Goal: Task Accomplishment & Management: Manage account settings

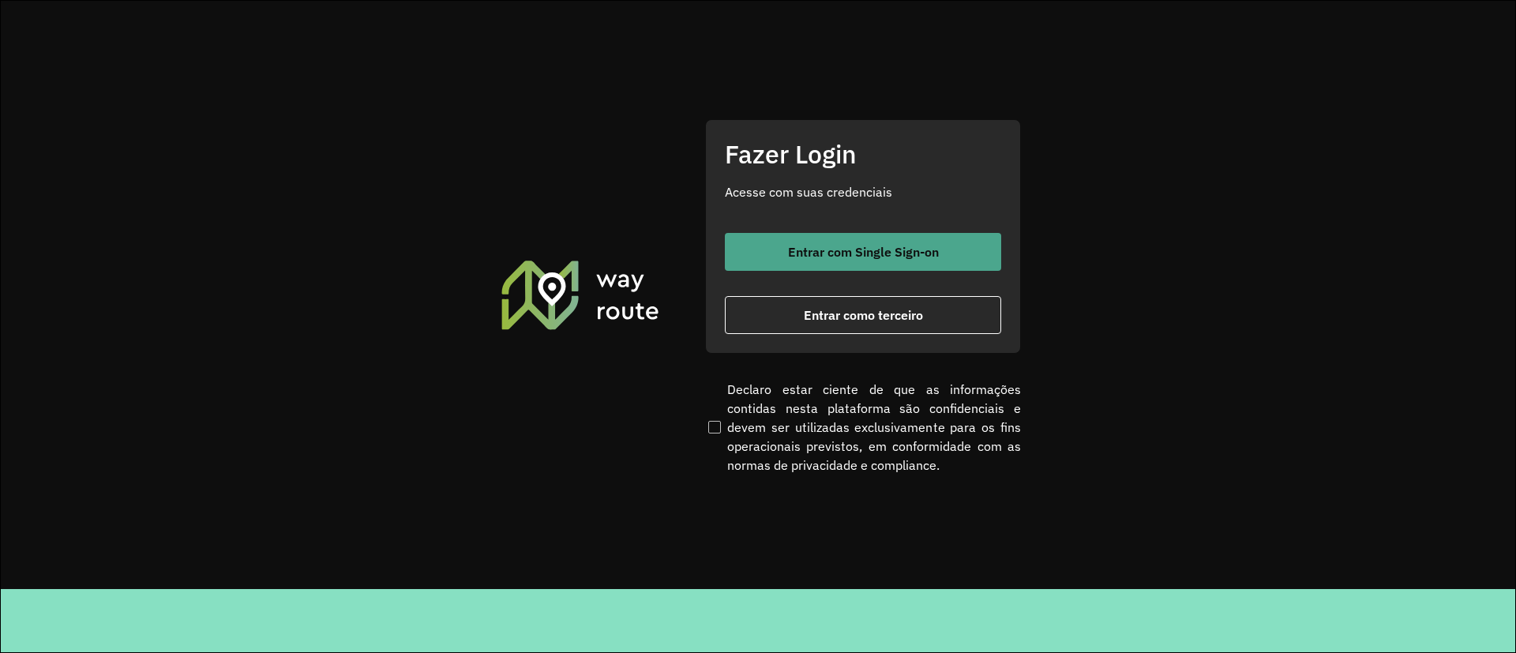
click at [800, 245] on span "Entrar com Single Sign-on" at bounding box center [863, 251] width 151 height 13
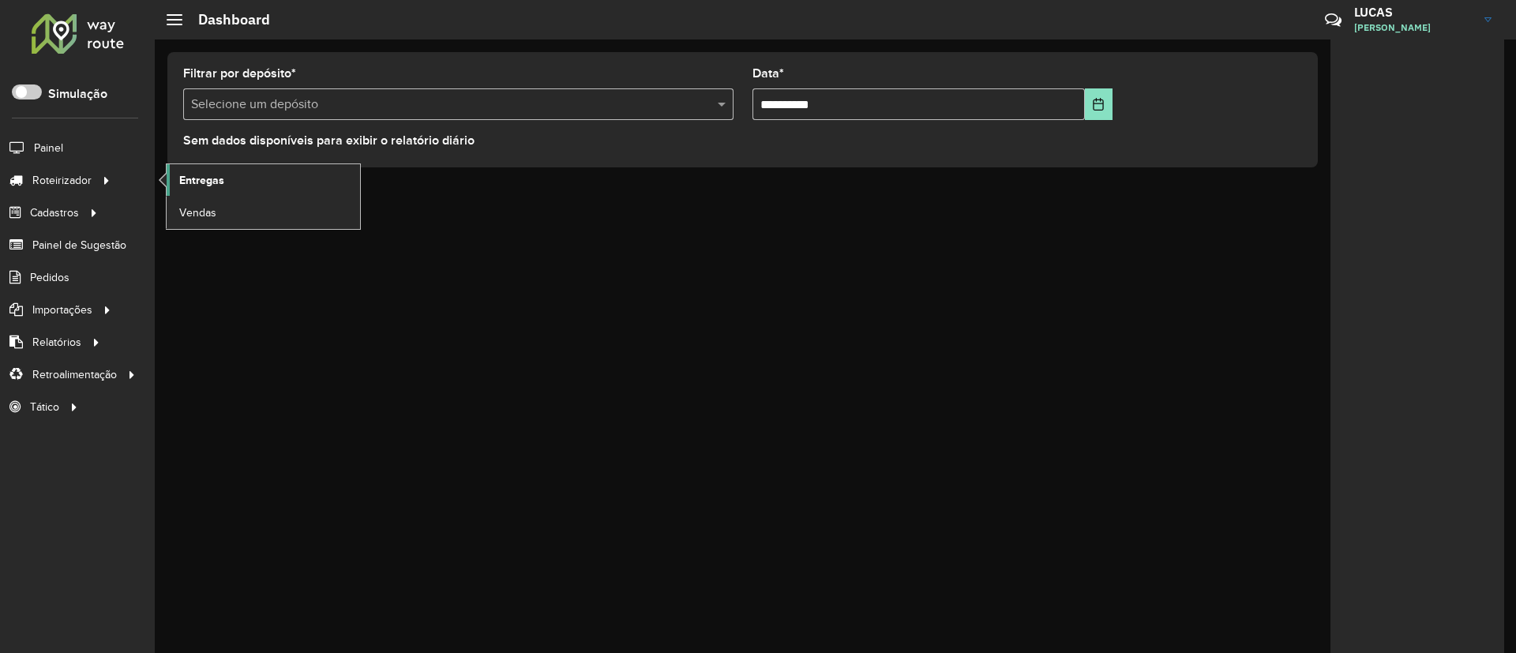
click at [174, 183] on link "Entregas" at bounding box center [263, 180] width 193 height 32
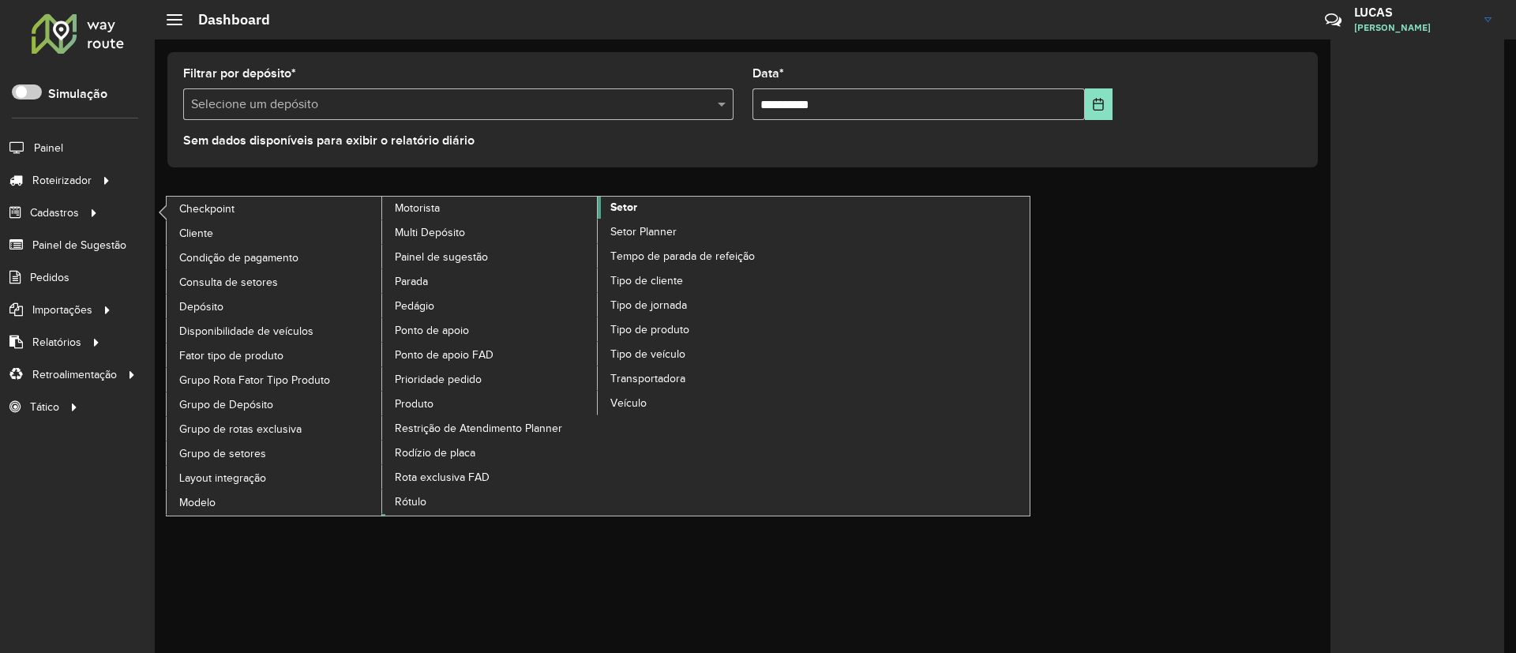
click at [628, 210] on span "Setor" at bounding box center [623, 207] width 27 height 17
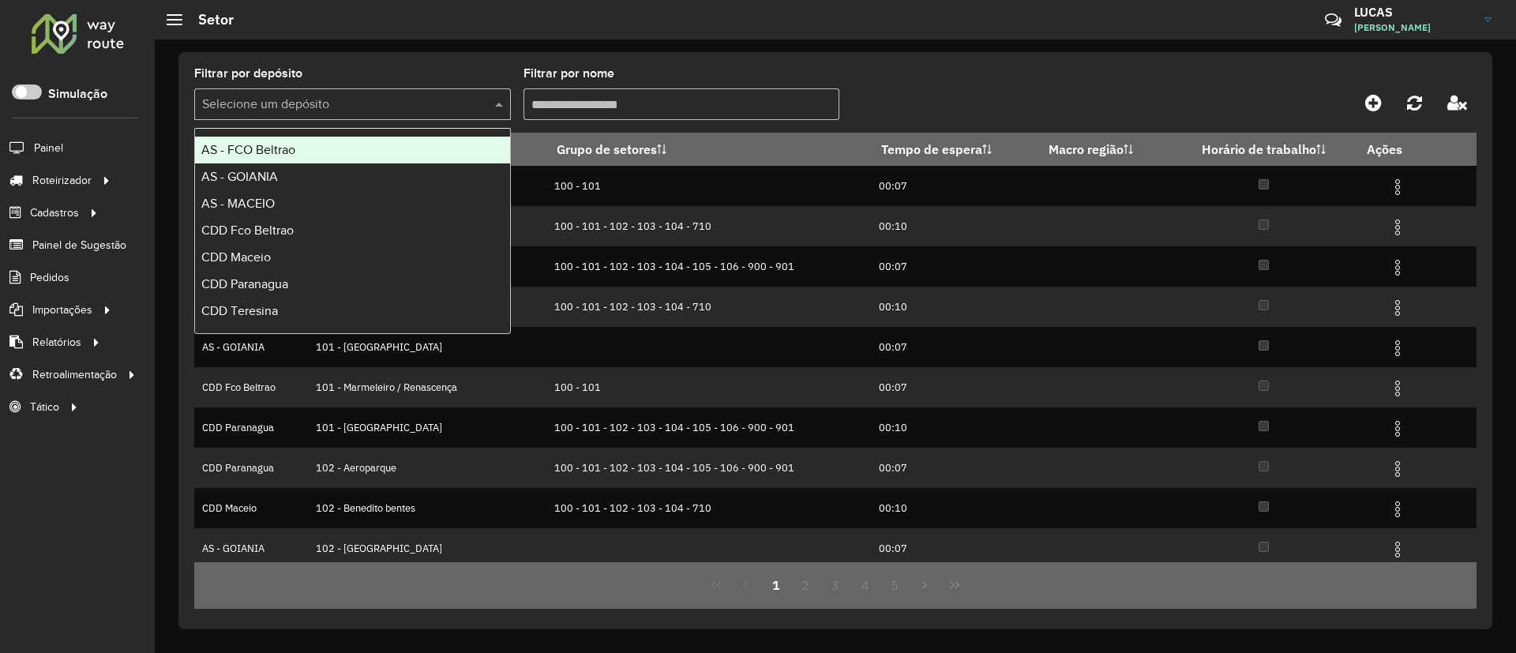
click at [450, 96] on input "text" at bounding box center [336, 105] width 269 height 19
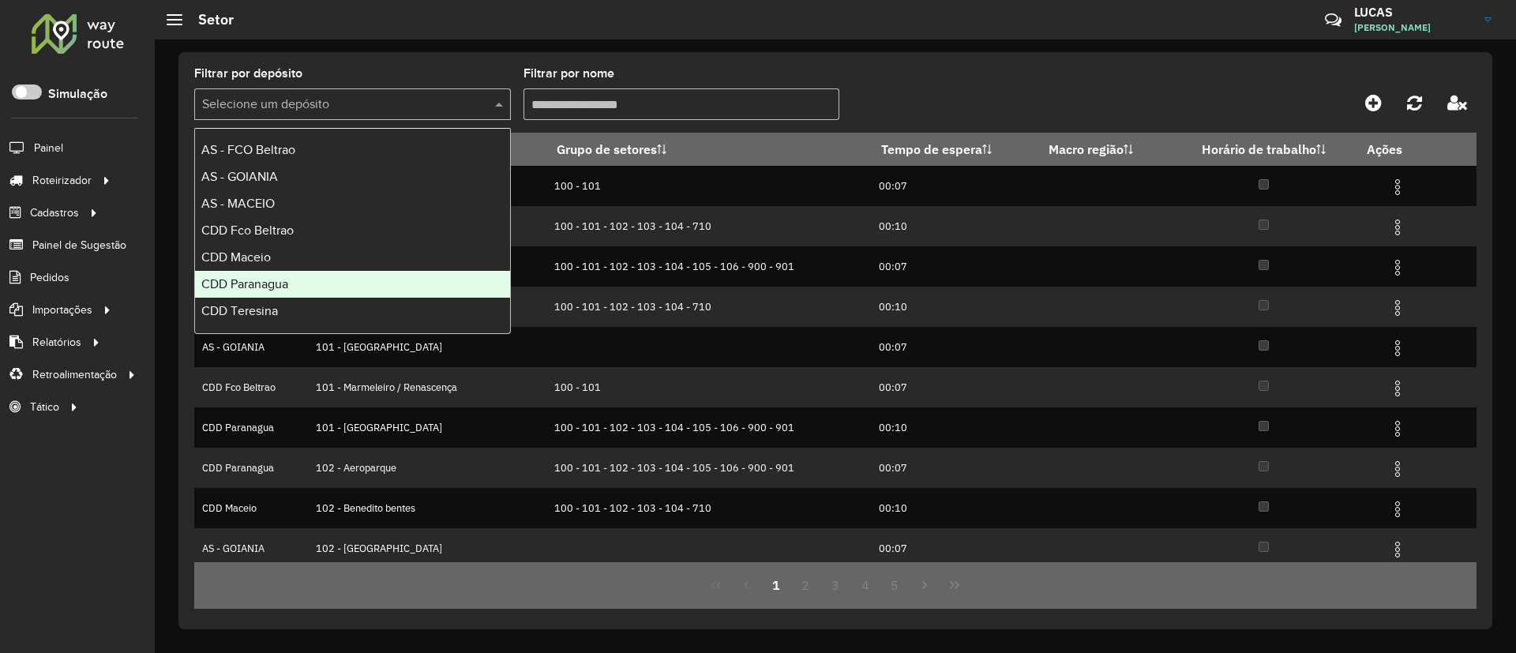
click at [300, 281] on div "CDD Paranagua" at bounding box center [352, 284] width 315 height 27
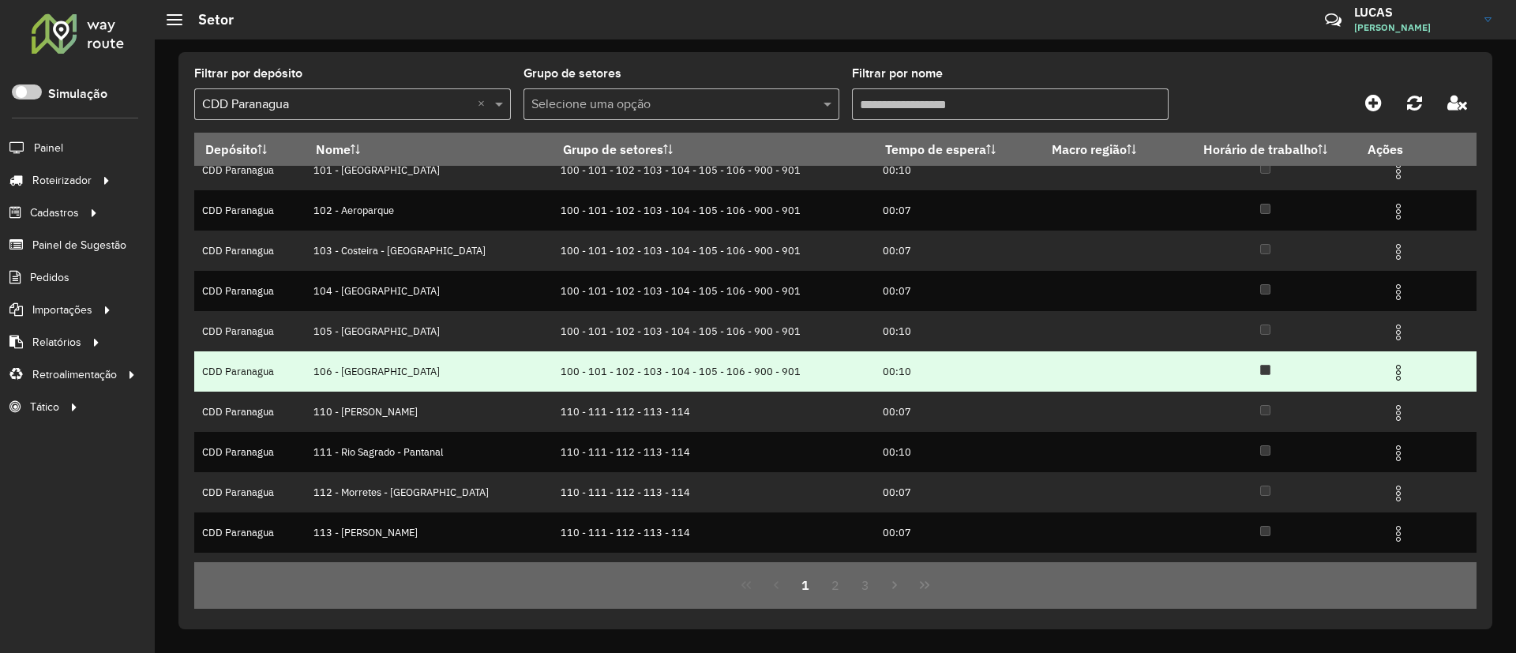
scroll to position [87, 0]
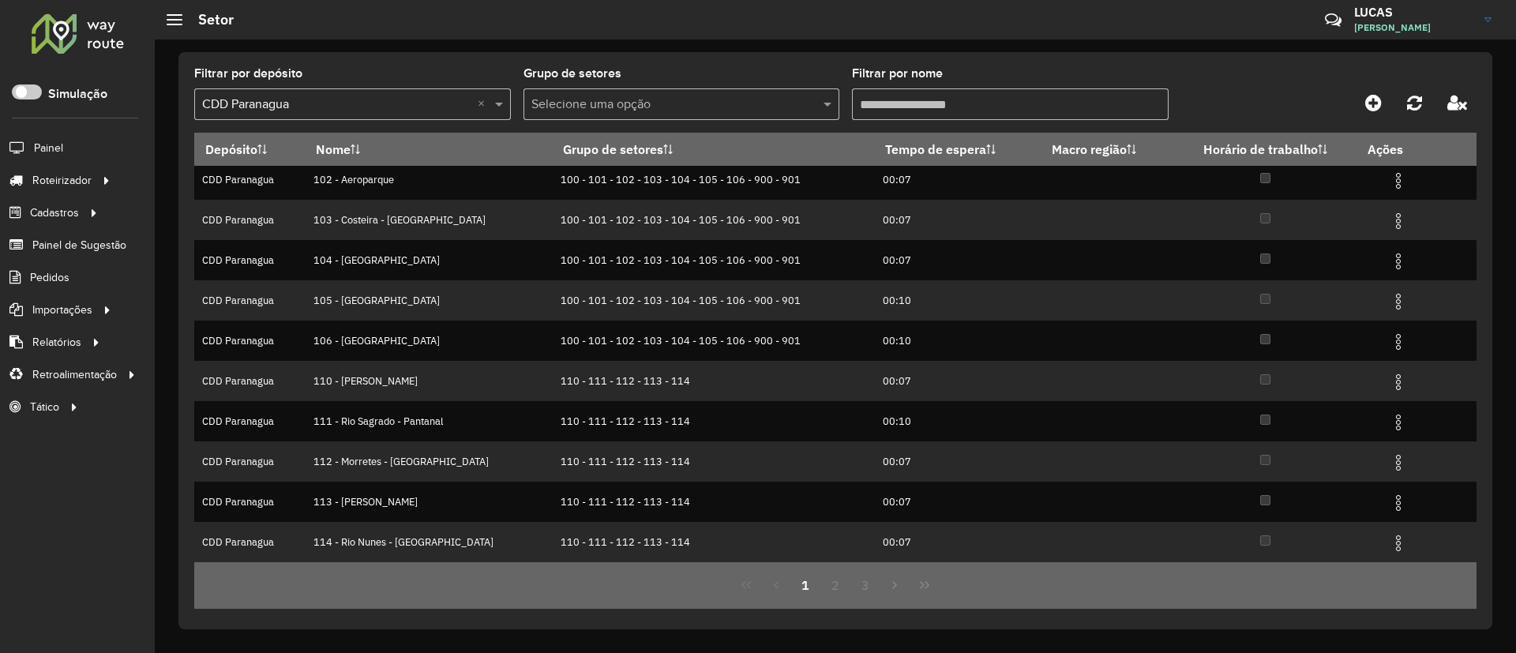
click at [920, 114] on input "Filtrar por nome" at bounding box center [1010, 104] width 317 height 32
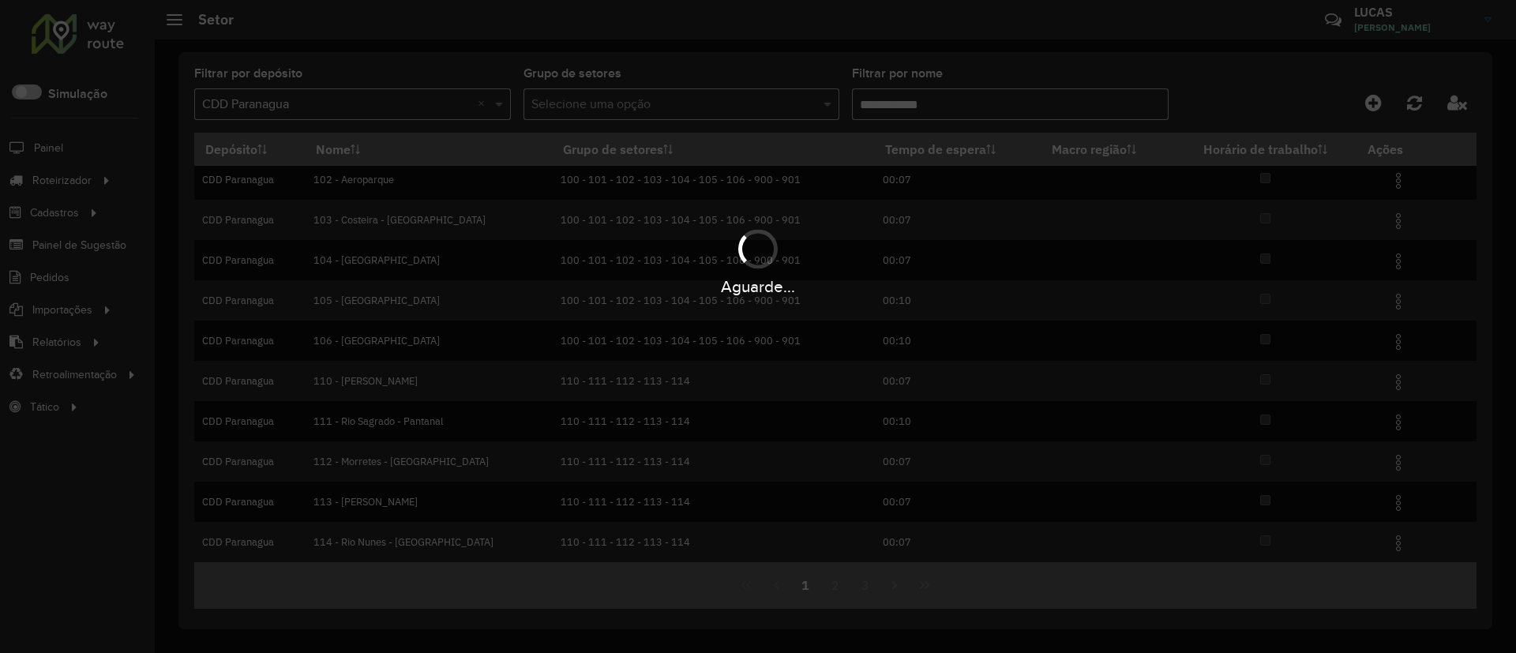
scroll to position [0, 0]
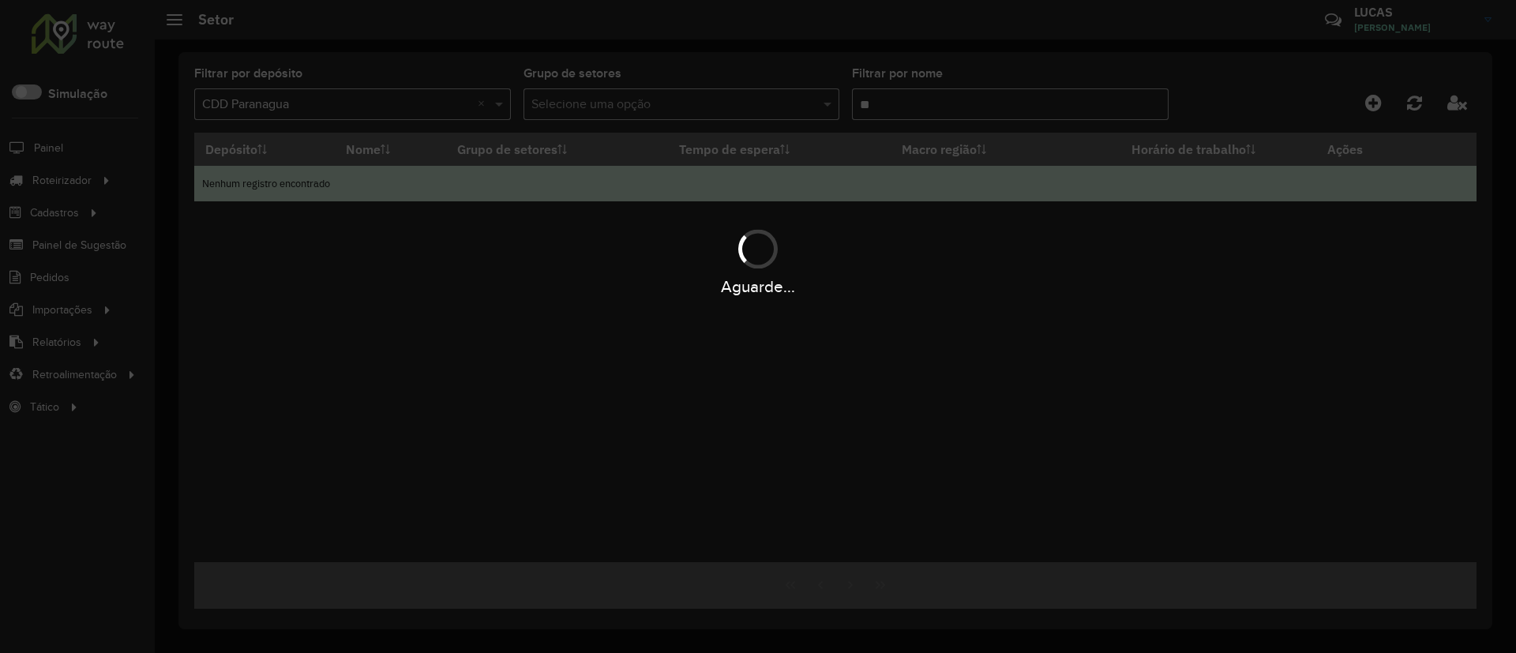
type input "*"
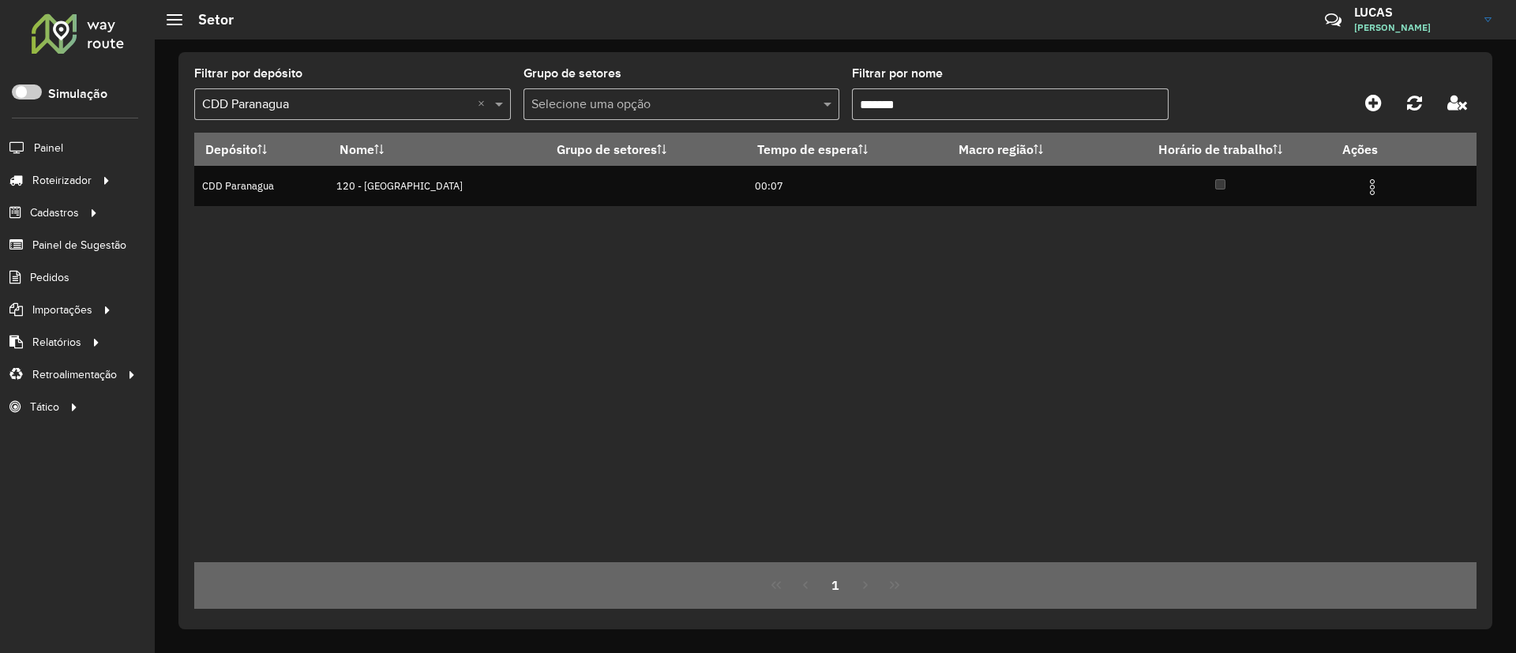
click at [883, 92] on input "*******" at bounding box center [1010, 104] width 317 height 32
click at [885, 92] on input "*******" at bounding box center [1010, 104] width 317 height 32
type input "****"
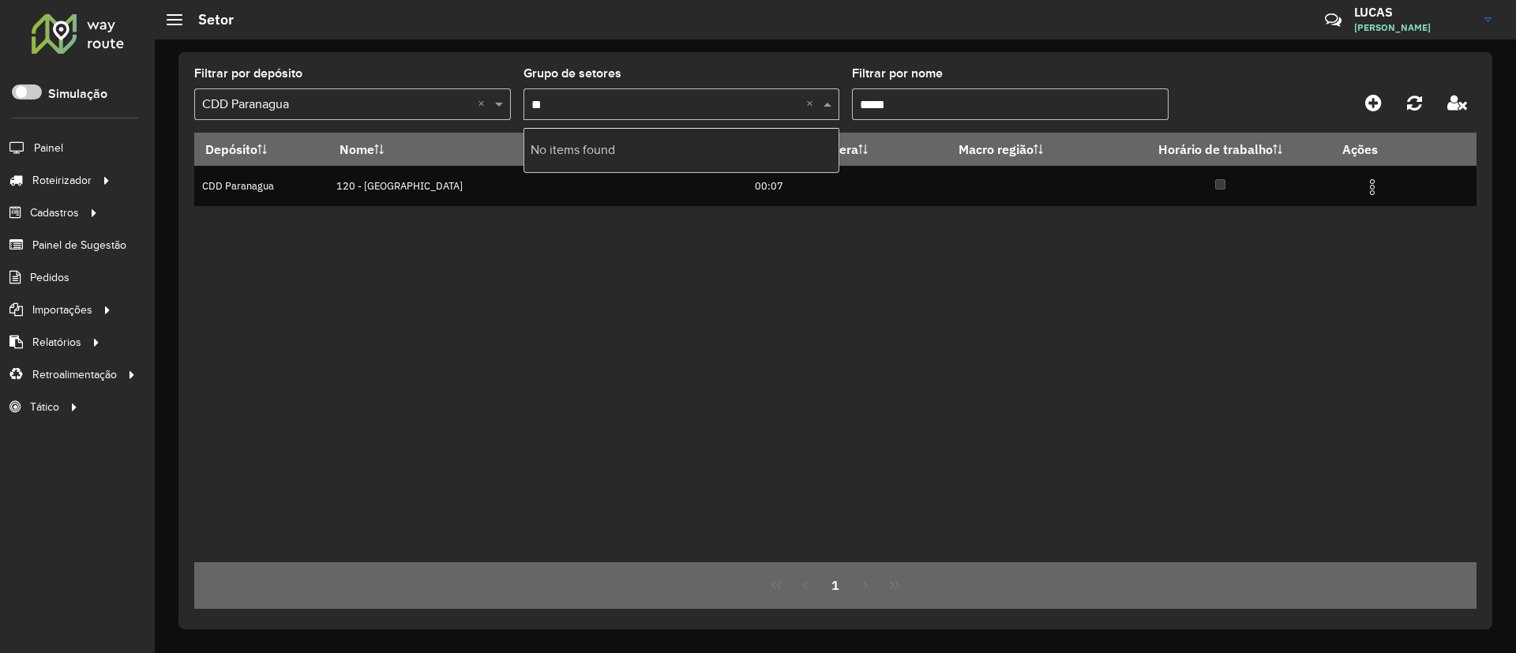
type input "**"
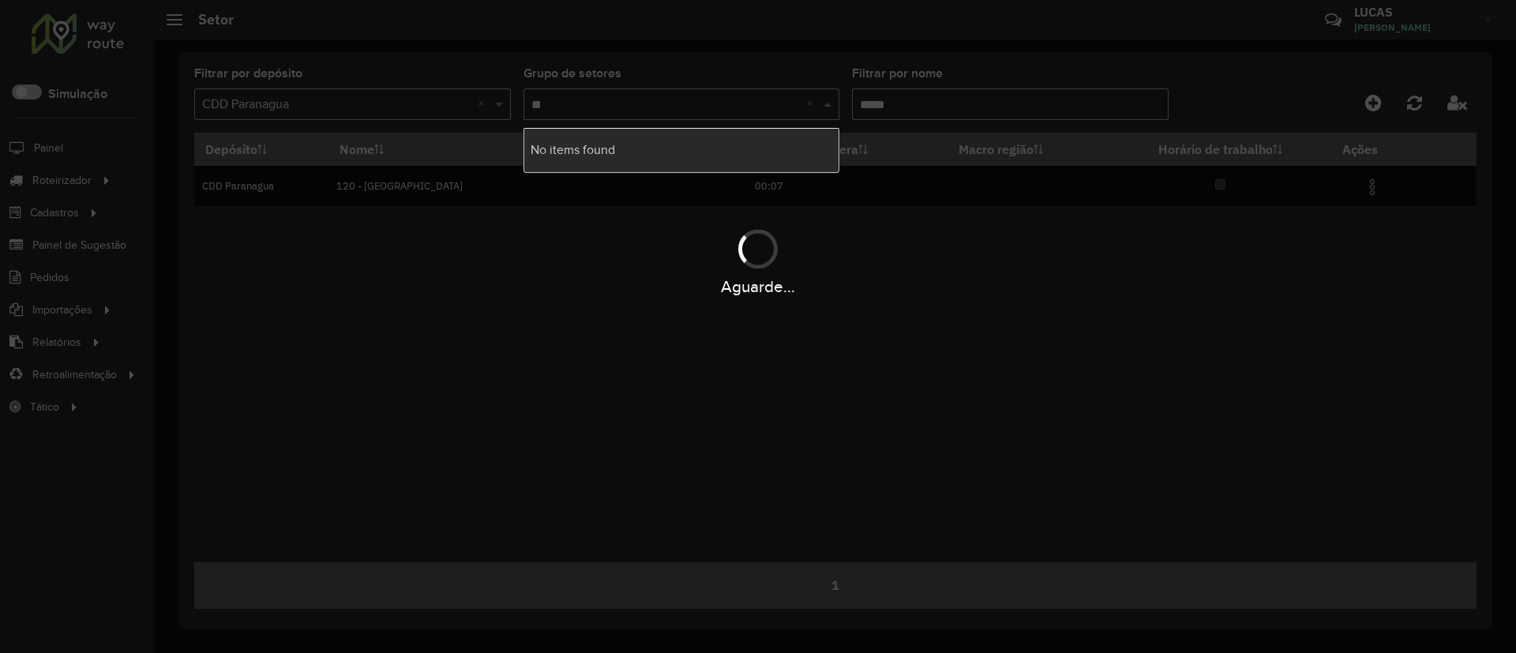
drag, startPoint x: 897, startPoint y: 99, endPoint x: 782, endPoint y: 99, distance: 115.2
click at [782, 99] on div "Aguarde..." at bounding box center [758, 326] width 1516 height 653
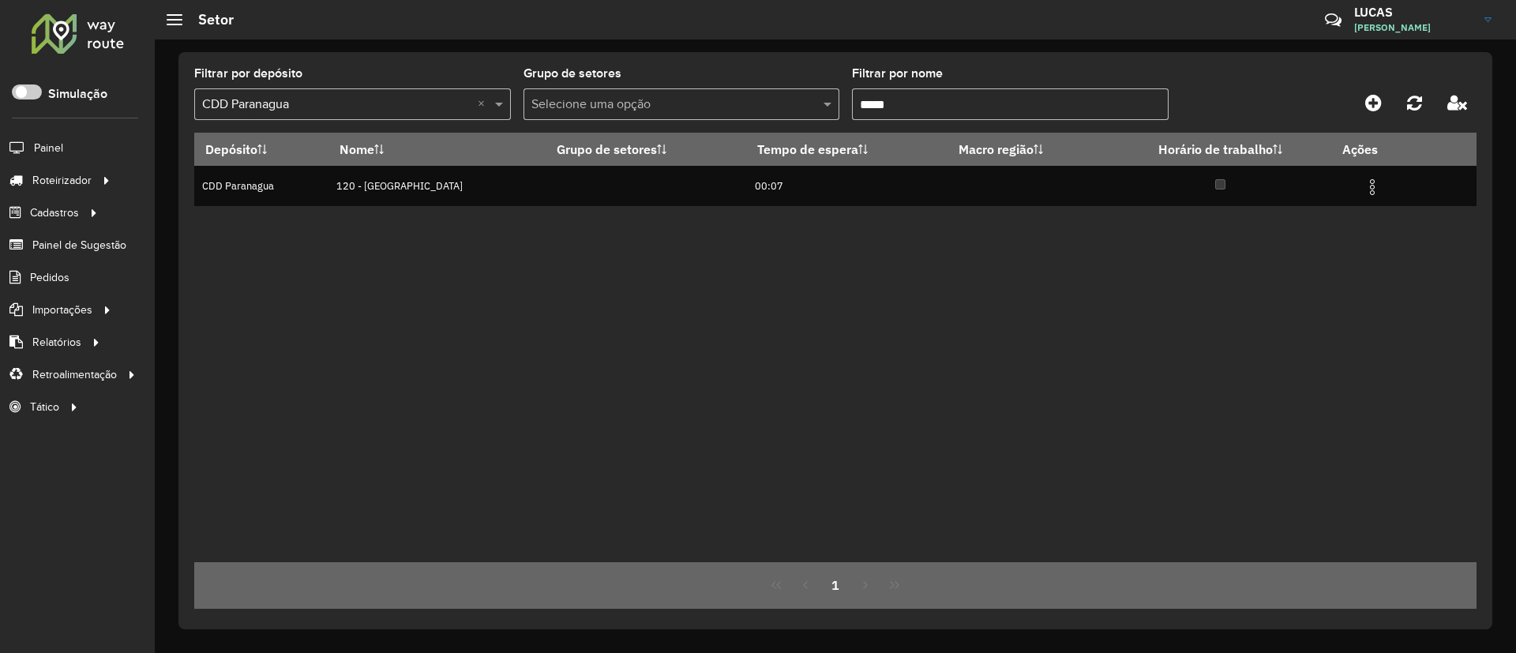
click at [909, 106] on input "****" at bounding box center [1010, 104] width 317 height 32
type input "*"
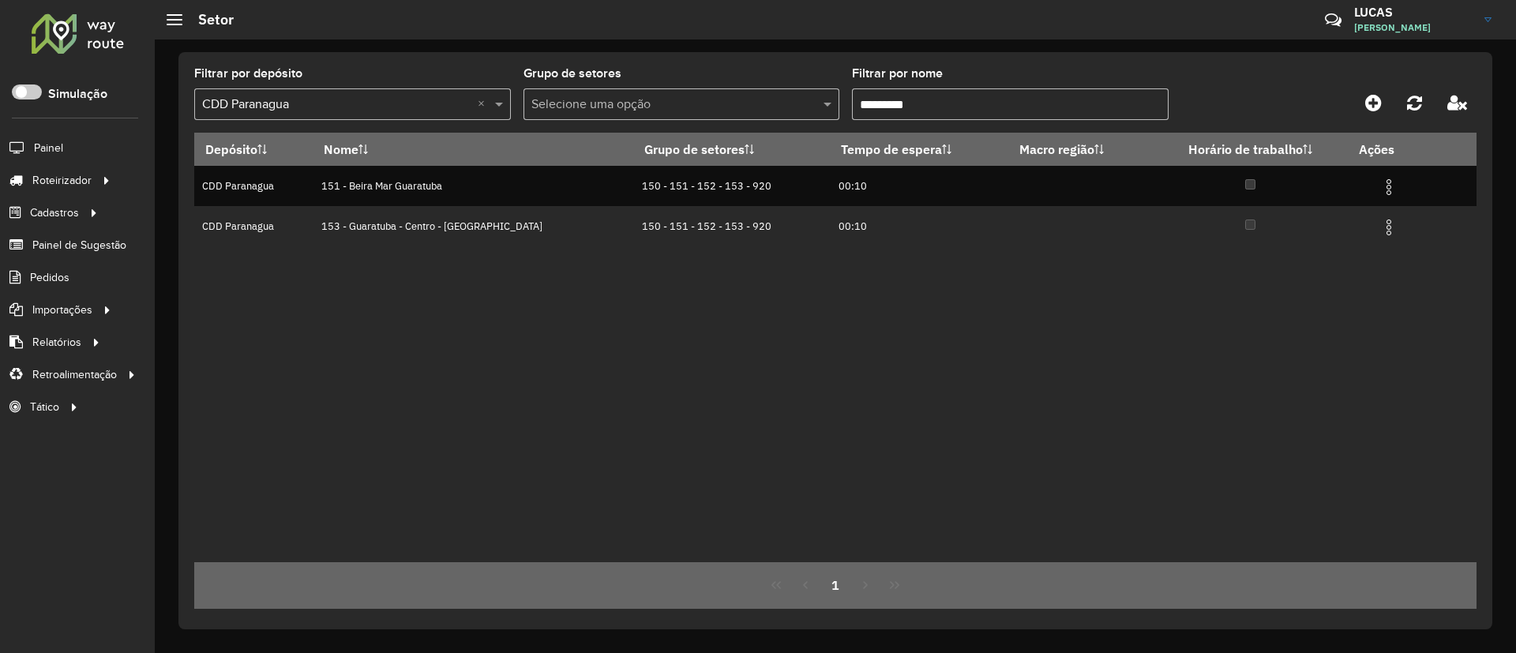
drag, startPoint x: 882, startPoint y: 103, endPoint x: 752, endPoint y: 111, distance: 129.7
click at [752, 111] on formly-group "Filtrar por depósito Selecione um depósito × CDD Paranagua × Grupo de setores S…" at bounding box center [668, 100] width 949 height 65
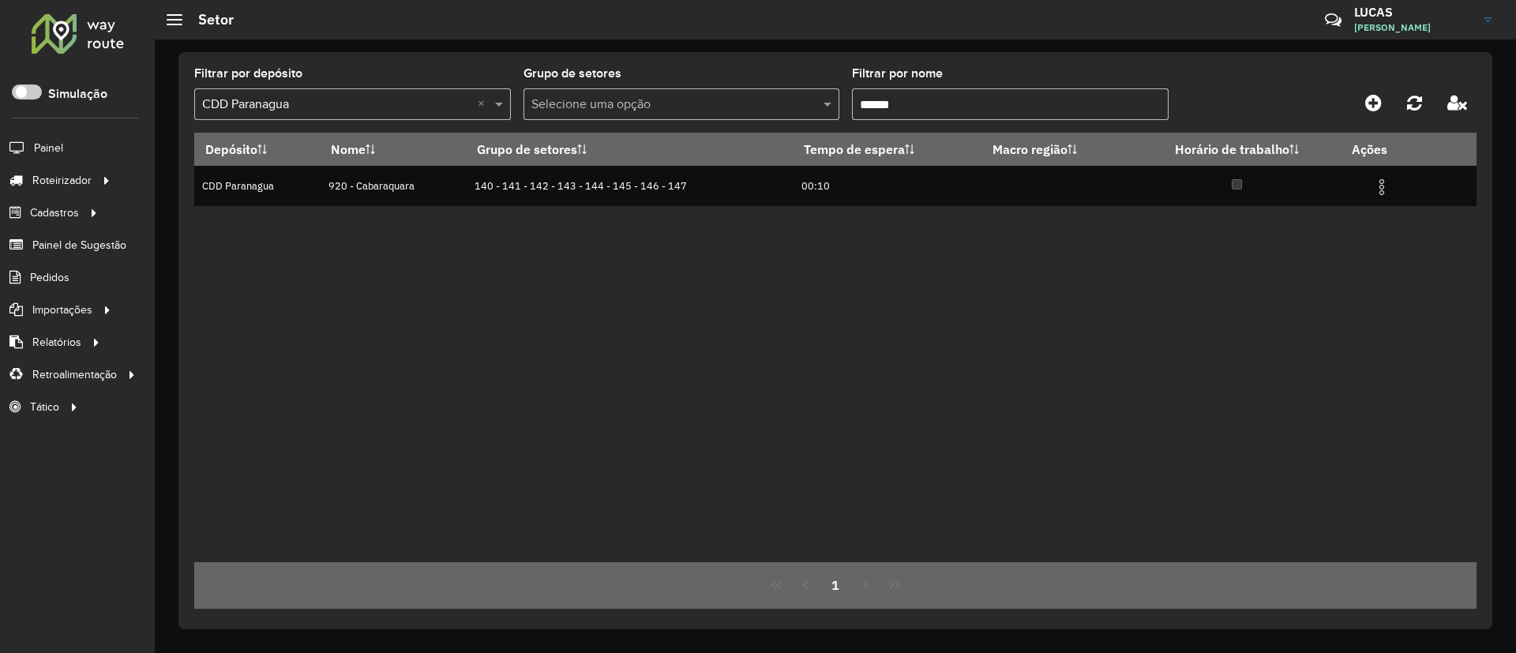
click at [917, 106] on input "******" at bounding box center [1010, 104] width 317 height 32
click at [922, 111] on input "******" at bounding box center [1010, 104] width 317 height 32
drag, startPoint x: 890, startPoint y: 107, endPoint x: 803, endPoint y: 114, distance: 87.2
click at [803, 114] on formly-group "Filtrar por depósito Selecione um depósito × CDD Paranagua × Grupo de setores S…" at bounding box center [668, 100] width 949 height 65
click at [909, 111] on input "*****" at bounding box center [1010, 104] width 317 height 32
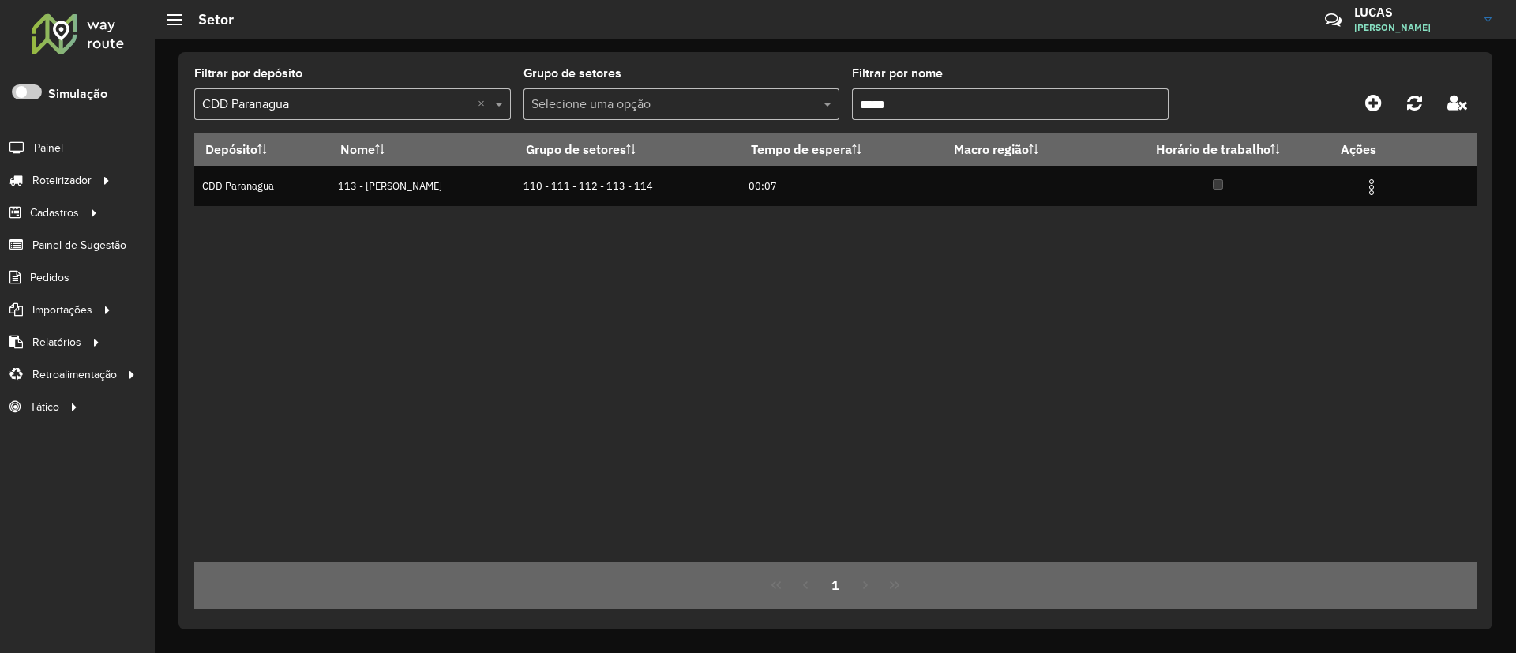
click at [698, 107] on formly-group "Filtrar por depósito Selecione um depósito × CDD Paranagua × Grupo de setores S…" at bounding box center [668, 100] width 949 height 65
type input "*********"
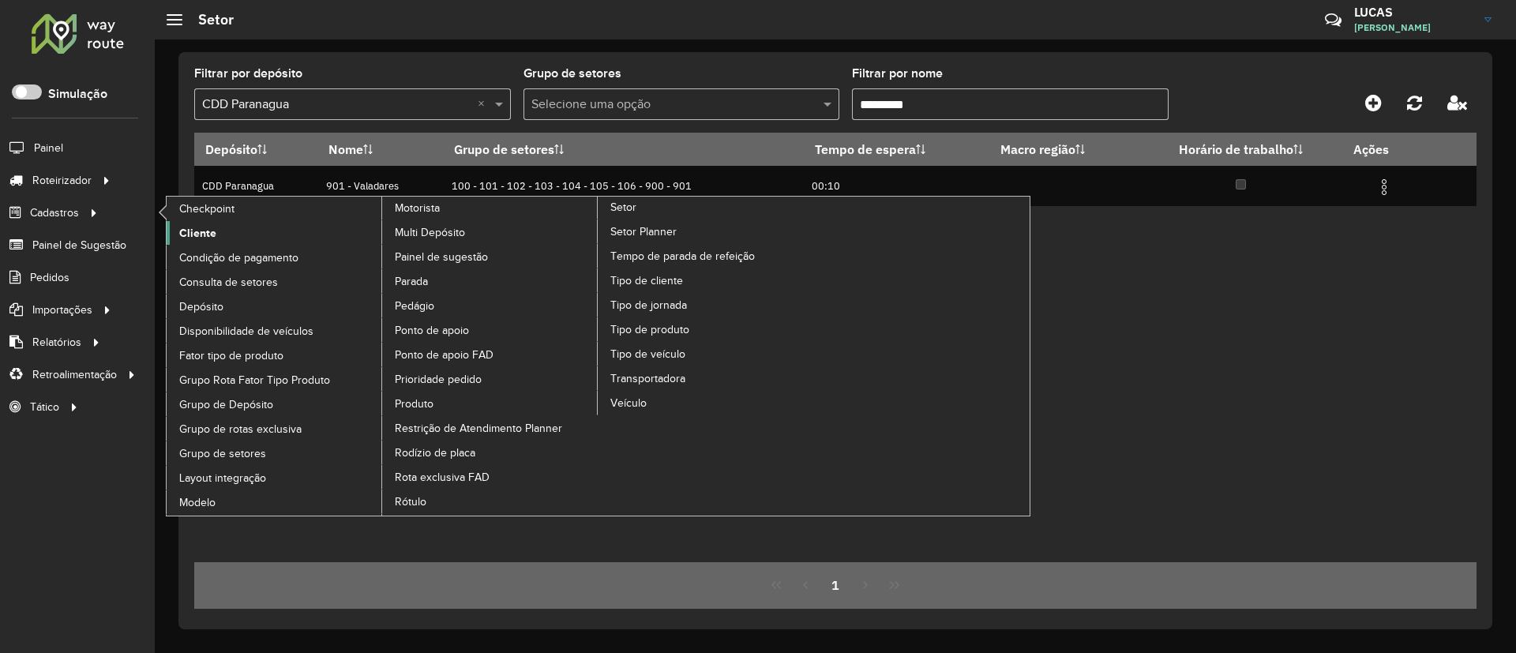
click at [204, 227] on span "Cliente" at bounding box center [197, 233] width 37 height 17
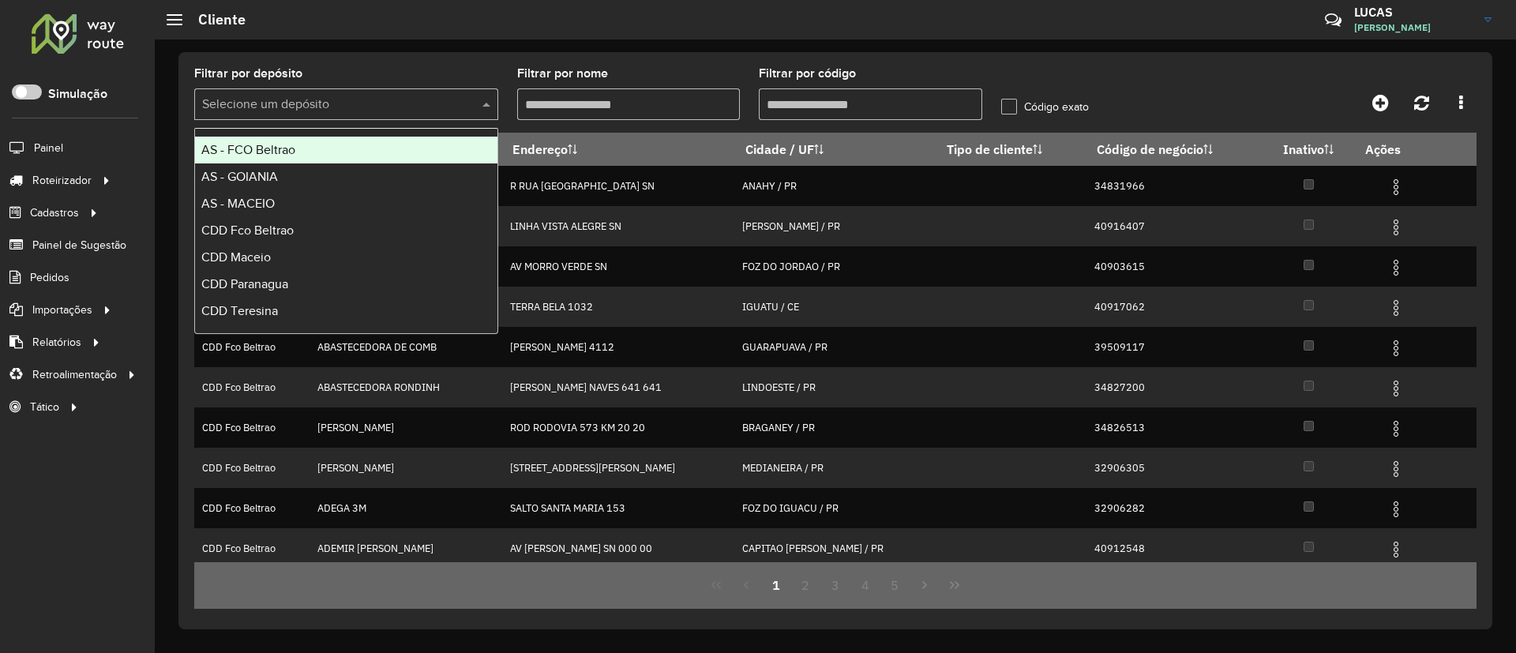
click at [396, 112] on input "text" at bounding box center [330, 105] width 257 height 19
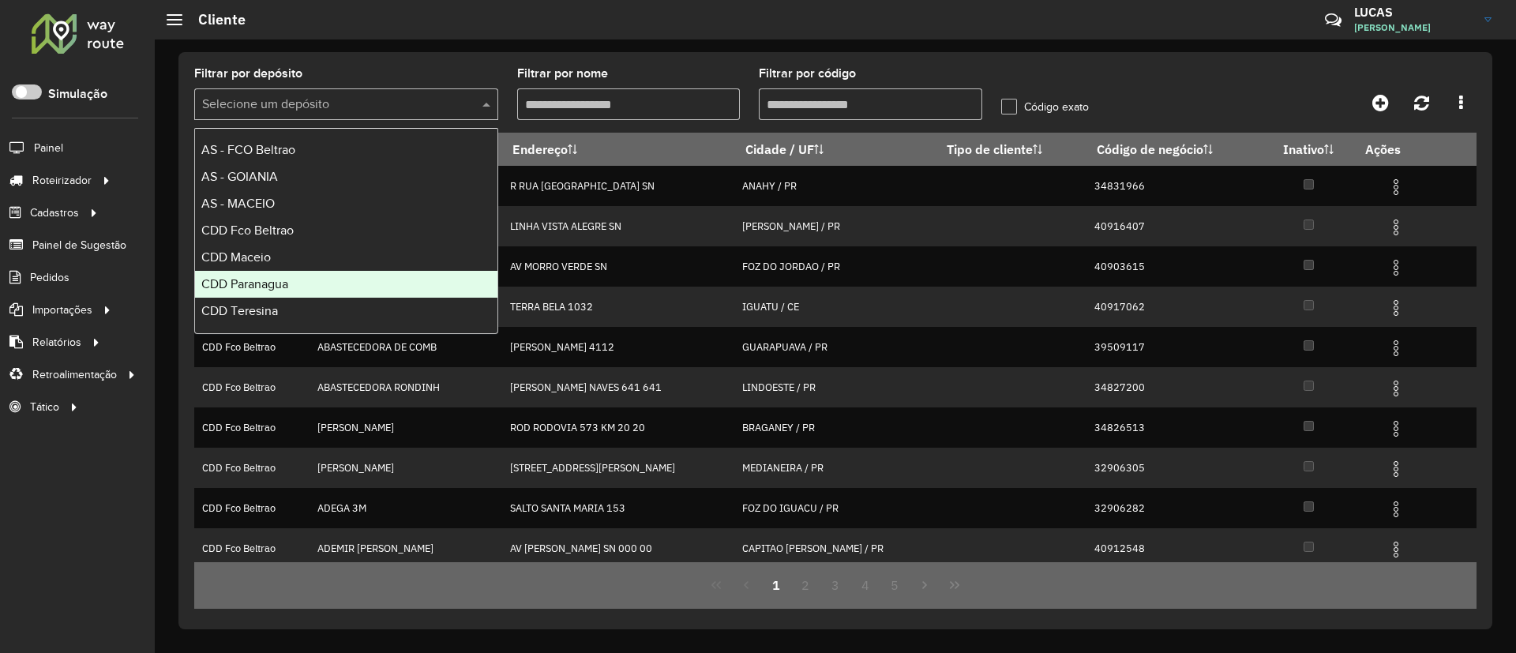
click at [325, 275] on div "CDD Paranagua" at bounding box center [346, 284] width 302 height 27
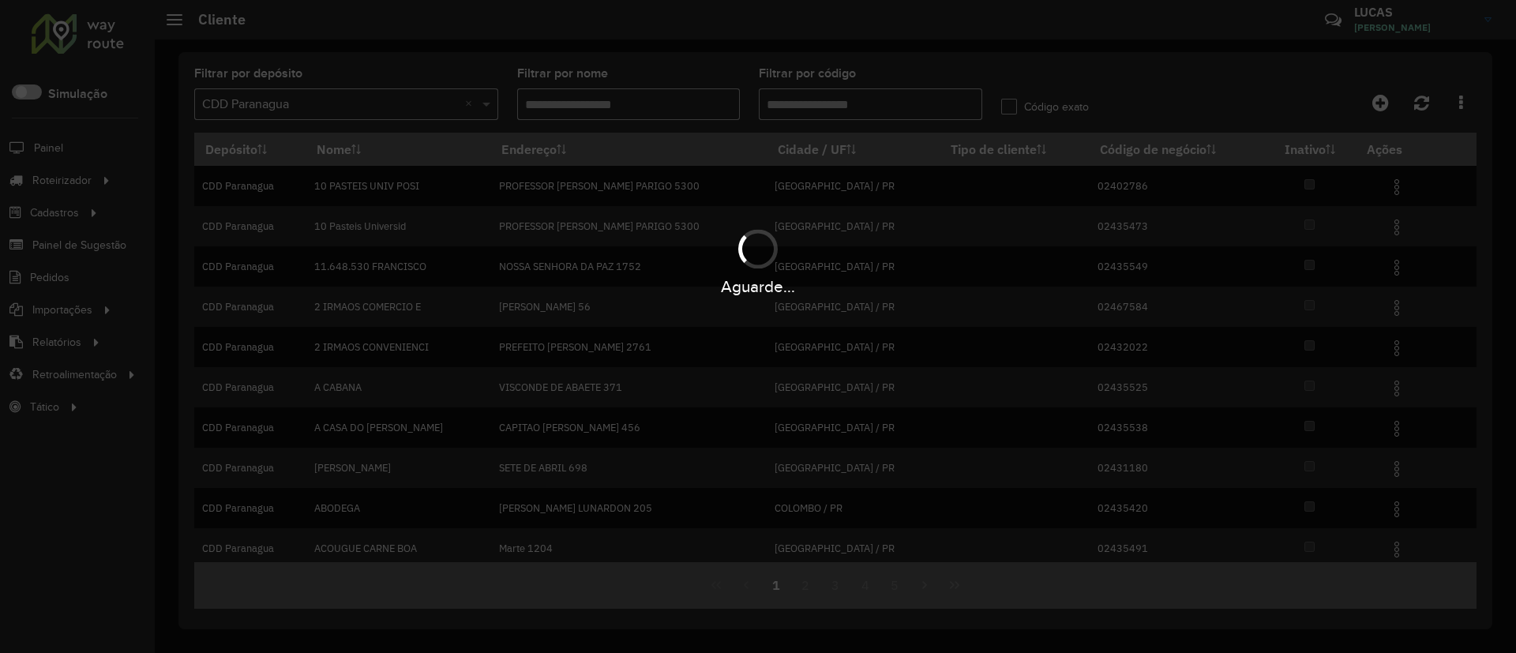
click at [808, 107] on div "Aguarde..." at bounding box center [758, 326] width 1516 height 653
click at [808, 107] on input "Filtrar por código" at bounding box center [870, 104] width 223 height 32
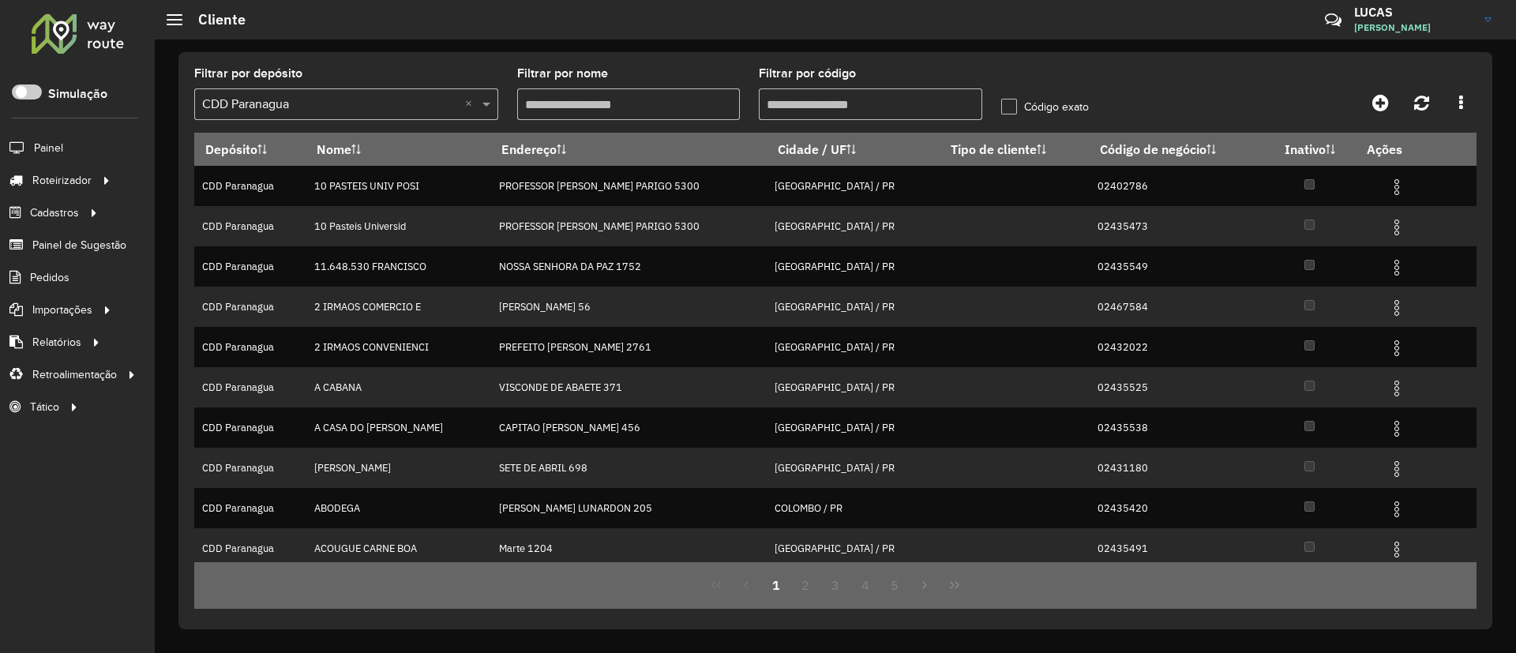
paste input "****"
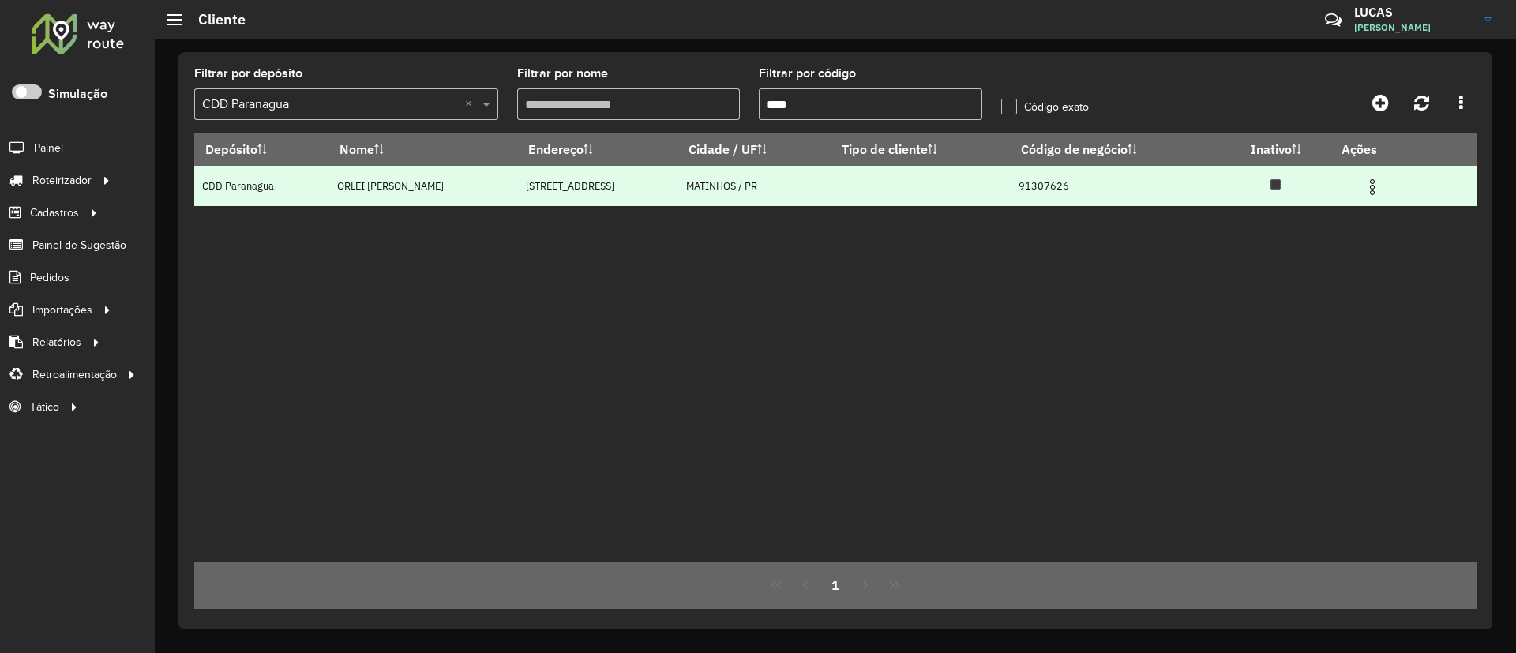
type input "****"
click at [1379, 185] on img at bounding box center [1371, 187] width 19 height 19
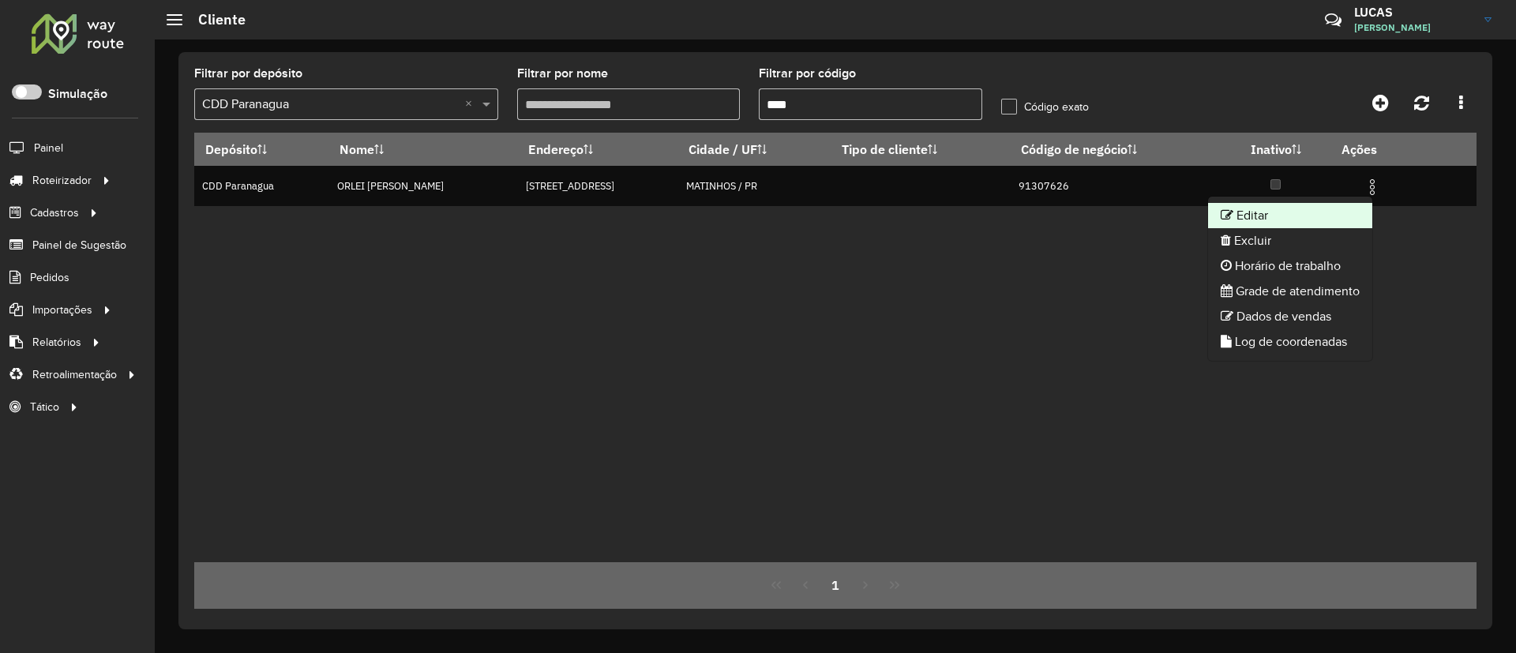
click at [1267, 204] on li "Editar" at bounding box center [1290, 215] width 164 height 25
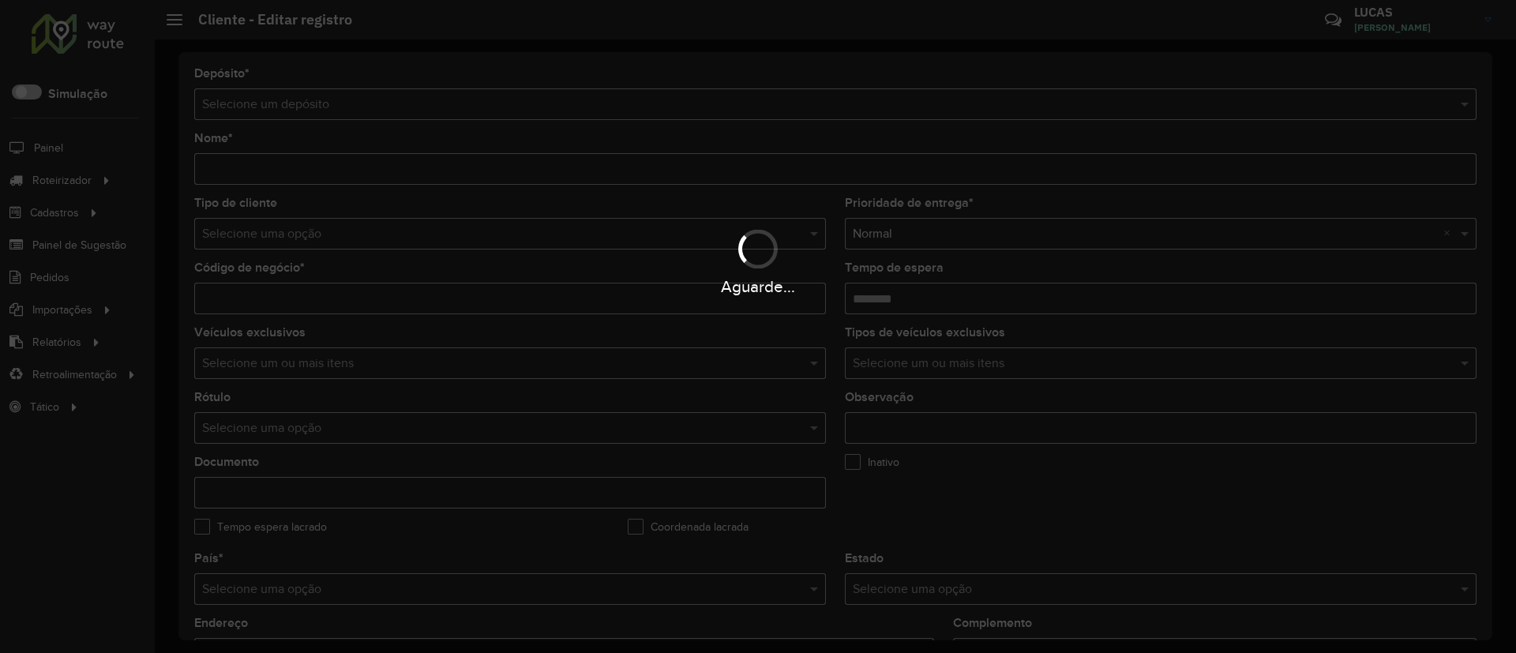
type input "**********"
type input "********"
type input "**********"
type input "********"
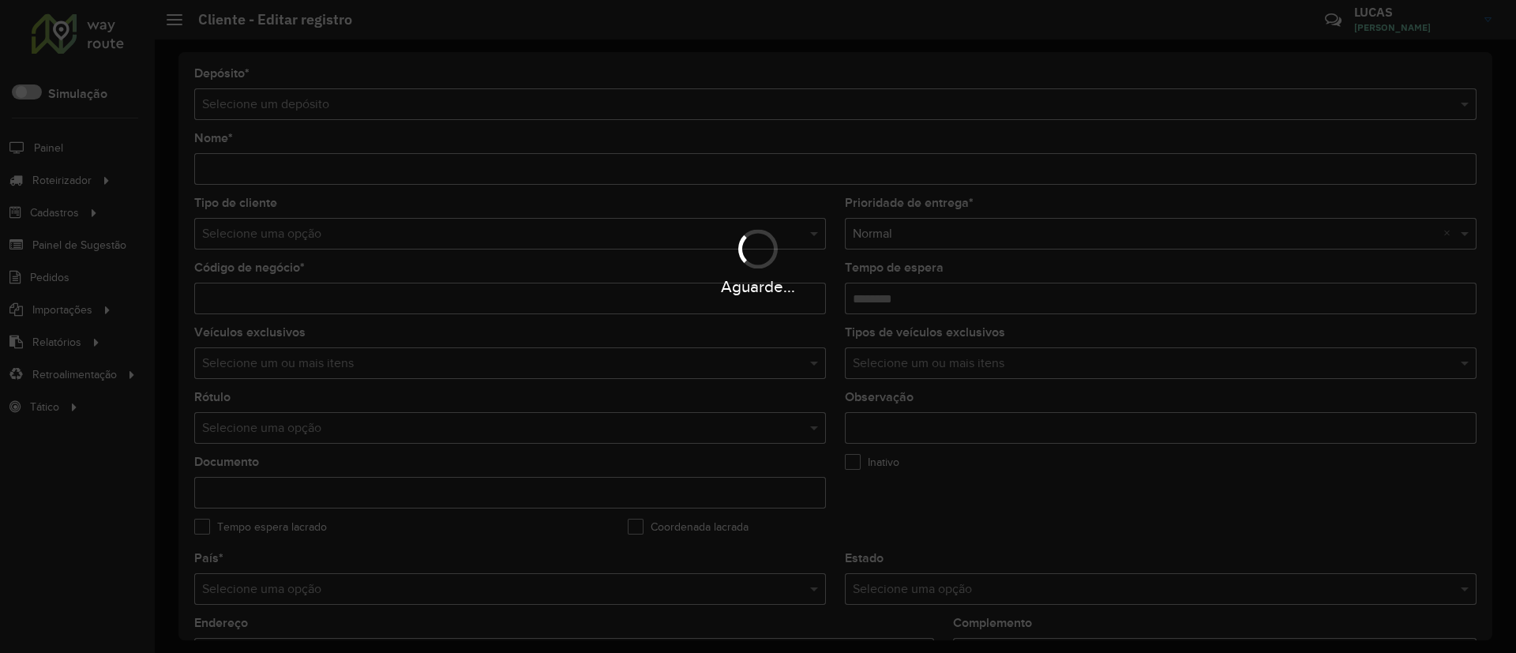
type input "******"
type input "**********"
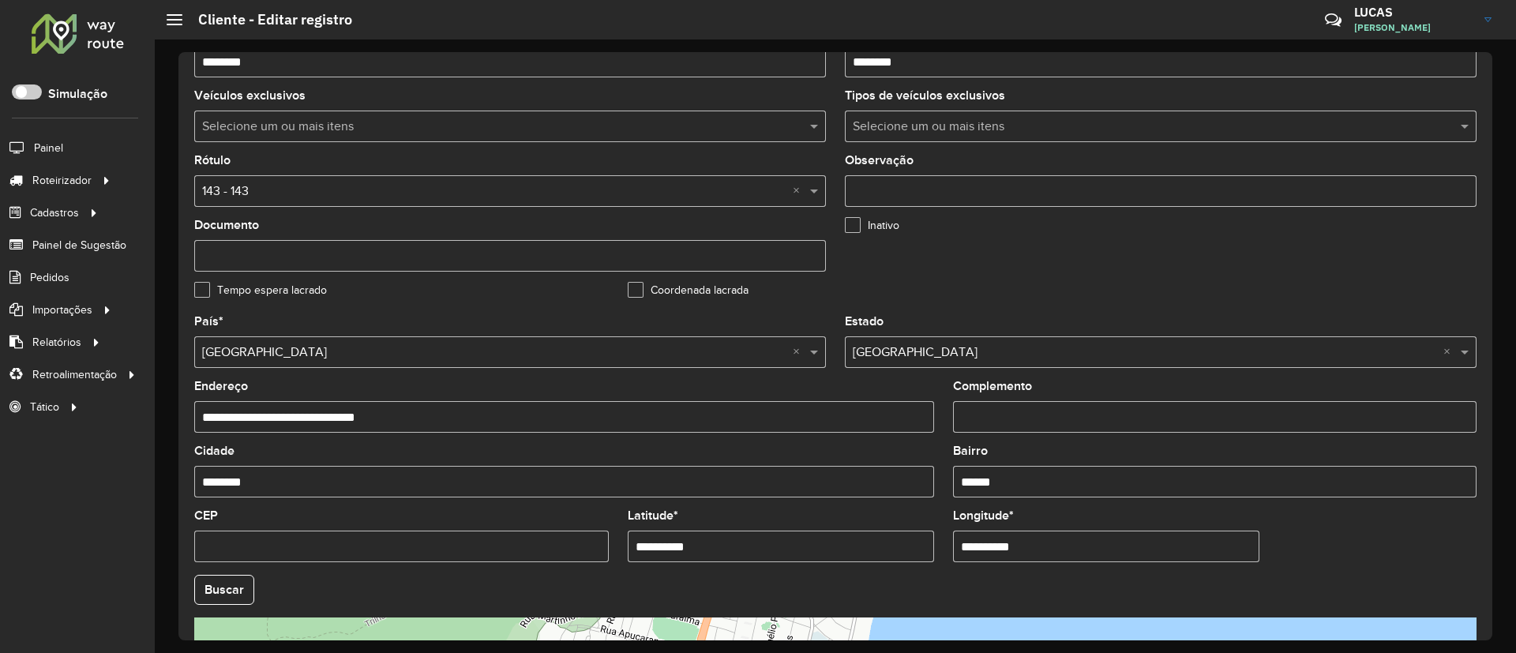
scroll to position [355, 0]
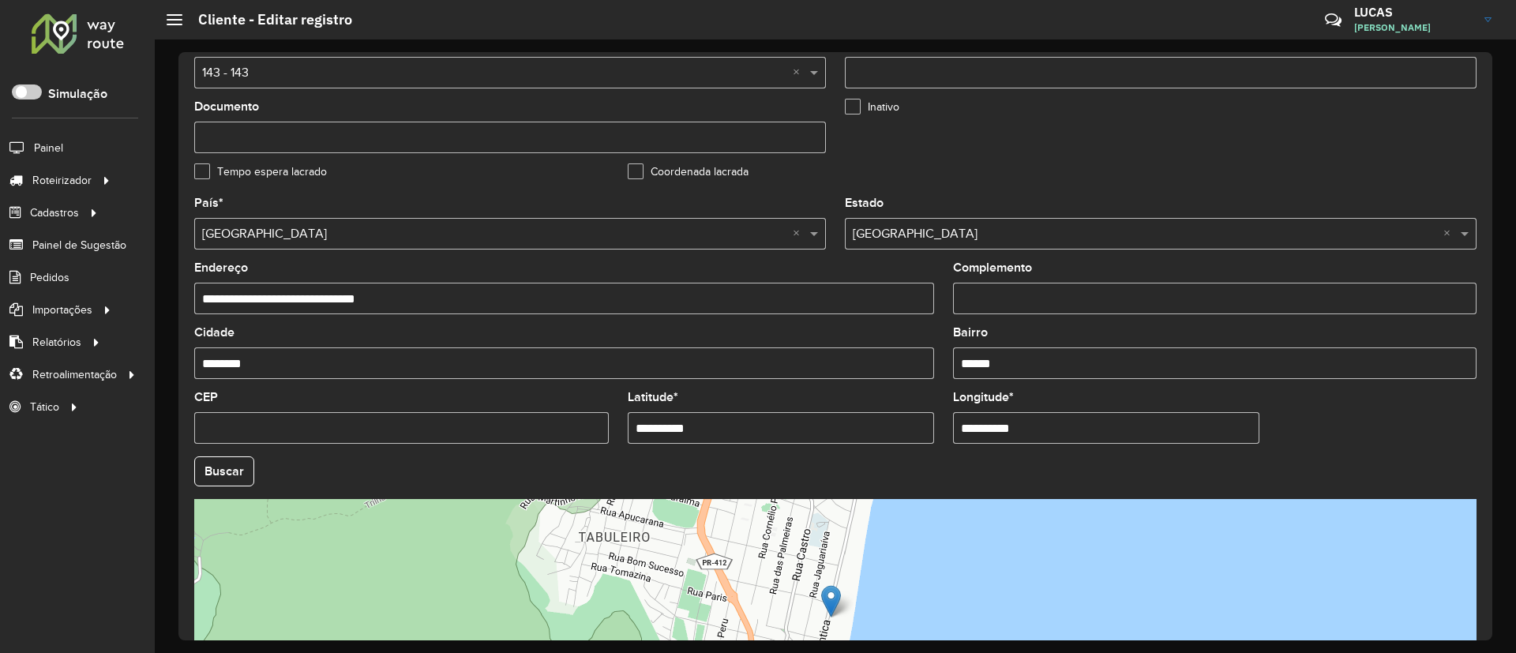
drag, startPoint x: 710, startPoint y: 420, endPoint x: 473, endPoint y: 429, distance: 237.0
click at [473, 429] on formly-group "**********" at bounding box center [835, 466] width 1301 height 538
paste input "text"
type input "**********"
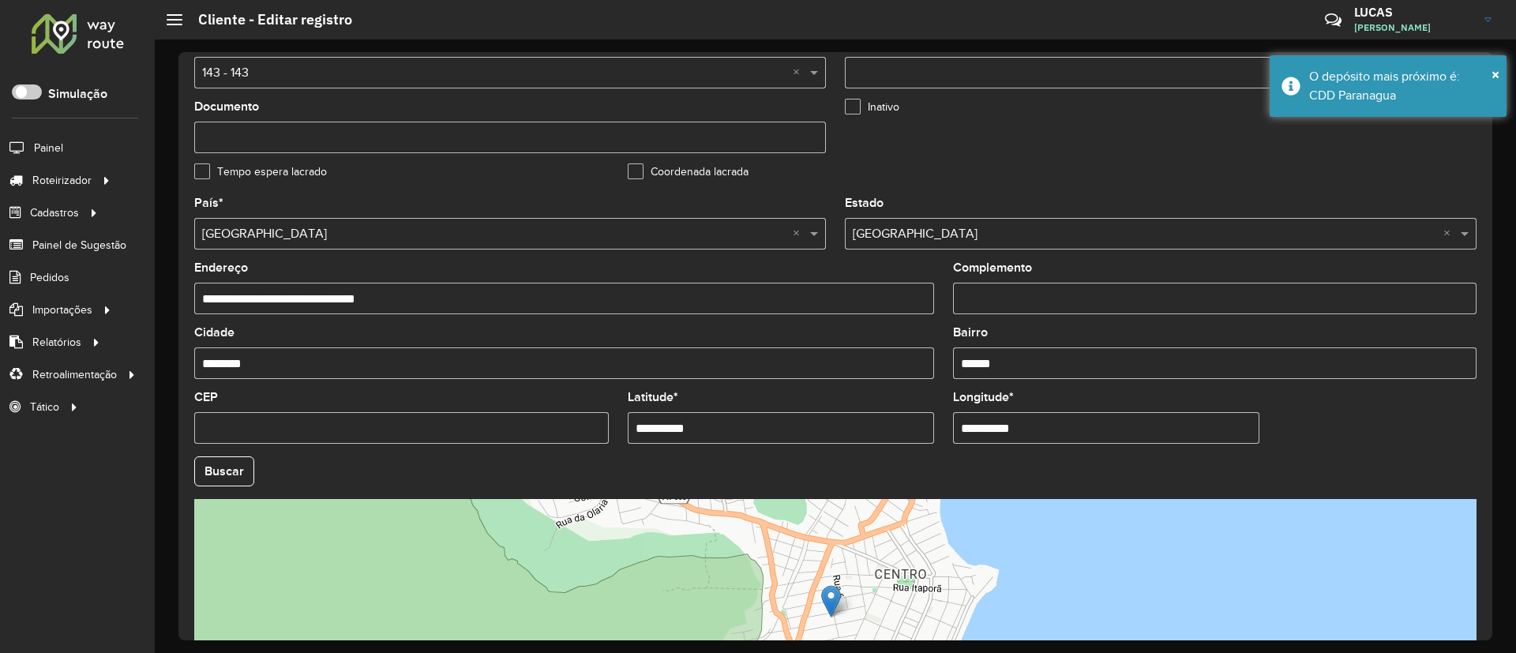
drag, startPoint x: 992, startPoint y: 431, endPoint x: 889, endPoint y: 445, distance: 104.4
click at [889, 445] on formly-group "**********" at bounding box center [835, 466] width 1301 height 538
paste input "text"
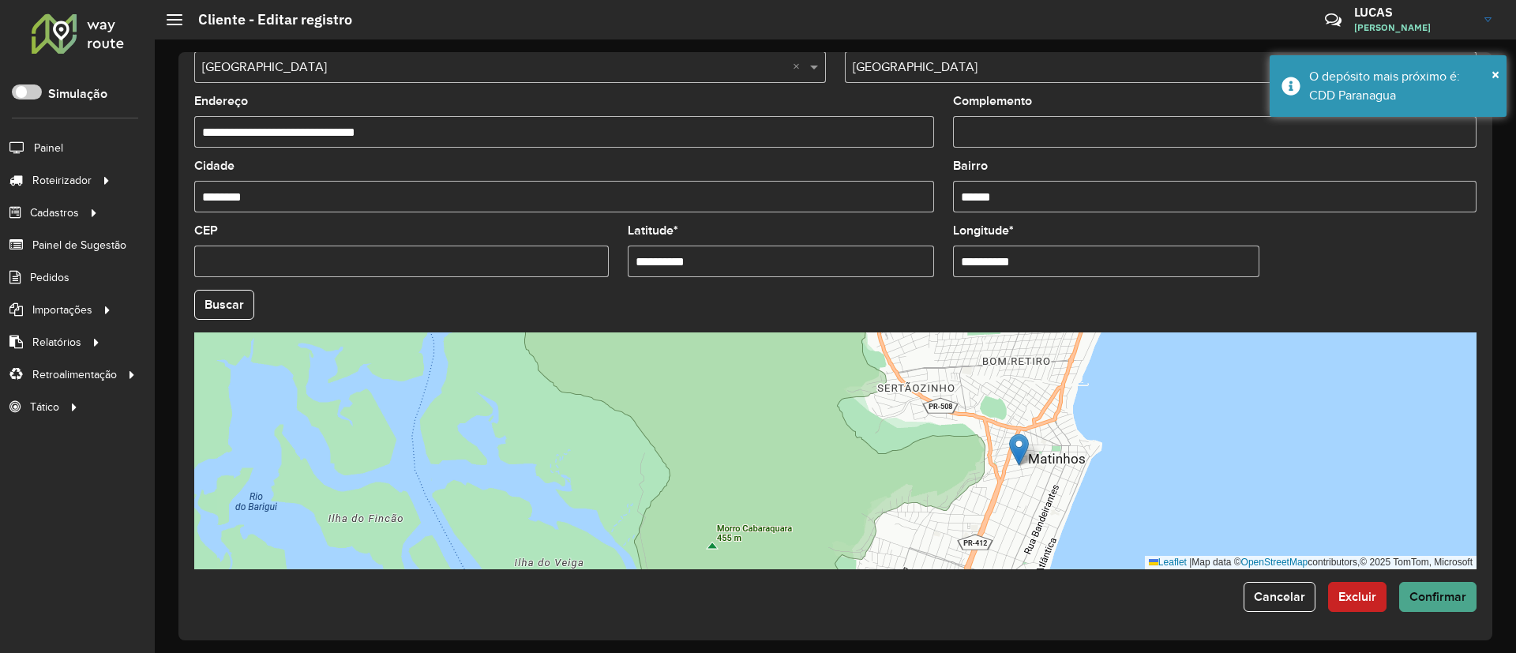
type input "**********"
click at [1444, 599] on hb-app "Aguarde... Pop-up bloqueado! Seu navegador bloqueou automáticamente a abertura …" at bounding box center [758, 326] width 1516 height 653
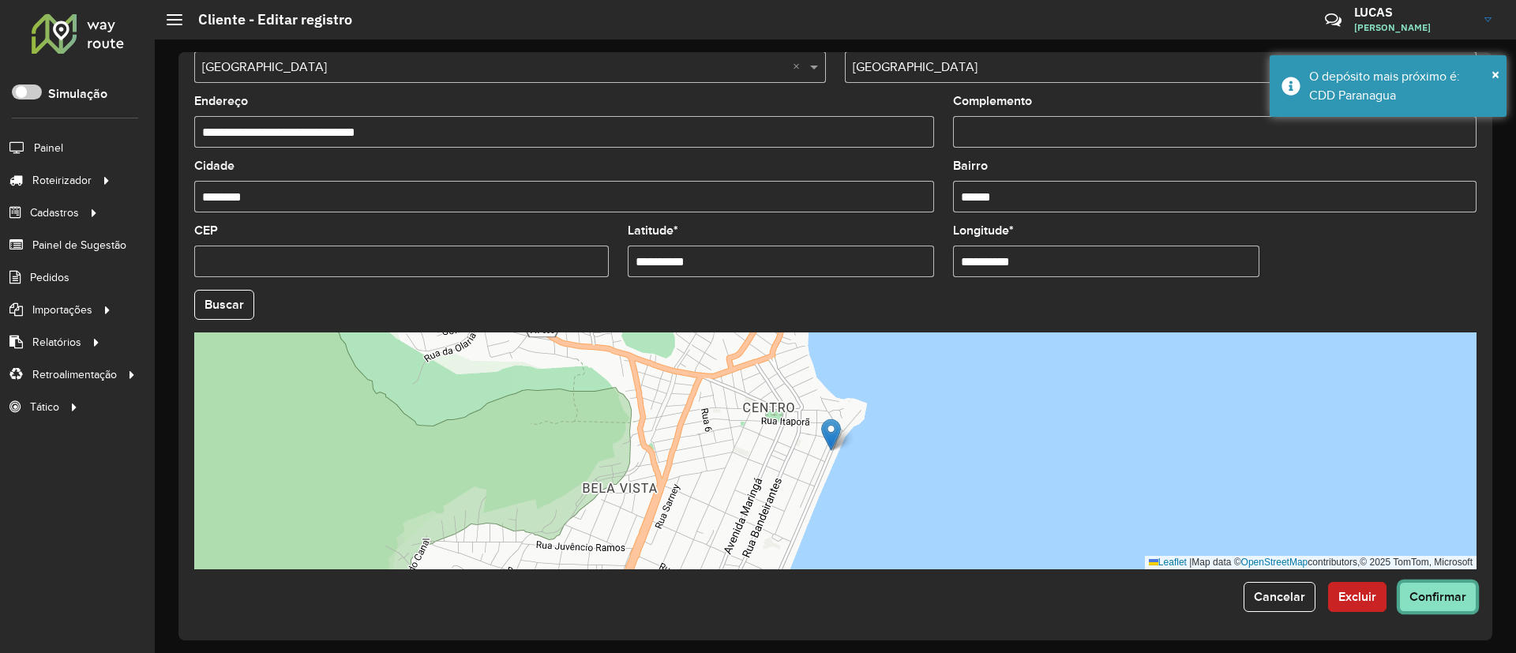
click at [1401, 604] on button "Confirmar" at bounding box center [1437, 597] width 77 height 30
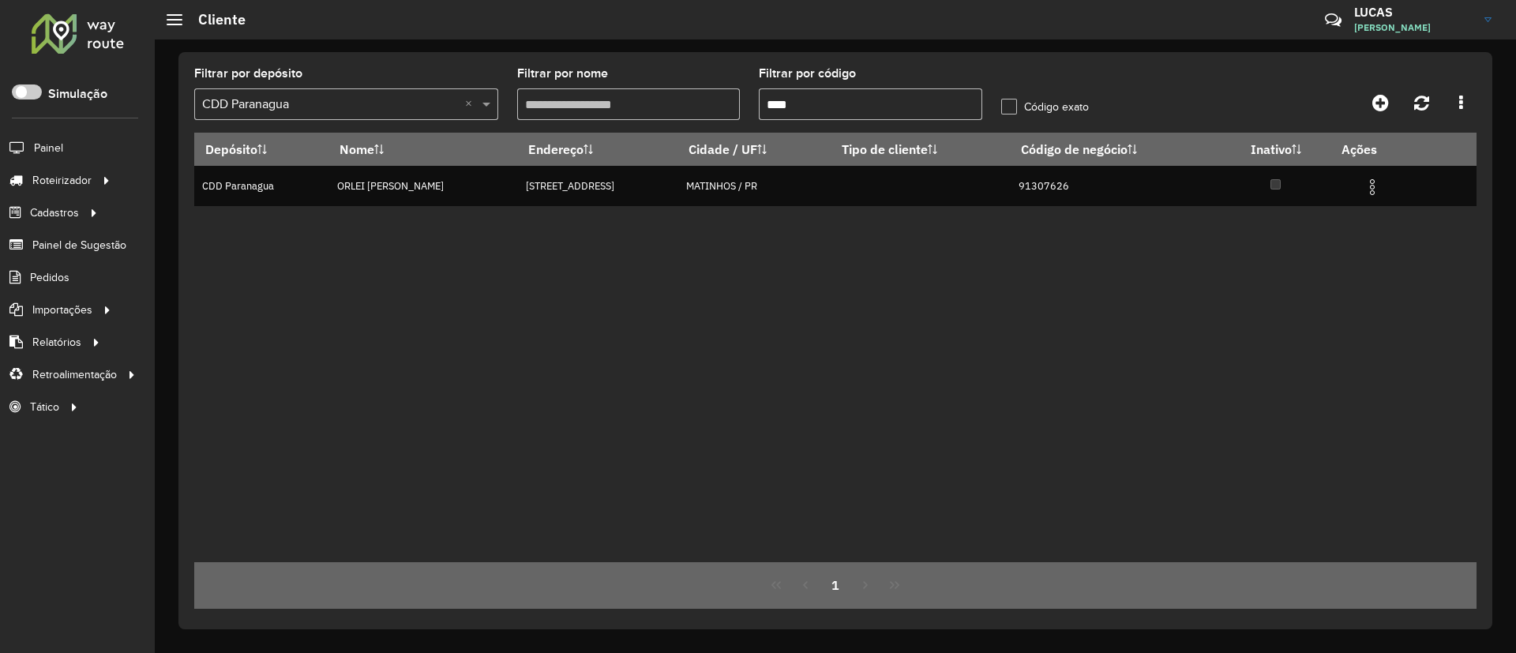
drag, startPoint x: 830, startPoint y: 108, endPoint x: 583, endPoint y: 129, distance: 248.0
click at [583, 129] on formly-group "Filtrar por depósito Selecione um depósito × CDD Paranagua × Filtrar por nome F…" at bounding box center [669, 100] width 968 height 65
paste input "text"
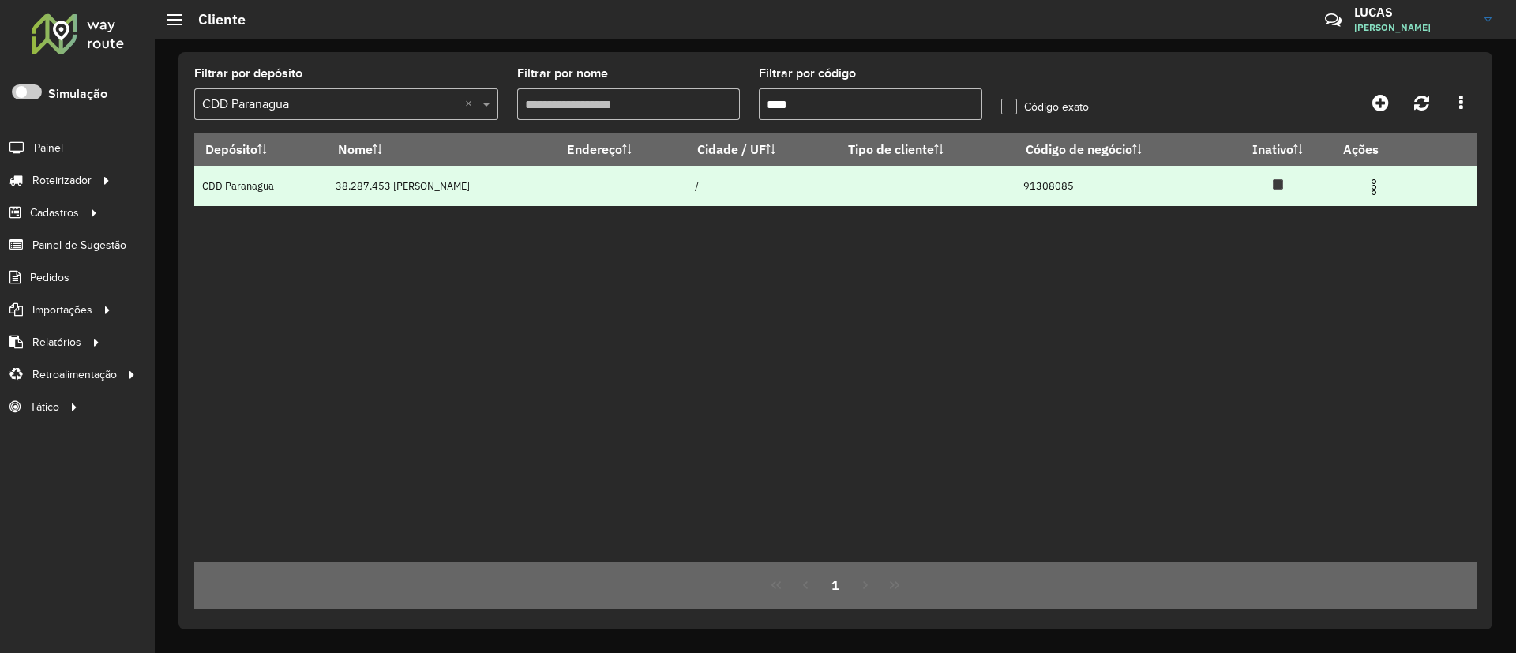
type input "****"
click at [1376, 185] on img at bounding box center [1373, 187] width 19 height 19
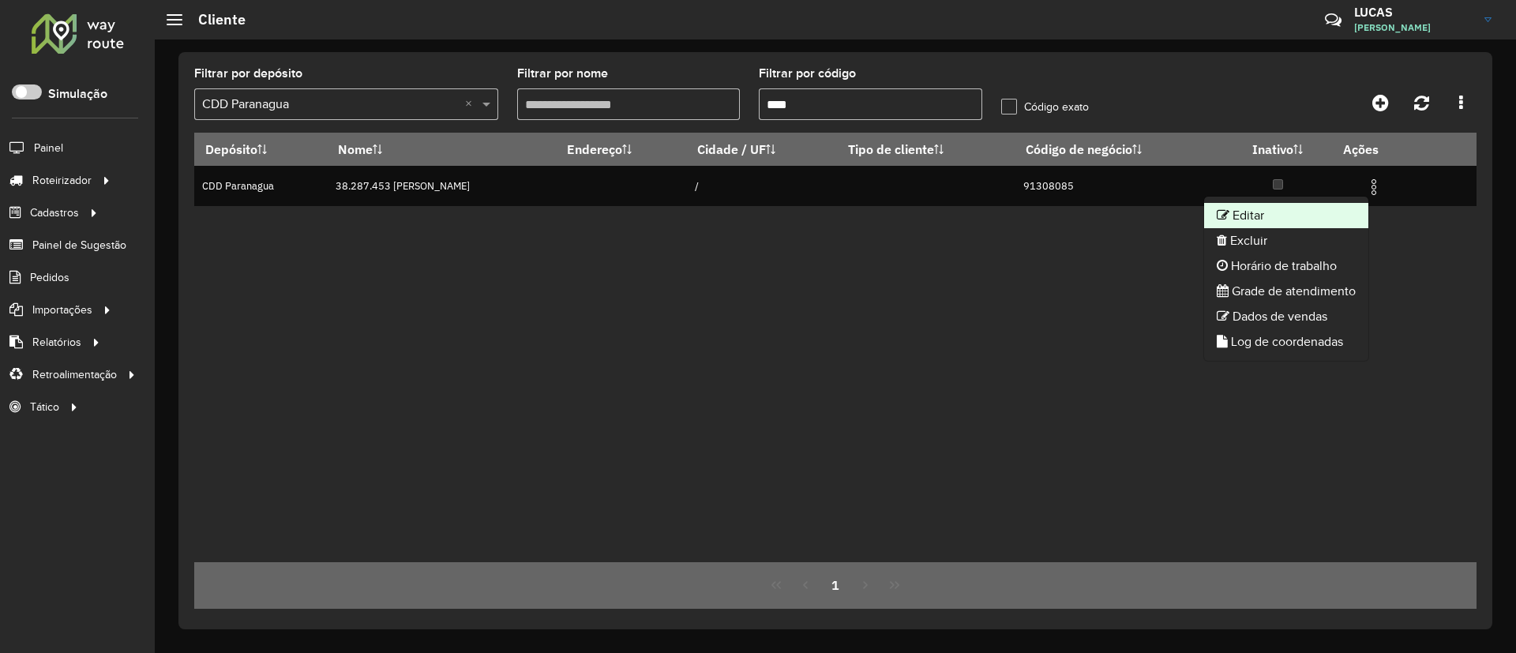
click at [1286, 208] on li "Editar" at bounding box center [1286, 215] width 164 height 25
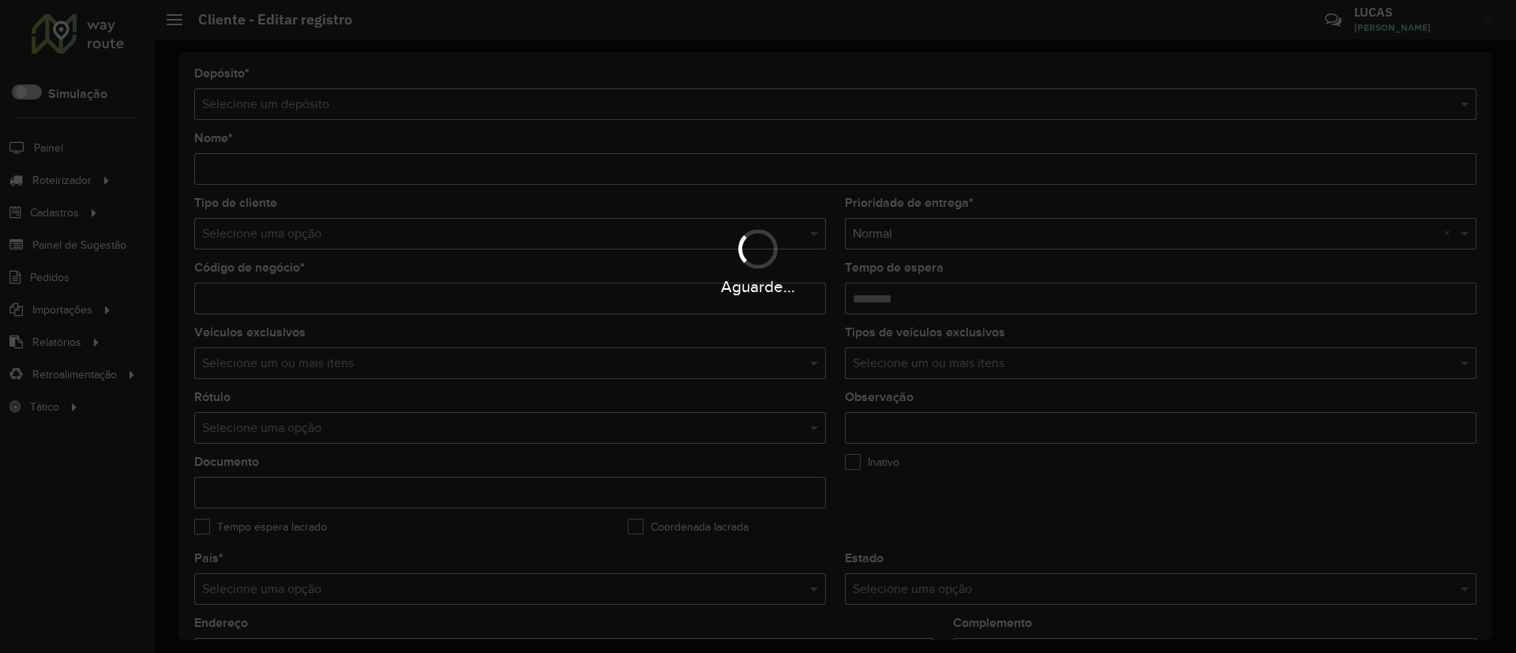
type input "**********"
type input "********"
type input "**********"
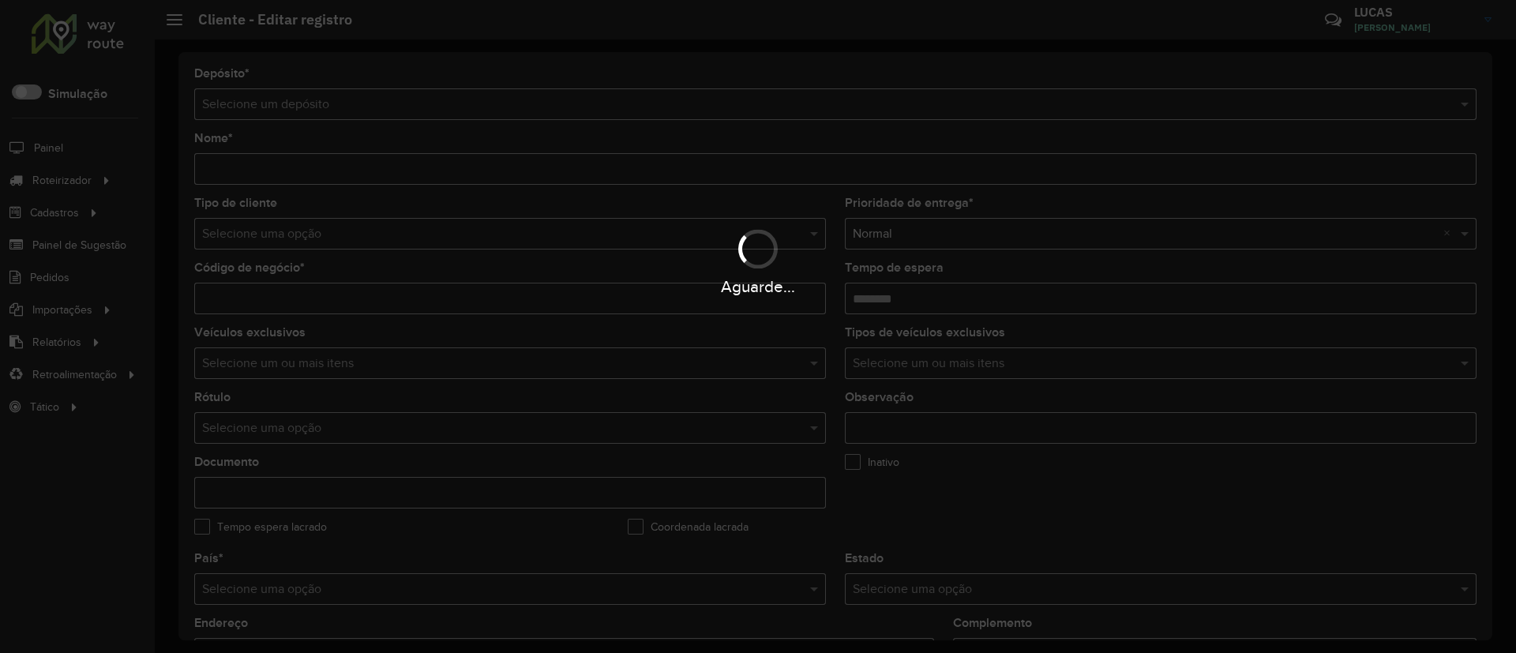
type input "**********"
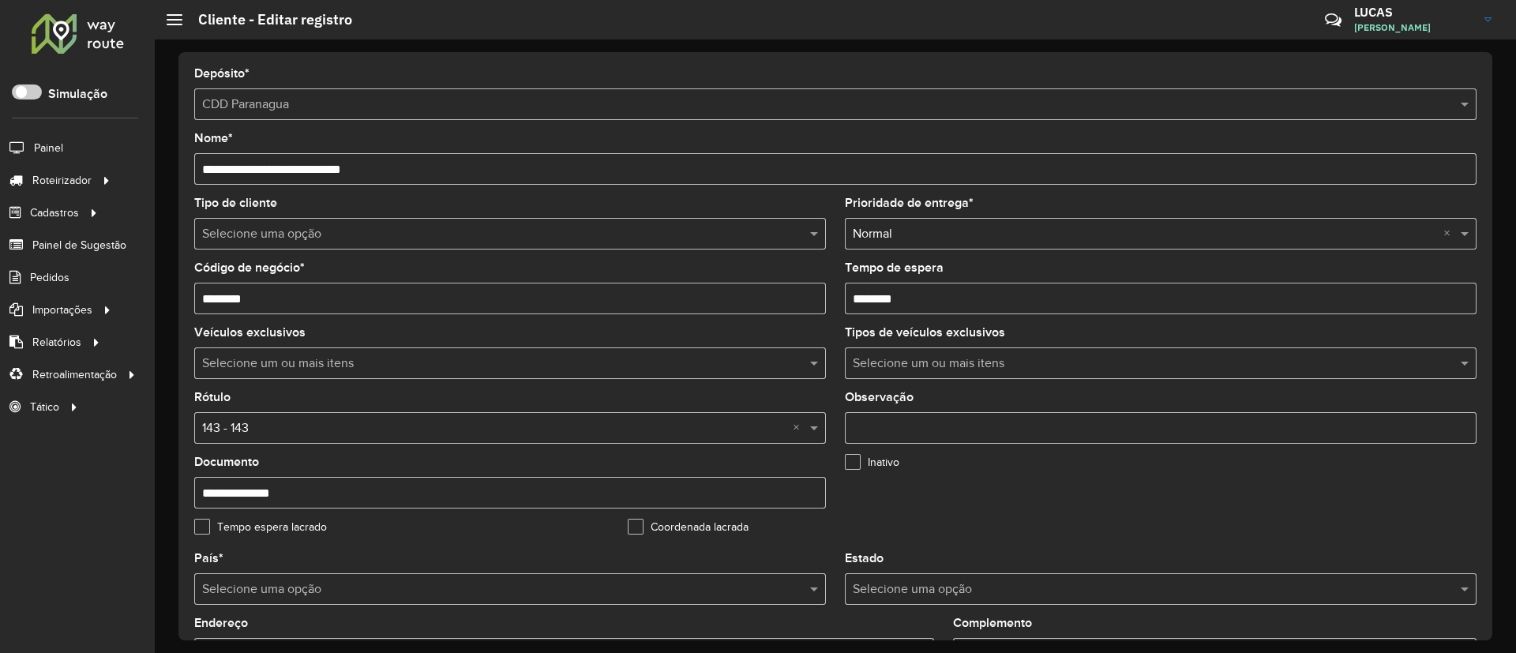
click at [267, 212] on div "Tipo de cliente Selecione uma opção" at bounding box center [509, 223] width 631 height 52
click at [278, 225] on input "text" at bounding box center [494, 234] width 584 height 19
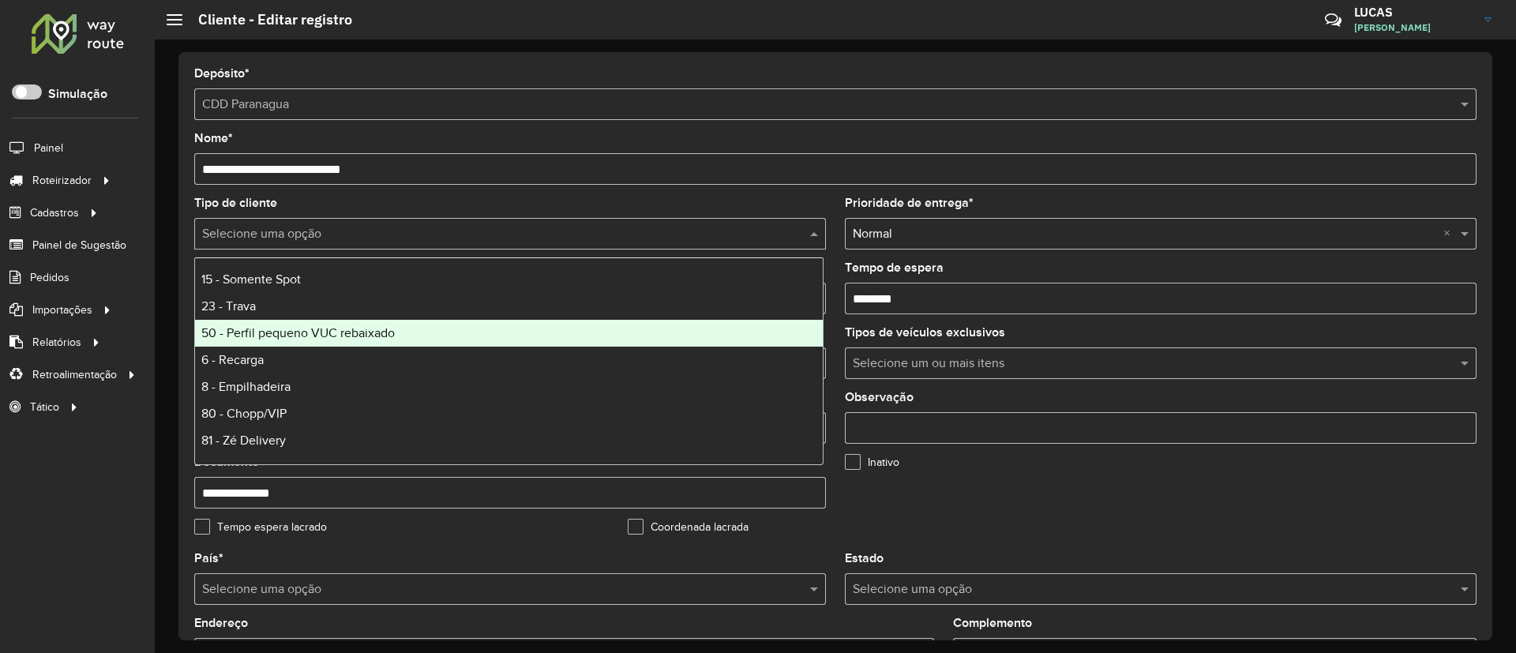
click at [328, 337] on span "50 - Perfil pequeno VUC rebaixado" at bounding box center [297, 332] width 193 height 13
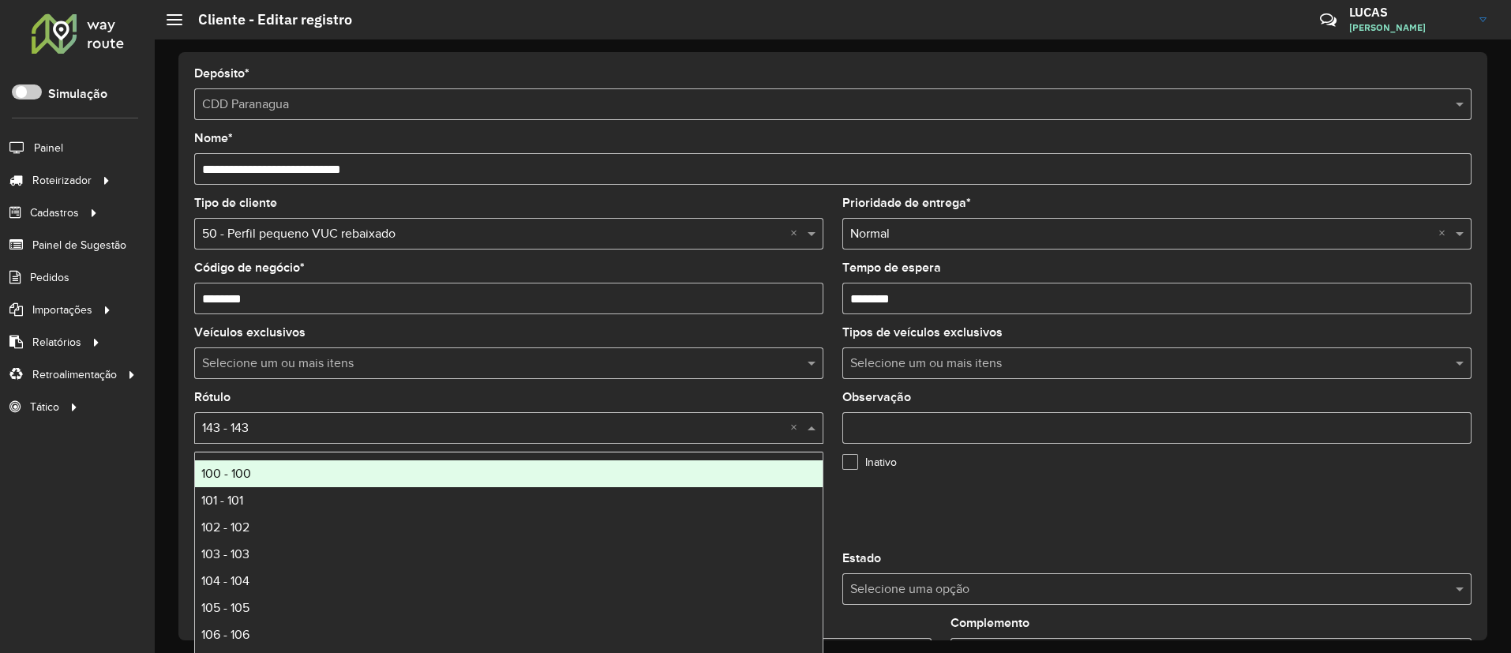
click at [290, 432] on input "text" at bounding box center [493, 428] width 582 height 19
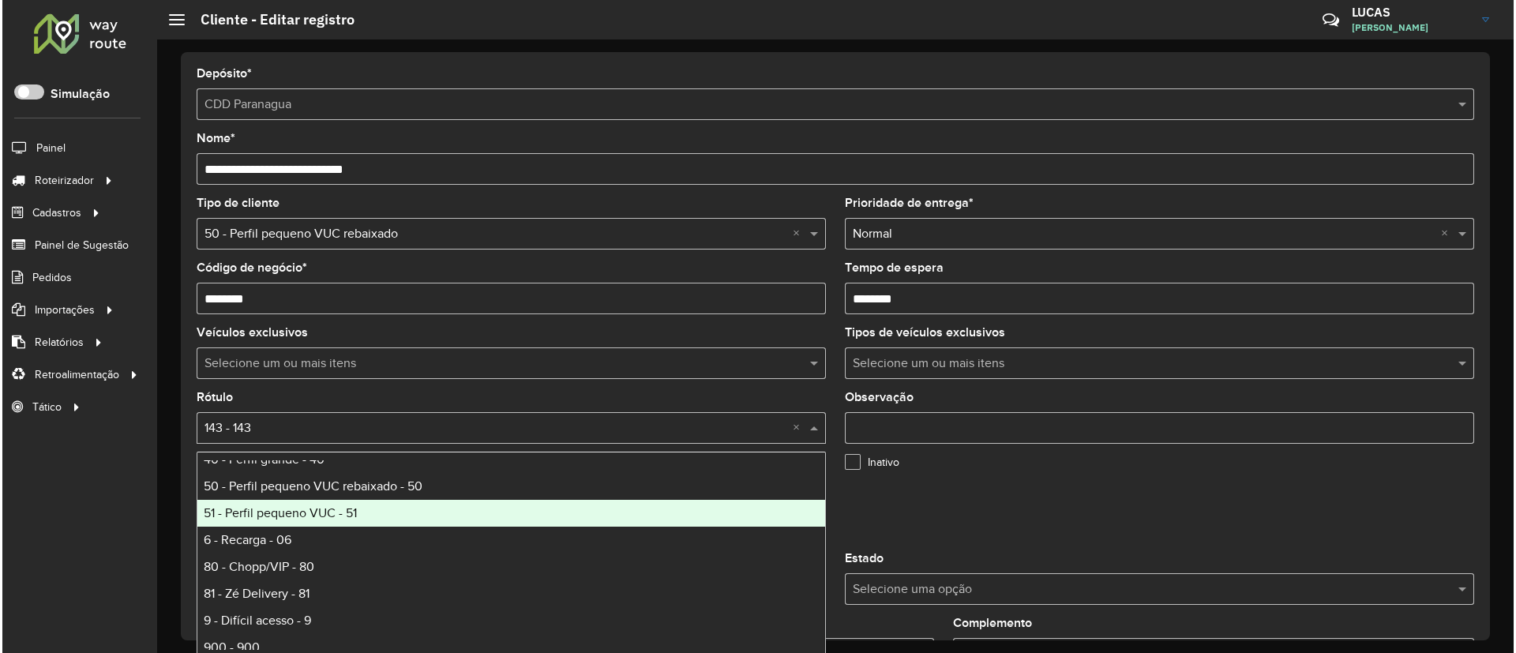
scroll to position [829, 0]
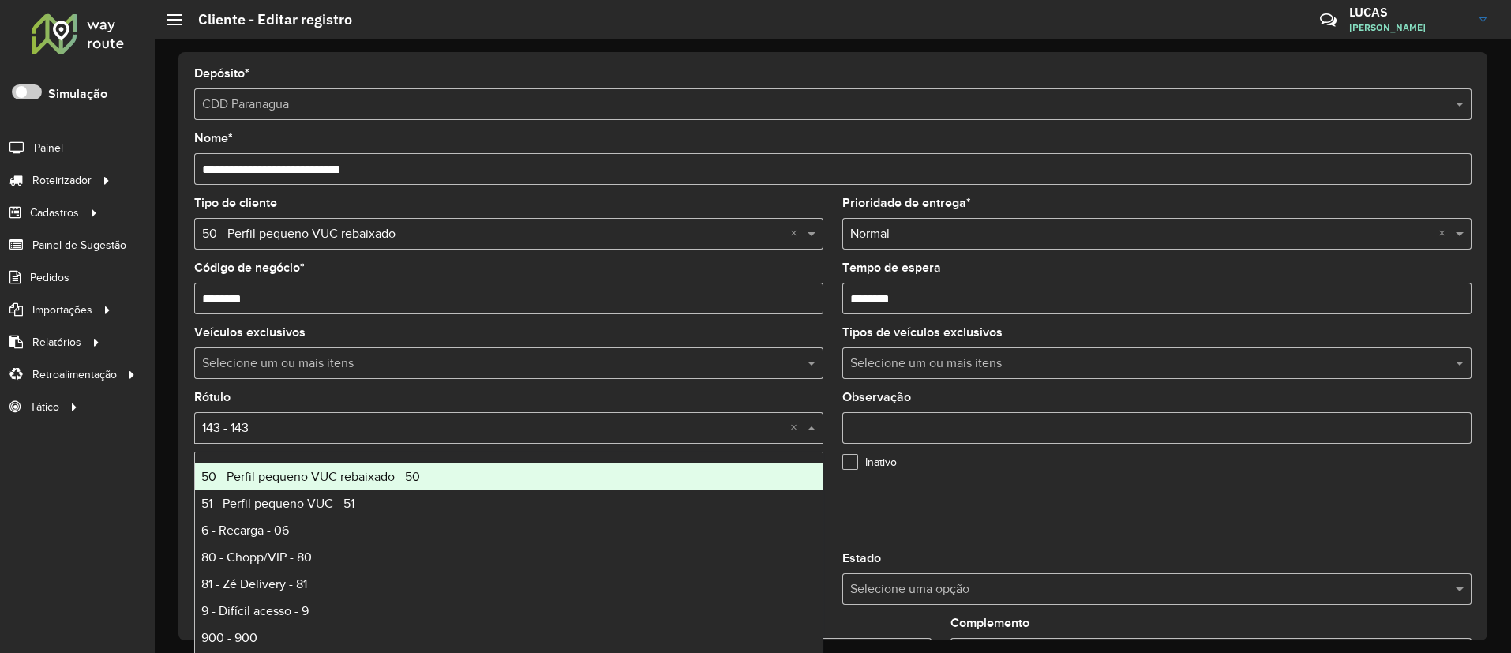
click at [361, 481] on span "50 - Perfil pequeno VUC rebaixado - 50" at bounding box center [310, 476] width 219 height 13
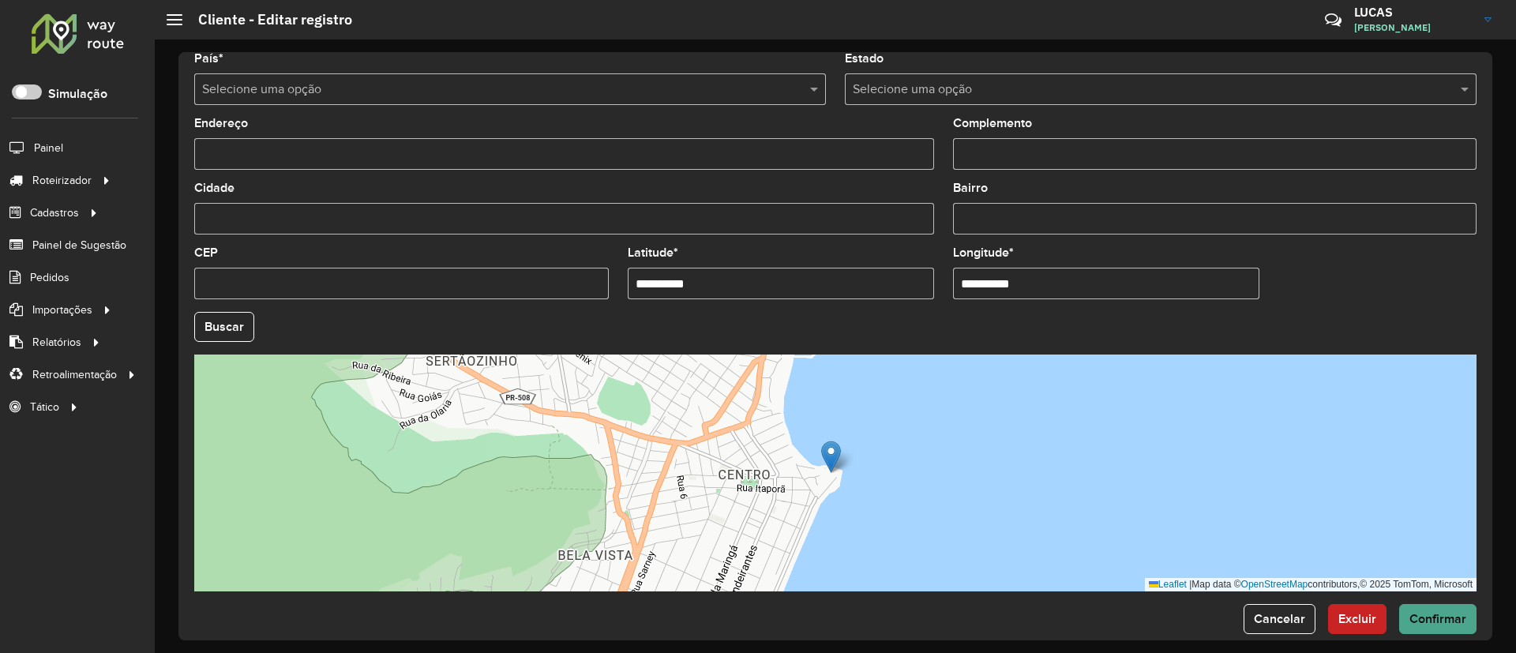
scroll to position [522, 0]
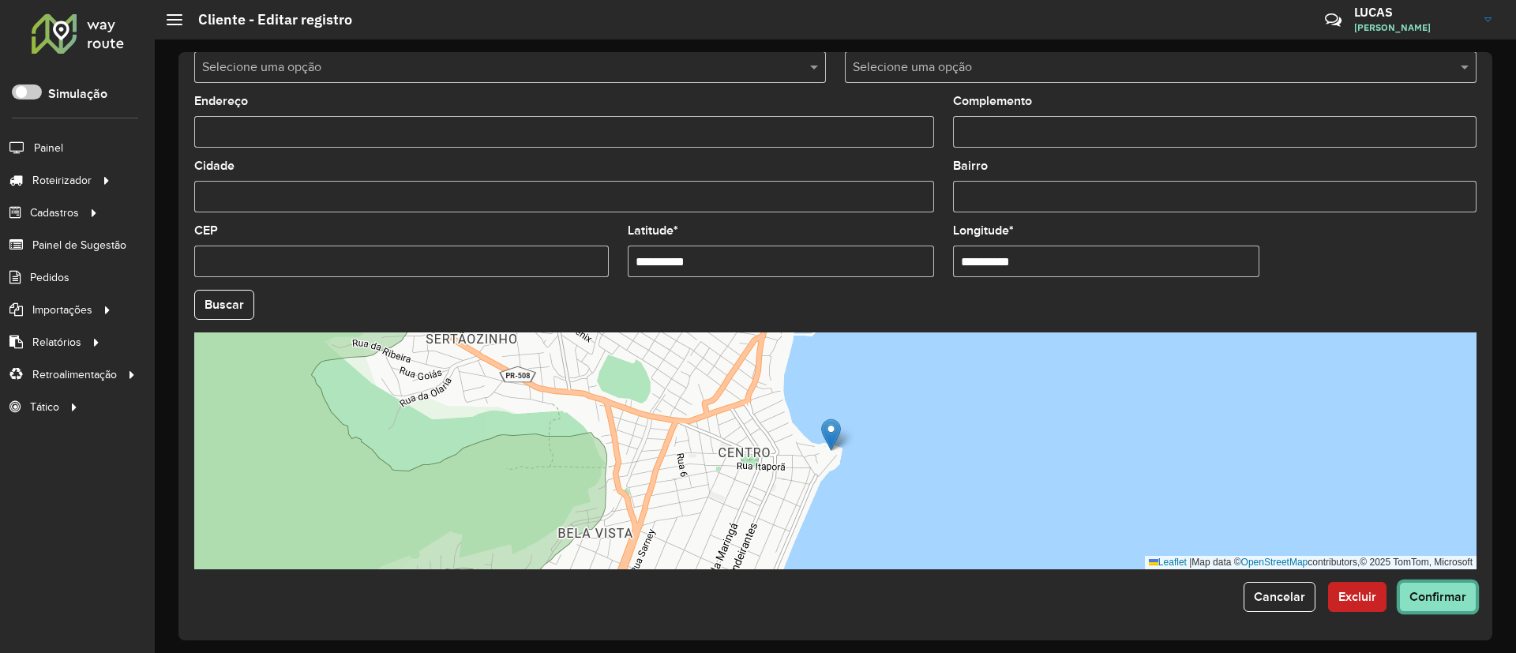
click at [1414, 598] on span "Confirmar" at bounding box center [1437, 596] width 57 height 13
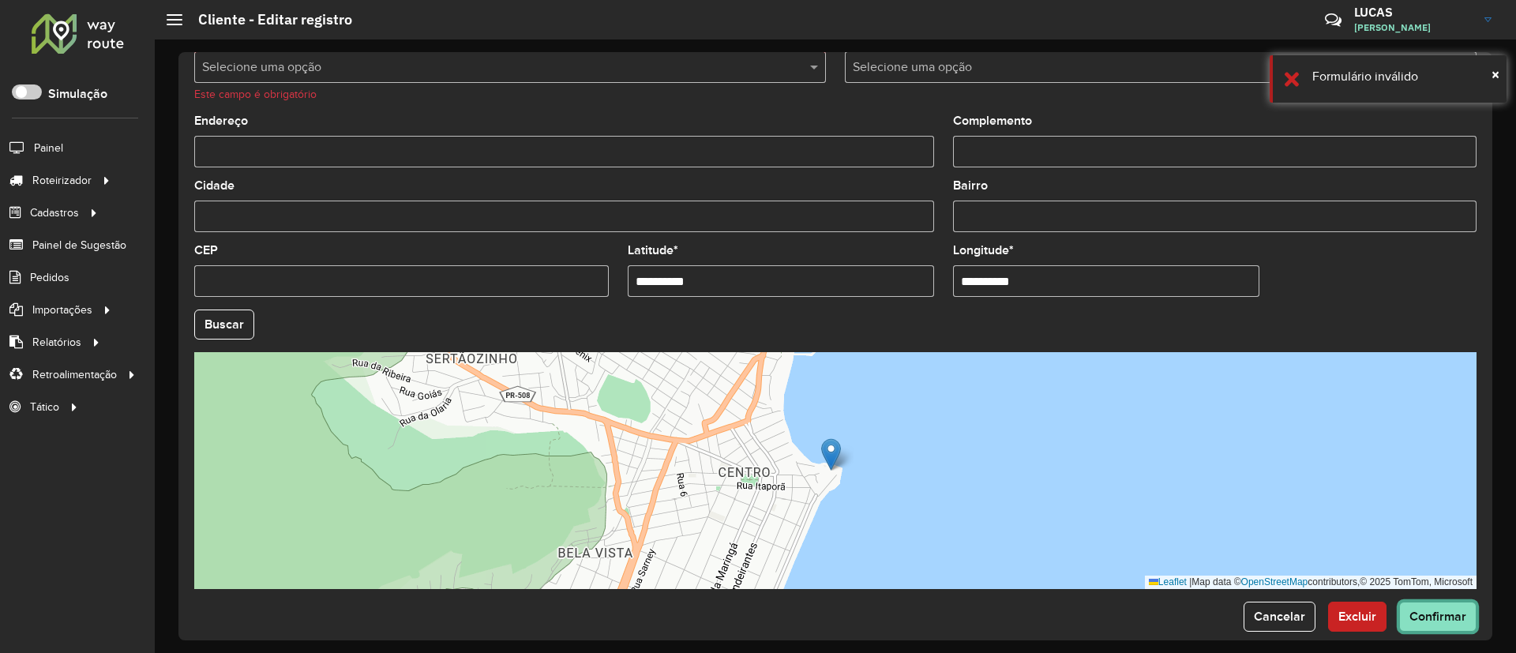
click at [1425, 604] on button "Confirmar" at bounding box center [1437, 616] width 77 height 30
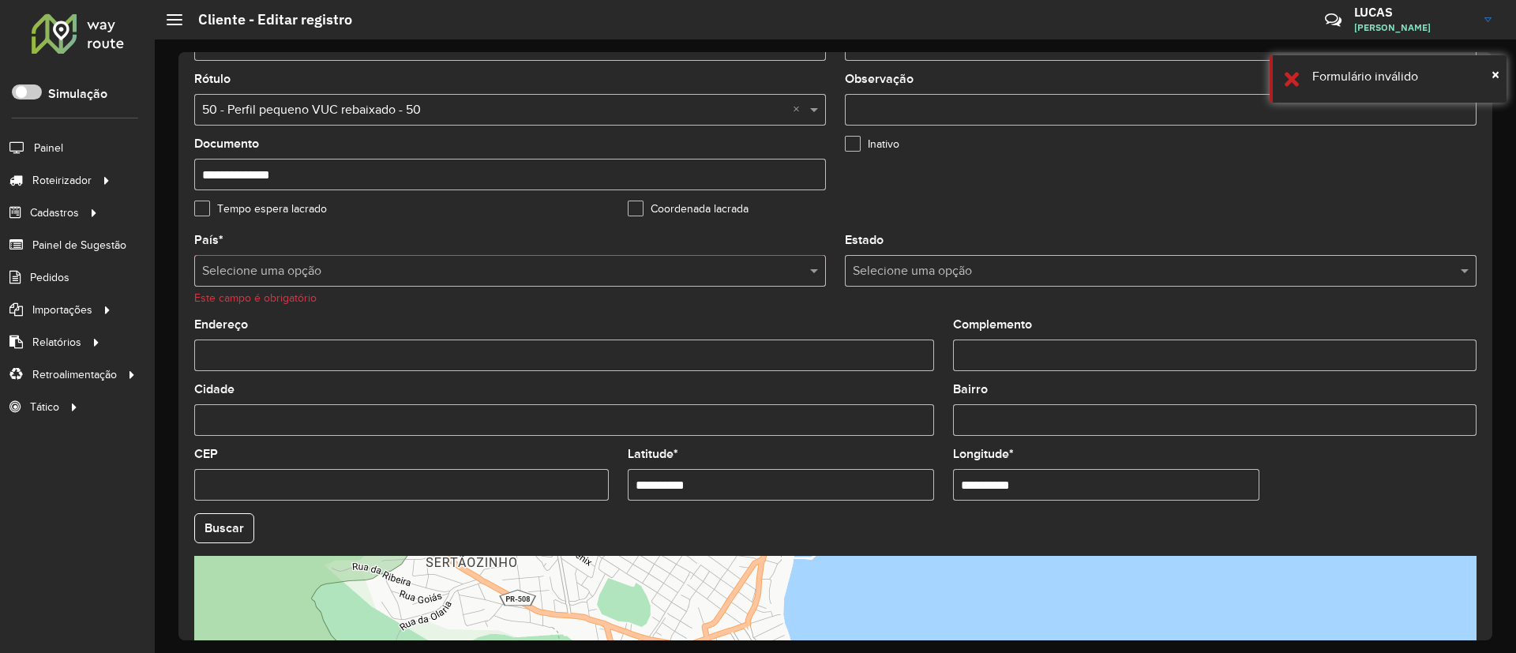
scroll to position [285, 0]
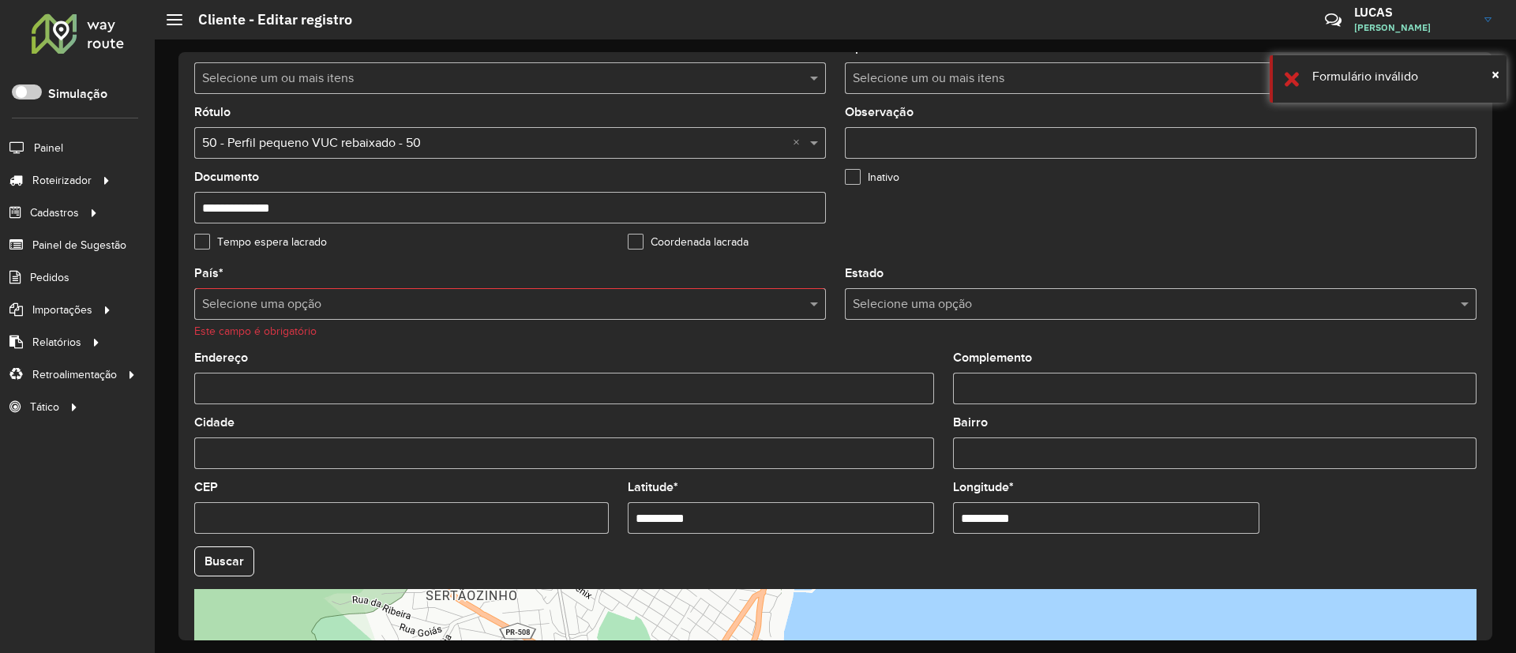
click at [257, 305] on input "text" at bounding box center [494, 304] width 584 height 19
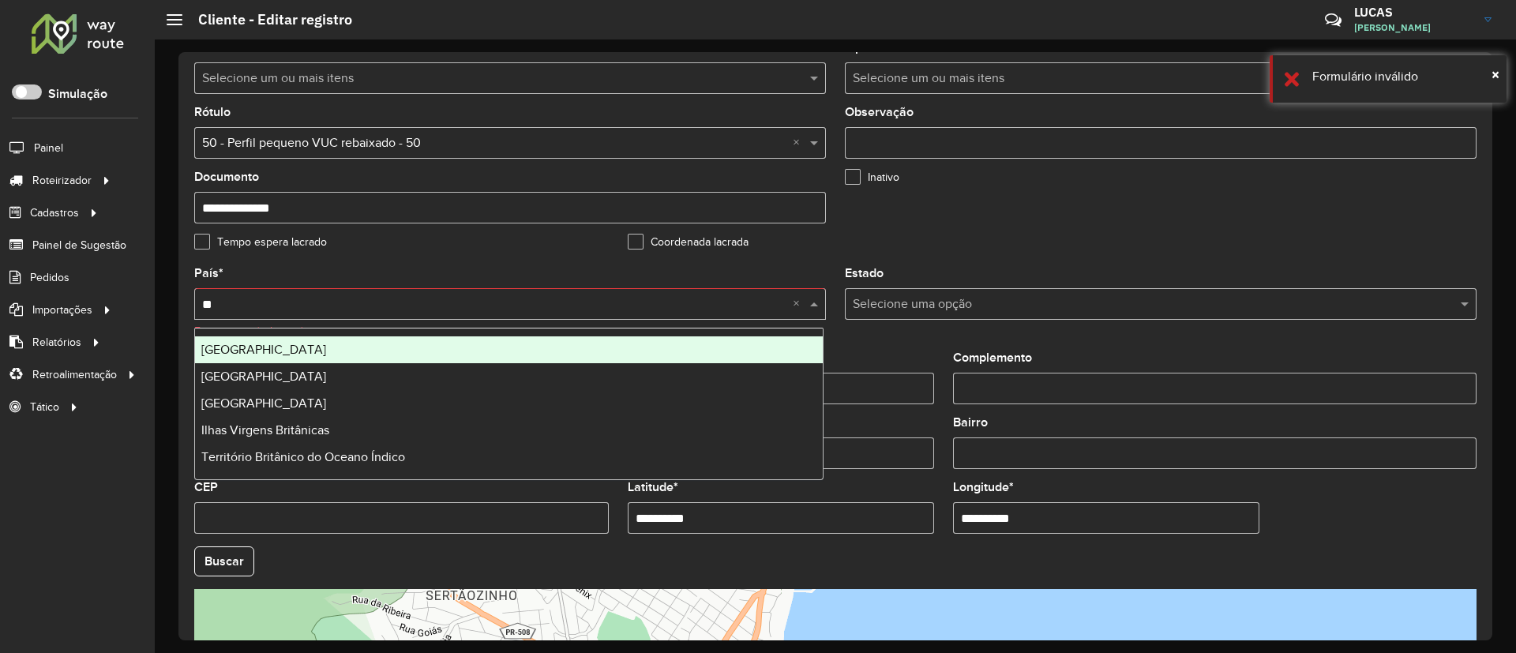
type input "***"
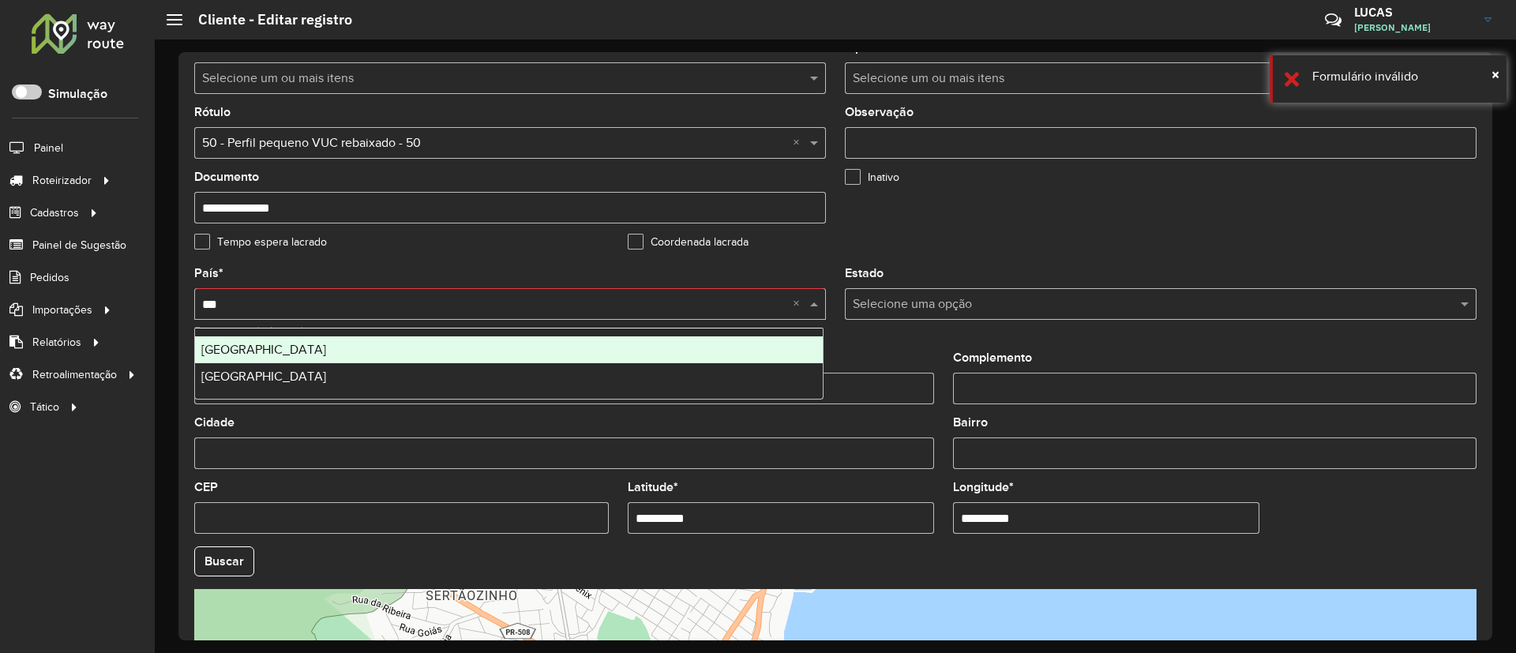
click at [267, 344] on div "Brasil" at bounding box center [509, 349] width 628 height 27
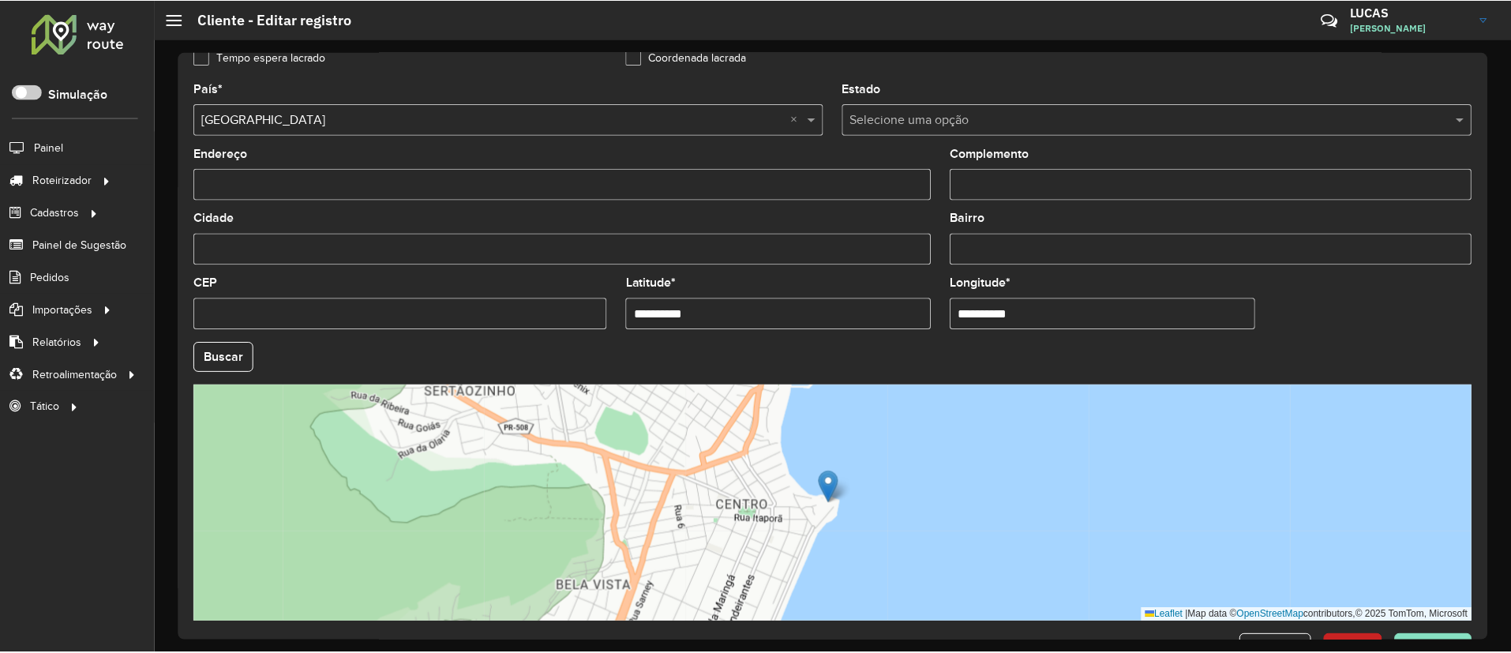
scroll to position [522, 0]
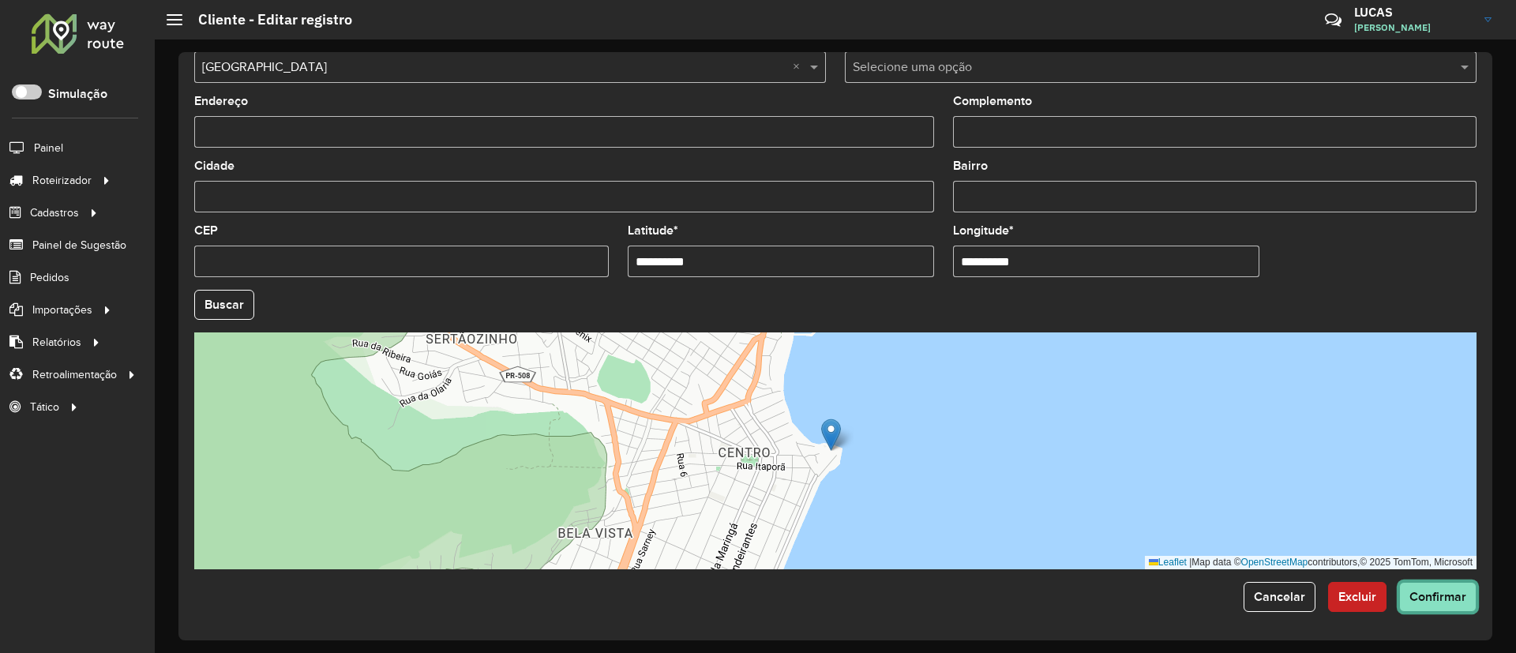
click at [1435, 597] on span "Confirmar" at bounding box center [1437, 596] width 57 height 13
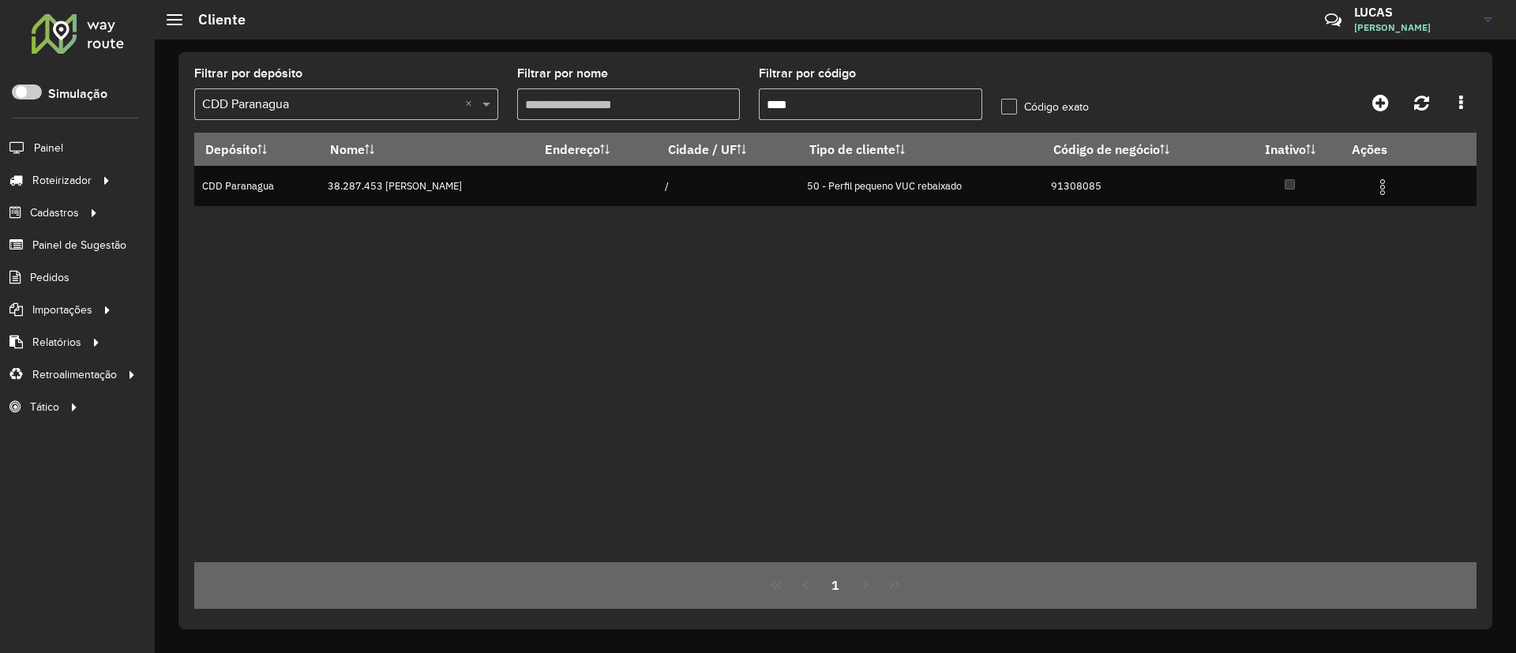
click at [631, 114] on formly-group "Filtrar por depósito Selecione um depósito × CDD Paranagua × Filtrar por nome F…" at bounding box center [669, 100] width 968 height 65
paste input "**"
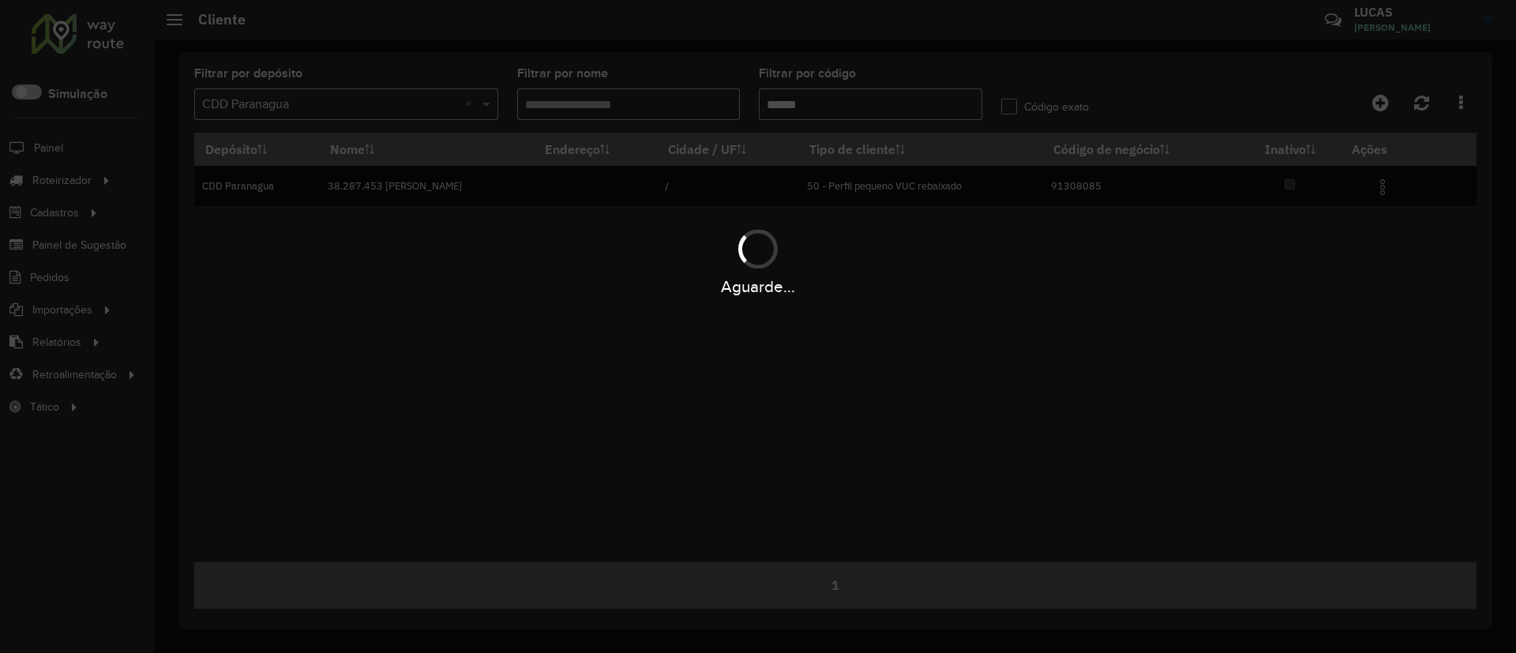
drag, startPoint x: 789, startPoint y: 105, endPoint x: 495, endPoint y: 133, distance: 295.0
click at [500, 127] on div "Aguarde..." at bounding box center [758, 326] width 1516 height 653
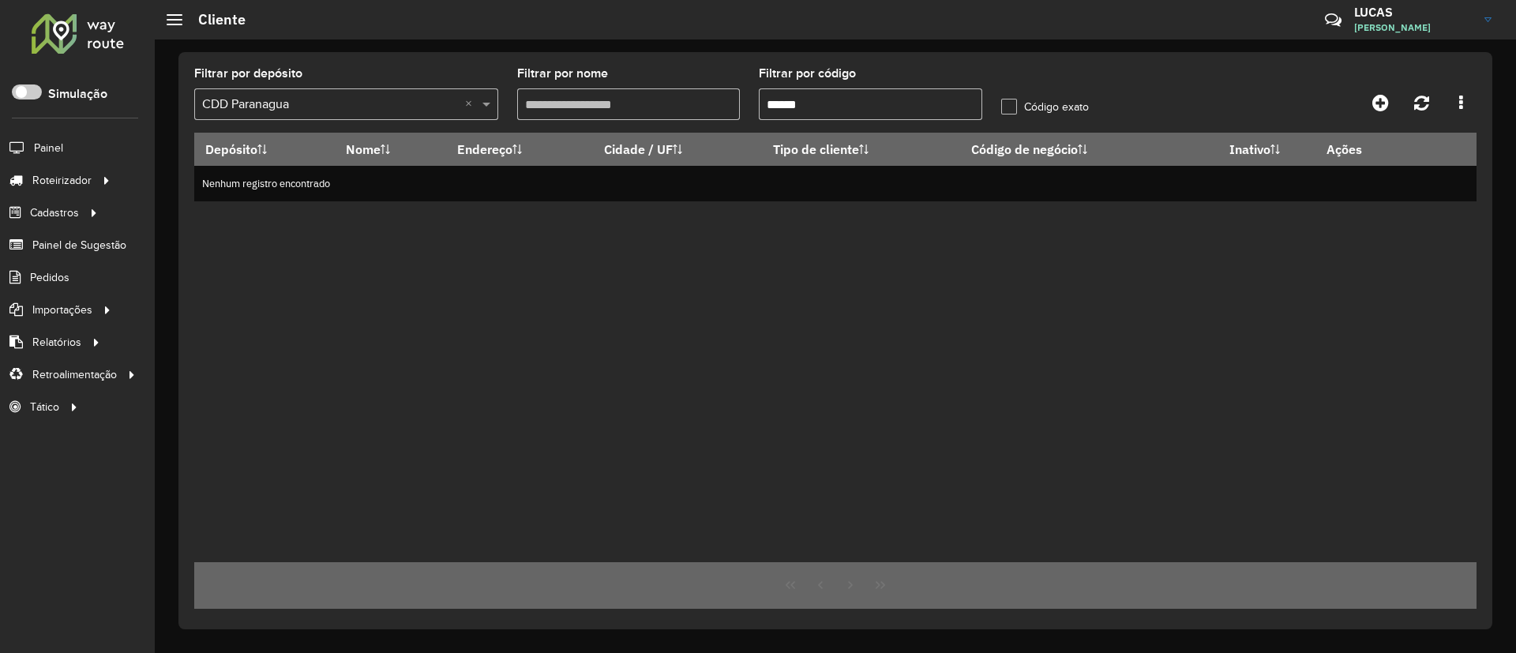
drag, startPoint x: 833, startPoint y: 91, endPoint x: 661, endPoint y: 103, distance: 171.7
click at [683, 98] on formly-group "Filtrar por depósito Selecione um depósito × CDD Paranagua × Filtrar por nome F…" at bounding box center [669, 100] width 968 height 65
paste input "text"
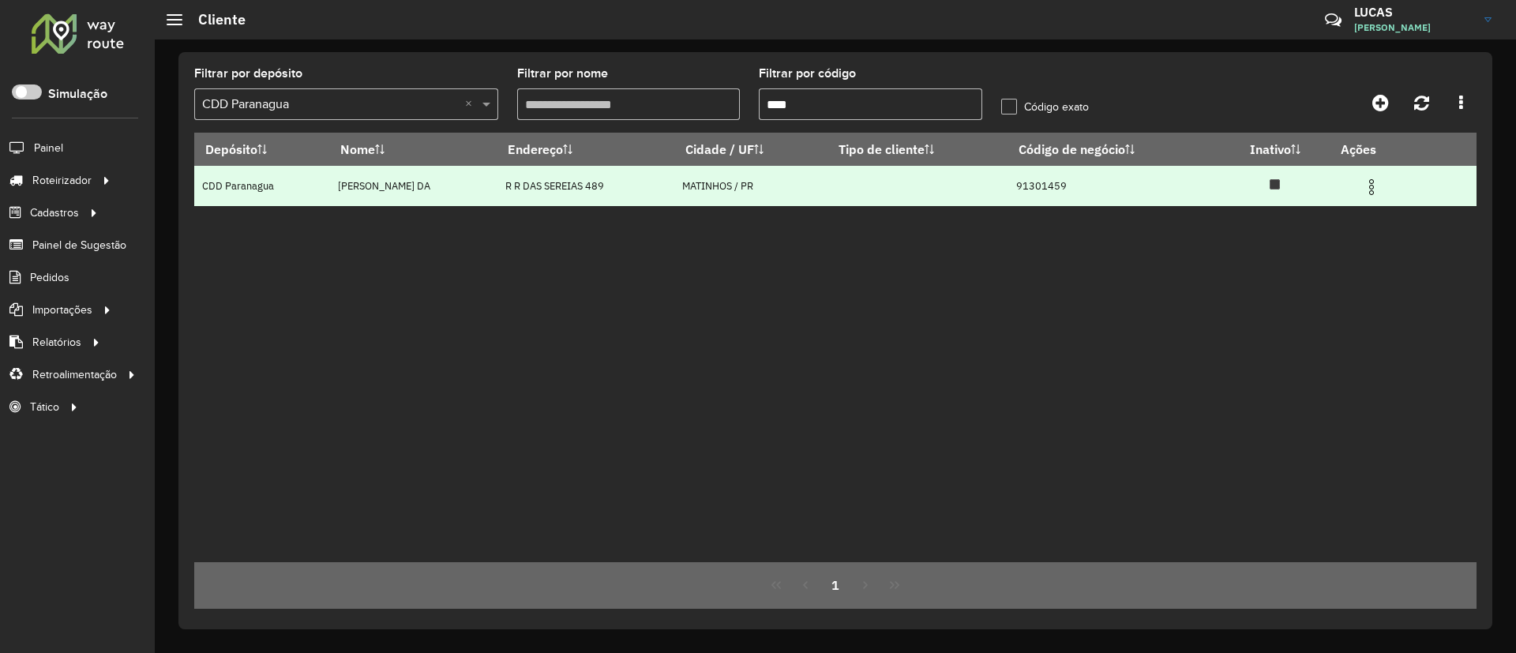
type input "****"
click at [1380, 192] on img at bounding box center [1371, 187] width 19 height 19
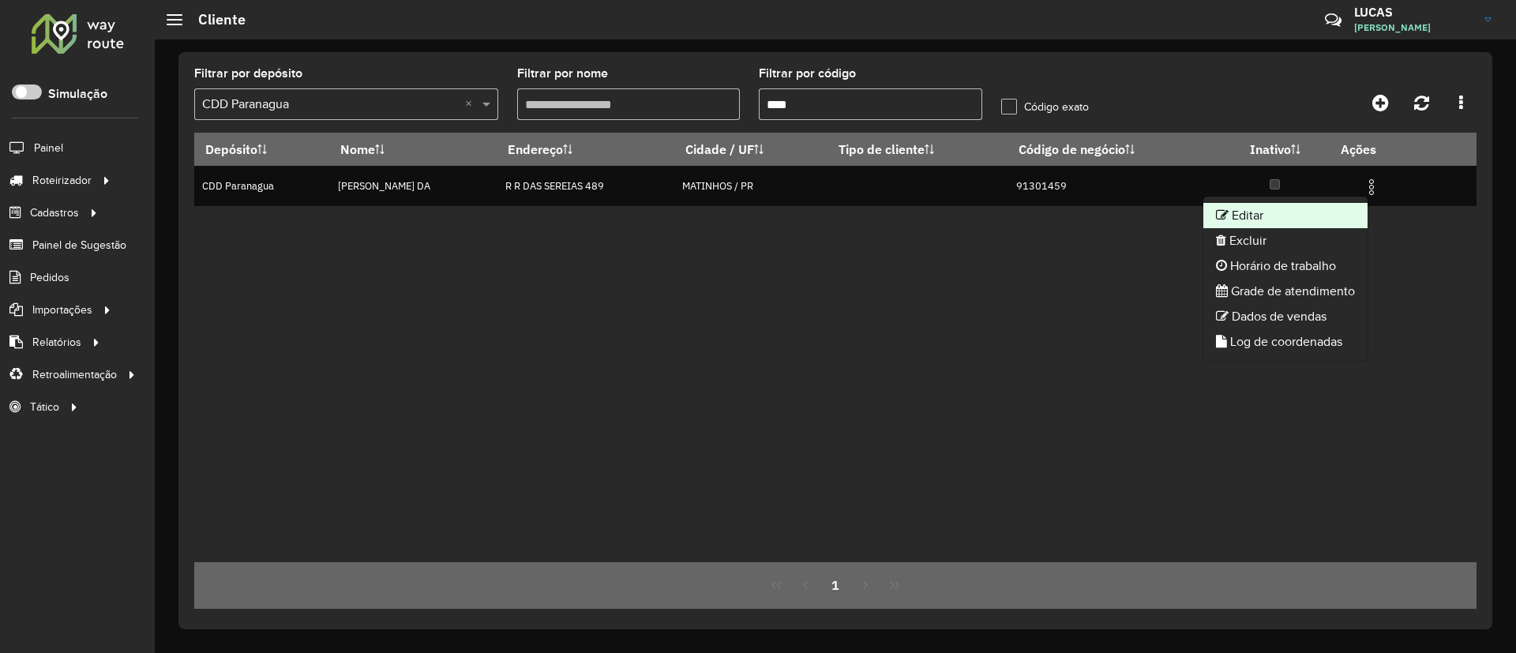
click at [1220, 221] on li "Editar" at bounding box center [1285, 215] width 164 height 25
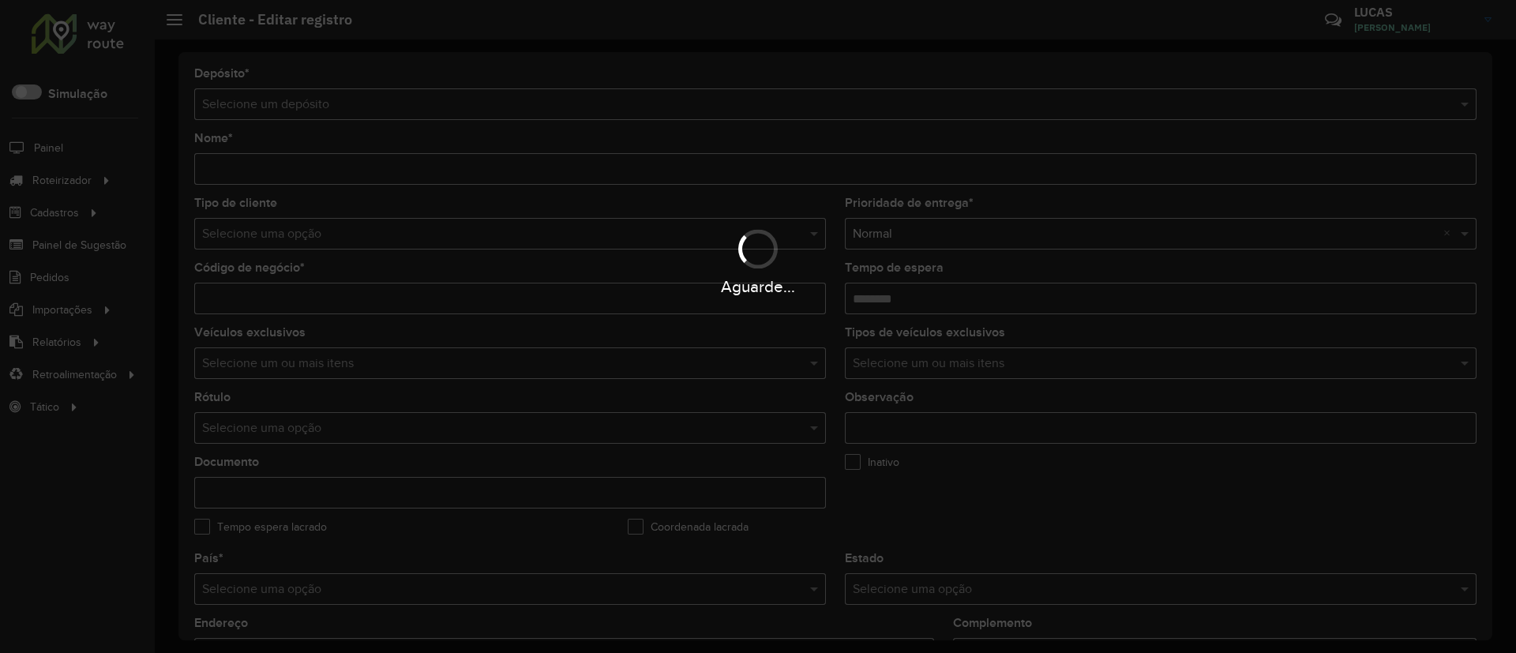
type input "**********"
type input "********"
type input "**********"
type input "********"
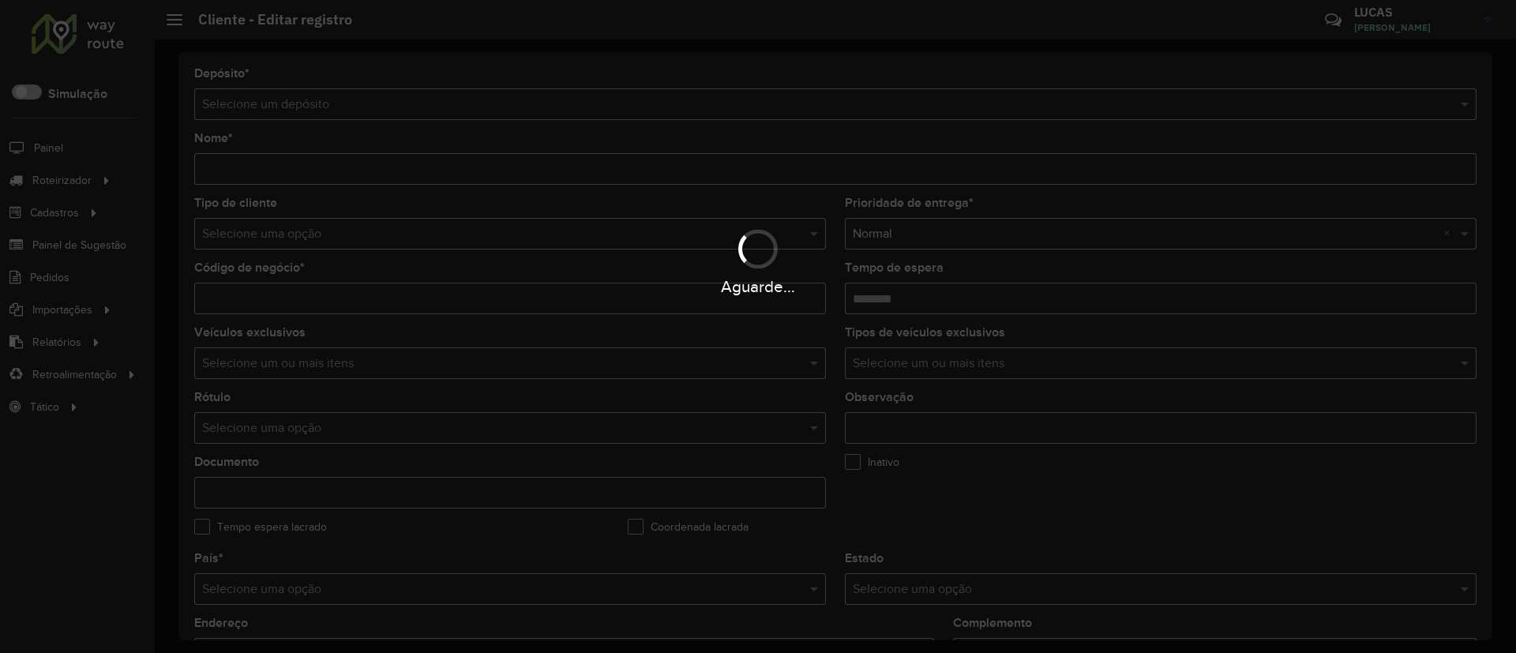
type input "******"
type input "********"
type input "**********"
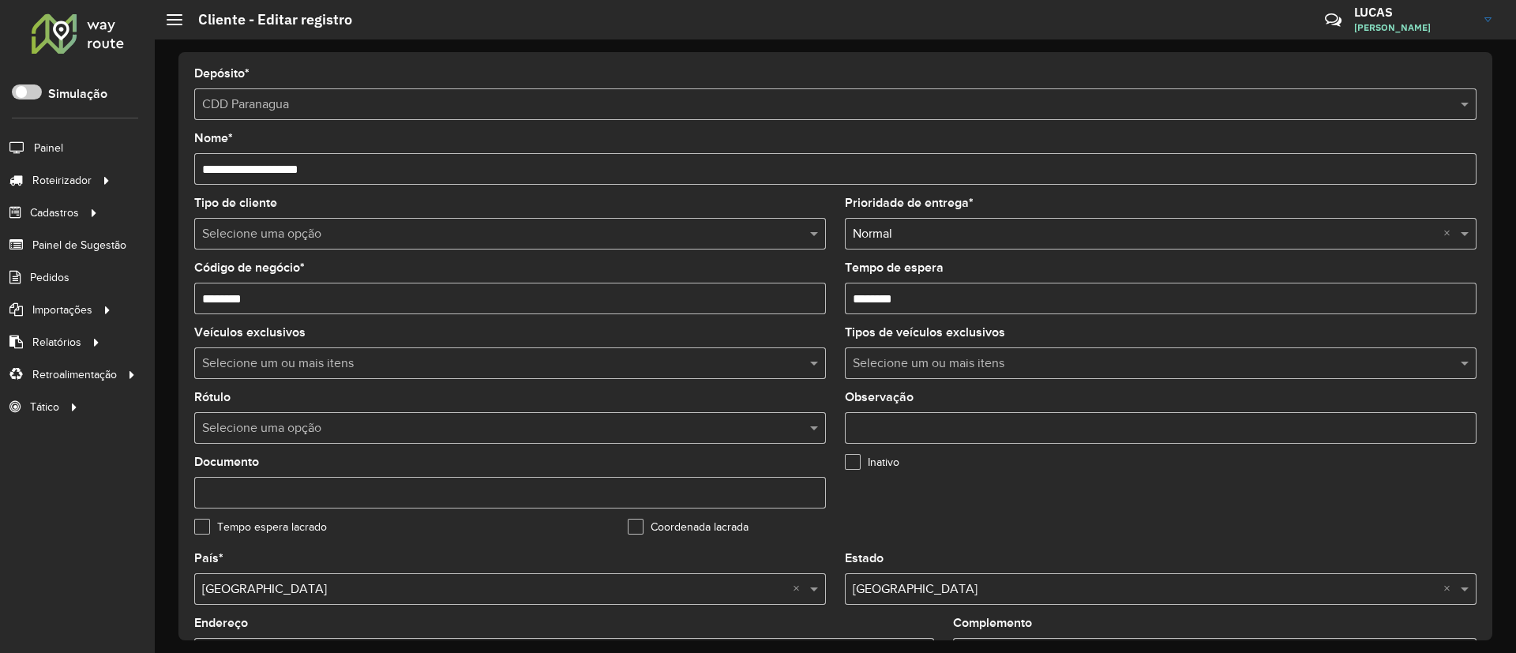
click at [0, 0] on div "Aguarde..." at bounding box center [0, 0] width 0 height 0
click at [277, 243] on div "Selecione uma opção" at bounding box center [509, 234] width 631 height 32
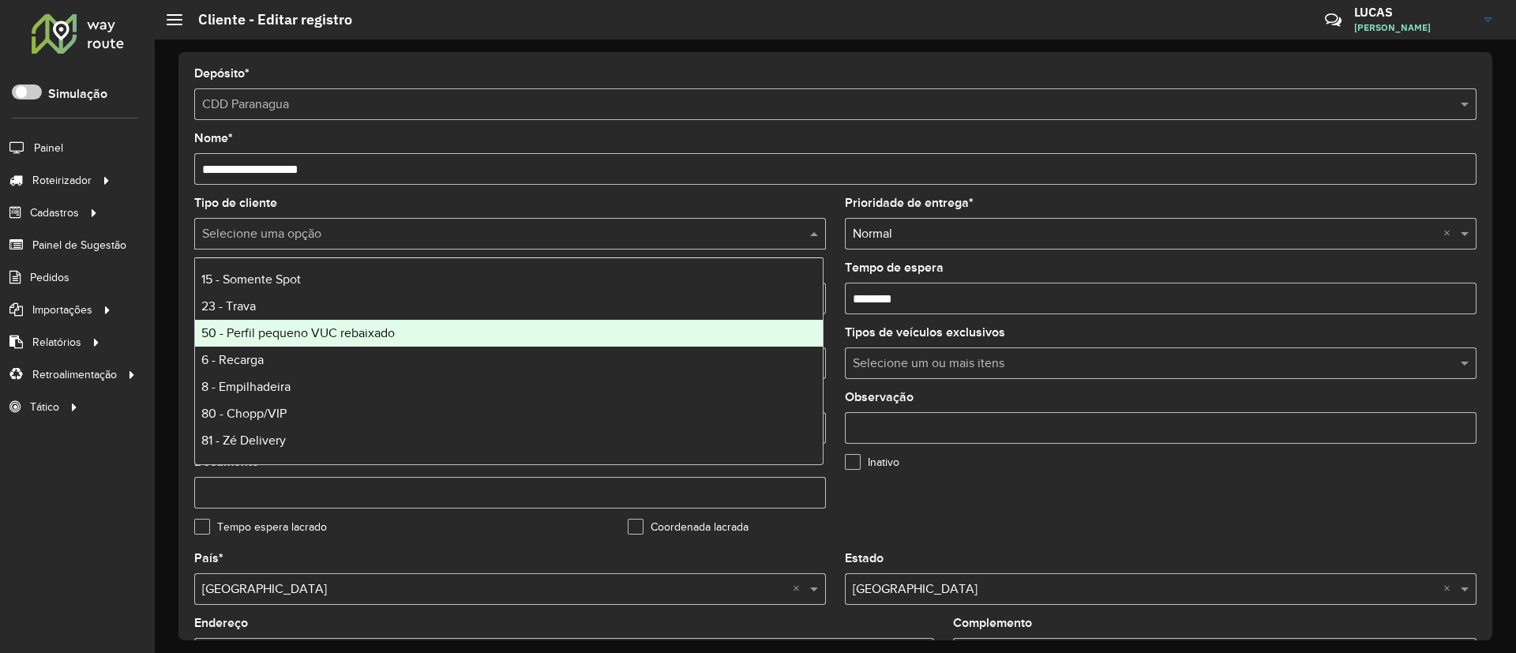
click at [250, 337] on span "50 - Perfil pequeno VUC rebaixado" at bounding box center [297, 332] width 193 height 13
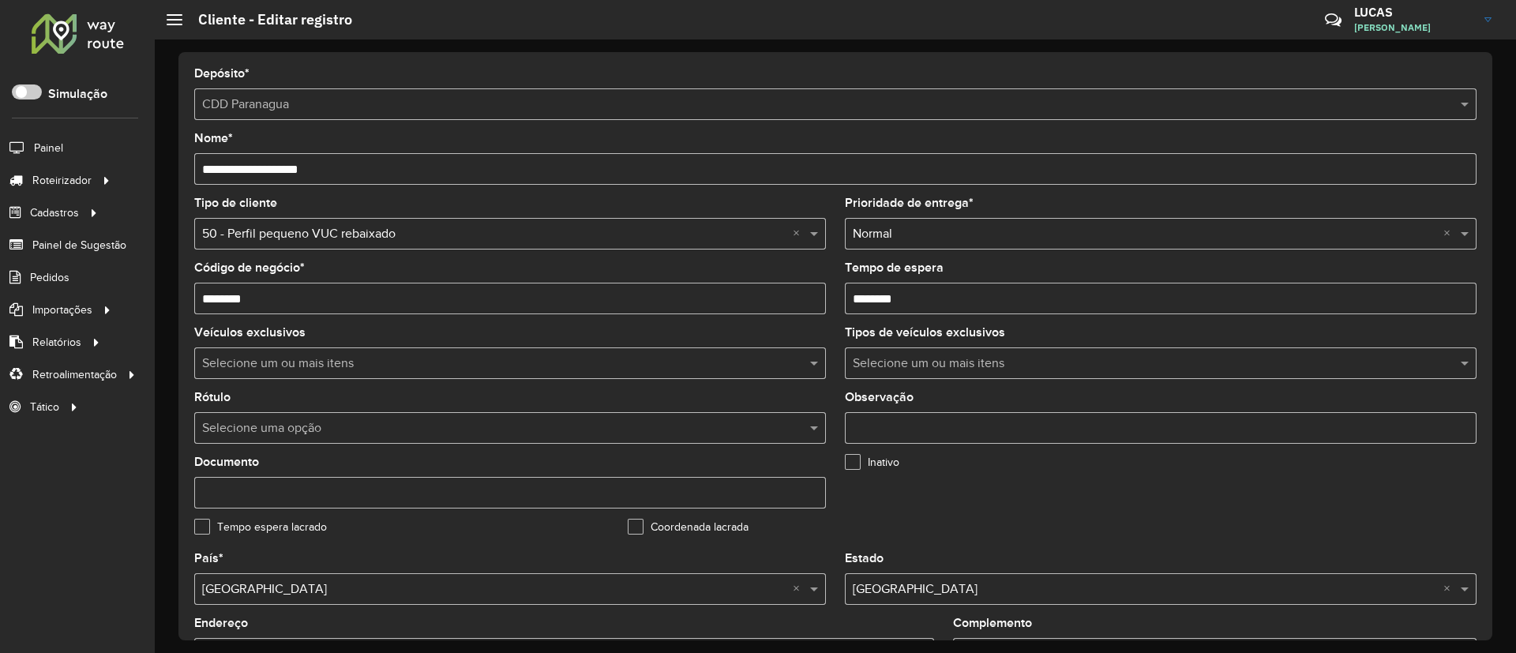
click at [247, 430] on input "text" at bounding box center [494, 428] width 584 height 19
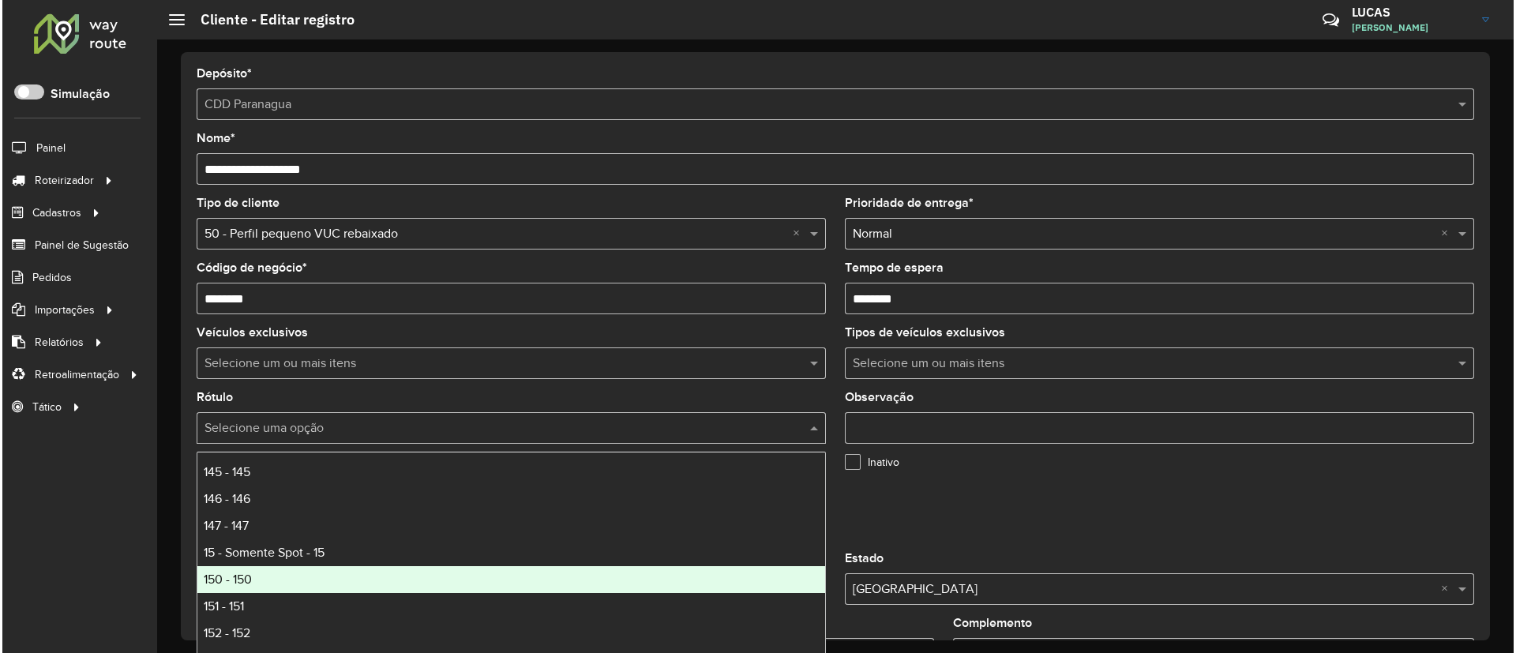
scroll to position [829, 0]
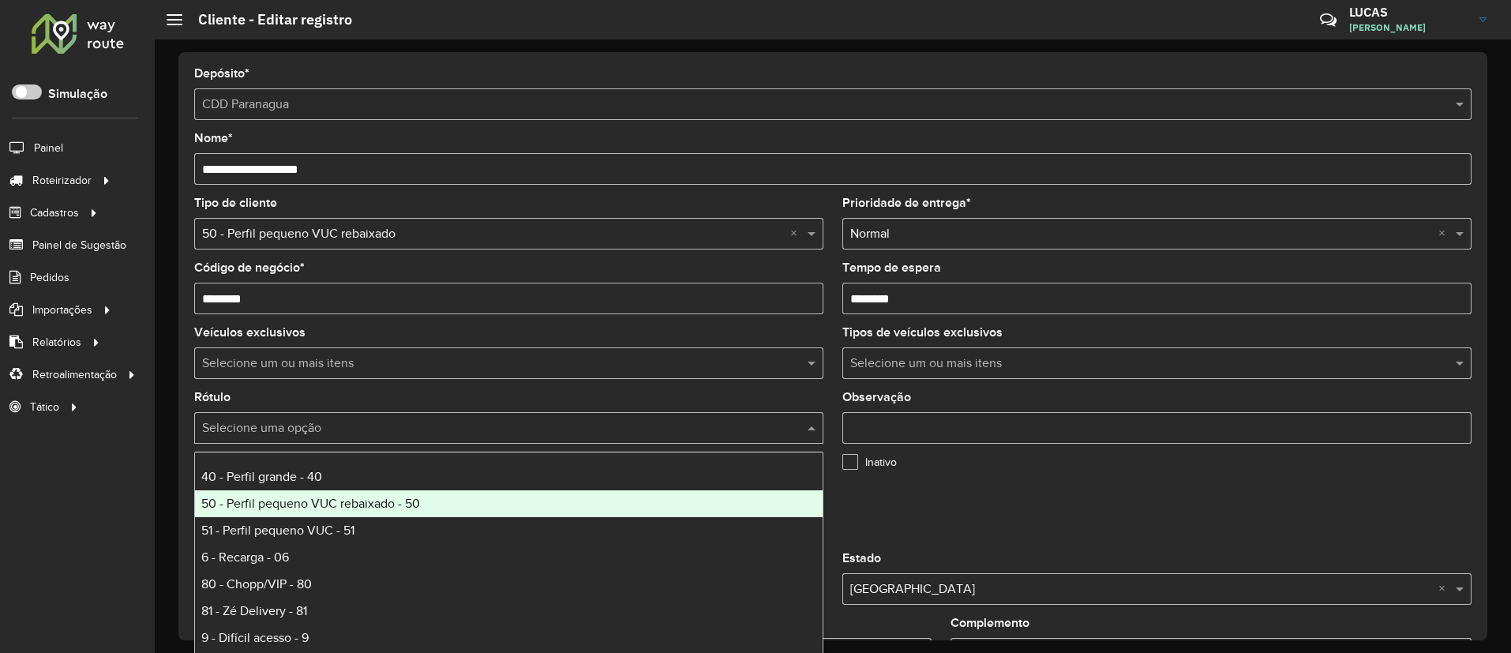
click at [383, 505] on span "50 - Perfil pequeno VUC rebaixado - 50" at bounding box center [310, 502] width 219 height 13
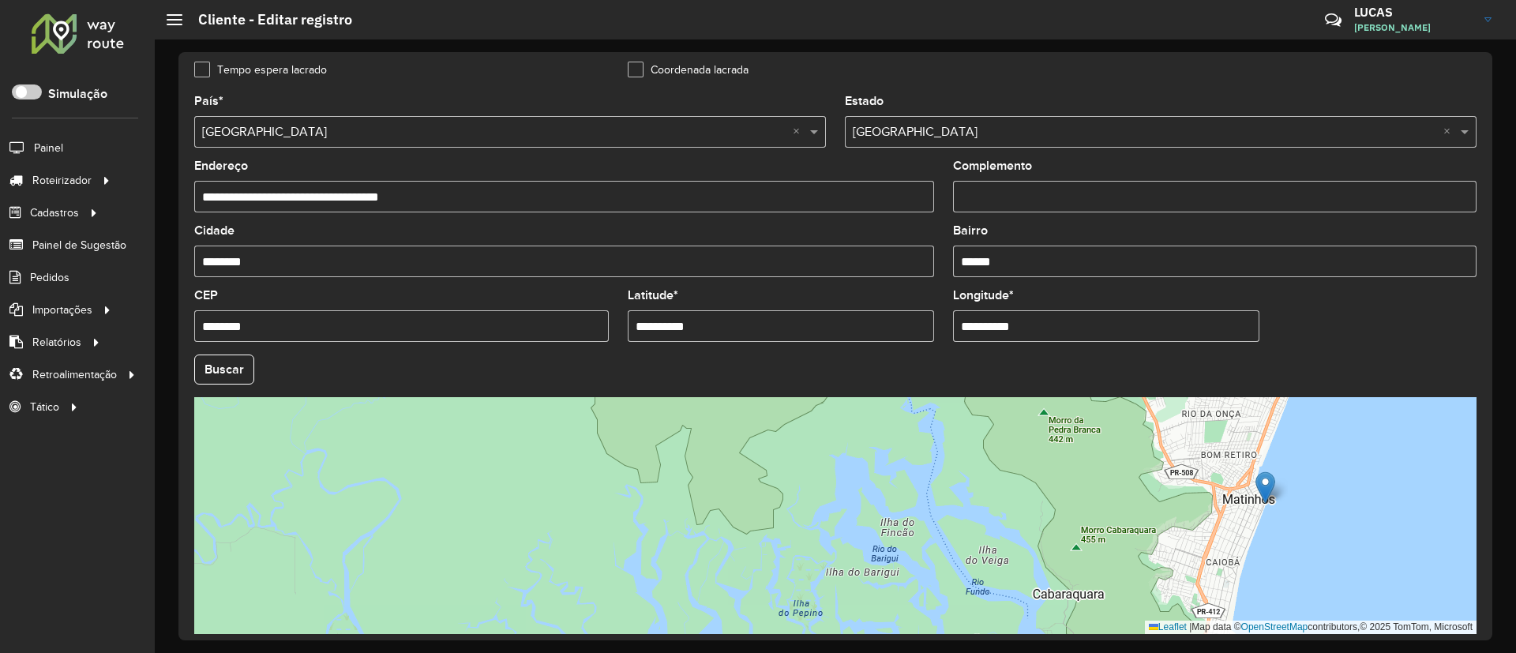
scroll to position [522, 0]
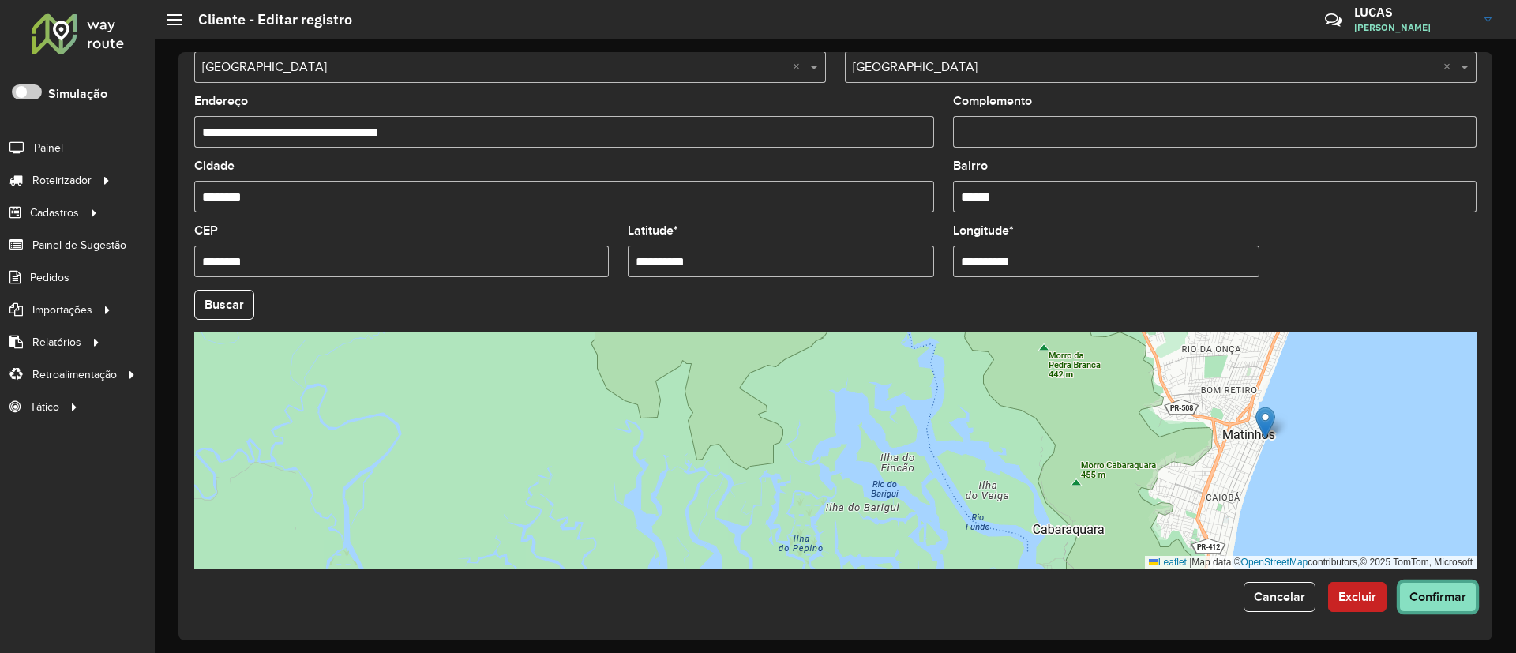
click at [1428, 582] on button "Confirmar" at bounding box center [1437, 597] width 77 height 30
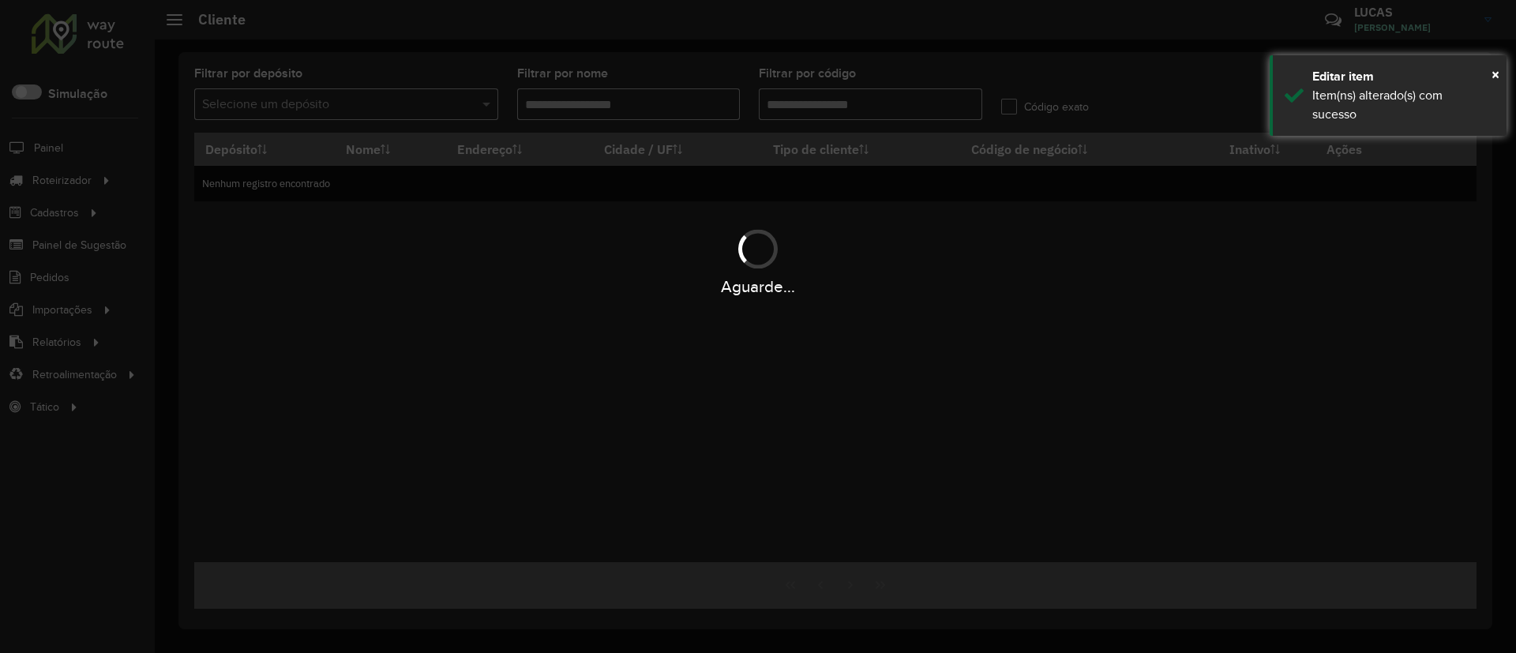
type input "****"
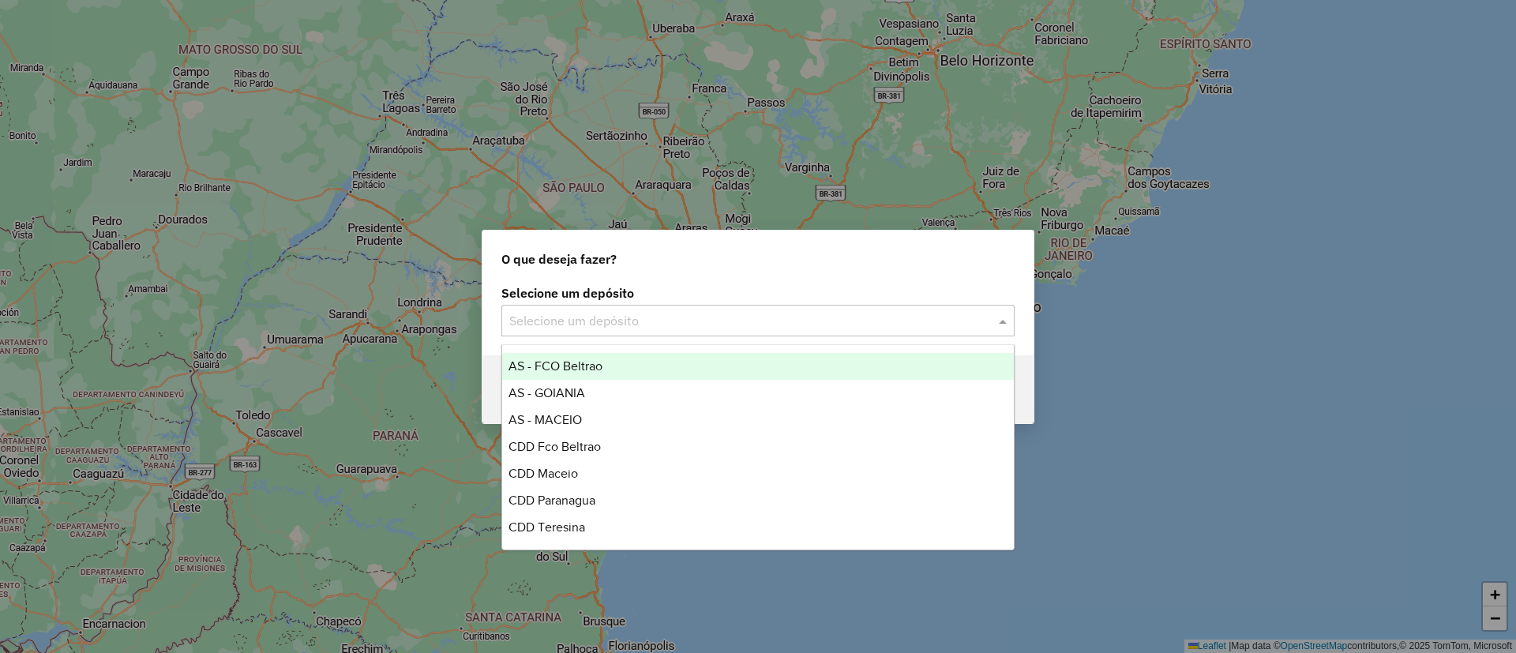
click at [590, 313] on input "text" at bounding box center [742, 321] width 466 height 19
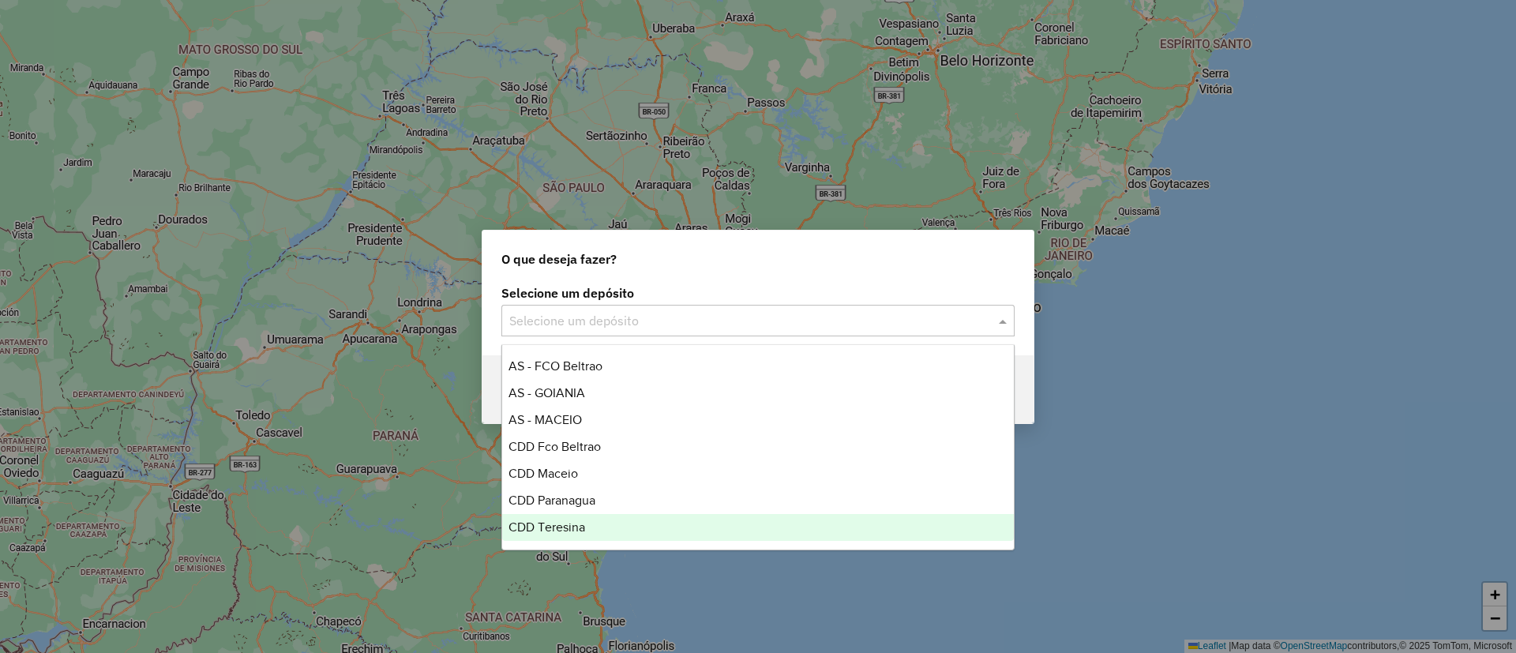
click at [530, 516] on div "CDD Teresina" at bounding box center [757, 527] width 511 height 27
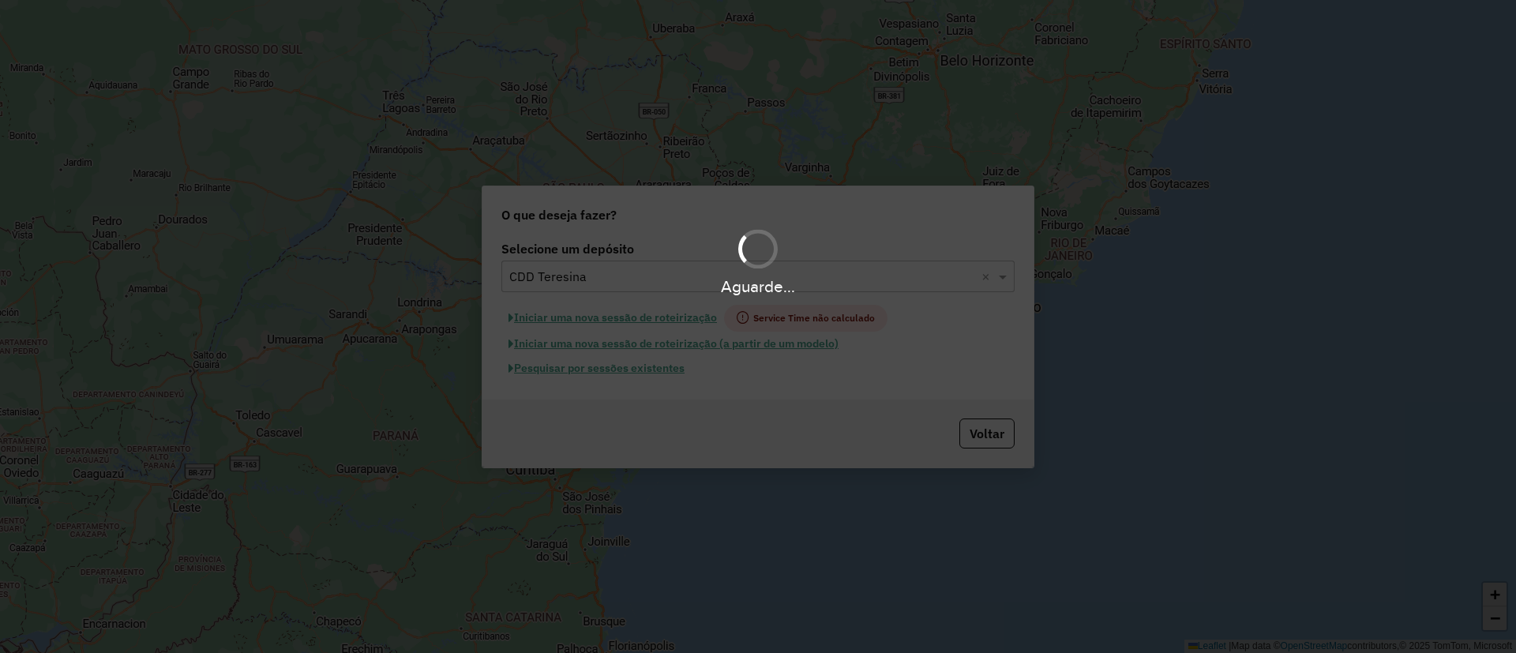
click at [597, 273] on input "text" at bounding box center [742, 277] width 466 height 19
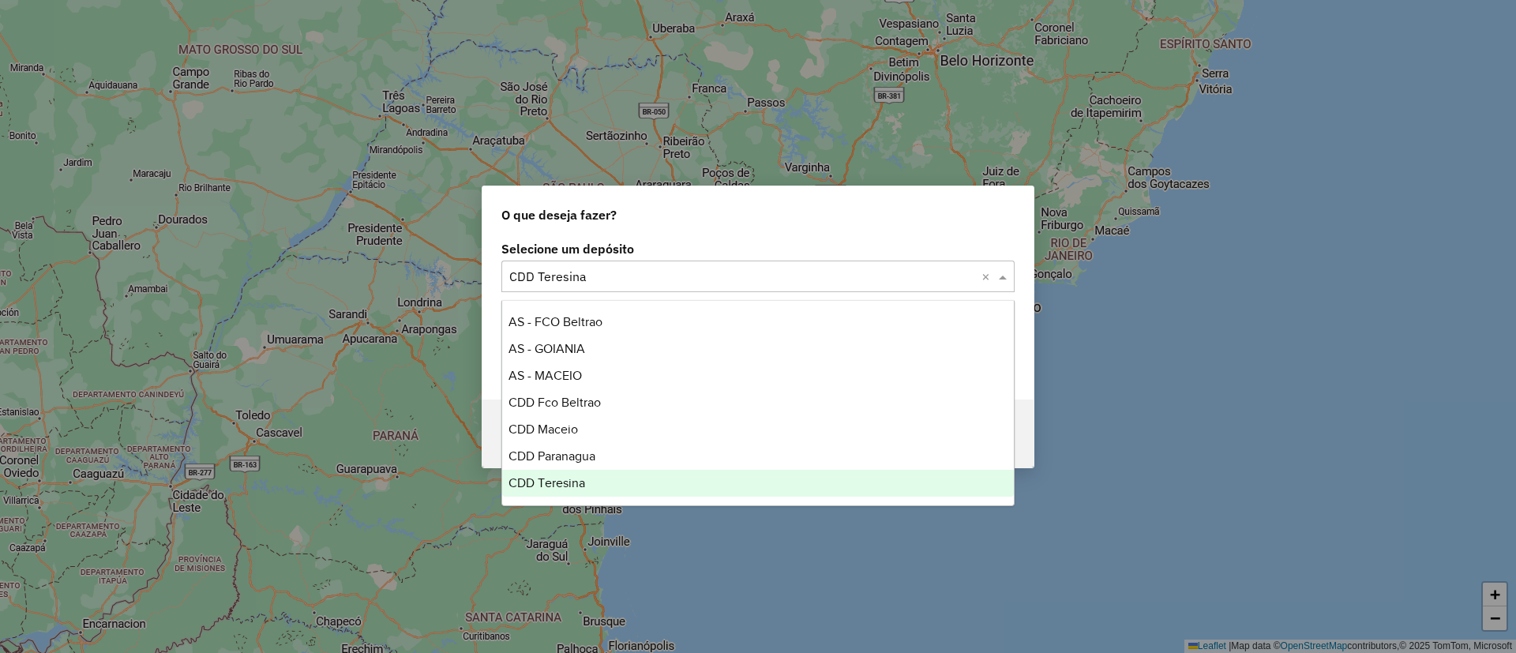
click at [597, 273] on input "text" at bounding box center [742, 277] width 466 height 19
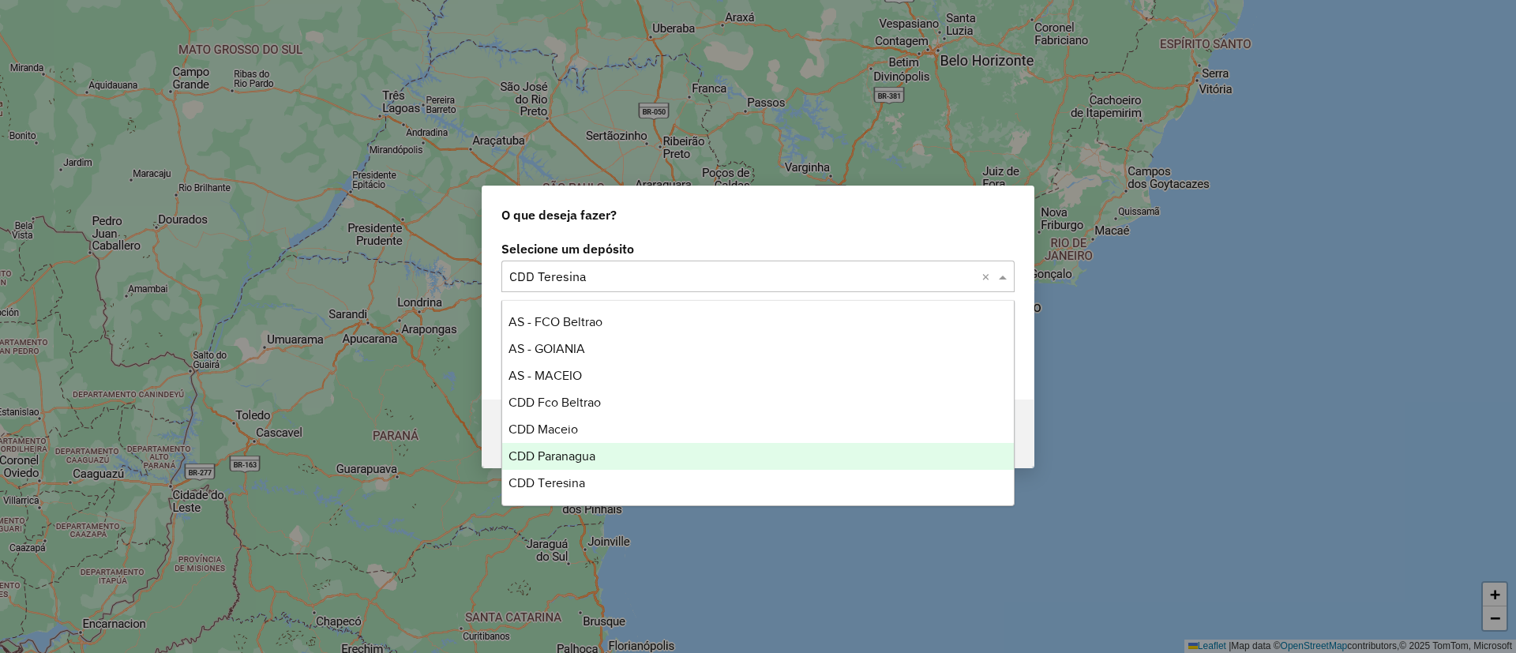
click at [528, 455] on span "CDD Paranagua" at bounding box center [551, 455] width 87 height 13
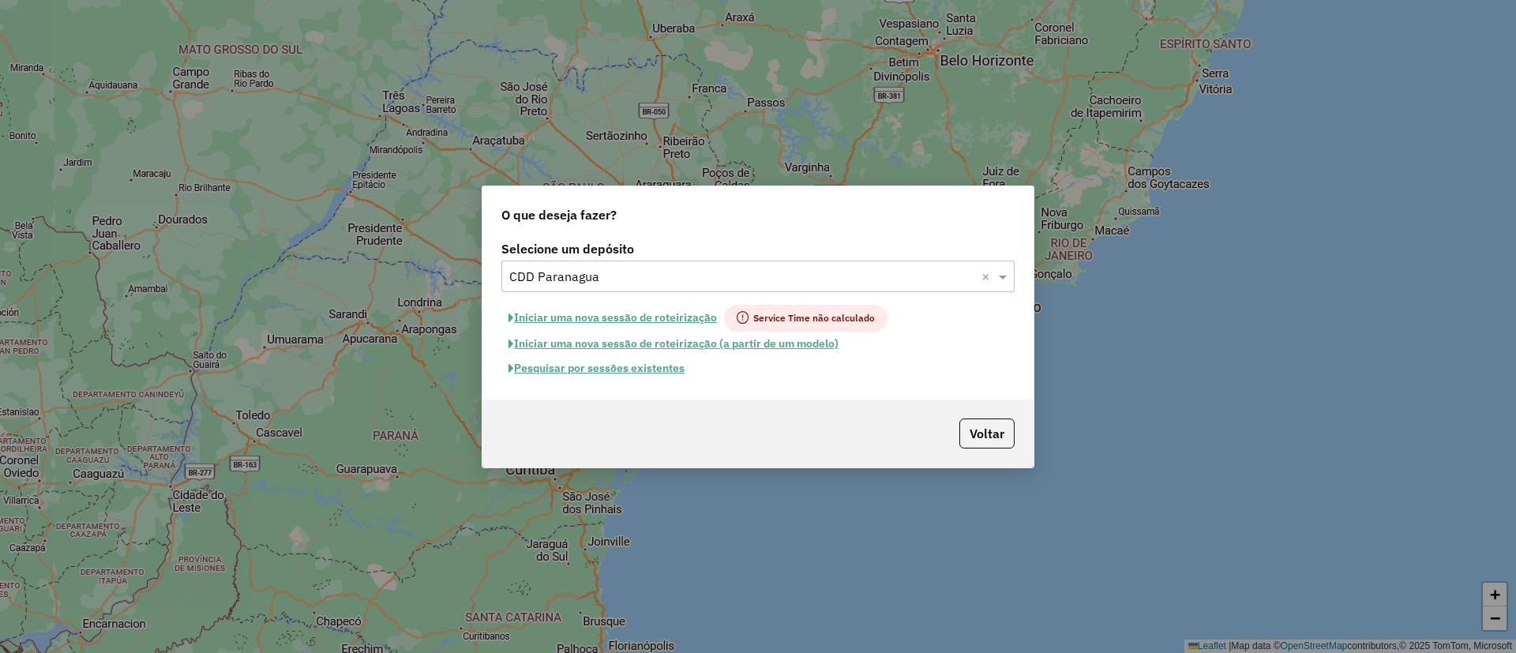
click at [568, 367] on button "Pesquisar por sessões existentes" at bounding box center [596, 368] width 190 height 24
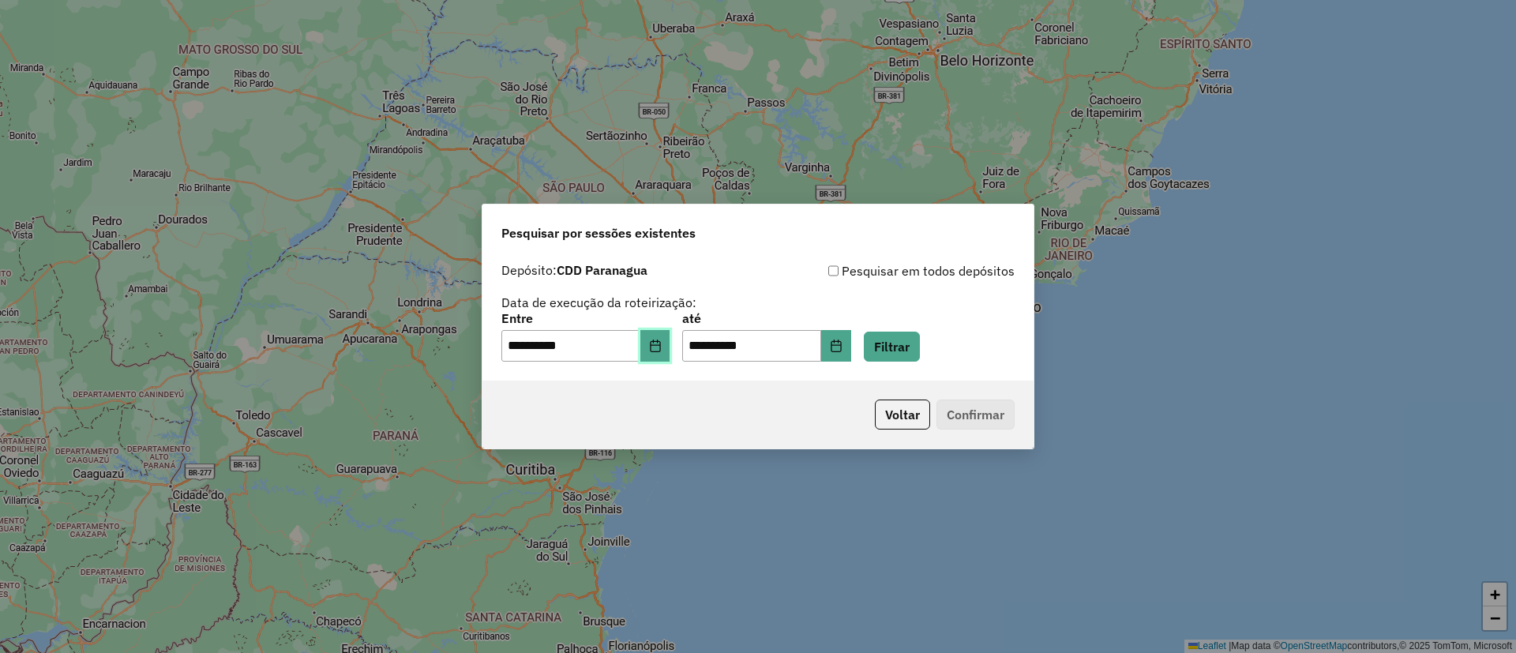
click at [670, 353] on button "Choose Date" at bounding box center [655, 346] width 30 height 32
click at [914, 343] on button "Filtrar" at bounding box center [892, 347] width 56 height 30
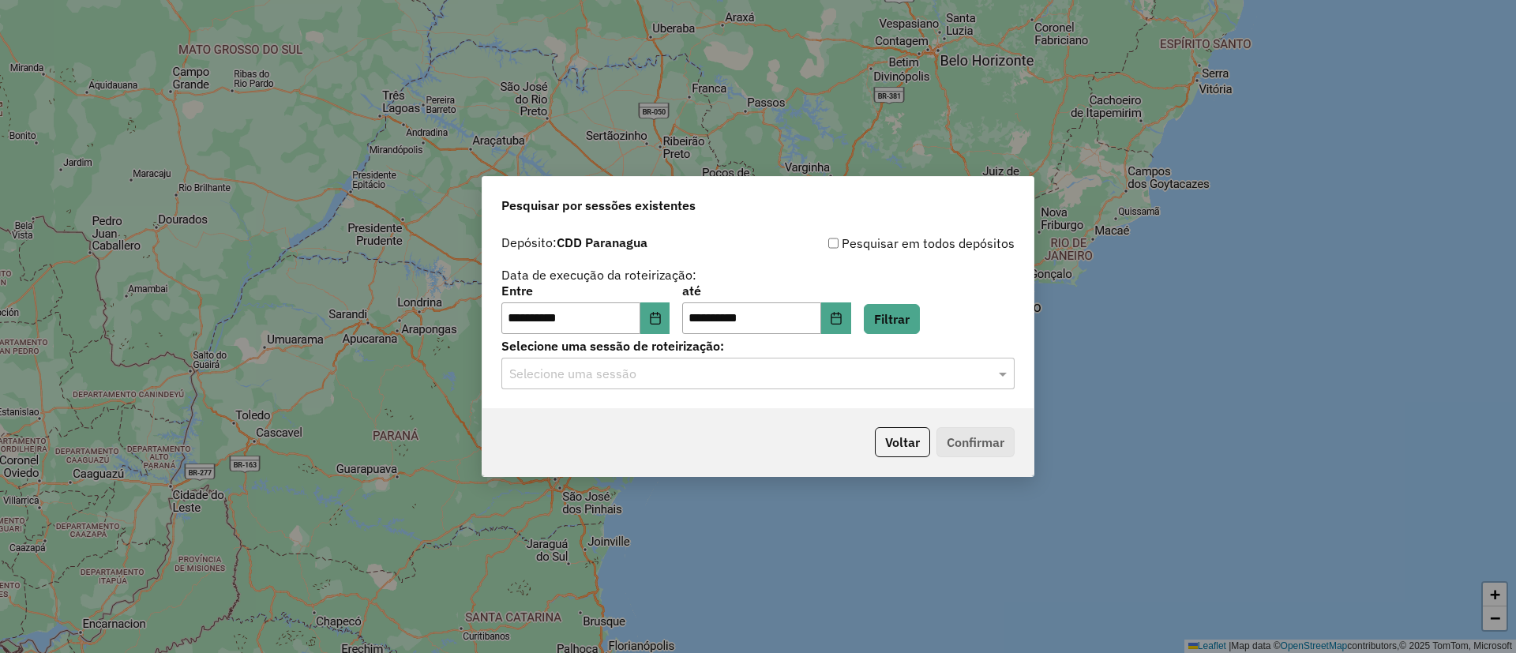
click at [710, 369] on input "text" at bounding box center [742, 374] width 466 height 19
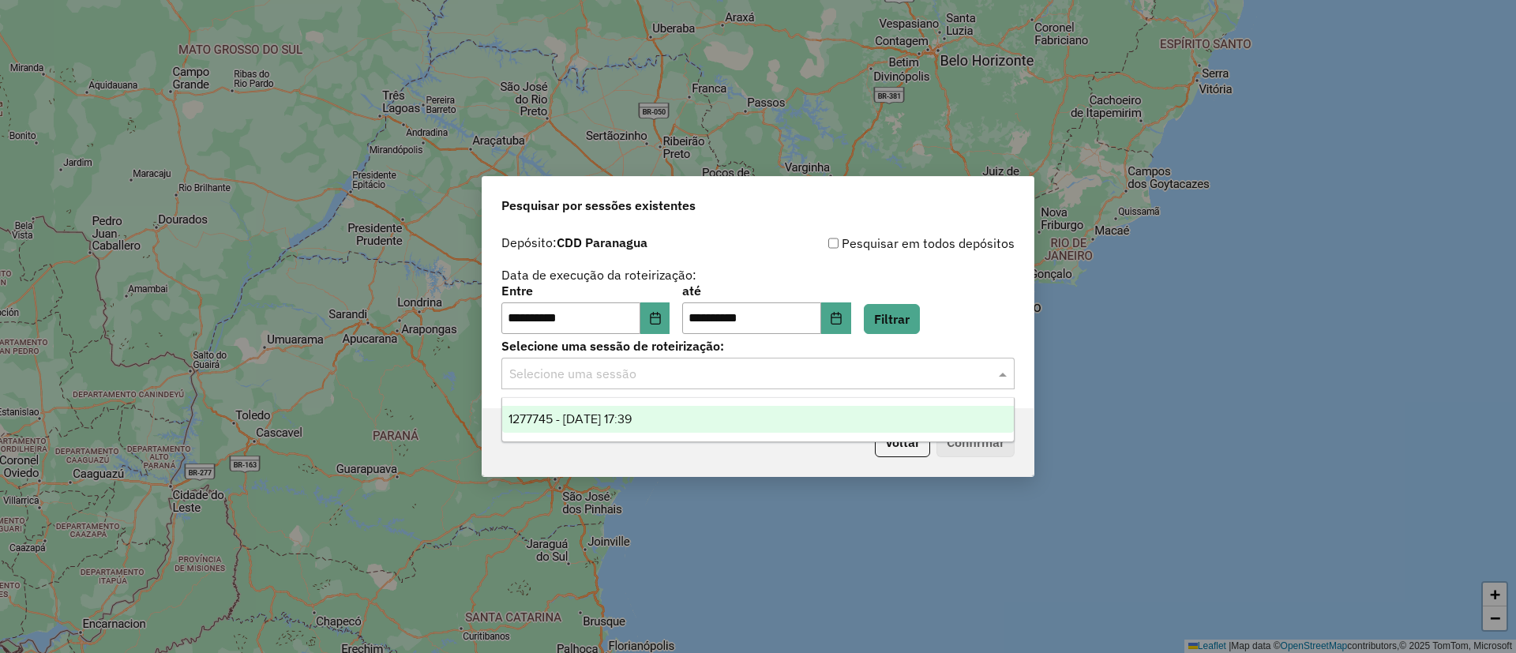
click at [607, 410] on div "1277745 - 18/09/2025 17:39" at bounding box center [757, 419] width 511 height 27
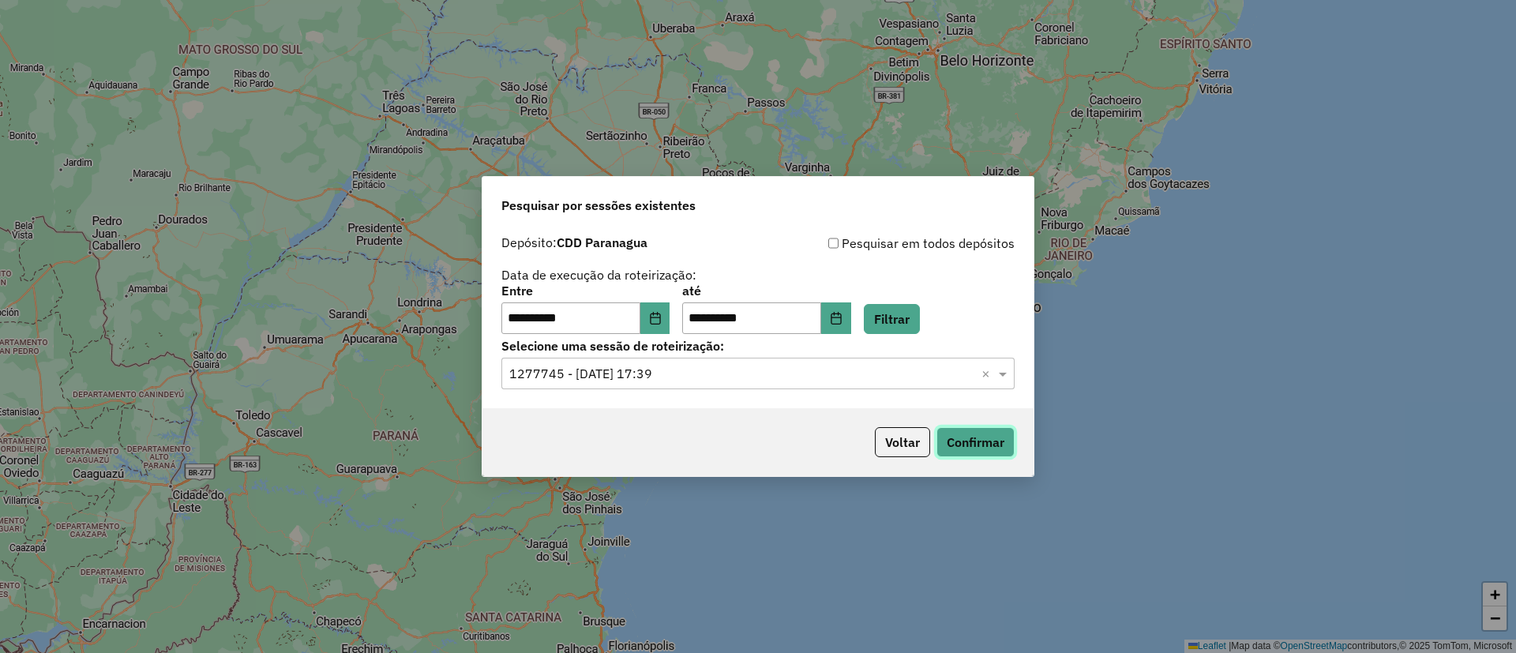
click at [977, 436] on button "Confirmar" at bounding box center [975, 442] width 78 height 30
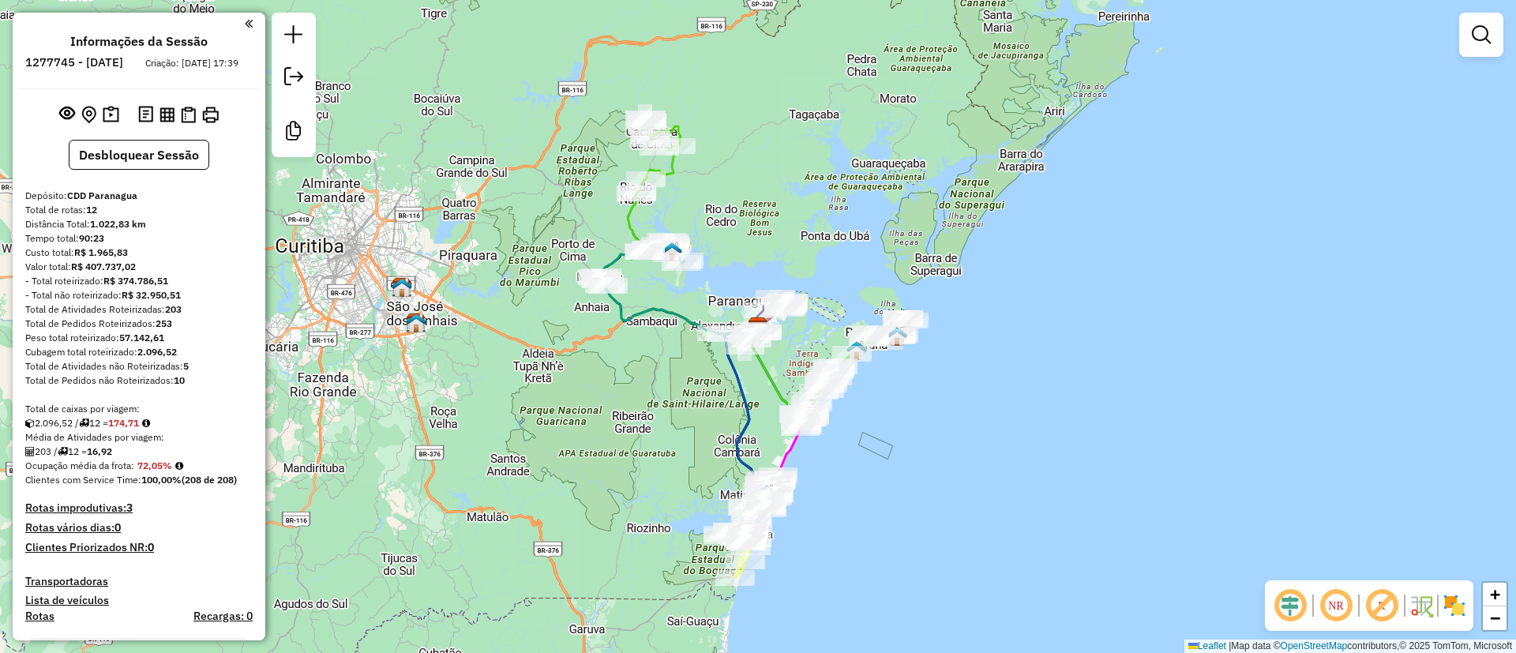
click at [1393, 610] on em at bounding box center [1381, 605] width 38 height 38
click at [1447, 608] on img at bounding box center [1453, 605] width 25 height 25
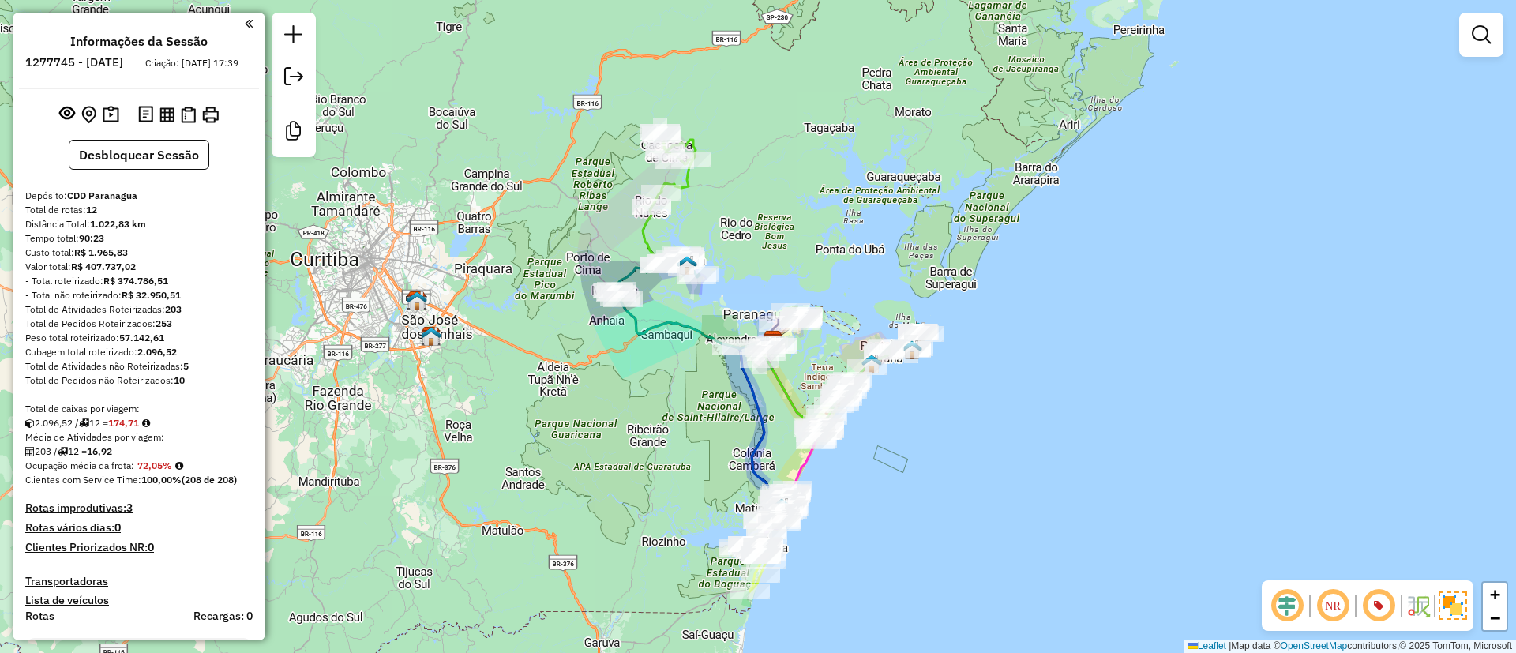
drag, startPoint x: 799, startPoint y: 219, endPoint x: 882, endPoint y: 310, distance: 122.9
click at [882, 310] on div "Rota 10 - Placa BLE1B34 91308559 - TAMILA MARQUES SALES Rota 10 - Placa BLE1B34…" at bounding box center [758, 326] width 1516 height 653
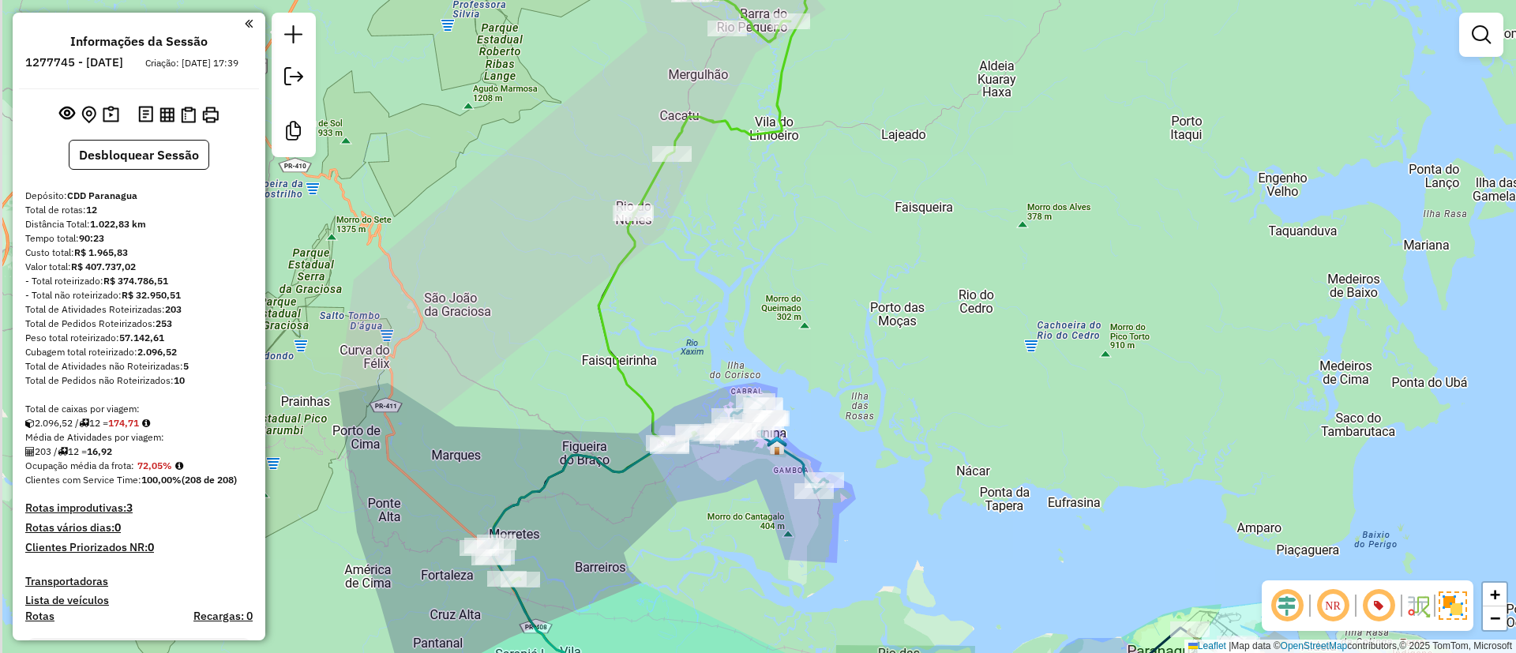
drag, startPoint x: 871, startPoint y: 283, endPoint x: 954, endPoint y: 395, distance: 138.3
click at [954, 395] on div "Janela de atendimento Grade de atendimento Capacidade Transportadoras Veículos …" at bounding box center [758, 326] width 1516 height 653
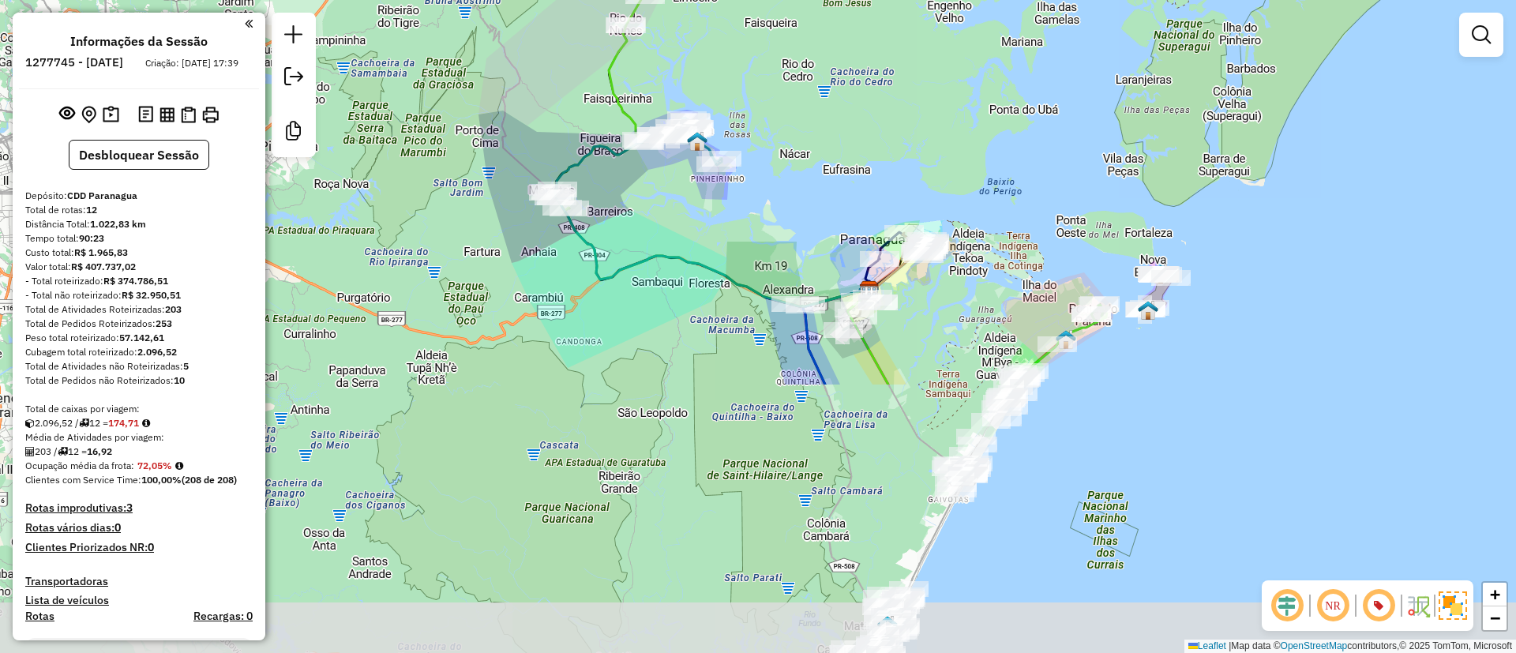
drag, startPoint x: 1026, startPoint y: 372, endPoint x: 815, endPoint y: 73, distance: 365.7
click at [815, 73] on div "Janela de atendimento Grade de atendimento Capacidade Transportadoras Veículos …" at bounding box center [758, 326] width 1516 height 653
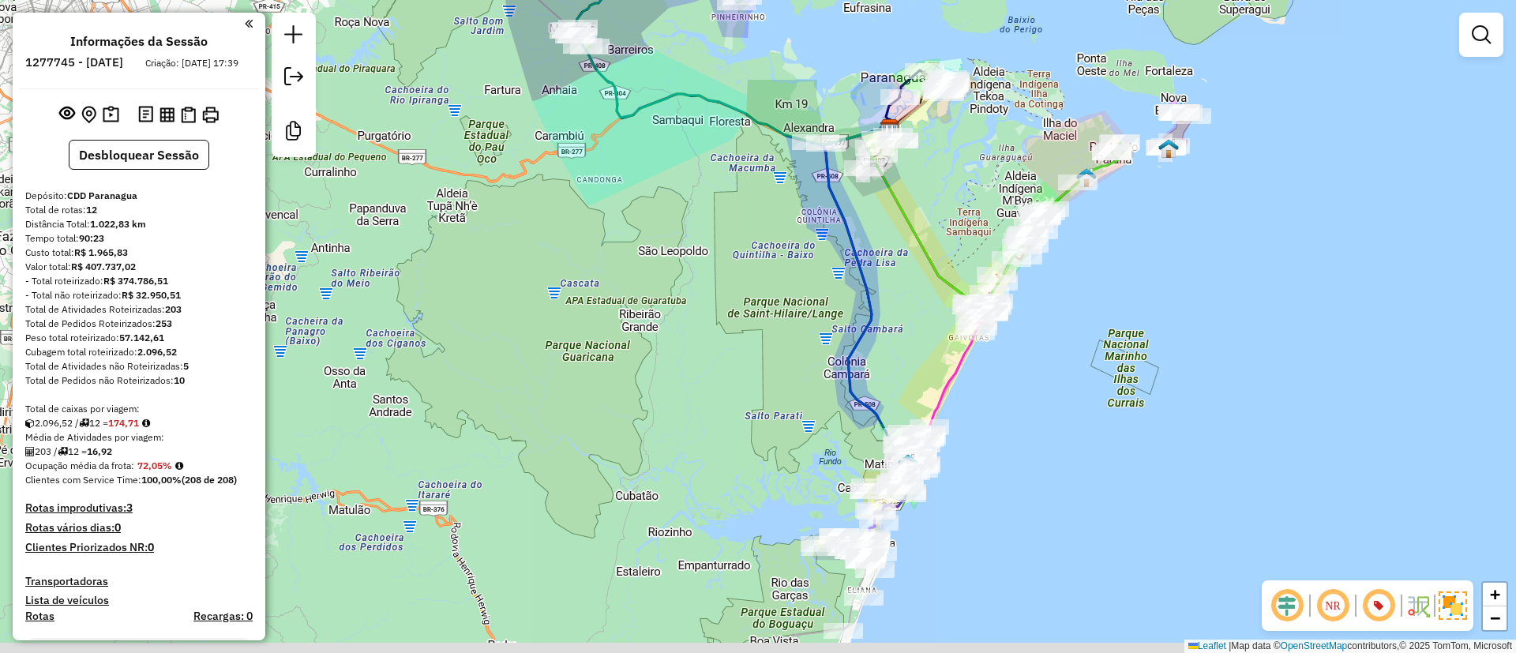
drag, startPoint x: 886, startPoint y: 401, endPoint x: 906, endPoint y: 253, distance: 149.0
click at [906, 253] on div "Janela de atendimento Grade de atendimento Capacidade Transportadoras Veículos …" at bounding box center [758, 326] width 1516 height 653
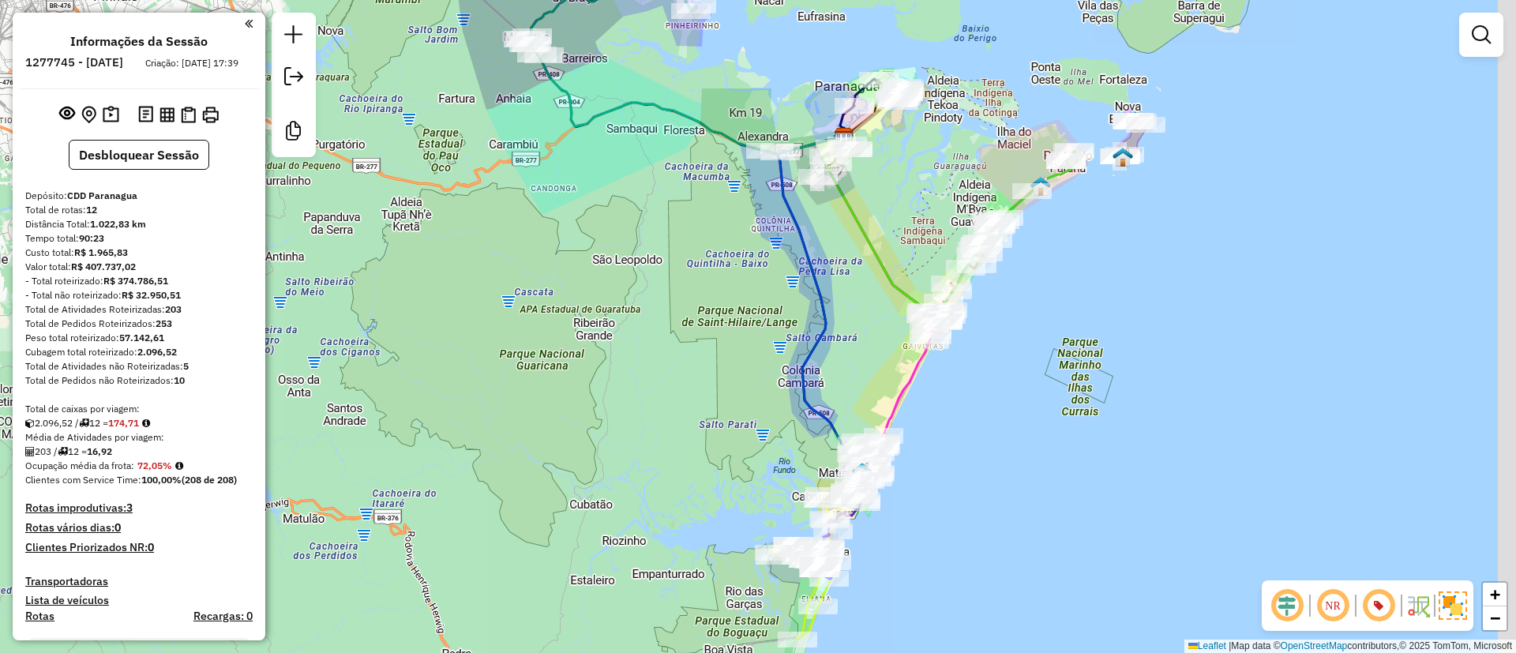
drag, startPoint x: 950, startPoint y: 193, endPoint x: 890, endPoint y: 208, distance: 62.6
click at [892, 208] on div "Janela de atendimento Grade de atendimento Capacidade Transportadoras Veículos …" at bounding box center [758, 326] width 1516 height 653
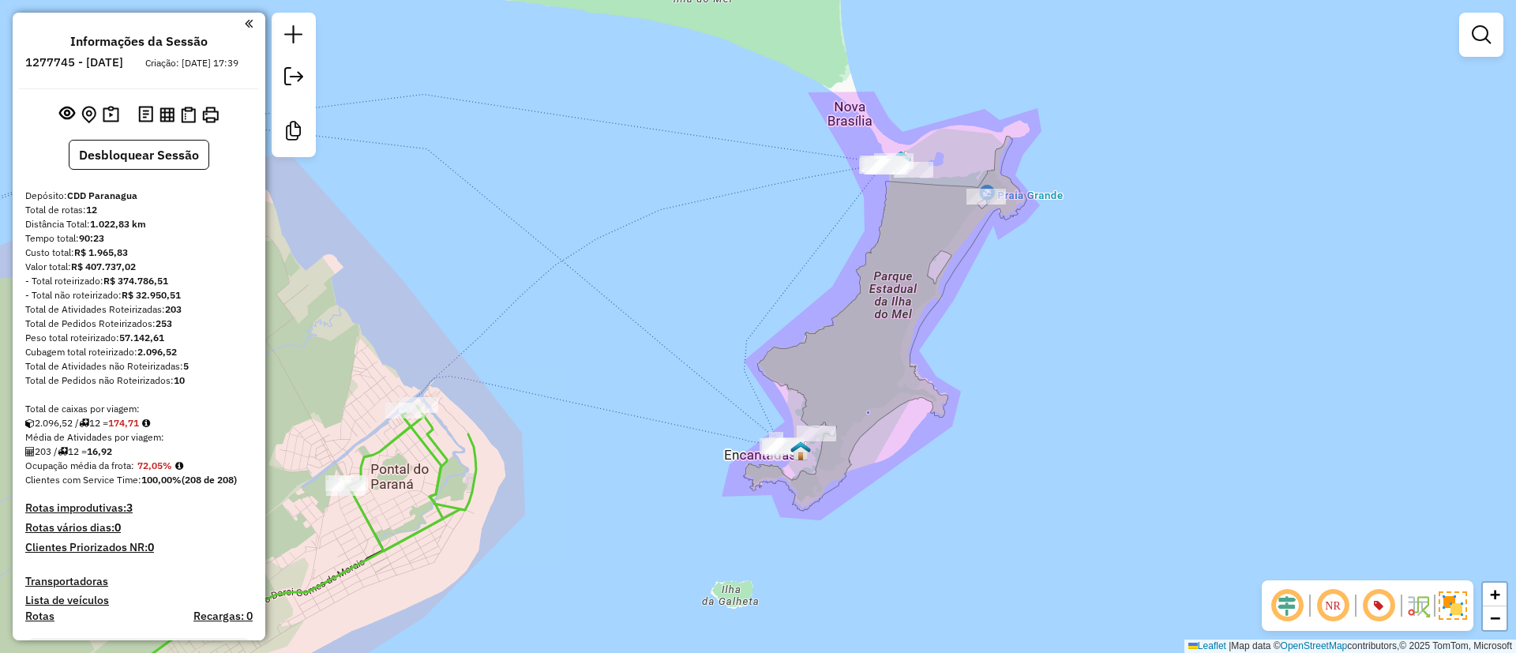
drag, startPoint x: 1043, startPoint y: 171, endPoint x: 1072, endPoint y: 283, distance: 115.1
click at [1072, 283] on div "Janela de atendimento Grade de atendimento Capacidade Transportadoras Veículos …" at bounding box center [758, 326] width 1516 height 653
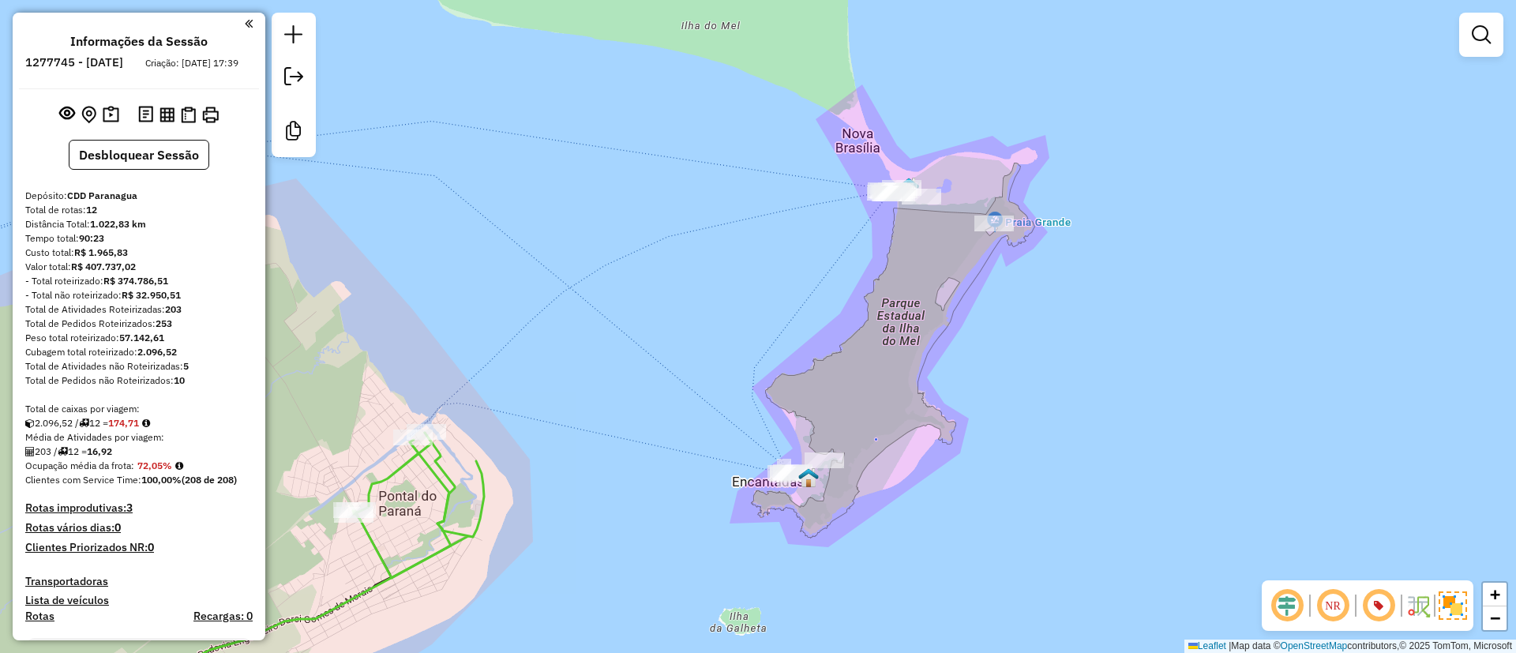
drag, startPoint x: 1072, startPoint y: 283, endPoint x: 1080, endPoint y: 309, distance: 28.0
click at [1080, 309] on div "Janela de atendimento Grade de atendimento Capacidade Transportadoras Veículos …" at bounding box center [758, 326] width 1516 height 653
click at [1134, 256] on div "Janela de atendimento Grade de atendimento Capacidade Transportadoras Veículos …" at bounding box center [758, 326] width 1516 height 653
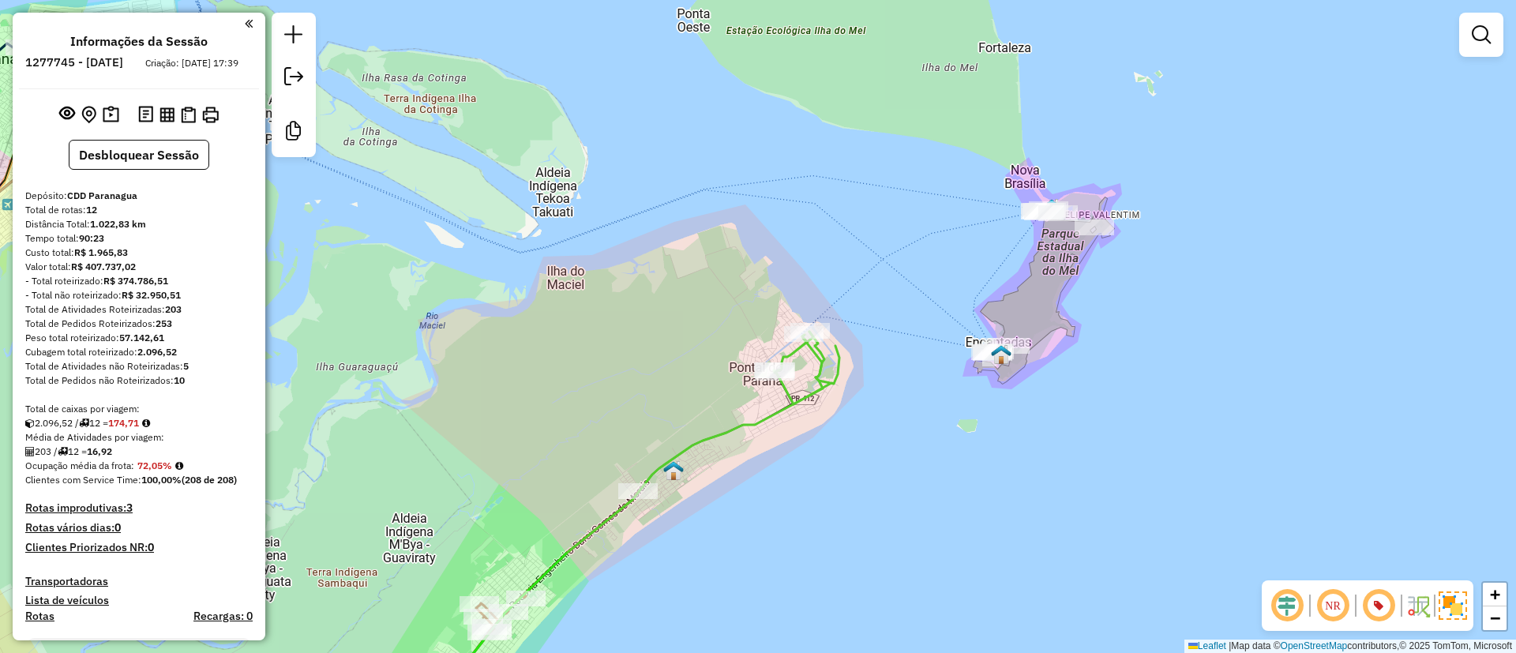
drag, startPoint x: 1147, startPoint y: 270, endPoint x: 1158, endPoint y: 285, distance: 18.6
click at [1158, 285] on div "Janela de atendimento Grade de atendimento Capacidade Transportadoras Veículos …" at bounding box center [758, 326] width 1516 height 653
drag, startPoint x: 620, startPoint y: 194, endPoint x: 1003, endPoint y: 272, distance: 390.7
click at [957, 276] on div "Janela de atendimento Grade de atendimento Capacidade Transportadoras Veículos …" at bounding box center [758, 326] width 1516 height 653
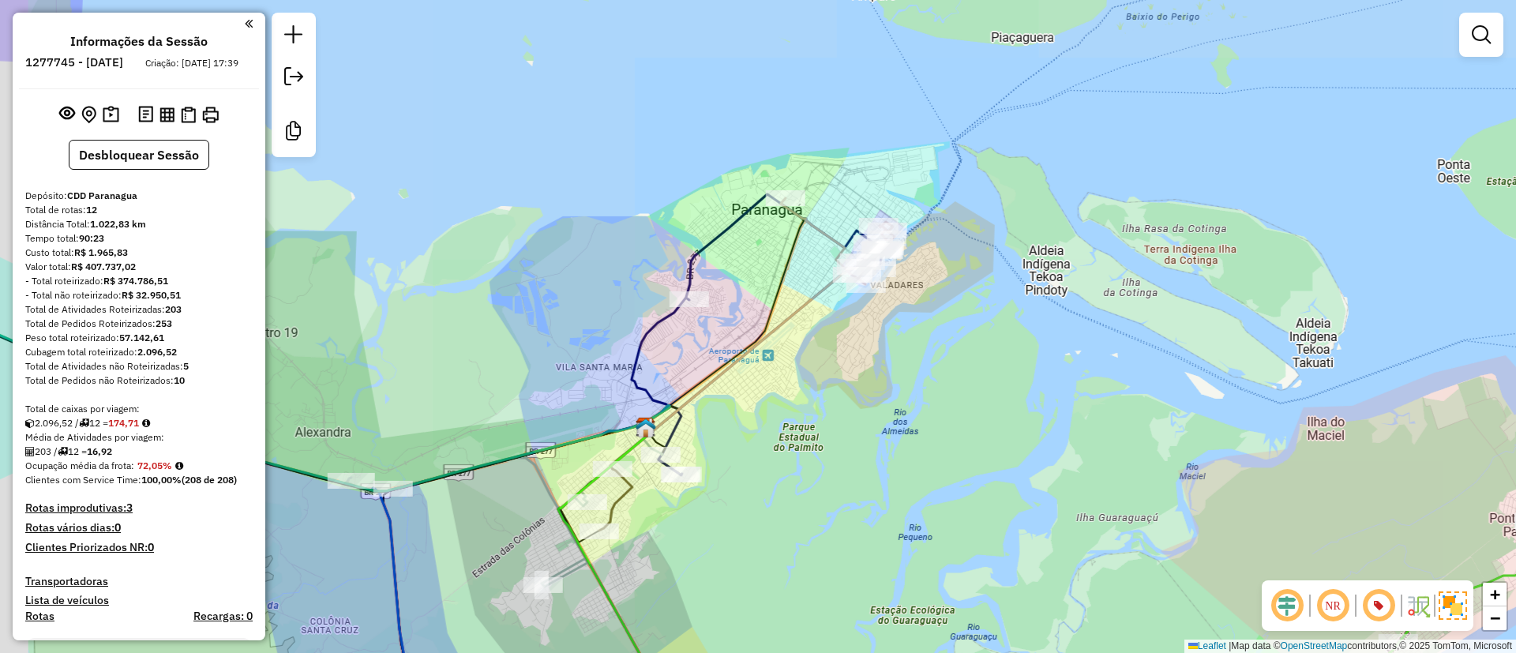
drag, startPoint x: 770, startPoint y: 298, endPoint x: 767, endPoint y: 275, distance: 23.0
click at [767, 275] on icon at bounding box center [724, 316] width 159 height 236
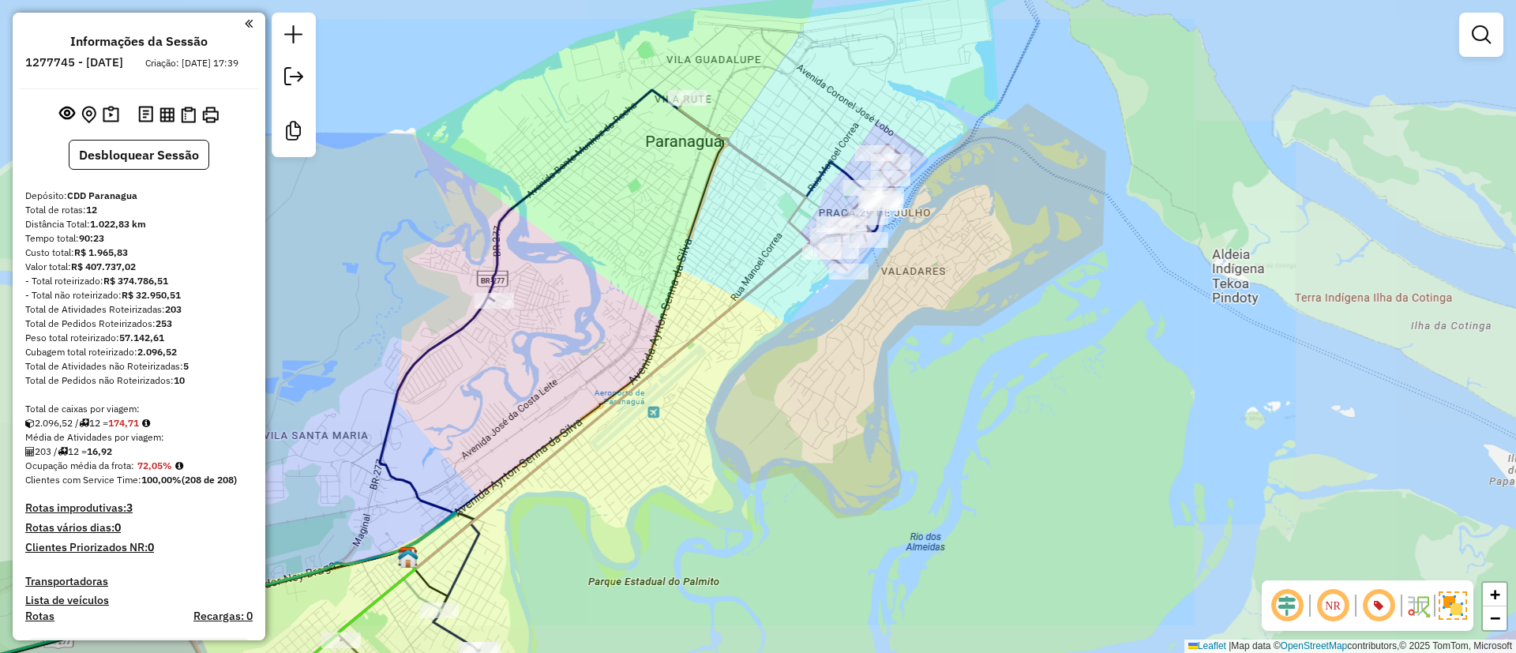
click at [902, 418] on div "Janela de atendimento Grade de atendimento Capacidade Transportadoras Veículos …" at bounding box center [758, 326] width 1516 height 653
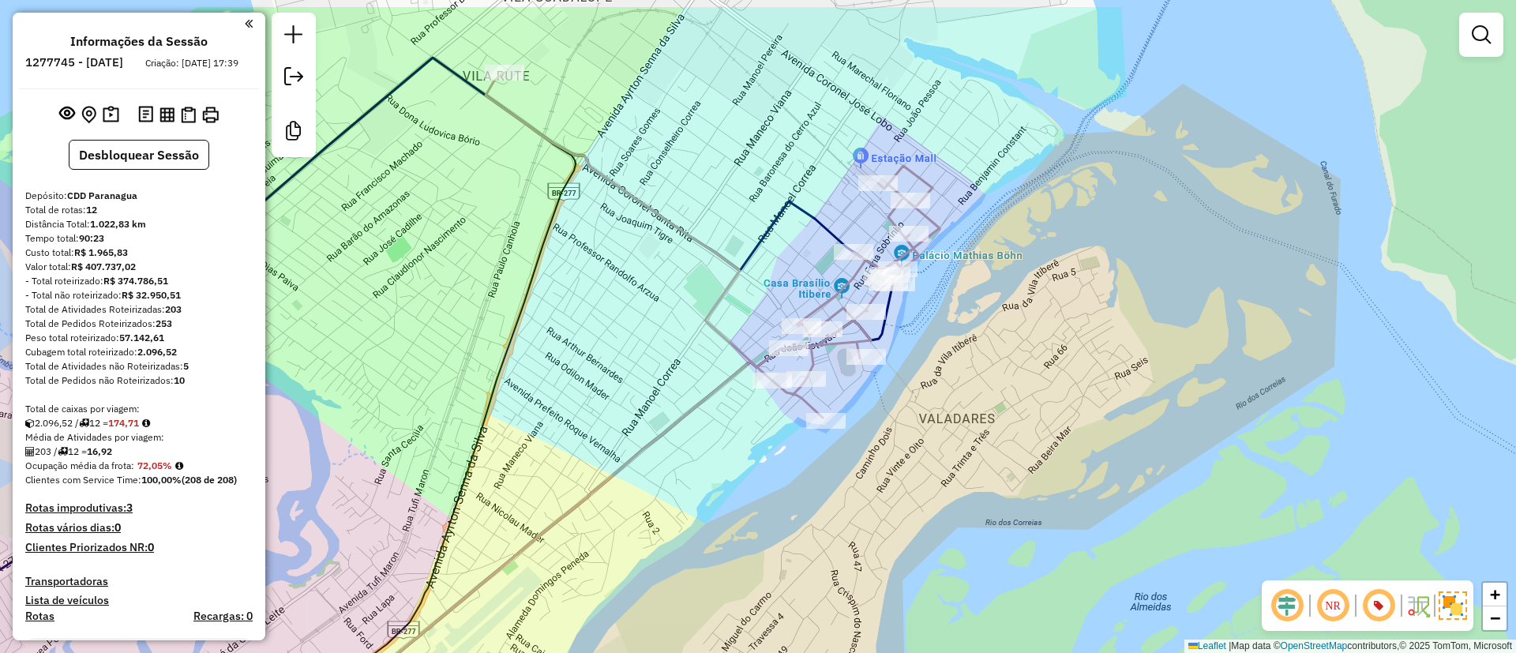
drag, startPoint x: 928, startPoint y: 336, endPoint x: 936, endPoint y: 381, distance: 45.7
click at [936, 381] on div "Janela de atendimento Grade de atendimento Capacidade Transportadoras Veículos …" at bounding box center [758, 326] width 1516 height 653
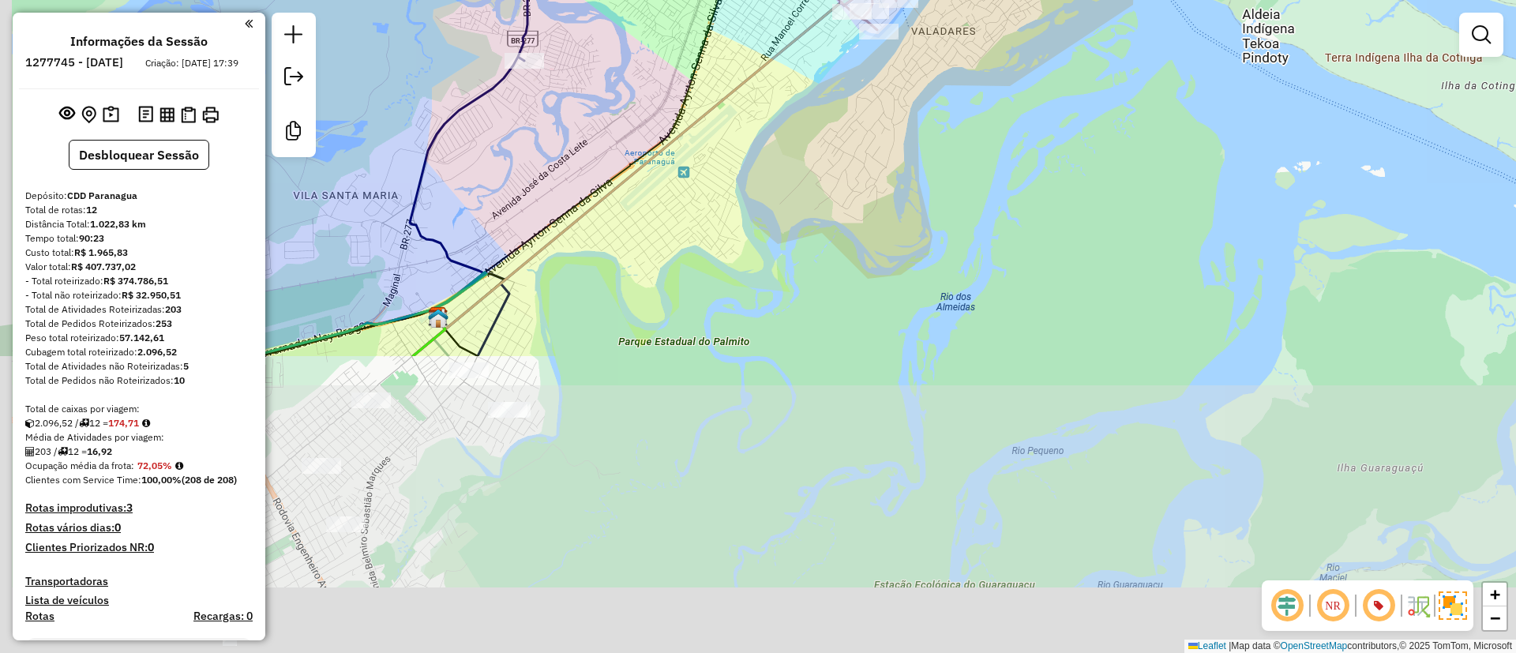
drag, startPoint x: 669, startPoint y: 497, endPoint x: 789, endPoint y: 127, distance: 389.2
click at [789, 127] on div "Janela de atendimento Grade de atendimento Capacidade Transportadoras Veículos …" at bounding box center [758, 326] width 1516 height 653
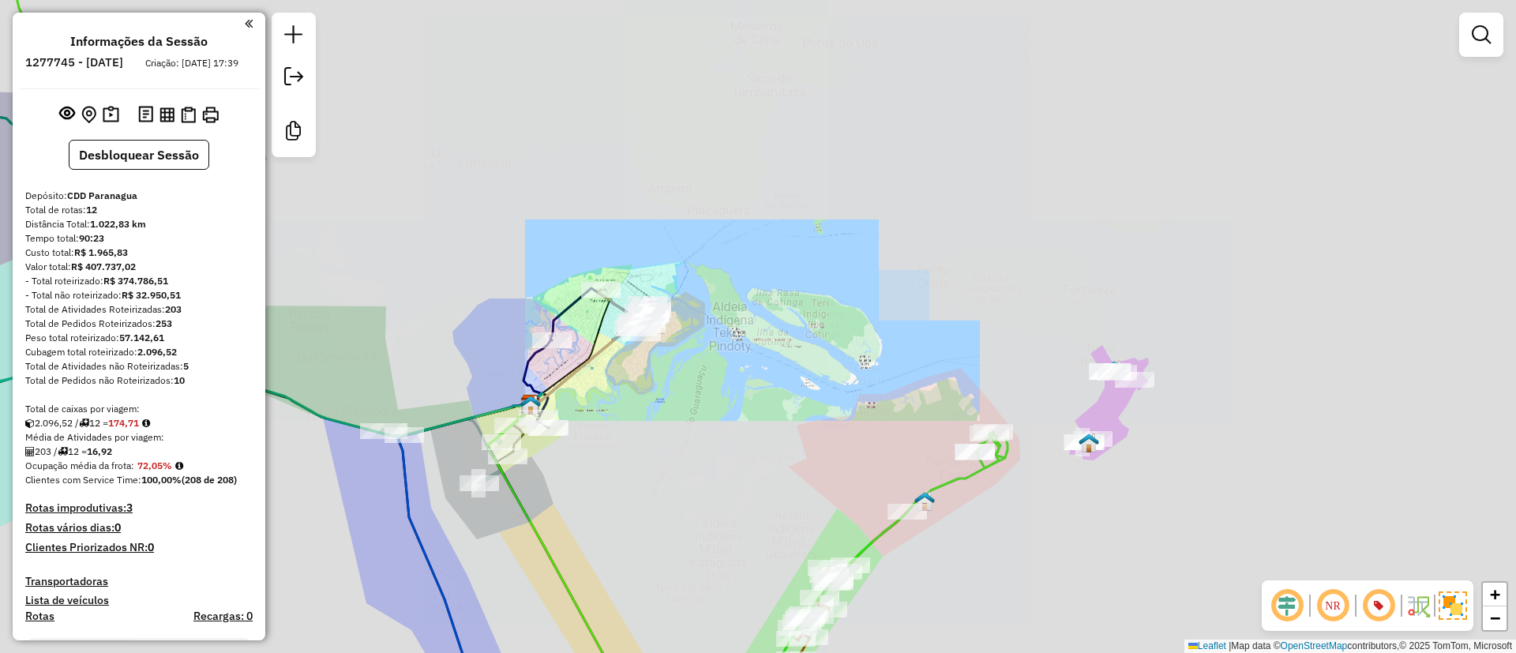
drag, startPoint x: 706, startPoint y: 487, endPoint x: 830, endPoint y: 201, distance: 311.5
click at [813, 238] on div "Janela de atendimento Grade de atendimento Capacidade Transportadoras Veículos …" at bounding box center [758, 326] width 1516 height 653
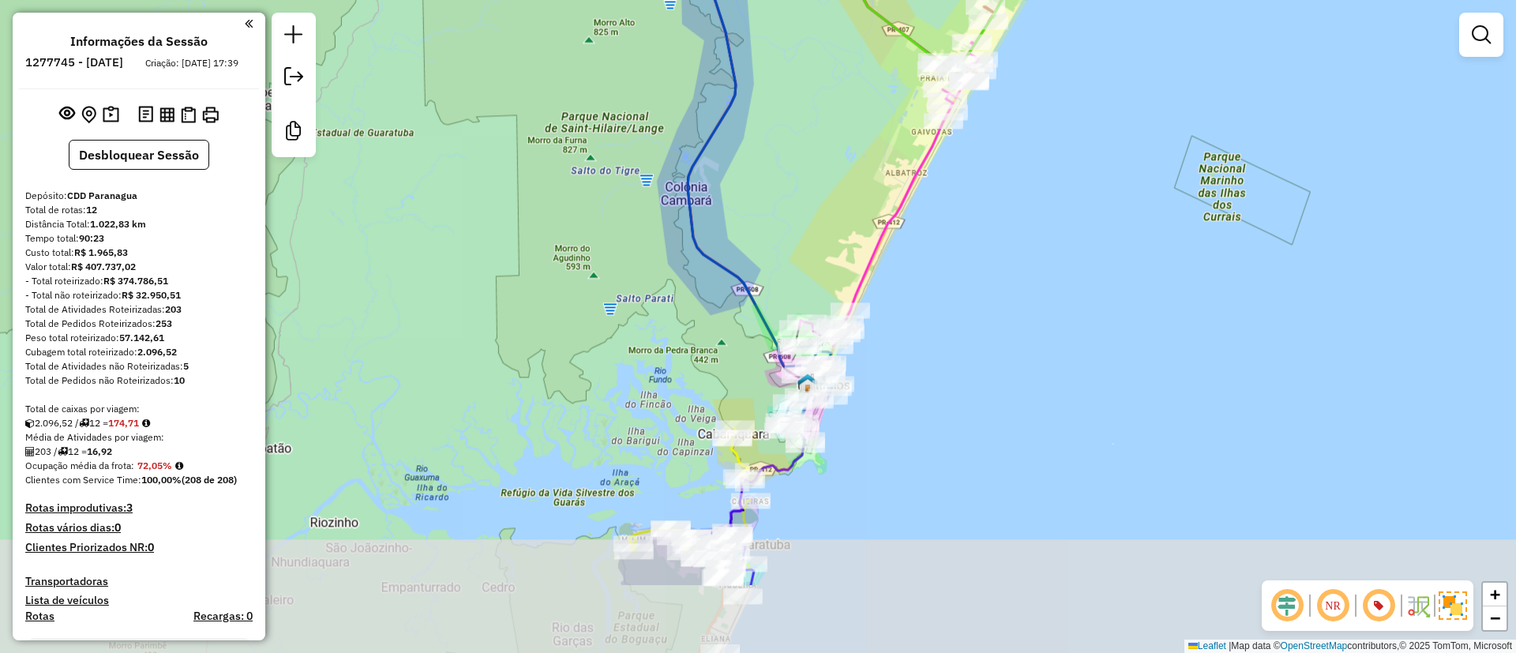
drag, startPoint x: 814, startPoint y: 324, endPoint x: 810, endPoint y: 215, distance: 109.0
click at [821, 230] on div "Janela de atendimento Grade de atendimento Capacidade Transportadoras Veículos …" at bounding box center [758, 326] width 1516 height 653
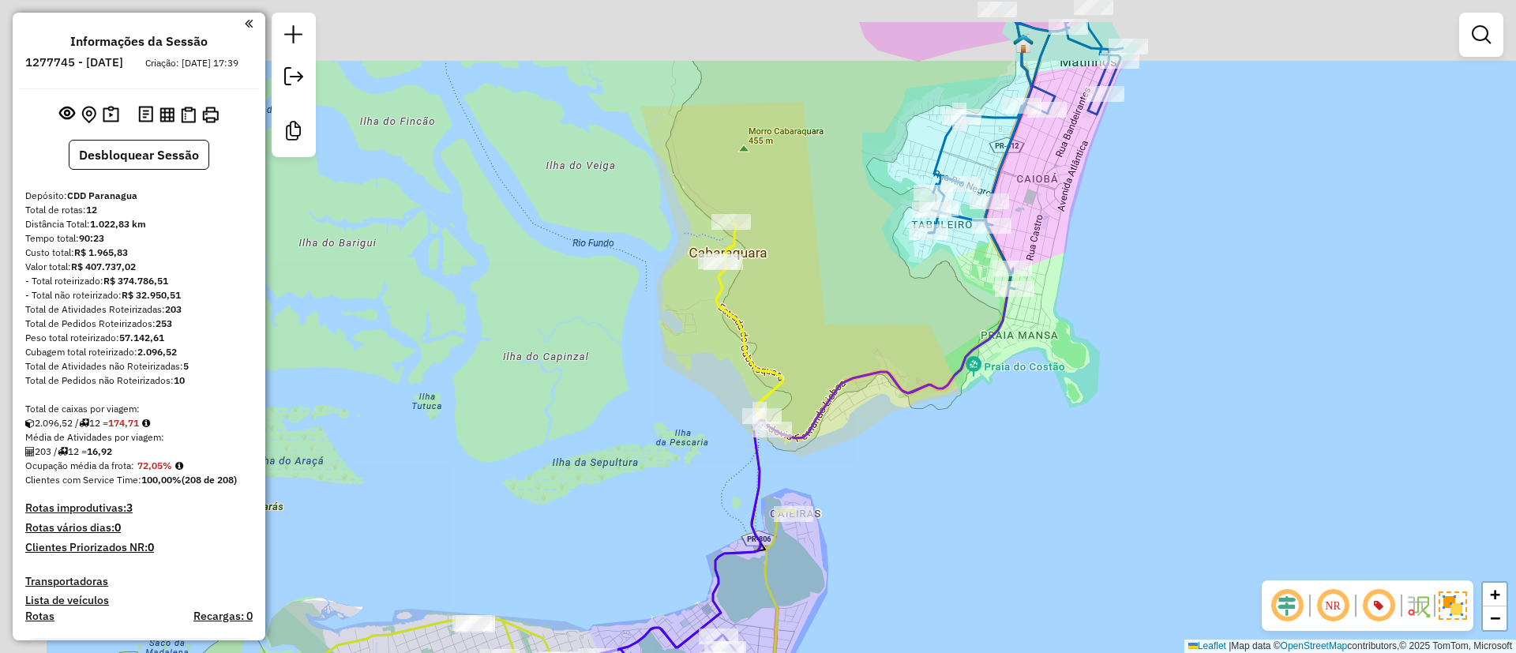
drag, startPoint x: 844, startPoint y: 332, endPoint x: 892, endPoint y: 432, distance: 111.2
click at [900, 427] on div "Janela de atendimento Grade de atendimento Capacidade Transportadoras Veículos …" at bounding box center [758, 326] width 1516 height 653
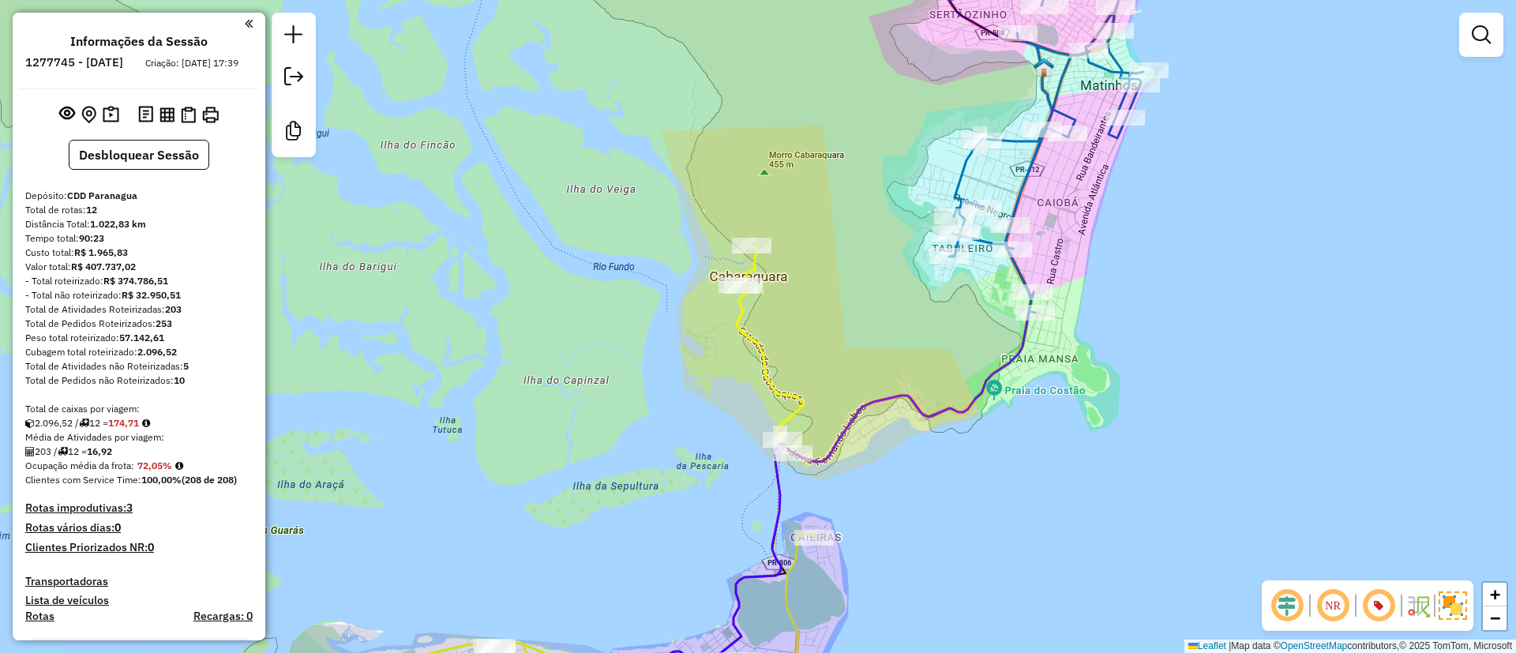
drag, startPoint x: 910, startPoint y: 451, endPoint x: 972, endPoint y: 400, distance: 80.3
click at [972, 400] on div "Janela de atendimento Grade de atendimento Capacidade Transportadoras Veículos …" at bounding box center [758, 326] width 1516 height 653
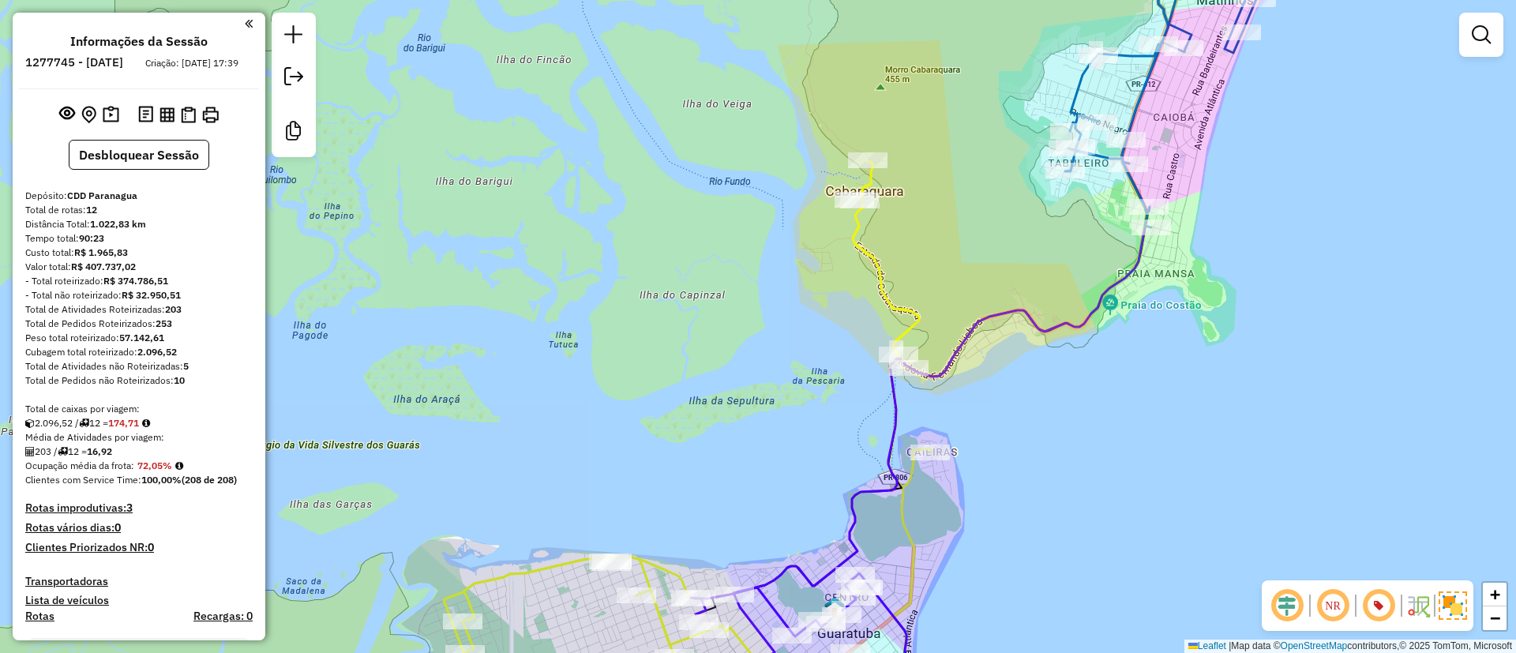
drag, startPoint x: 593, startPoint y: 153, endPoint x: 631, endPoint y: 90, distance: 74.0
click at [631, 90] on div "Janela de atendimento Grade de atendimento Capacidade Transportadoras Veículos …" at bounding box center [758, 326] width 1516 height 653
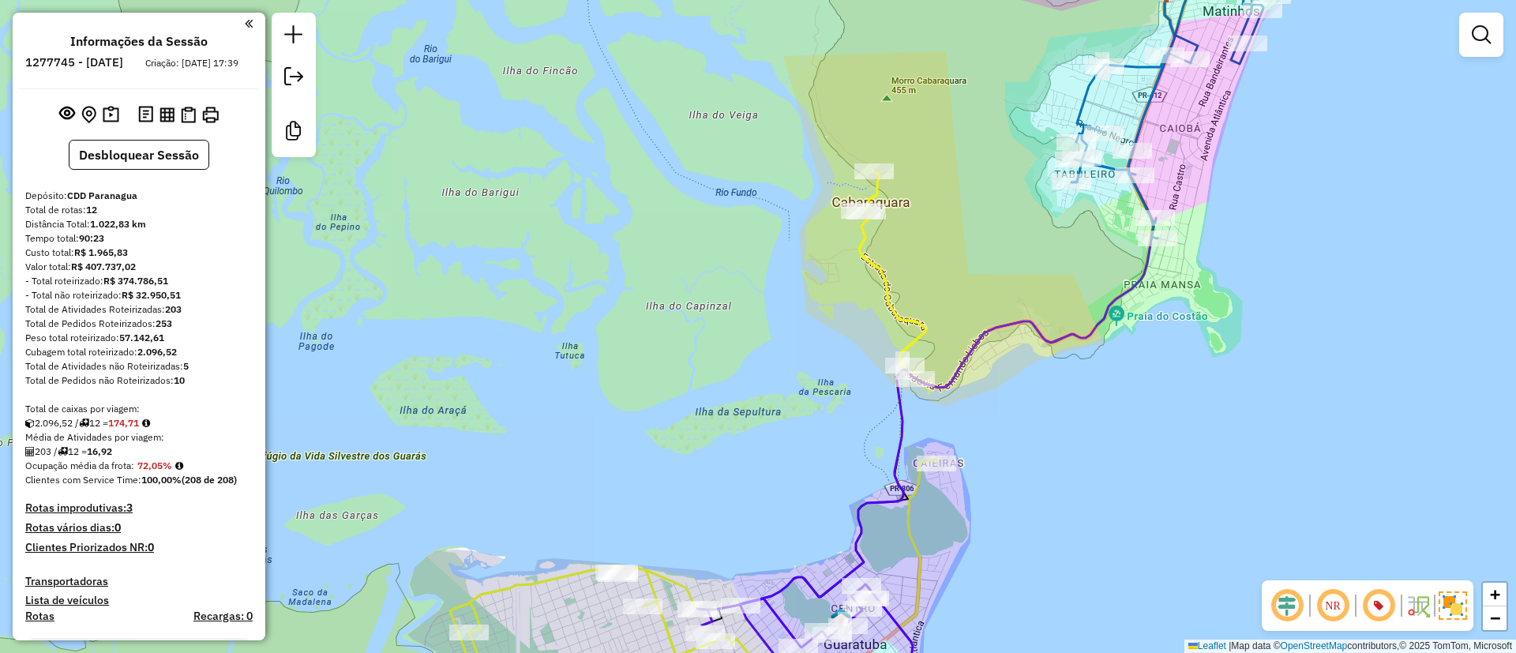
click at [947, 195] on div "Janela de atendimento Grade de atendimento Capacidade Transportadoras Veículos …" at bounding box center [758, 326] width 1516 height 653
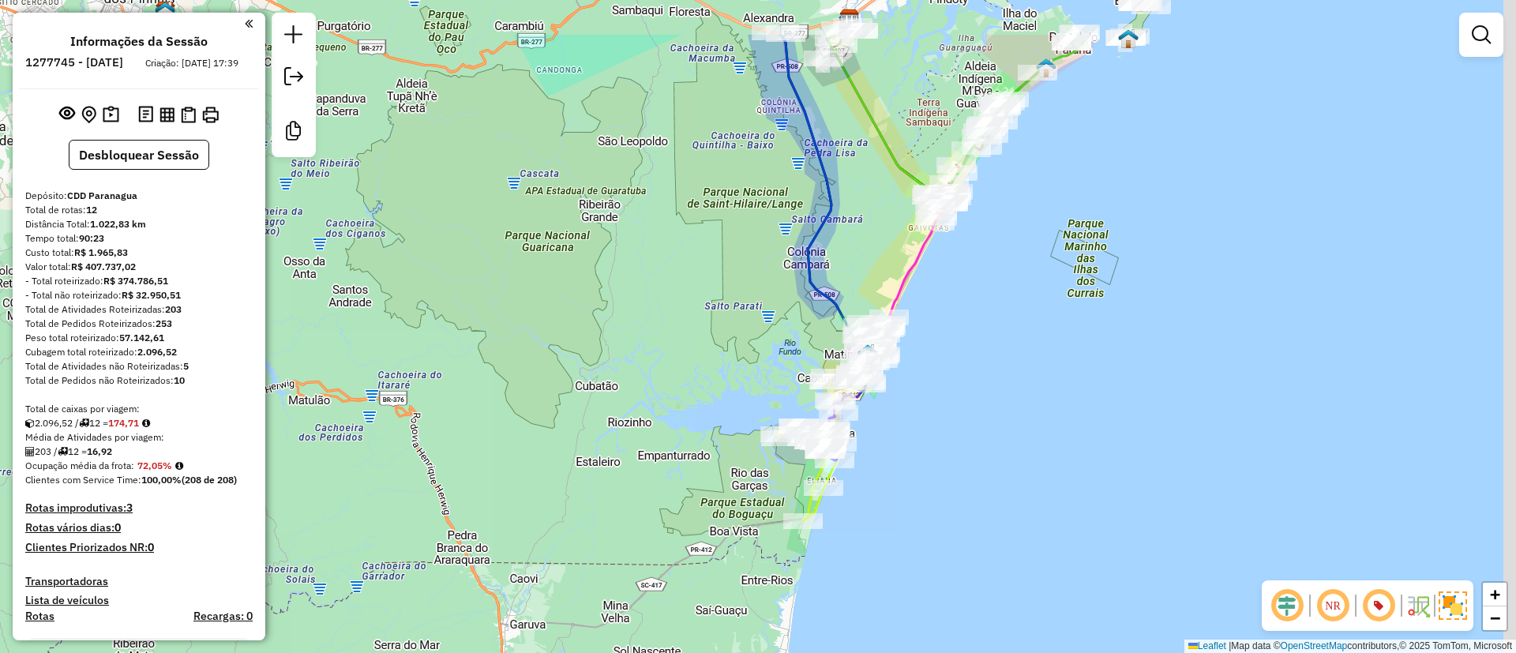
drag, startPoint x: 1137, startPoint y: 319, endPoint x: 1035, endPoint y: 419, distance: 143.5
click at [1051, 402] on div "Janela de atendimento Grade de atendimento Capacidade Transportadoras Veículos …" at bounding box center [758, 326] width 1516 height 653
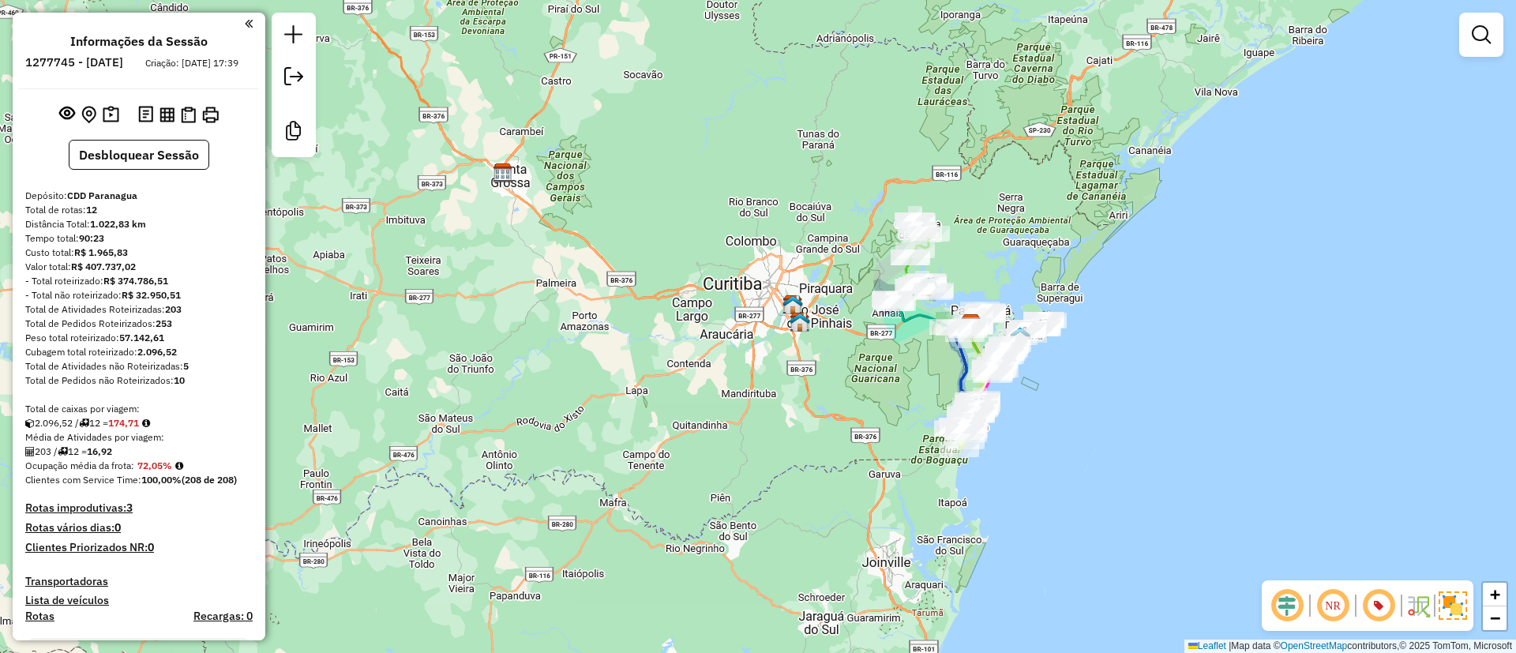
drag, startPoint x: 1094, startPoint y: 384, endPoint x: 955, endPoint y: 374, distance: 139.2
click at [955, 374] on div "Janela de atendimento Grade de atendimento Capacidade Transportadoras Veículos …" at bounding box center [758, 326] width 1516 height 653
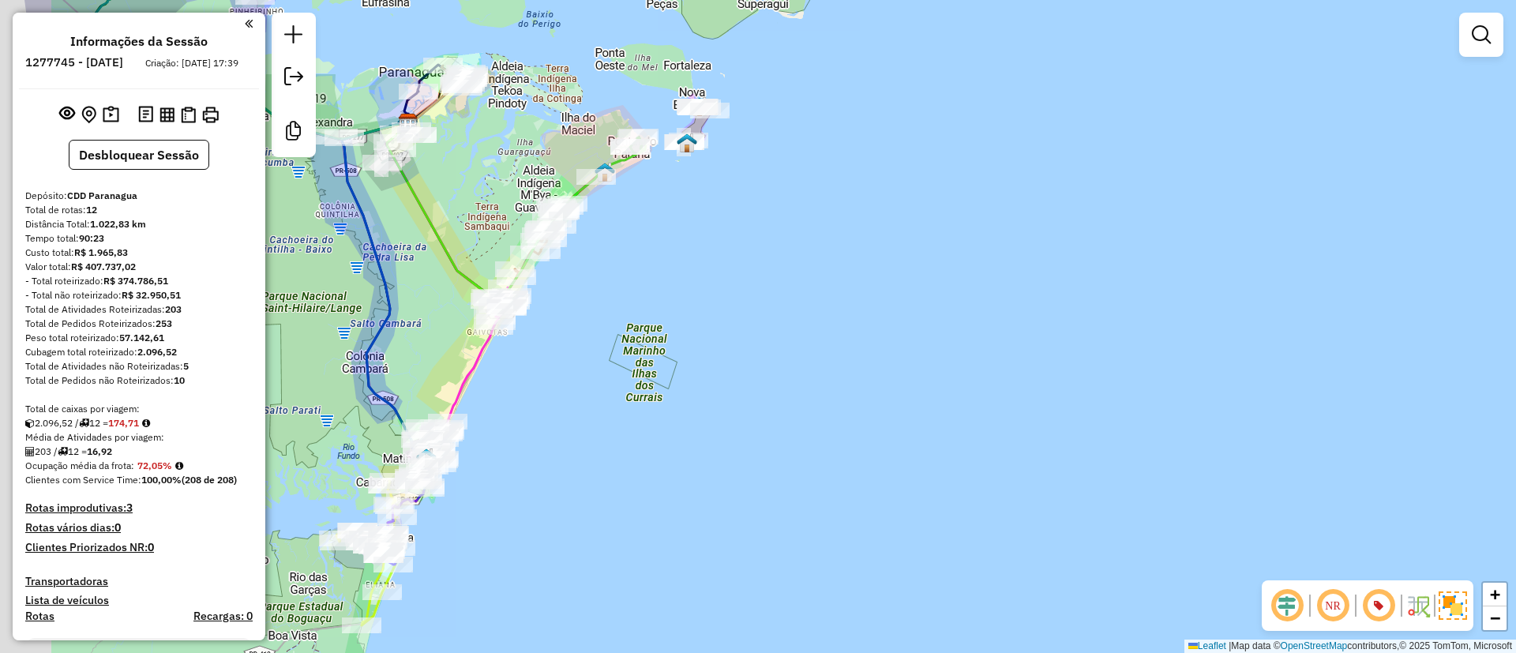
drag, startPoint x: 976, startPoint y: 356, endPoint x: 1070, endPoint y: 358, distance: 94.0
click at [1058, 358] on div "Janela de atendimento Grade de atendimento Capacidade Transportadoras Veículos …" at bounding box center [758, 326] width 1516 height 653
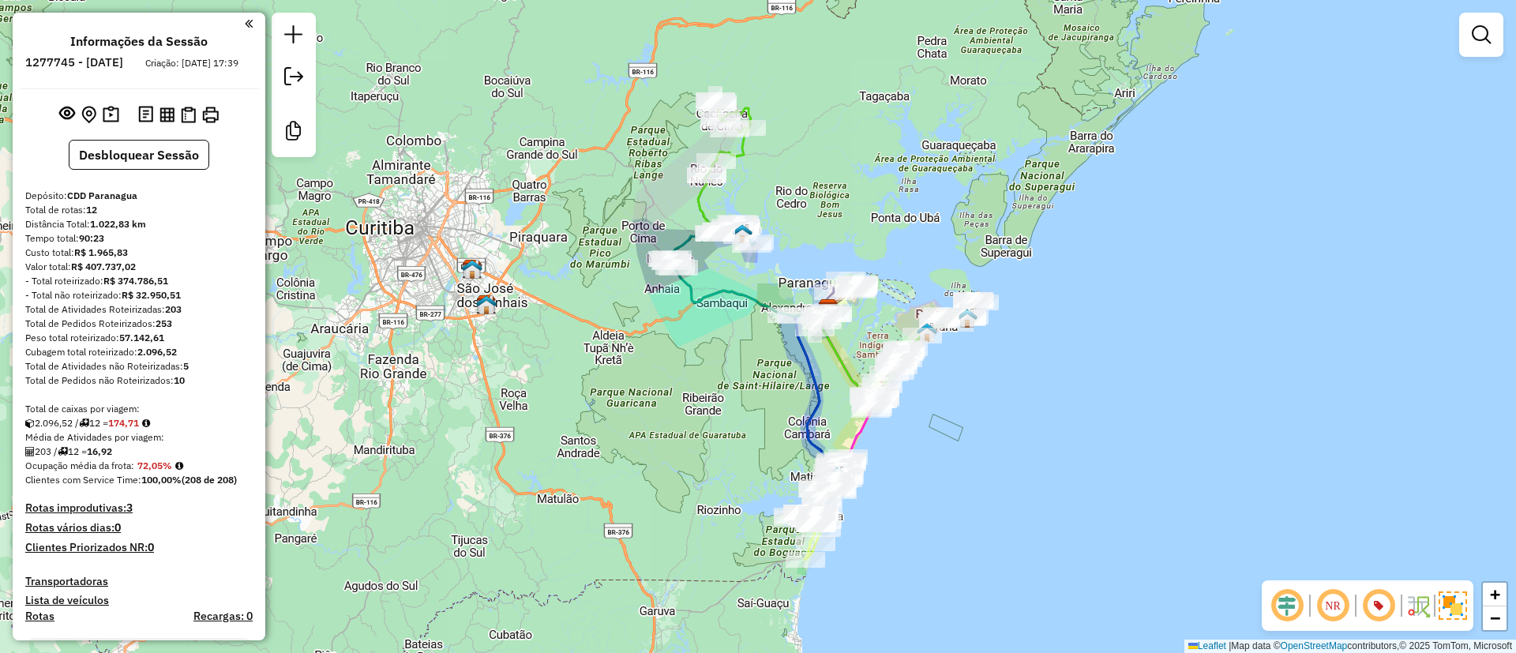
drag, startPoint x: 983, startPoint y: 341, endPoint x: 1036, endPoint y: 407, distance: 85.3
click at [1036, 407] on div "Janela de atendimento Grade de atendimento Capacidade Transportadoras Veículos …" at bounding box center [758, 326] width 1516 height 653
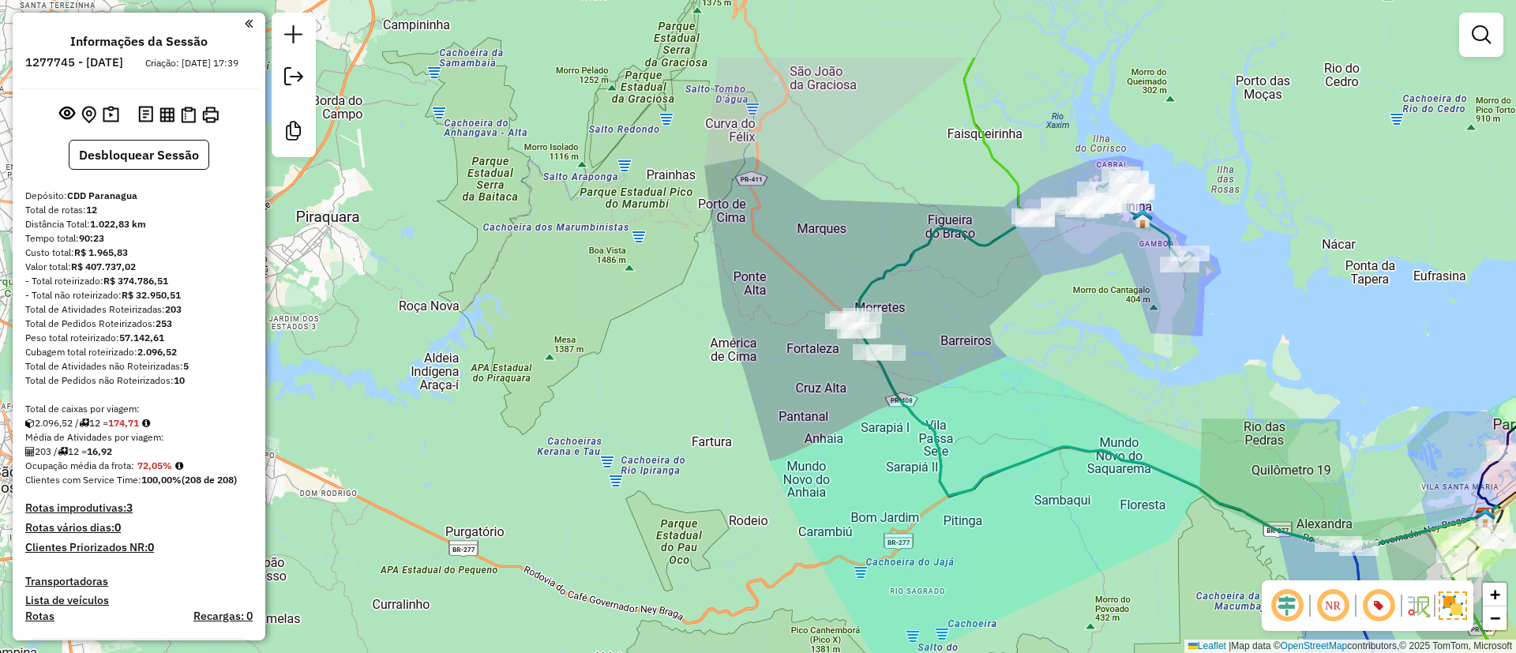
drag, startPoint x: 845, startPoint y: 556, endPoint x: 846, endPoint y: 576, distance: 19.7
click at [846, 576] on div "Janela de atendimento Grade de atendimento Capacidade Transportadoras Veículos …" at bounding box center [758, 326] width 1516 height 653
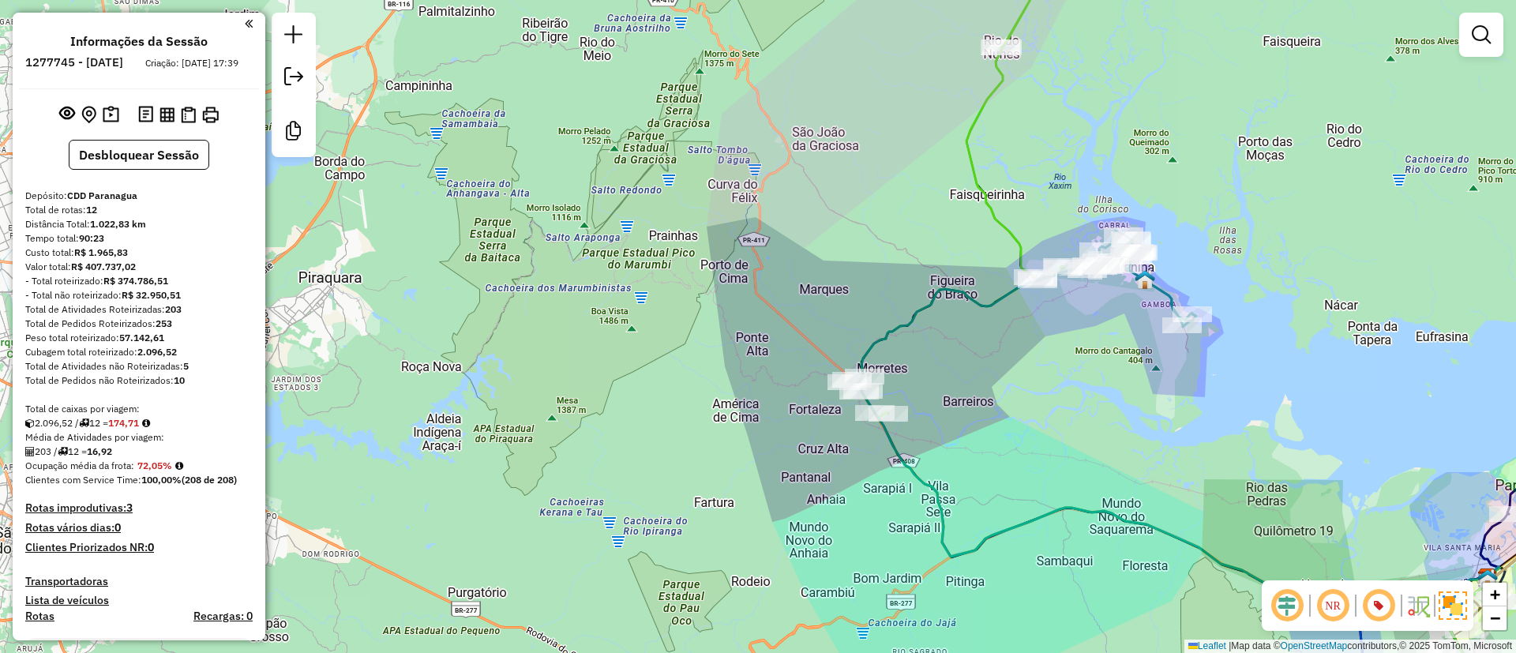
drag, startPoint x: 861, startPoint y: 541, endPoint x: 864, endPoint y: 603, distance: 61.6
click at [864, 603] on div "Janela de atendimento Grade de atendimento Capacidade Transportadoras Veículos …" at bounding box center [758, 326] width 1516 height 653
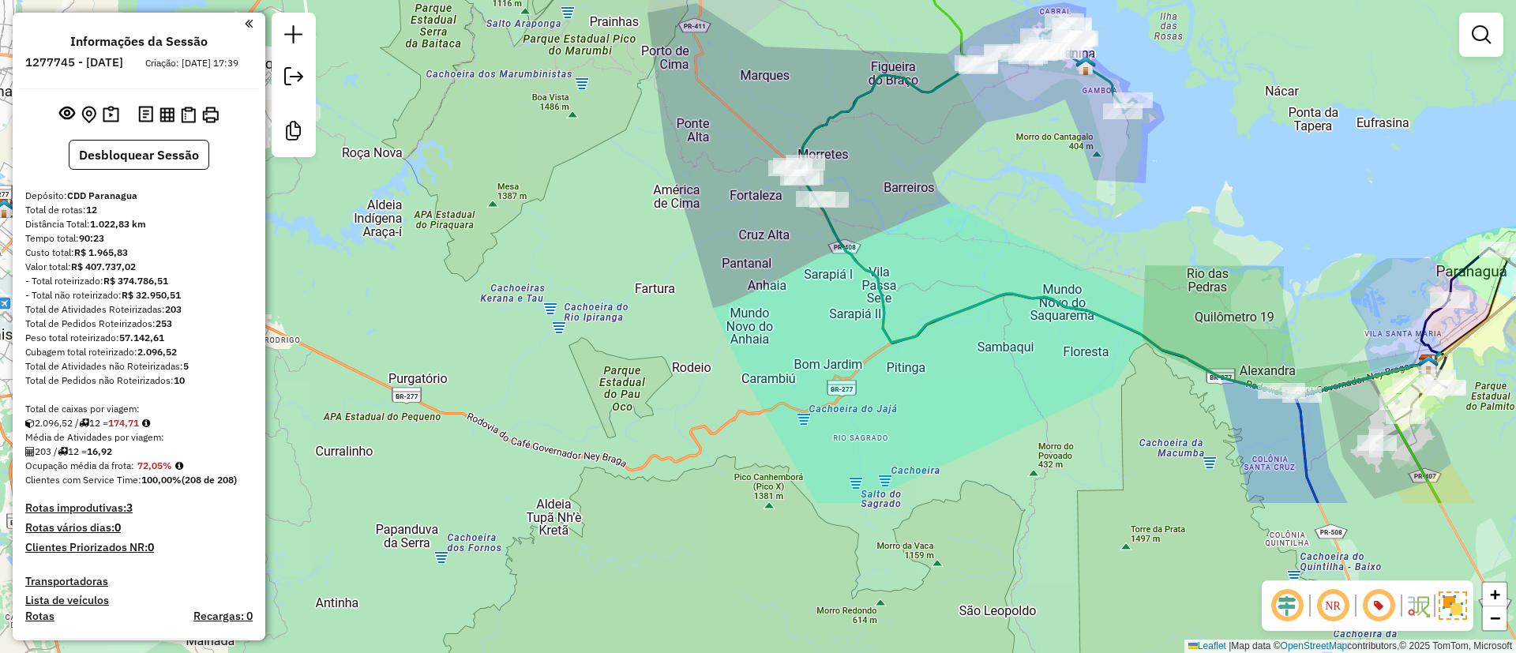
drag, startPoint x: 939, startPoint y: 538, endPoint x: 770, endPoint y: 42, distance: 524.2
click at [800, 66] on icon at bounding box center [1120, 224] width 640 height 346
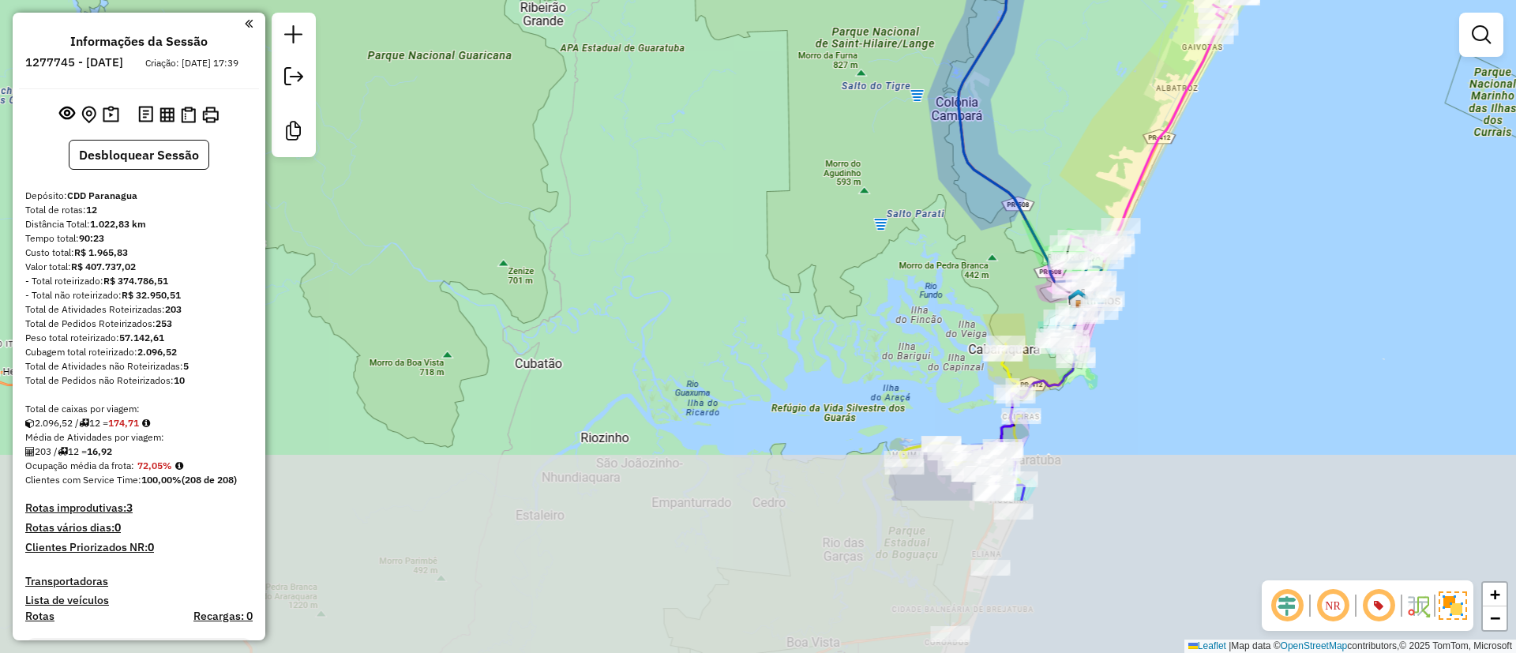
drag, startPoint x: 914, startPoint y: 381, endPoint x: 766, endPoint y: 169, distance: 258.6
click at [755, 133] on div "Janela de atendimento Grade de atendimento Capacidade Transportadoras Veículos …" at bounding box center [758, 326] width 1516 height 653
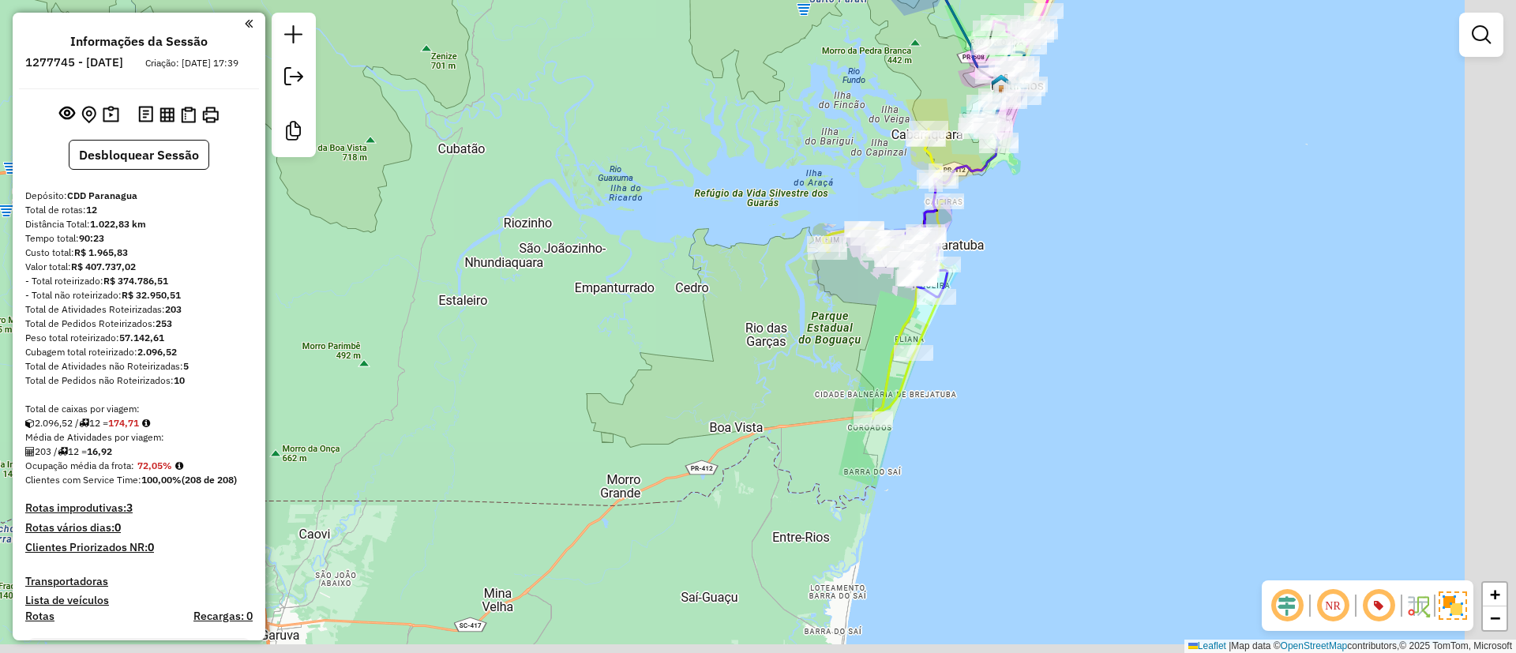
drag, startPoint x: 886, startPoint y: 373, endPoint x: 839, endPoint y: 223, distance: 157.0
click at [839, 218] on icon at bounding box center [884, 274] width 125 height 290
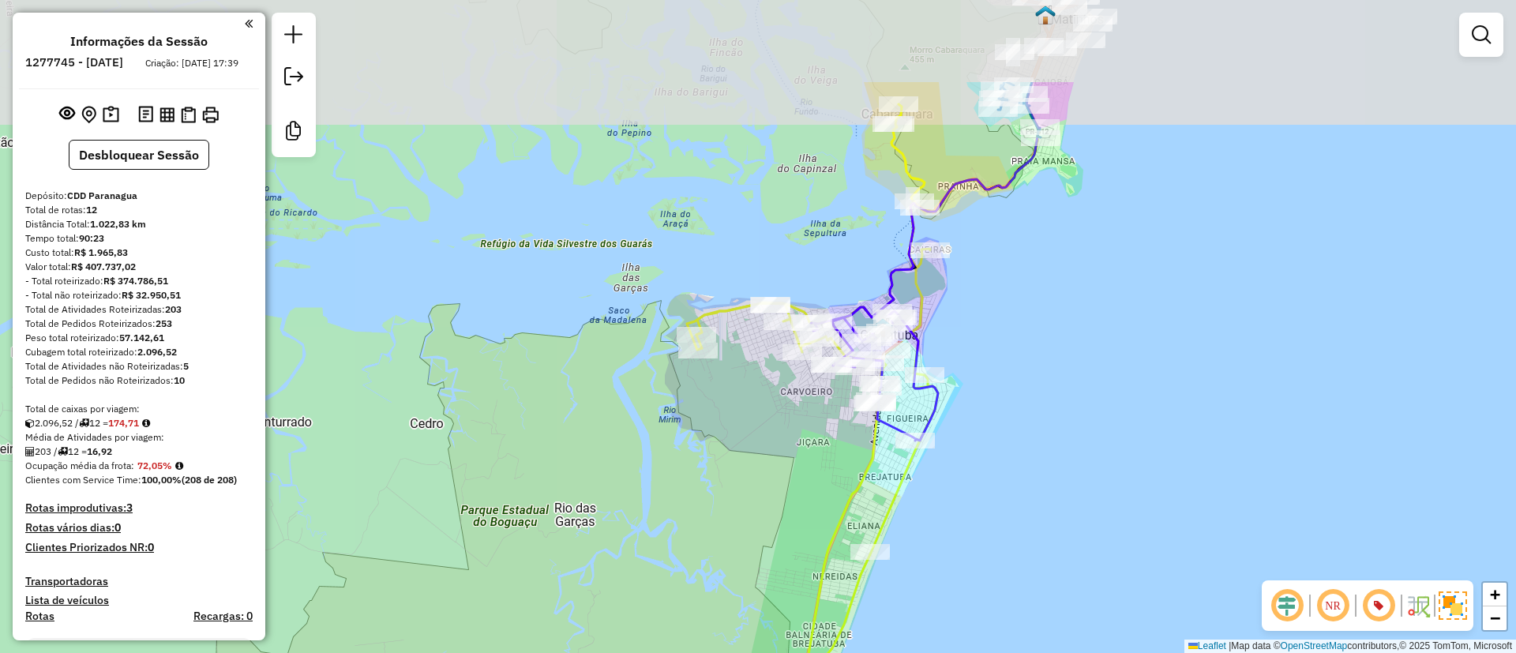
drag, startPoint x: 1070, startPoint y: 232, endPoint x: 947, endPoint y: 407, distance: 213.5
click at [947, 407] on div "Janela de atendimento Grade de atendimento Capacidade Transportadoras Veículos …" at bounding box center [758, 326] width 1516 height 653
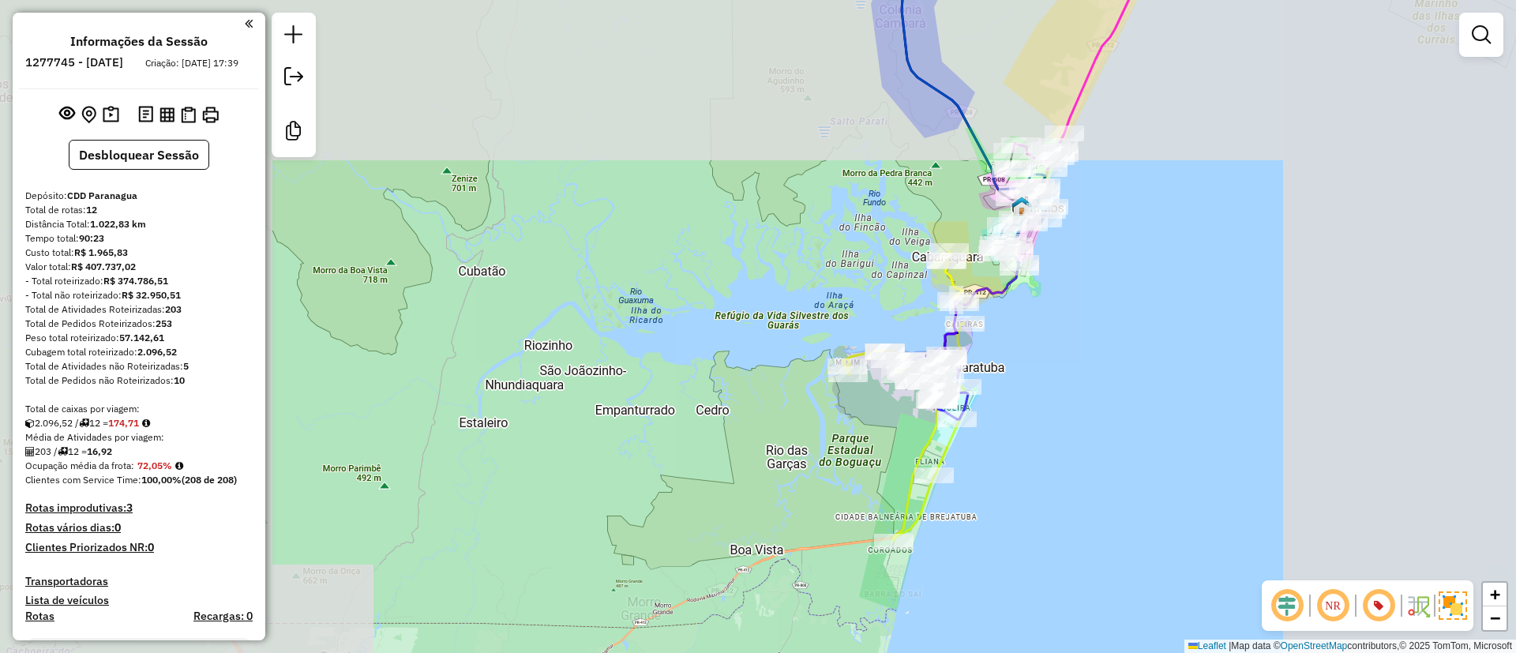
click at [1046, 337] on div "Janela de atendimento Grade de atendimento Capacidade Transportadoras Veículos …" at bounding box center [758, 326] width 1516 height 653
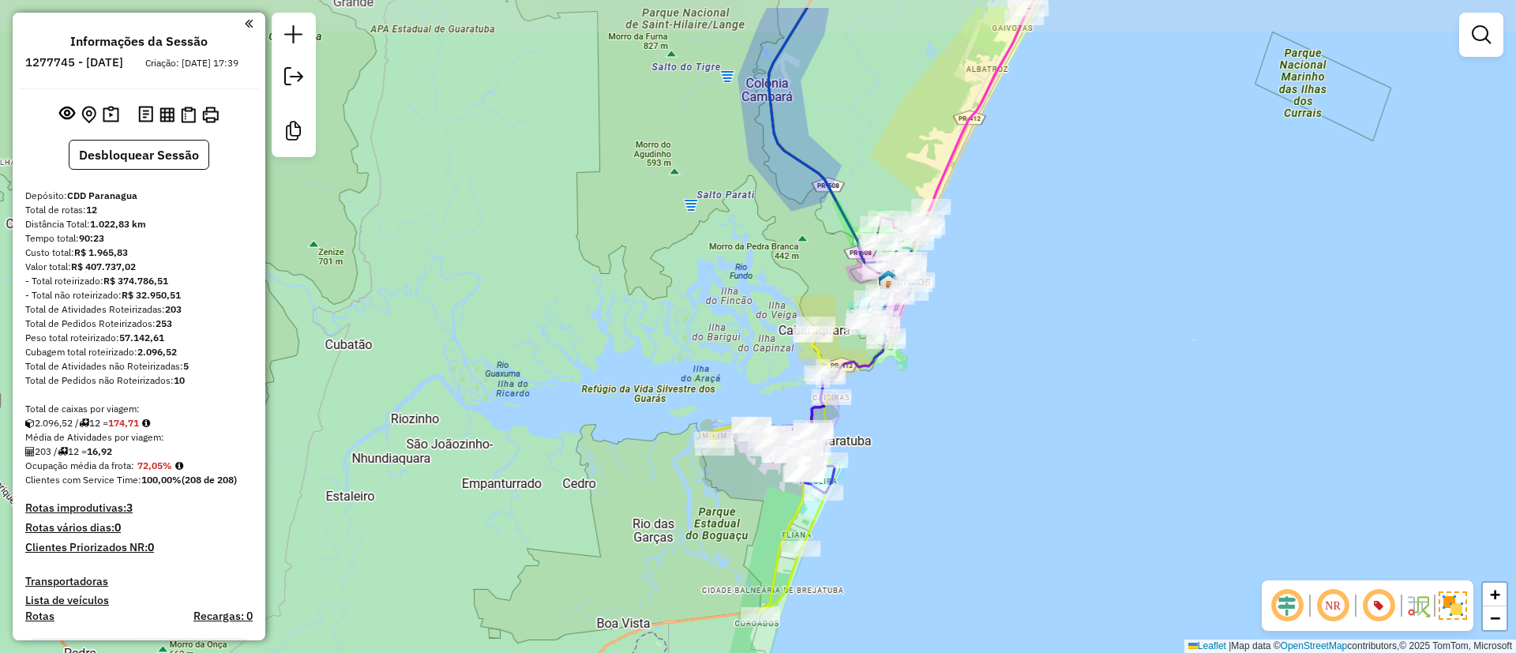
click at [1156, 348] on div "Janela de atendimento Grade de atendimento Capacidade Transportadoras Veículos …" at bounding box center [758, 326] width 1516 height 653
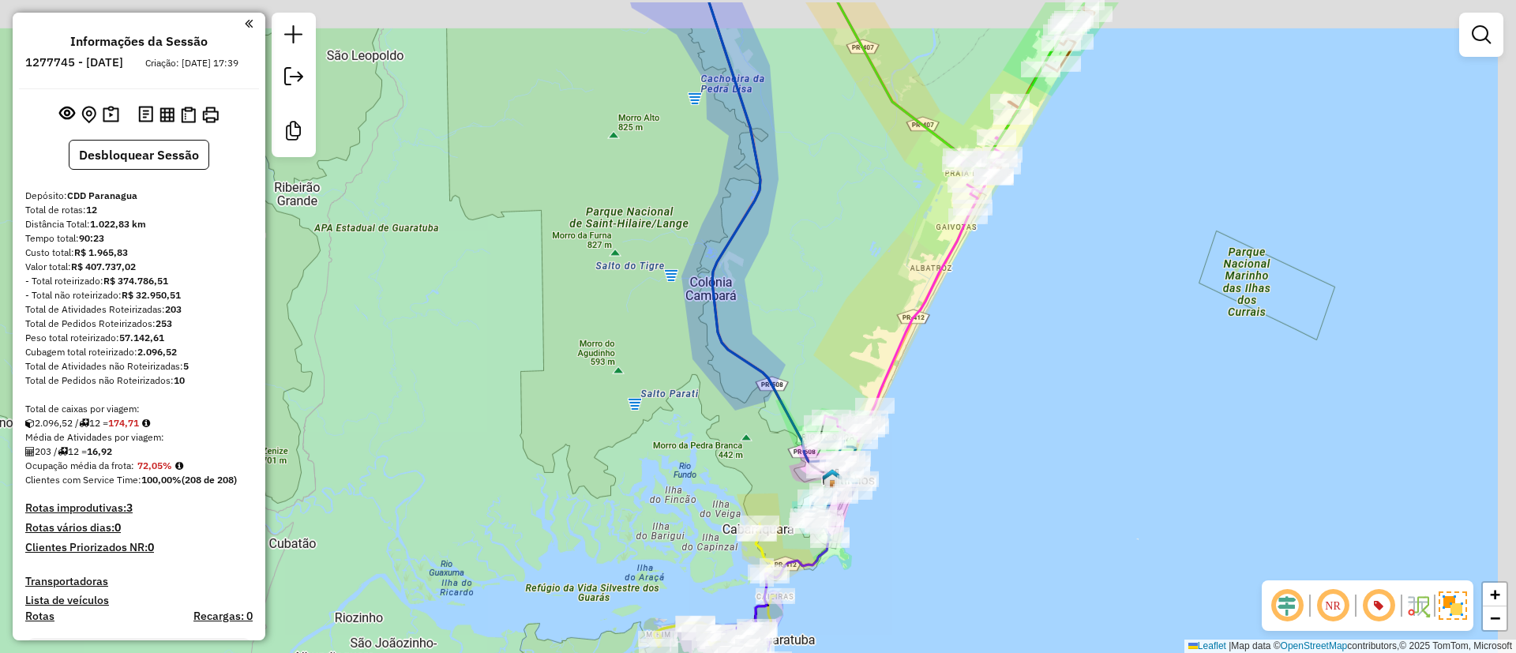
drag, startPoint x: 1154, startPoint y: 283, endPoint x: 1064, endPoint y: 438, distance: 179.0
click at [1101, 378] on div "Janela de atendimento Grade de atendimento Capacidade Transportadoras Veículos …" at bounding box center [758, 326] width 1516 height 653
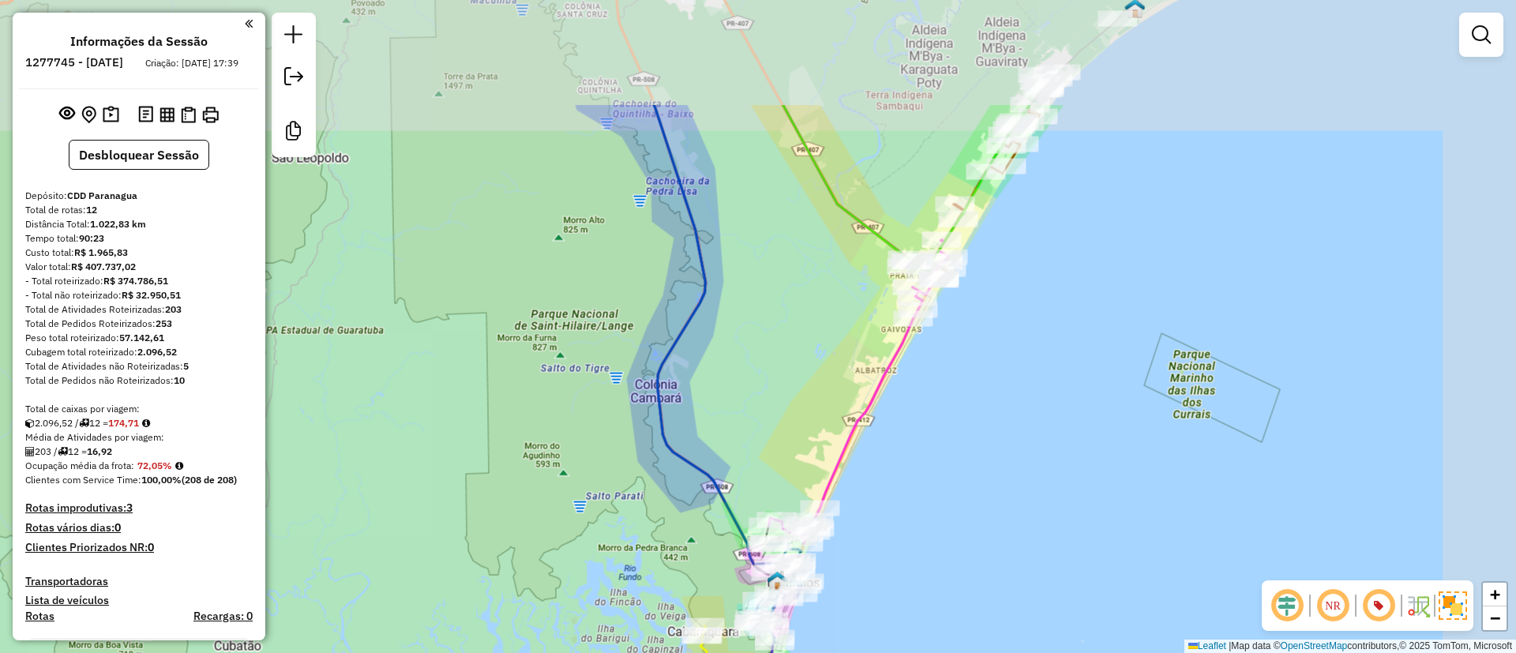
click at [1100, 391] on div "Janela de atendimento Grade de atendimento Capacidade Transportadoras Veículos …" at bounding box center [758, 326] width 1516 height 653
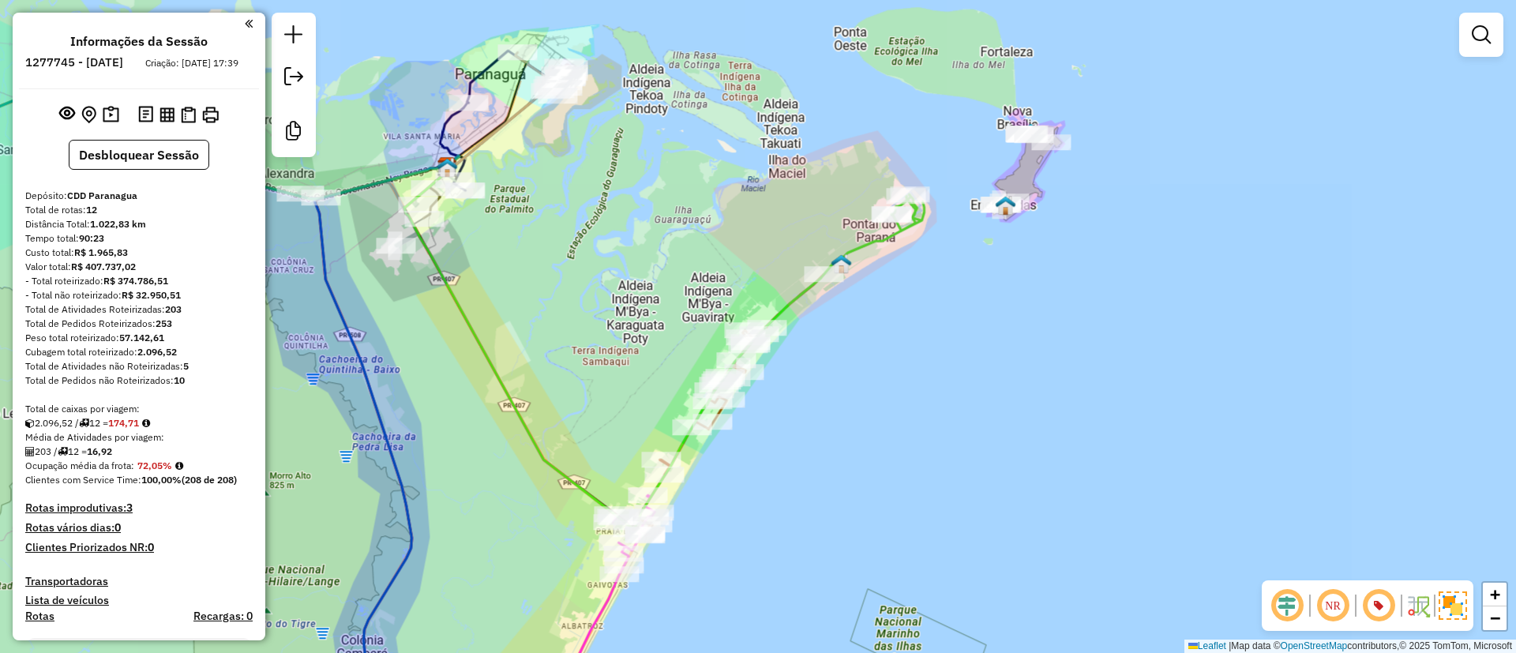
drag, startPoint x: 1136, startPoint y: 318, endPoint x: 1022, endPoint y: 454, distance: 177.1
click at [1056, 406] on div "Janela de atendimento Grade de atendimento Capacidade Transportadoras Veículos …" at bounding box center [758, 326] width 1516 height 653
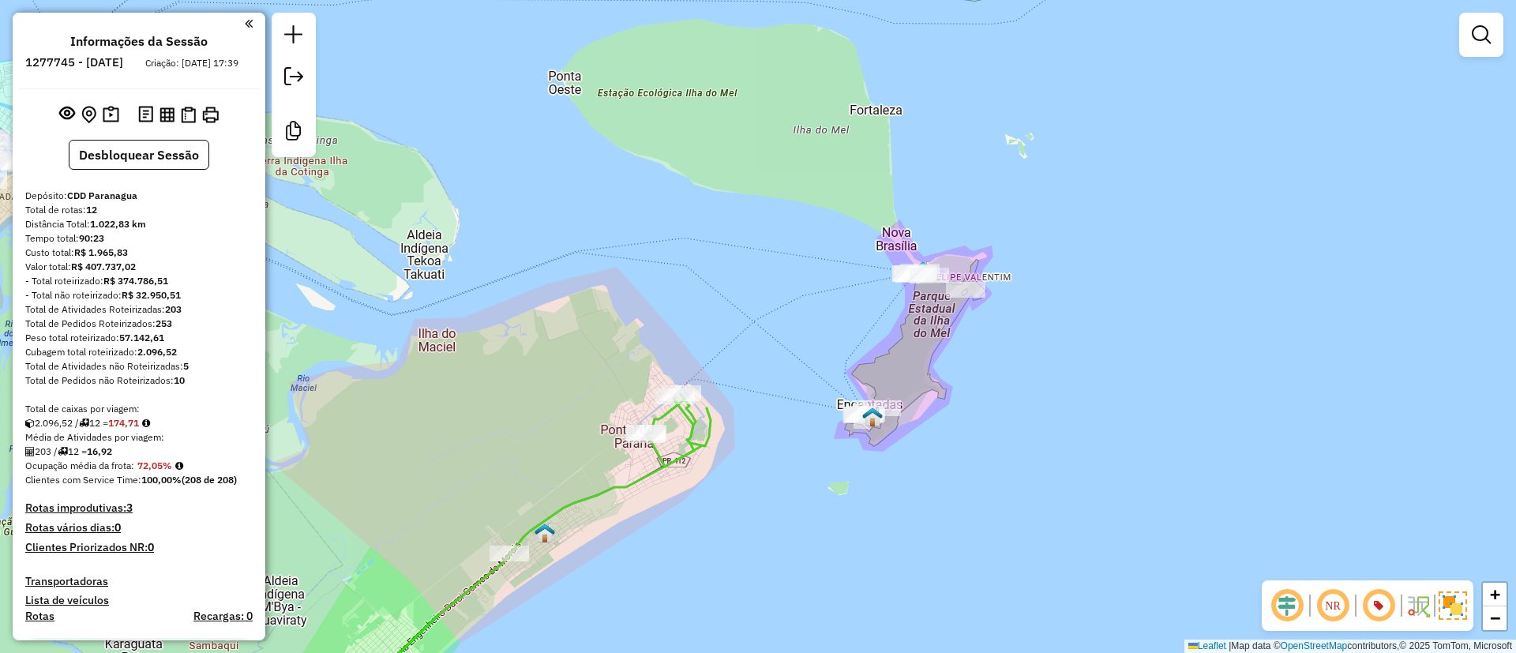
drag, startPoint x: 950, startPoint y: 343, endPoint x: 1021, endPoint y: 374, distance: 76.7
click at [1014, 373] on div "Janela de atendimento Grade de atendimento Capacidade Transportadoras Veículos …" at bounding box center [758, 326] width 1516 height 653
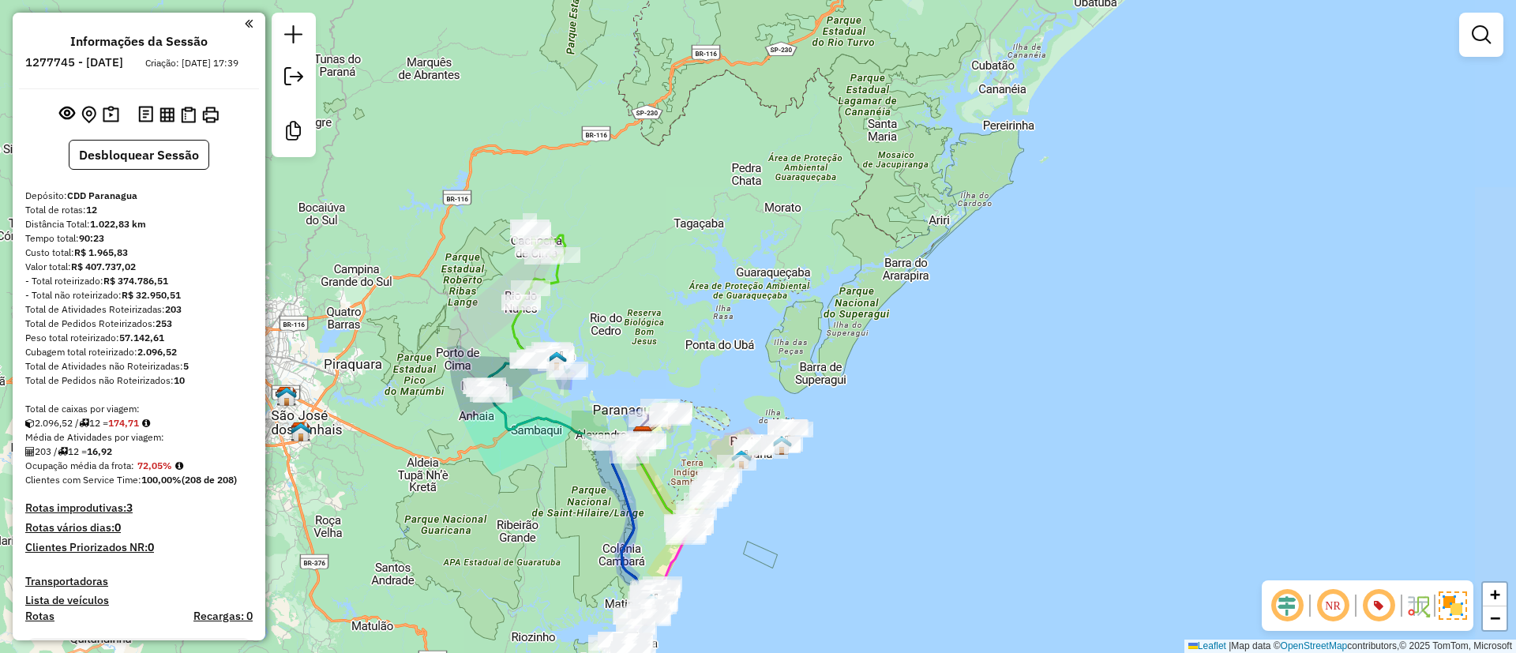
drag, startPoint x: 830, startPoint y: 348, endPoint x: 930, endPoint y: 239, distance: 148.0
click at [942, 239] on div "Janela de atendimento Grade de atendimento Capacidade Transportadoras Veículos …" at bounding box center [758, 326] width 1516 height 653
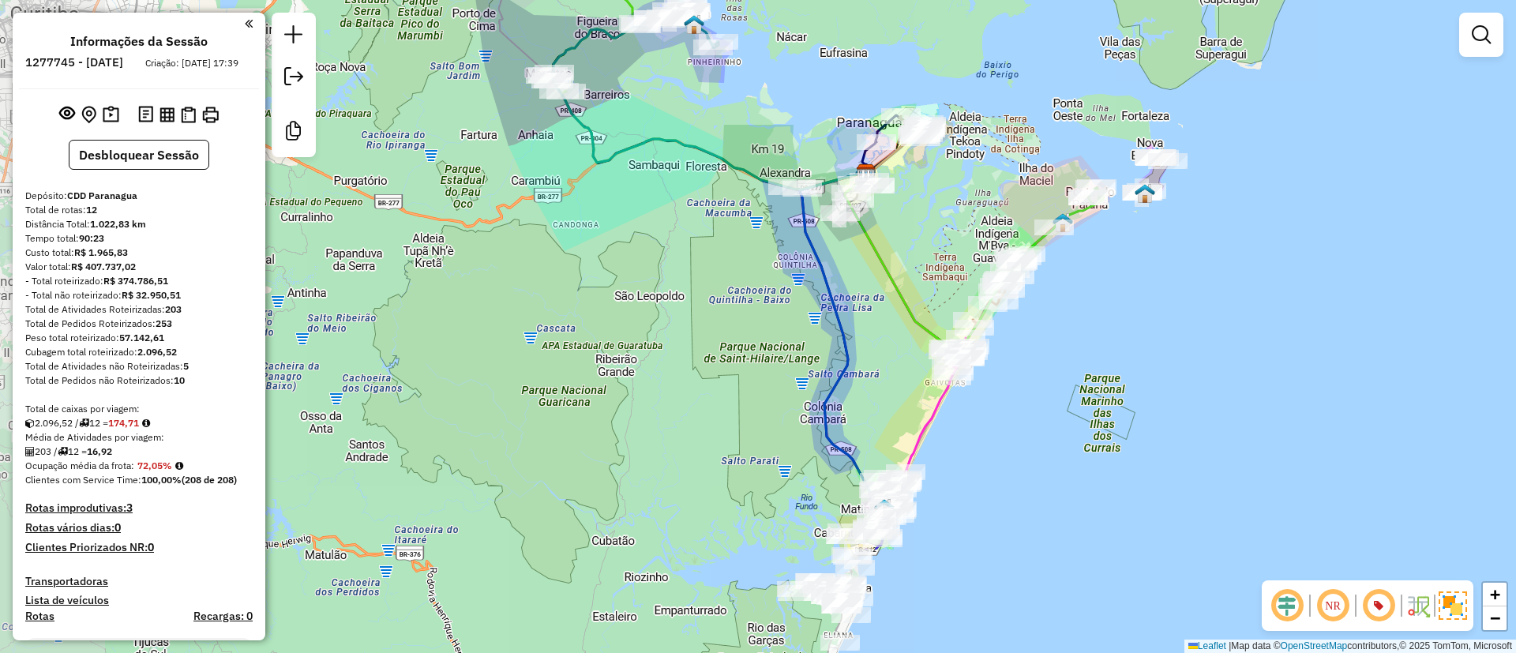
drag, startPoint x: 796, startPoint y: 407, endPoint x: 897, endPoint y: 275, distance: 166.7
click at [897, 275] on icon at bounding box center [973, 264] width 256 height 181
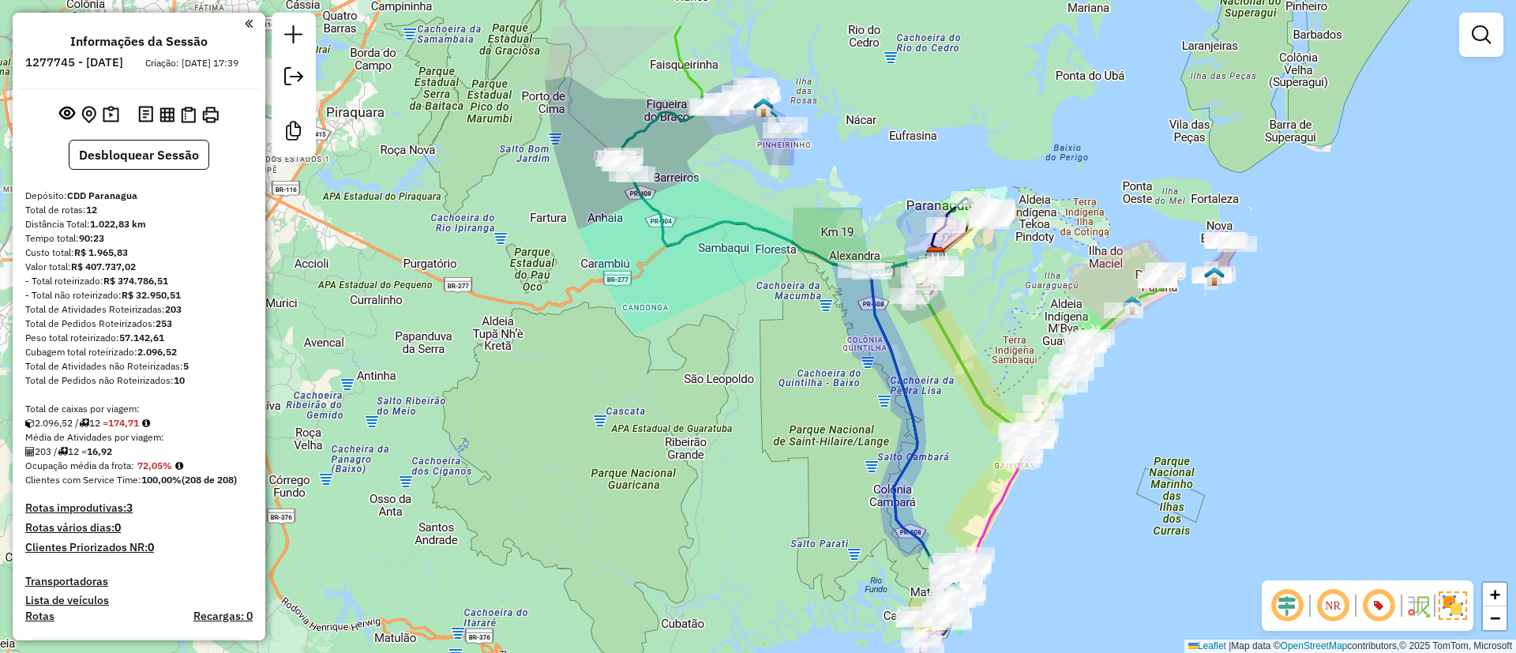
drag, startPoint x: 889, startPoint y: 293, endPoint x: 950, endPoint y: 430, distance: 150.5
click at [950, 430] on div "Janela de atendimento Grade de atendimento Capacidade Transportadoras Veículos …" at bounding box center [758, 326] width 1516 height 653
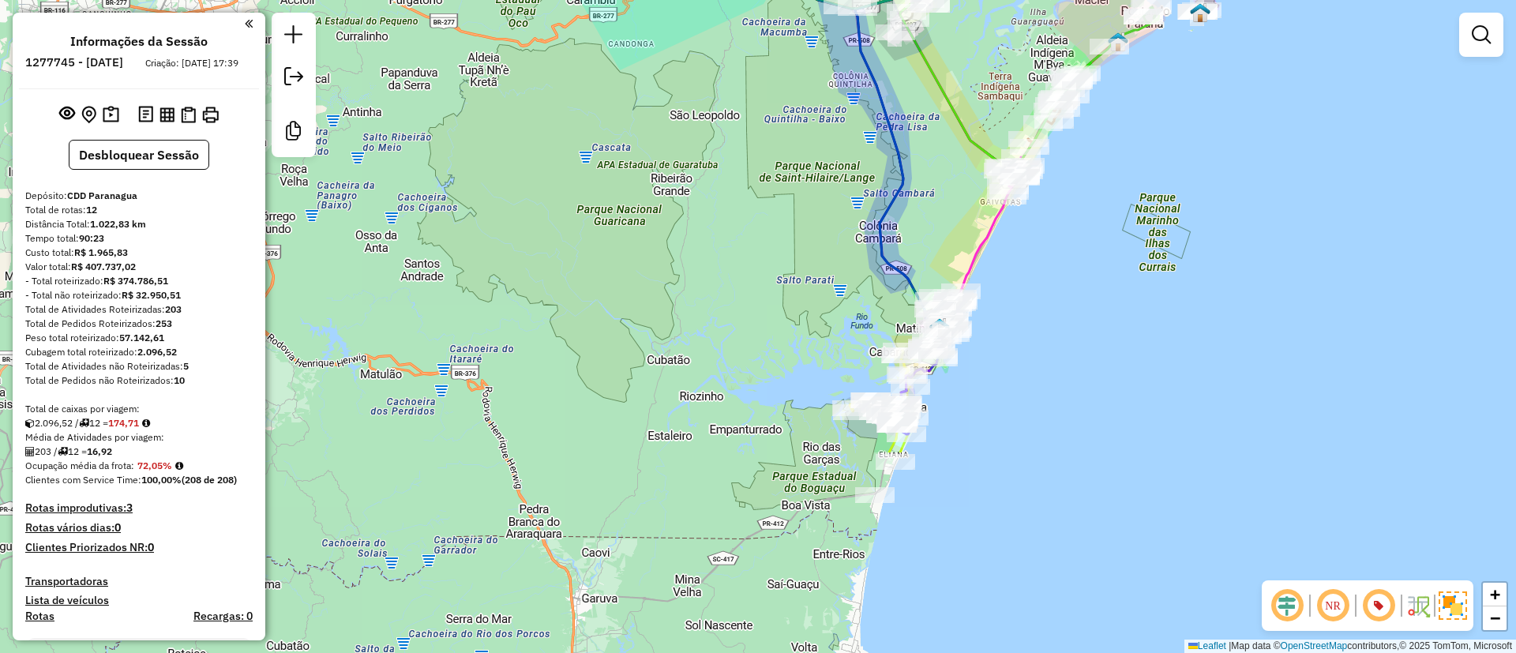
drag, startPoint x: 797, startPoint y: 504, endPoint x: 783, endPoint y: 250, distance: 253.8
click at [783, 252] on div "Janela de atendimento Grade de atendimento Capacidade Transportadoras Veículos …" at bounding box center [758, 326] width 1516 height 653
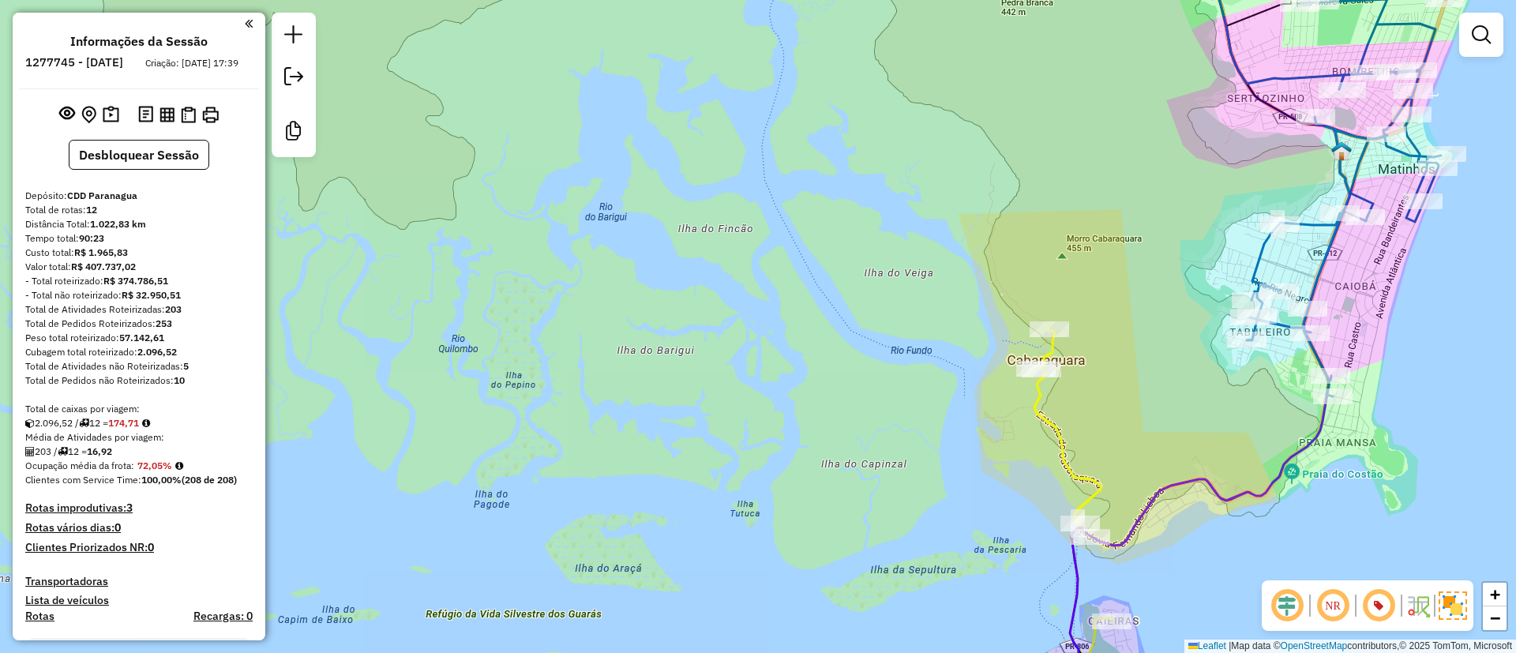
drag, startPoint x: 924, startPoint y: 337, endPoint x: 808, endPoint y: 360, distance: 118.3
click at [762, 342] on div "Janela de atendimento Grade de atendimento Capacidade Transportadoras Veículos …" at bounding box center [758, 326] width 1516 height 653
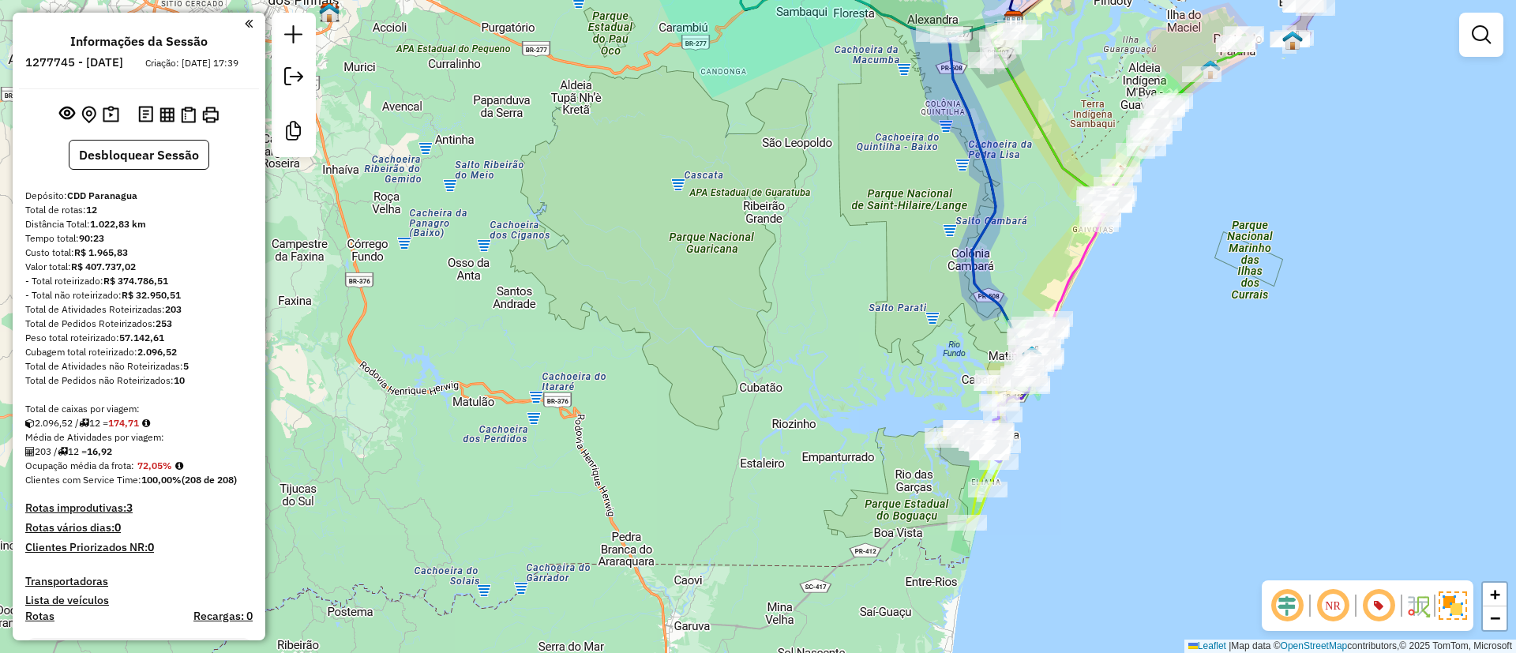
drag, startPoint x: 1222, startPoint y: 307, endPoint x: 1171, endPoint y: 379, distance: 87.8
click at [1184, 364] on div "Janela de atendimento Grade de atendimento Capacidade Transportadoras Veículos …" at bounding box center [758, 326] width 1516 height 653
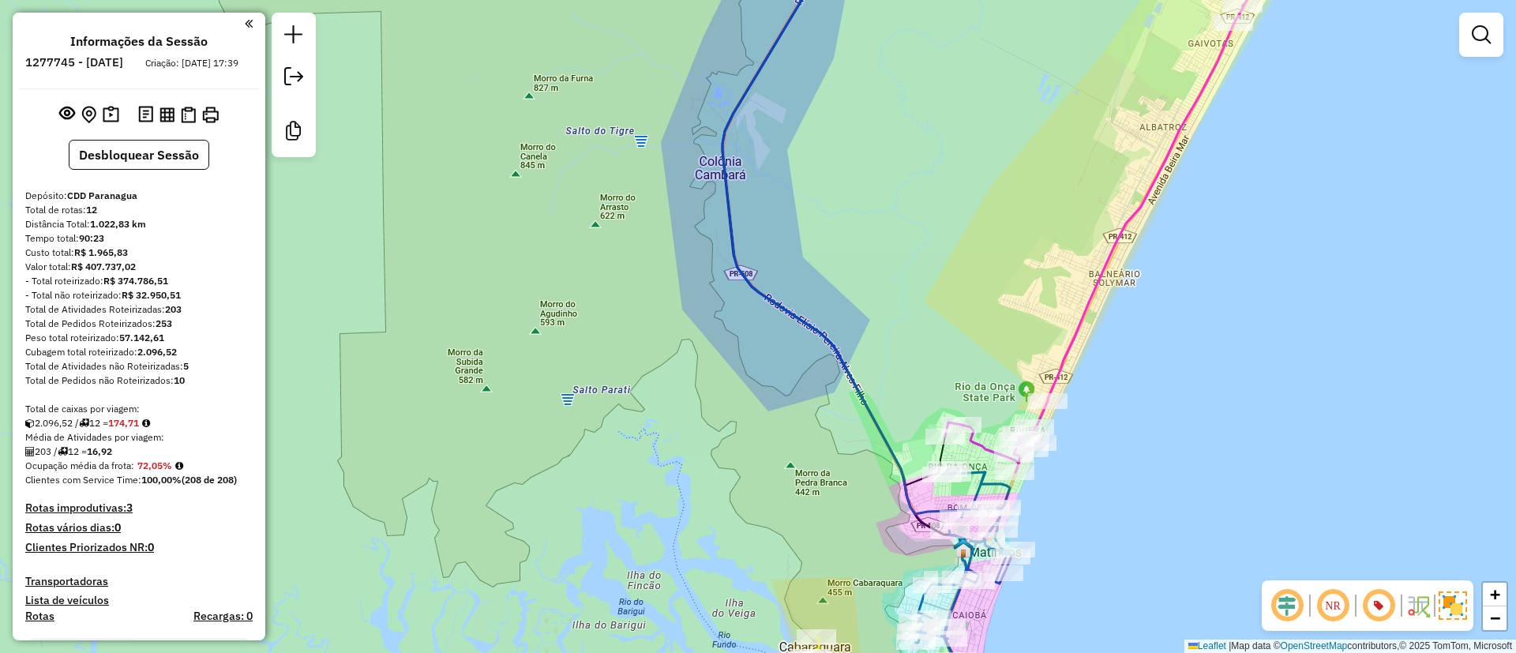
drag, startPoint x: 1159, startPoint y: 290, endPoint x: 1209, endPoint y: 376, distance: 99.1
click at [1191, 334] on div "Janela de atendimento Grade de atendimento Capacidade Transportadoras Veículos …" at bounding box center [758, 326] width 1516 height 653
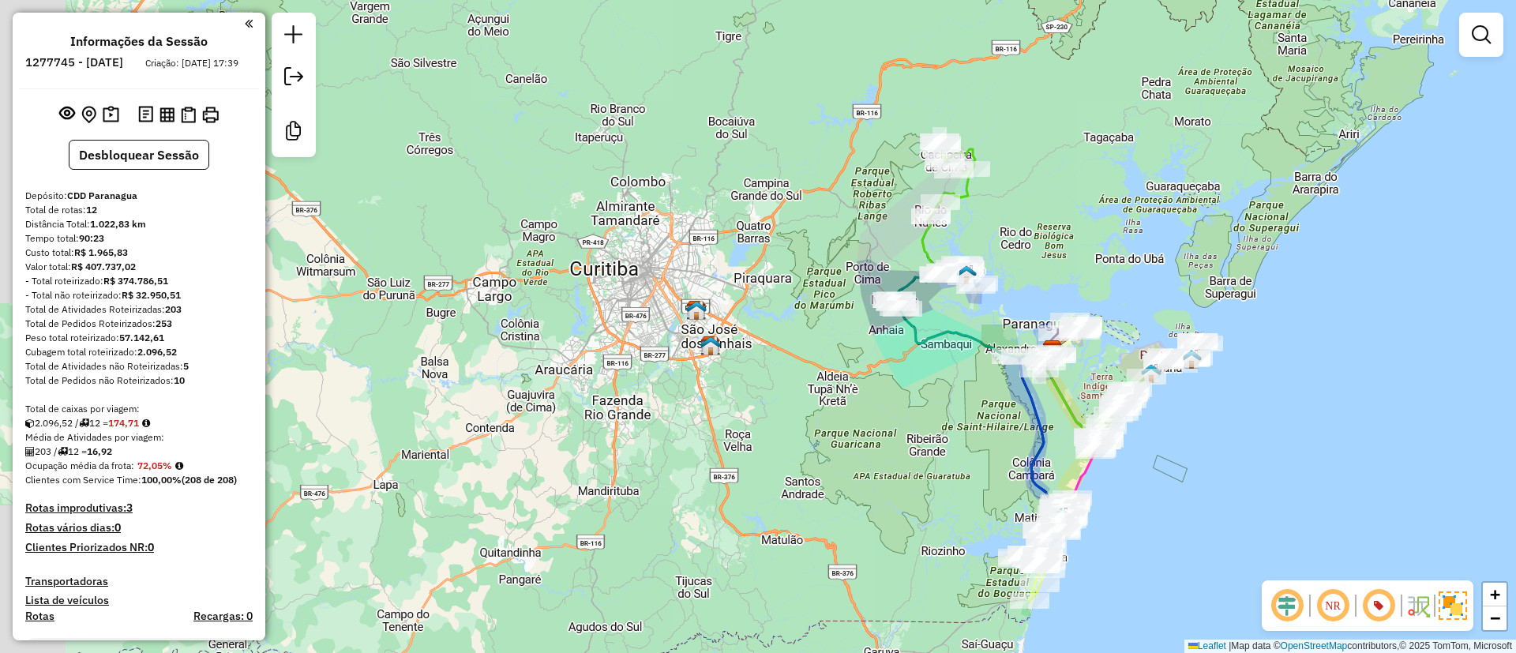
drag, startPoint x: 971, startPoint y: 244, endPoint x: 1009, endPoint y: 459, distance: 218.8
click at [1009, 459] on div "Janela de atendimento Grade de atendimento Capacidade Transportadoras Veículos …" at bounding box center [758, 326] width 1516 height 653
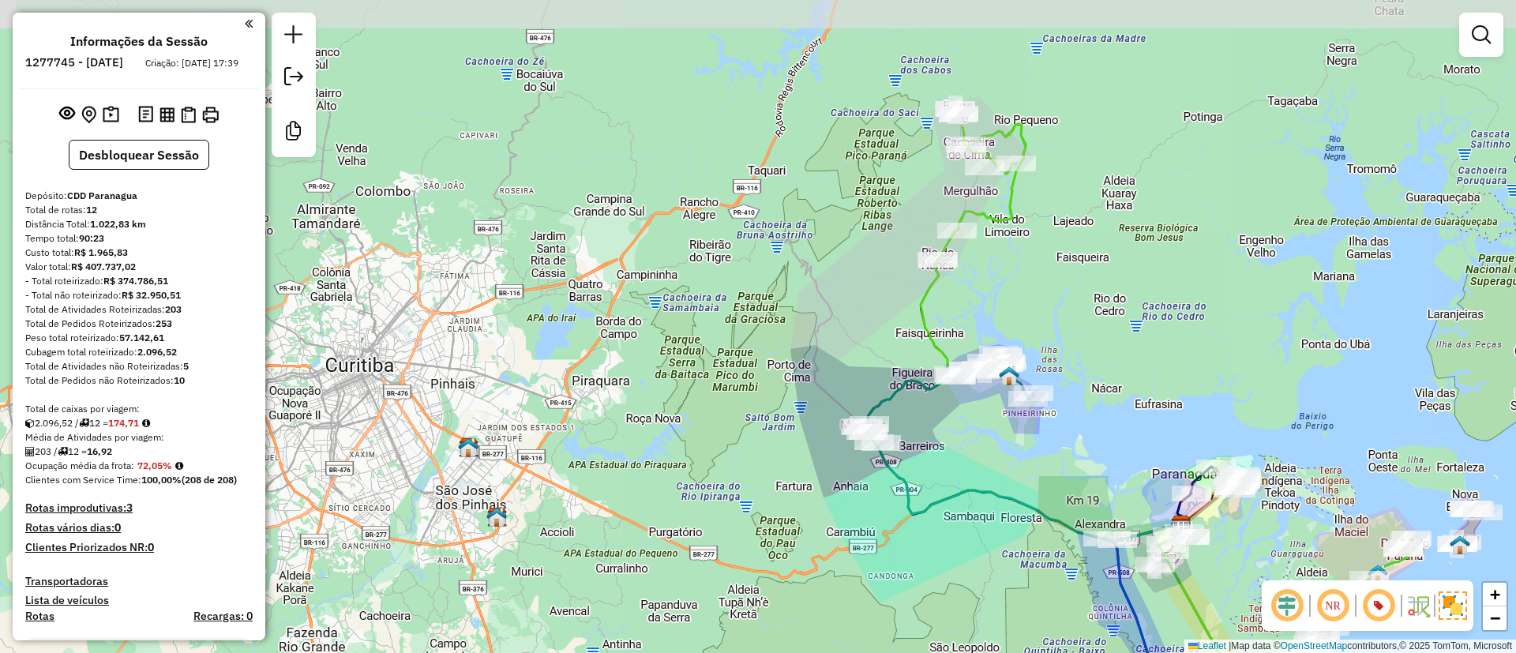
drag, startPoint x: 945, startPoint y: 322, endPoint x: 1002, endPoint y: 466, distance: 154.8
click at [1002, 466] on div "Janela de atendimento Grade de atendimento Capacidade Transportadoras Veículos …" at bounding box center [758, 326] width 1516 height 653
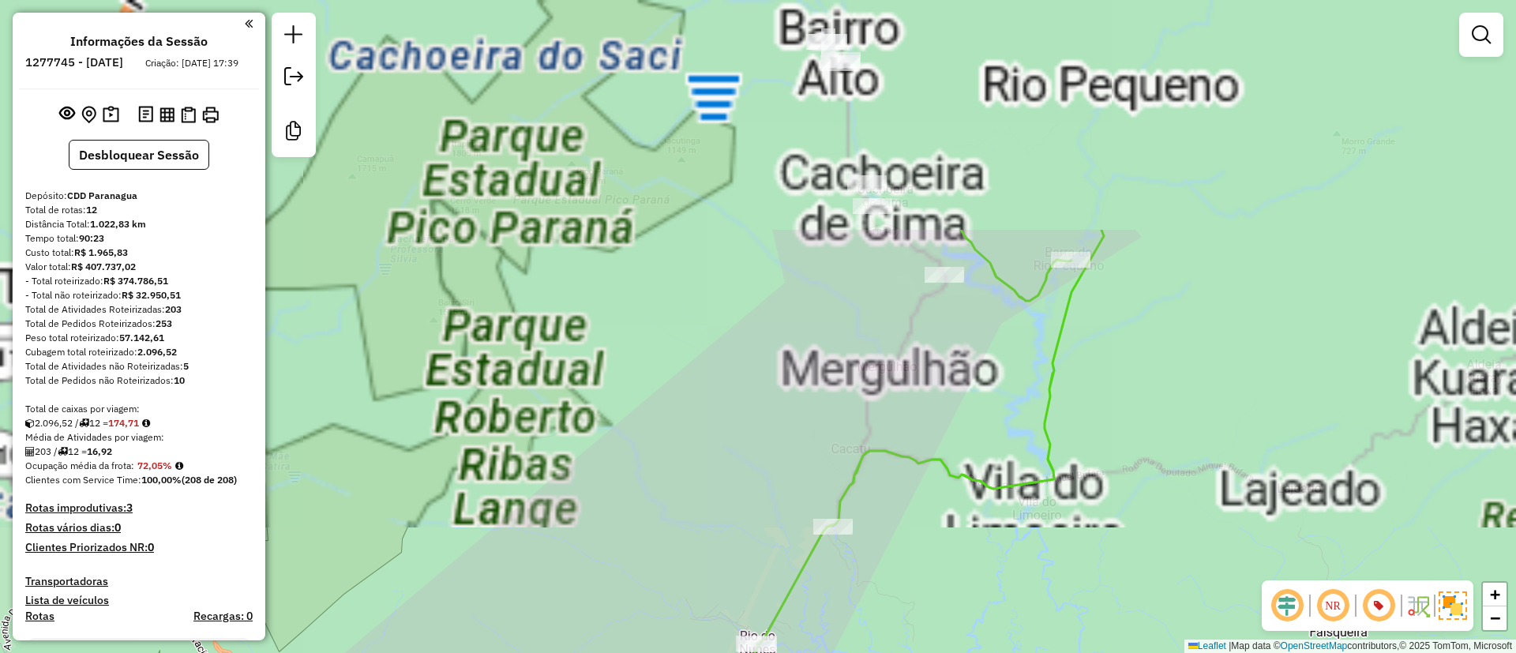
drag, startPoint x: 1007, startPoint y: 214, endPoint x: 1022, endPoint y: 508, distance: 294.0
click at [1024, 503] on div "Janela de atendimento Grade de atendimento Capacidade Transportadoras Veículos …" at bounding box center [758, 326] width 1516 height 653
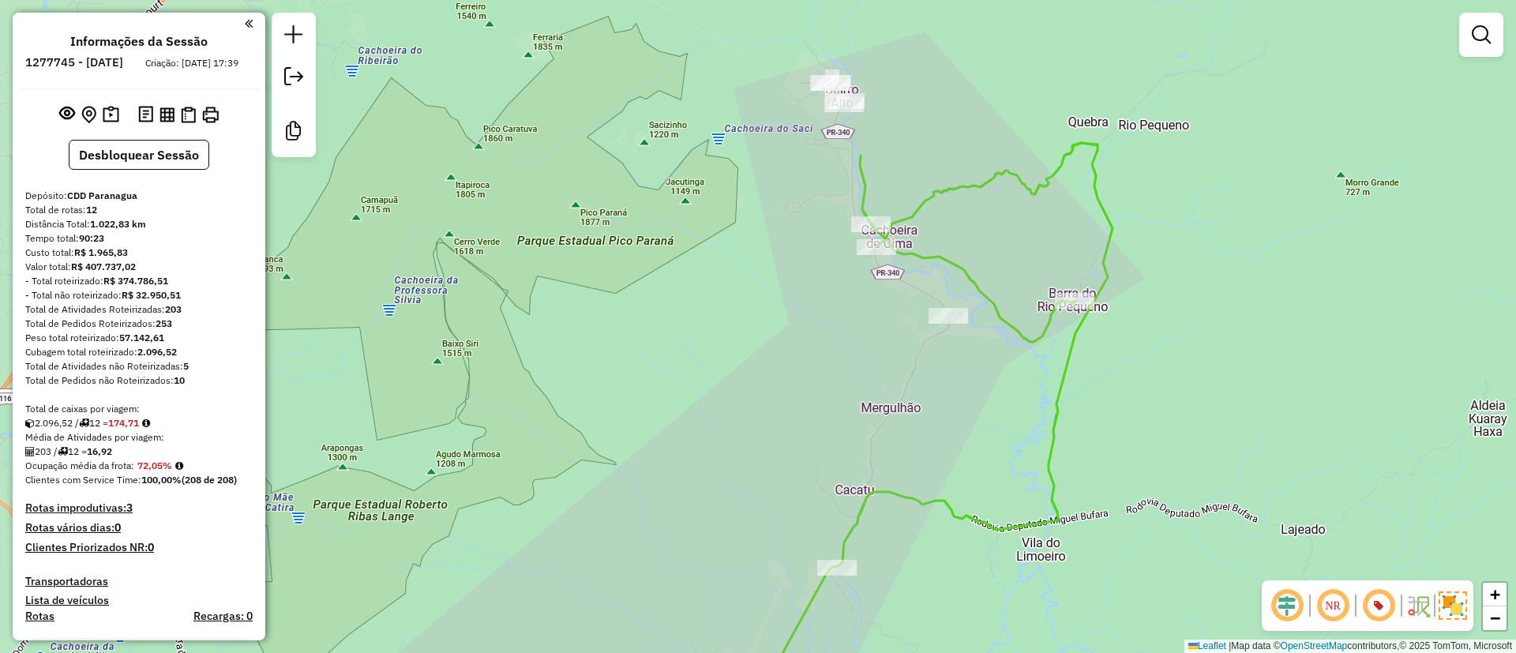
drag, startPoint x: 965, startPoint y: 390, endPoint x: 966, endPoint y: 427, distance: 37.1
click at [966, 427] on div "Janela de atendimento Grade de atendimento Capacidade Transportadoras Veículos …" at bounding box center [758, 326] width 1516 height 653
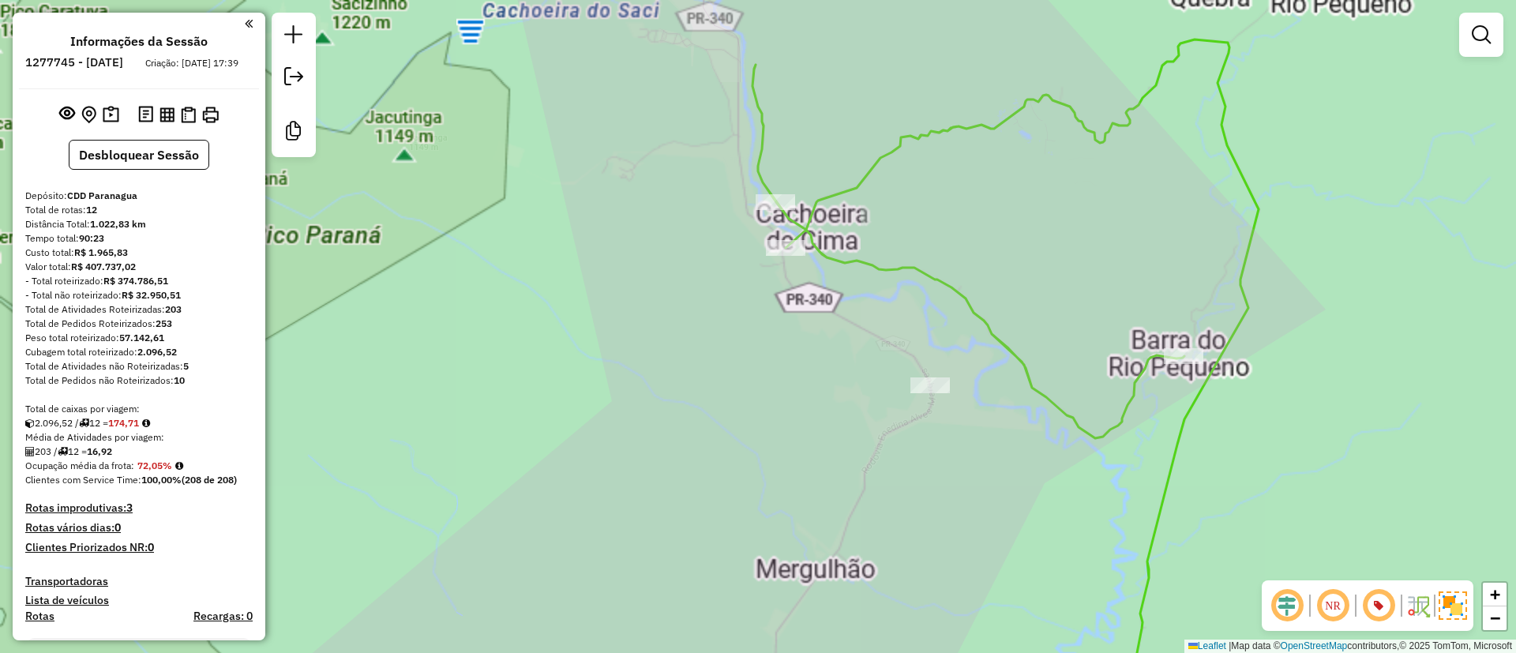
click at [1040, 385] on div "Janela de atendimento Grade de atendimento Capacidade Transportadoras Veículos …" at bounding box center [758, 326] width 1516 height 653
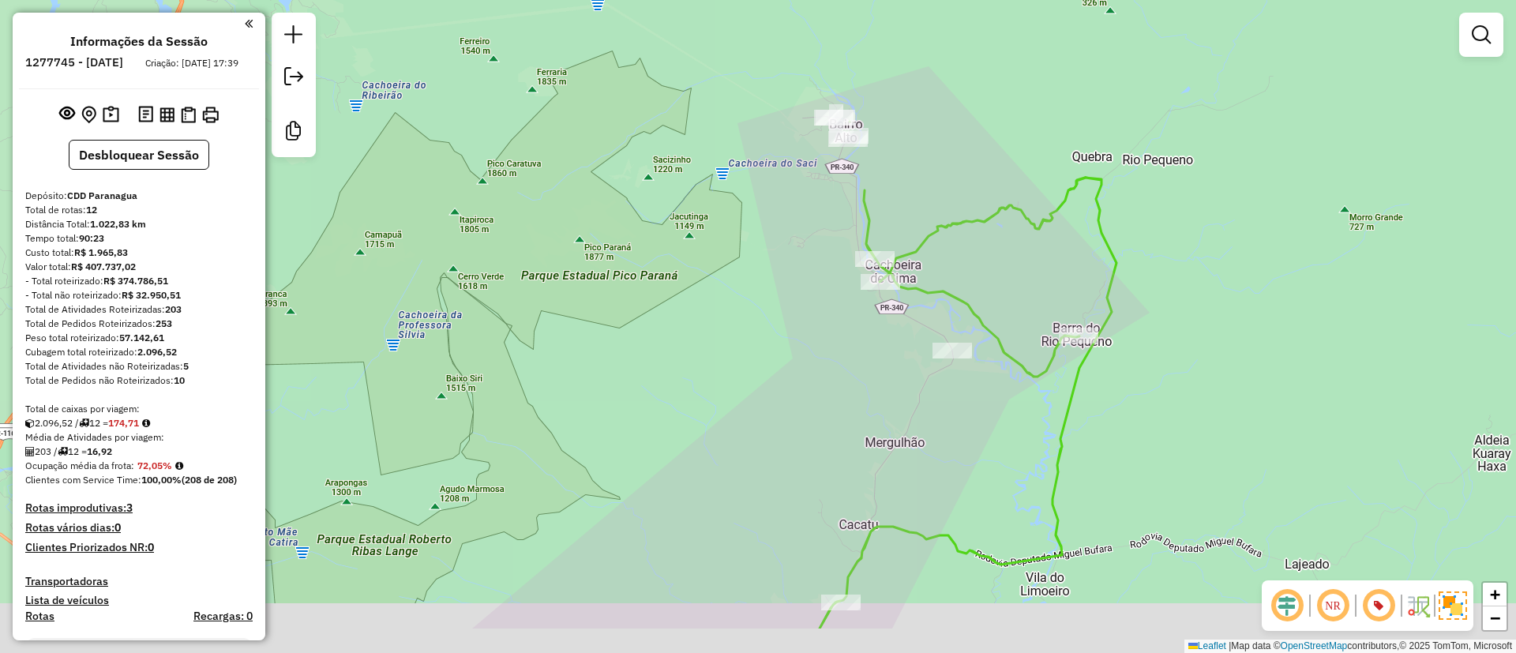
click at [1235, 294] on div "Janela de atendimento Grade de atendimento Capacidade Transportadoras Veículos …" at bounding box center [758, 326] width 1516 height 653
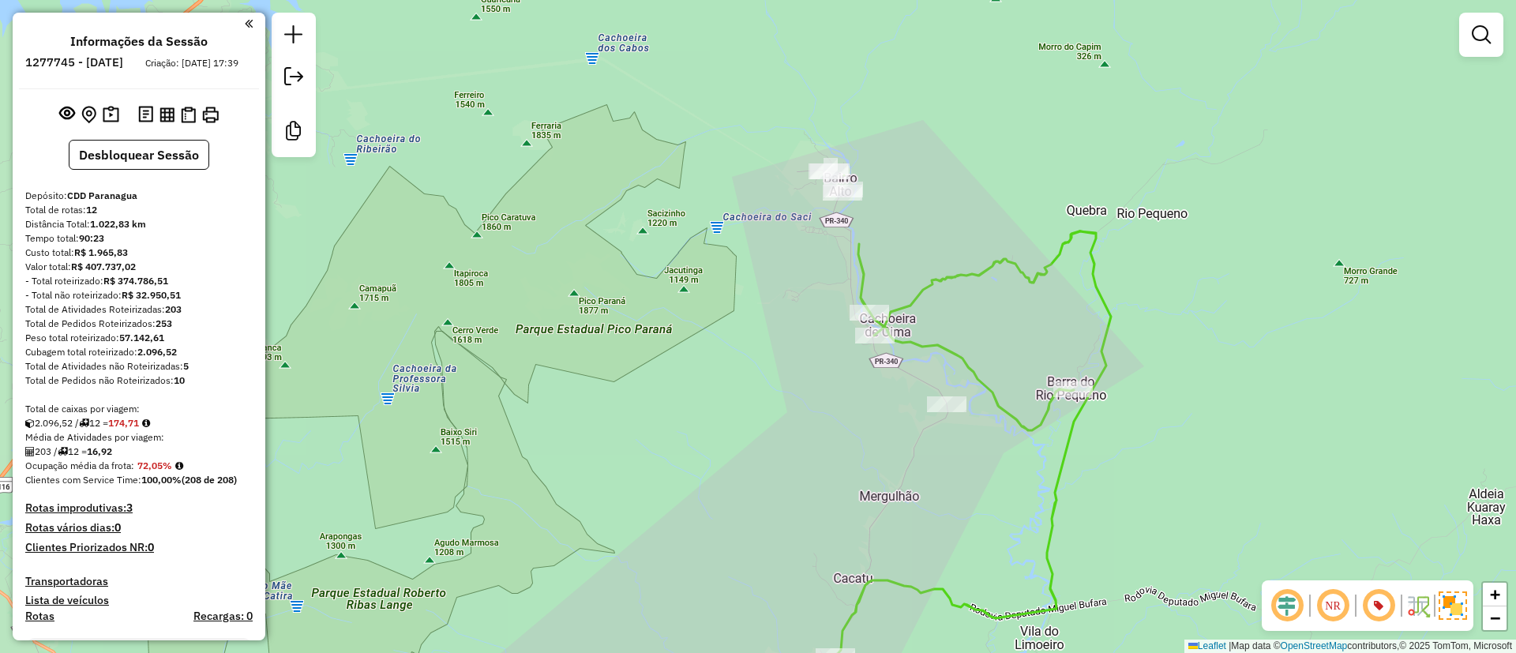
click at [1231, 355] on div "Janela de atendimento Grade de atendimento Capacidade Transportadoras Veículos …" at bounding box center [758, 326] width 1516 height 653
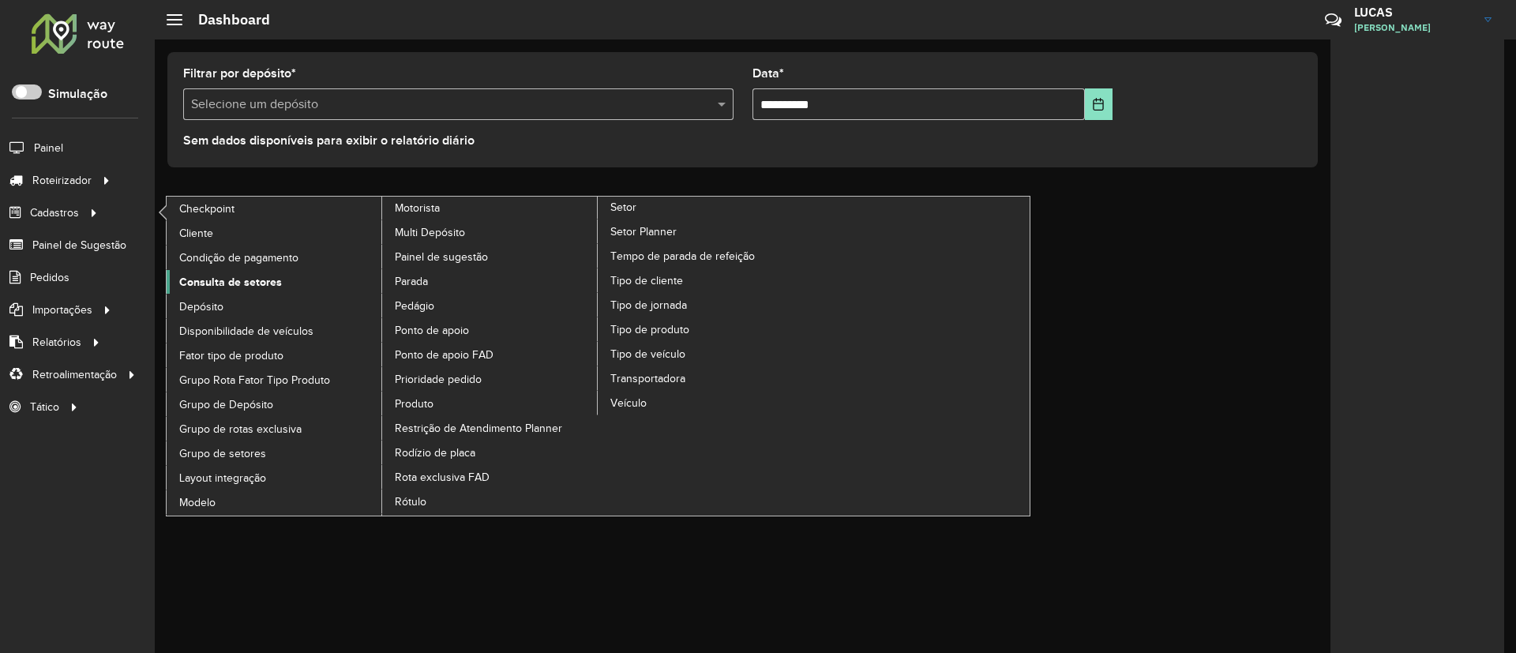
click at [254, 284] on span "Consulta de setores" at bounding box center [230, 282] width 103 height 17
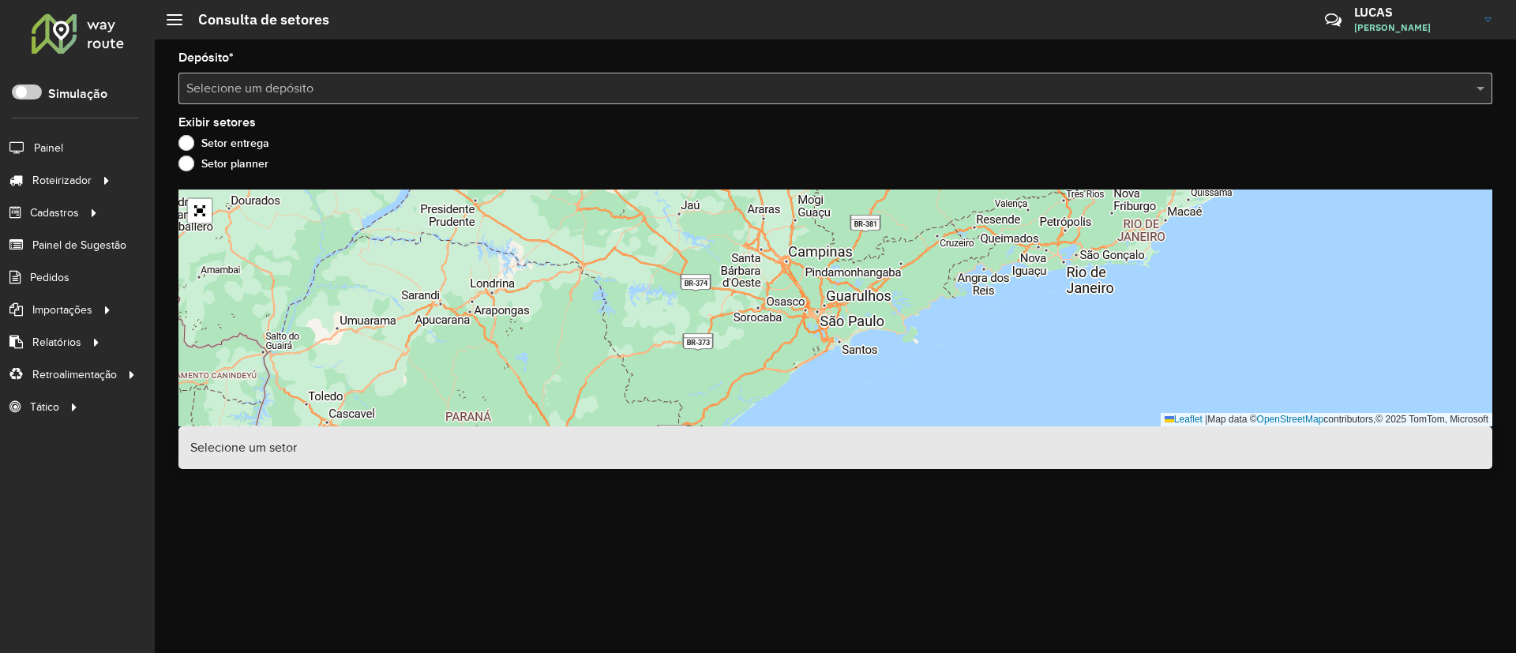
click at [317, 103] on div "Selecione um depósito" at bounding box center [834, 89] width 1313 height 32
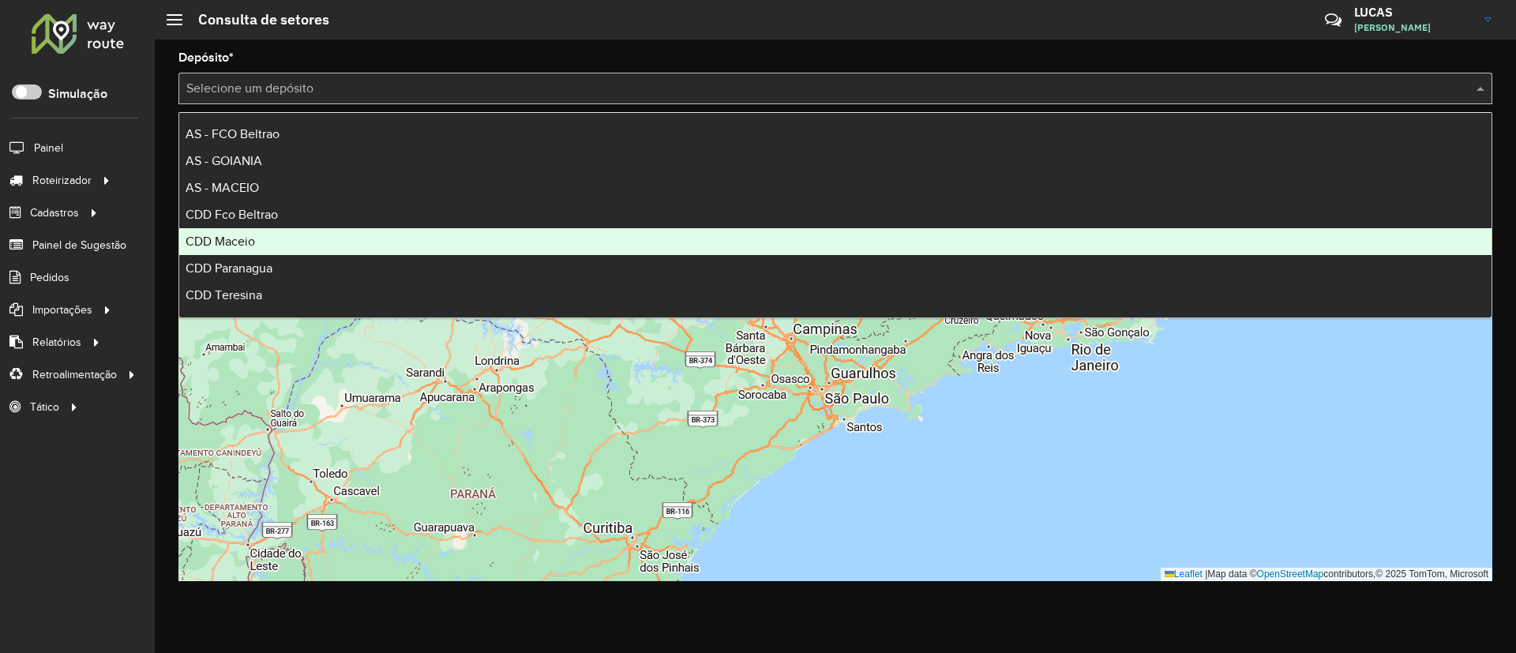
click at [284, 242] on div "CDD Maceio" at bounding box center [835, 241] width 1312 height 27
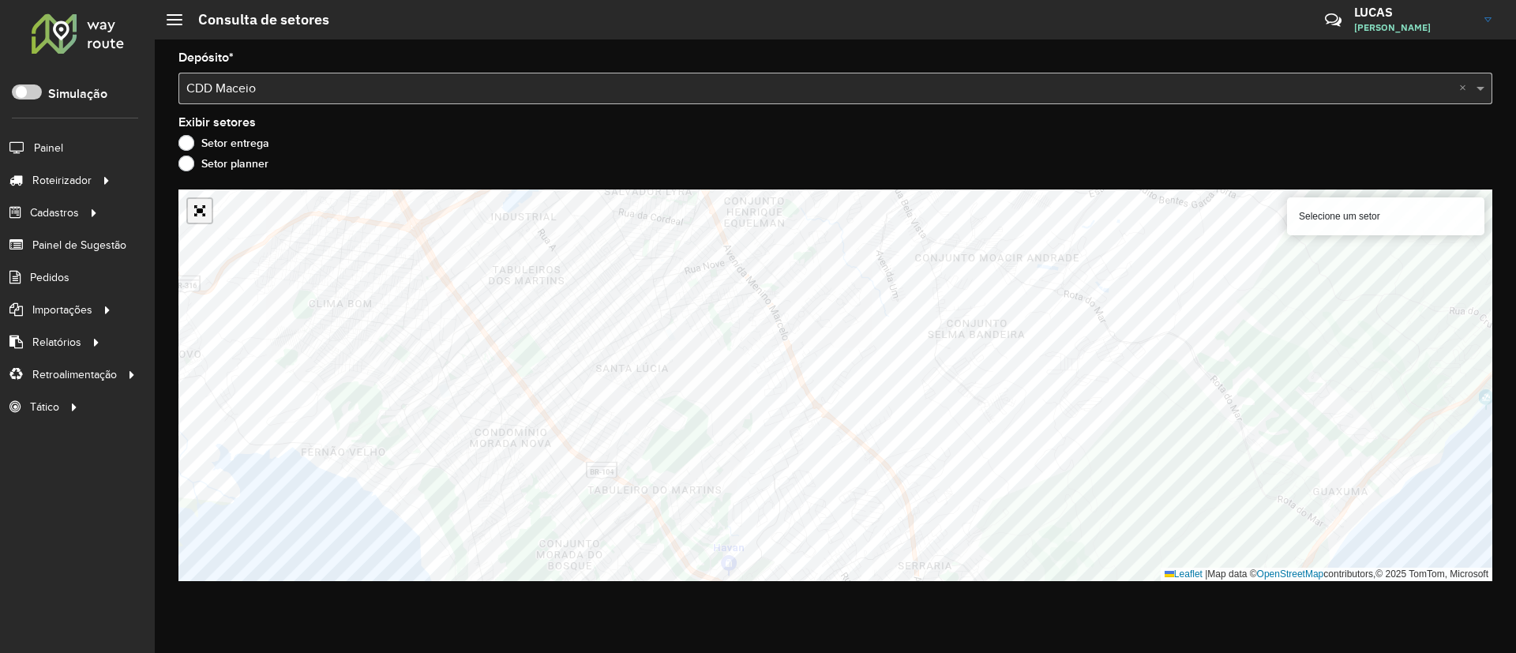
click at [204, 211] on link "Abrir mapa em tela cheia" at bounding box center [200, 211] width 24 height 24
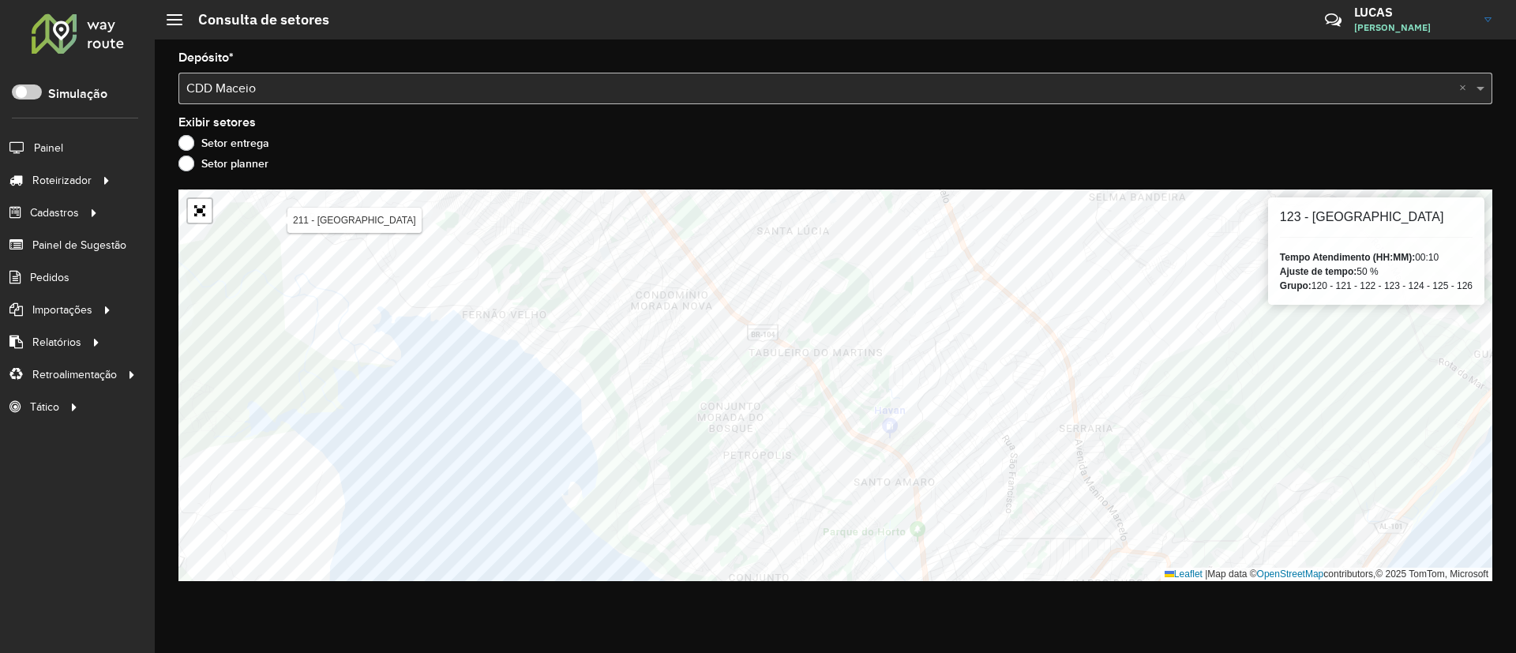
click at [204, 223] on div at bounding box center [199, 210] width 27 height 27
click at [190, 202] on link "Abrir mapa em tela cheia" at bounding box center [200, 211] width 24 height 24
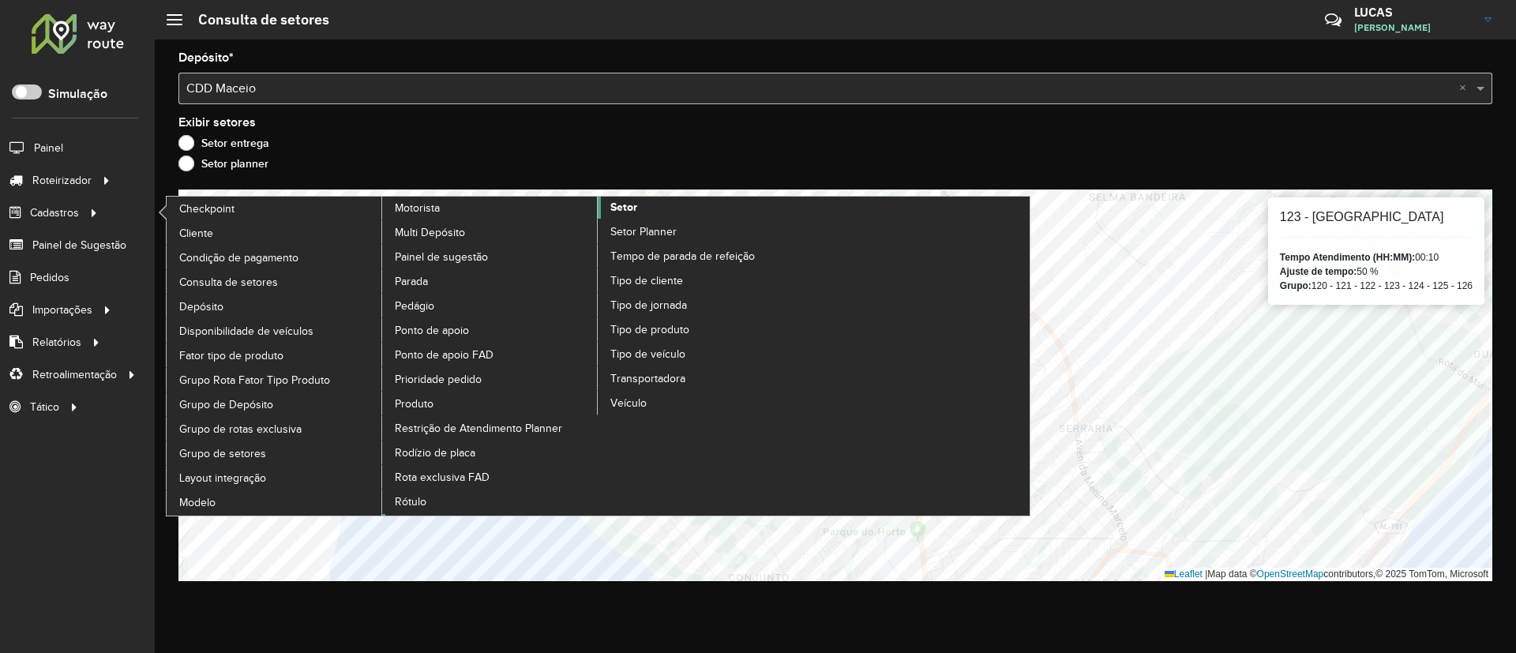
click at [617, 208] on span "Setor" at bounding box center [623, 207] width 27 height 17
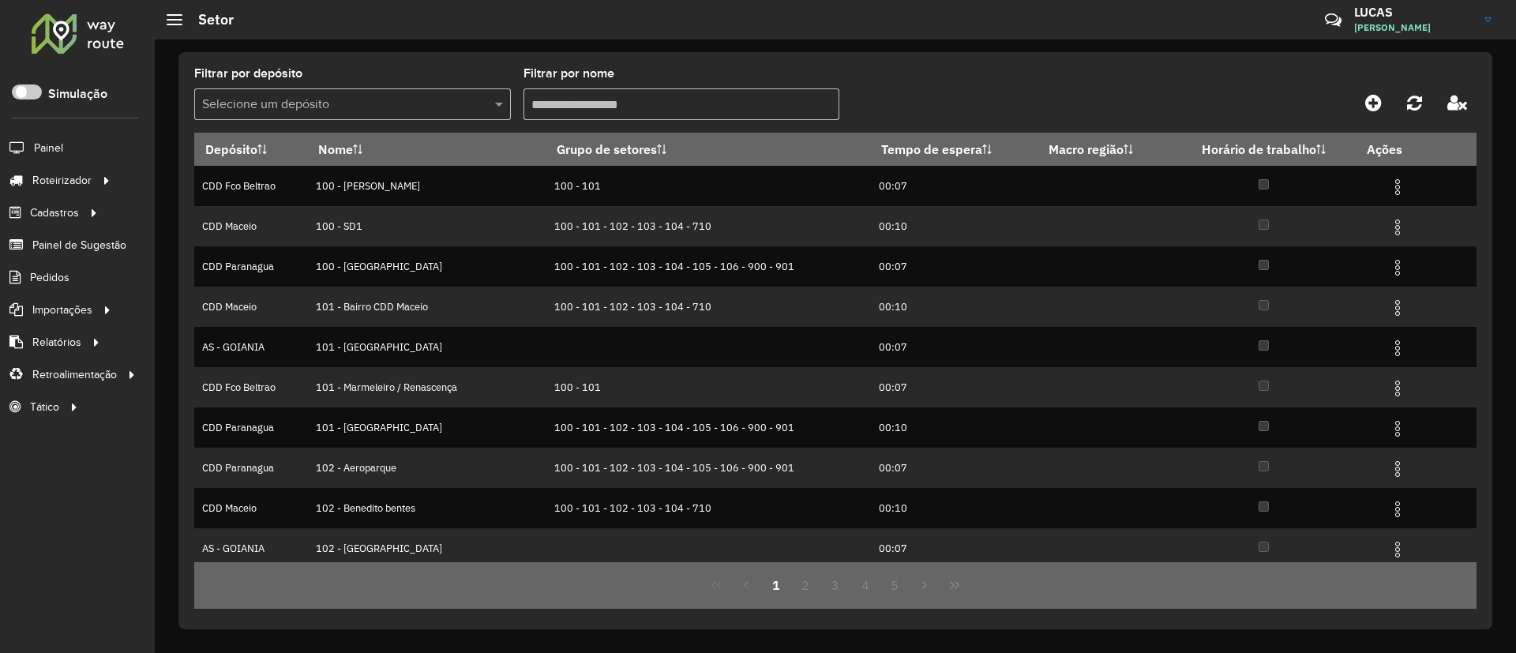
click at [362, 90] on div "Selecione um depósito" at bounding box center [352, 104] width 317 height 32
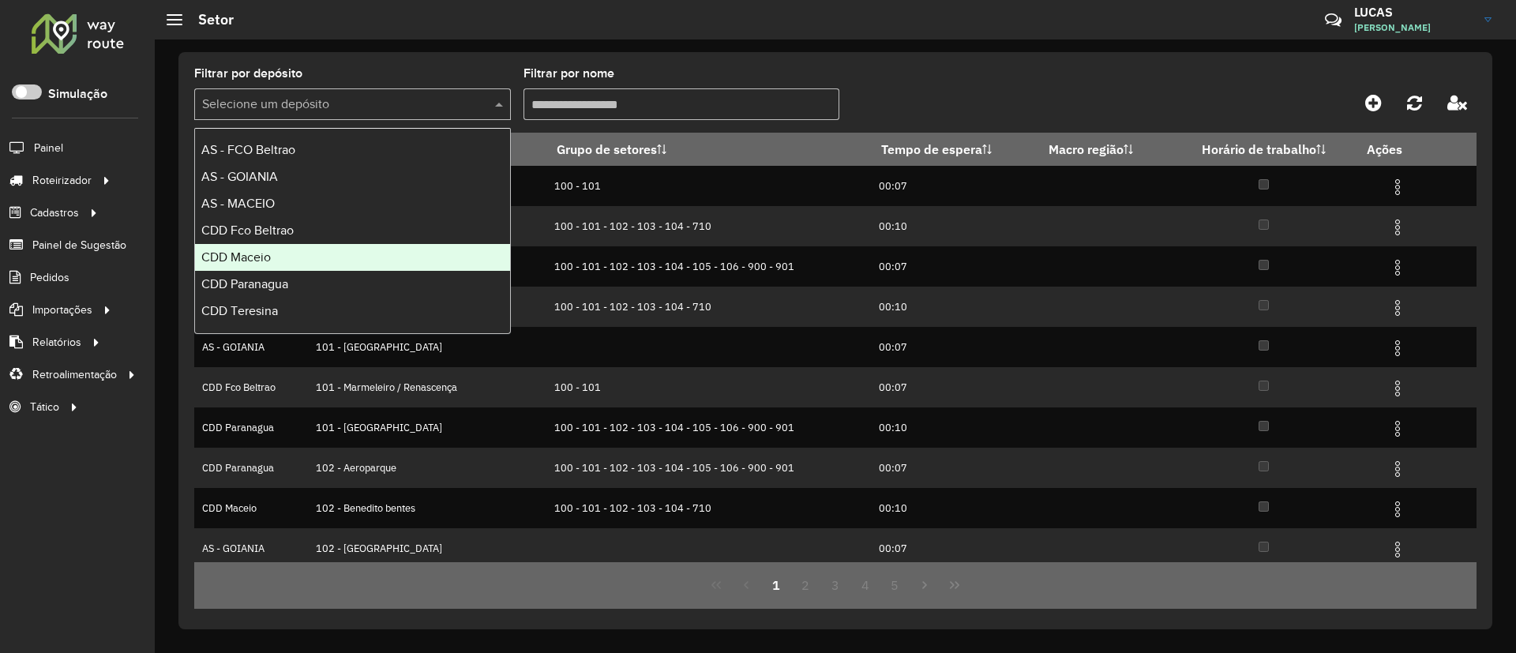
click at [316, 246] on div "CDD Maceio" at bounding box center [352, 257] width 315 height 27
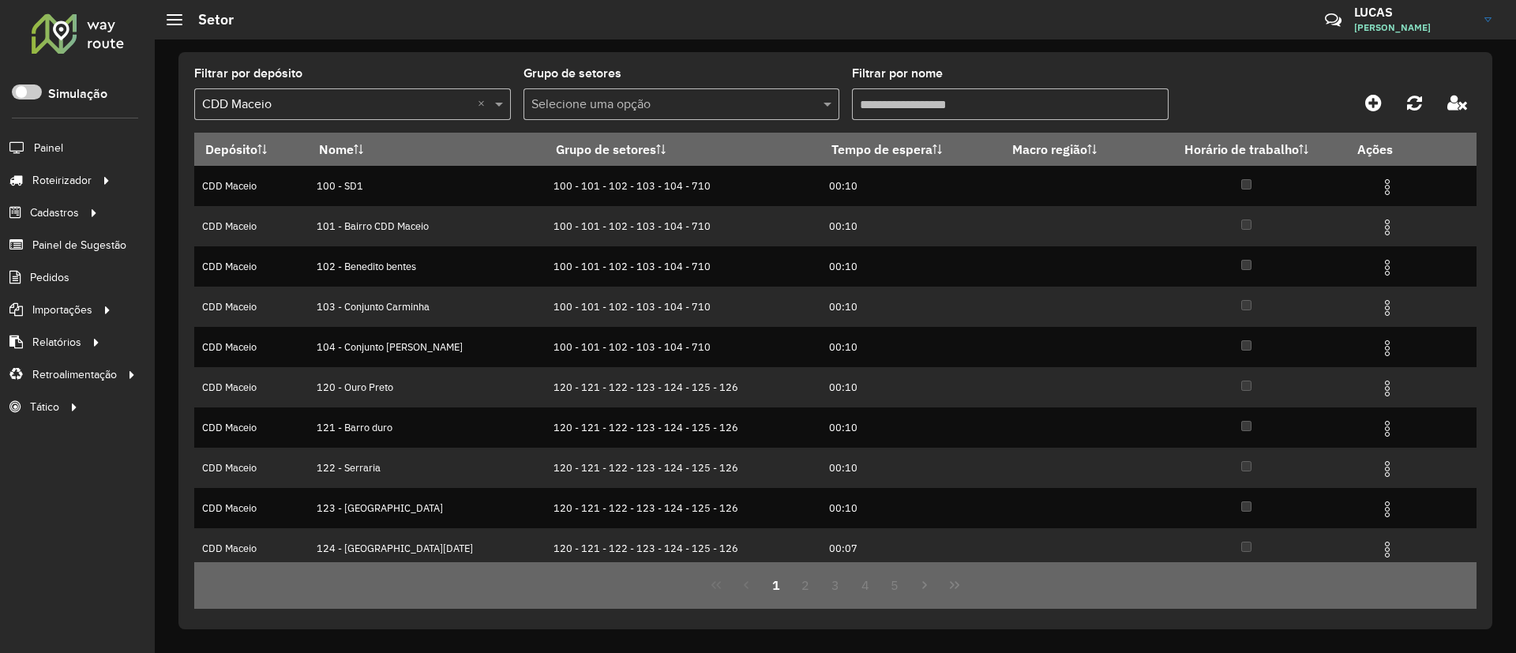
click at [677, 116] on div "Selecione uma opção" at bounding box center [681, 104] width 317 height 32
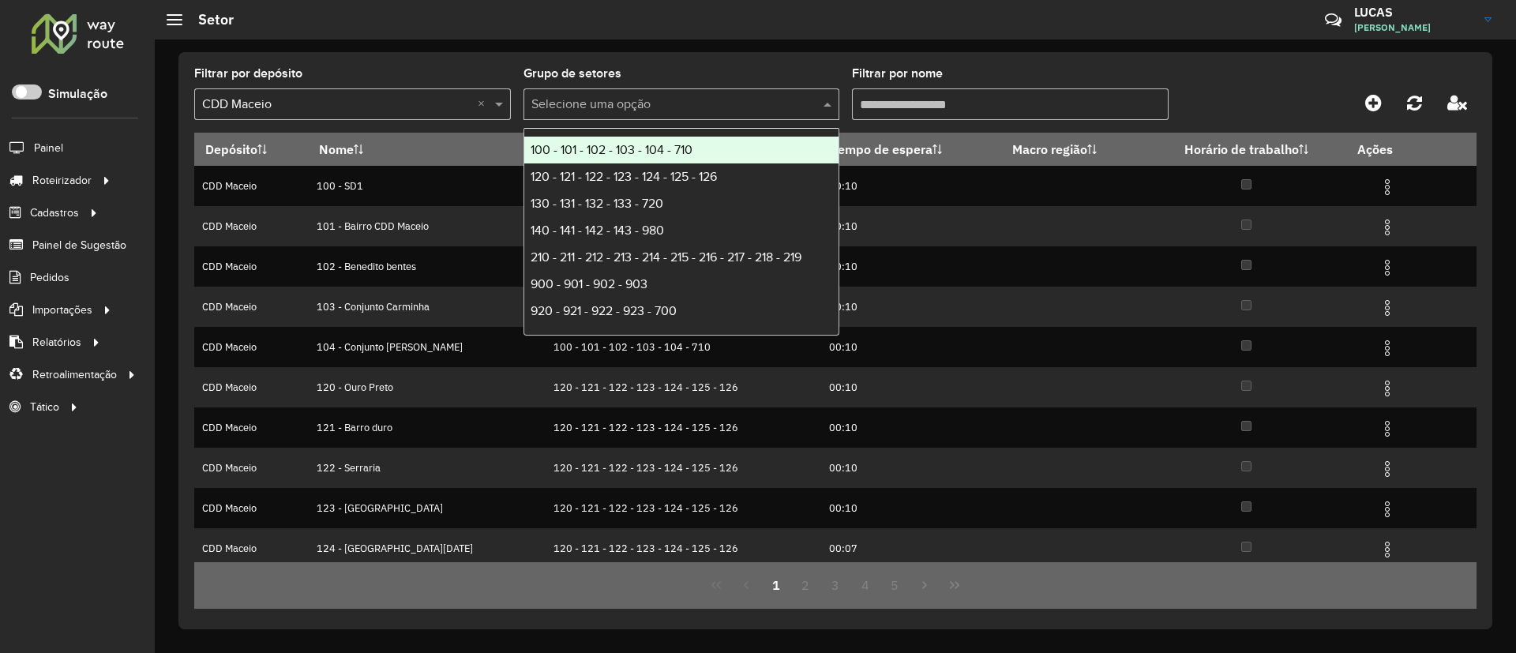
click at [693, 111] on input "text" at bounding box center [665, 105] width 269 height 19
click at [904, 113] on input "Filtrar por nome" at bounding box center [1010, 104] width 317 height 32
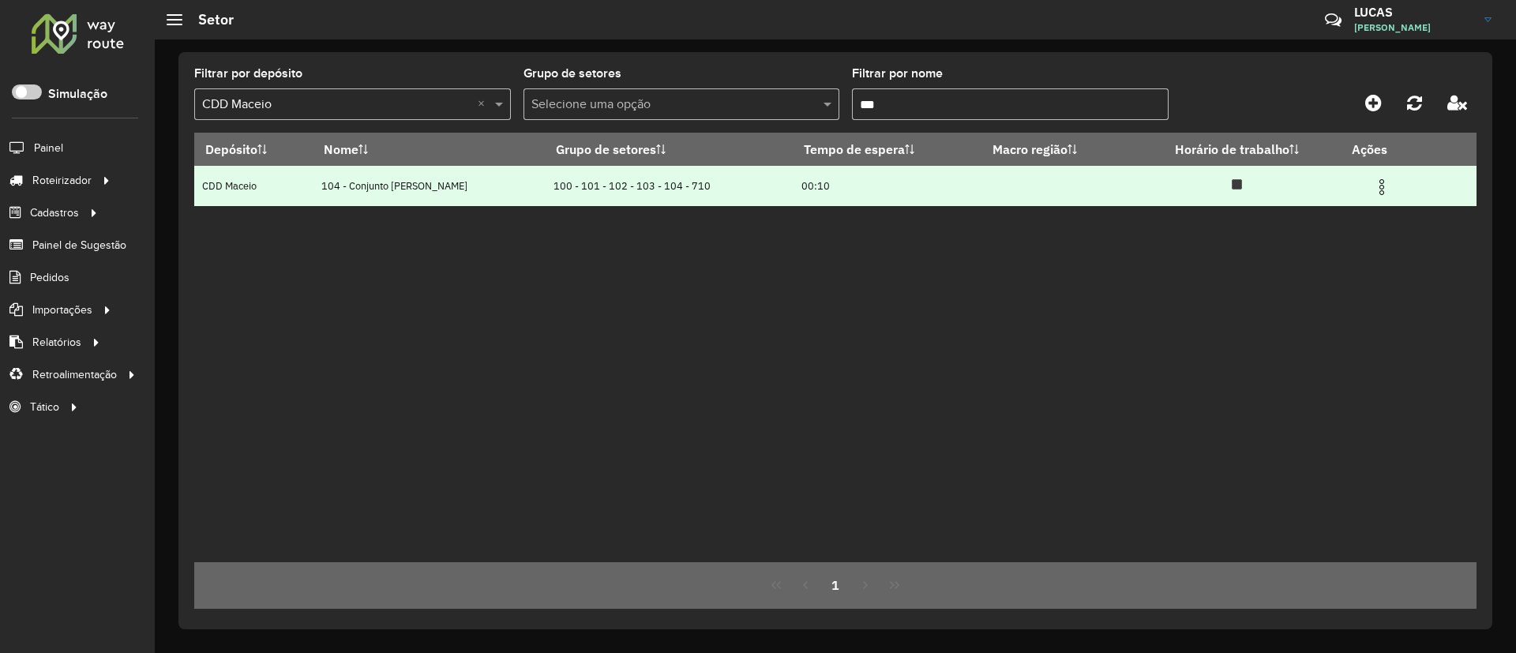
type input "***"
click at [1377, 178] on img at bounding box center [1381, 187] width 19 height 19
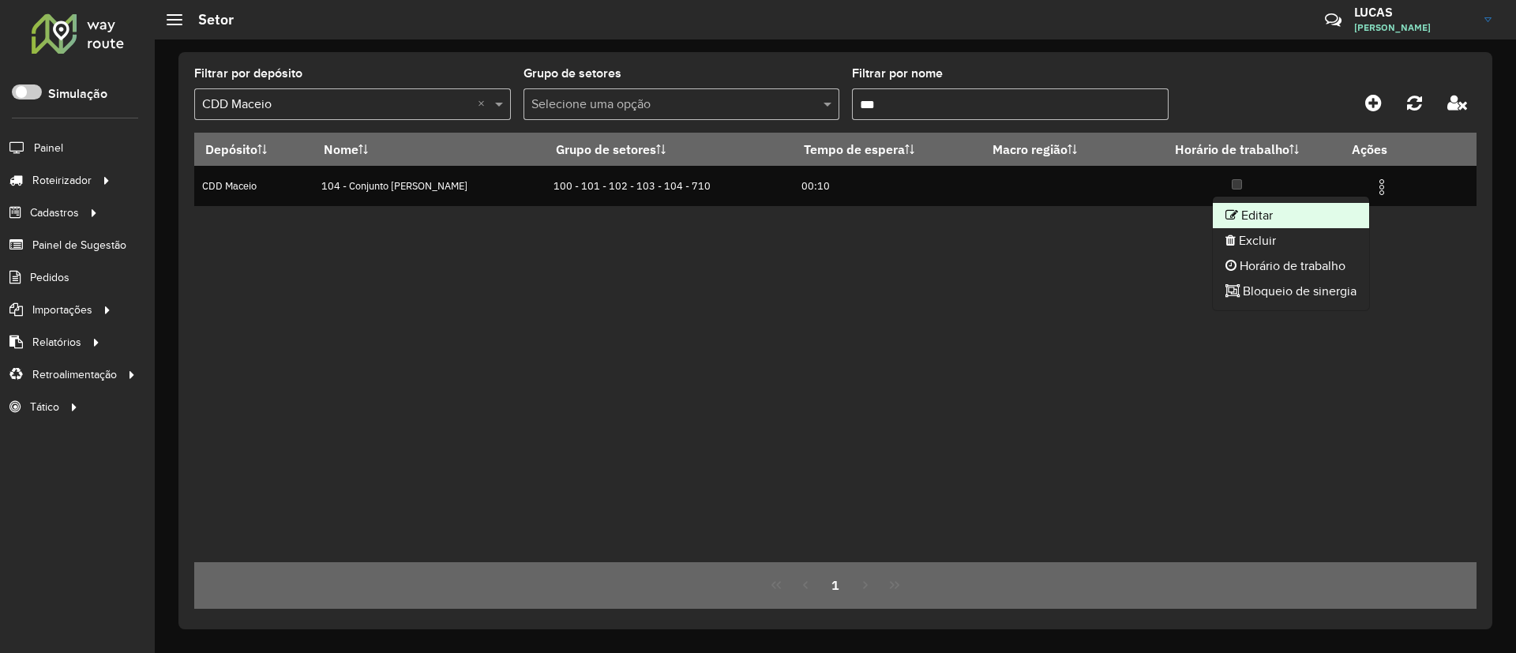
click at [1309, 208] on li "Editar" at bounding box center [1290, 215] width 156 height 25
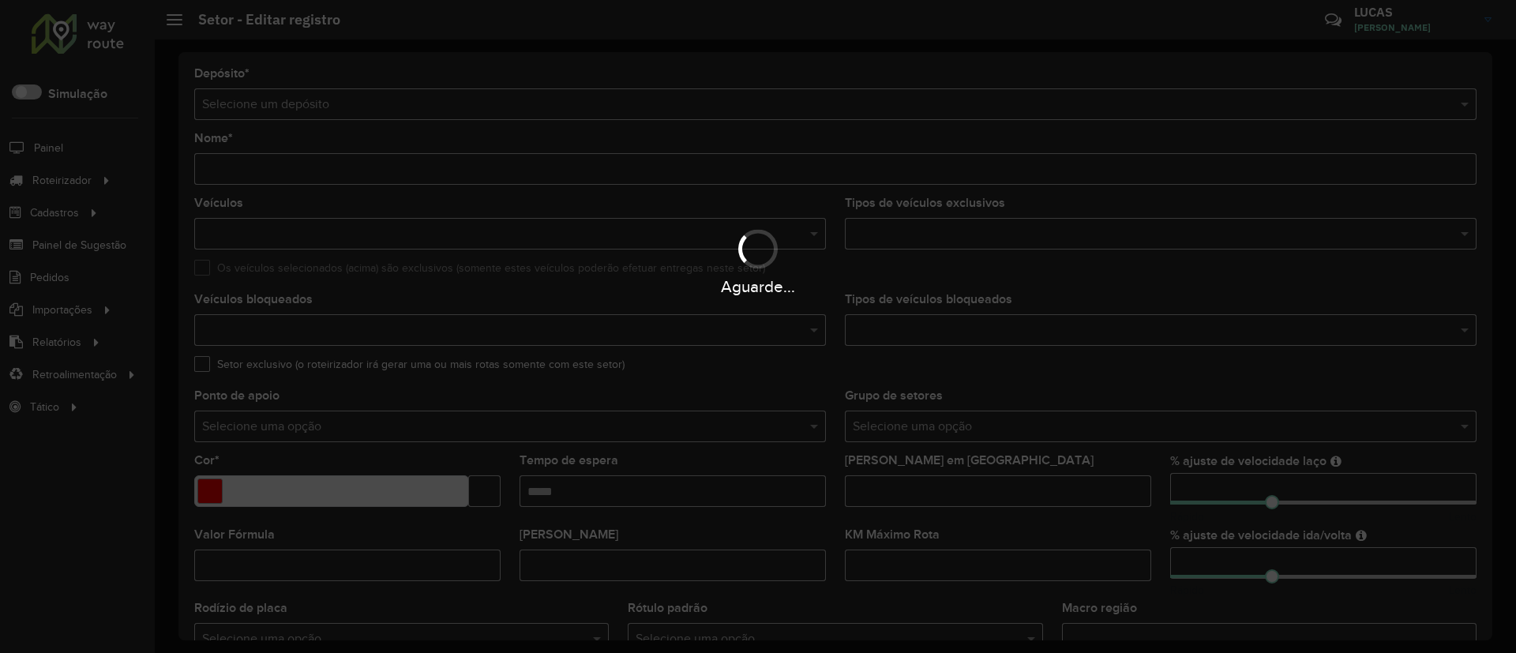
type input "**********"
type input "*******"
type input "*****"
type input "**"
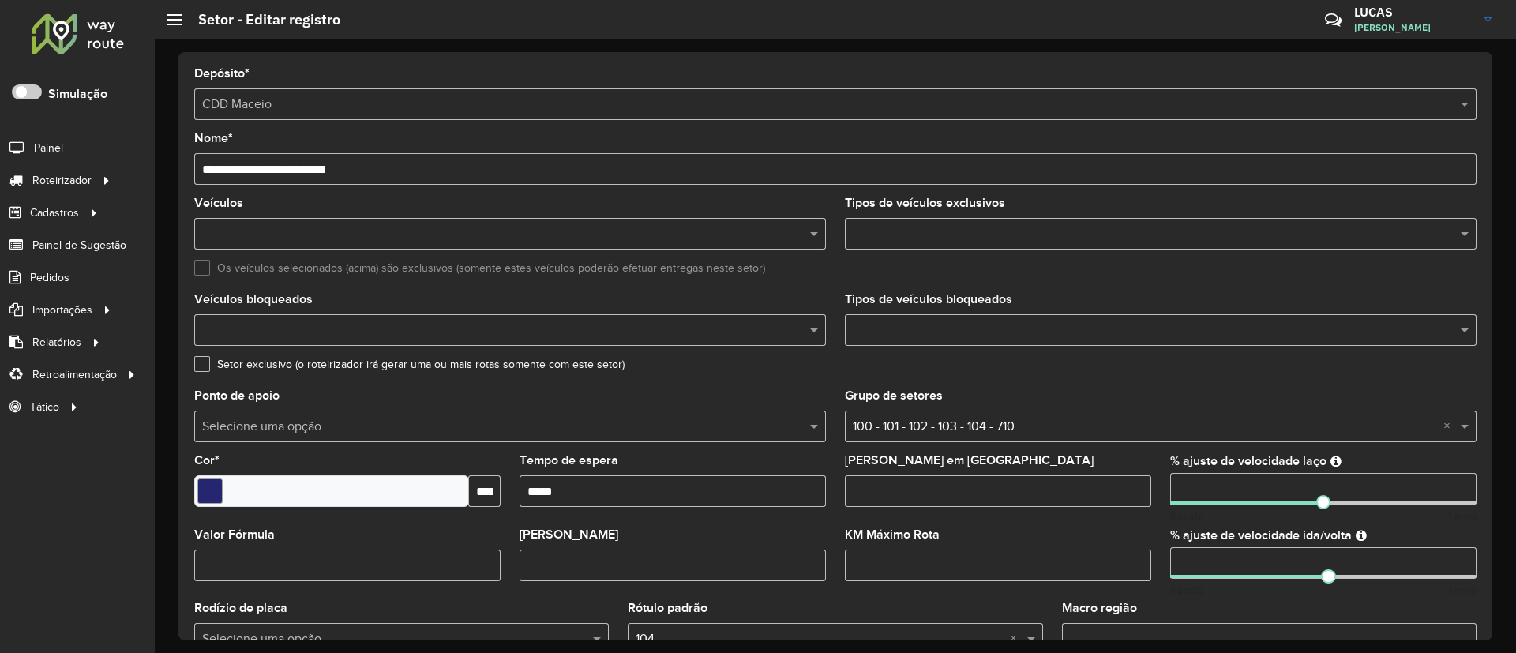
drag, startPoint x: 1047, startPoint y: 314, endPoint x: 1025, endPoint y: 225, distance: 91.7
click at [1032, 238] on formly-group "Veículos Tipos de veículos exclusivos Os veículos selecionados (acima) são excl…" at bounding box center [835, 464] width 1301 height 534
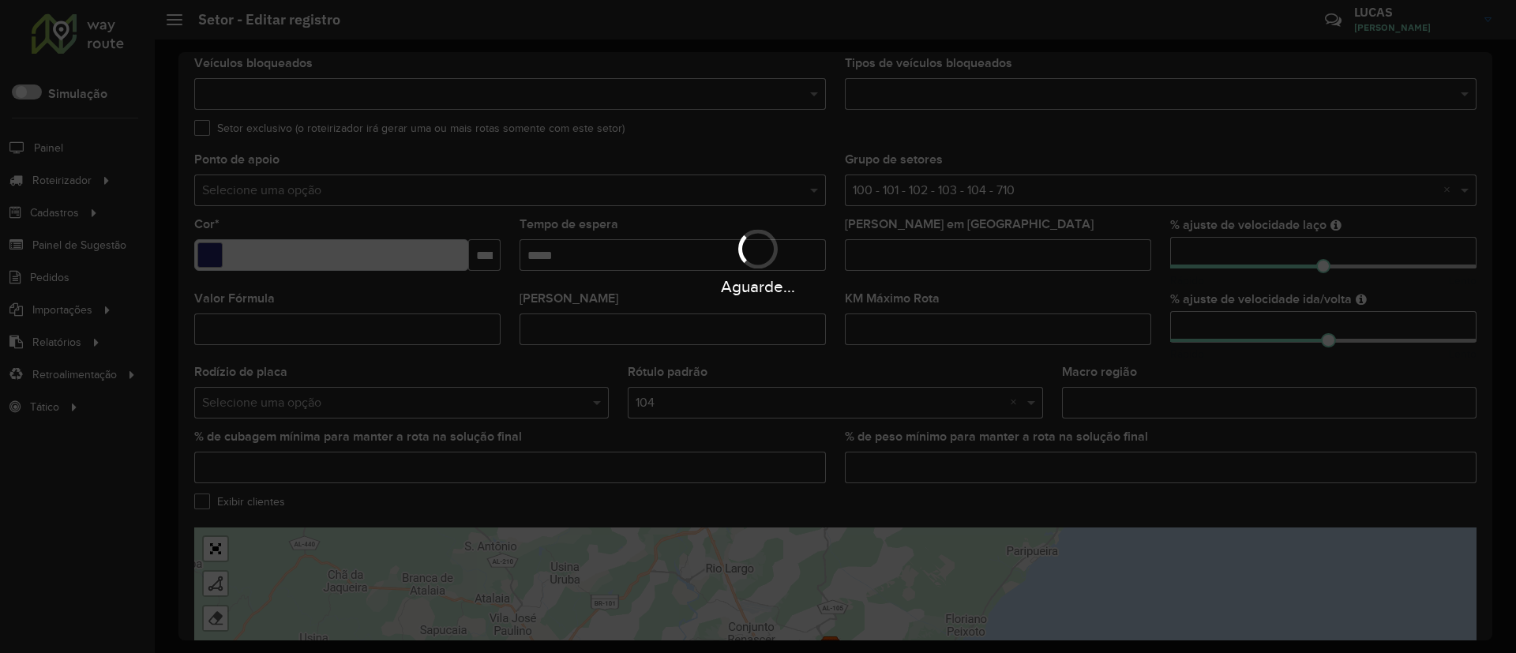
scroll to position [355, 0]
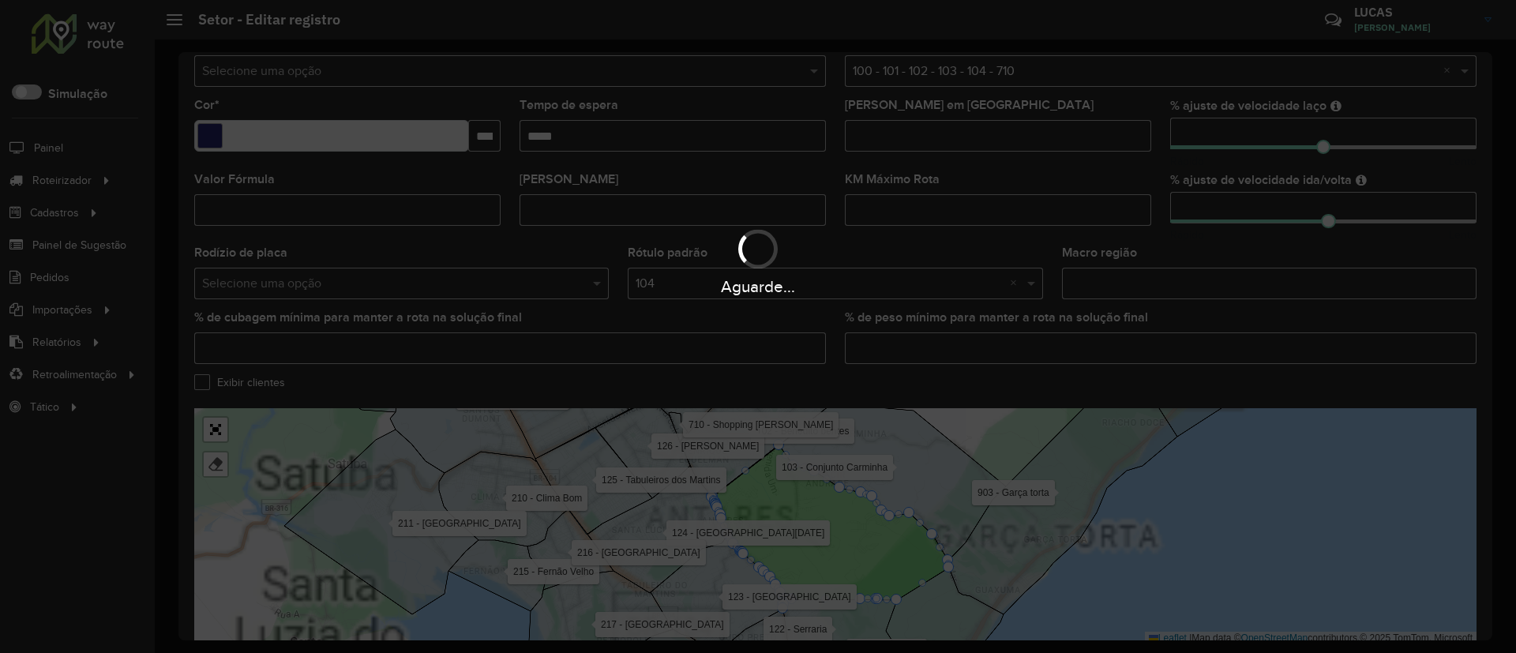
drag, startPoint x: 1303, startPoint y: 366, endPoint x: 1209, endPoint y: 226, distance: 169.0
click at [1245, 213] on hb-app "Aguarde... Pop-up bloqueado! Seu navegador bloqueou automáticamente a abertura …" at bounding box center [758, 326] width 1516 height 653
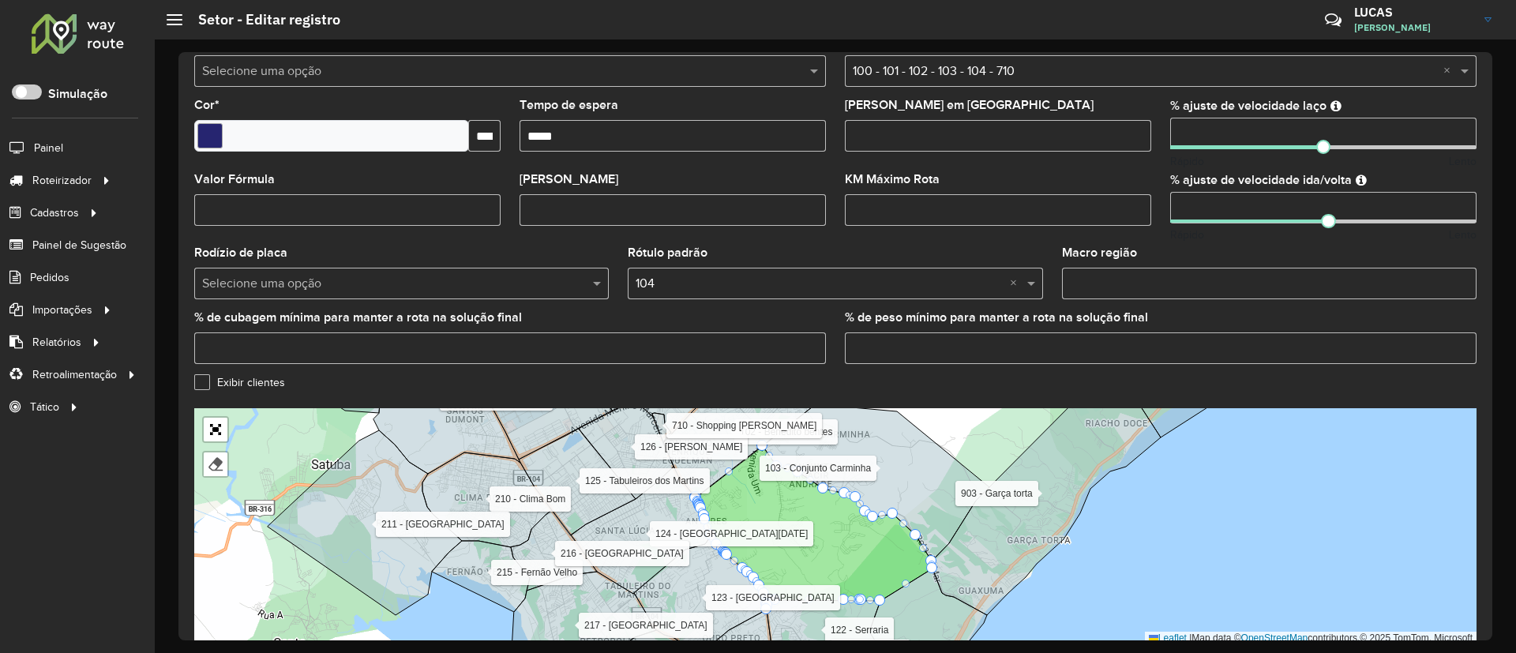
click at [931, 467] on icon at bounding box center [875, 482] width 227 height 157
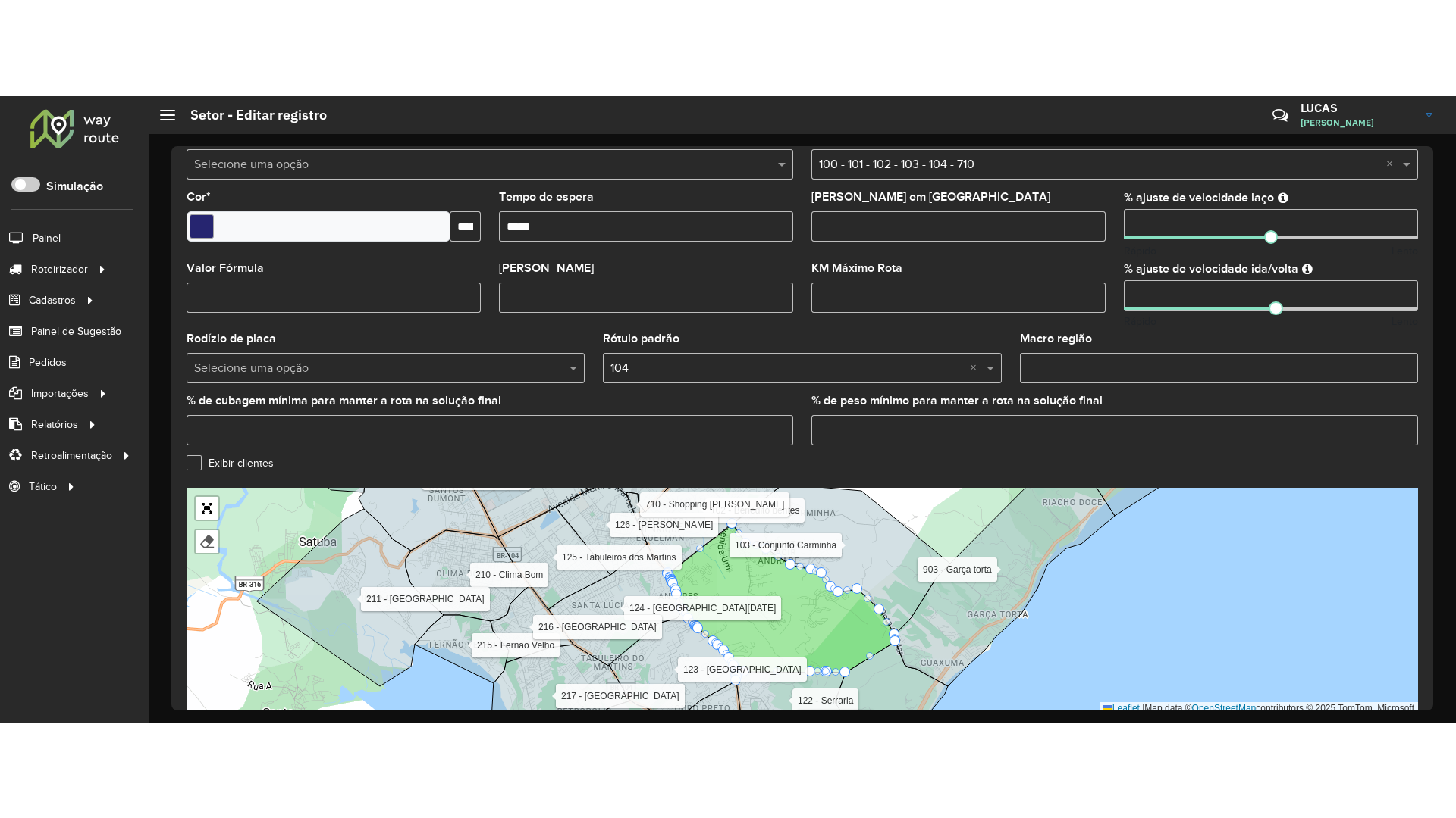
scroll to position [346, 0]
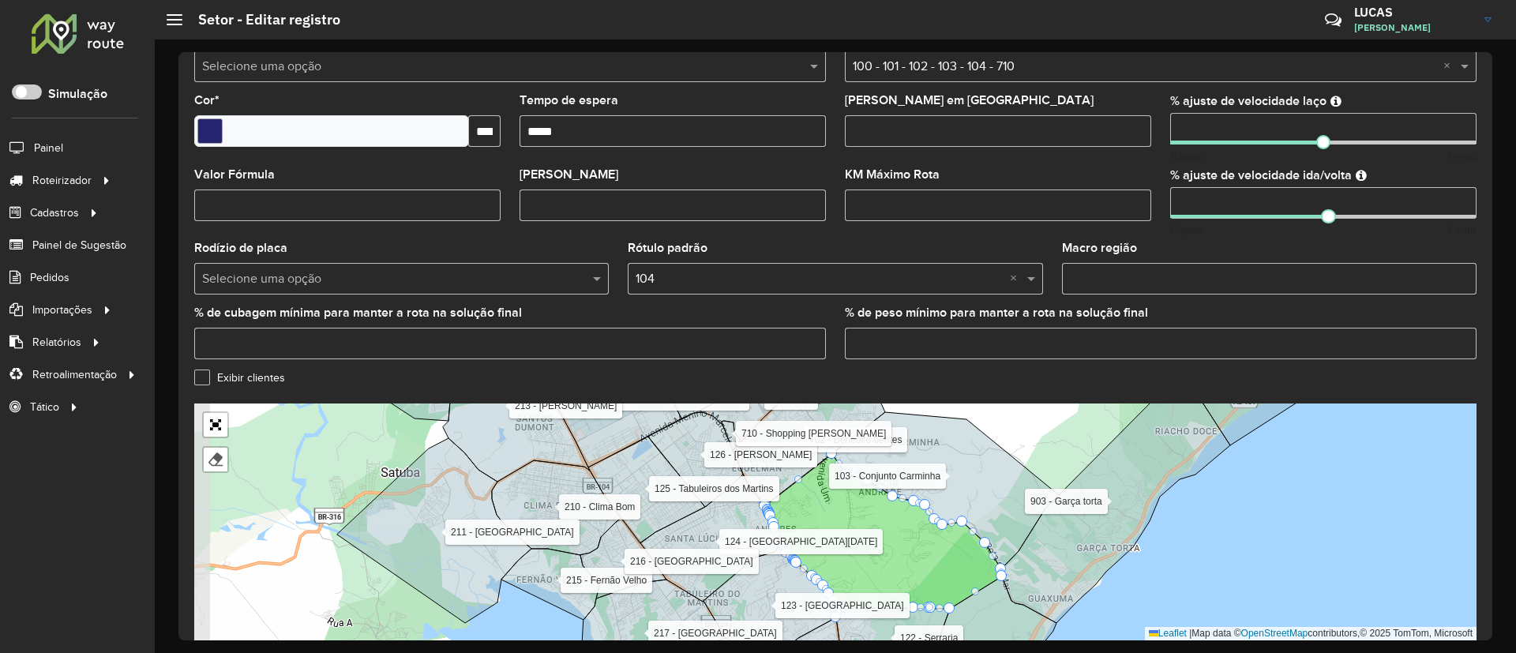
drag, startPoint x: 1087, startPoint y: 498, endPoint x: 1064, endPoint y: 554, distance: 60.5
click at [1156, 538] on div "100 - SD1 101 - [GEOGRAPHIC_DATA] Maceio 102 - Benedito bentes 103 - Conjunto C…" at bounding box center [835, 521] width 1282 height 237
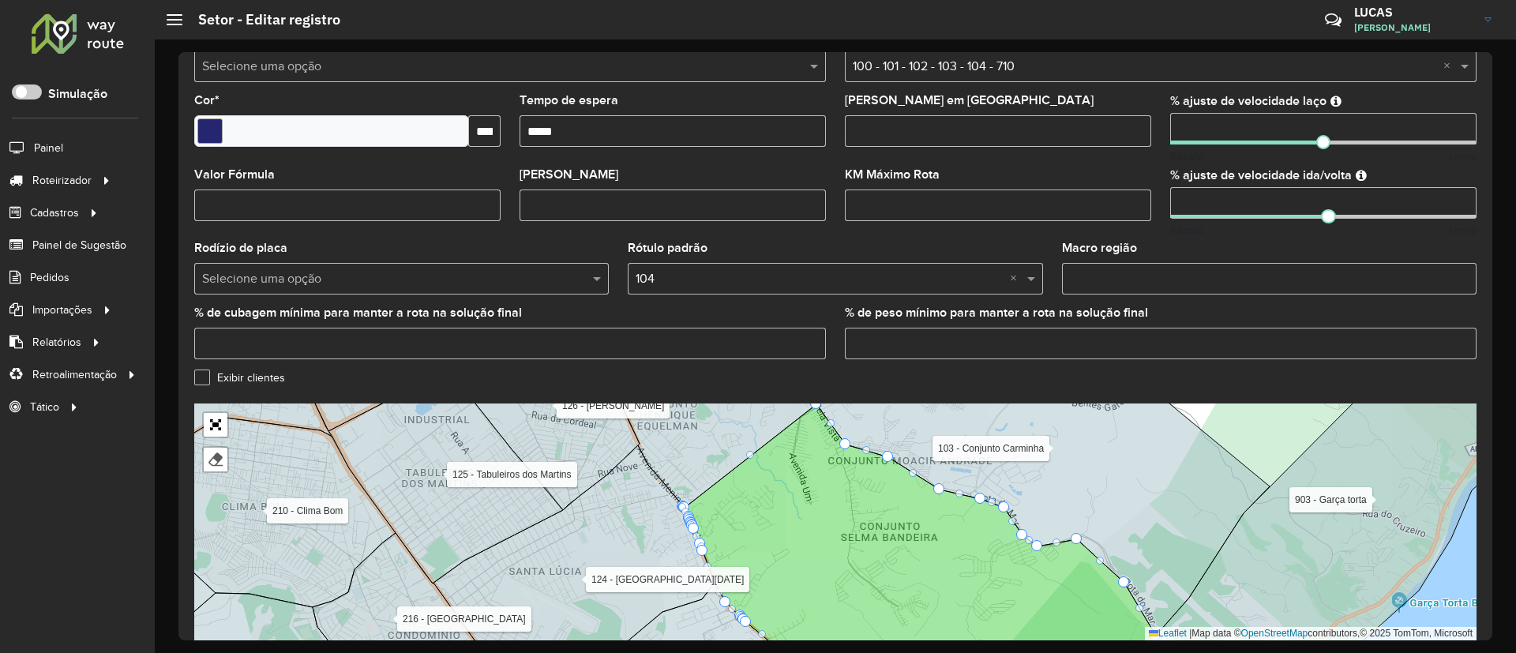
drag, startPoint x: 1087, startPoint y: 492, endPoint x: 1070, endPoint y: 480, distance: 21.0
click at [1133, 475] on icon at bounding box center [1042, 511] width 453 height 247
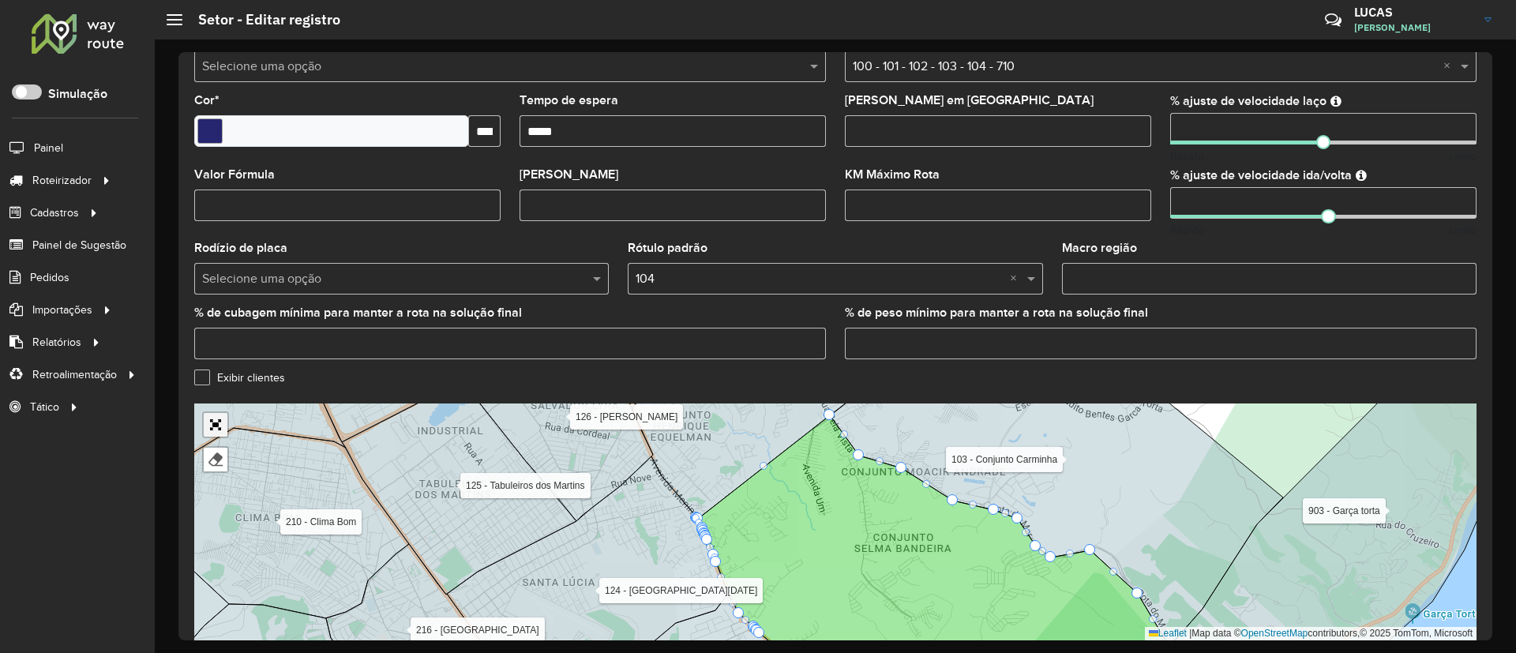
click at [218, 418] on link "Abrir mapa em tela cheia" at bounding box center [216, 425] width 24 height 24
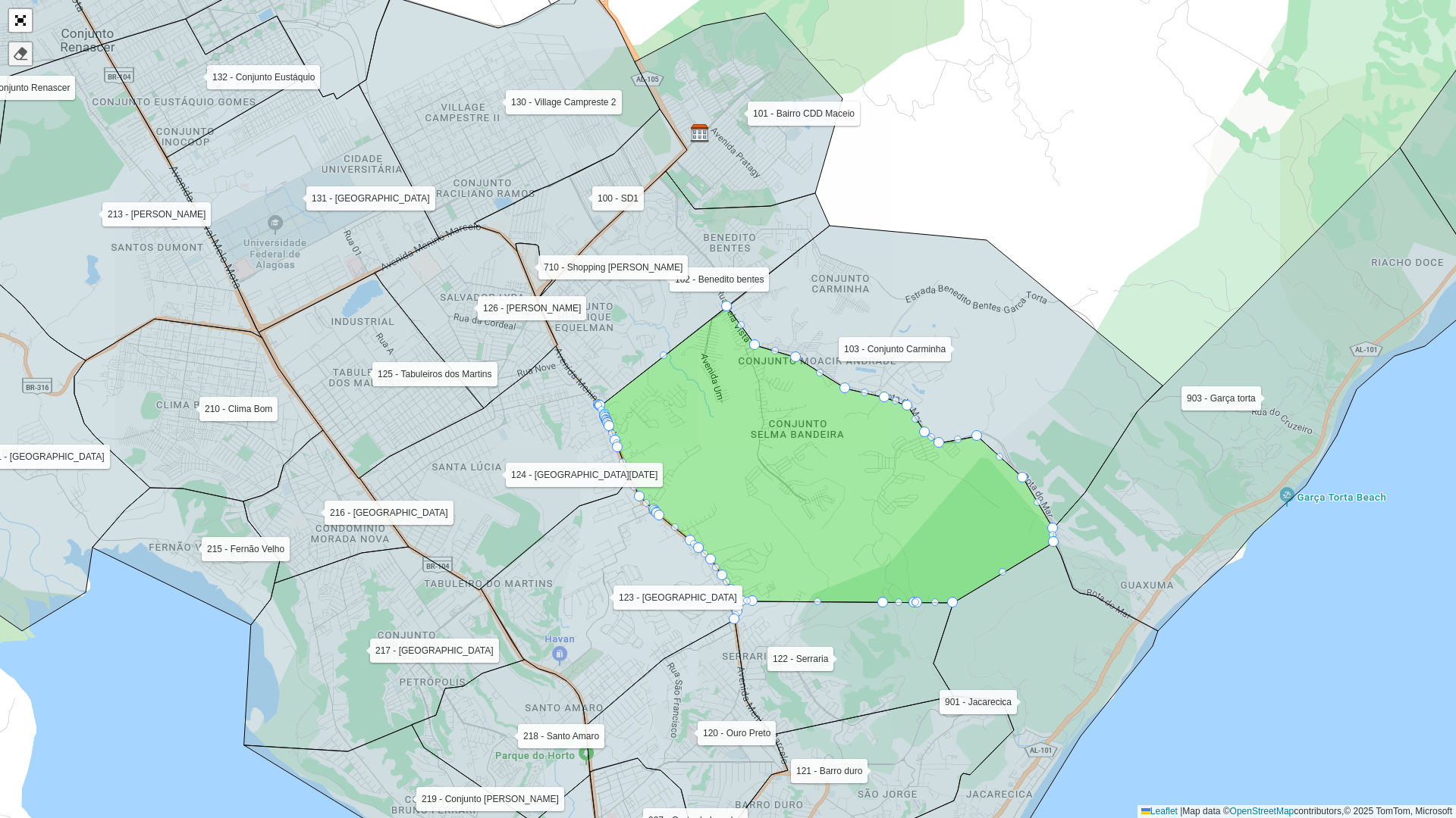
click at [15, 43] on link at bounding box center [20, 54] width 23 height 23
click at [789, 408] on icon at bounding box center [827, 464] width 455 height 313
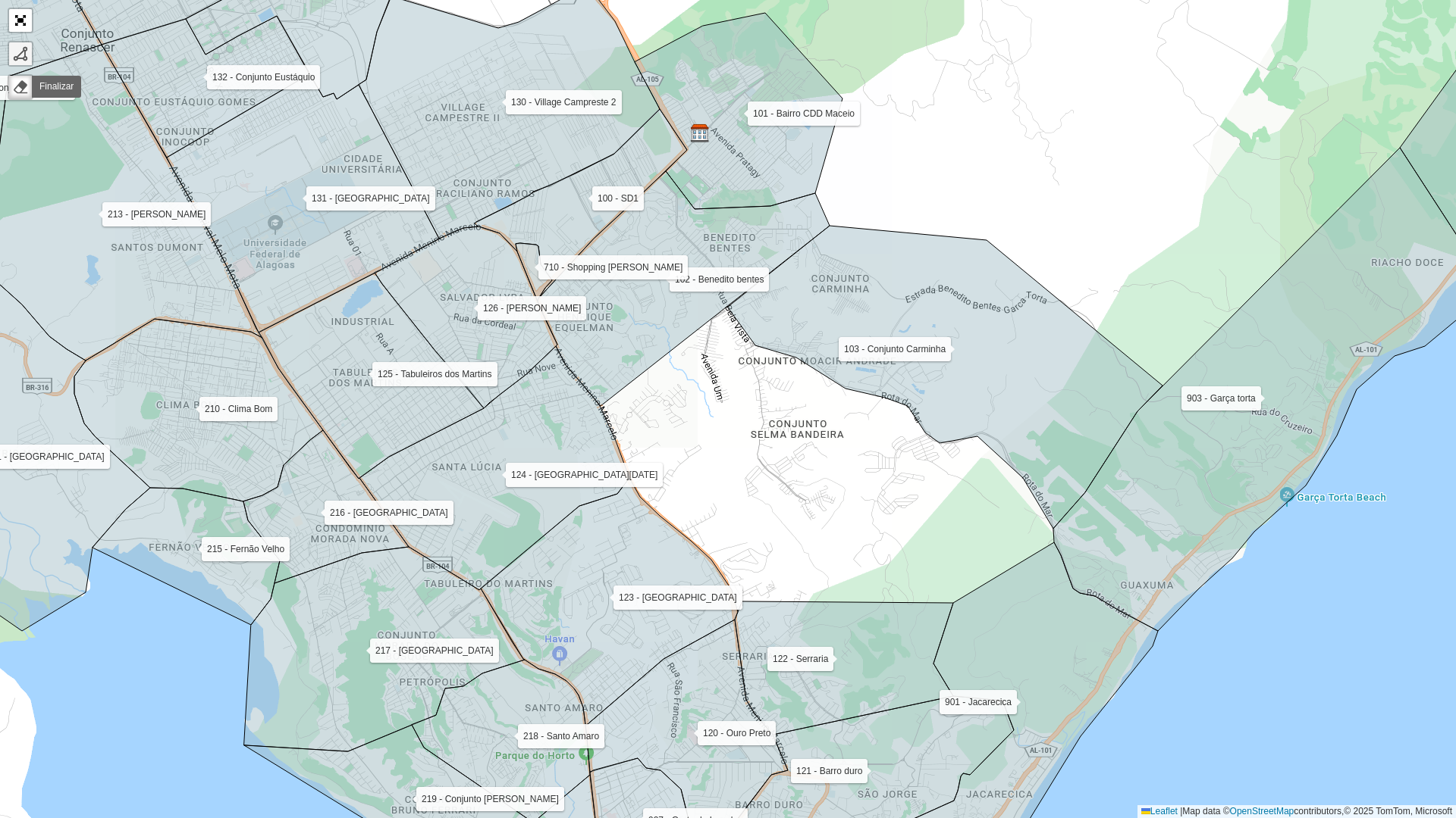
click at [20, 46] on div at bounding box center [20, 54] width 15 height 15
click at [600, 398] on icon at bounding box center [684, 288] width 292 height 235
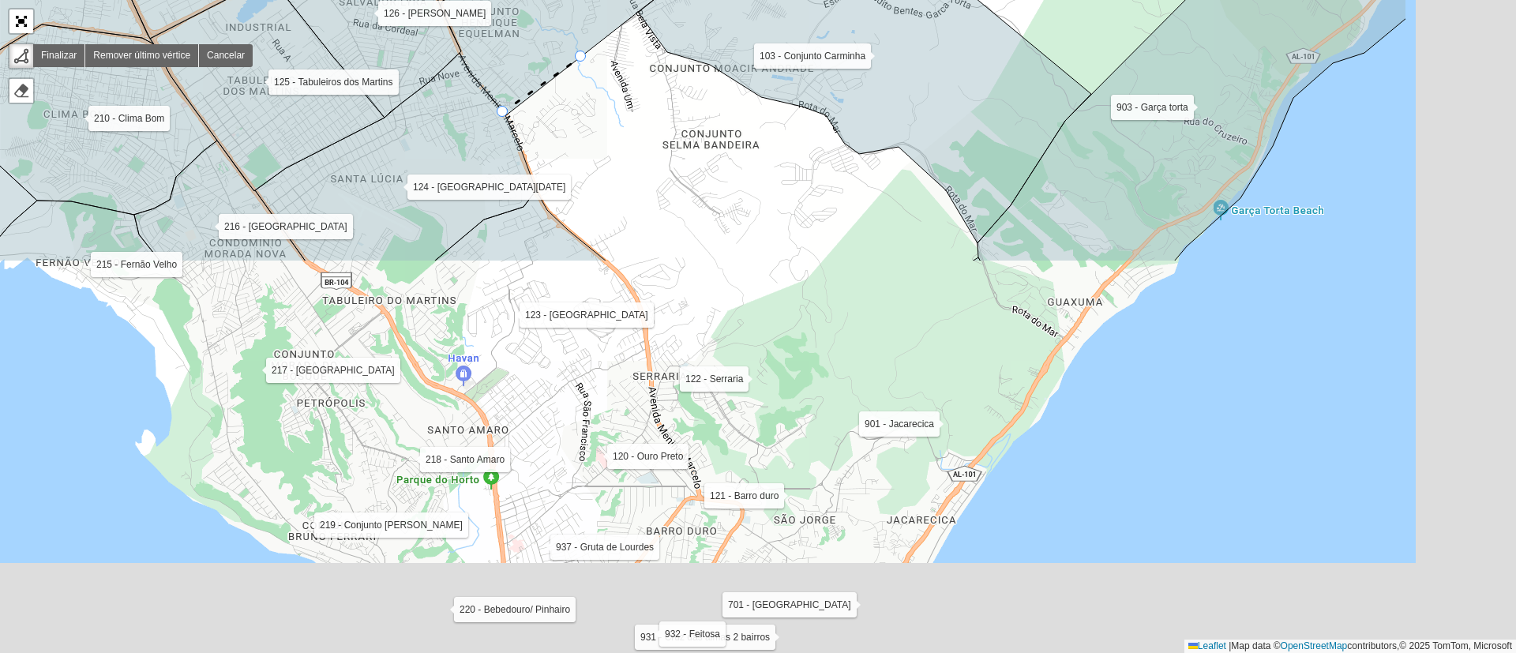
scroll to position [355, 0]
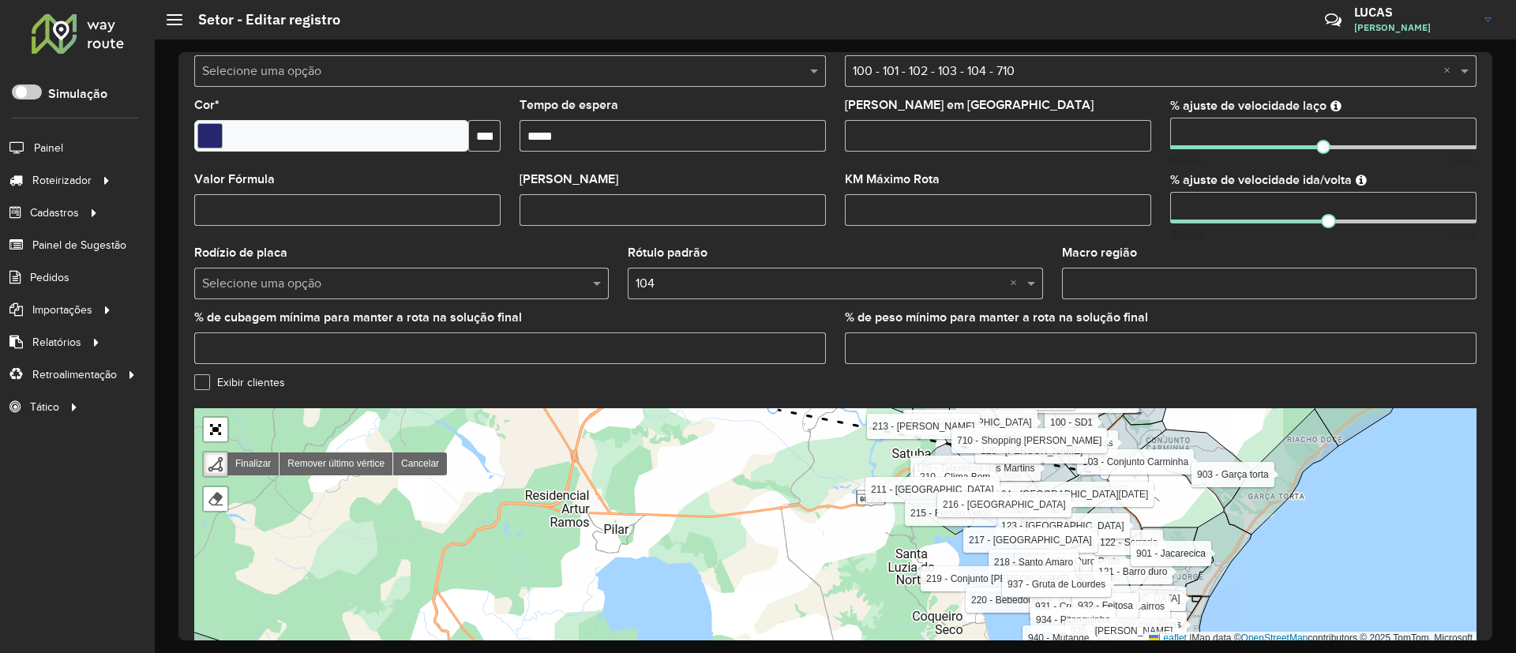
drag, startPoint x: 826, startPoint y: 354, endPoint x: 847, endPoint y: 219, distance: 137.4
click at [847, 219] on formly-group "**********" at bounding box center [835, 179] width 1282 height 932
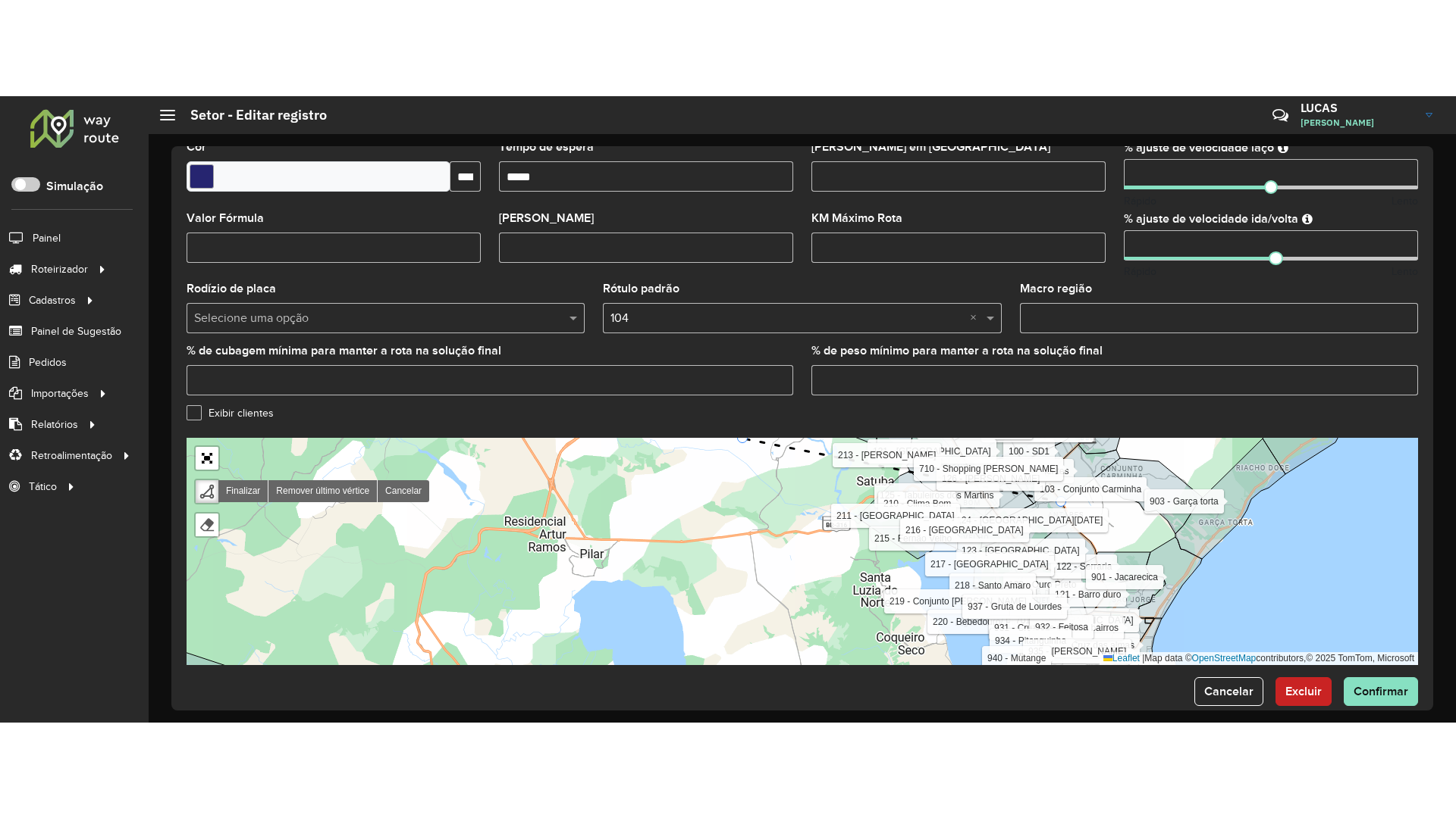
scroll to position [414, 0]
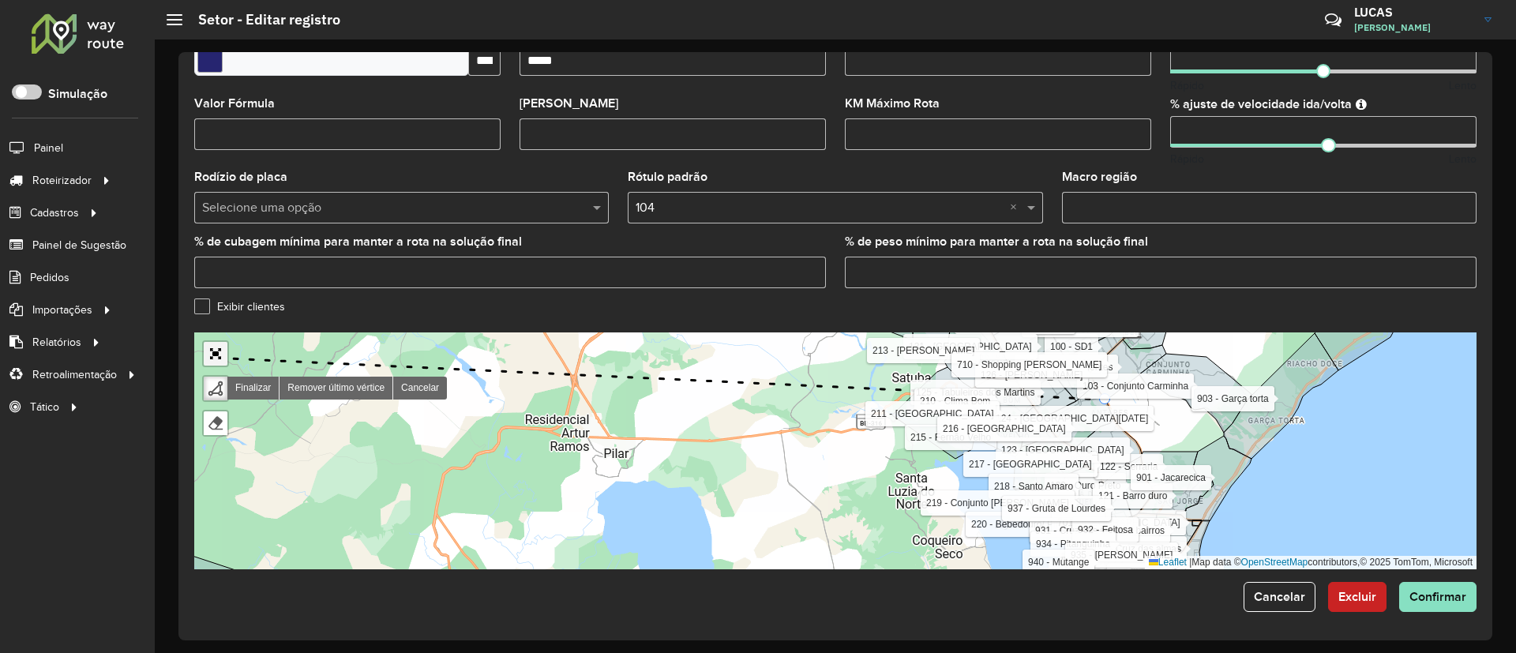
click at [212, 358] on link "Abrir mapa em tela cheia" at bounding box center [216, 354] width 24 height 24
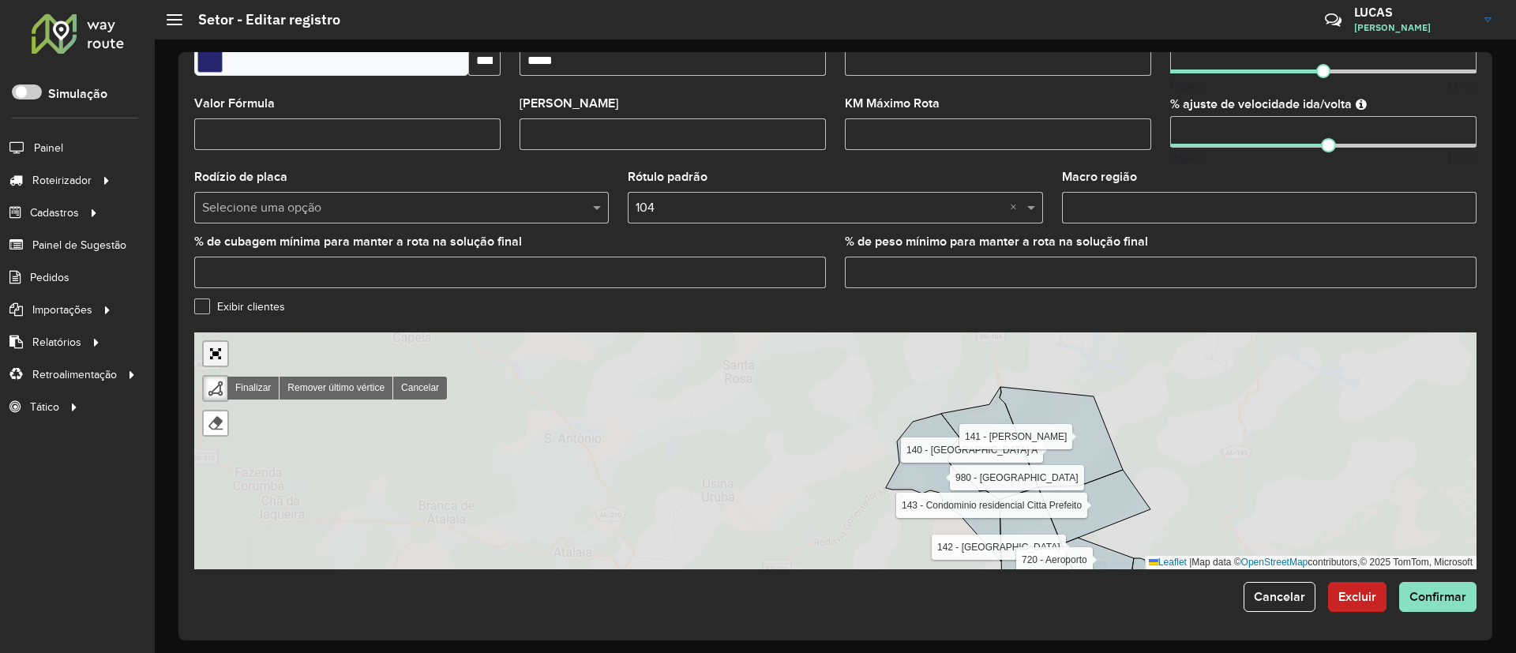
scroll to position [0, 0]
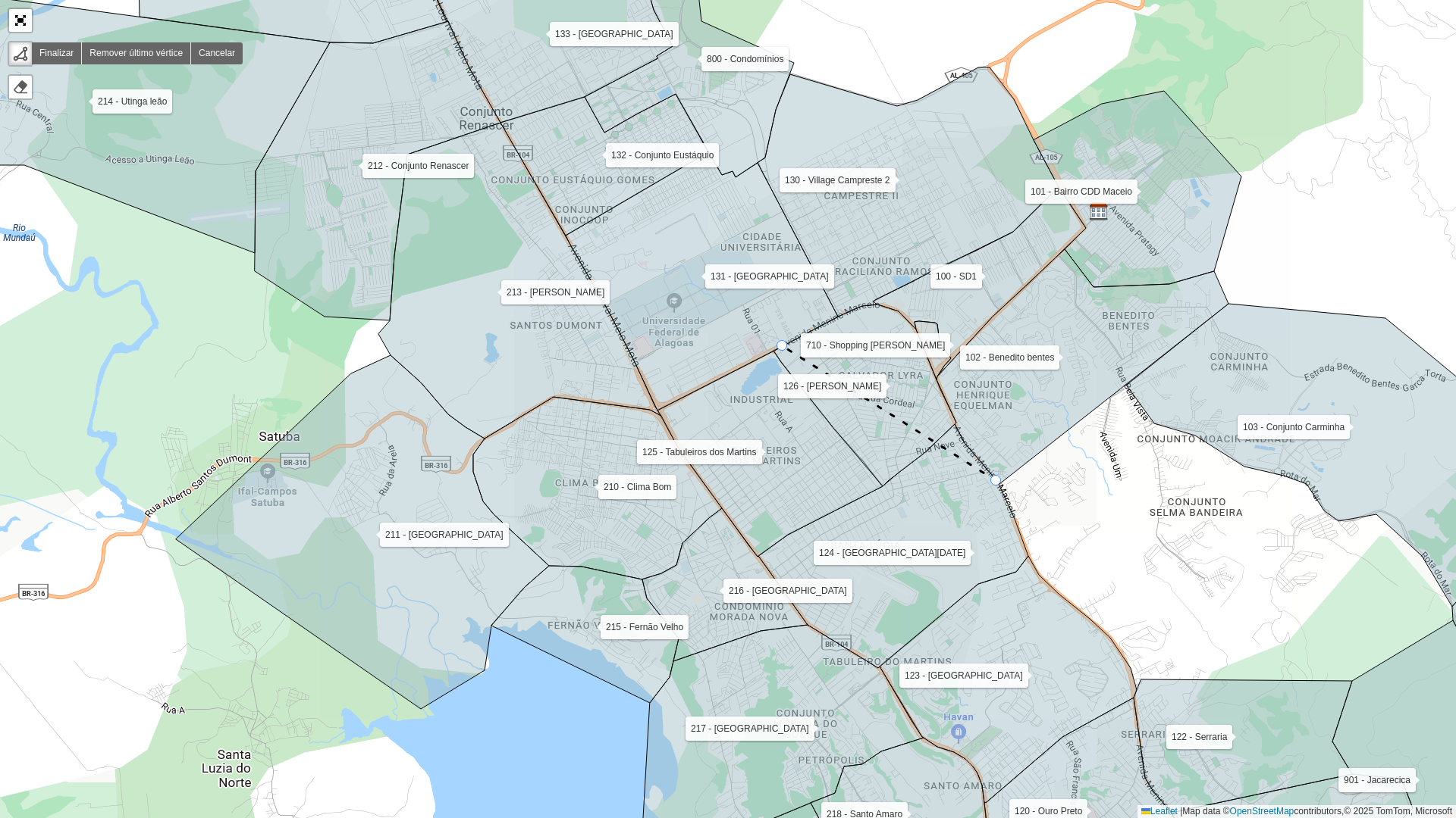
click at [783, 338] on icon at bounding box center [701, 281] width 272 height 258
click at [37, 55] on link "Finalizar" at bounding box center [57, 53] width 50 height 22
click at [48, 54] on link "Finalizar" at bounding box center [57, 53] width 50 height 22
click at [1027, 437] on icon at bounding box center [905, 392] width 244 height 91
click at [996, 482] on div at bounding box center [995, 480] width 11 height 11
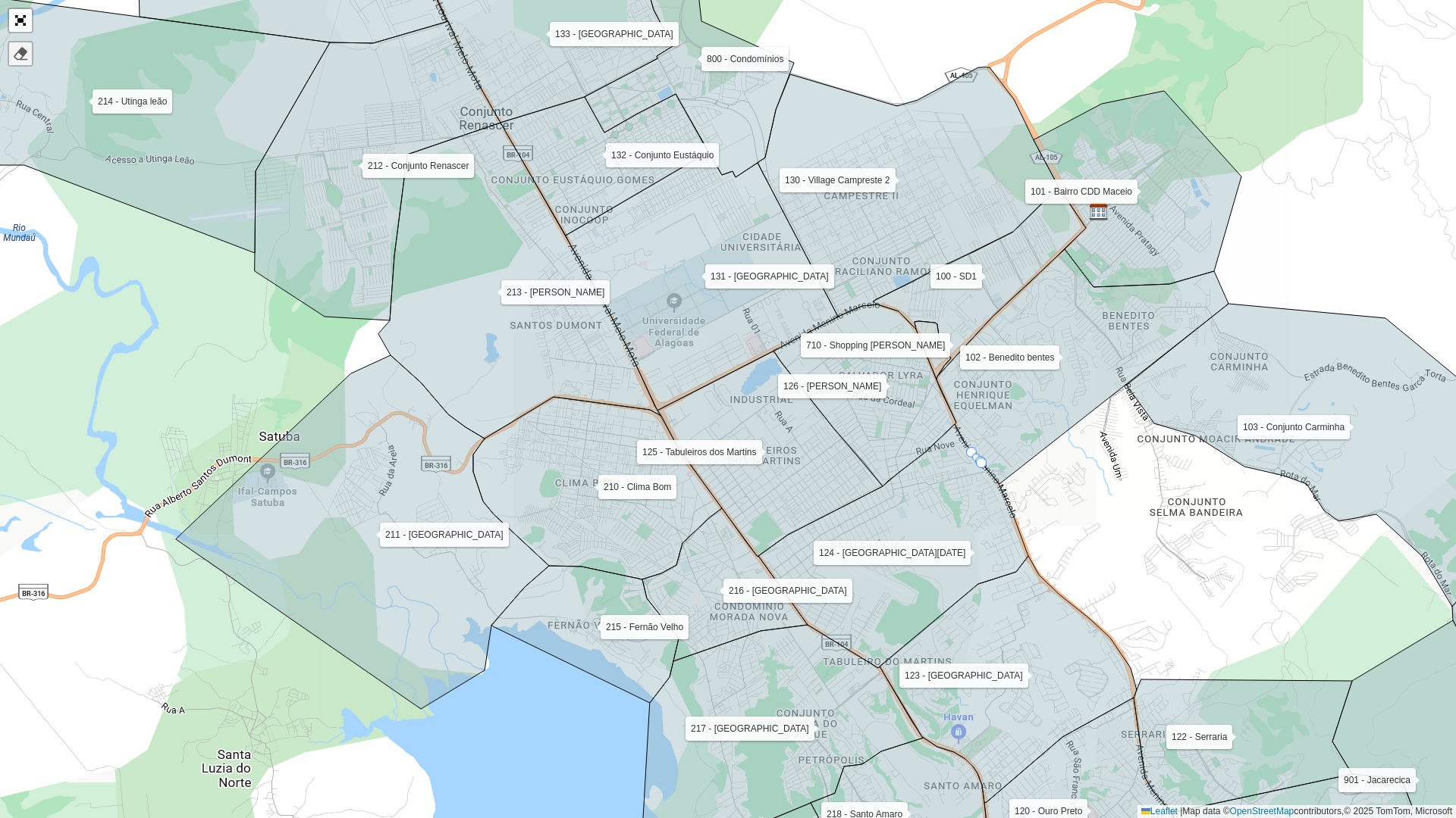
click at [20, 56] on div at bounding box center [20, 54] width 15 height 15
click at [977, 460] on icon at bounding box center [892, 546] width 270 height 244
click at [977, 459] on g at bounding box center [730, 409] width 1744 height 984
click at [980, 454] on icon at bounding box center [1082, 367] width 292 height 235
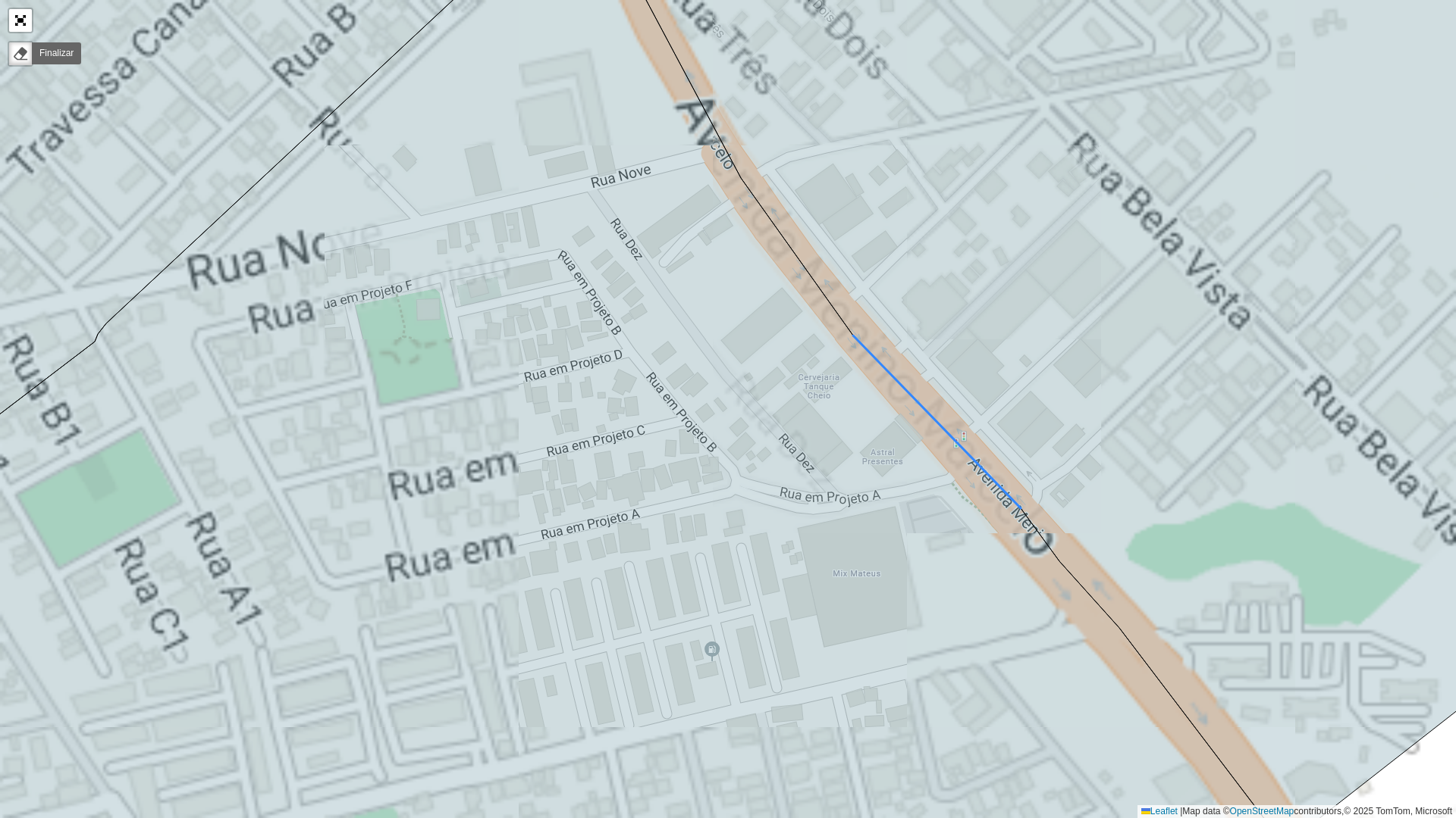
click at [980, 462] on icon at bounding box center [1102, 376] width 1000 height 919
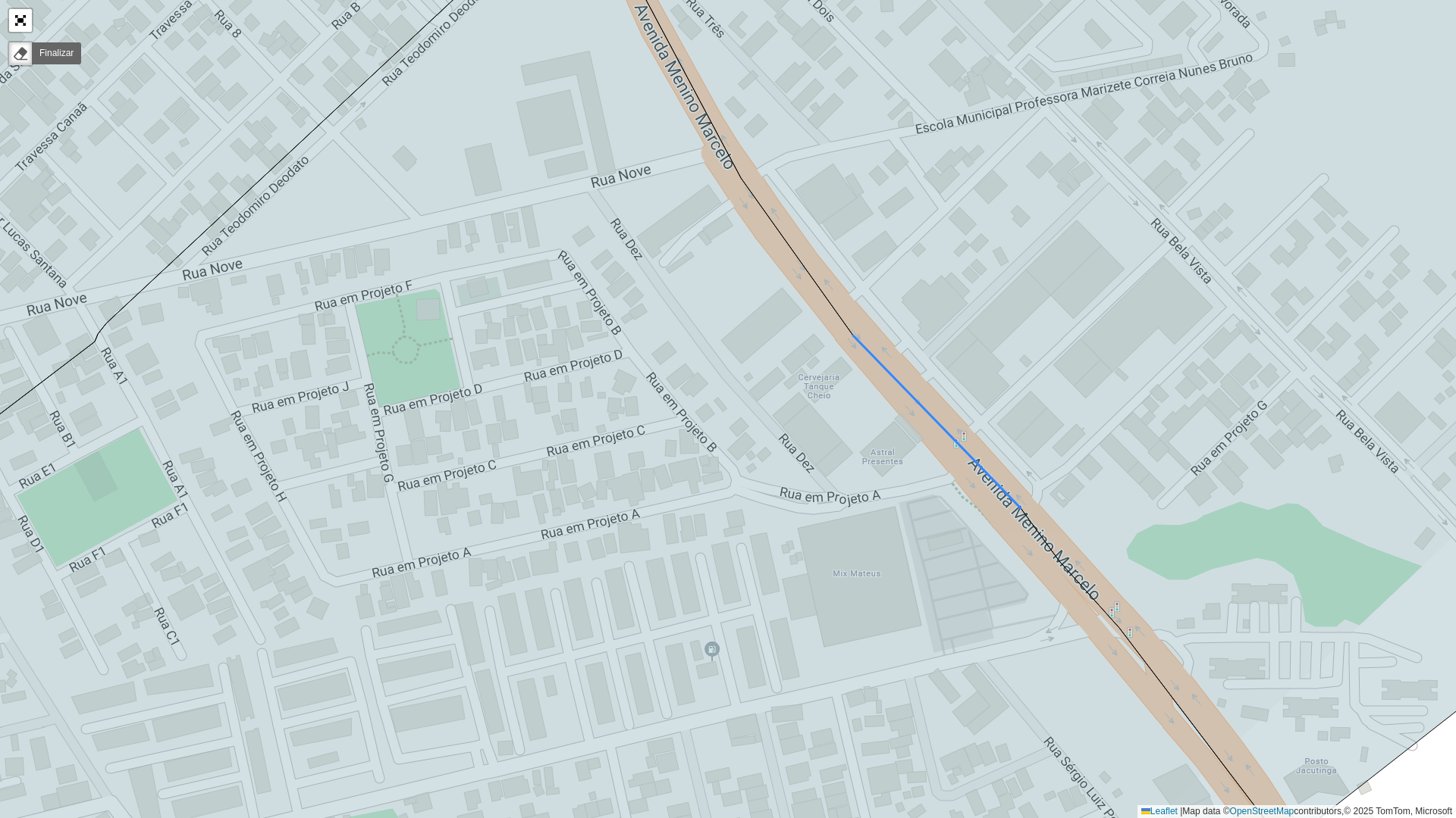
click at [977, 464] on icon at bounding box center [936, 422] width 167 height 173
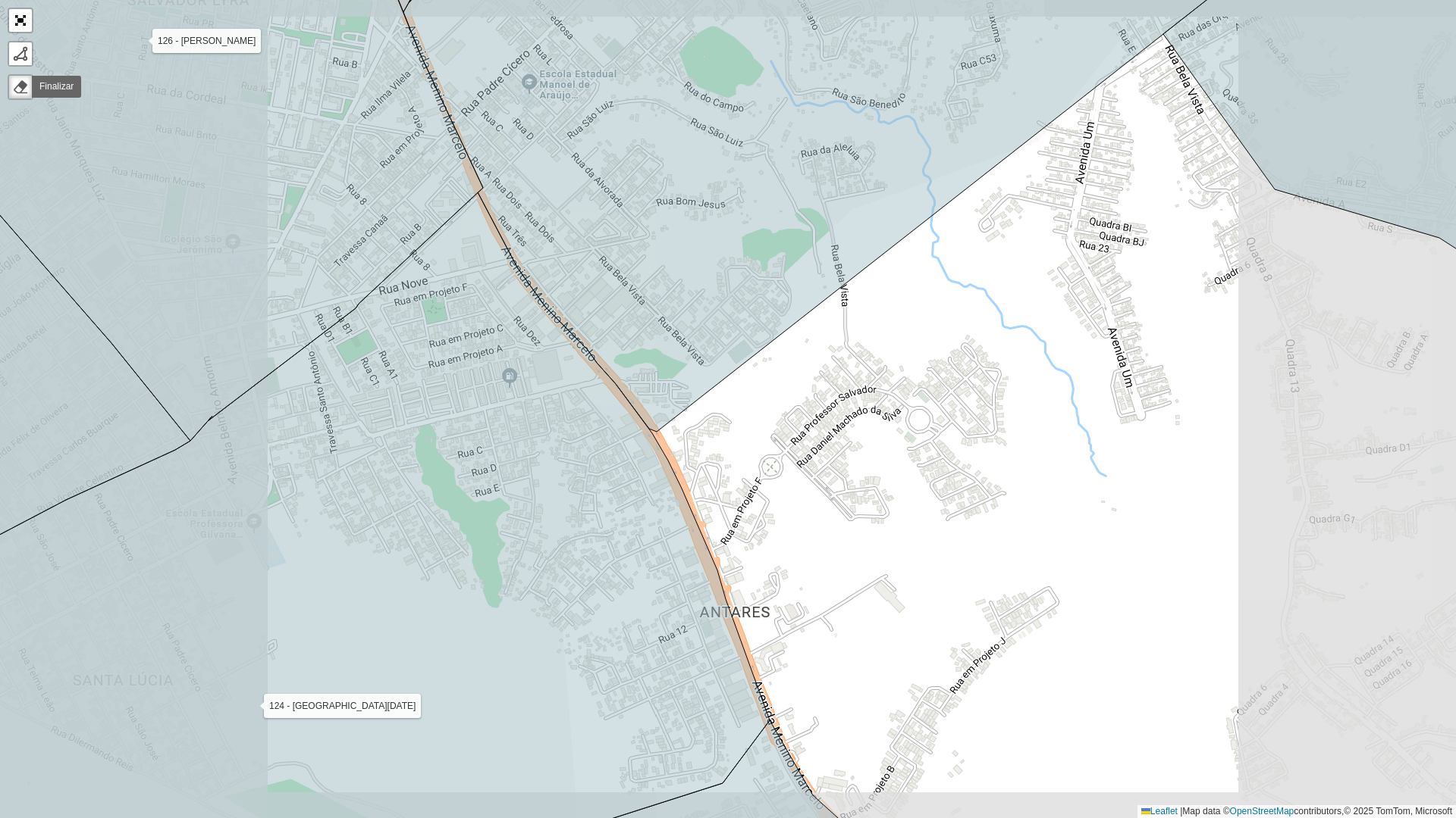
drag, startPoint x: 497, startPoint y: 245, endPoint x: 437, endPoint y: 224, distance: 63.6
click at [438, 225] on div "100 - SD1 101 - [GEOGRAPHIC_DATA] Maceio 102 - Benedito bentes 103 - Conjunto C…" at bounding box center [728, 409] width 1456 height 818
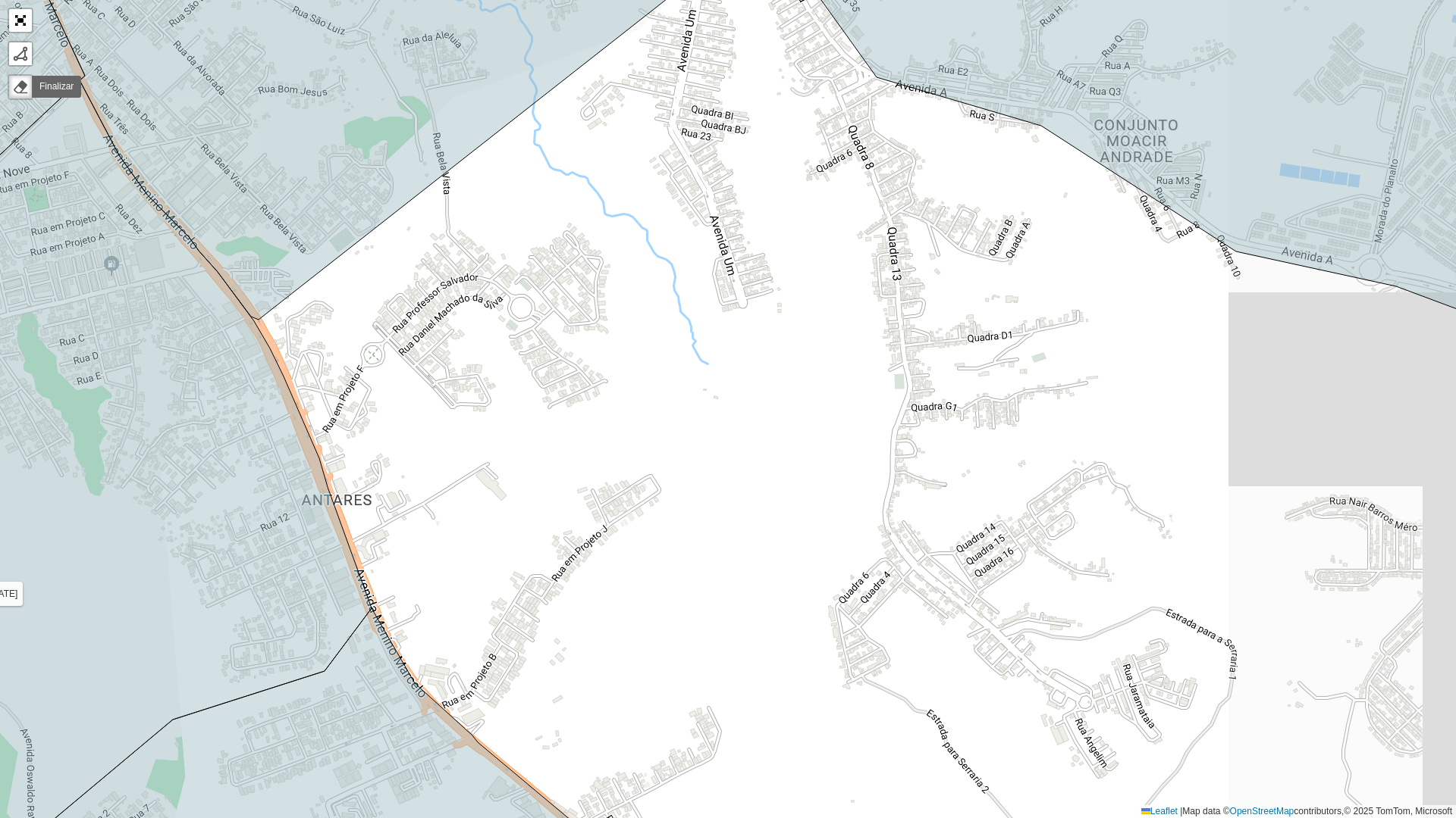
drag, startPoint x: 703, startPoint y: 353, endPoint x: 410, endPoint y: 172, distance: 344.4
click at [410, 172] on div "100 - SD1 101 - [GEOGRAPHIC_DATA] Maceio 102 - Benedito bentes 103 - Conjunto C…" at bounding box center [728, 409] width 1456 height 818
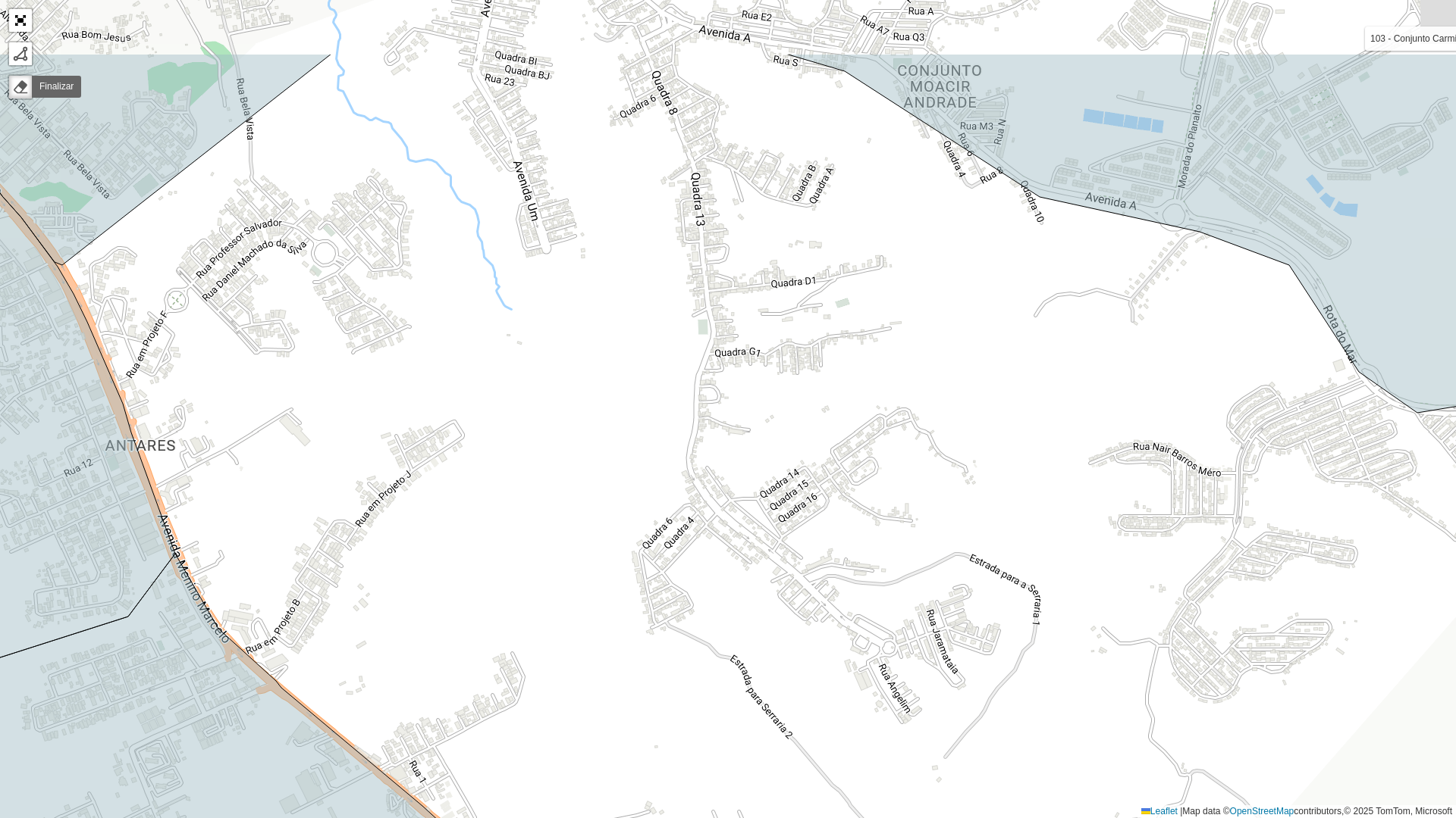
drag, startPoint x: 579, startPoint y: 273, endPoint x: 686, endPoint y: 410, distance: 173.8
click at [686, 410] on div "100 - SD1 101 - [GEOGRAPHIC_DATA] Maceio 102 - Benedito bentes 103 - Conjunto C…" at bounding box center [728, 409] width 1456 height 818
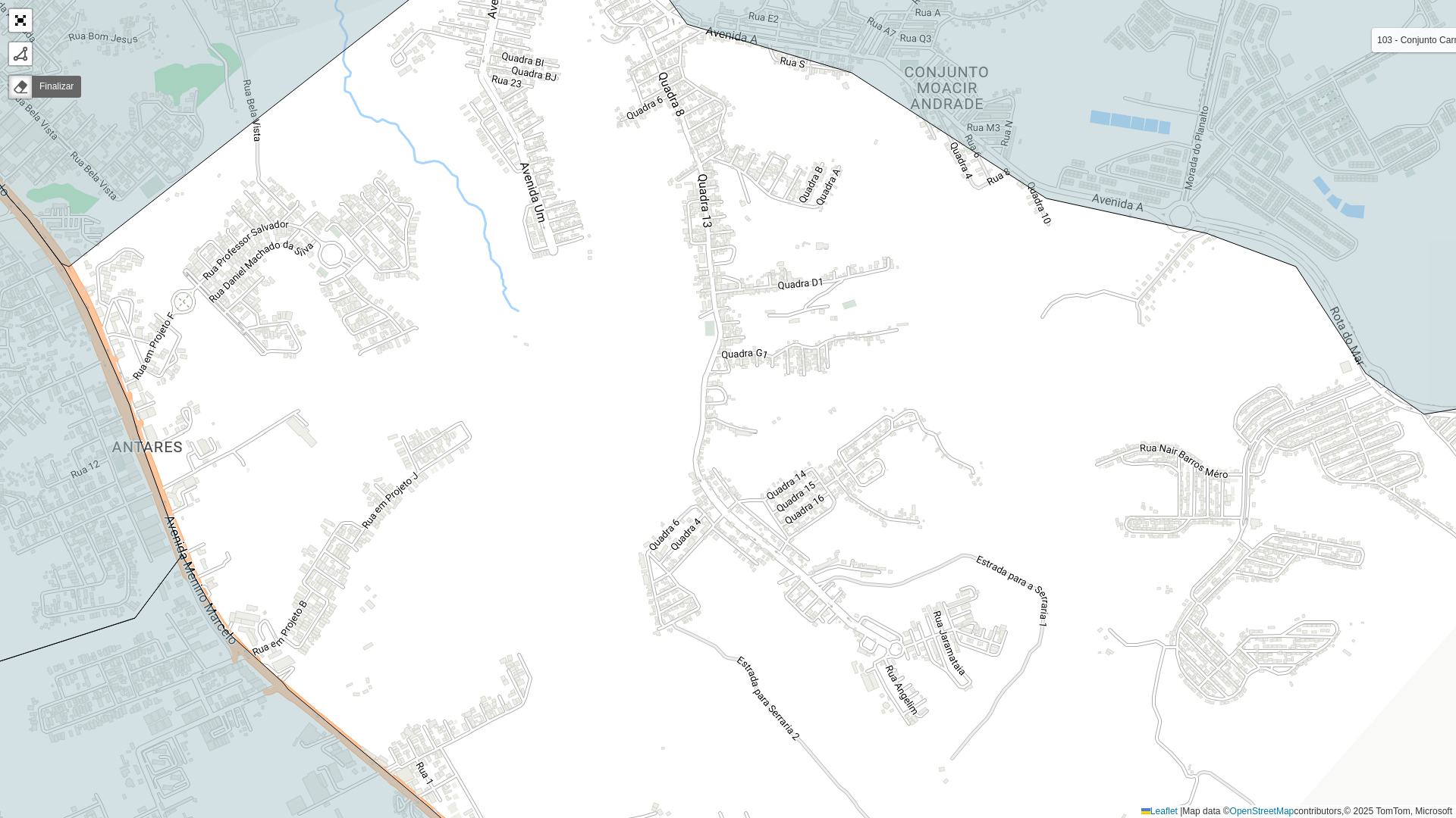
drag, startPoint x: 781, startPoint y: 417, endPoint x: 789, endPoint y: 444, distance: 28.2
click at [789, 443] on div "100 - SD1 101 - [GEOGRAPHIC_DATA] Maceio 102 - Benedito bentes 103 - Conjunto C…" at bounding box center [728, 409] width 1456 height 818
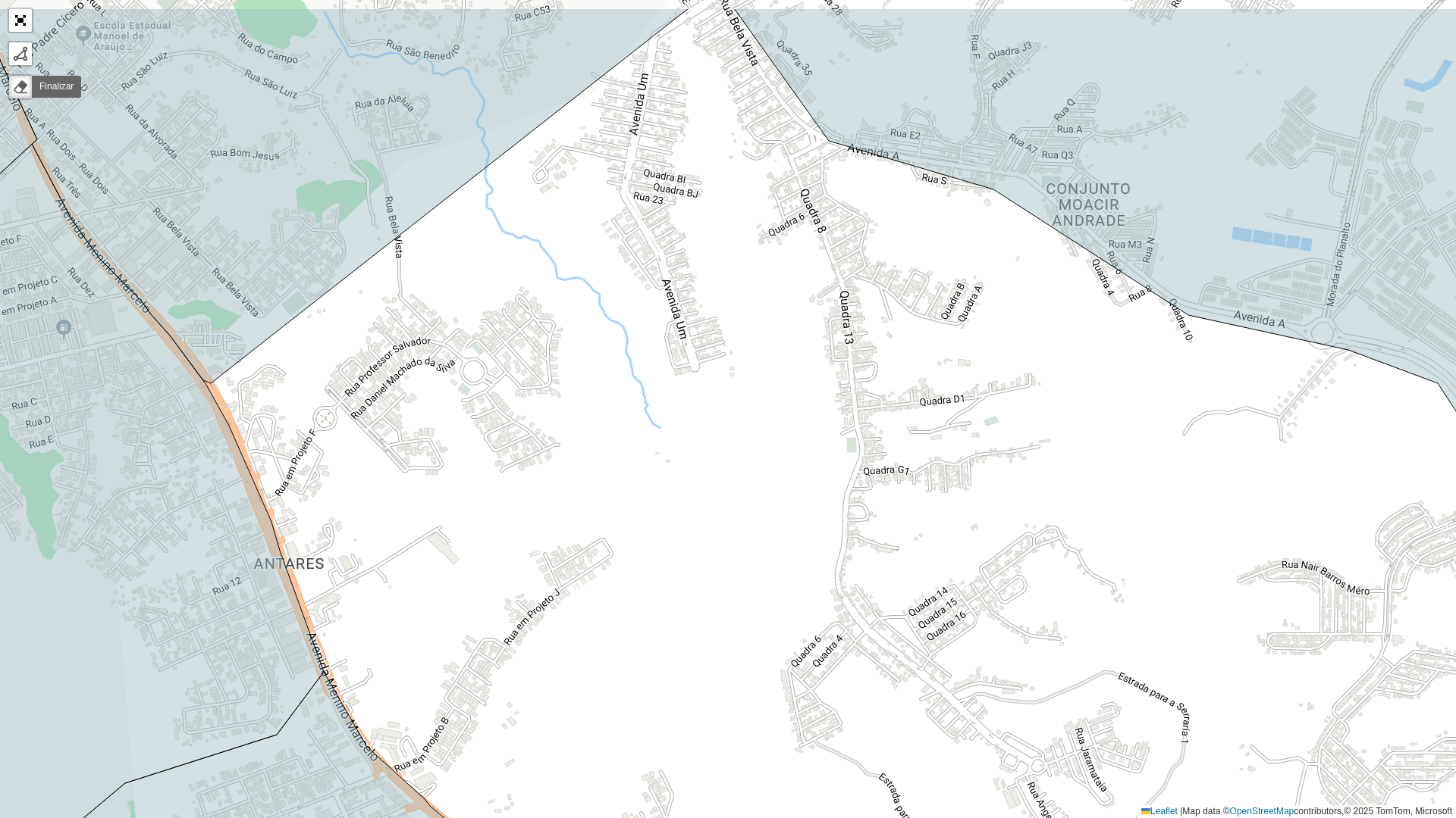
drag, startPoint x: 645, startPoint y: 420, endPoint x: 748, endPoint y: 406, distance: 103.9
click at [748, 406] on div "100 - SD1 101 - [GEOGRAPHIC_DATA] Maceio 102 - Benedito bentes 103 - Conjunto C…" at bounding box center [728, 409] width 1456 height 818
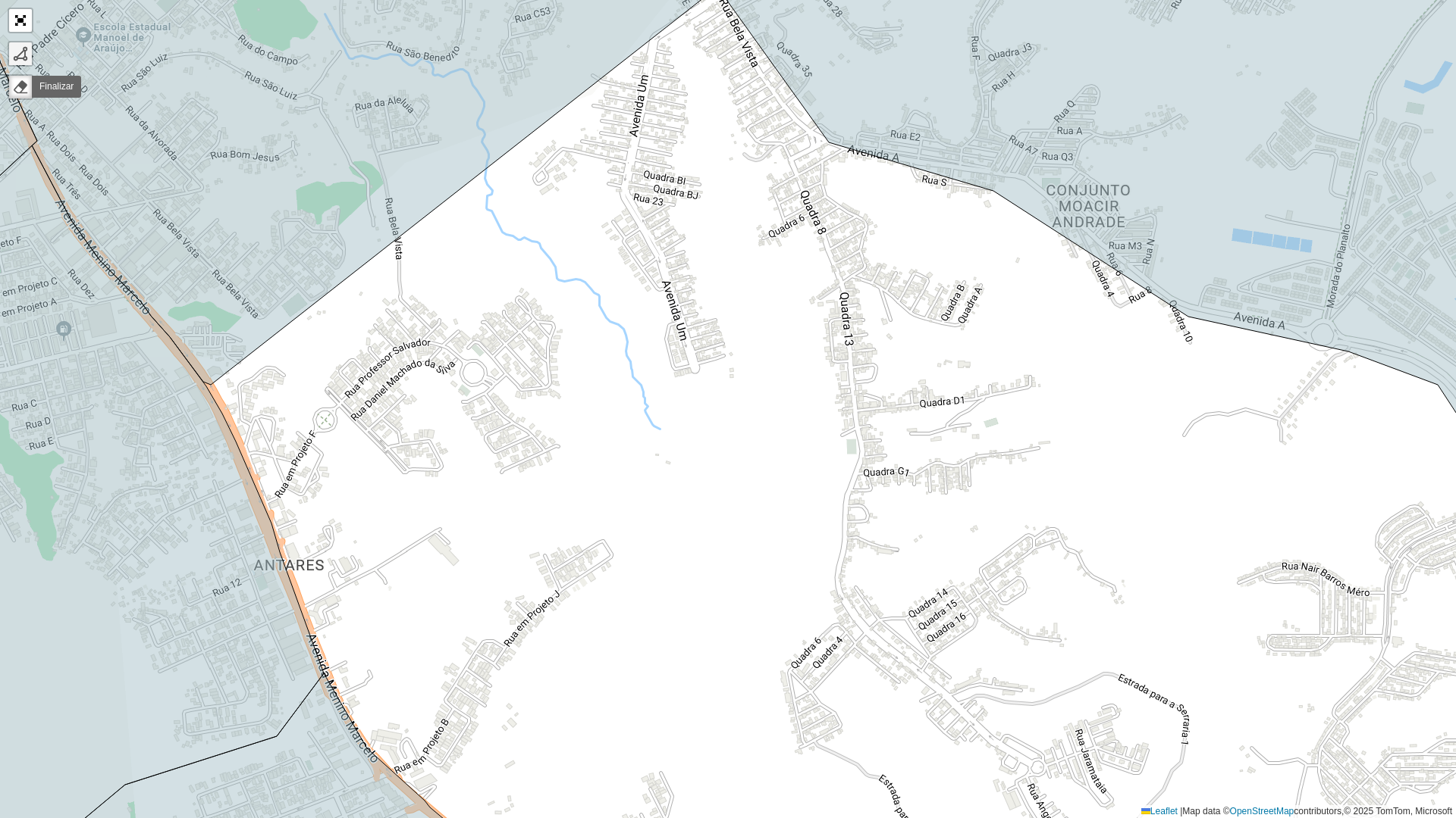
click at [23, 60] on div at bounding box center [20, 54] width 15 height 15
click at [476, 186] on div "100 - SD1 101 - [GEOGRAPHIC_DATA] Maceio 102 - Benedito bentes 103 - Conjunto C…" at bounding box center [728, 409] width 1456 height 818
click at [660, 416] on icon at bounding box center [566, 298] width 188 height 235
click at [716, 626] on icon at bounding box center [690, 536] width 55 height 235
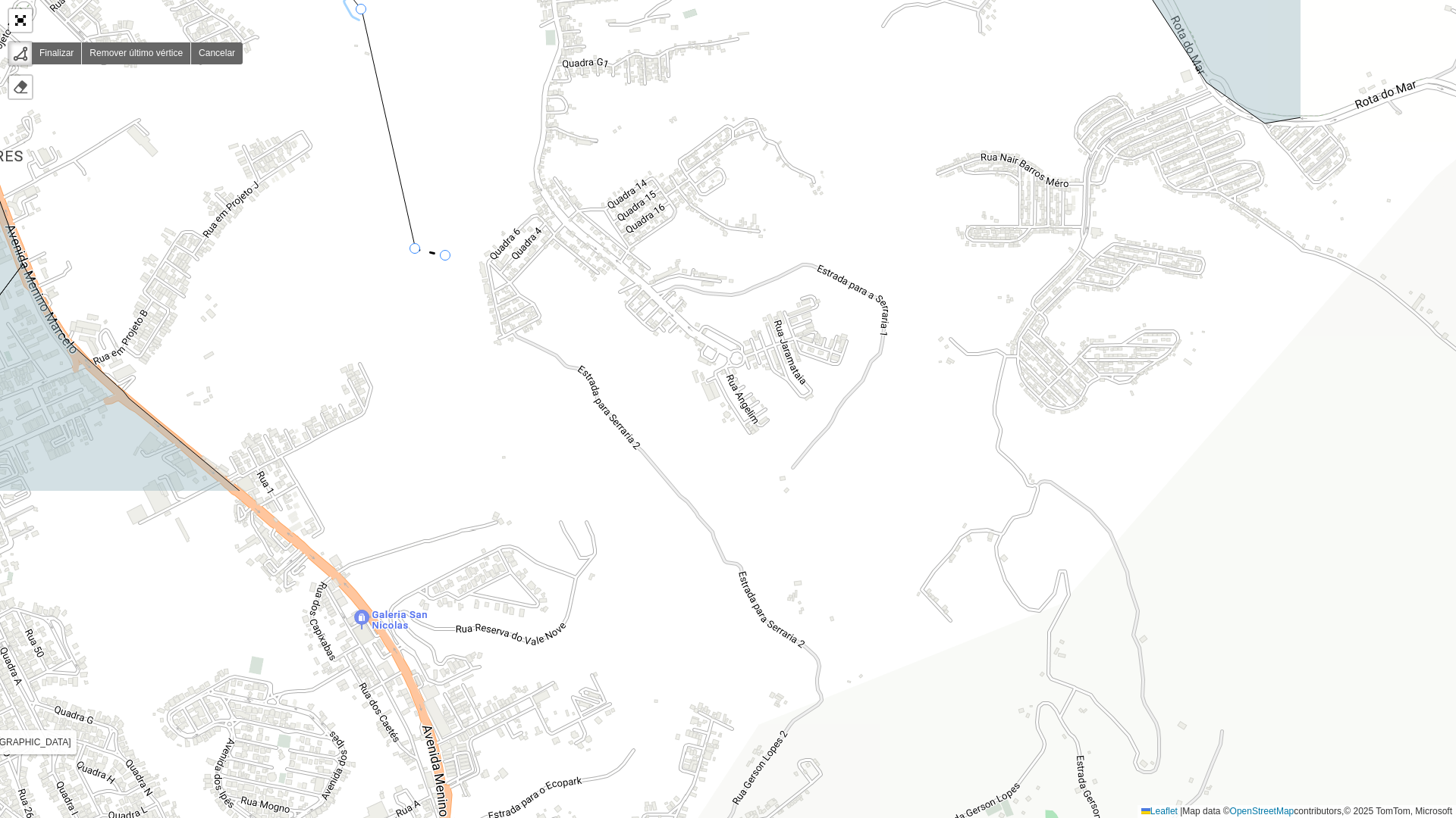
drag, startPoint x: 747, startPoint y: 665, endPoint x: 452, endPoint y: 311, distance: 460.8
click at [446, 256] on icon at bounding box center [431, 253] width 31 height 7
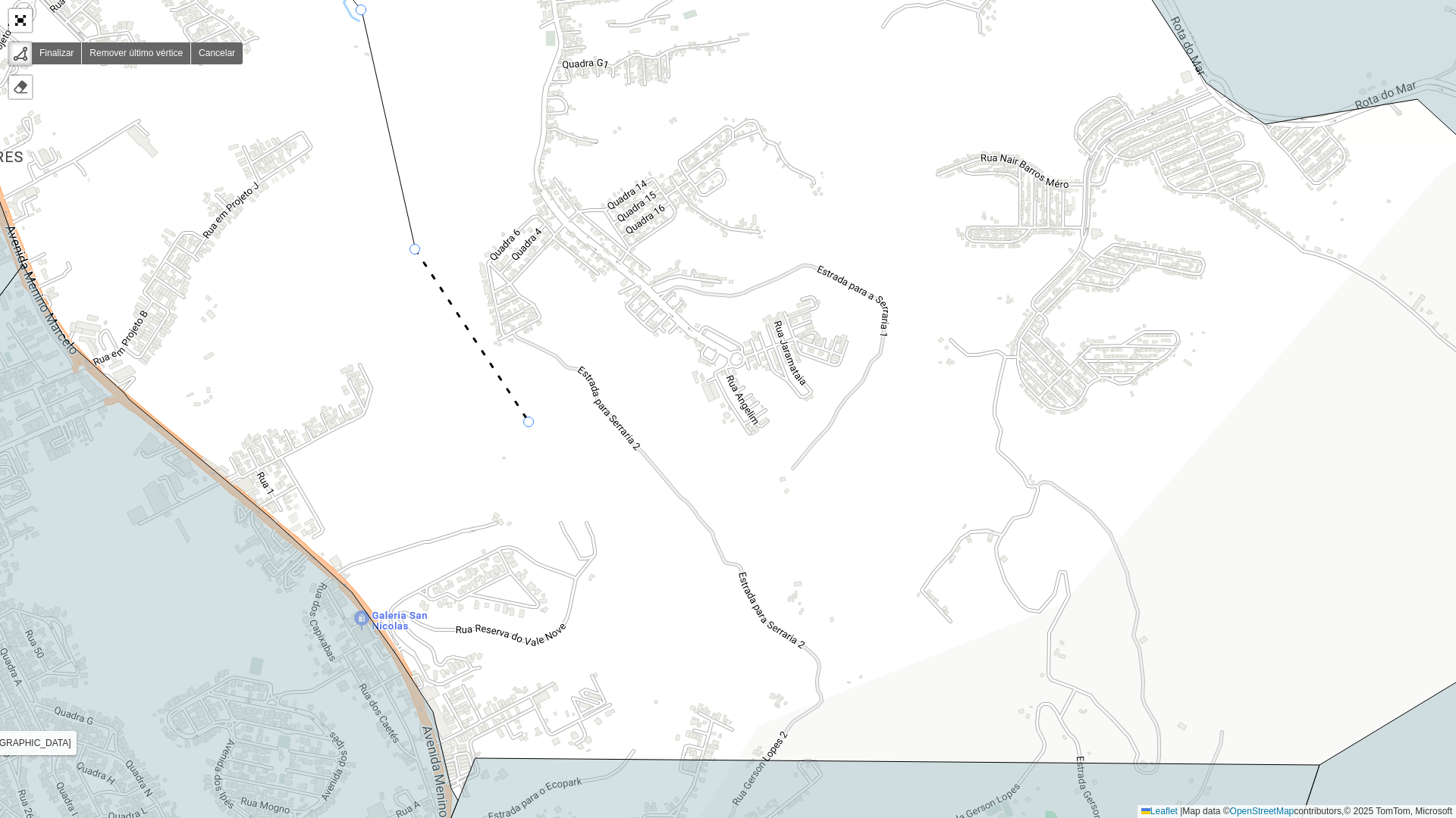
click at [528, 422] on div "100 - SD1 101 - [GEOGRAPHIC_DATA] Maceio 102 - Benedito bentes 103 - Conjunto C…" at bounding box center [728, 409] width 1456 height 818
click at [643, 551] on div "100 - SD1 101 - [GEOGRAPHIC_DATA] Maceio 102 - Benedito bentes 103 - Conjunto C…" at bounding box center [728, 409] width 1456 height 818
click at [709, 616] on icon at bounding box center [676, 584] width 65 height 65
click at [763, 626] on div "100 - SD1 101 - [GEOGRAPHIC_DATA] Maceio 102 - Benedito bentes 103 - Conjunto C…" at bounding box center [728, 409] width 1456 height 818
click at [760, 626] on icon at bounding box center [761, 725] width 3 height 71
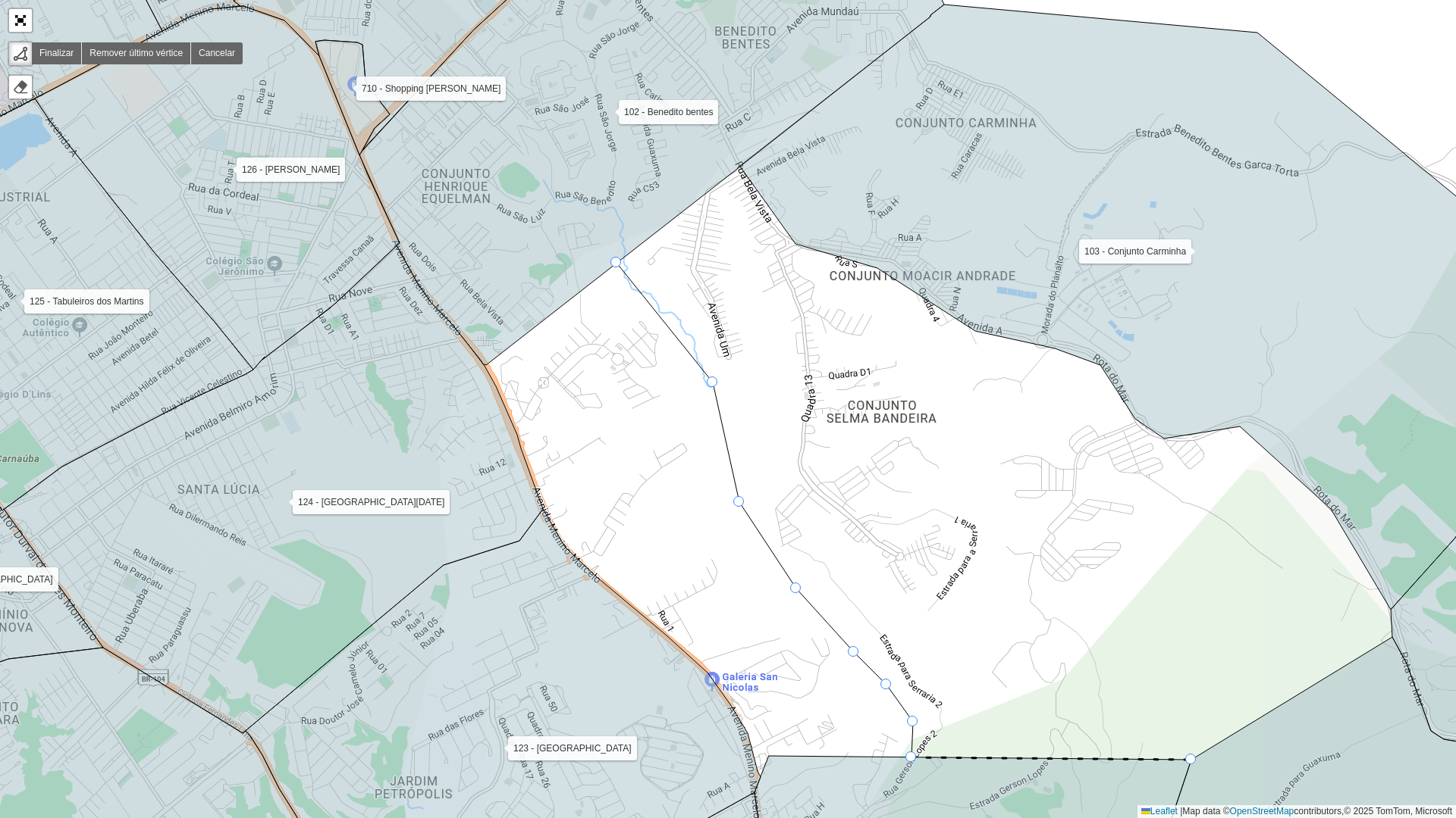
click at [1188, 626] on div "100 - SD1 101 - [GEOGRAPHIC_DATA] Maceio 102 - Benedito bentes 103 - Conjunto C…" at bounding box center [728, 409] width 1456 height 818
click at [1274, 379] on icon at bounding box center [1170, 307] width 861 height 606
click at [848, 178] on icon at bounding box center [1061, 278] width 426 height 203
click at [661, 171] on icon at bounding box center [651, 141] width 585 height 447
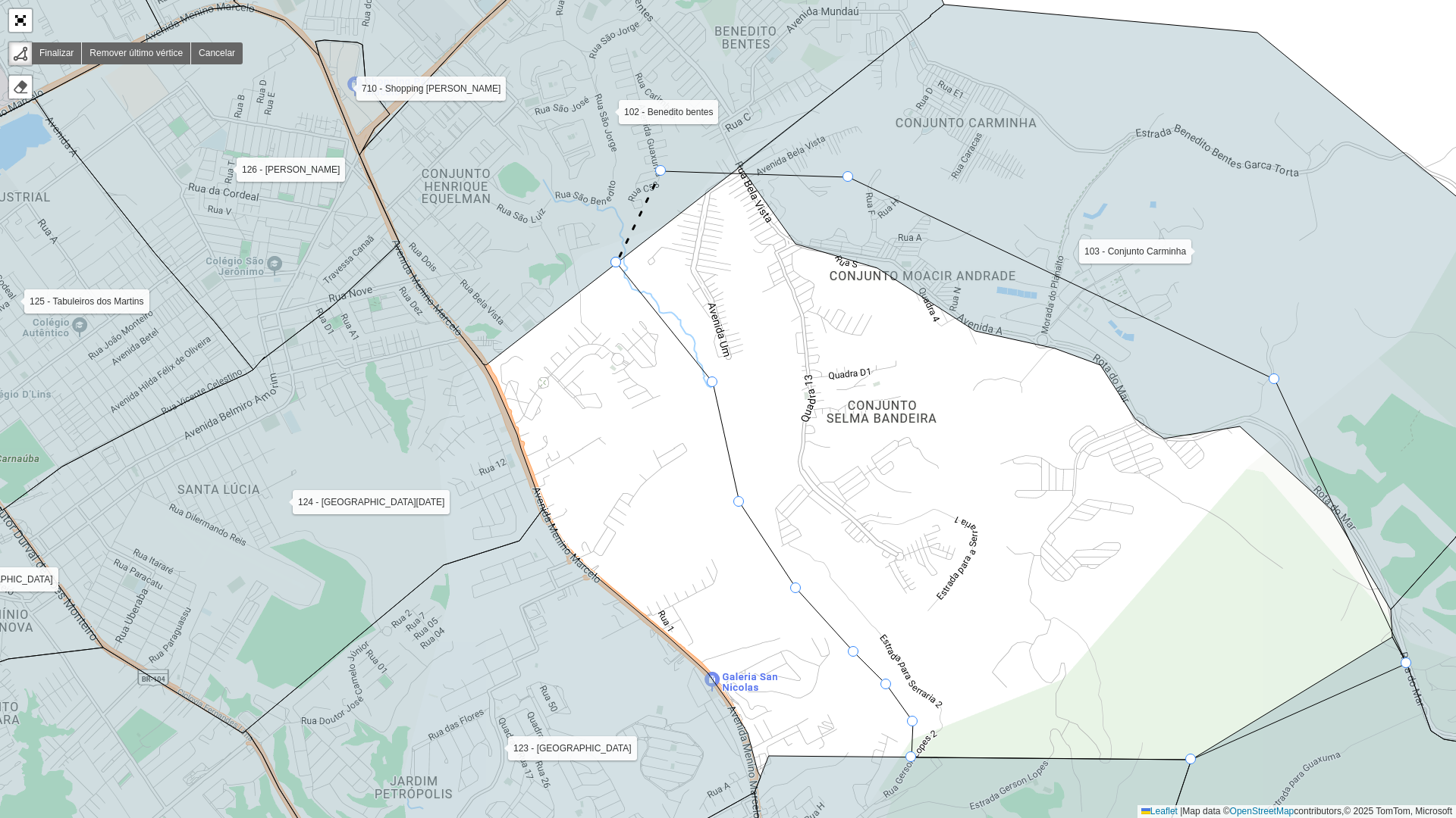
click at [616, 261] on div at bounding box center [615, 262] width 11 height 11
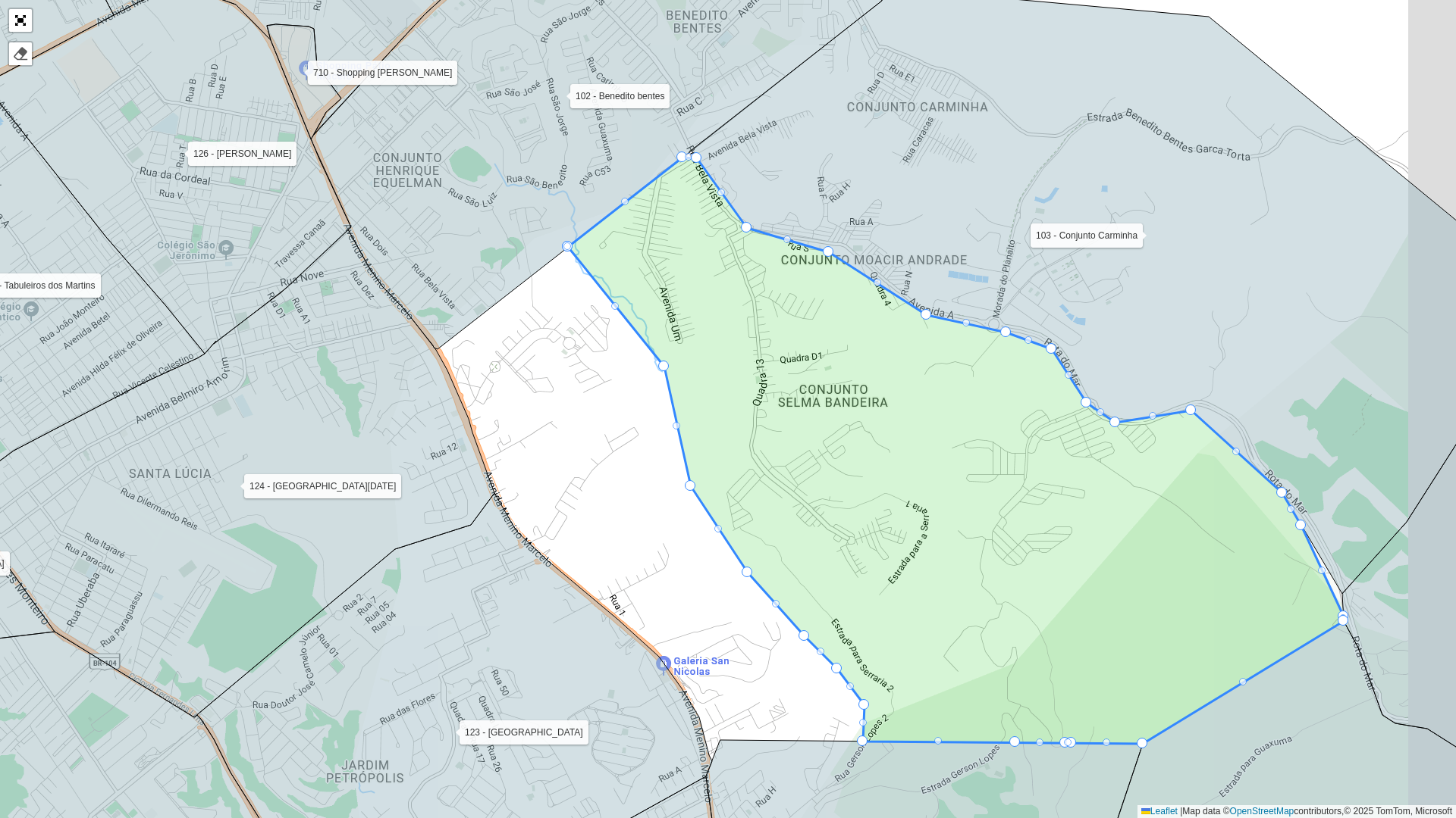
drag, startPoint x: 1216, startPoint y: 386, endPoint x: 952, endPoint y: 329, distance: 270.1
click at [923, 319] on icon at bounding box center [1122, 291] width 861 height 606
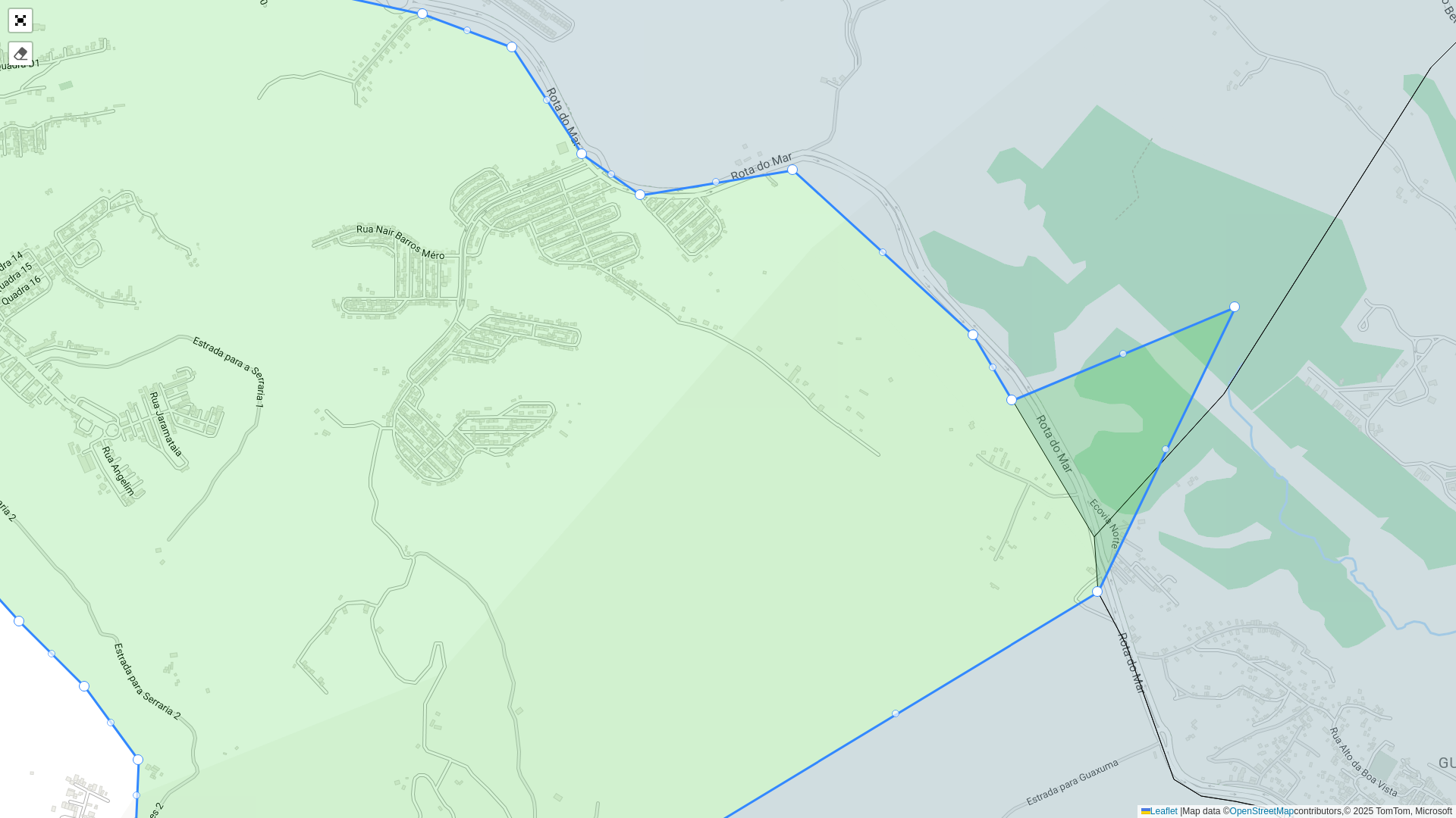
drag, startPoint x: 1097, startPoint y: 577, endPoint x: 1279, endPoint y: 247, distance: 376.9
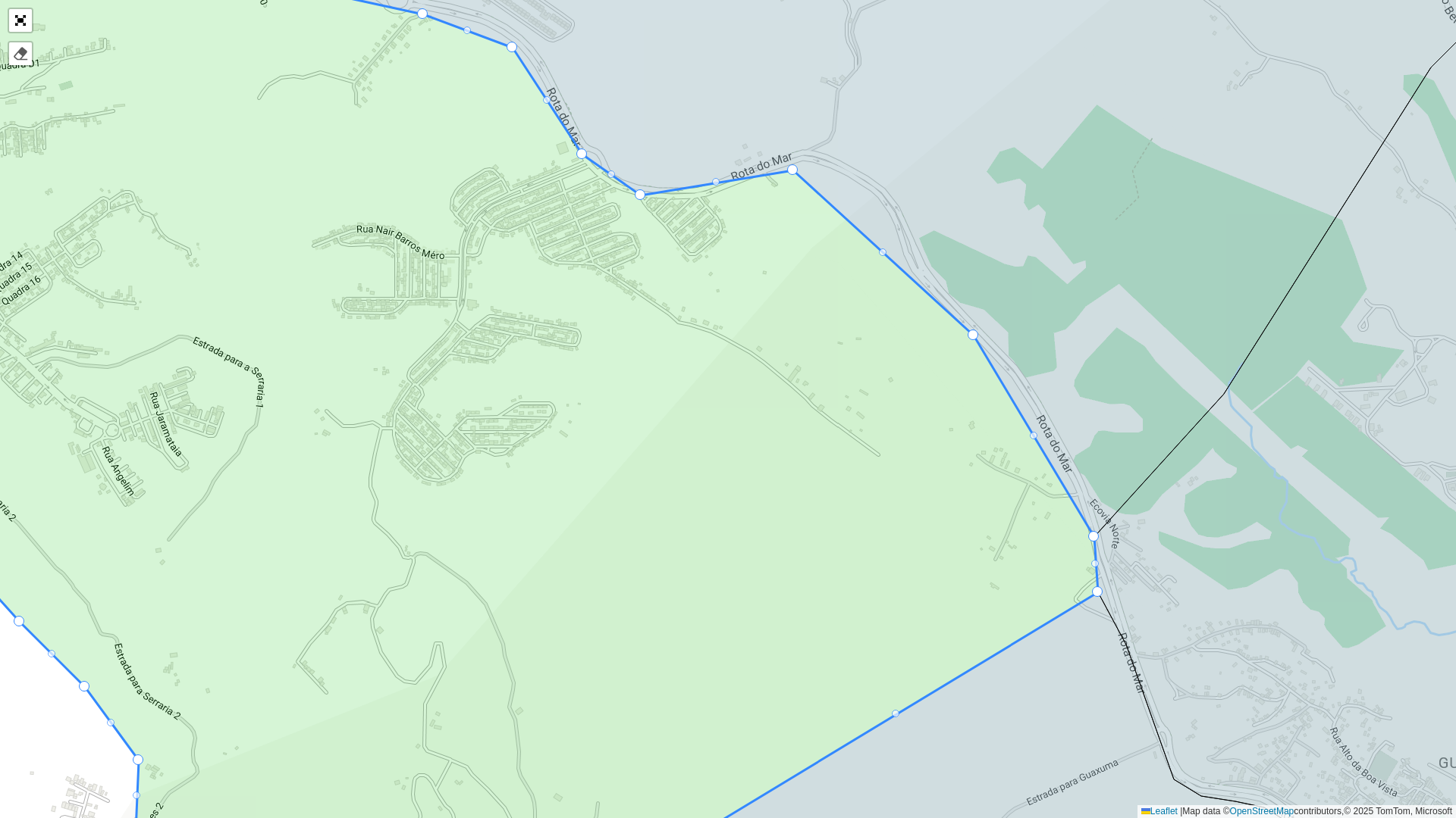
drag, startPoint x: 1251, startPoint y: 328, endPoint x: 1390, endPoint y: 383, distance: 149.5
click at [1380, 377] on icon at bounding box center [850, 228] width 1366 height 620
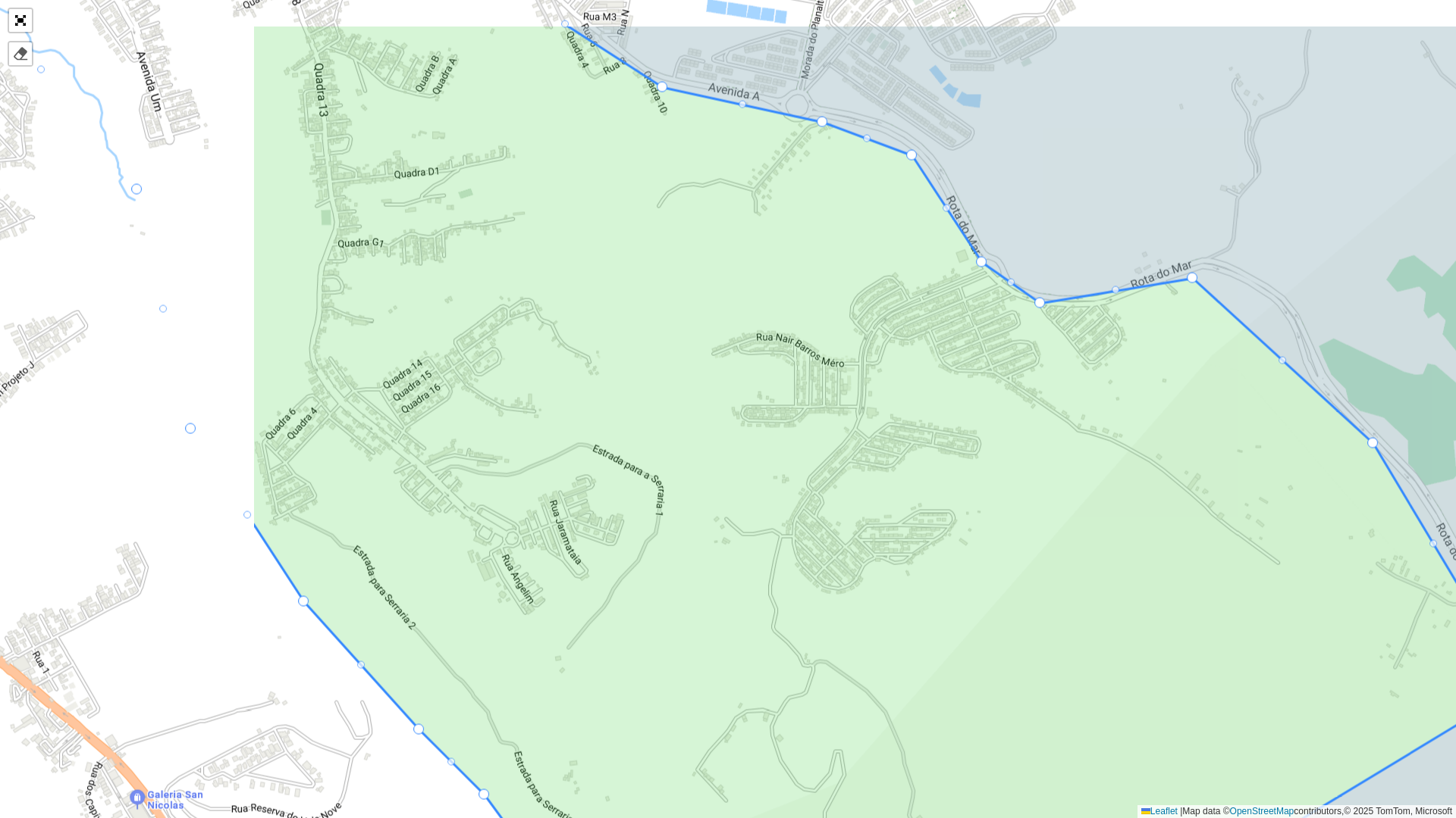
drag, startPoint x: 1036, startPoint y: 223, endPoint x: 1173, endPoint y: 422, distance: 241.6
click at [1161, 406] on icon at bounding box center [1250, 336] width 1366 height 620
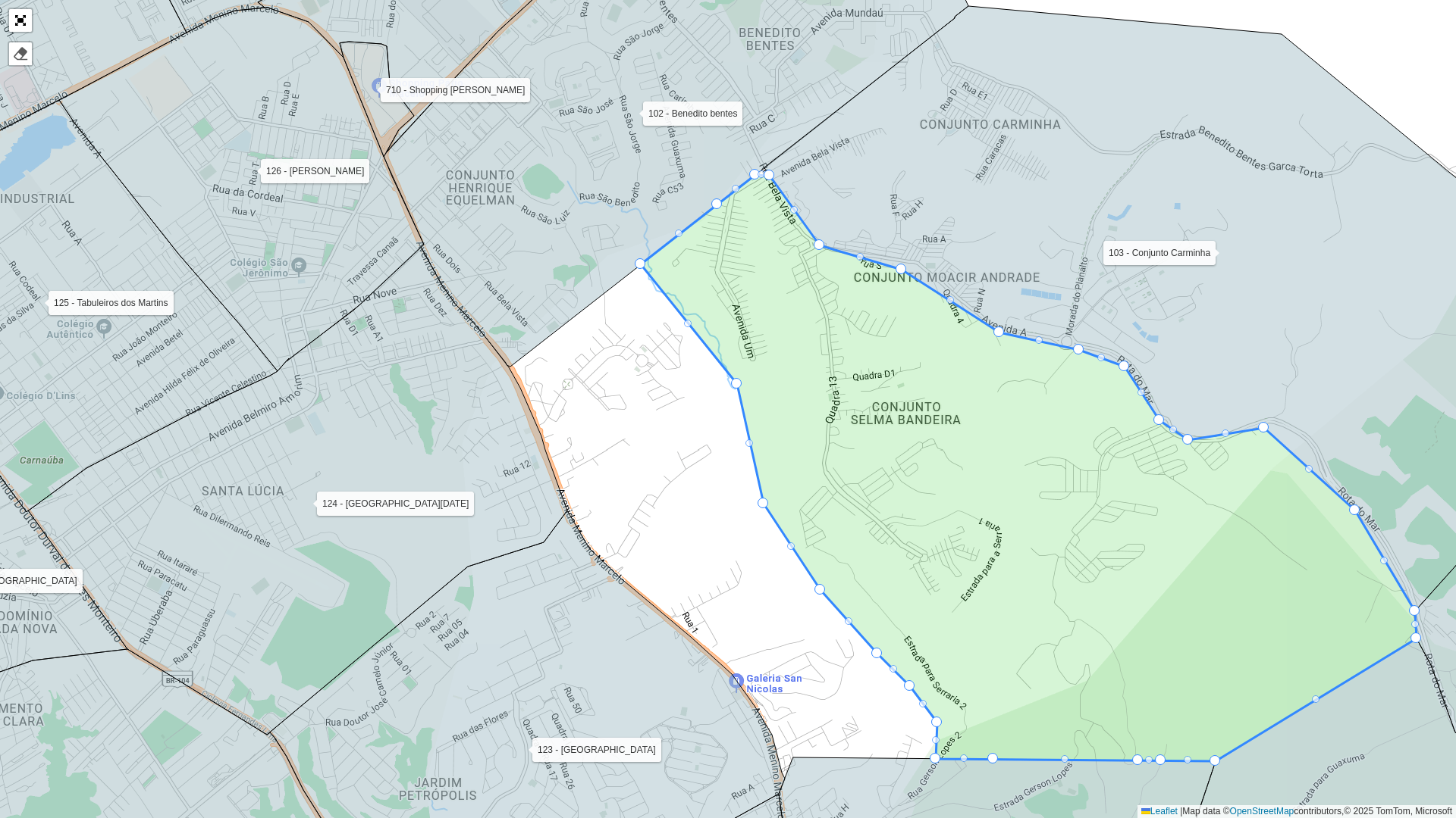
drag, startPoint x: 1131, startPoint y: 552, endPoint x: 1049, endPoint y: 491, distance: 102.2
click at [1150, 534] on icon at bounding box center [1028, 468] width 775 height 587
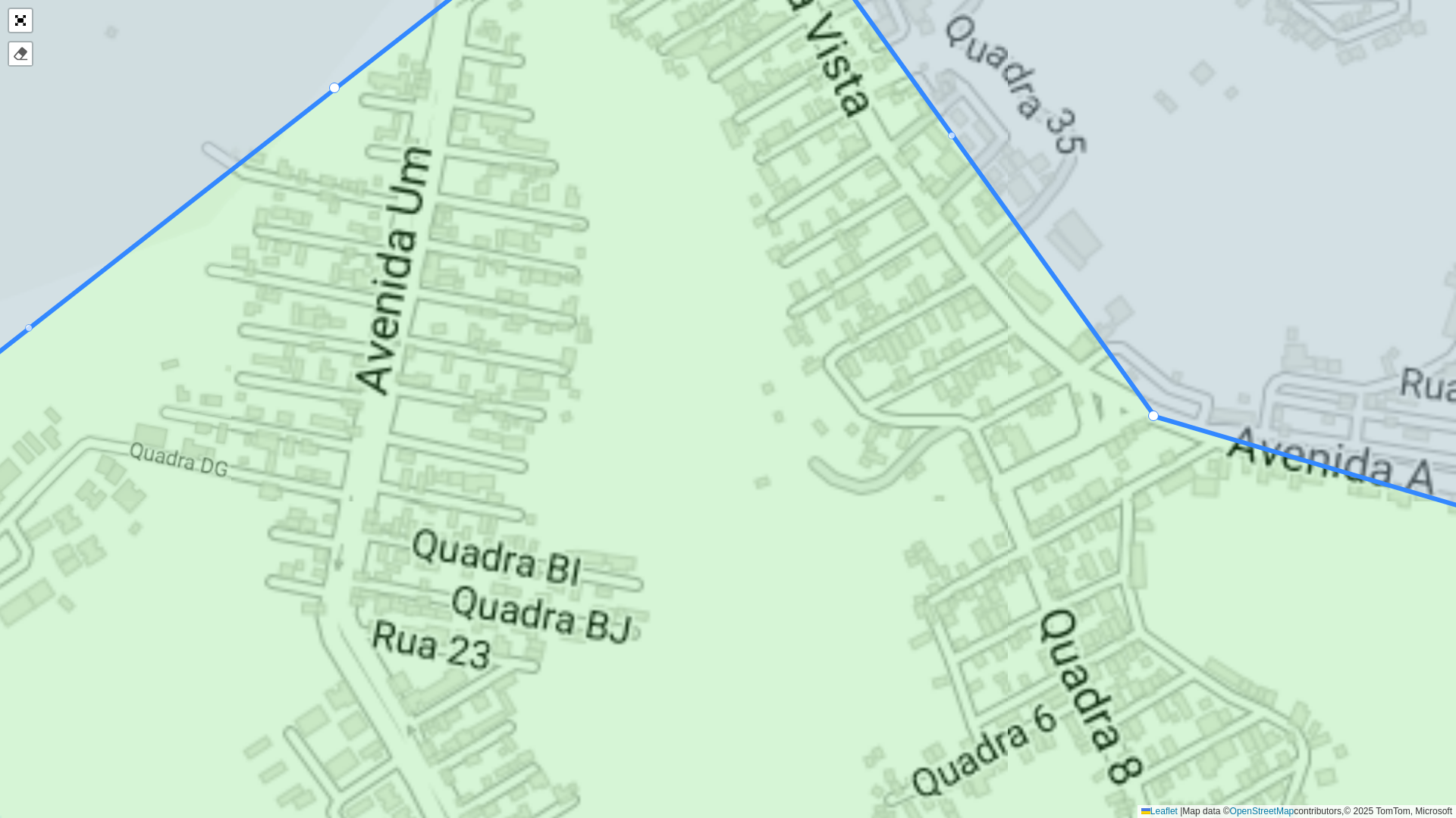
drag, startPoint x: 863, startPoint y: 449, endPoint x: 941, endPoint y: 613, distance: 181.6
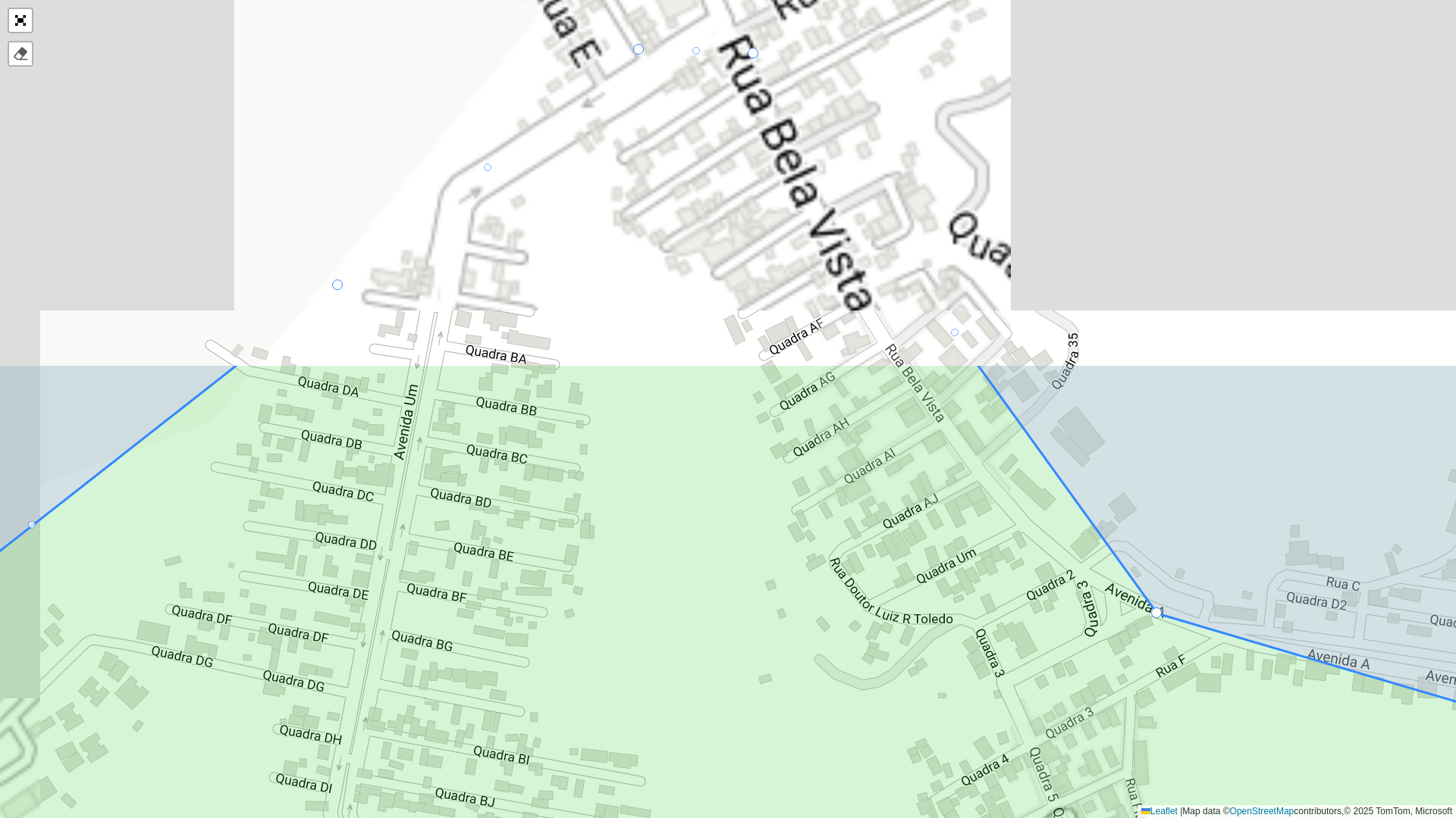
drag, startPoint x: 860, startPoint y: 547, endPoint x: 930, endPoint y: 750, distance: 214.7
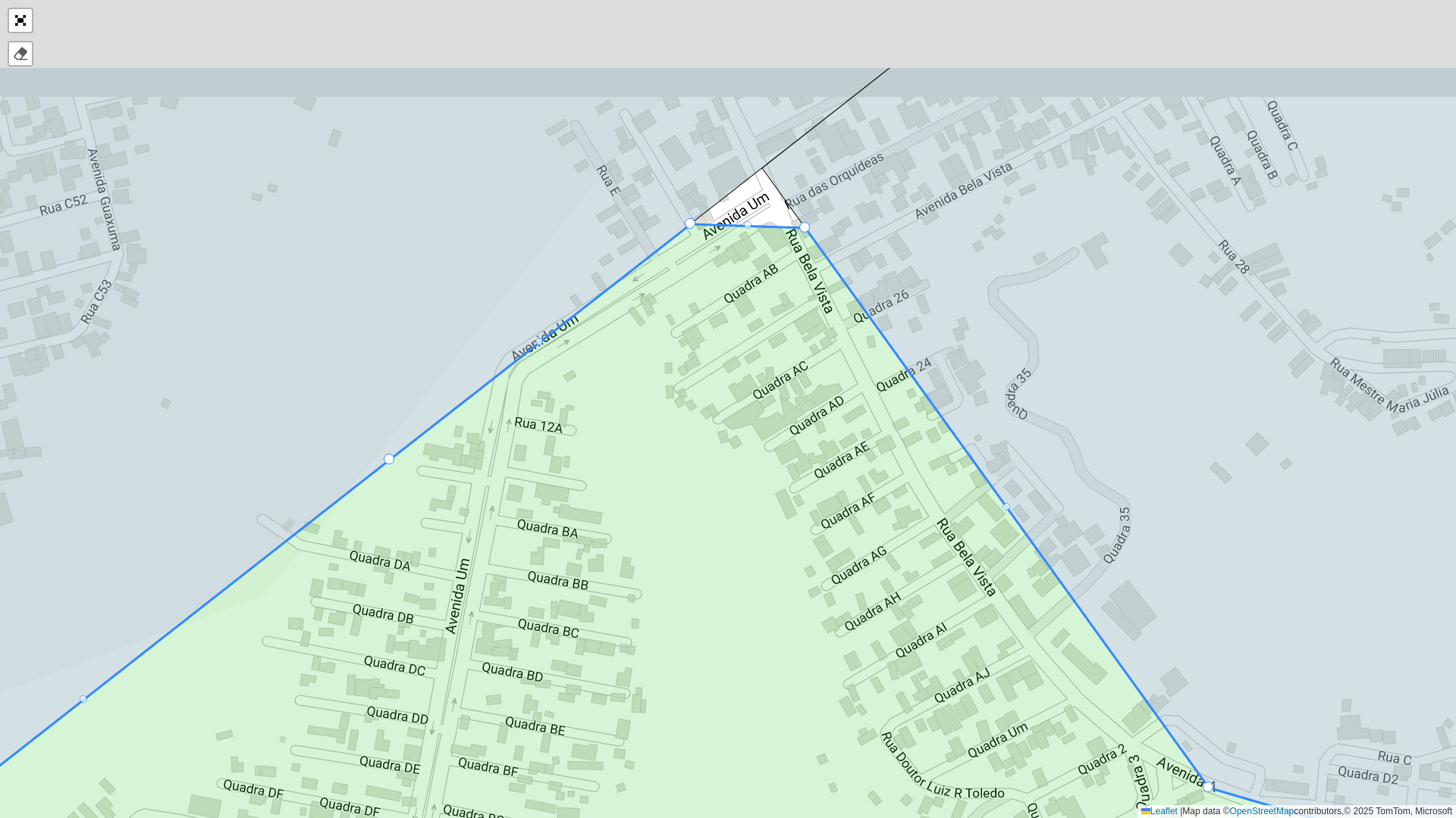
drag, startPoint x: 807, startPoint y: 451, endPoint x: 846, endPoint y: 617, distance: 170.5
click at [846, 617] on icon at bounding box center [767, 638] width 1751 height 829
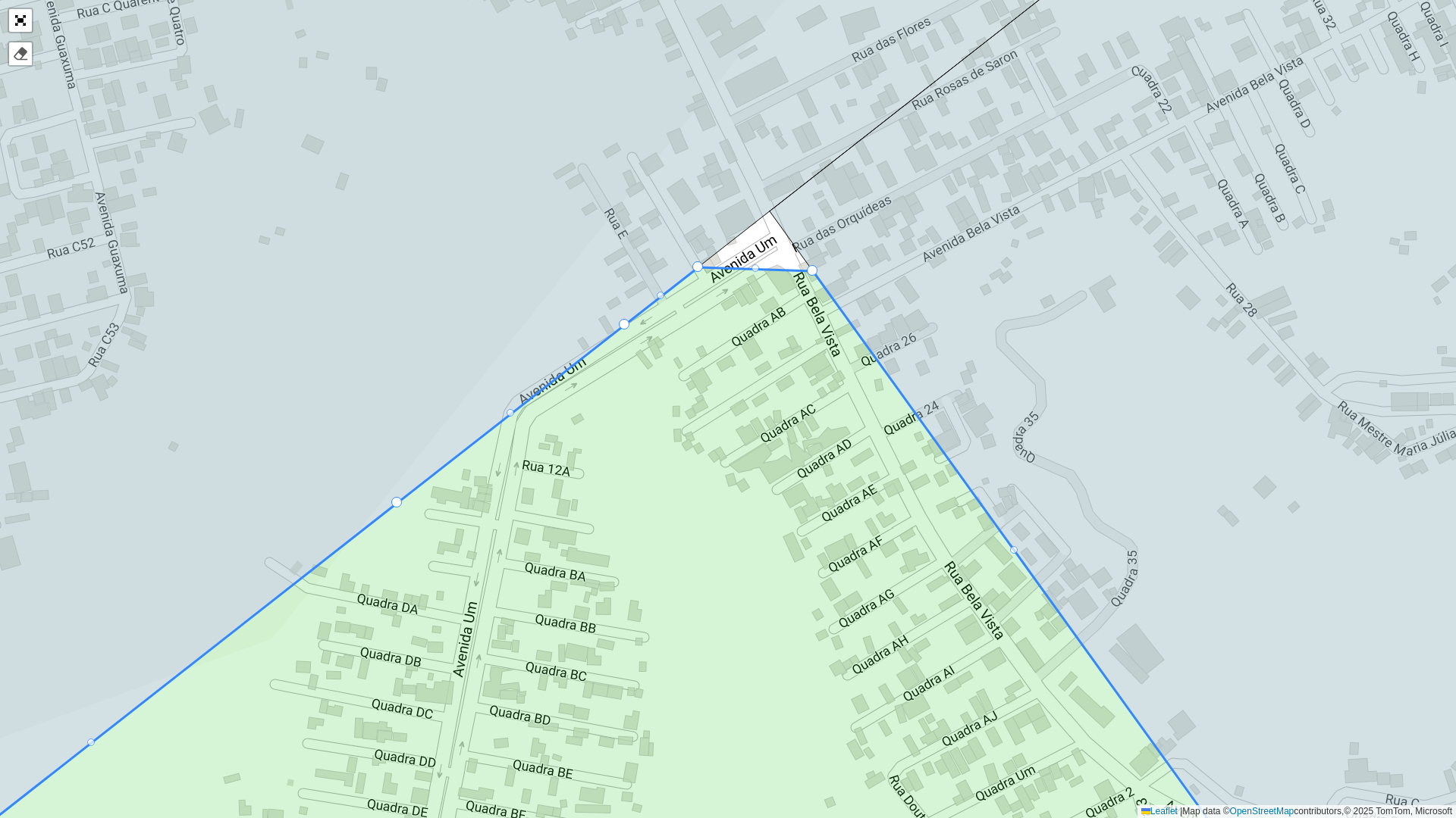
drag, startPoint x: 758, startPoint y: 268, endPoint x: 779, endPoint y: 132, distance: 137.6
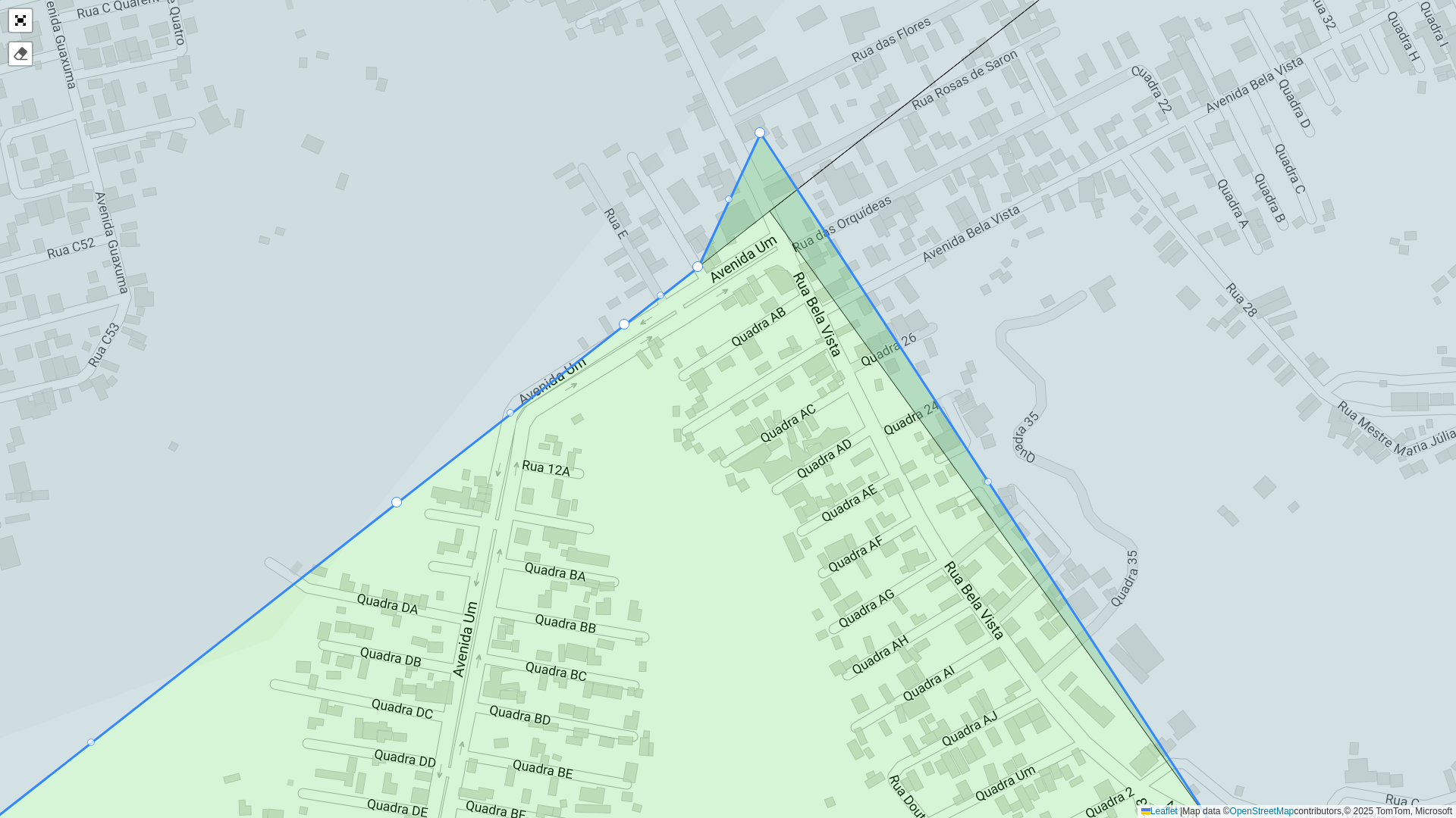
drag, startPoint x: 813, startPoint y: 269, endPoint x: 754, endPoint y: 115, distance: 164.9
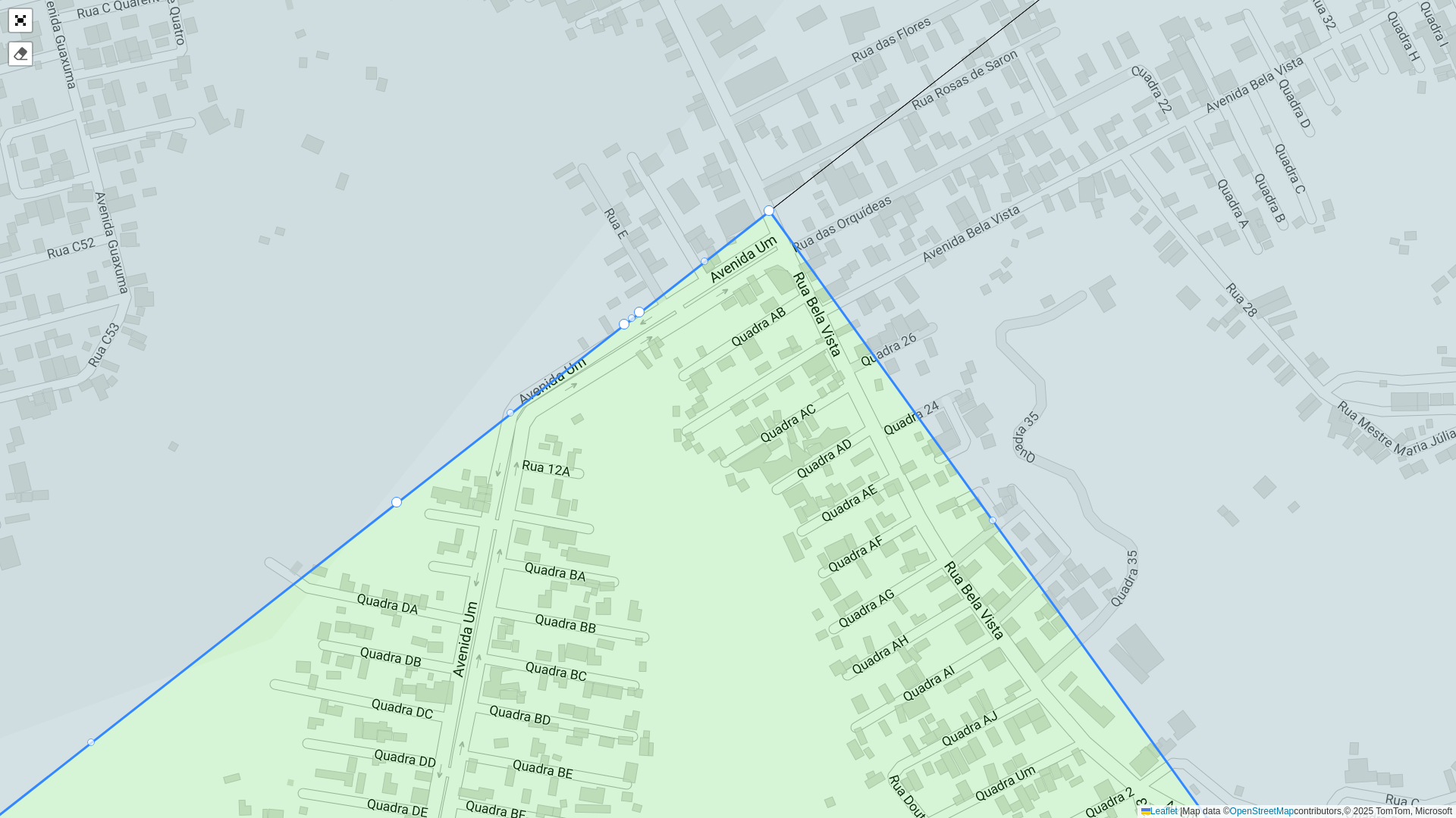
drag, startPoint x: 863, startPoint y: 418, endPoint x: 885, endPoint y: 296, distance: 124.0
click at [884, 299] on icon at bounding box center [672, 557] width 1568 height 691
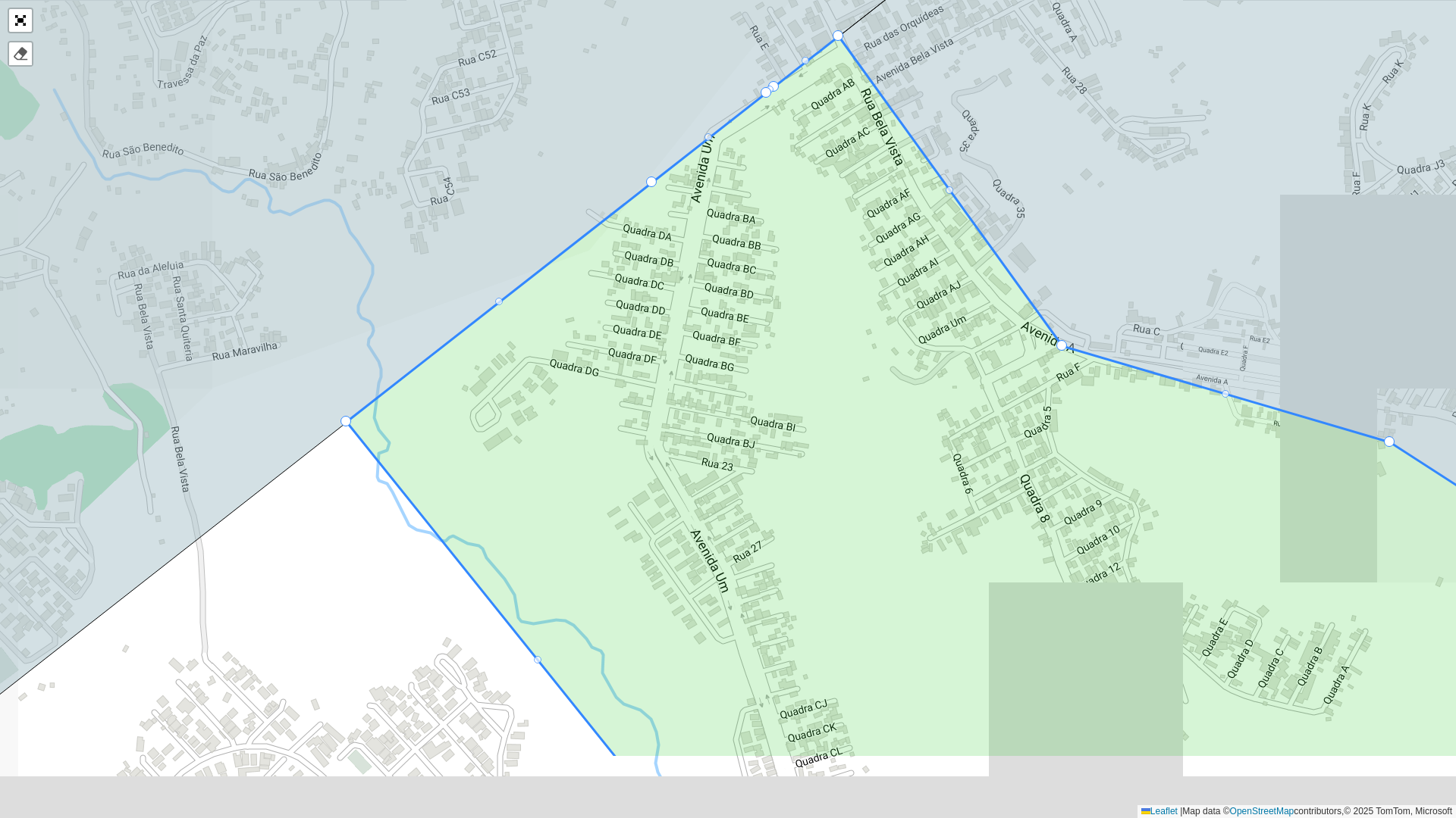
drag, startPoint x: 911, startPoint y: 488, endPoint x: 938, endPoint y: 131, distance: 358.0
click at [927, 36] on icon at bounding box center [974, 397] width 1255 height 722
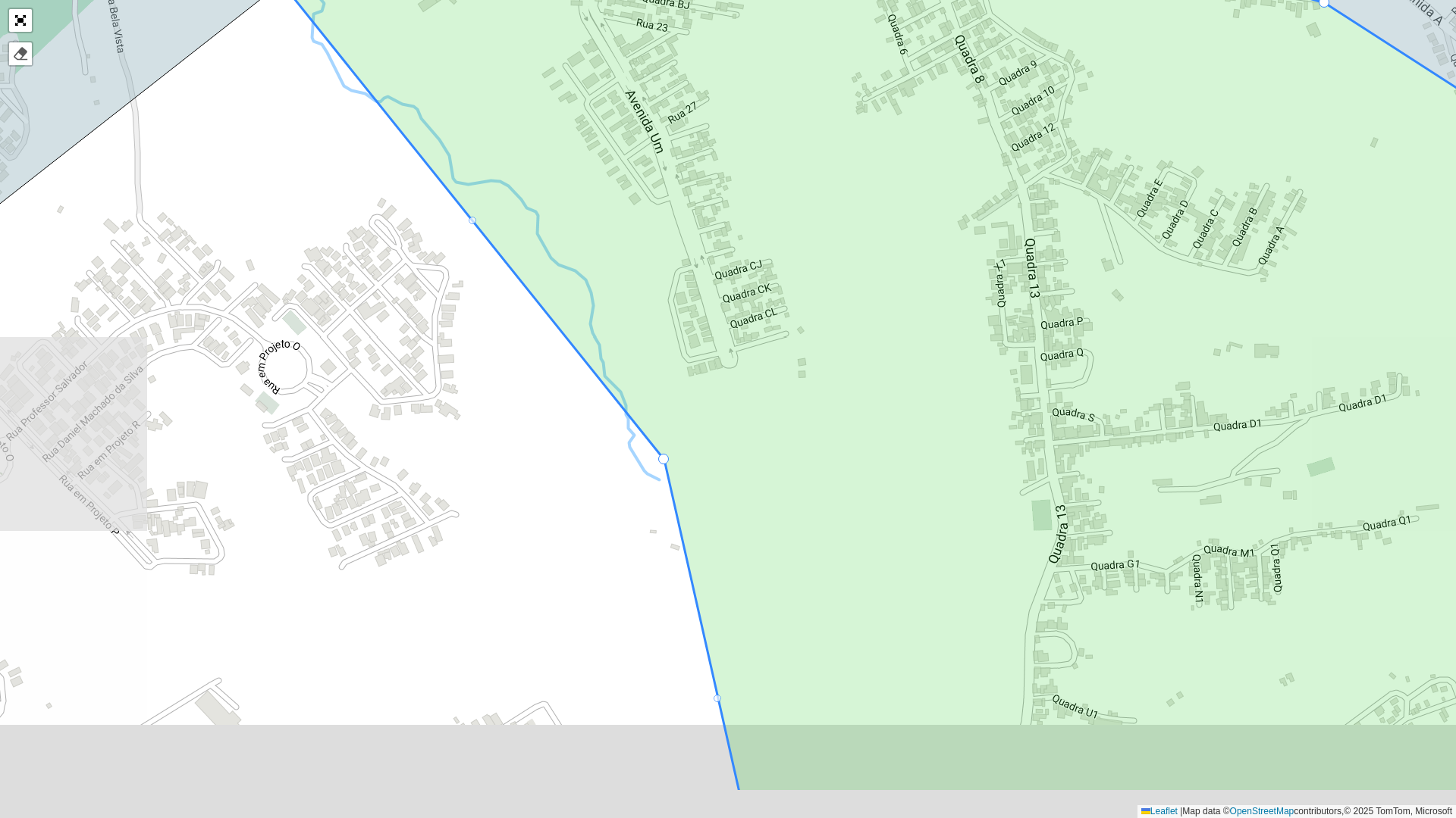
drag, startPoint x: 869, startPoint y: 216, endPoint x: 907, endPoint y: 450, distance: 237.1
click at [858, 178] on icon at bounding box center [901, 300] width 1240 height 987
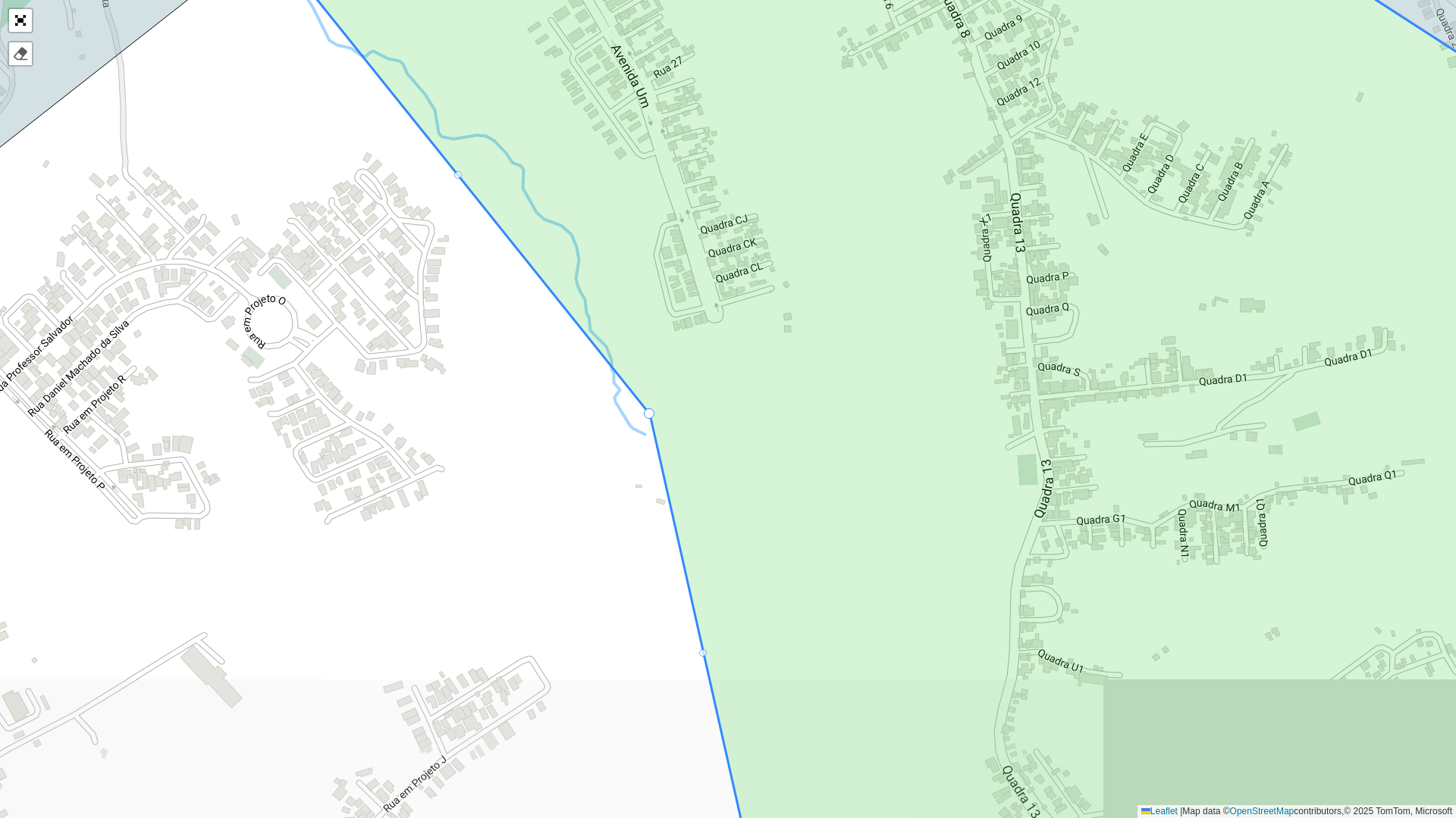
drag, startPoint x: 865, startPoint y: 430, endPoint x: 861, endPoint y: 208, distance: 222.0
click at [861, 227] on icon at bounding box center [935, 409] width 1337 height 987
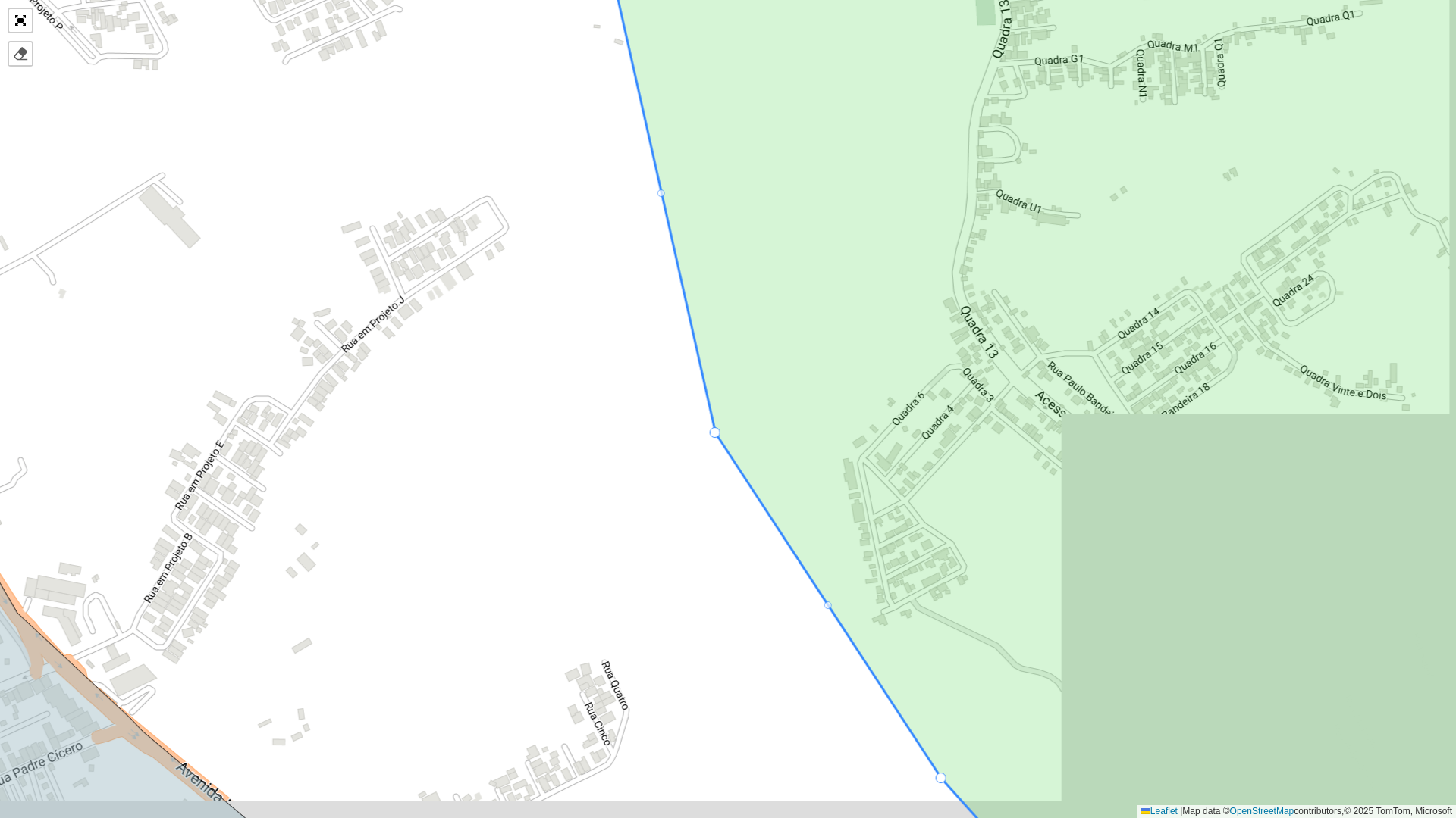
drag, startPoint x: 847, startPoint y: 458, endPoint x: 819, endPoint y: 381, distance: 81.9
click at [819, 381] on div "100 - SD1 101 - [GEOGRAPHIC_DATA] Maceio 102 - Benedito bentes 103 - Conjunto C…" at bounding box center [728, 409] width 1456 height 818
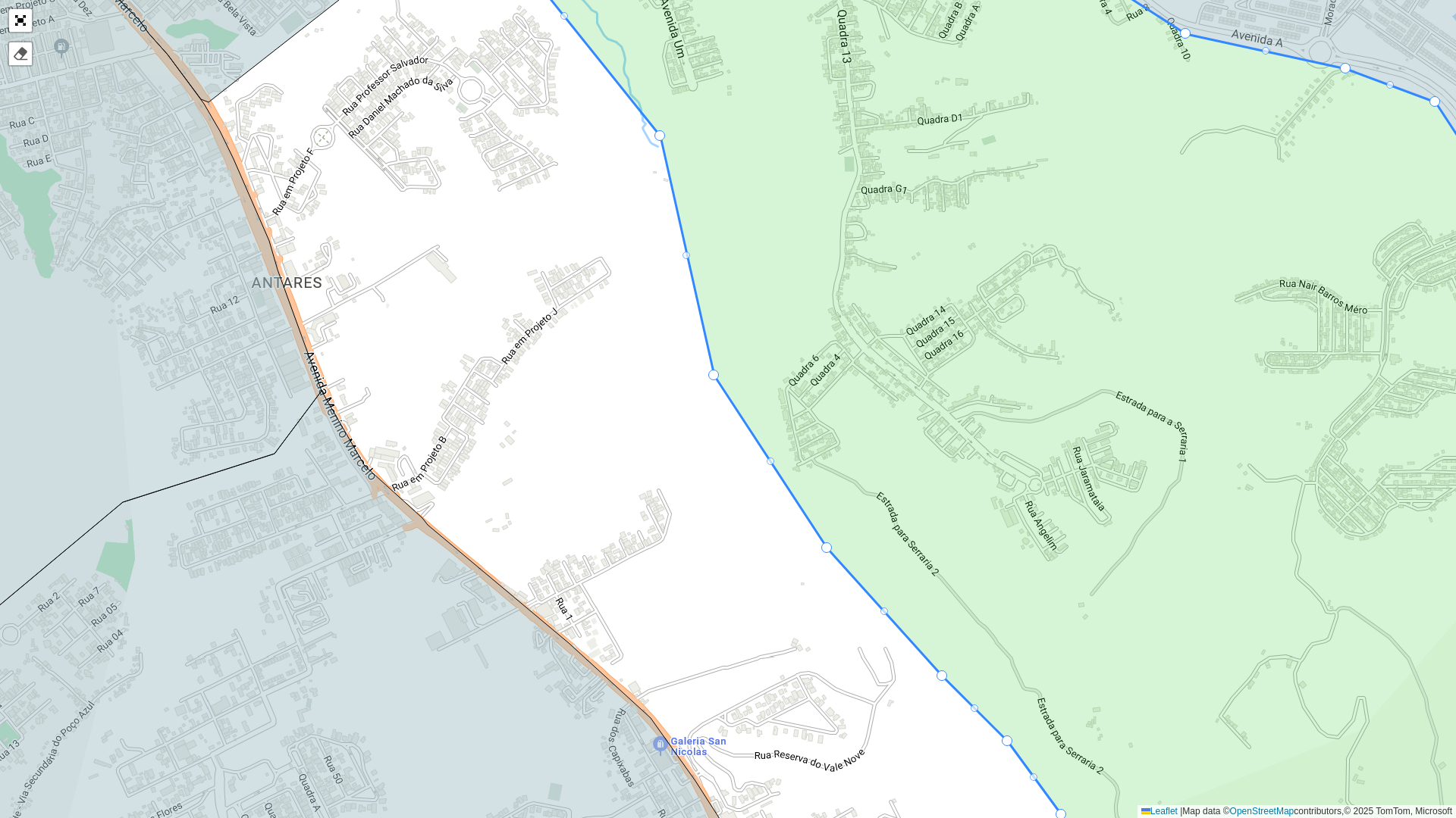
drag, startPoint x: 780, startPoint y: 390, endPoint x: 636, endPoint y: 329, distance: 156.4
click at [637, 329] on icon at bounding box center [1027, 406] width 1074 height 967
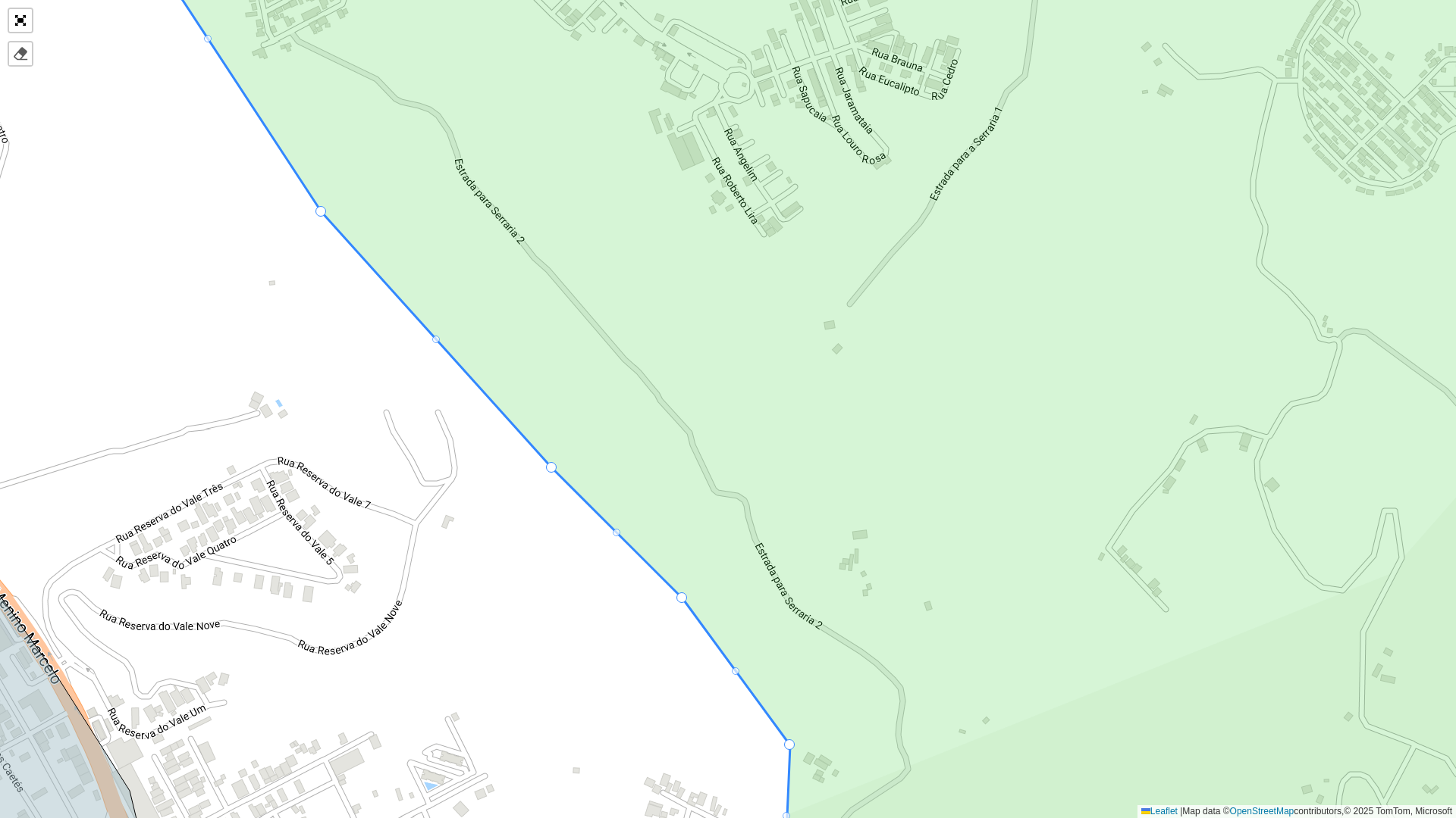
drag, startPoint x: 824, startPoint y: 554, endPoint x: 762, endPoint y: 300, distance: 261.5
click at [766, 302] on icon at bounding box center [865, 405] width 1476 height 979
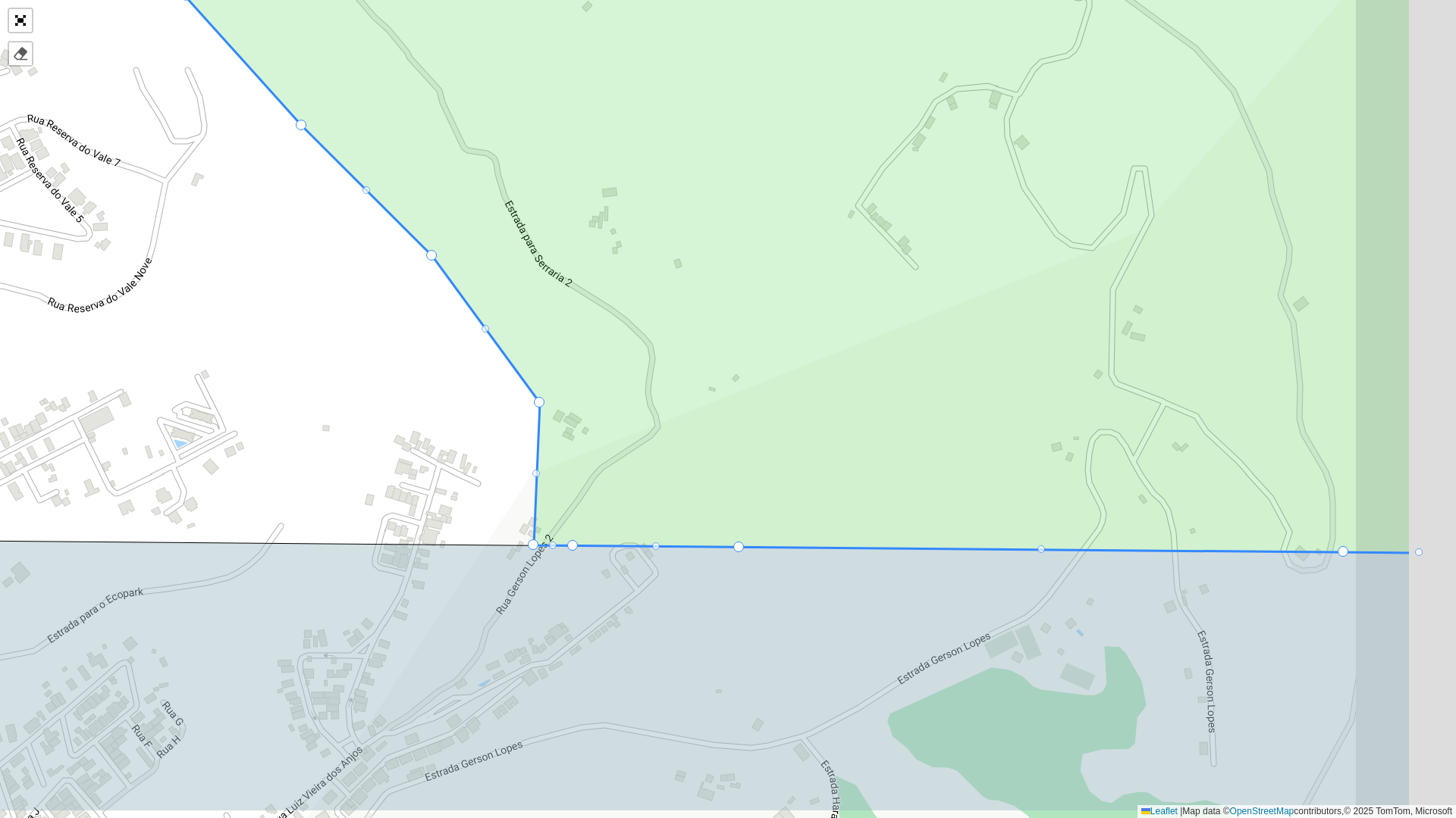
drag, startPoint x: 696, startPoint y: 401, endPoint x: 620, endPoint y: 373, distance: 81.0
click at [622, 373] on icon at bounding box center [727, 189] width 1368 height 727
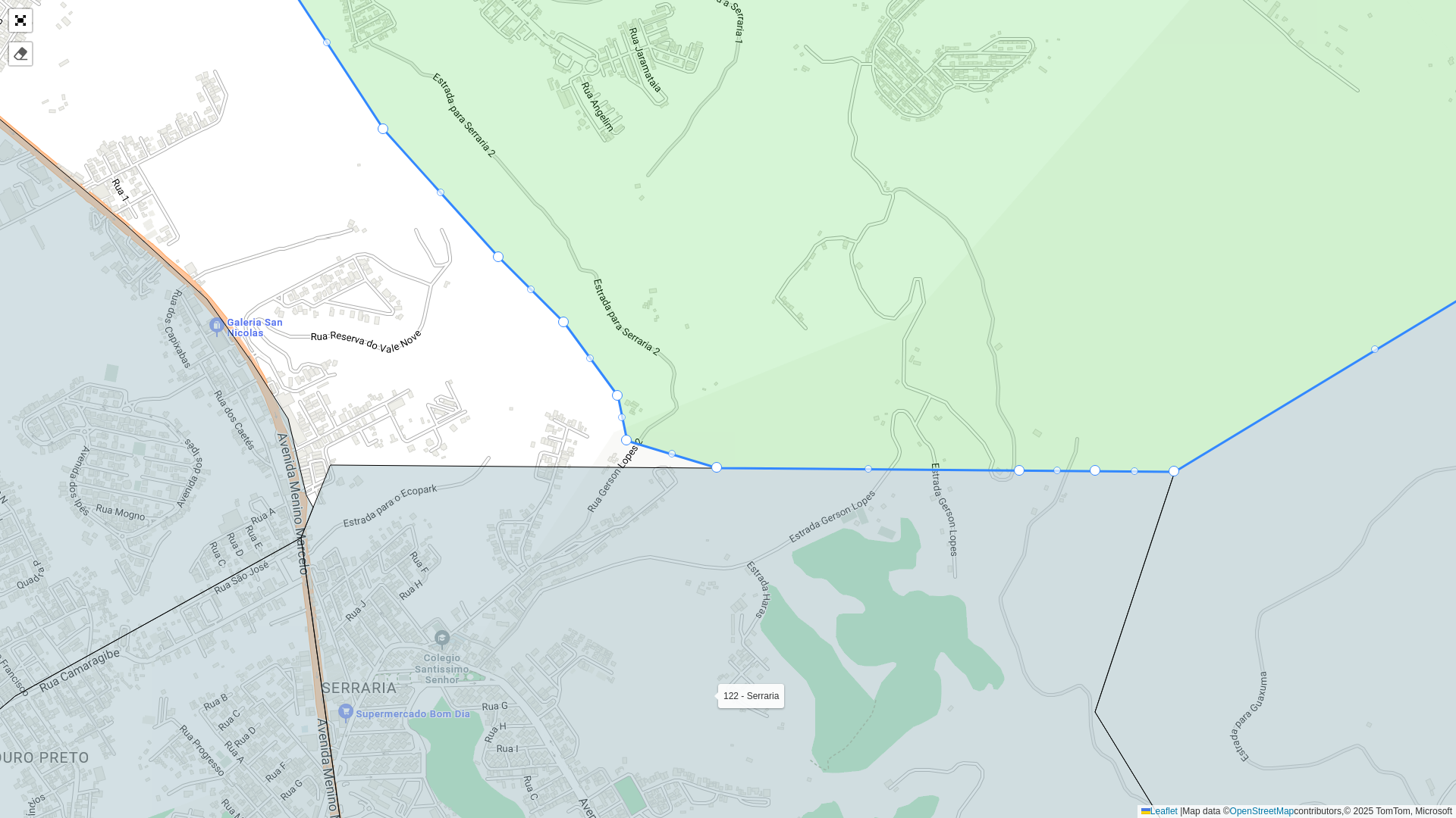
drag, startPoint x: 610, startPoint y: 466, endPoint x: 624, endPoint y: 440, distance: 29.5
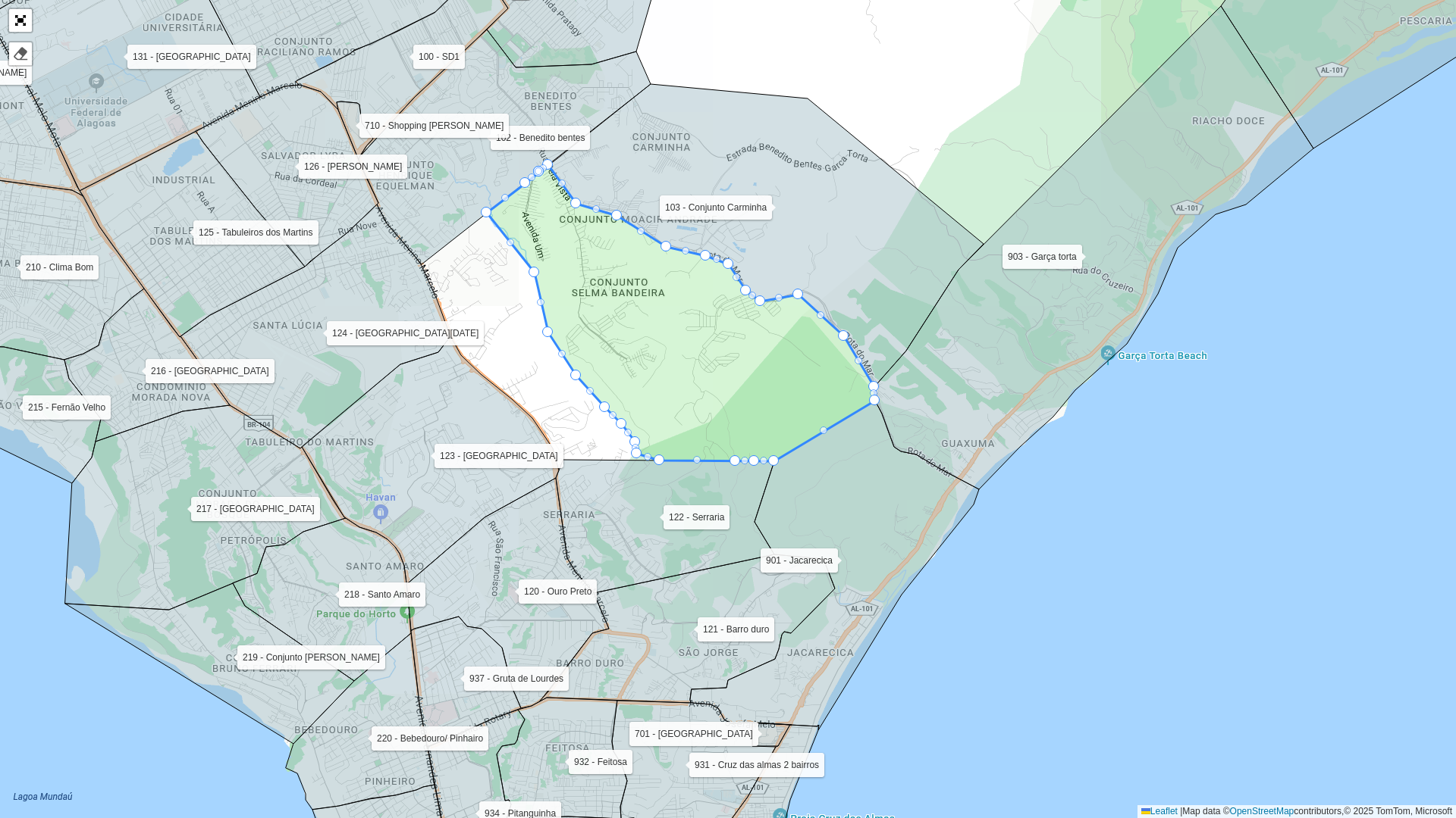
drag, startPoint x: 658, startPoint y: 373, endPoint x: 833, endPoint y: 417, distance: 180.4
click at [830, 417] on icon at bounding box center [681, 313] width 388 height 297
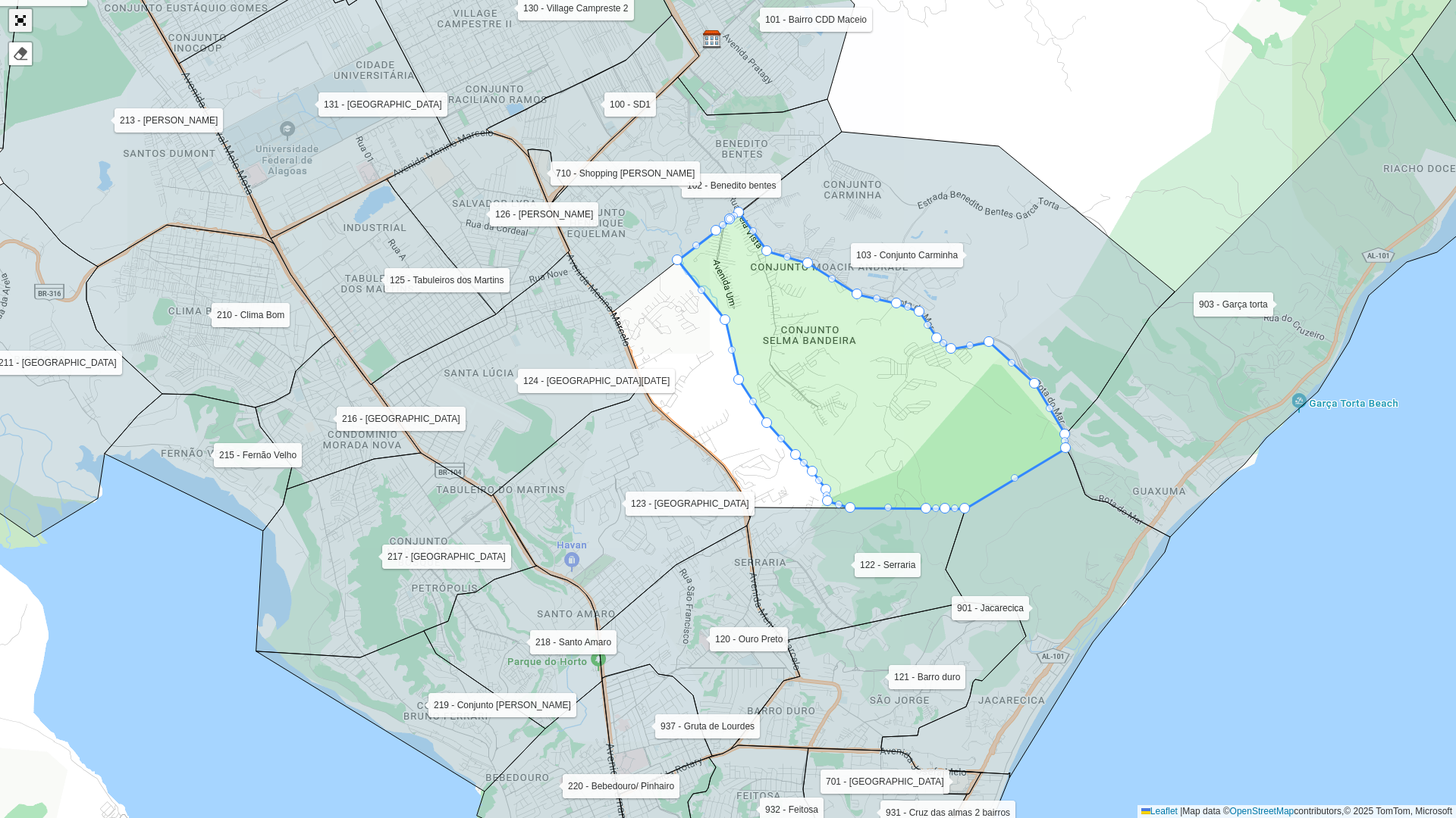
click at [22, 14] on link "Abrir mapa em tela cheia" at bounding box center [20, 20] width 23 height 23
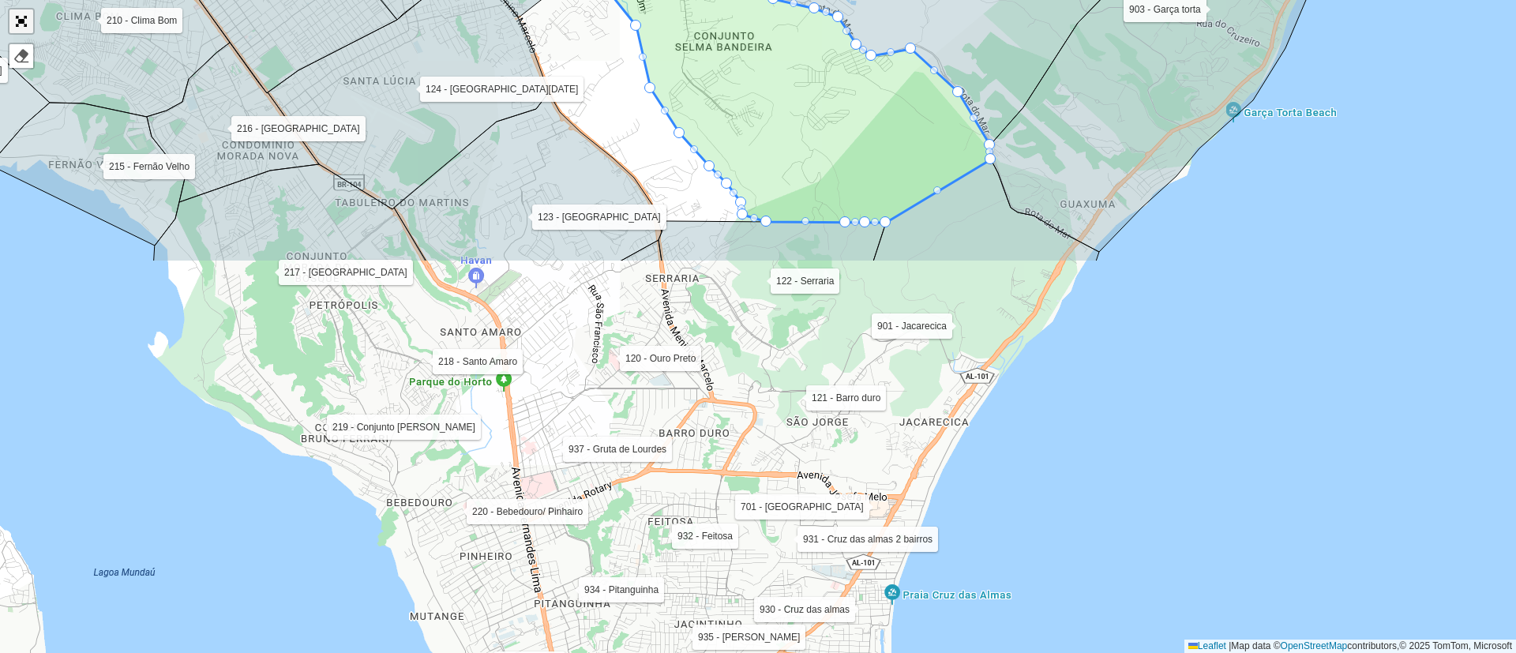
scroll to position [431, 0]
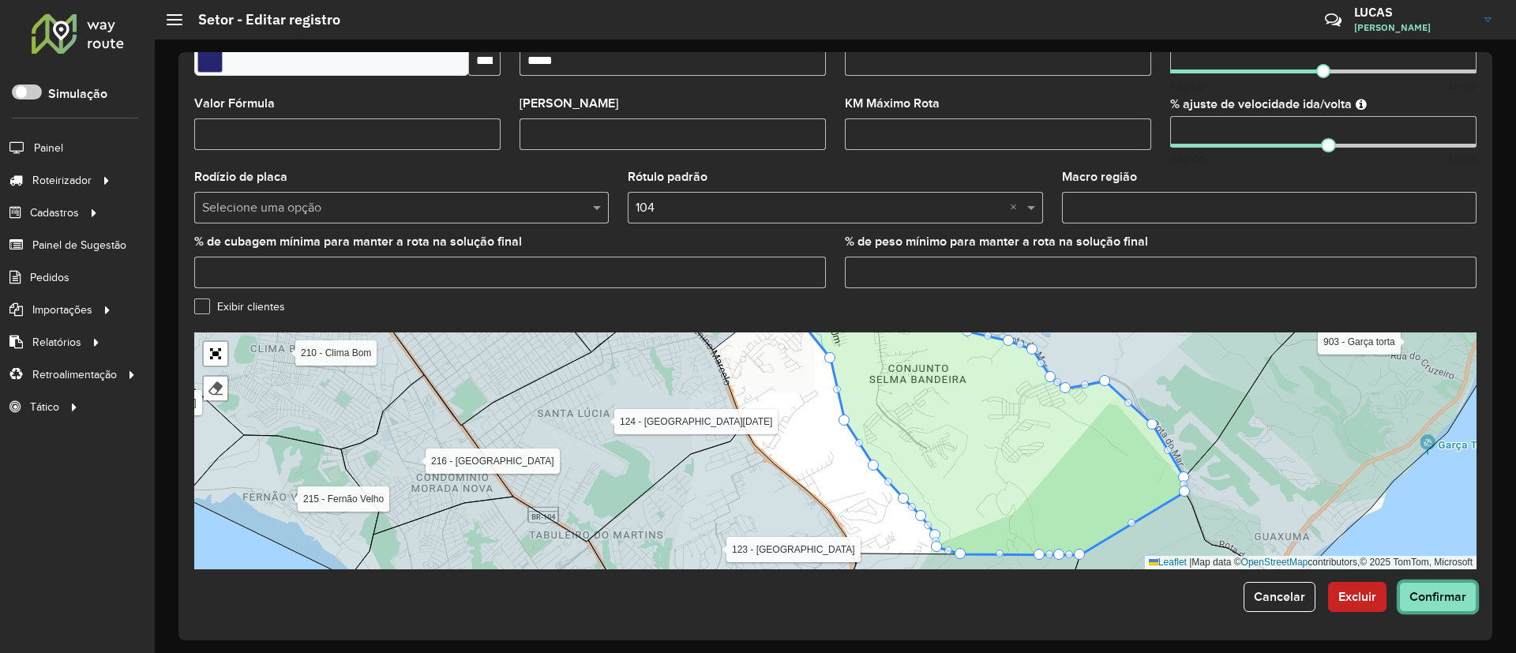
click at [1418, 601] on span "Confirmar" at bounding box center [1437, 596] width 57 height 13
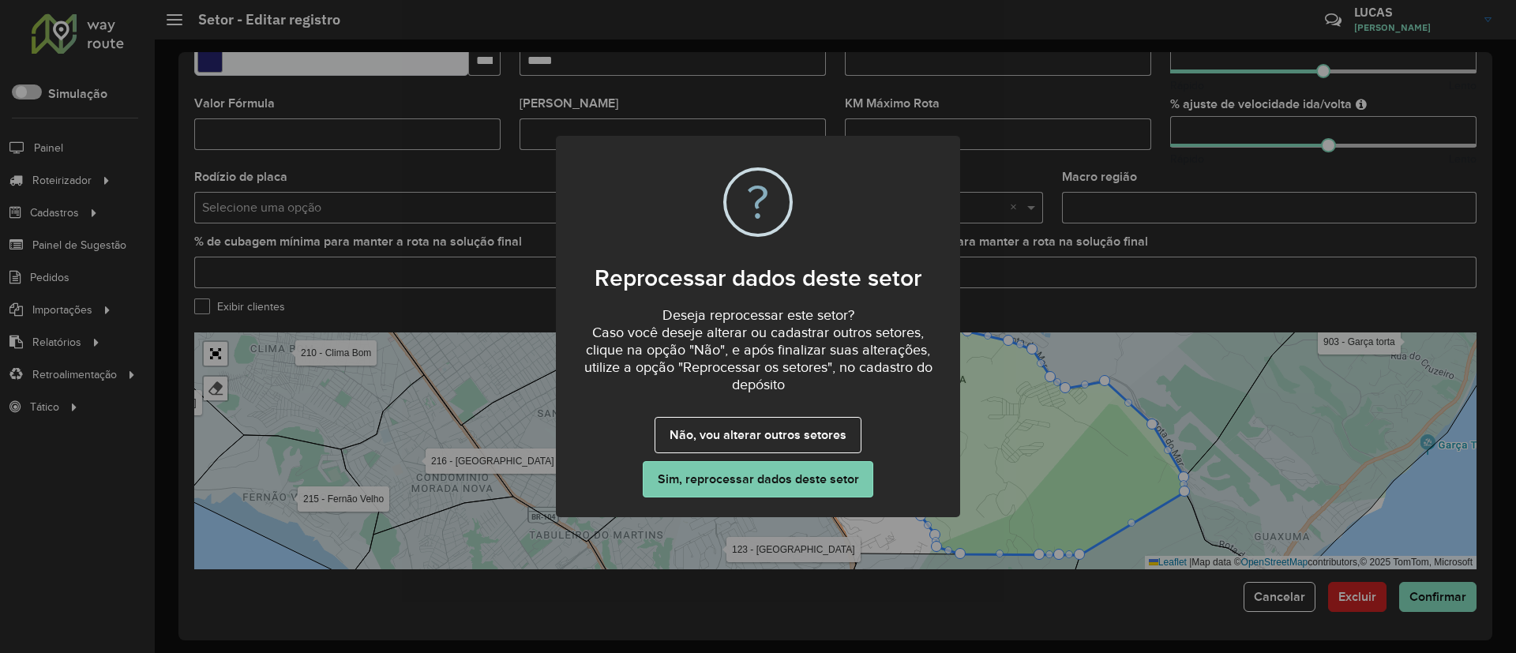
click at [811, 484] on button "Sim, reprocessar dados deste setor" at bounding box center [758, 479] width 230 height 36
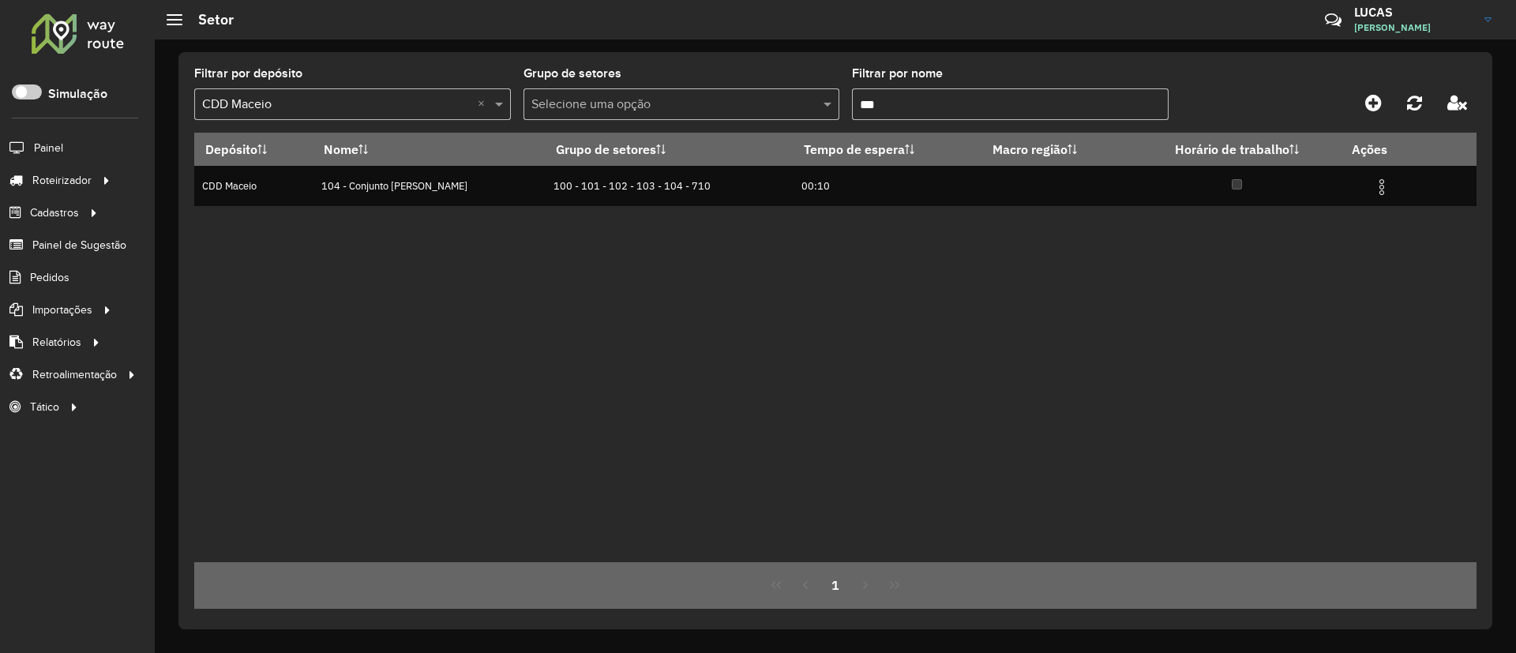
click at [948, 99] on input "***" at bounding box center [1010, 104] width 317 height 32
click at [950, 99] on input "***" at bounding box center [1010, 104] width 317 height 32
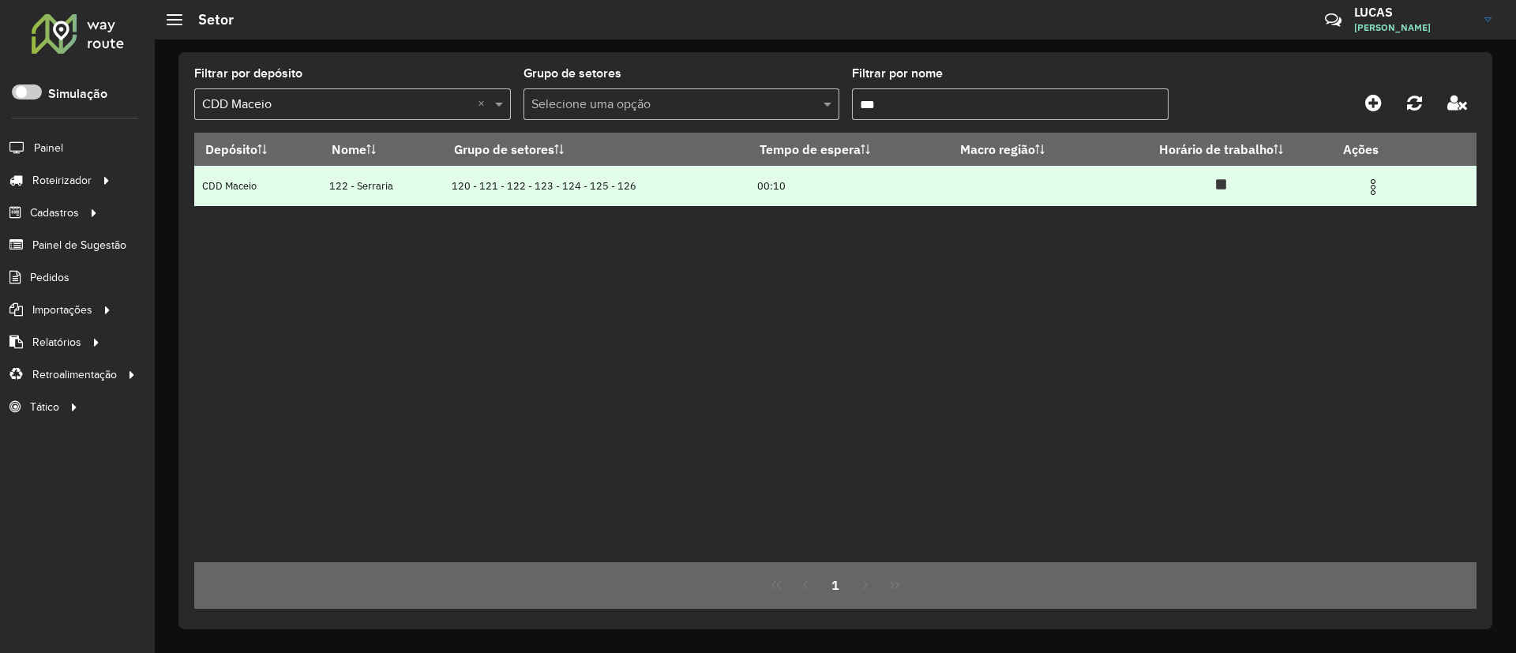
type input "***"
click at [1375, 176] on span at bounding box center [1372, 184] width 19 height 21
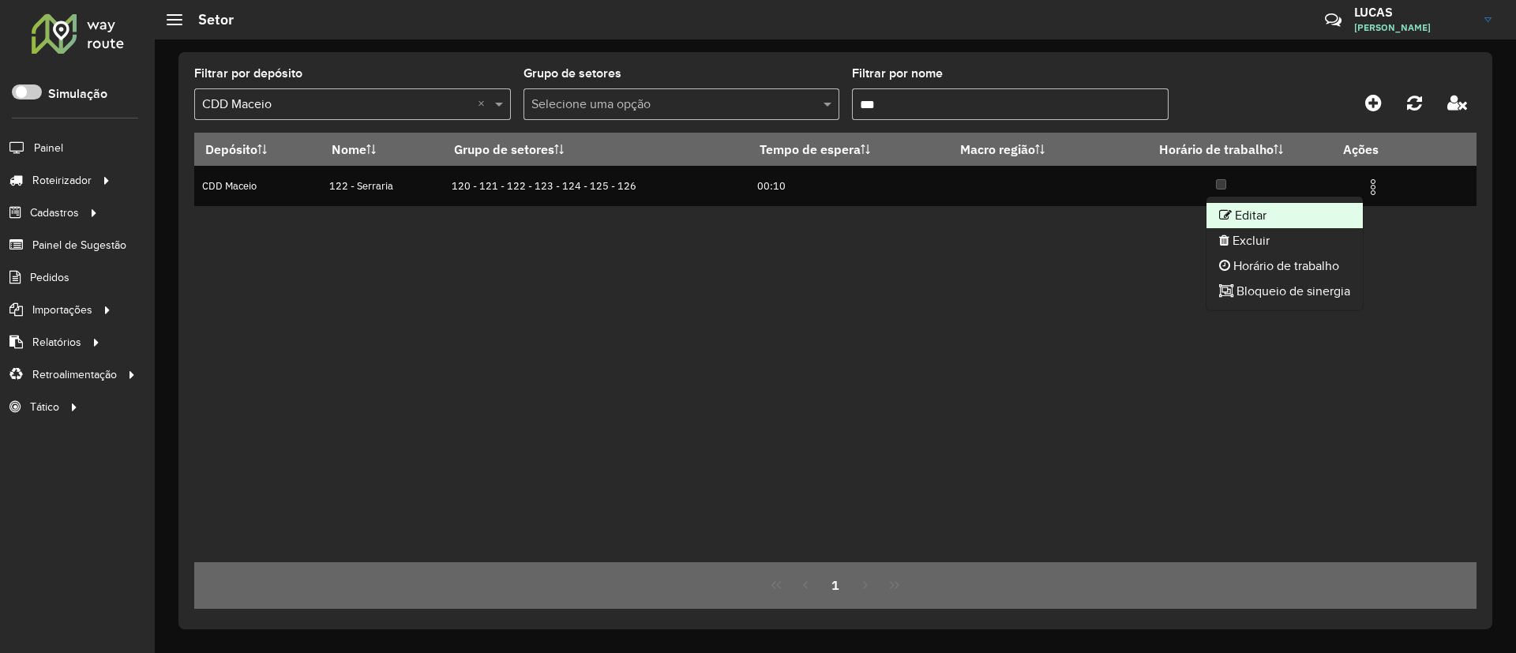
click at [1259, 205] on li "Editar" at bounding box center [1284, 215] width 156 height 25
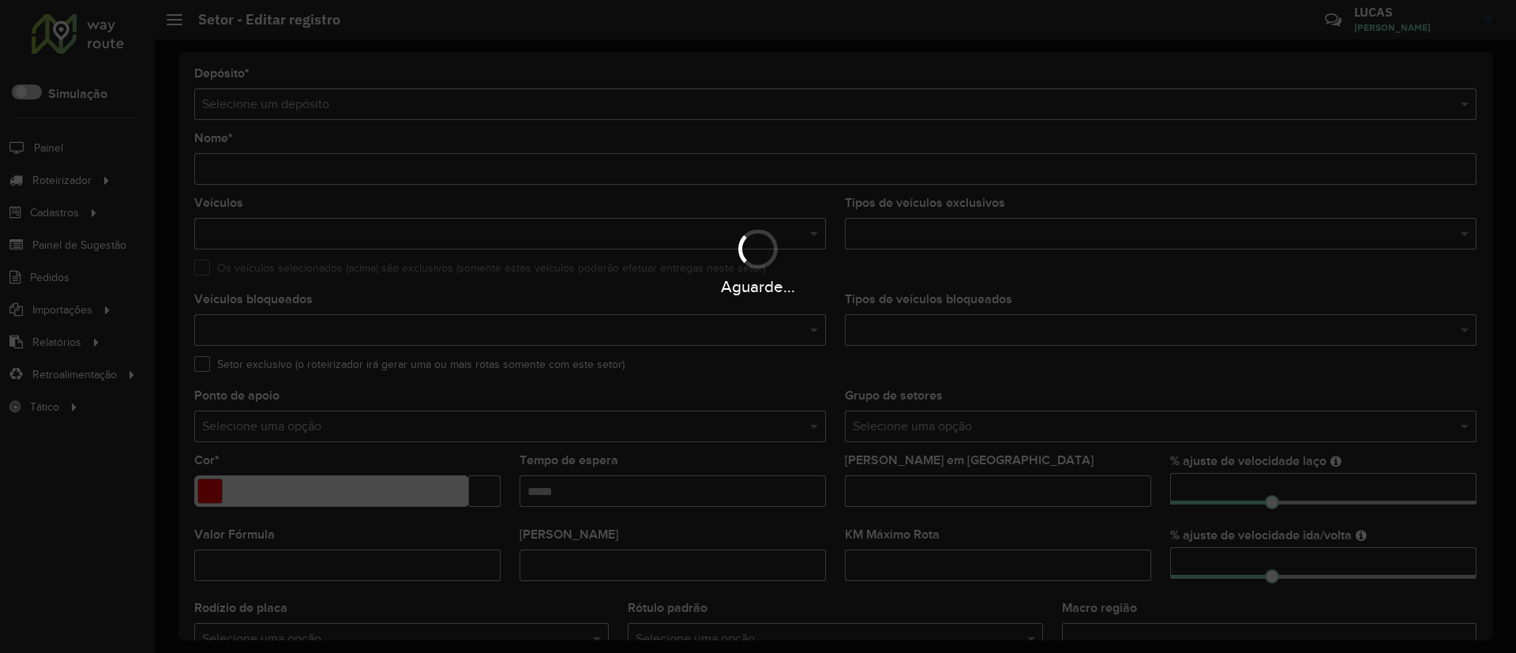
type input "**********"
type input "*******"
type input "*****"
type input "**"
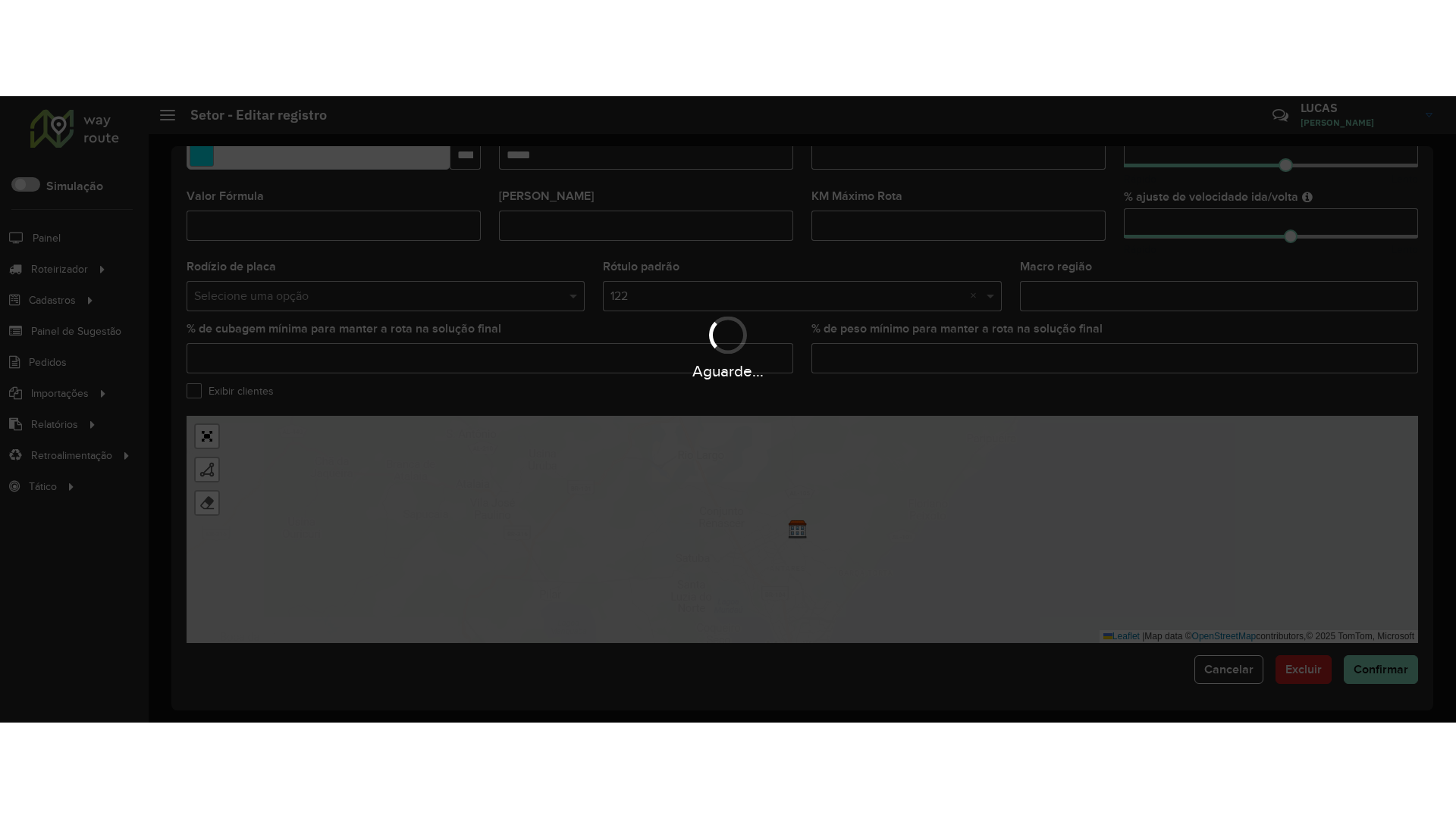
scroll to position [414, 0]
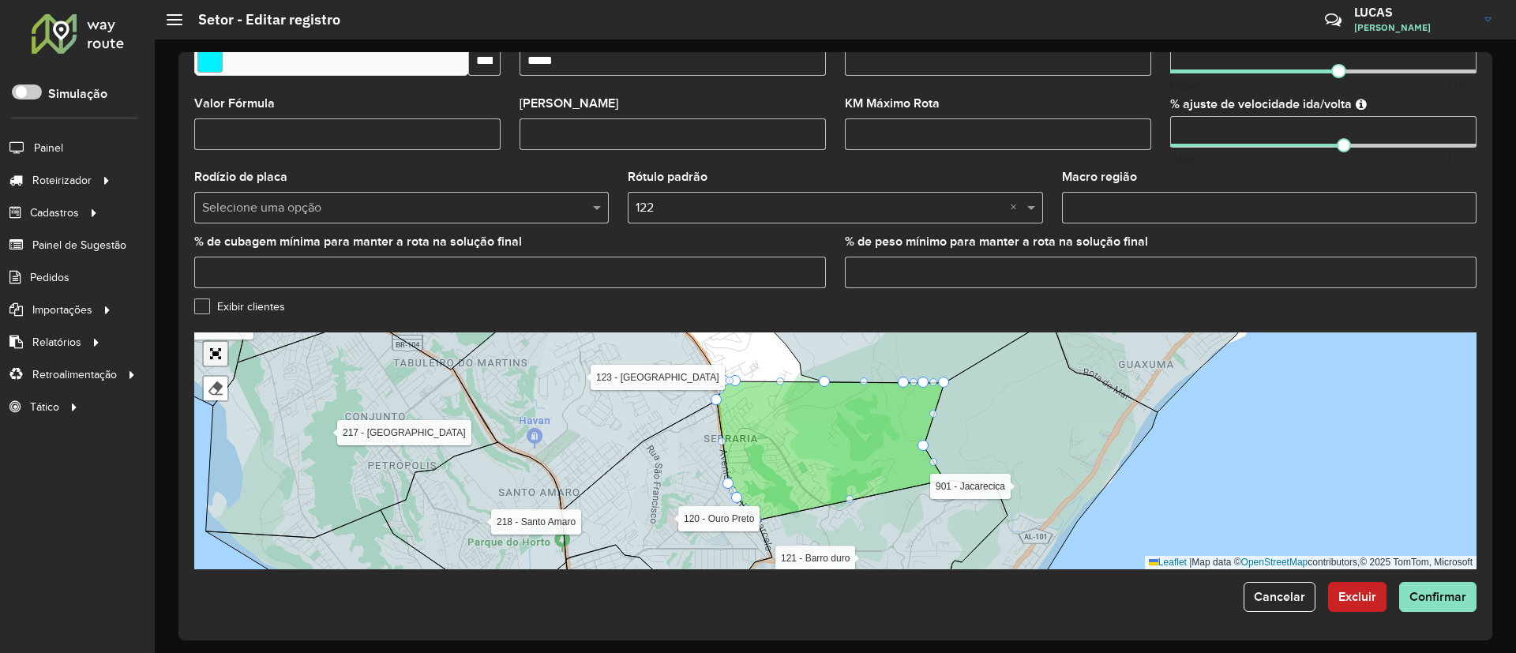
click at [224, 350] on link "Abrir mapa em tela cheia" at bounding box center [216, 354] width 24 height 24
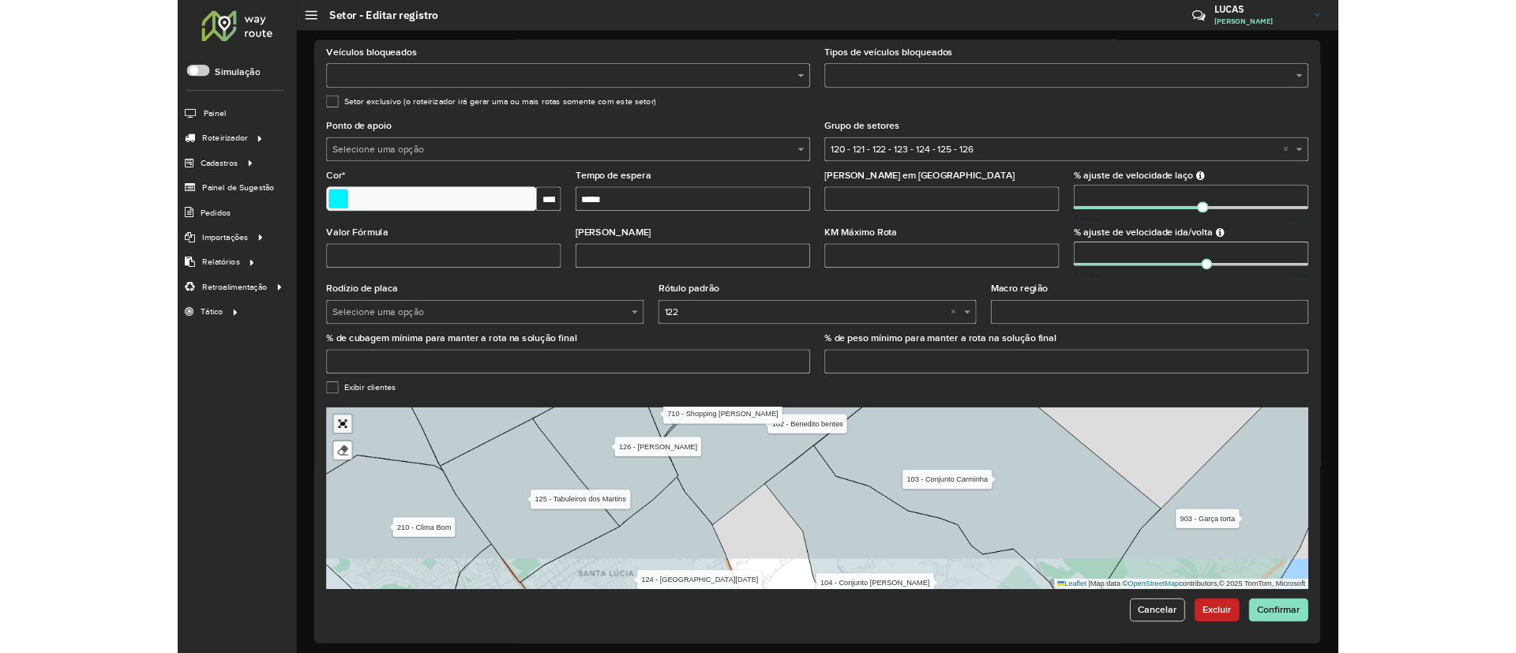
scroll to position [0, 0]
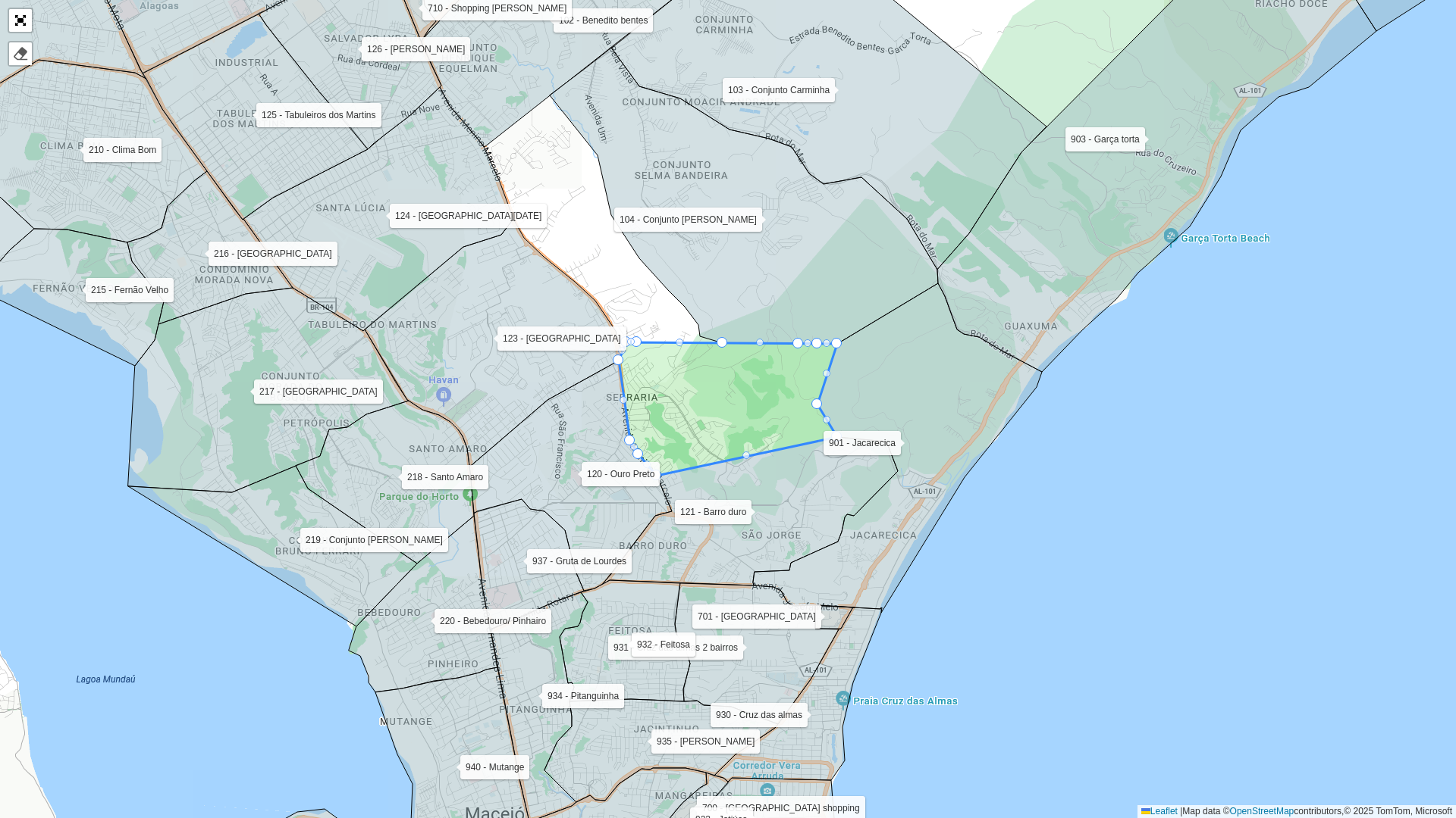
drag, startPoint x: 677, startPoint y: 344, endPoint x: 511, endPoint y: 128, distance: 272.4
click at [635, 341] on div at bounding box center [636, 341] width 11 height 11
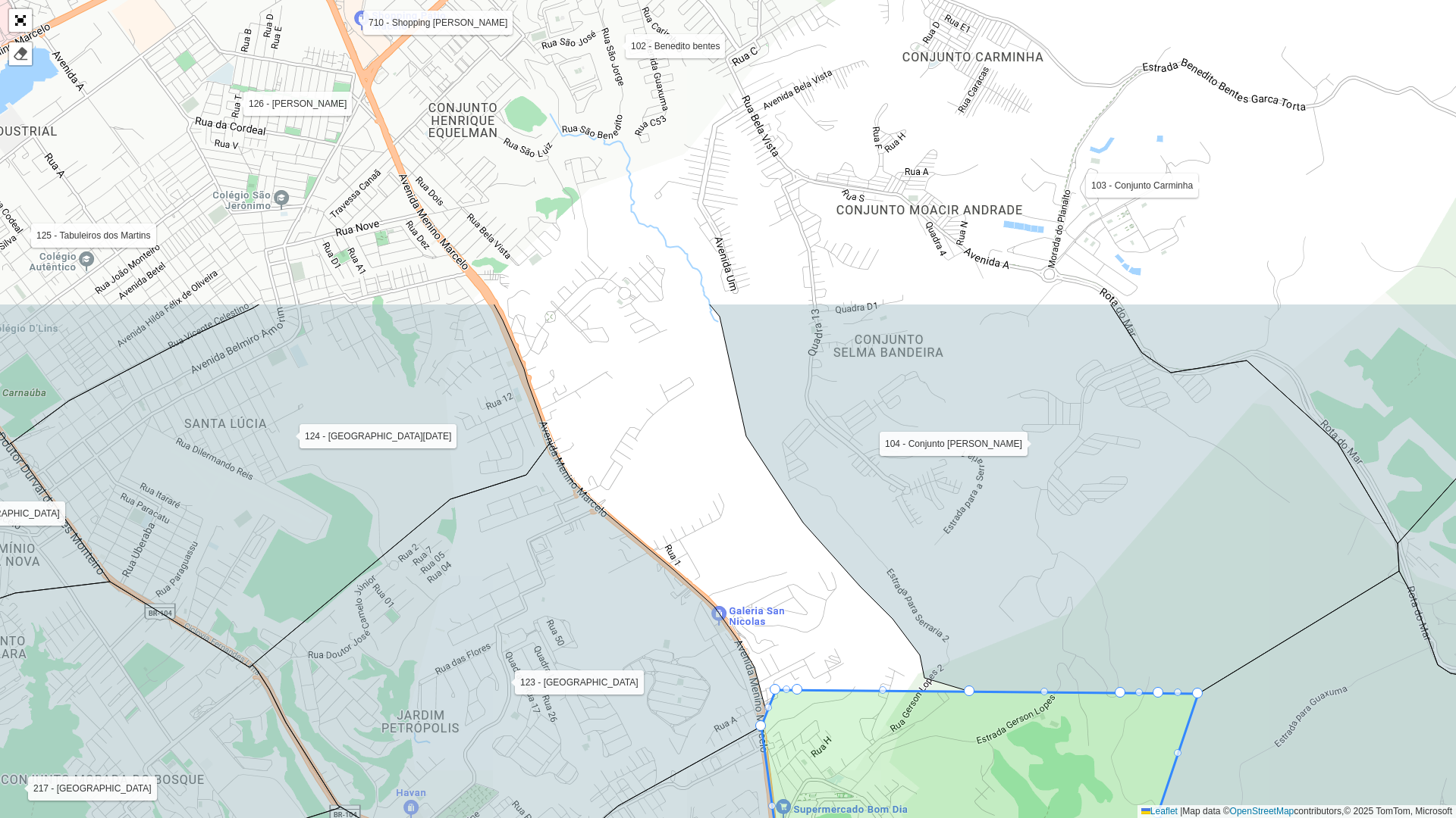
drag, startPoint x: 777, startPoint y: 284, endPoint x: 889, endPoint y: 610, distance: 344.7
click at [889, 610] on icon at bounding box center [1054, 499] width 690 height 391
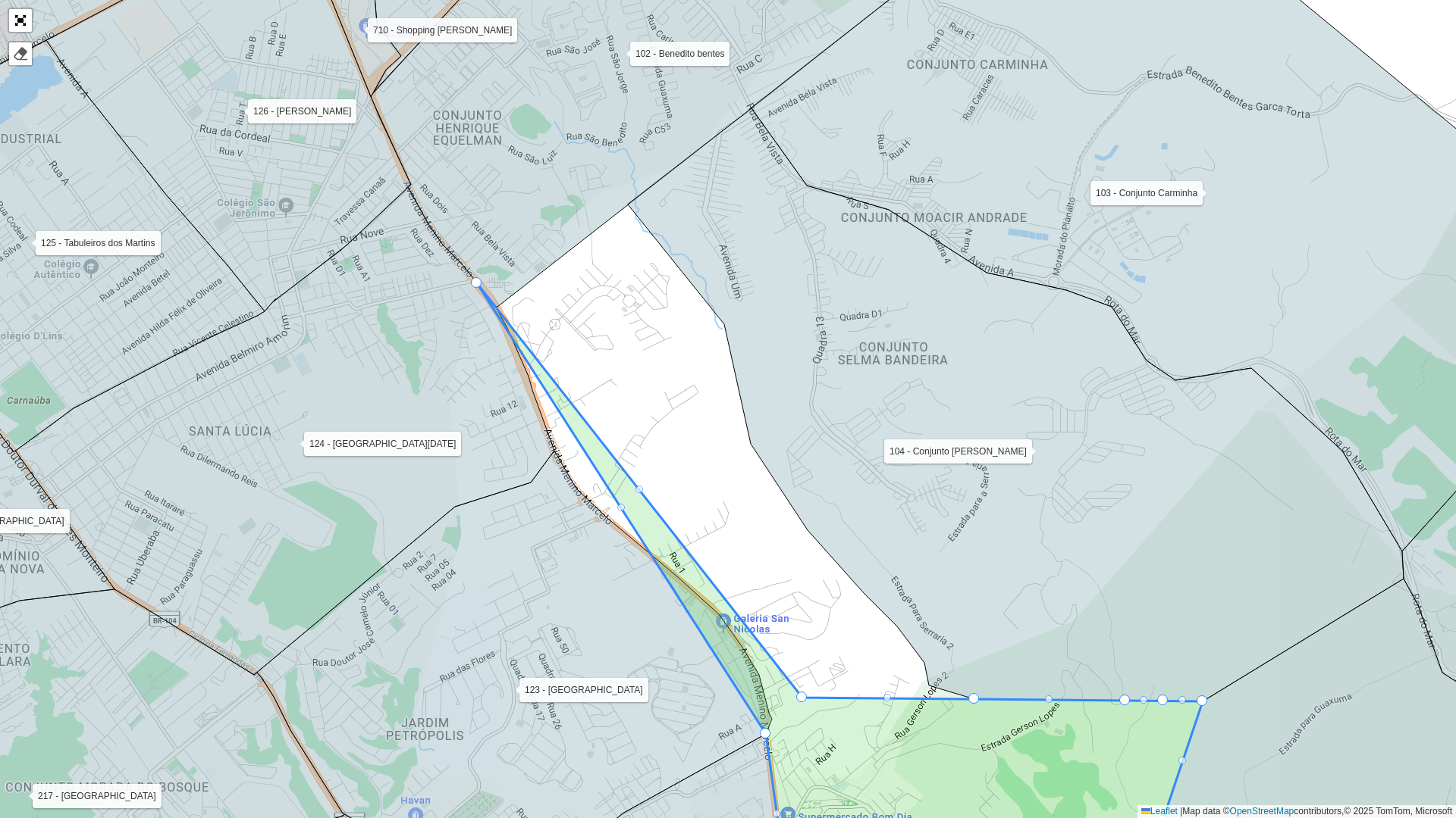
drag, startPoint x: 781, startPoint y: 696, endPoint x: 484, endPoint y: 282, distance: 509.5
drag, startPoint x: 580, startPoint y: 444, endPoint x: 548, endPoint y: 462, distance: 36.7
click at [570, 448] on div "100 - SD1 101 - Bairro CDD Maceio 102 - Benedito bentes 103 - Conjunto Carminha…" at bounding box center [728, 409] width 1456 height 818
click at [570, 480] on icon at bounding box center [515, 676] width 515 height 450
click at [577, 445] on div at bounding box center [579, 444] width 8 height 8
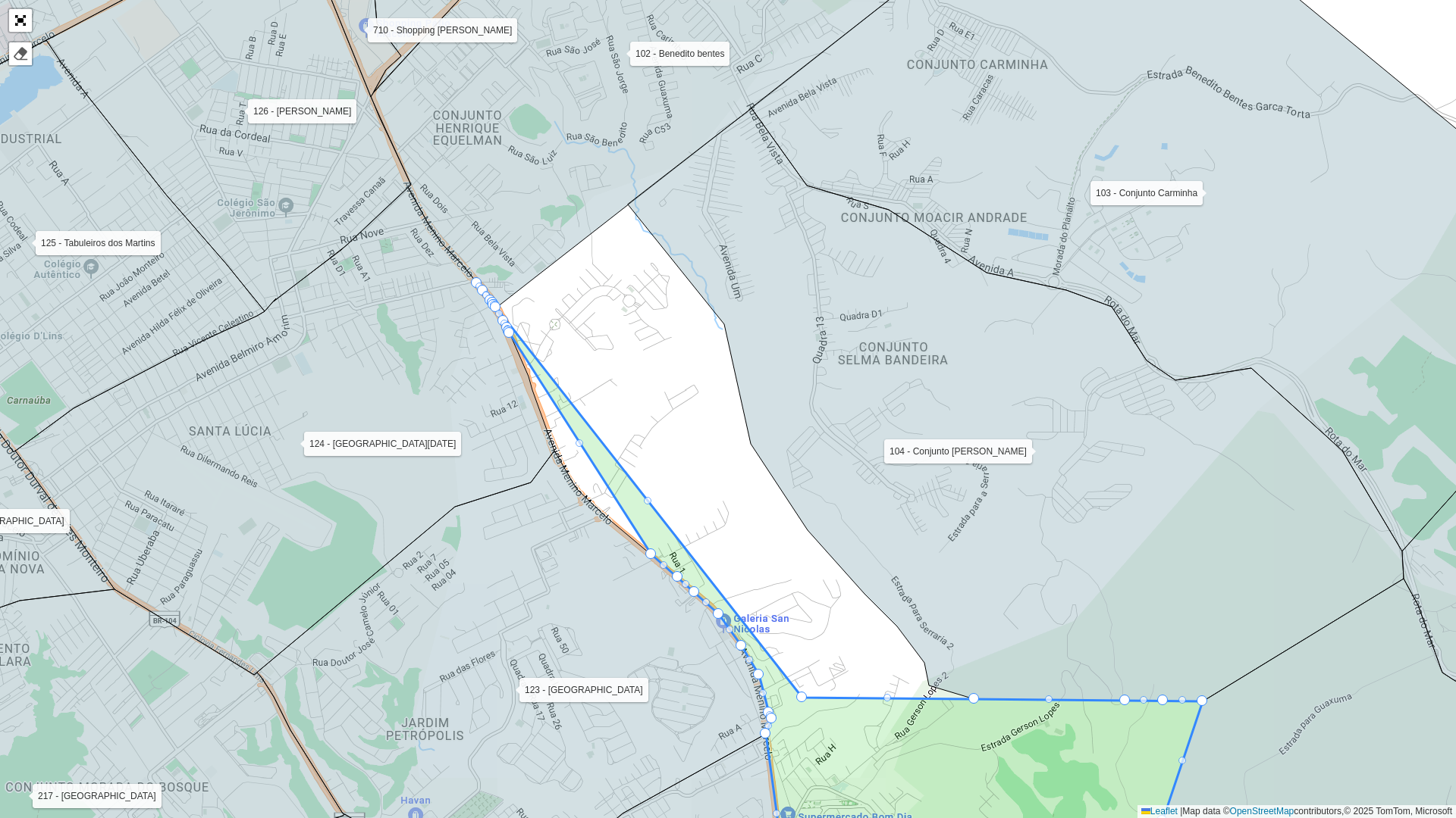
click at [577, 445] on div at bounding box center [579, 444] width 8 height 8
drag, startPoint x: 577, startPoint y: 445, endPoint x: 563, endPoint y: 468, distance: 26.9
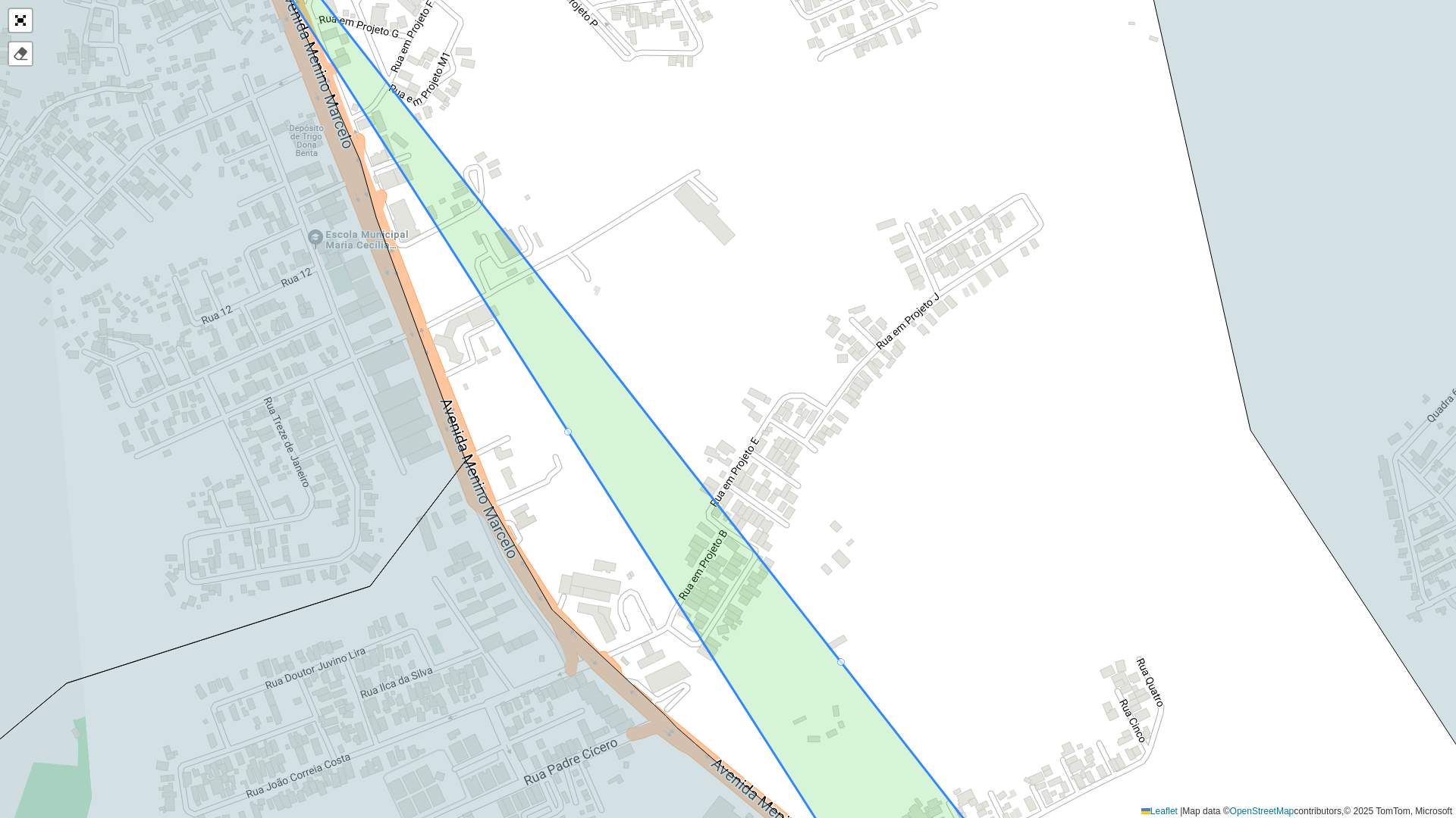
click at [570, 432] on div at bounding box center [568, 432] width 8 height 8
drag, startPoint x: 570, startPoint y: 432, endPoint x: 490, endPoint y: 483, distance: 94.9
click at [561, 438] on div "100 - SD1 101 - Bairro CDD Maceio 102 - Benedito bentes 103 - Conjunto Carminha…" at bounding box center [728, 409] width 1456 height 818
click at [562, 438] on div "100 - SD1 101 - Bairro CDD Maceio 102 - Benedito bentes 103 - Conjunto Carminha…" at bounding box center [728, 409] width 1456 height 818
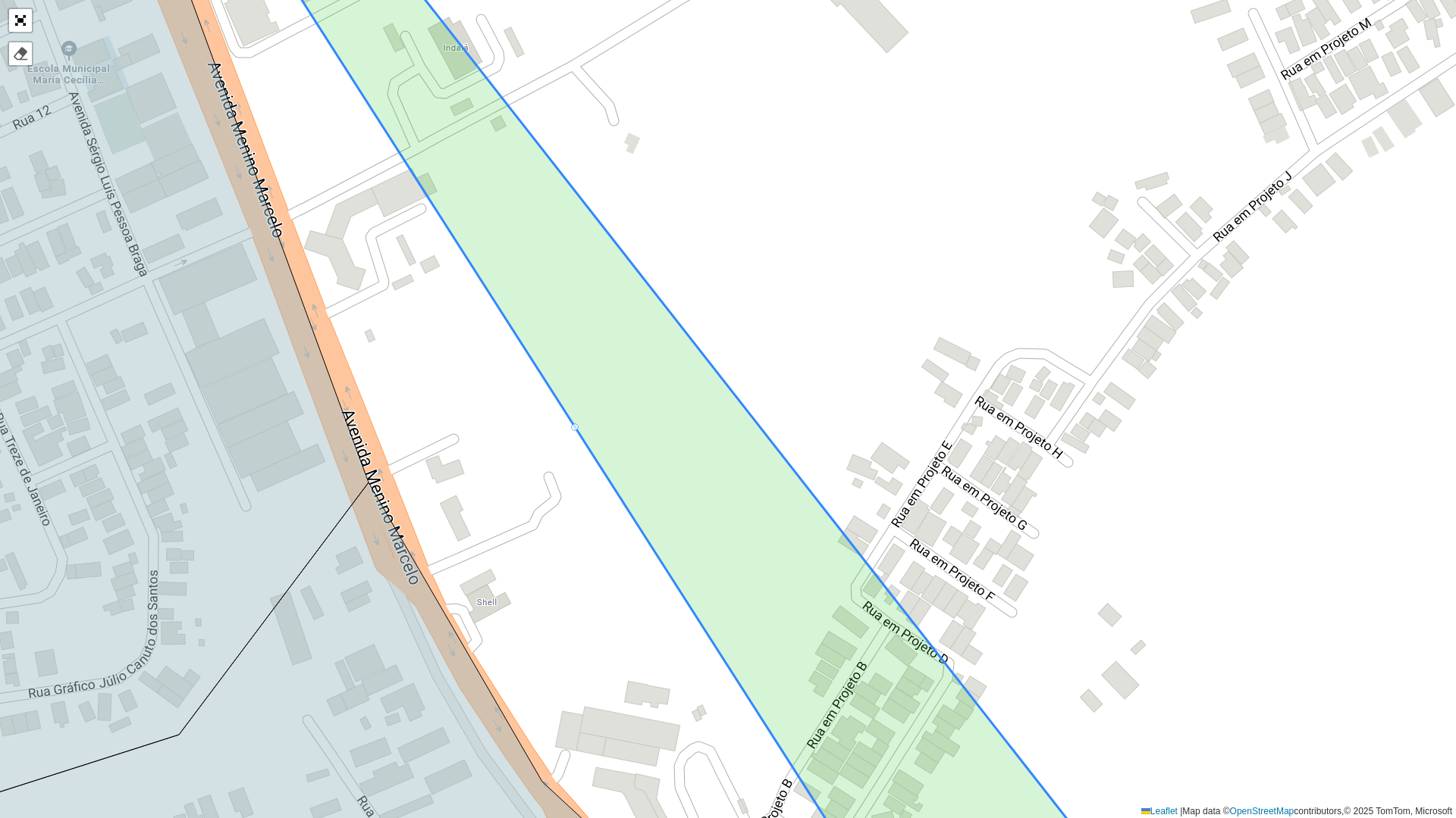
click at [577, 426] on div at bounding box center [574, 427] width 8 height 8
click at [578, 451] on div "100 - SD1 101 - Bairro CDD Maceio 102 - Benedito bentes 103 - Conjunto Carminha…" at bounding box center [728, 409] width 1456 height 818
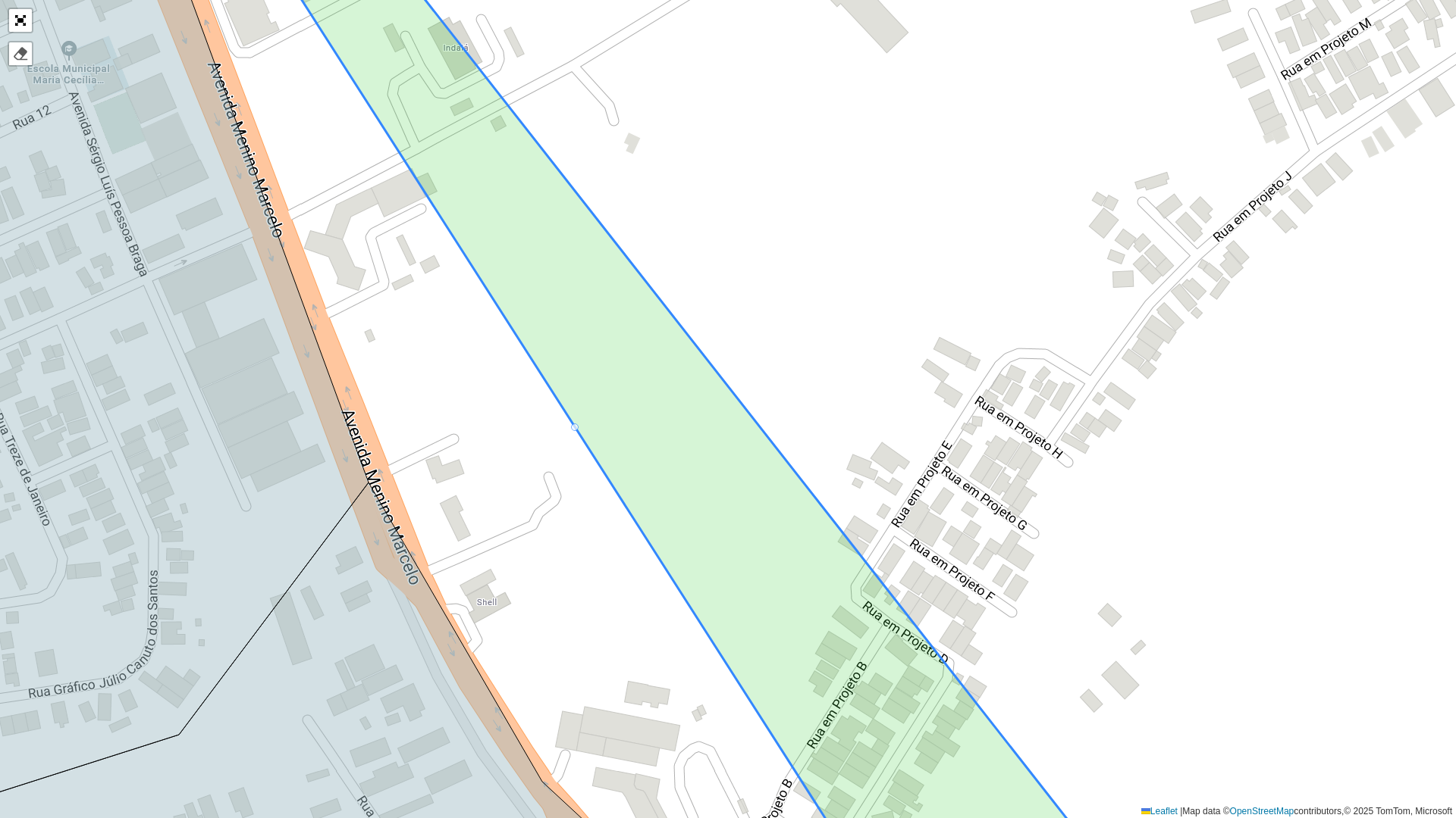
click at [578, 451] on div "100 - SD1 101 - Bairro CDD Maceio 102 - Benedito bentes 103 - Conjunto Carminha…" at bounding box center [728, 409] width 1456 height 818
click at [581, 434] on icon at bounding box center [692, 409] width 885 height 987
click at [581, 433] on icon at bounding box center [692, 409] width 885 height 987
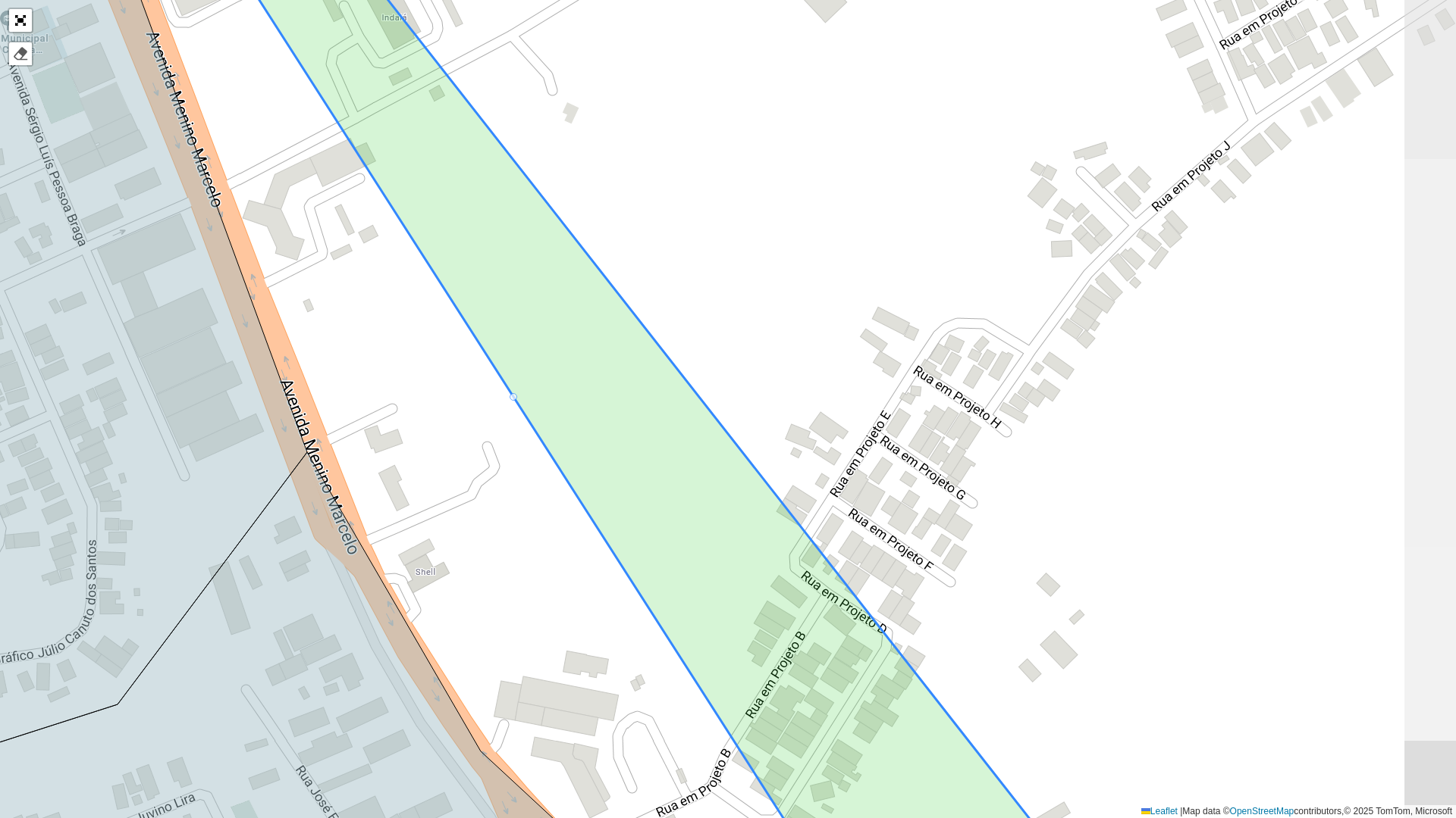
drag, startPoint x: 581, startPoint y: 436, endPoint x: 556, endPoint y: 375, distance: 65.9
click at [556, 375] on div "100 - SD1 101 - Bairro CDD Maceio 102 - Benedito bentes 103 - Conjunto Carminha…" at bounding box center [728, 409] width 1456 height 818
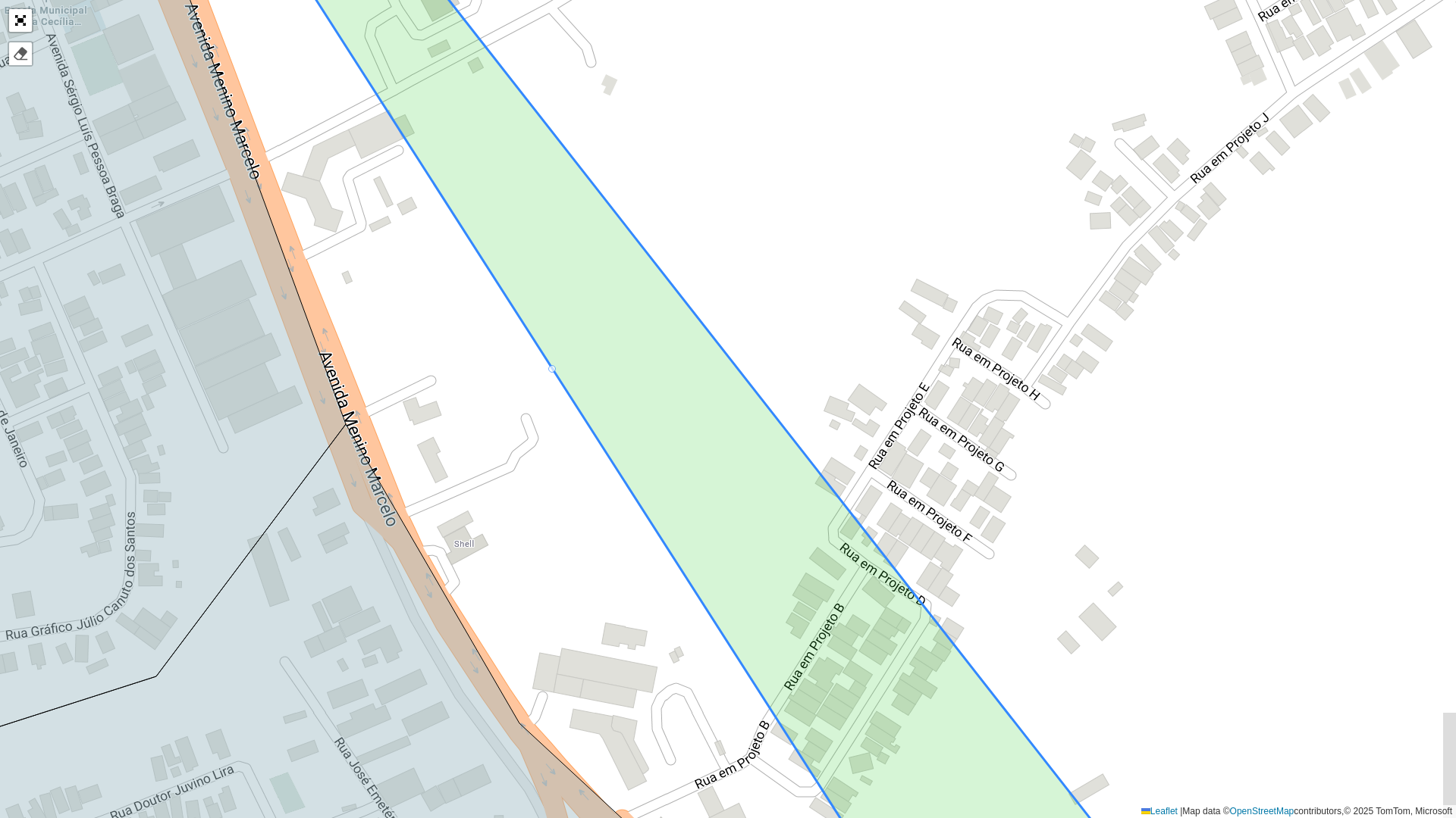
click at [556, 375] on icon at bounding box center [709, 409] width 893 height 987
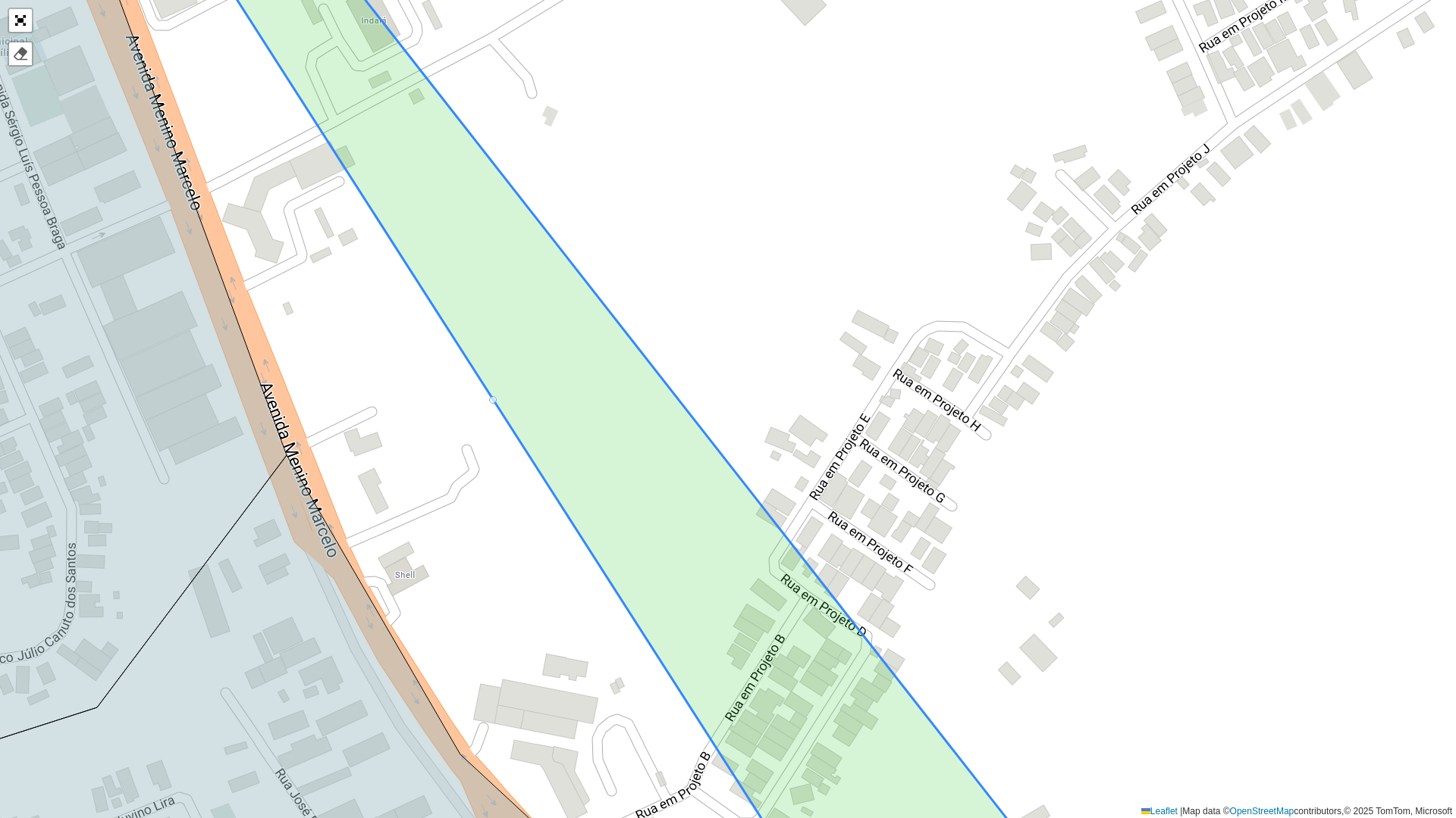
drag, startPoint x: 556, startPoint y: 375, endPoint x: 509, endPoint y: 402, distance: 54.2
click at [498, 406] on icon at bounding box center [650, 441] width 893 height 987
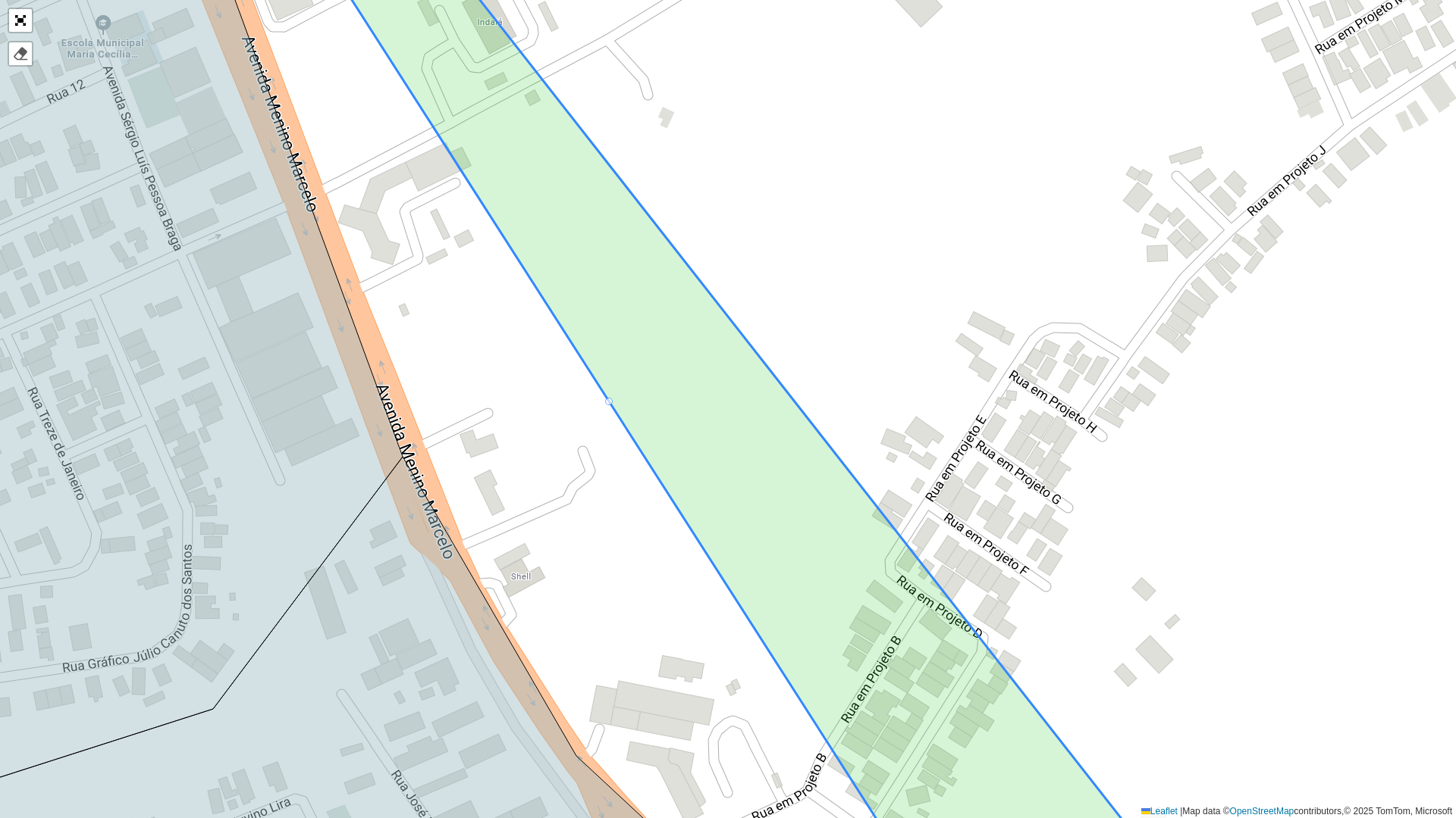
click at [614, 400] on icon at bounding box center [741, 409] width 888 height 987
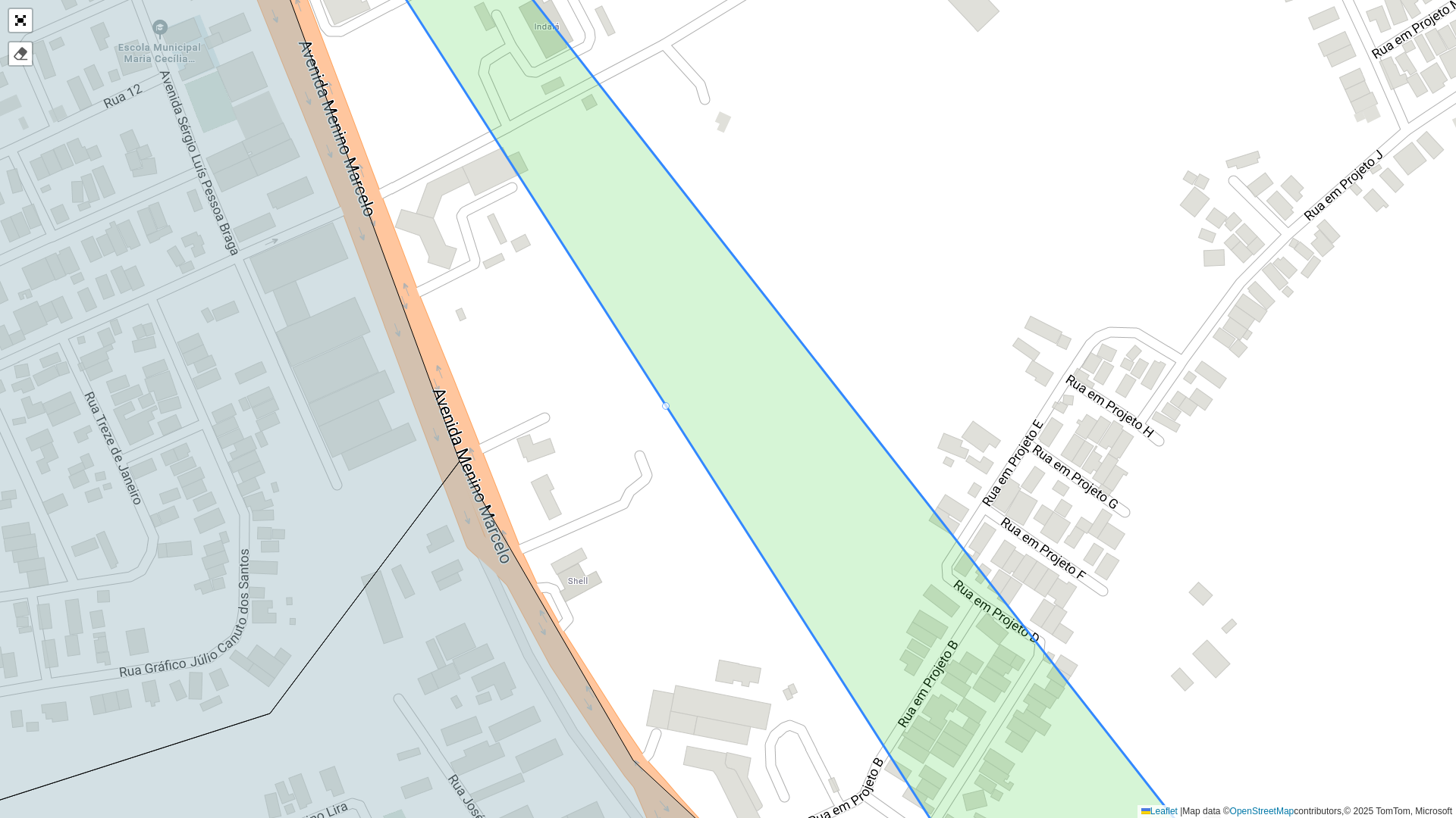
click at [666, 404] on div at bounding box center [666, 406] width 8 height 8
drag, startPoint x: 666, startPoint y: 404, endPoint x: 649, endPoint y: 454, distance: 52.8
click at [661, 411] on div "100 - SD1 101 - Bairro CDD Maceio 102 - Benedito bentes 103 - Conjunto Carminha…" at bounding box center [728, 409] width 1456 height 818
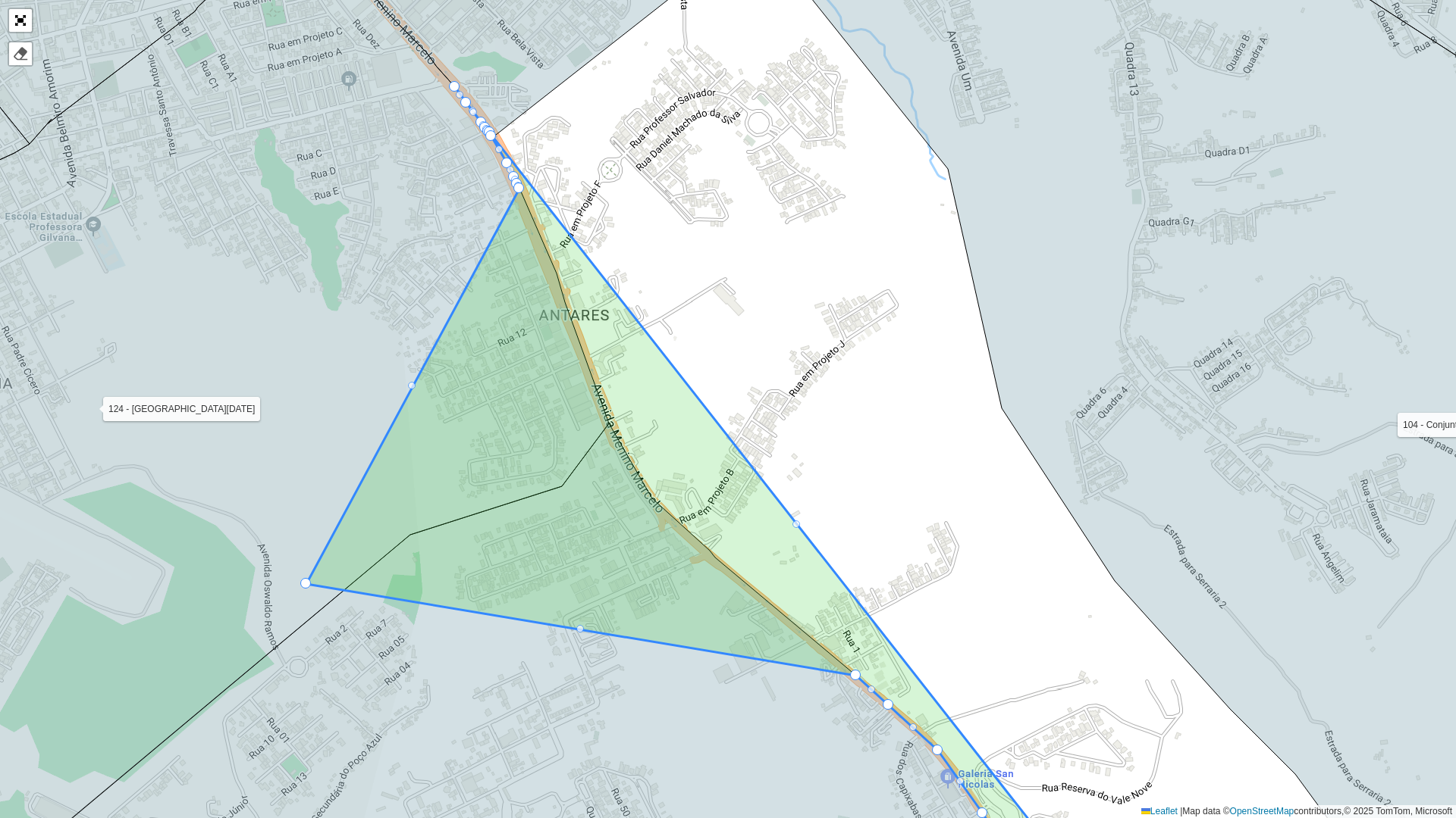
drag, startPoint x: 800, startPoint y: 631, endPoint x: 303, endPoint y: 585, distance: 499.1
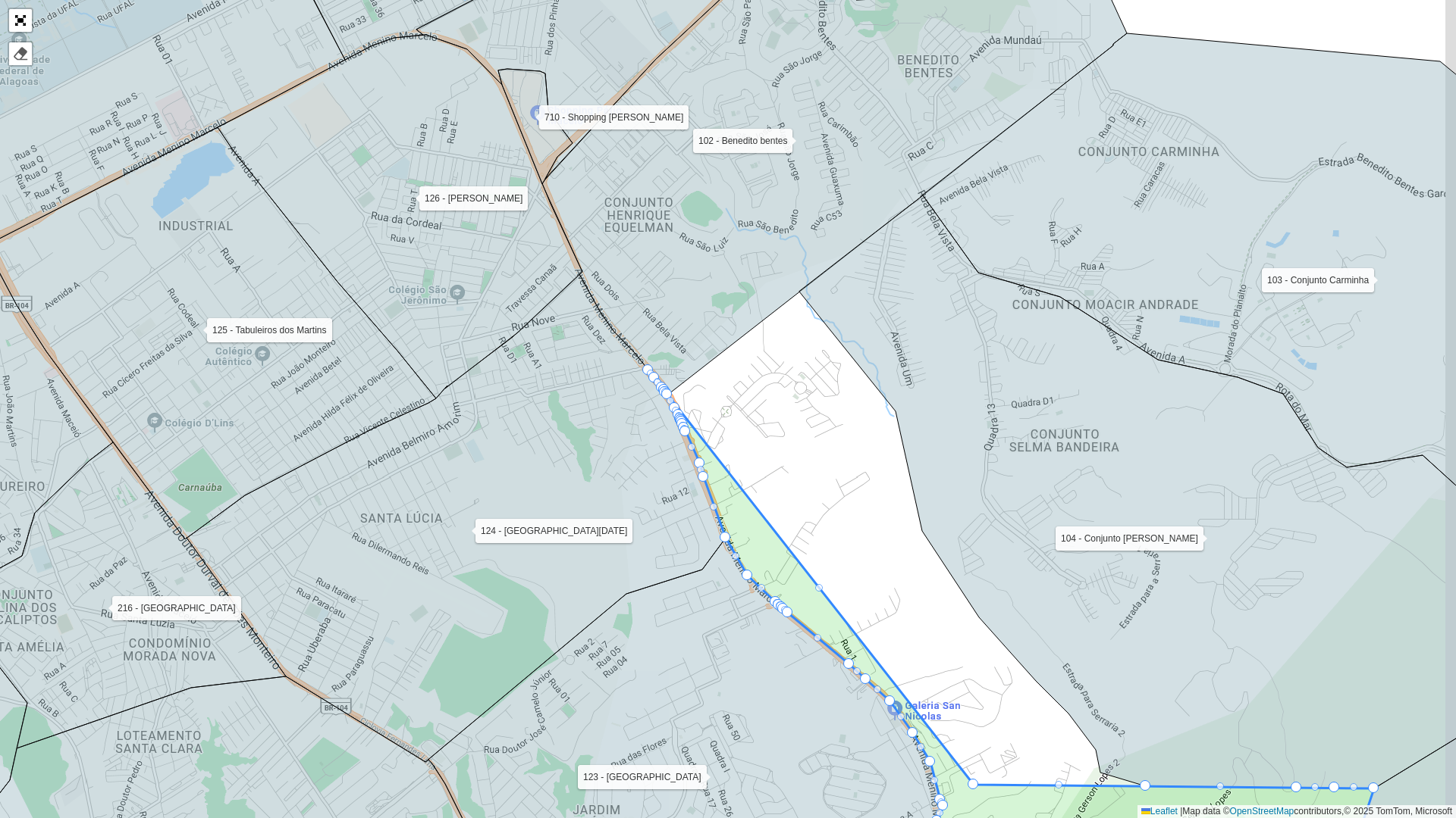
drag, startPoint x: 866, startPoint y: 541, endPoint x: 813, endPoint y: 603, distance: 81.6
click at [790, 614] on icon at bounding box center [1010, 662] width 725 height 582
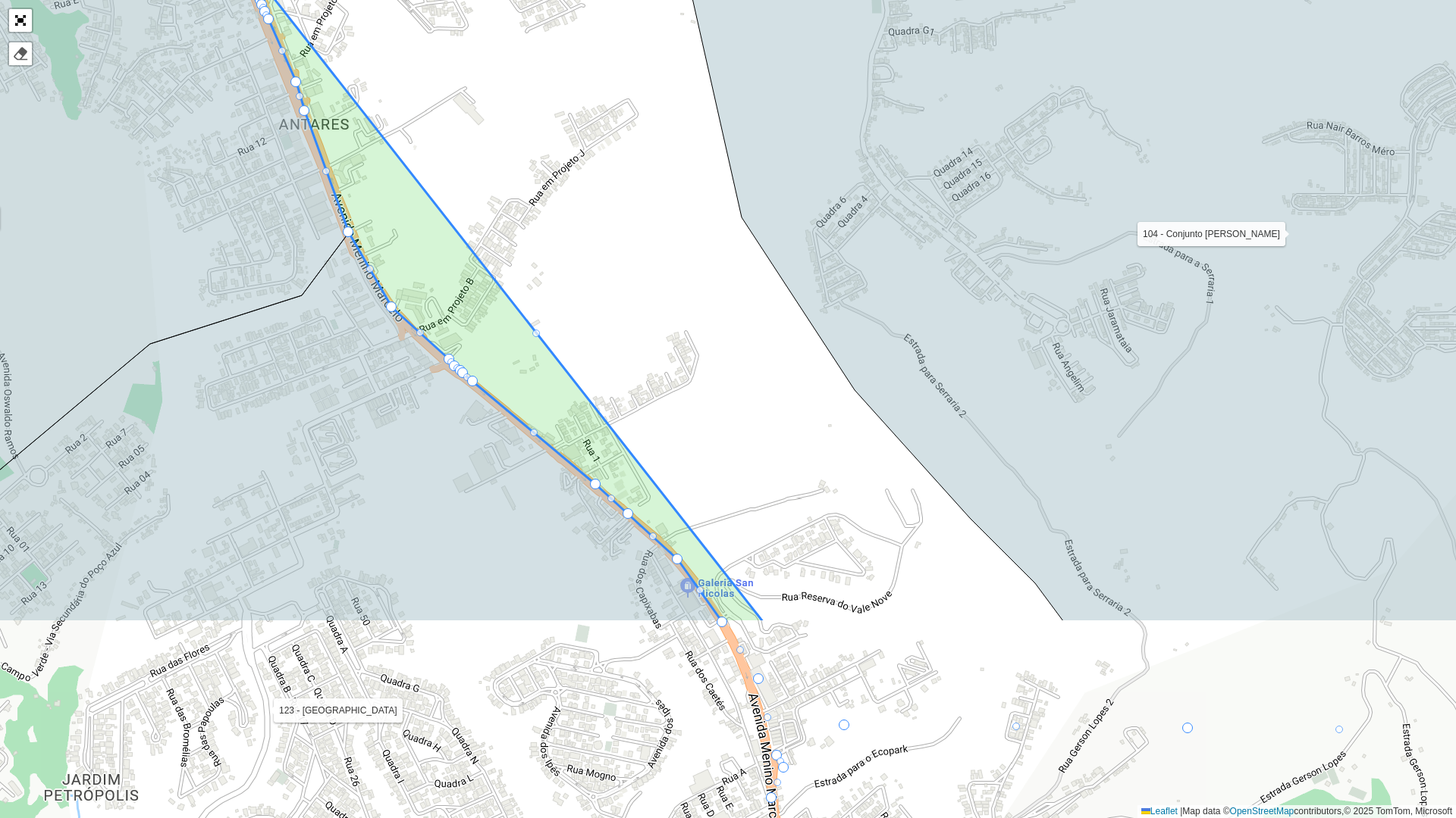
drag, startPoint x: 791, startPoint y: 577, endPoint x: 697, endPoint y: 333, distance: 261.5
click at [697, 333] on div "100 - SD1 101 - Bairro CDD Maceio 102 - Benedito bentes 103 - Conjunto Carminha…" at bounding box center [728, 409] width 1456 height 818
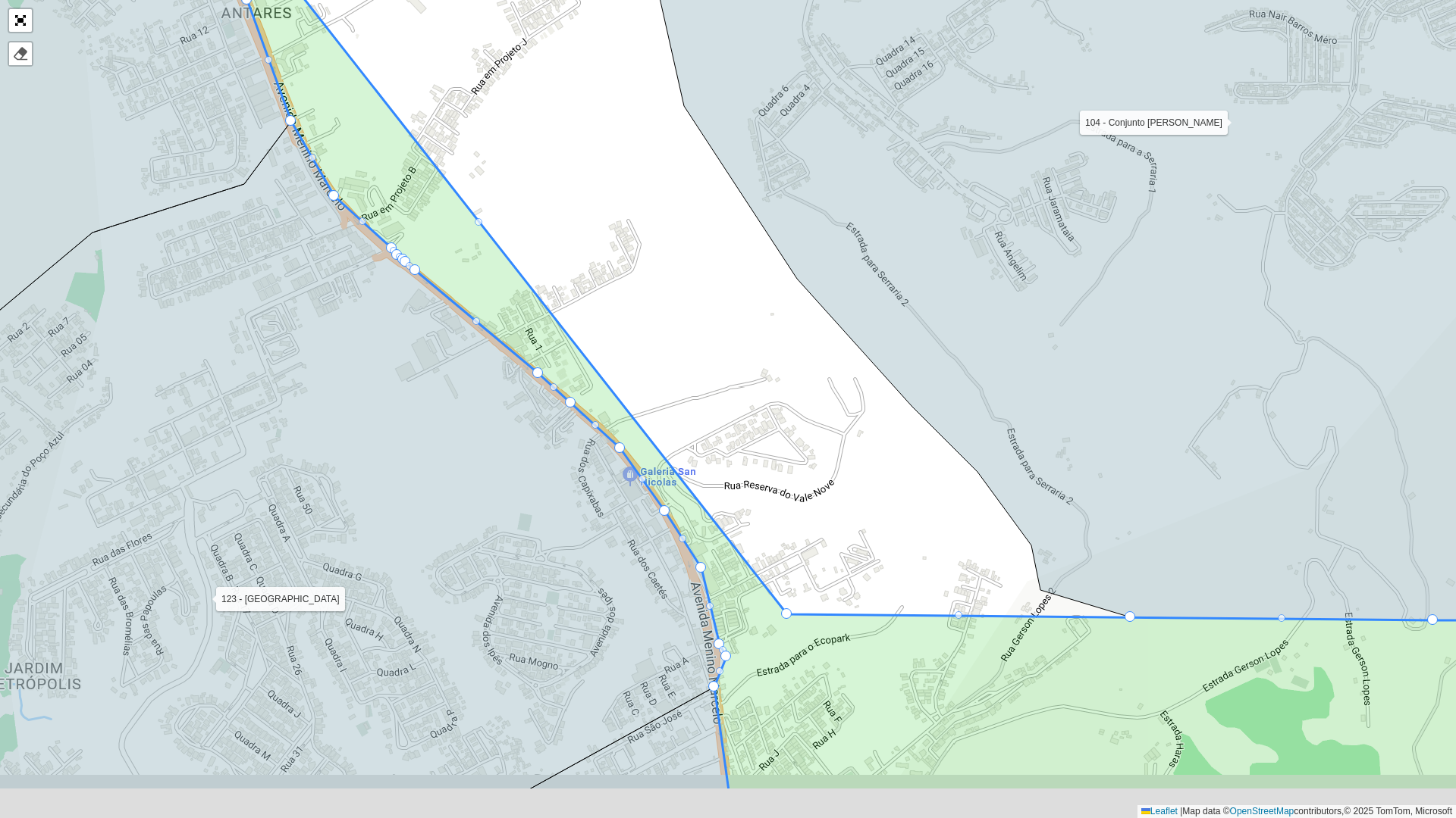
drag, startPoint x: 775, startPoint y: 531, endPoint x: 717, endPoint y: 419, distance: 126.1
click at [717, 419] on div "100 - SD1 101 - Bairro CDD Maceio 102 - Benedito bentes 103 - Conjunto Carminha…" at bounding box center [728, 409] width 1456 height 818
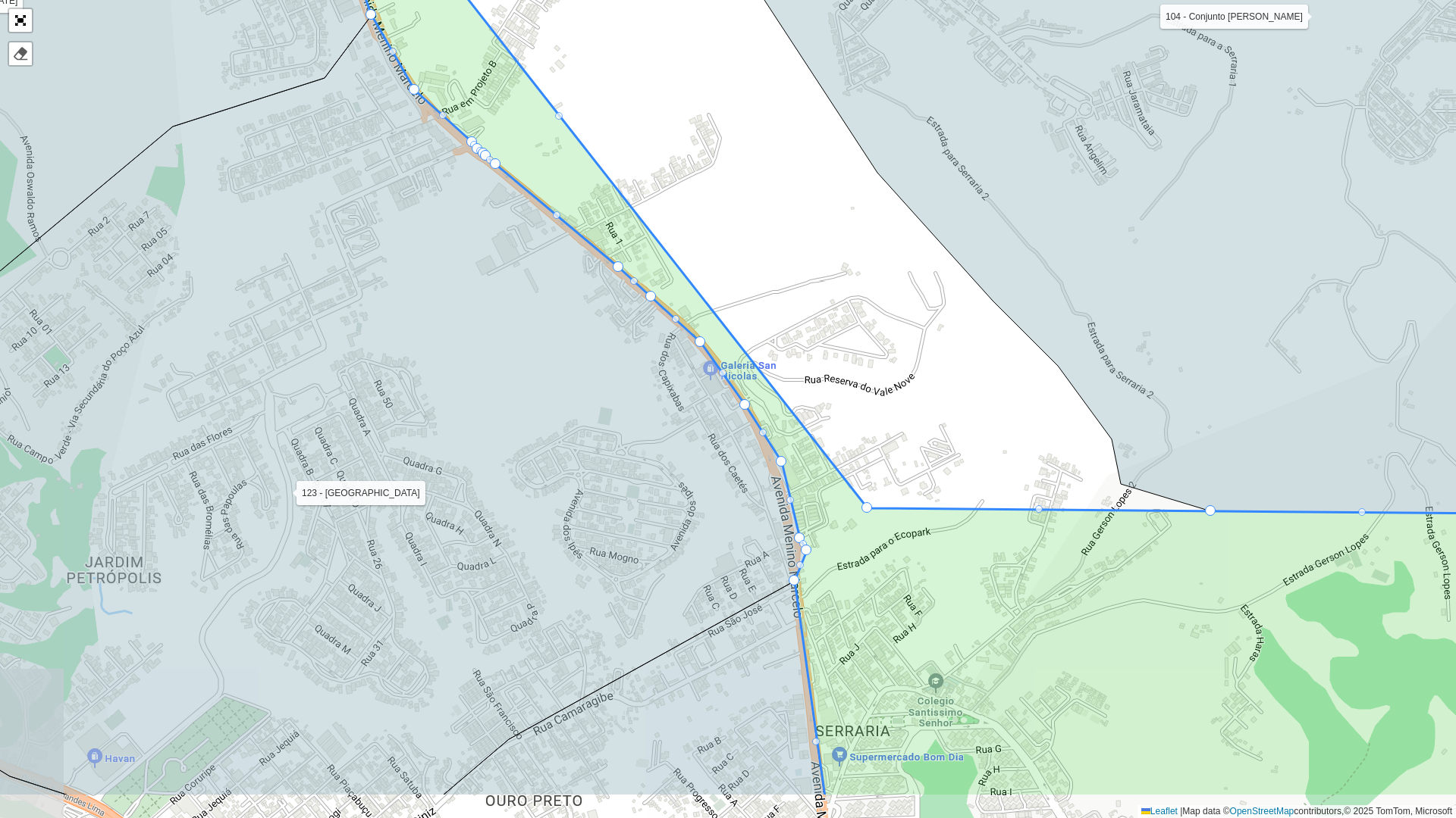
drag, startPoint x: 790, startPoint y: 606, endPoint x: 872, endPoint y: 500, distance: 134.0
click at [872, 500] on div "100 - SD1 101 - Bairro CDD Maceio 102 - Benedito bentes 103 - Conjunto Carminha…" at bounding box center [728, 409] width 1456 height 818
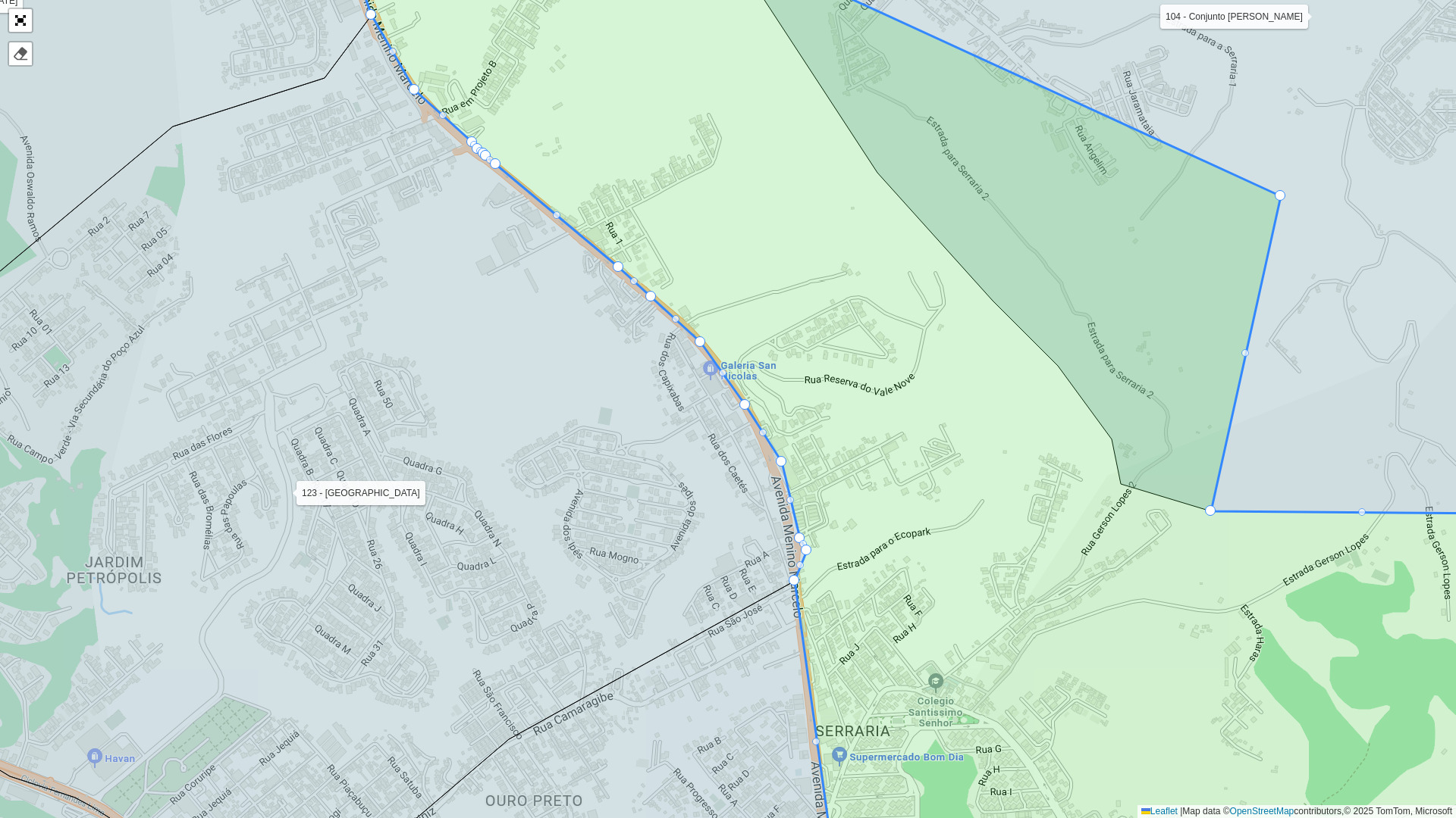
drag, startPoint x: 867, startPoint y: 505, endPoint x: 1280, endPoint y: 194, distance: 517.0
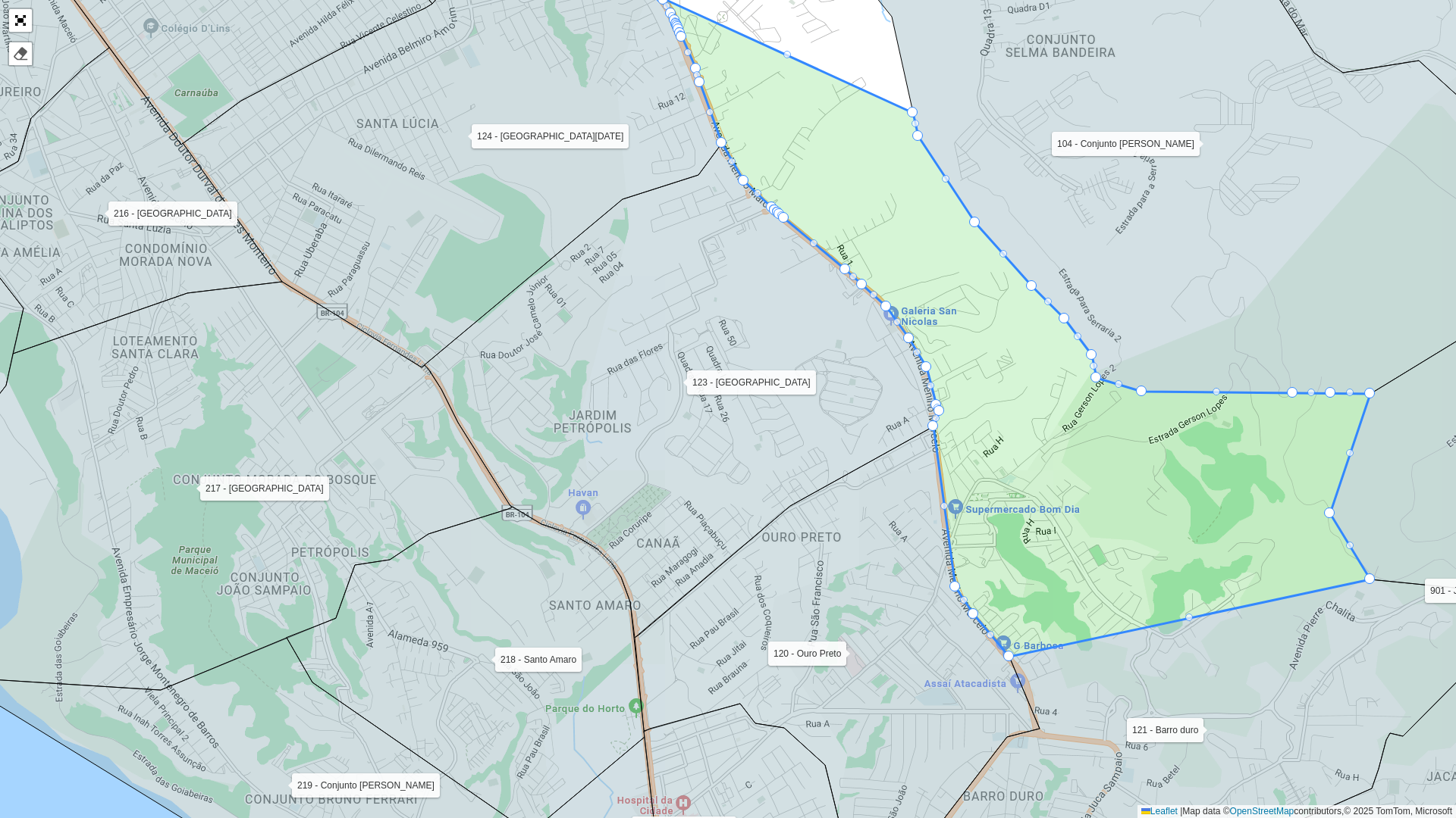
drag, startPoint x: 1097, startPoint y: 191, endPoint x: 1052, endPoint y: 572, distance: 383.6
click at [1052, 394] on icon at bounding box center [1191, 156] width 759 height 476
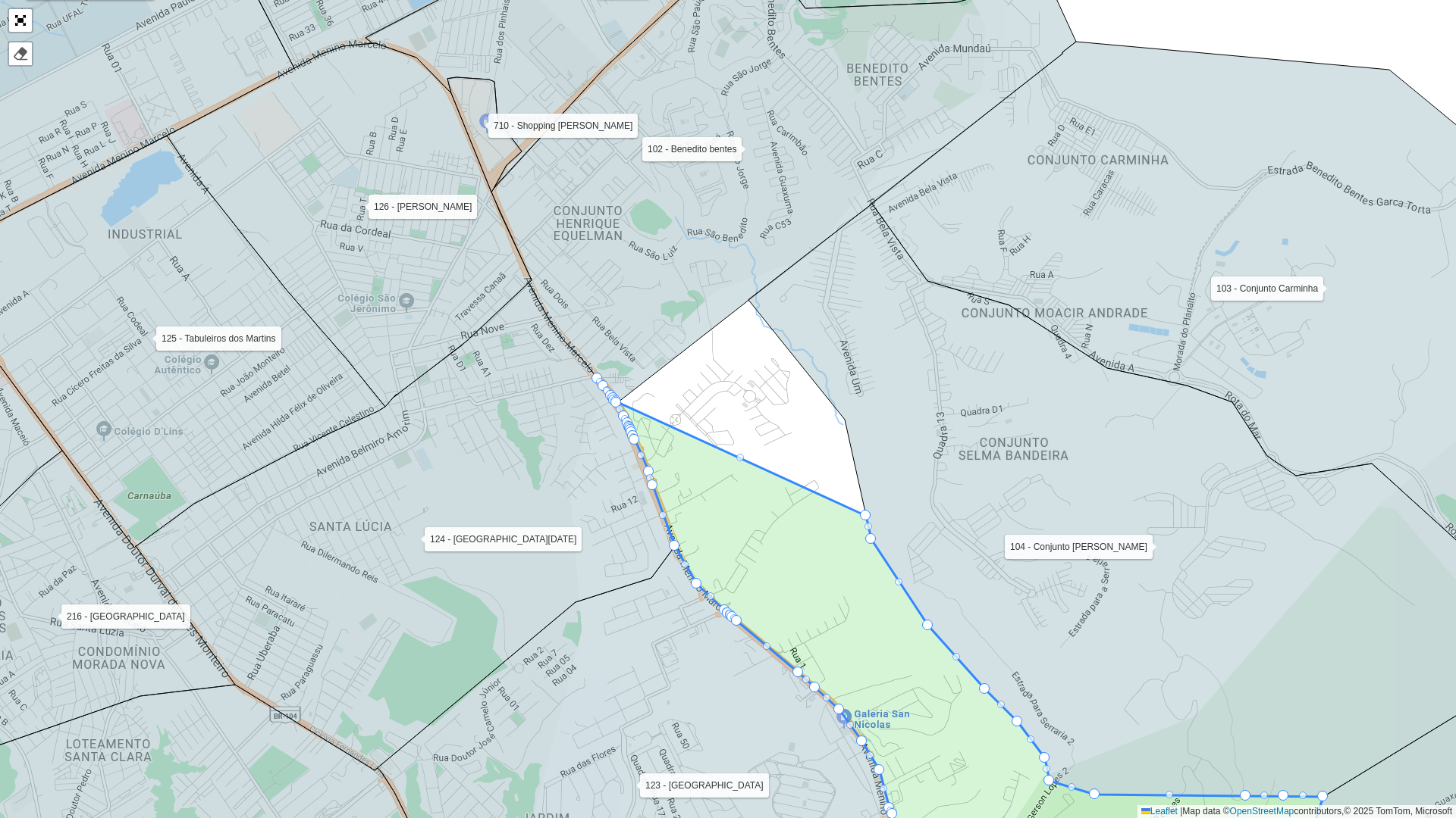
click at [865, 509] on icon at bounding box center [1135, 500] width 775 height 593
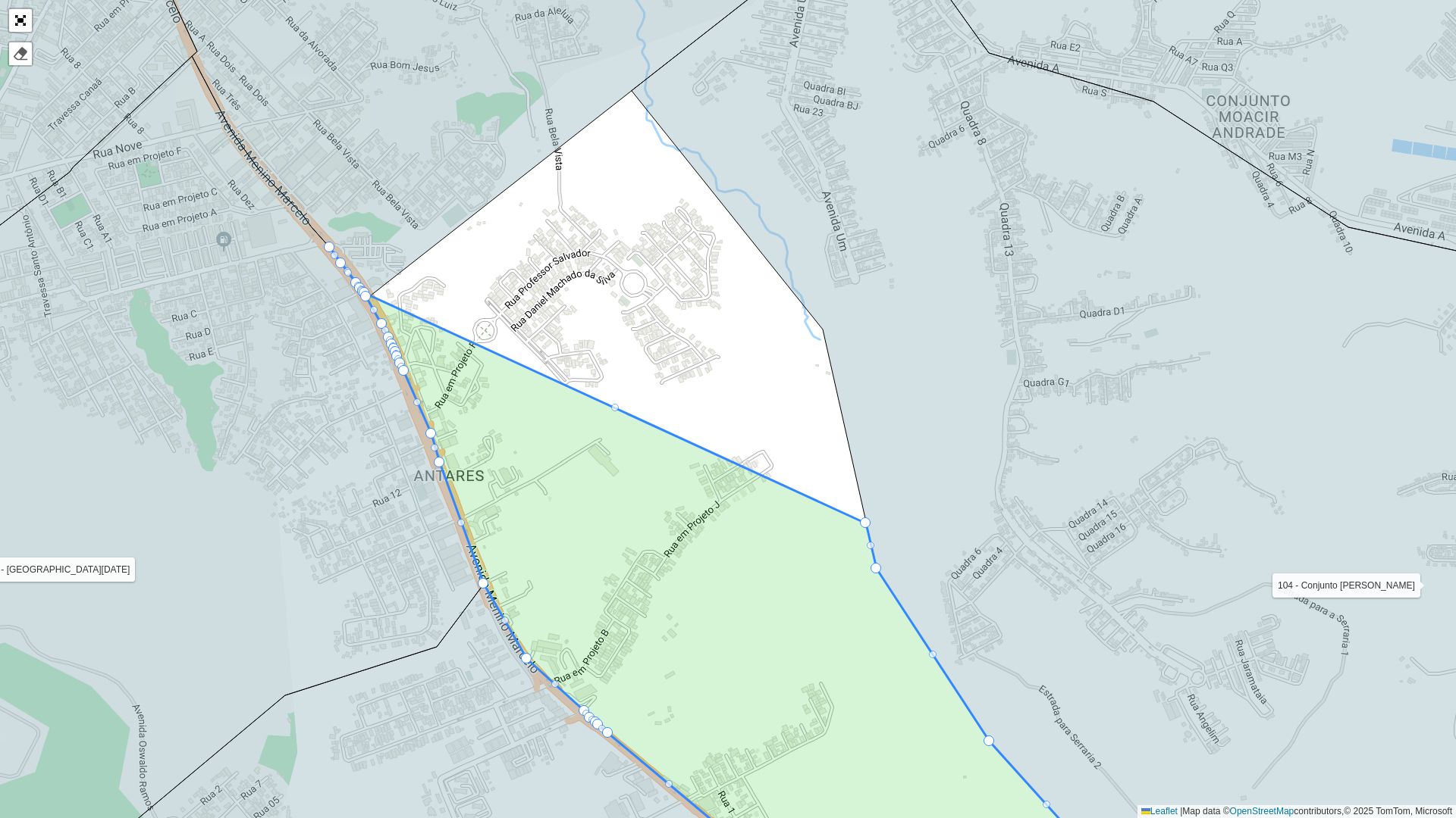
drag, startPoint x: 844, startPoint y: 361, endPoint x: 840, endPoint y: 304, distance: 57.1
click at [840, 304] on icon at bounding box center [1117, 409] width 970 height 984
click at [861, 521] on div at bounding box center [864, 522] width 11 height 11
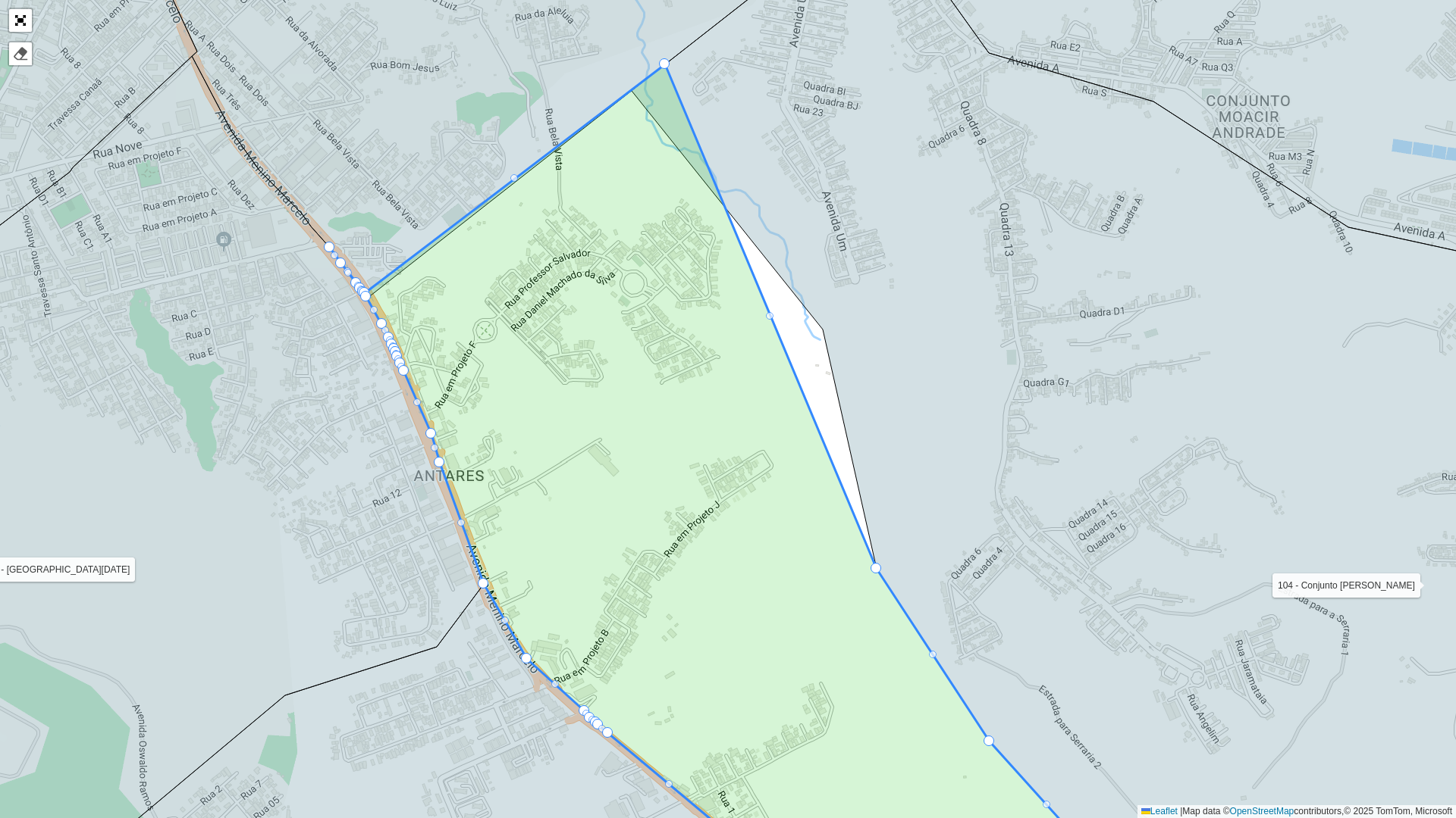
drag, startPoint x: 860, startPoint y: 521, endPoint x: 653, endPoint y: 55, distance: 509.9
click at [721, 206] on div at bounding box center [723, 206] width 11 height 11
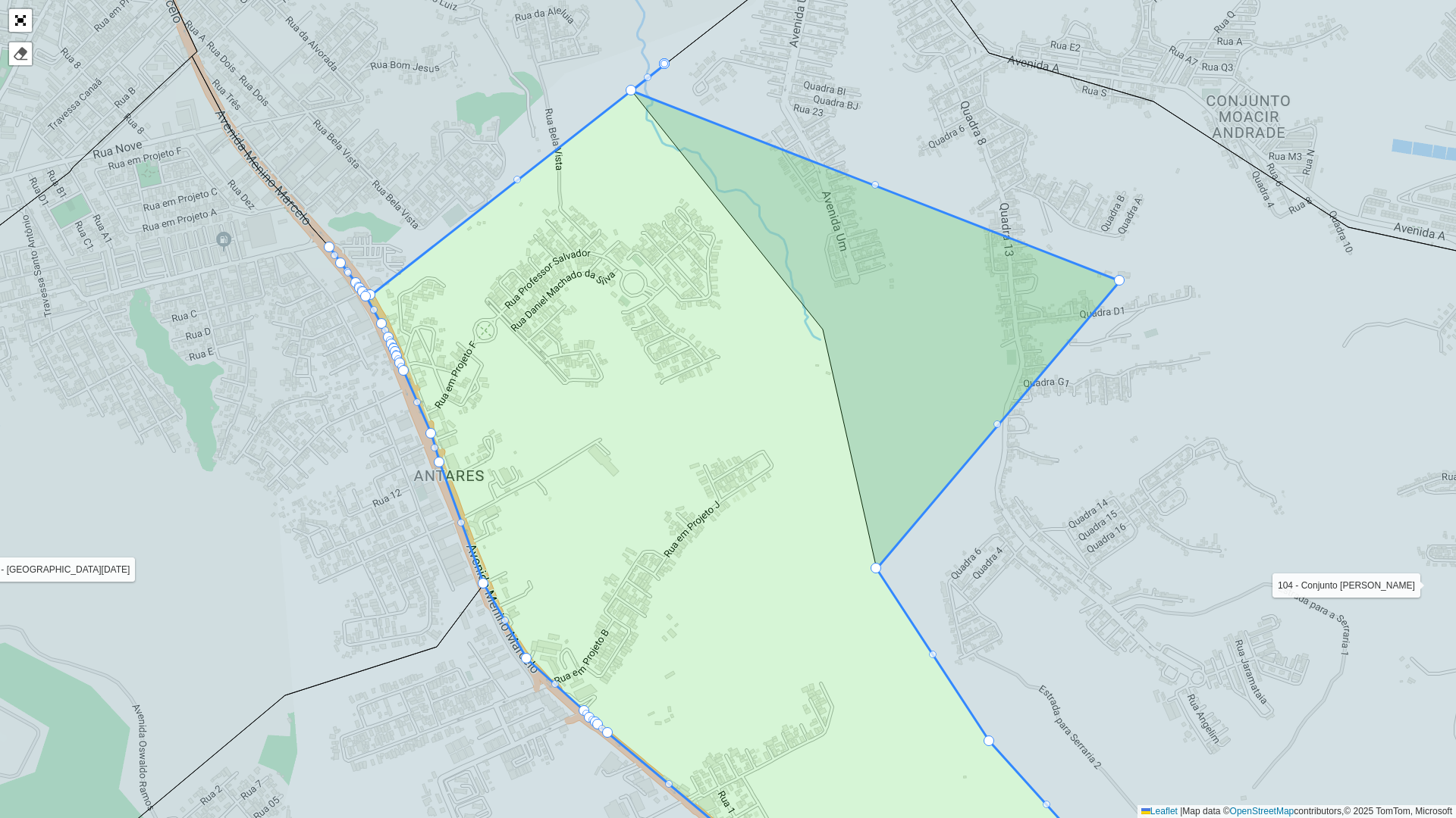
drag, startPoint x: 721, startPoint y: 206, endPoint x: 1138, endPoint y: 293, distance: 426.0
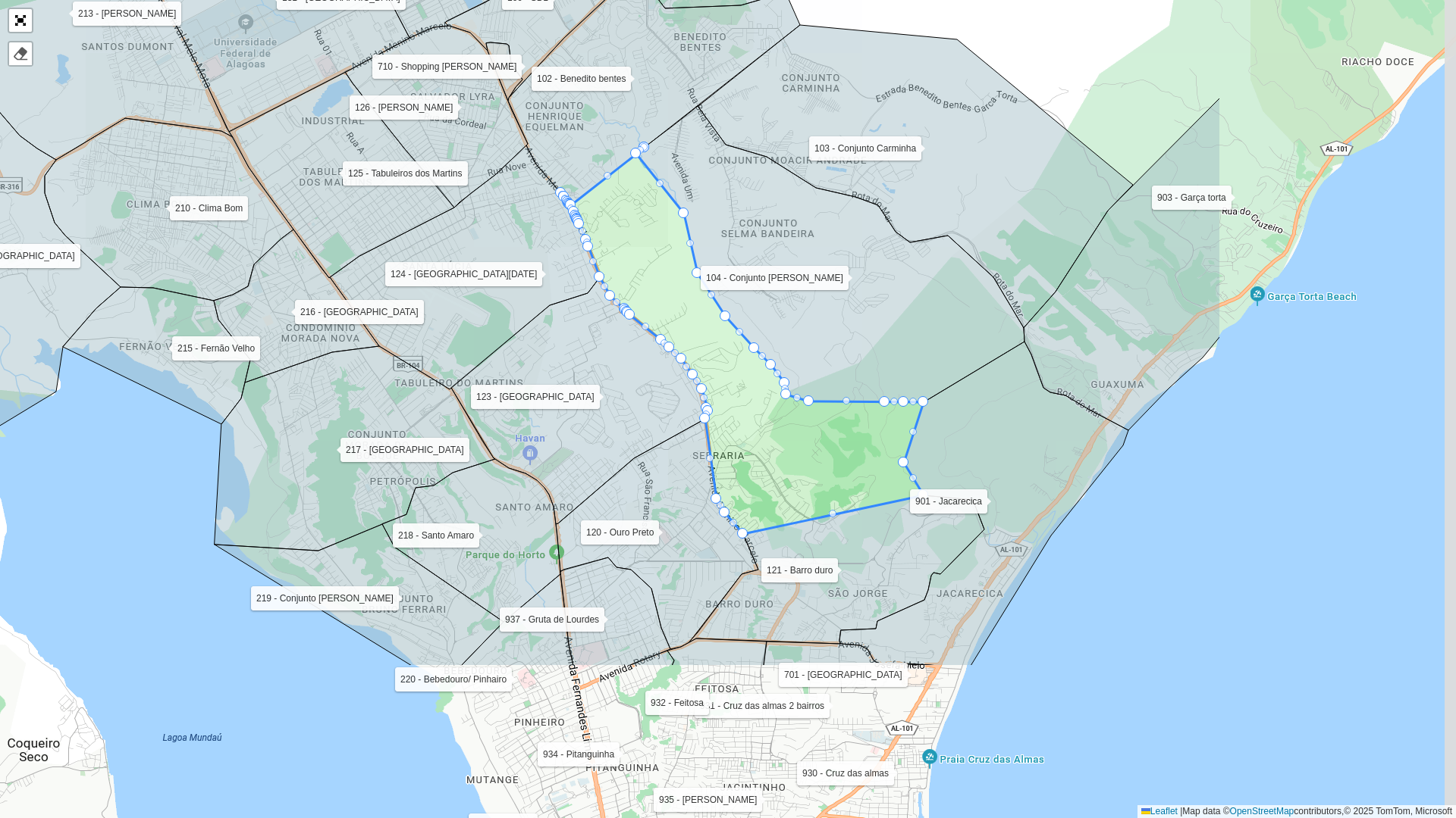
drag, startPoint x: 1115, startPoint y: 397, endPoint x: 815, endPoint y: 226, distance: 345.3
click at [815, 226] on icon at bounding box center [830, 254] width 388 height 297
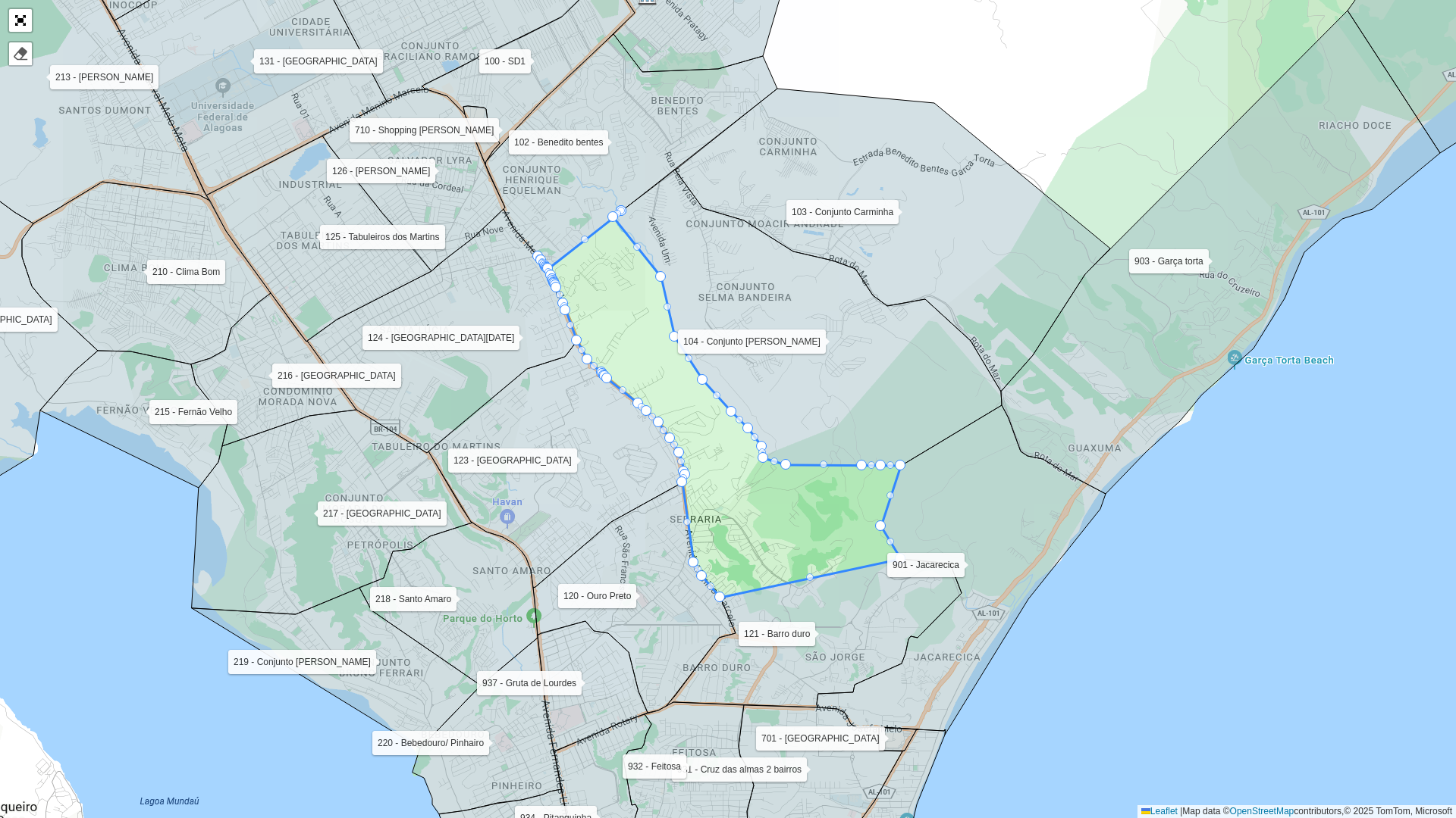
drag, startPoint x: 932, startPoint y: 336, endPoint x: 912, endPoint y: 424, distance: 90.2
click at [912, 424] on icon at bounding box center [808, 318] width 388 height 297
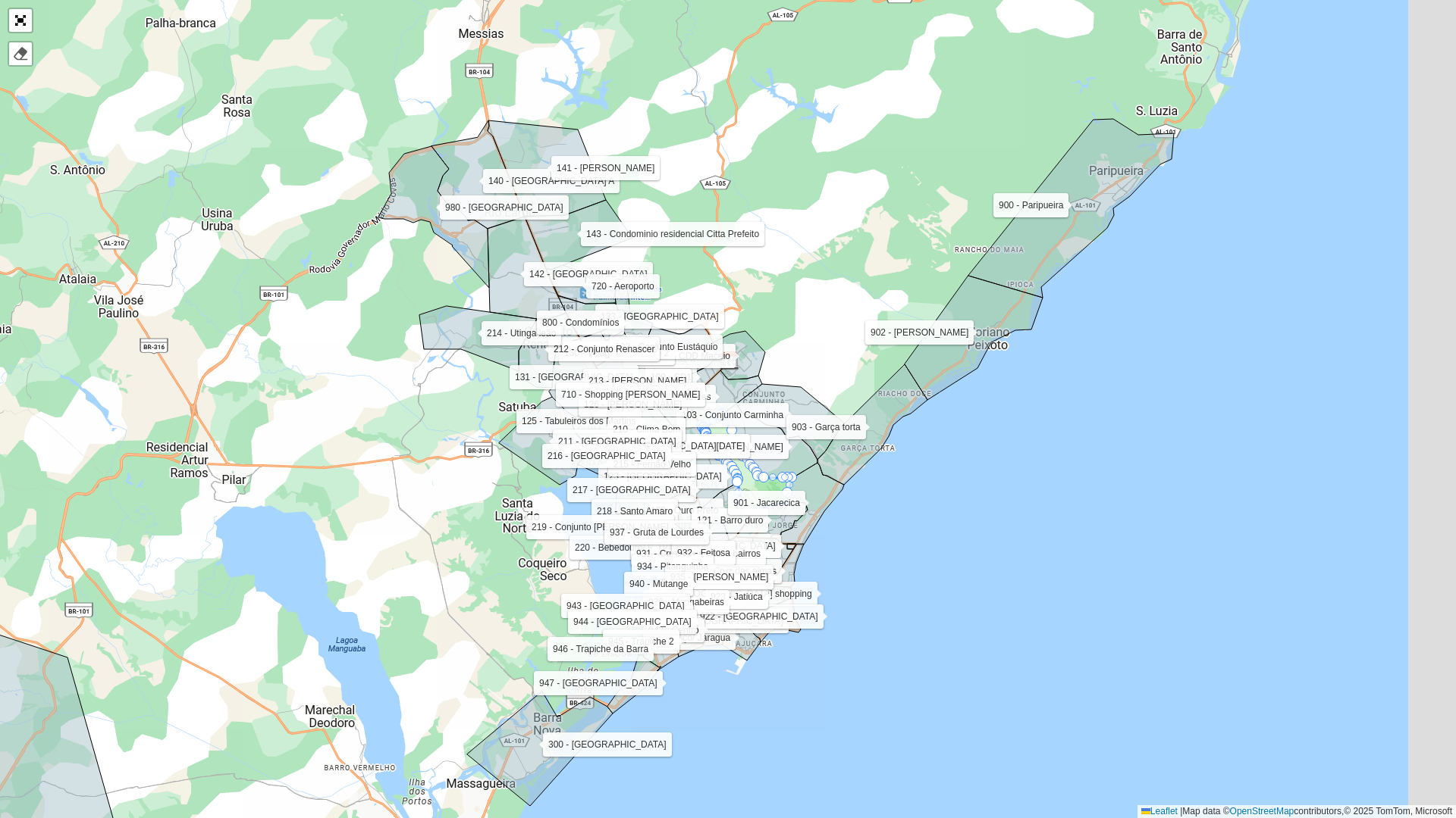
drag, startPoint x: 962, startPoint y: 459, endPoint x: 868, endPoint y: 461, distance: 94.0
click at [868, 461] on div "100 - SD1 101 - Bairro CDD Maceio 102 - Benedito bentes 103 - Conjunto Carminha…" at bounding box center [728, 409] width 1456 height 818
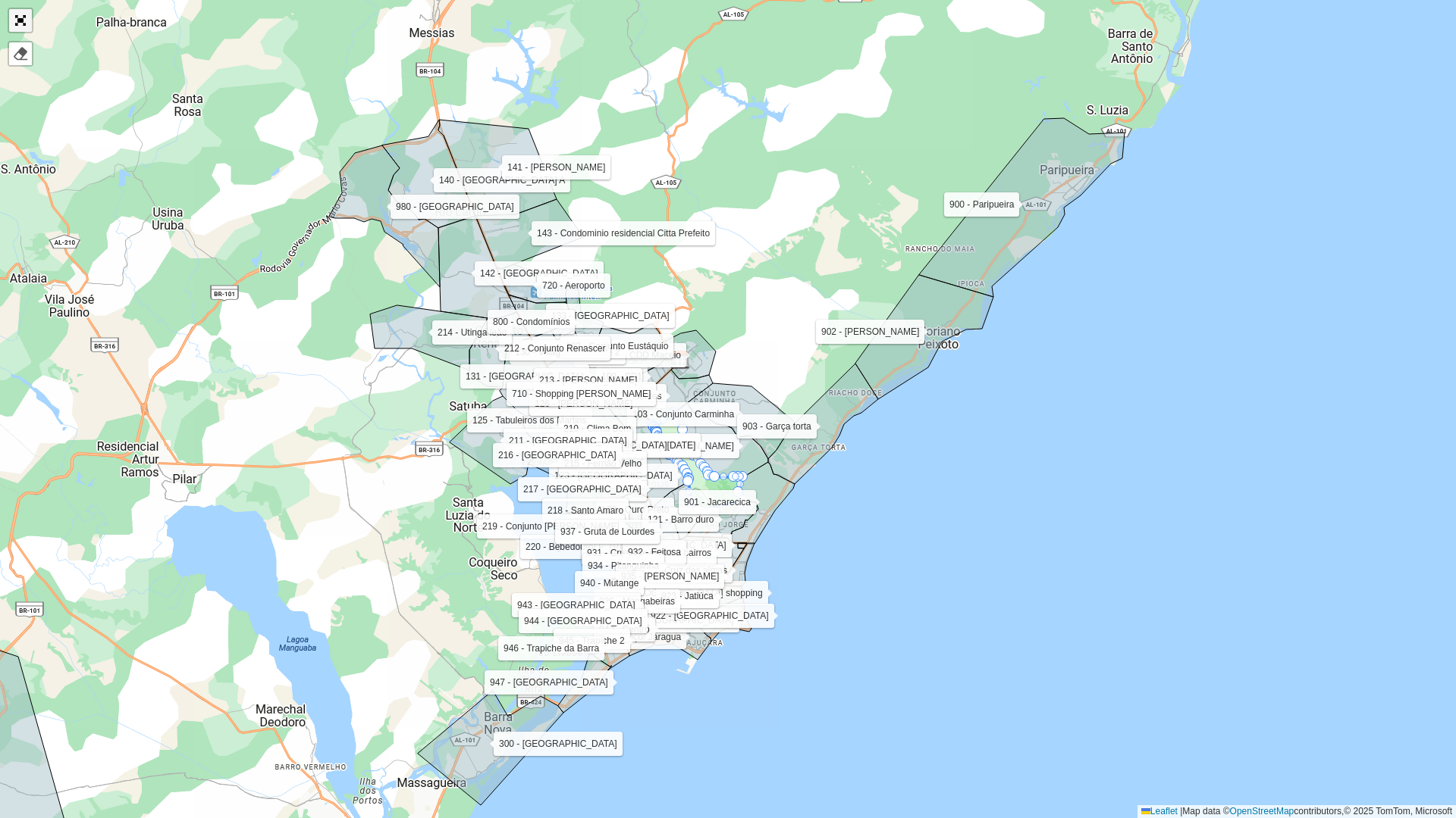
click at [20, 25] on link "Abrir mapa em tela cheia" at bounding box center [20, 20] width 23 height 23
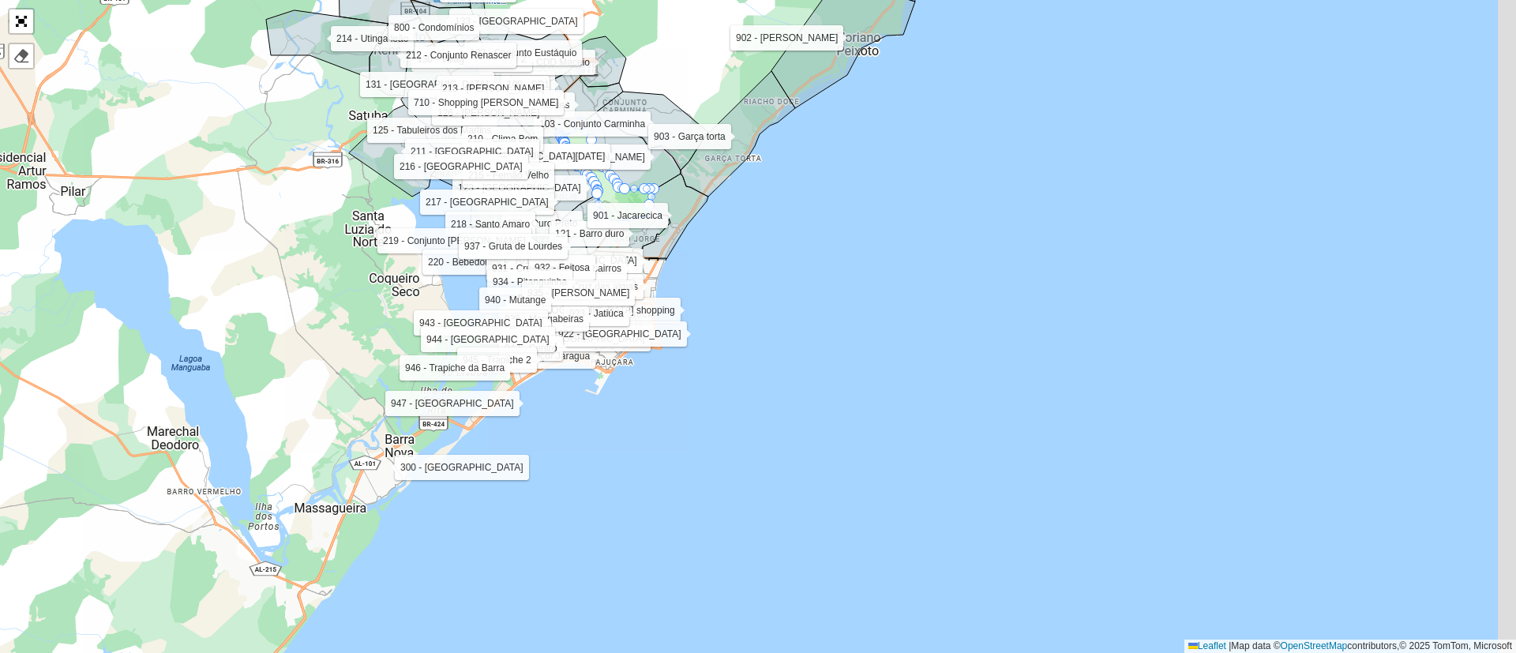
drag, startPoint x: 1095, startPoint y: 360, endPoint x: 988, endPoint y: 21, distance: 355.0
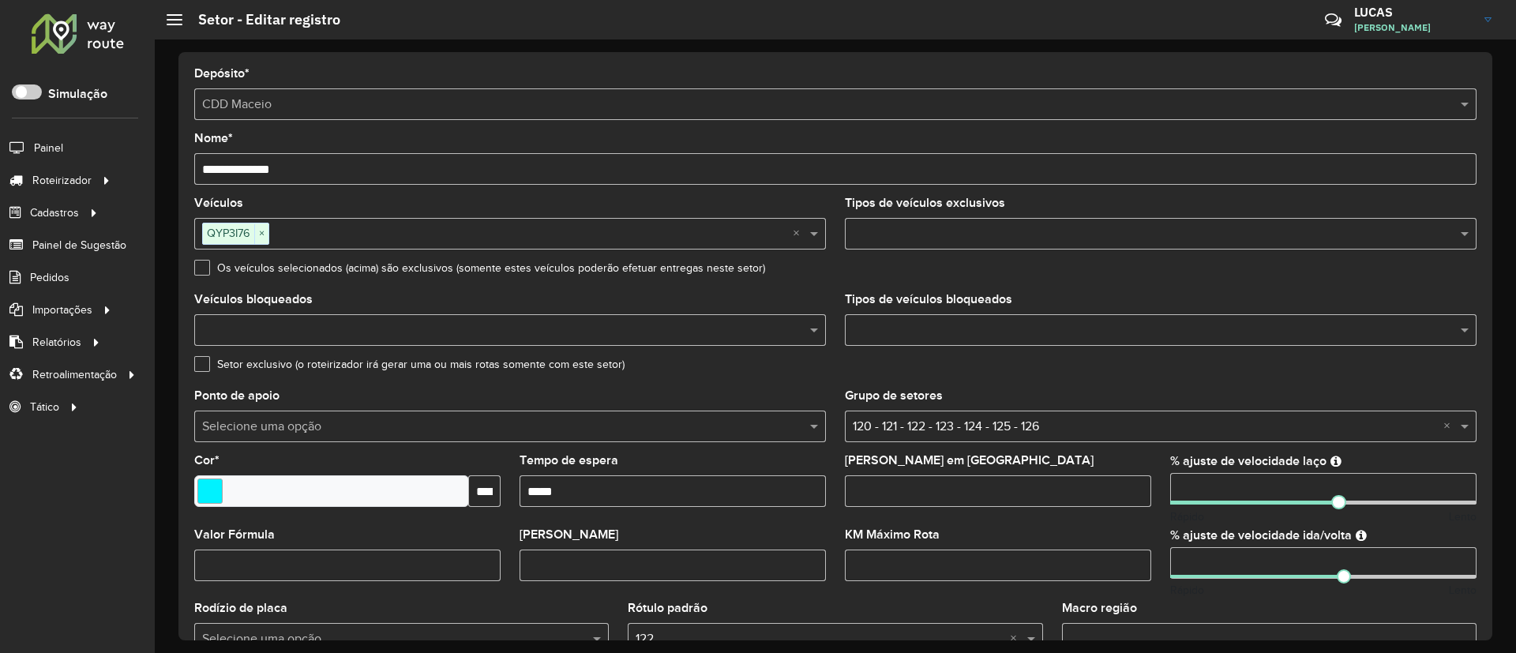
click at [992, 10] on div "**********" at bounding box center [835, 326] width 1361 height 653
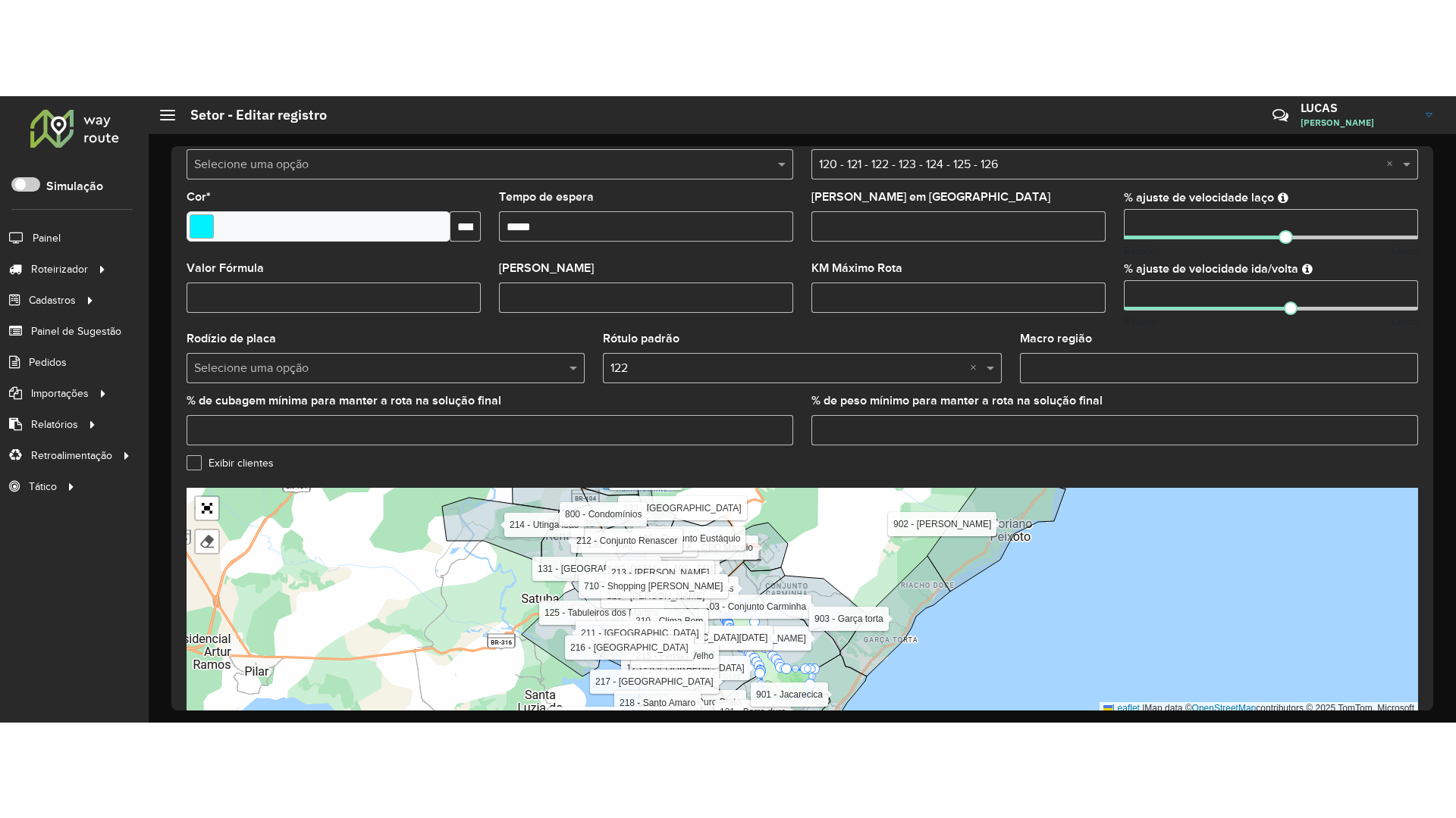
scroll to position [414, 0]
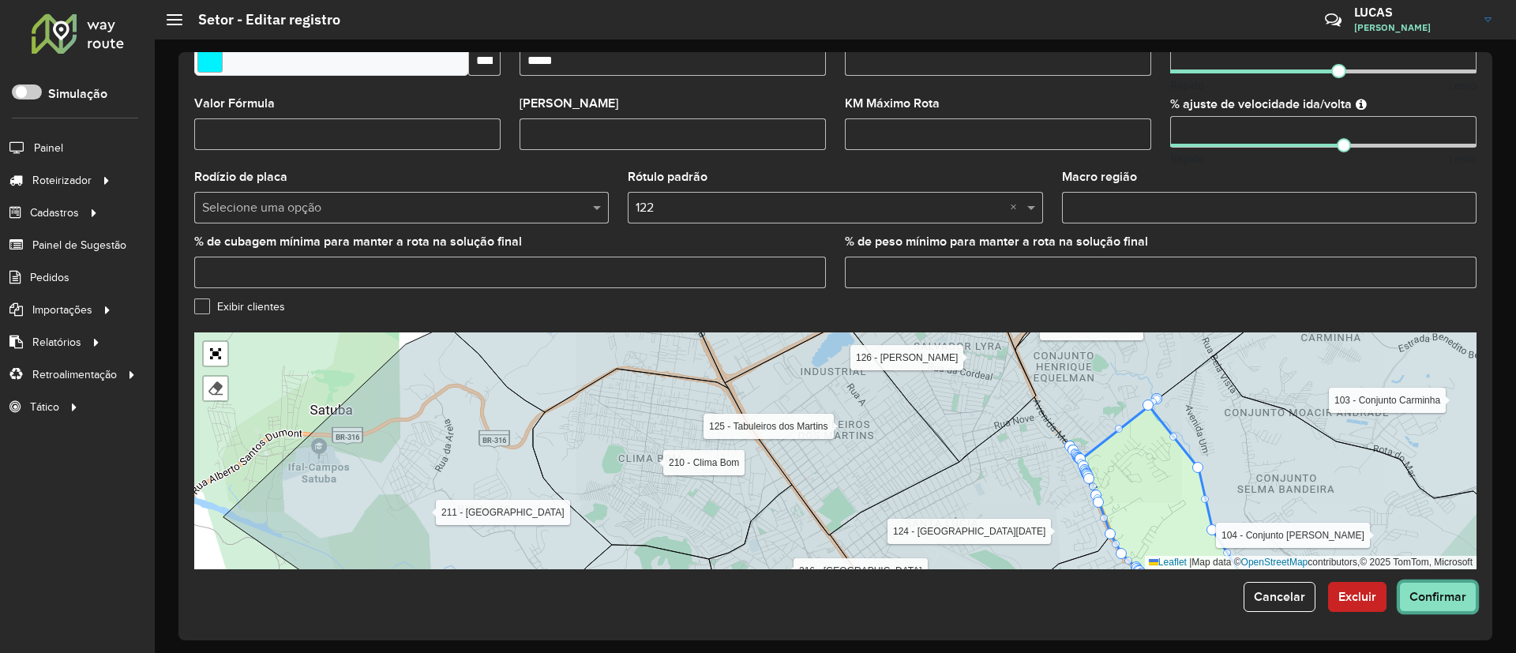
click at [1439, 596] on span "Confirmar" at bounding box center [1437, 596] width 57 height 13
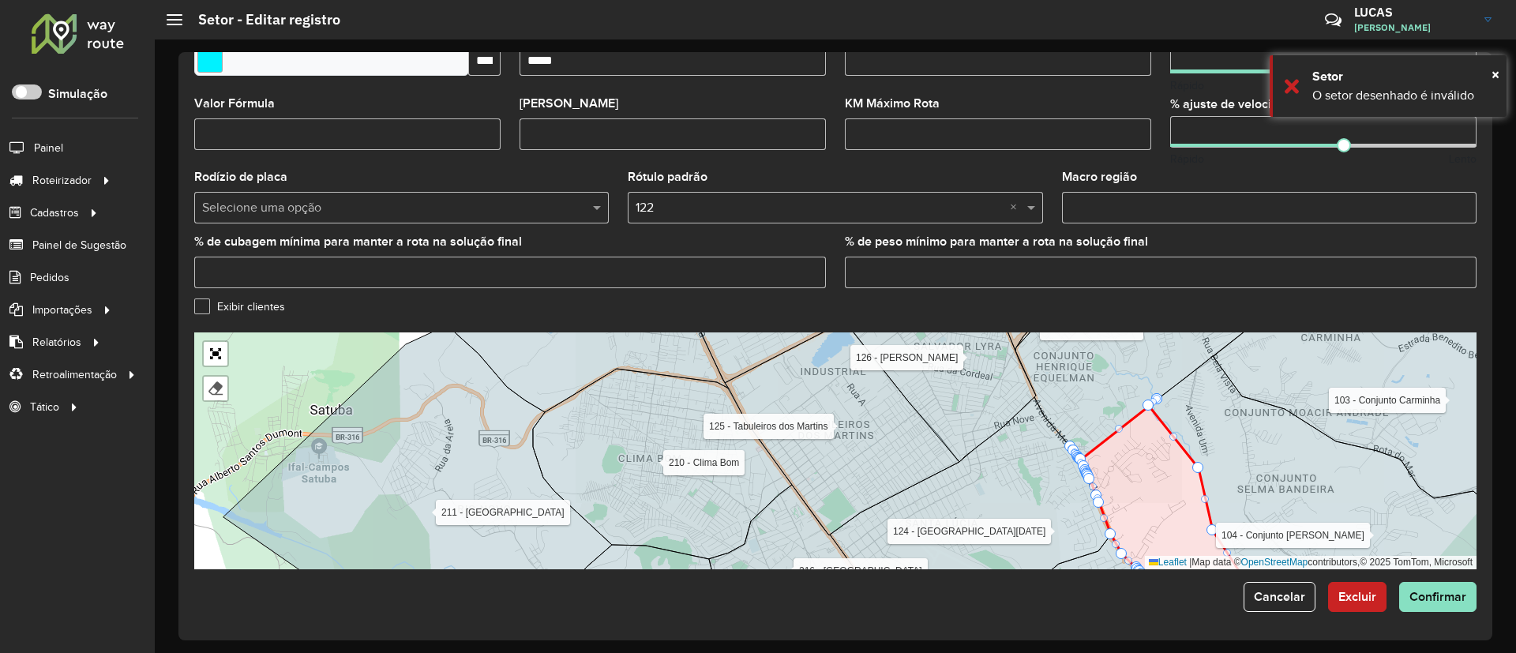
drag, startPoint x: 1351, startPoint y: 302, endPoint x: 1262, endPoint y: 231, distance: 114.0
click at [1262, 231] on formly-group "**********" at bounding box center [835, 103] width 1282 height 932
click at [400, 302] on div "Exibir clientes" at bounding box center [835, 310] width 1282 height 19
click at [210, 354] on link "Abrir mapa em tela cheia" at bounding box center [216, 354] width 24 height 24
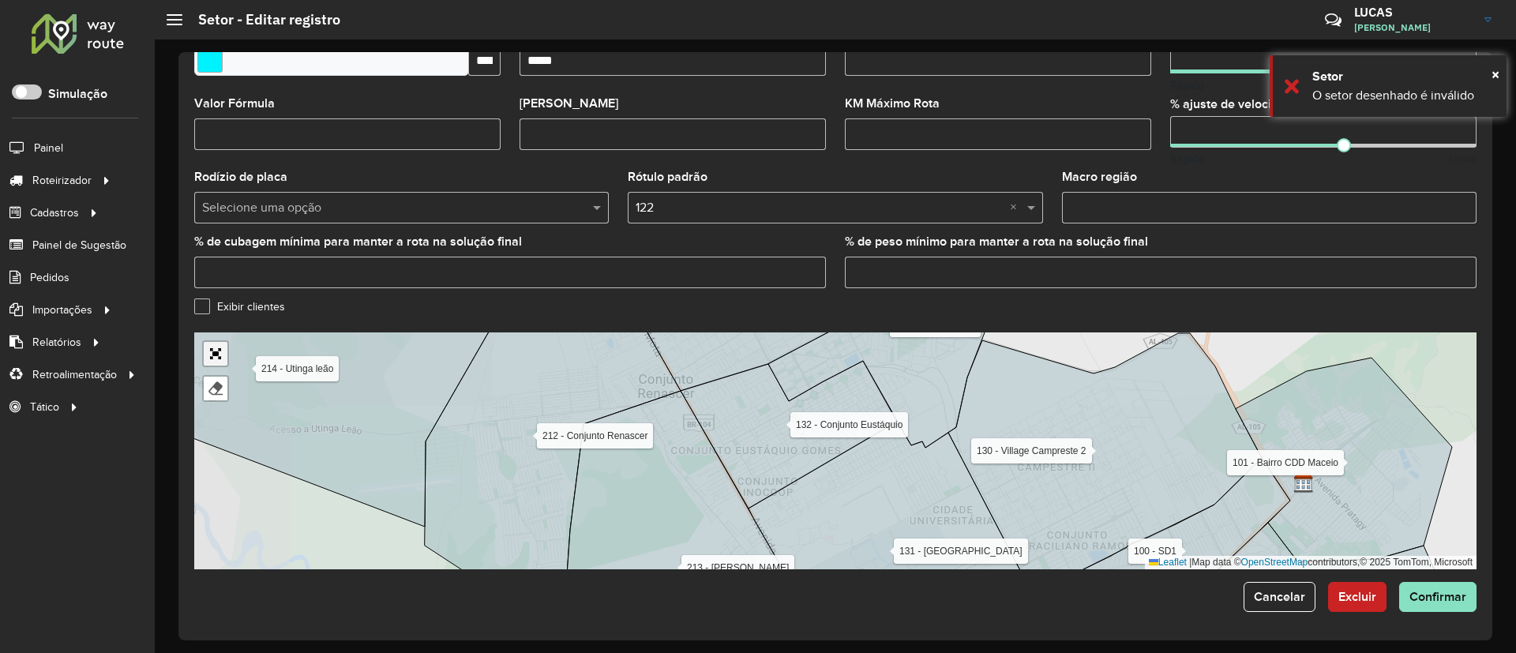
scroll to position [0, 0]
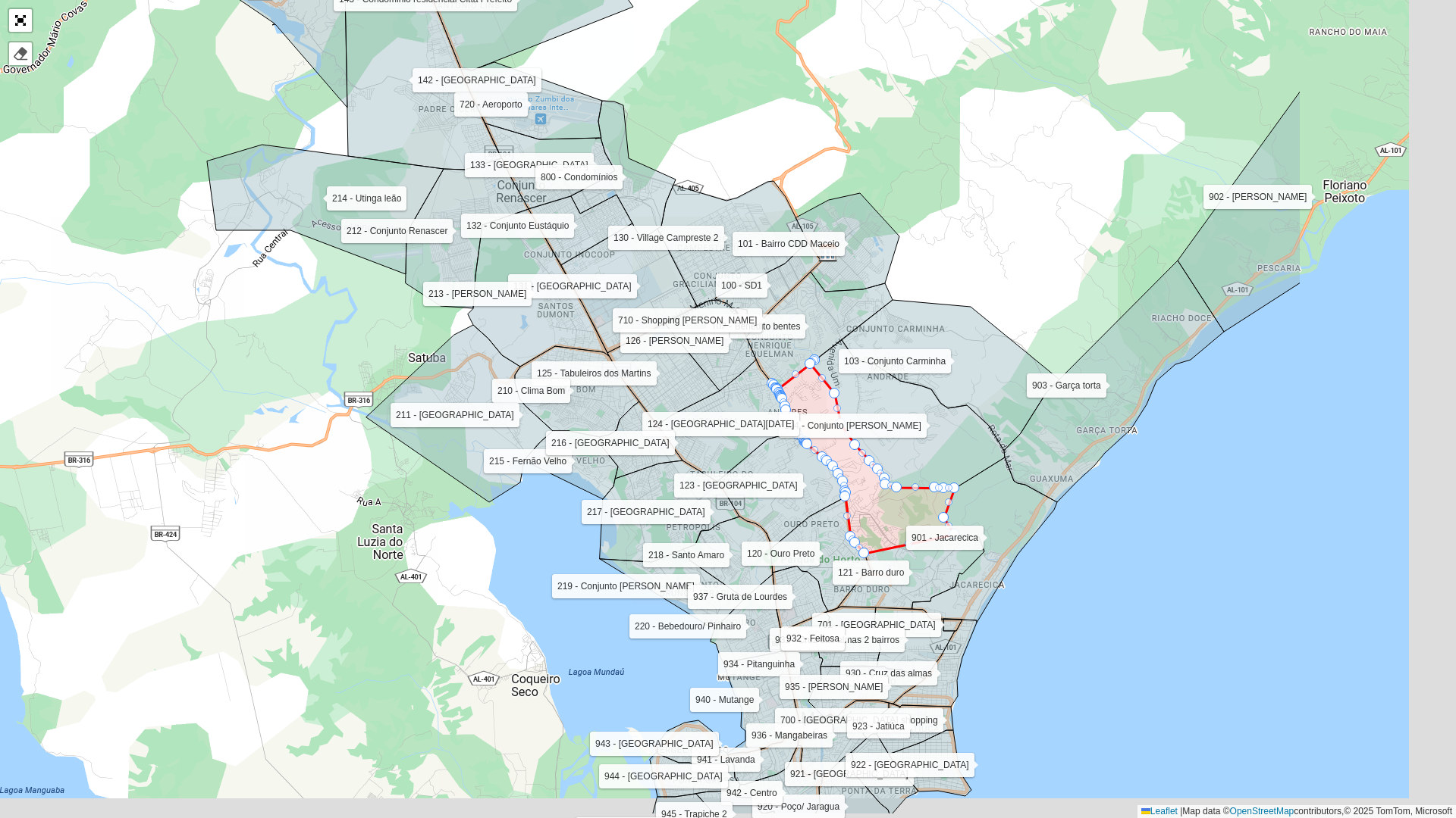
drag, startPoint x: 1183, startPoint y: 513, endPoint x: 890, endPoint y: 447, distance: 300.3
click at [893, 404] on icon at bounding box center [908, 414] width 194 height 149
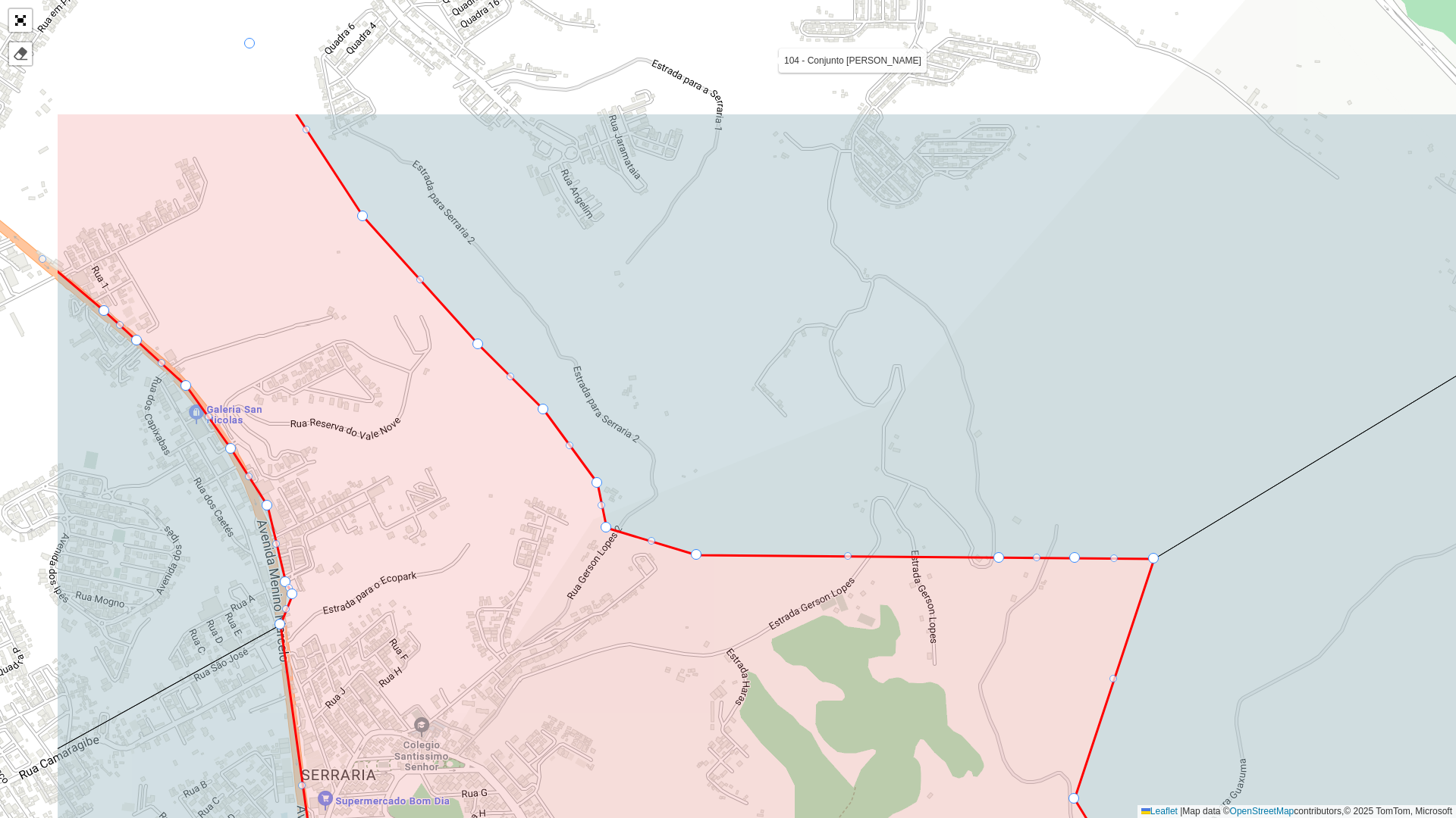
drag, startPoint x: 537, startPoint y: 235, endPoint x: 812, endPoint y: 442, distance: 344.2
click at [815, 441] on icon at bounding box center [926, 336] width 1261 height 445
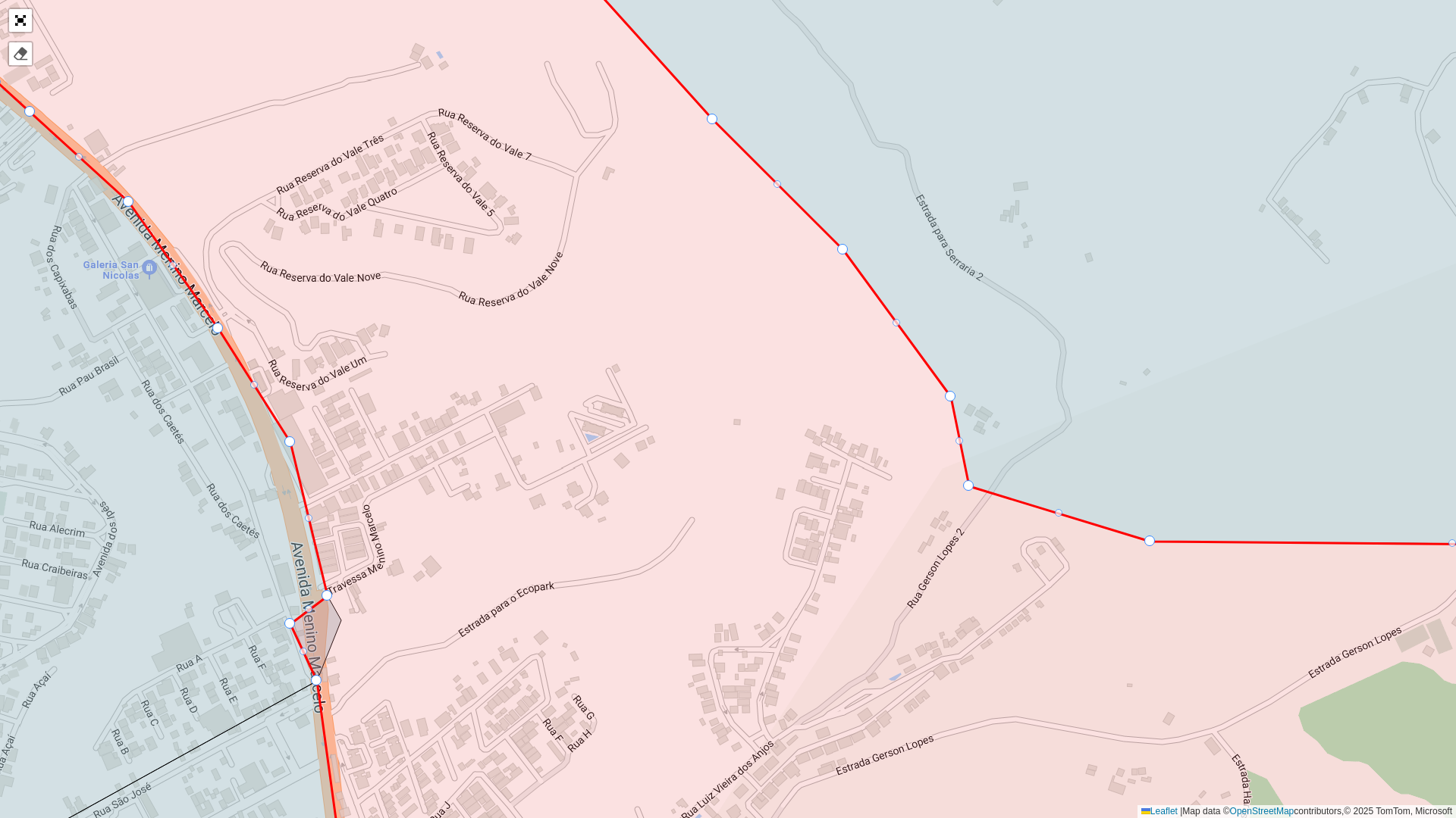
drag, startPoint x: 340, startPoint y: 618, endPoint x: 291, endPoint y: 620, distance: 49.0
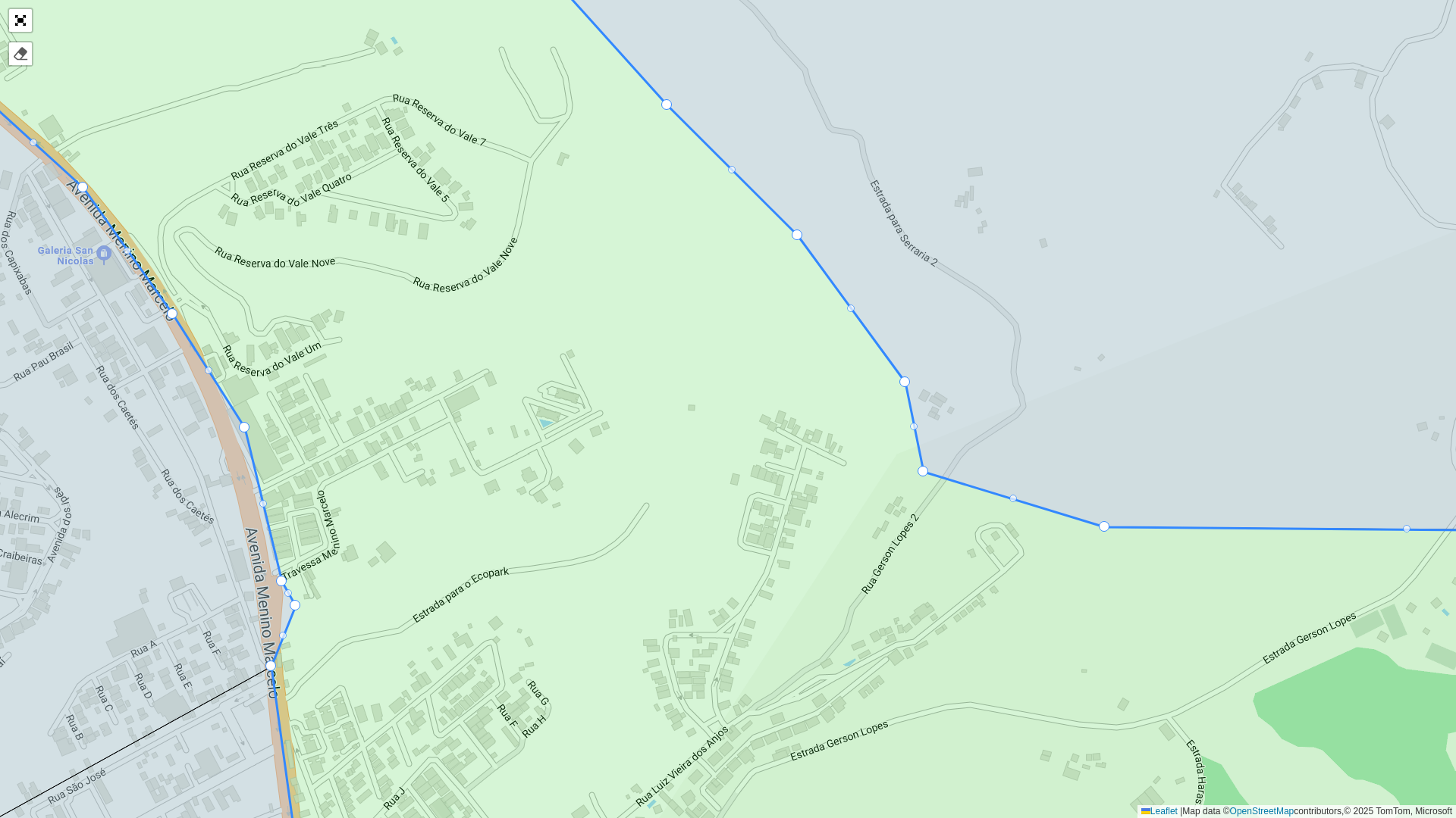
drag, startPoint x: 323, startPoint y: 589, endPoint x: 275, endPoint y: 577, distance: 49.5
click at [275, 577] on icon at bounding box center [52, 416] width 488 height 941
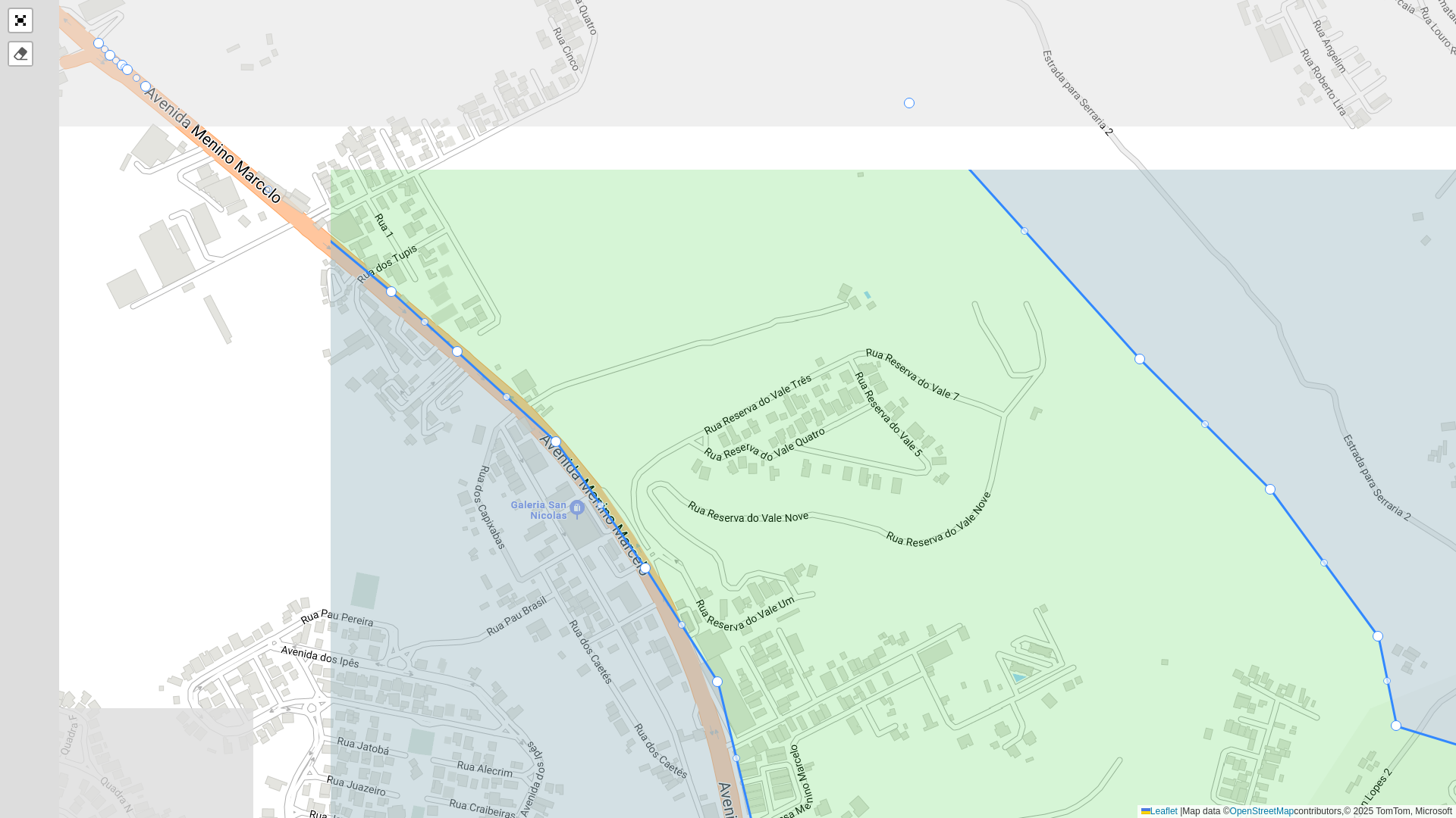
drag, startPoint x: 391, startPoint y: 502, endPoint x: 873, endPoint y: 784, distance: 558.4
click at [872, 626] on icon at bounding box center [1203, 661] width 1751 height 987
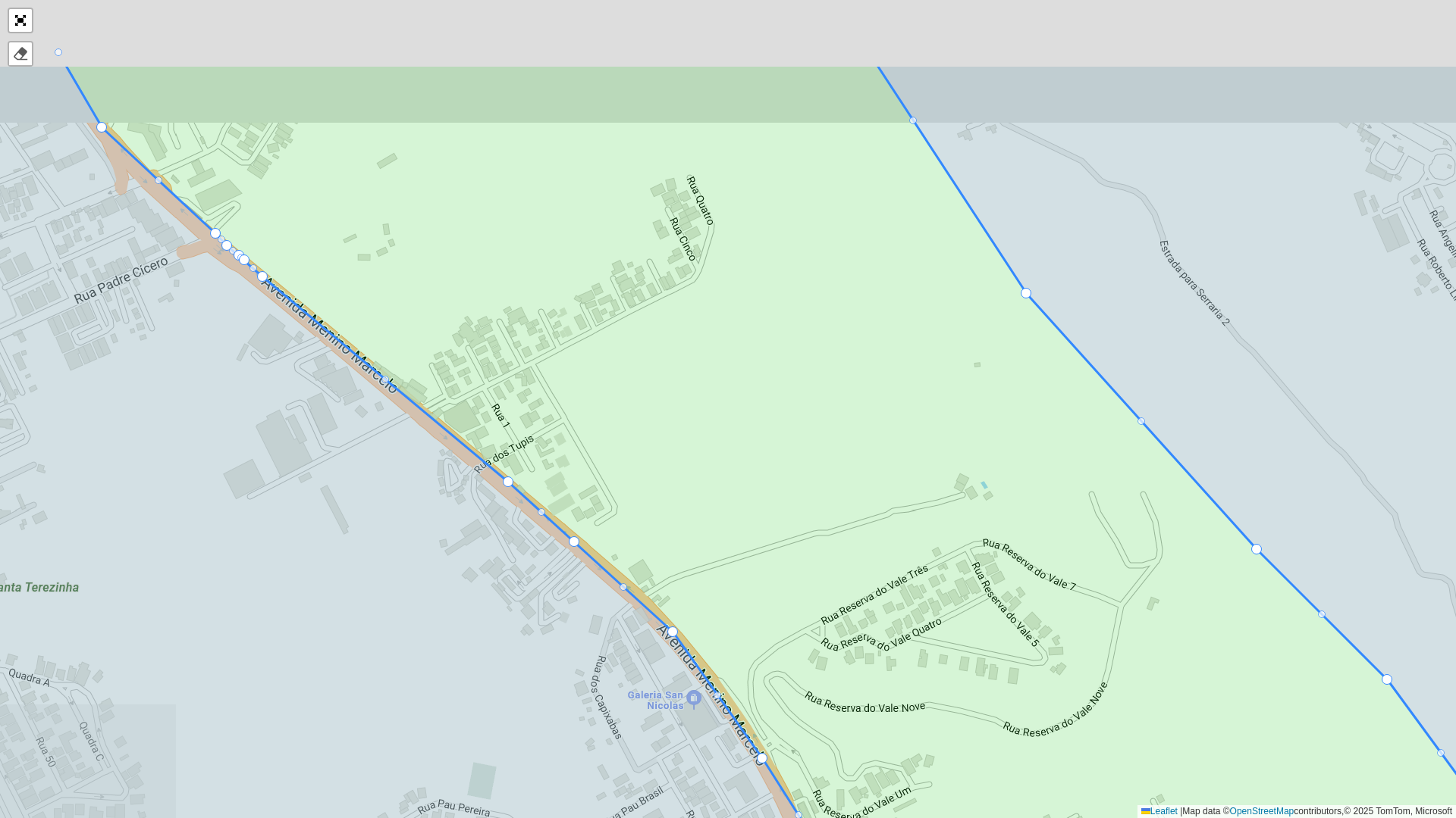
drag, startPoint x: 643, startPoint y: 536, endPoint x: 668, endPoint y: 566, distance: 39.1
click at [654, 548] on icon at bounding box center [888, 558] width 1646 height 987
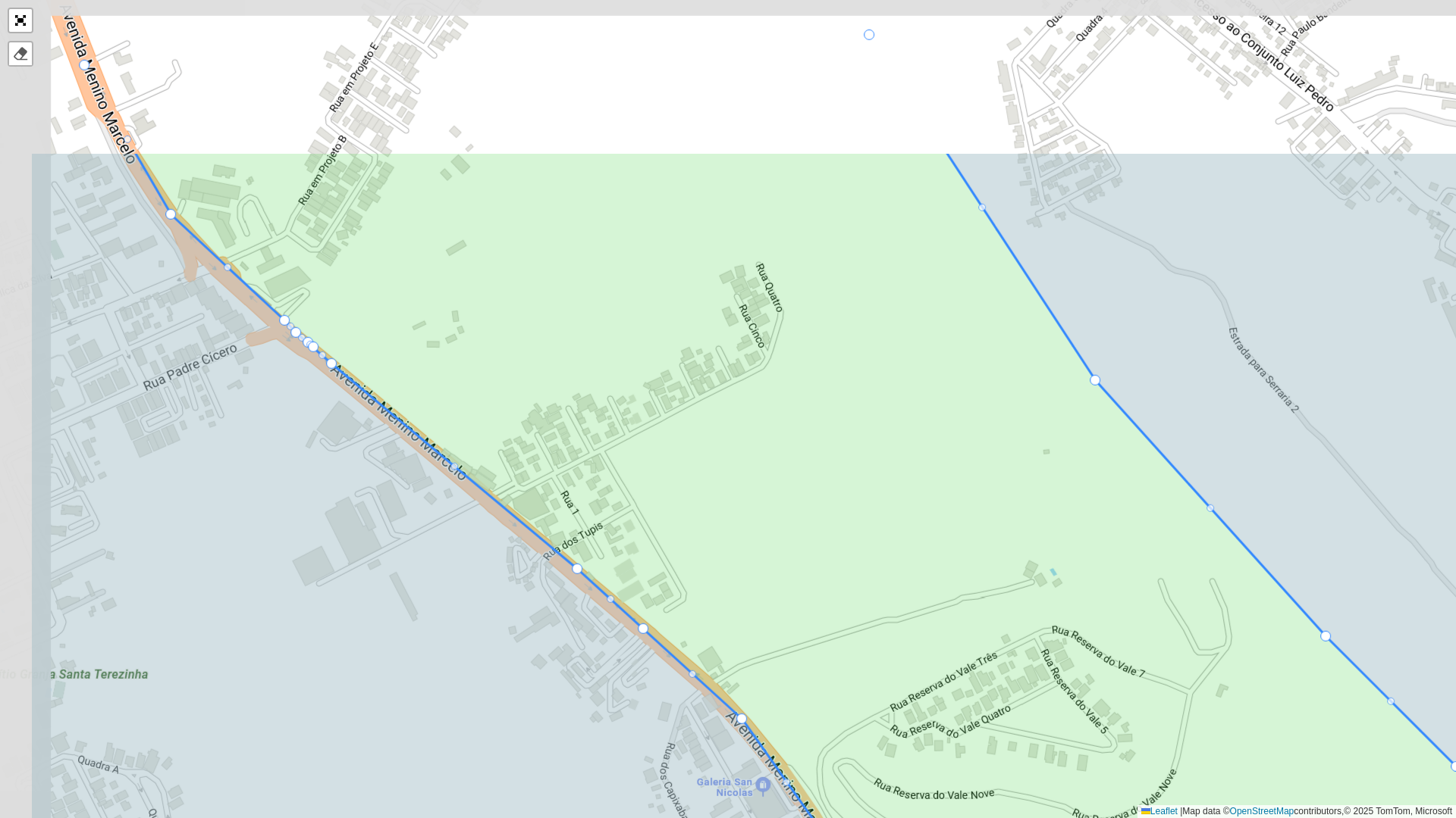
drag, startPoint x: 578, startPoint y: 397, endPoint x: 620, endPoint y: 541, distance: 150.0
click at [614, 523] on icon at bounding box center [958, 645] width 1646 height 987
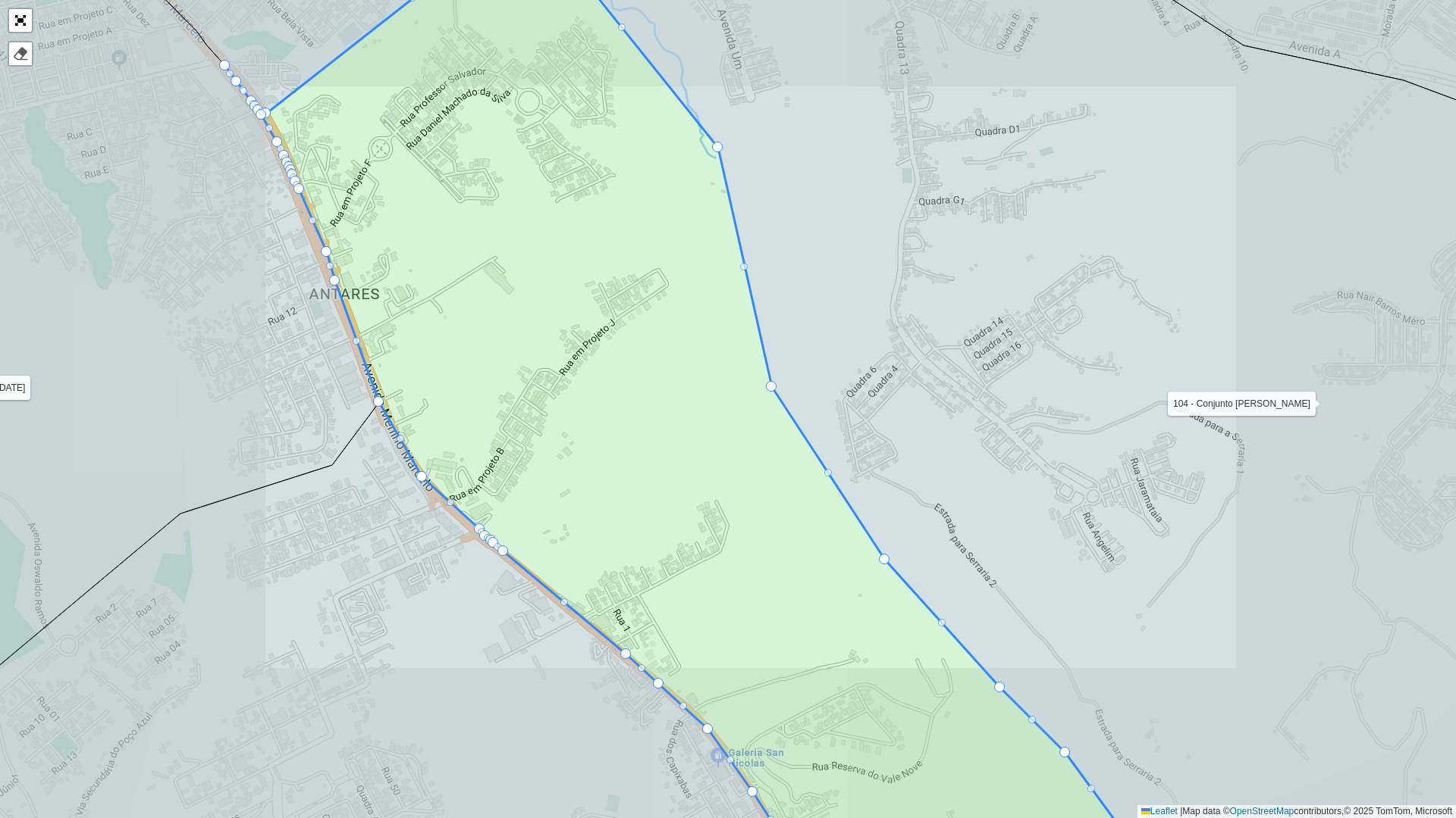
click at [646, 582] on icon at bounding box center [913, 409] width 1378 height 987
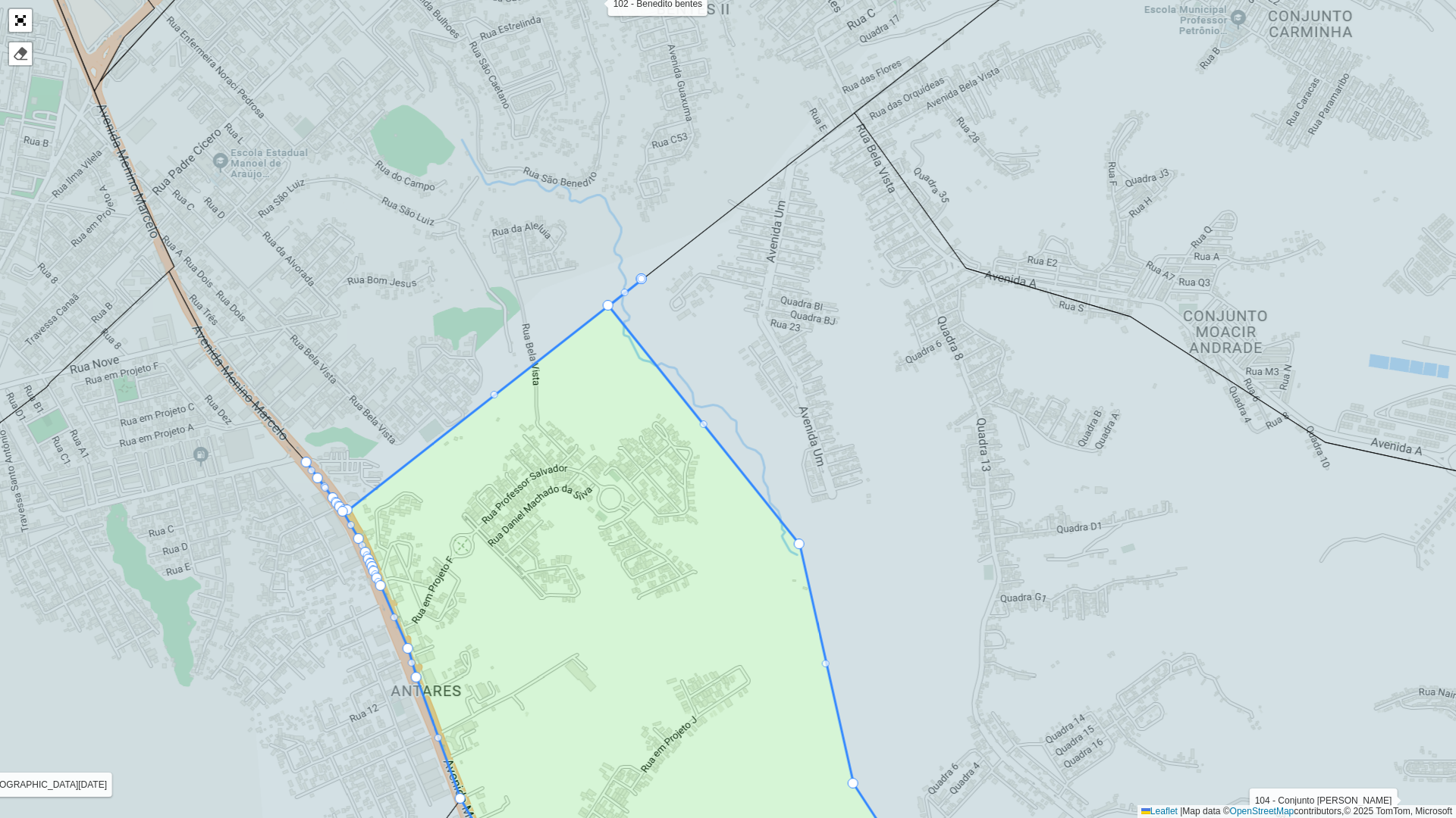
drag, startPoint x: 628, startPoint y: 495, endPoint x: 647, endPoint y: 527, distance: 37.2
click at [647, 527] on icon at bounding box center [619, 591] width 624 height 624
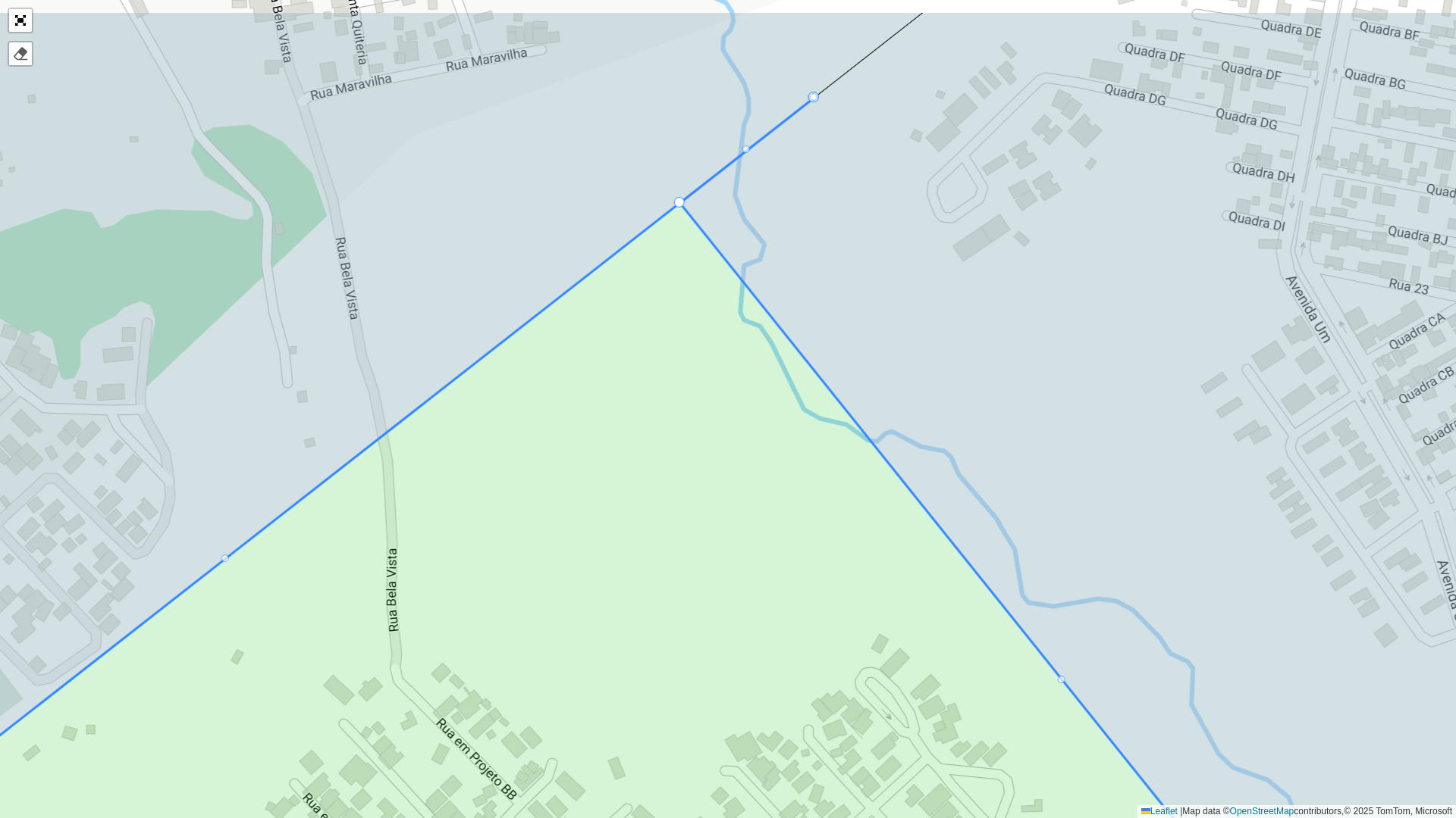
drag, startPoint x: 837, startPoint y: 220, endPoint x: 837, endPoint y: 186, distance: 34.0
click at [837, 223] on icon at bounding box center [1136, 504] width 912 height 984
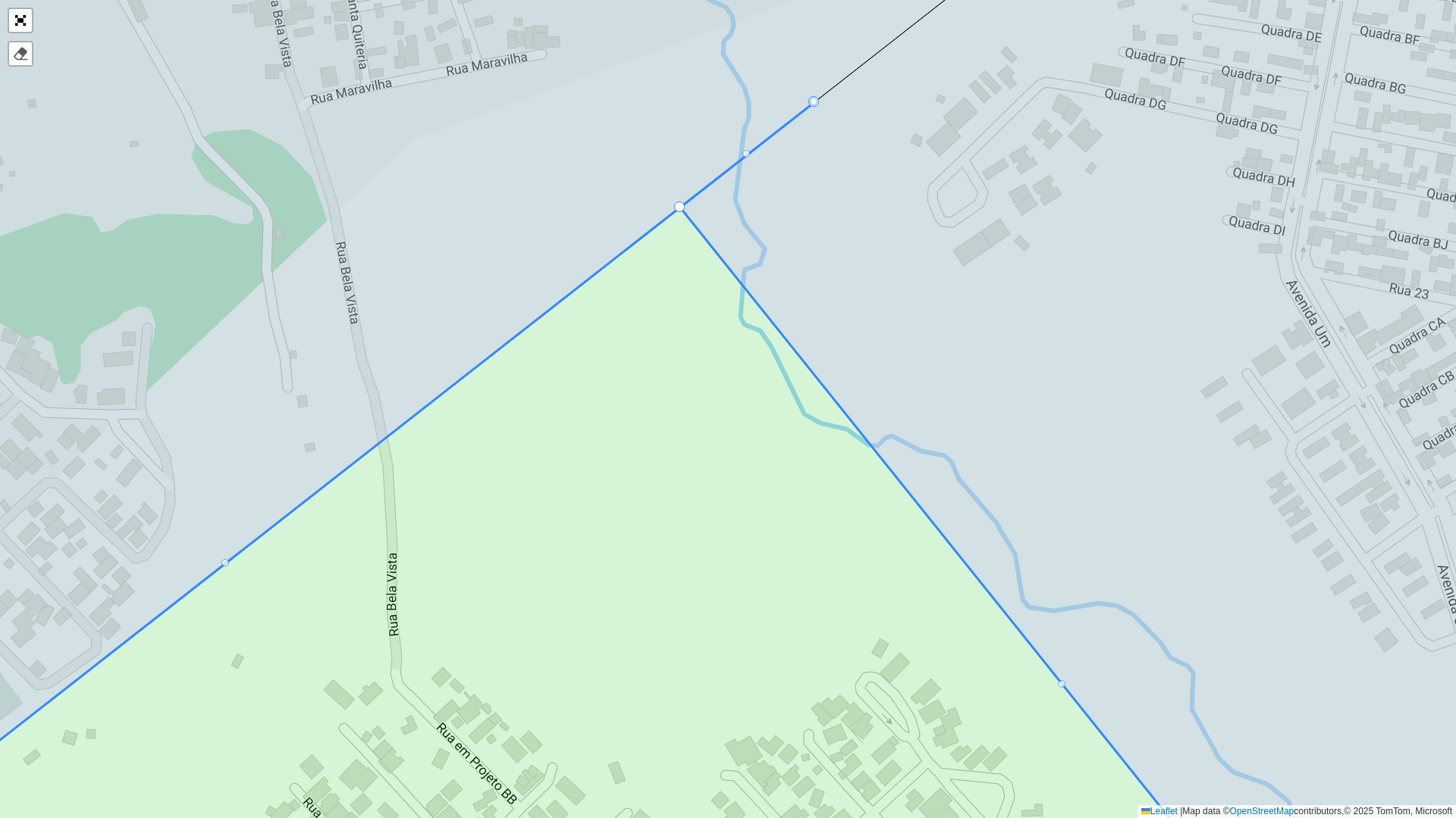
drag, startPoint x: 810, startPoint y: 101, endPoint x: 725, endPoint y: 189, distance: 122.3
click at [813, 113] on icon at bounding box center [1141, 409] width 922 height 984
click at [814, 113] on icon at bounding box center [1141, 409] width 922 height 984
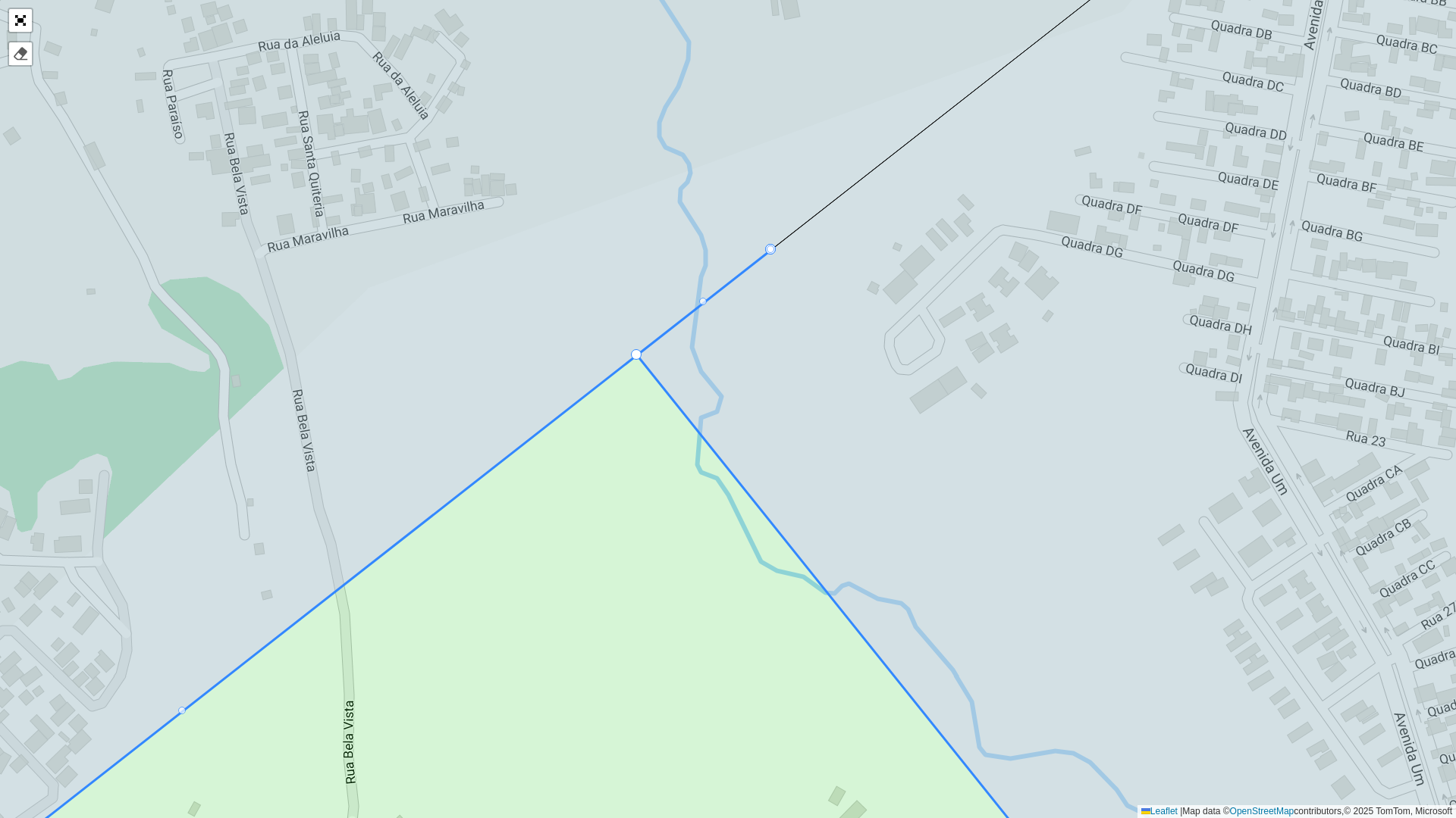
drag, startPoint x: 772, startPoint y: 247, endPoint x: 692, endPoint y: 341, distance: 123.4
click at [770, 257] on icon at bounding box center [1119, 409] width 965 height 984
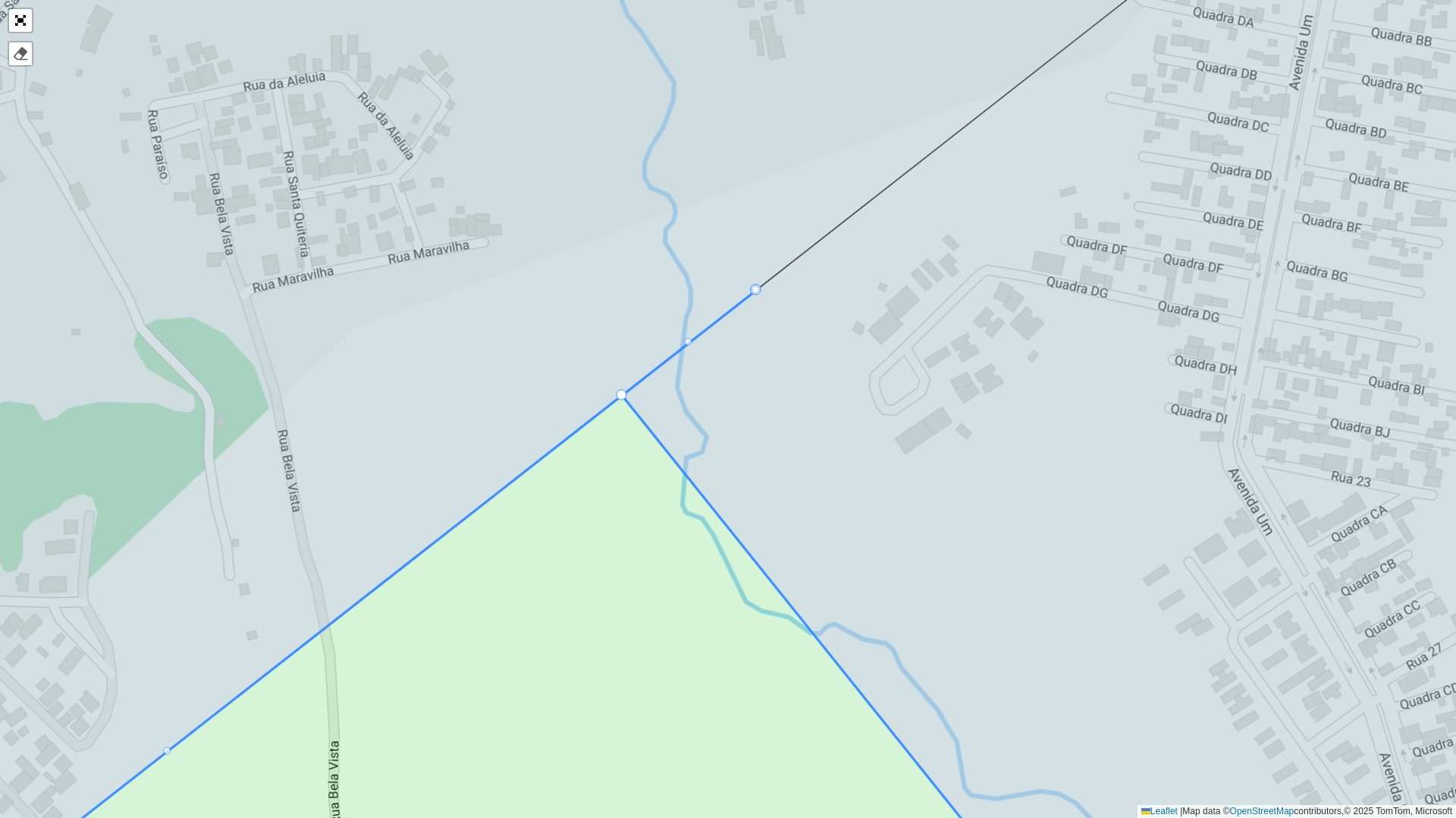
drag, startPoint x: 760, startPoint y: 266, endPoint x: 728, endPoint y: 287, distance: 38.3
click at [729, 284] on icon at bounding box center [541, 408] width 1382 height 984
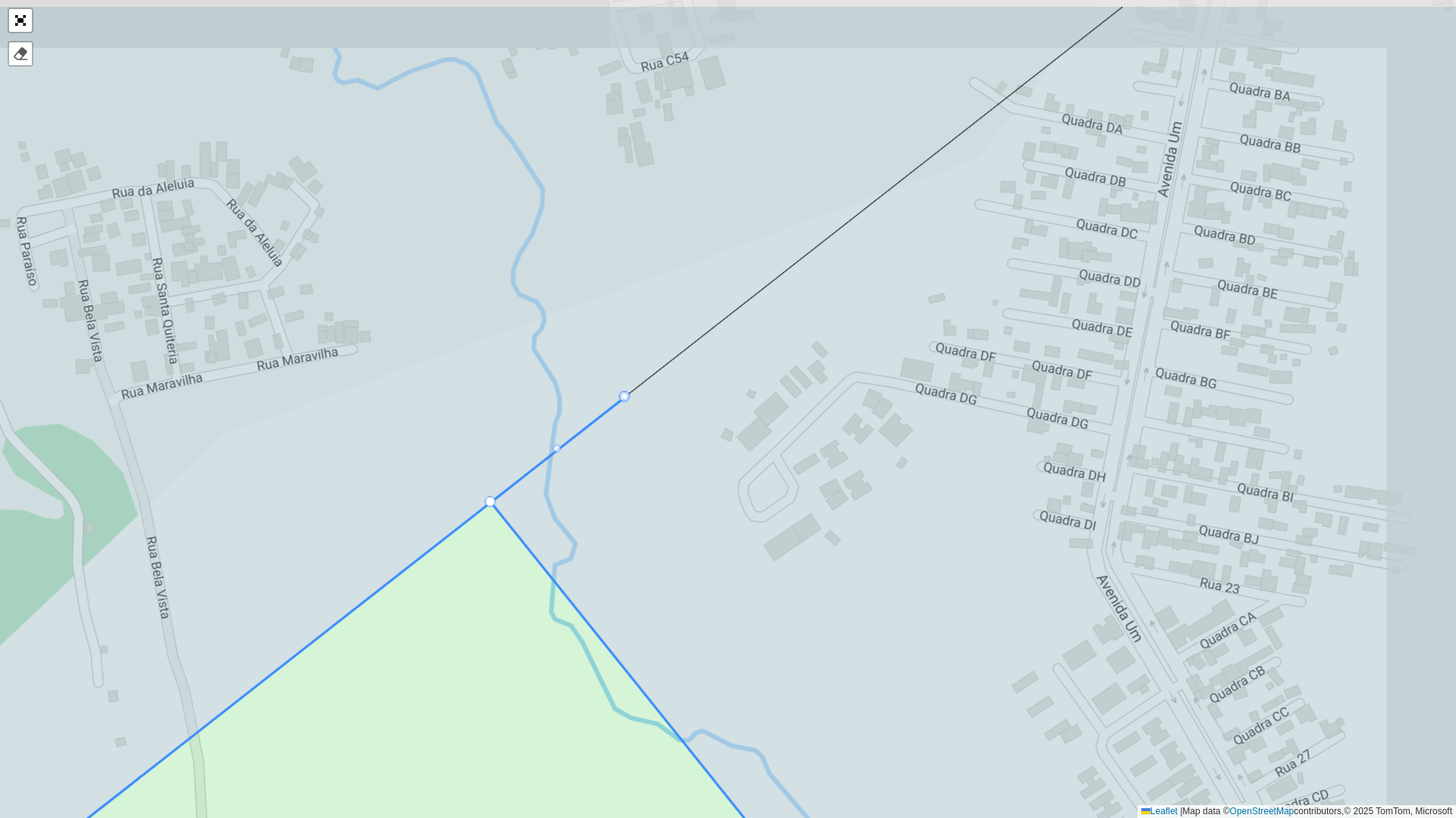
drag, startPoint x: 725, startPoint y: 306, endPoint x: 603, endPoint y: 416, distance: 164.3
click at [603, 416] on icon at bounding box center [375, 694] width 1015 height 594
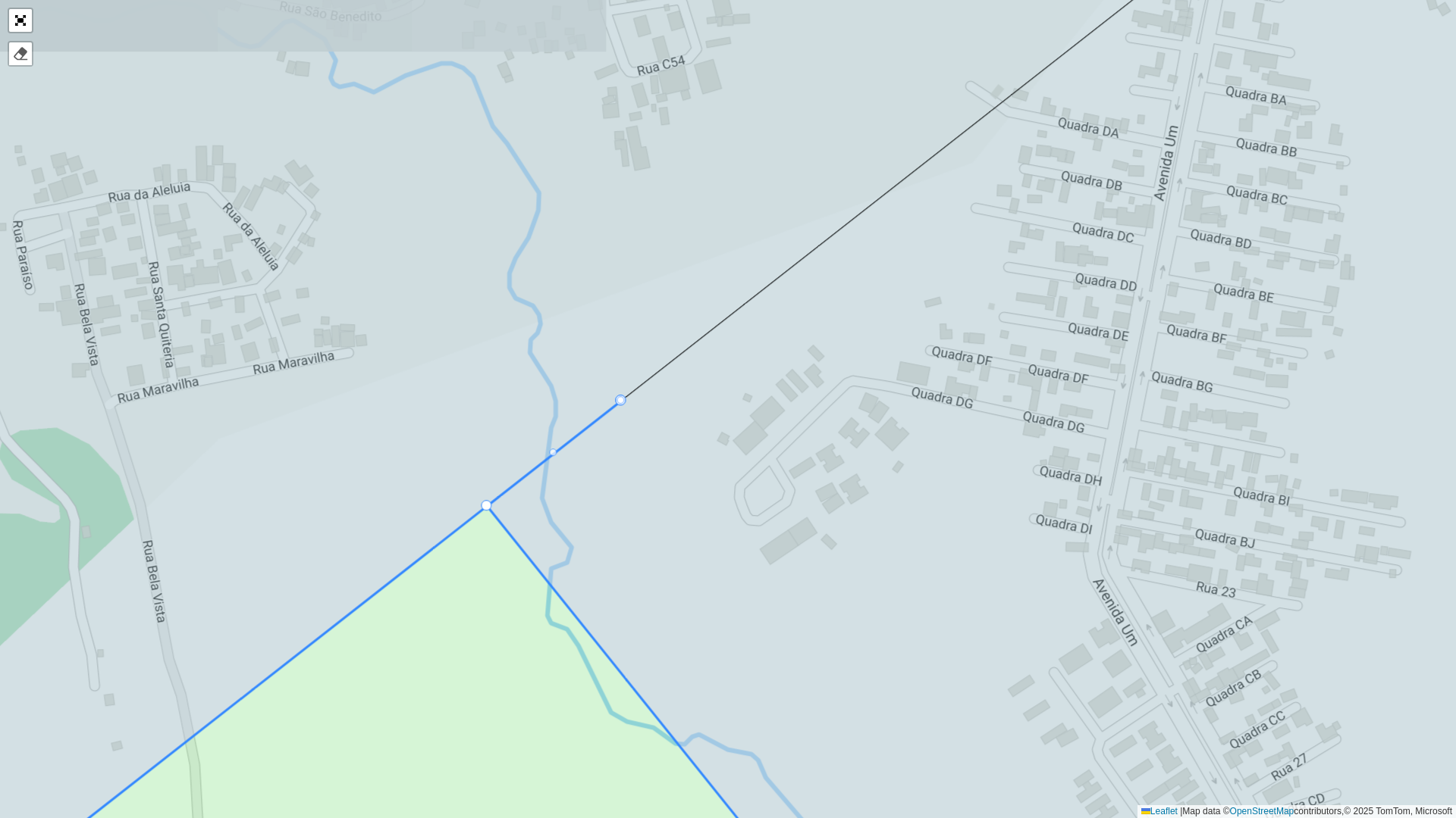
drag, startPoint x: 845, startPoint y: 214, endPoint x: 862, endPoint y: 195, distance: 25.5
click at [862, 195] on icon at bounding box center [1044, 409] width 1115 height 984
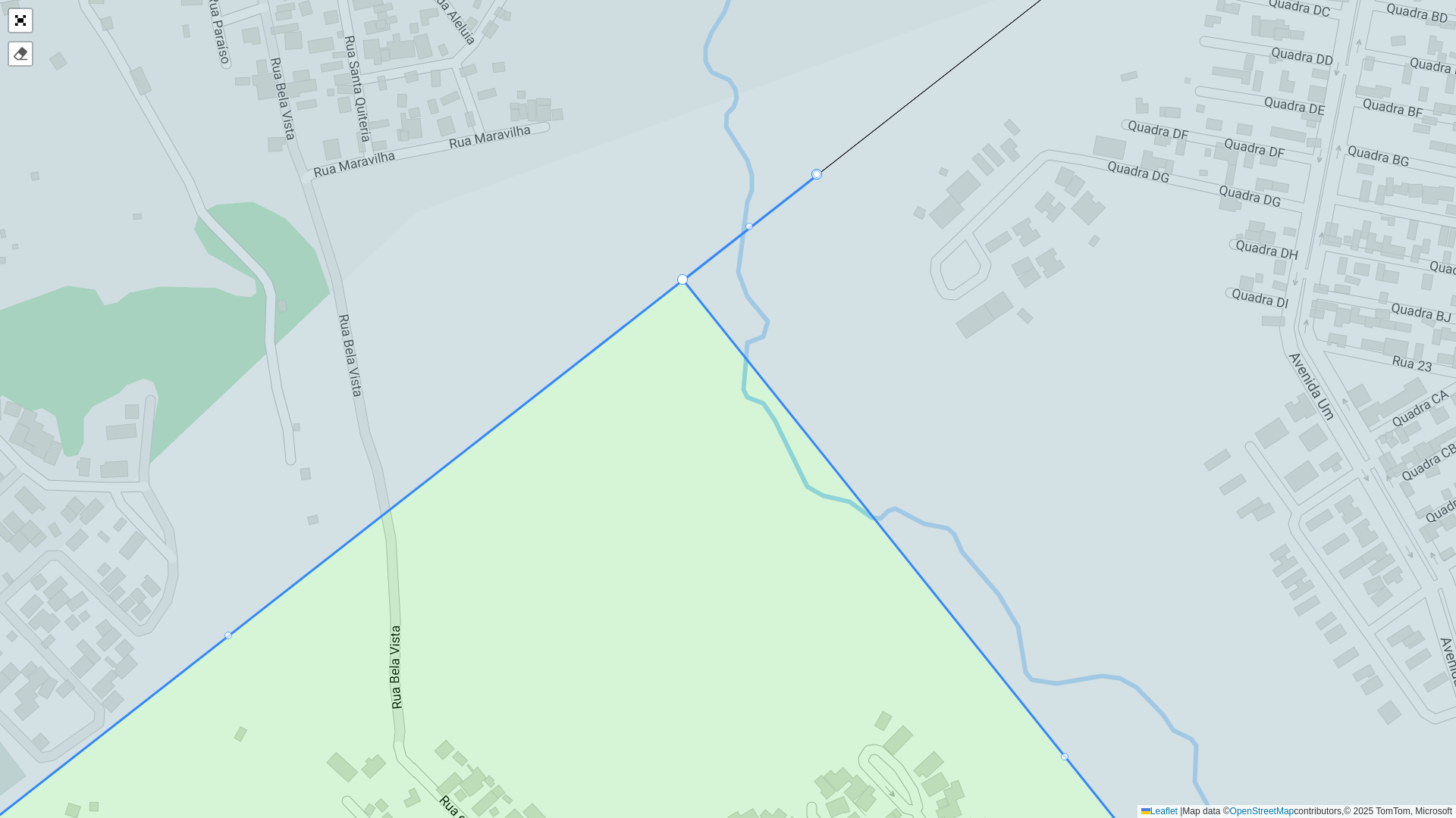
click at [747, 222] on icon at bounding box center [499, 409] width 1292 height 984
click at [747, 225] on div at bounding box center [749, 227] width 8 height 8
click at [818, 171] on div at bounding box center [816, 175] width 8 height 8
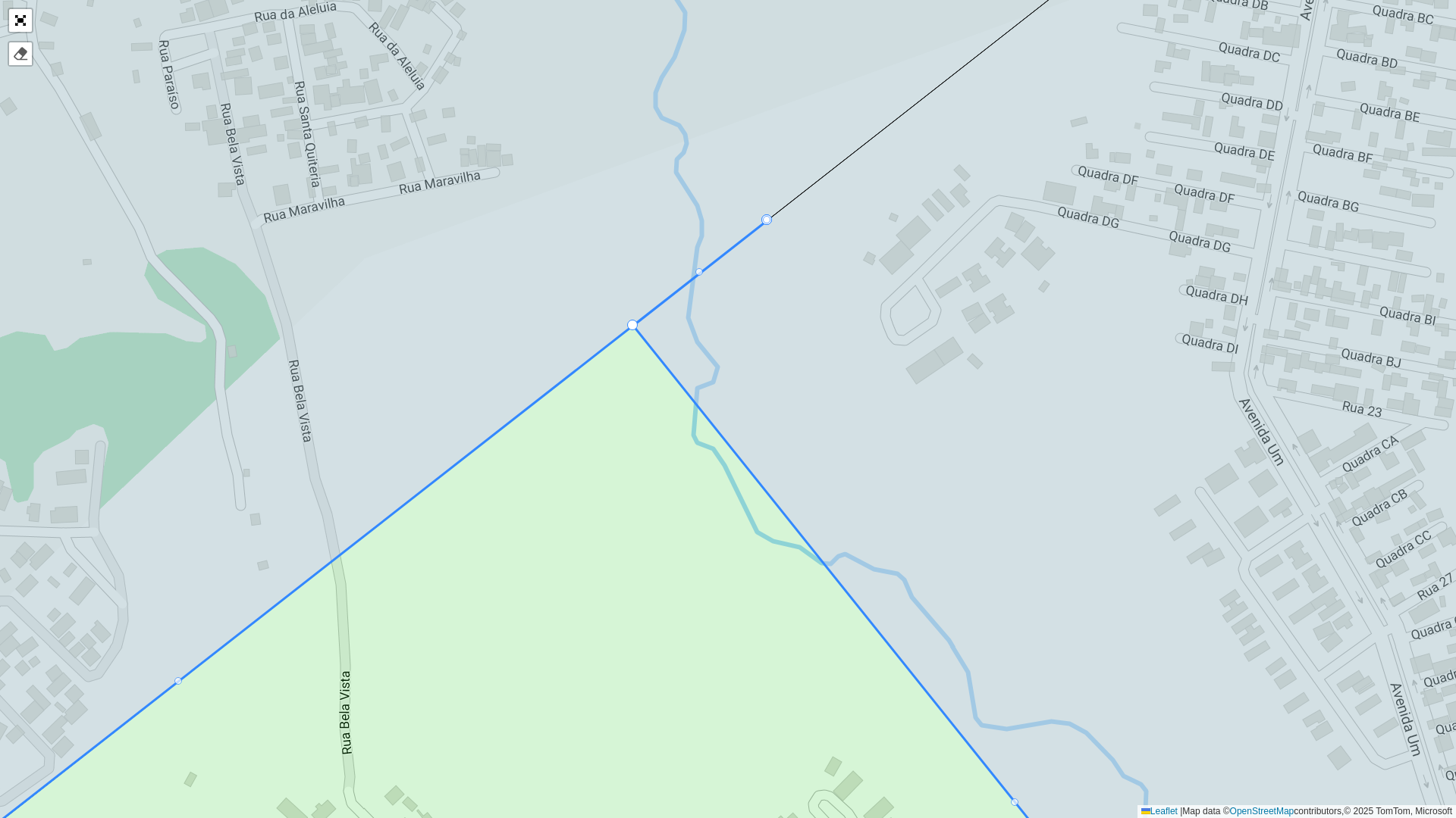
drag, startPoint x: 815, startPoint y: 180, endPoint x: 643, endPoint y: 317, distance: 219.9
click at [643, 317] on icon at bounding box center [1092, 454] width 919 height 984
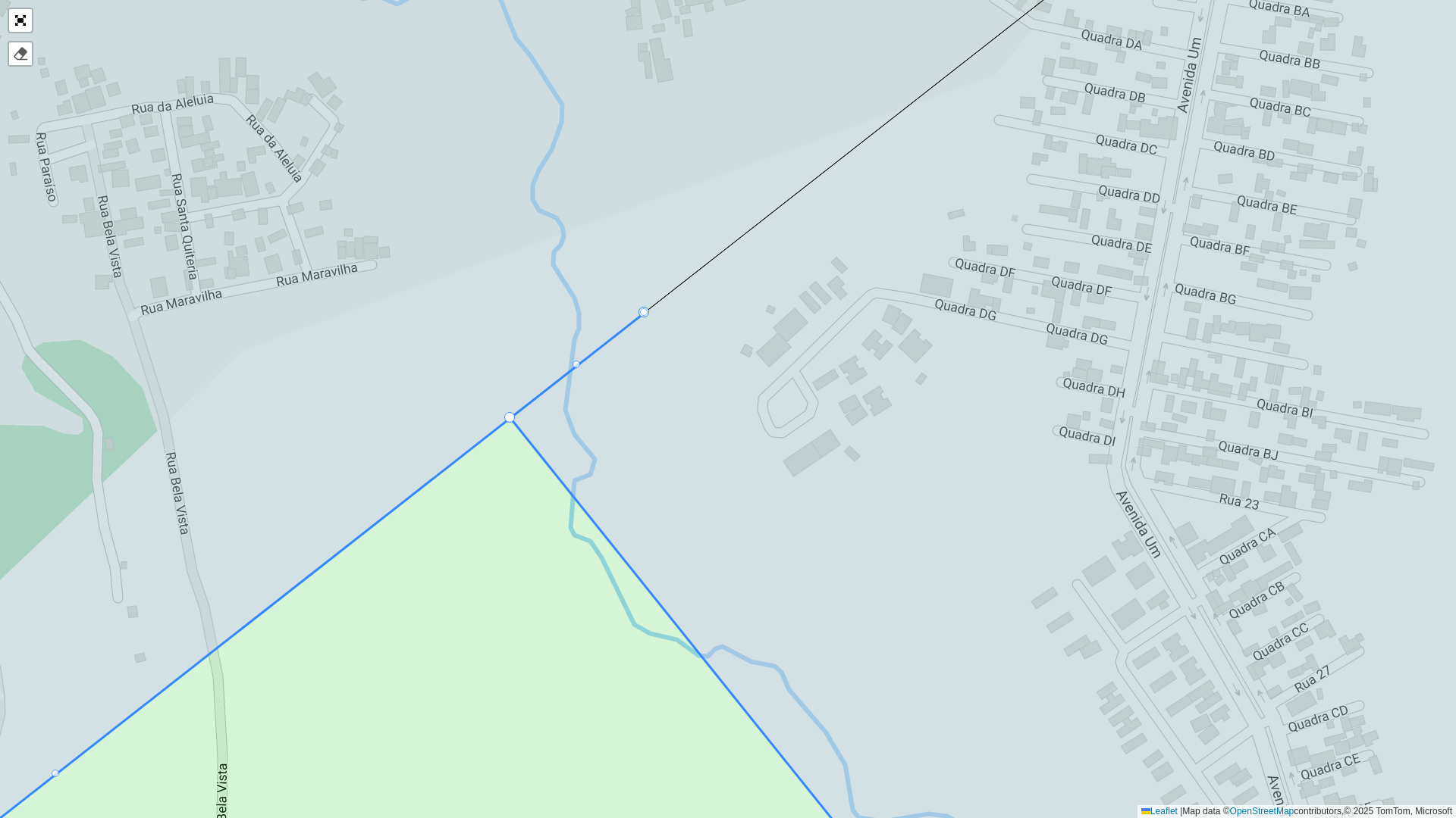
click at [912, 336] on icon at bounding box center [1056, 409] width 1092 height 984
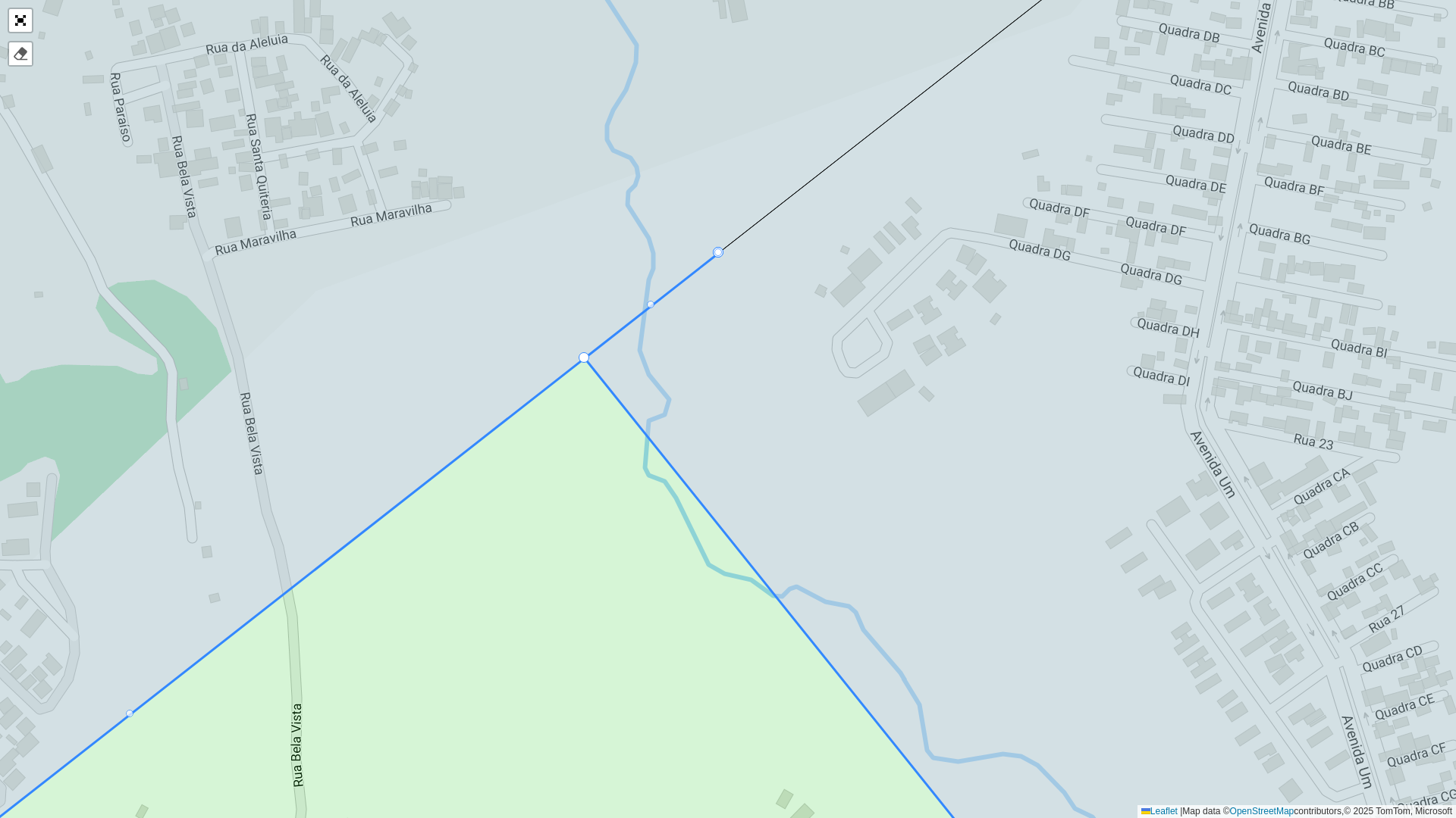
drag, startPoint x: 894, startPoint y: 257, endPoint x: 1024, endPoint y: 156, distance: 164.6
click at [1017, 163] on icon at bounding box center [1130, 349] width 1092 height 984
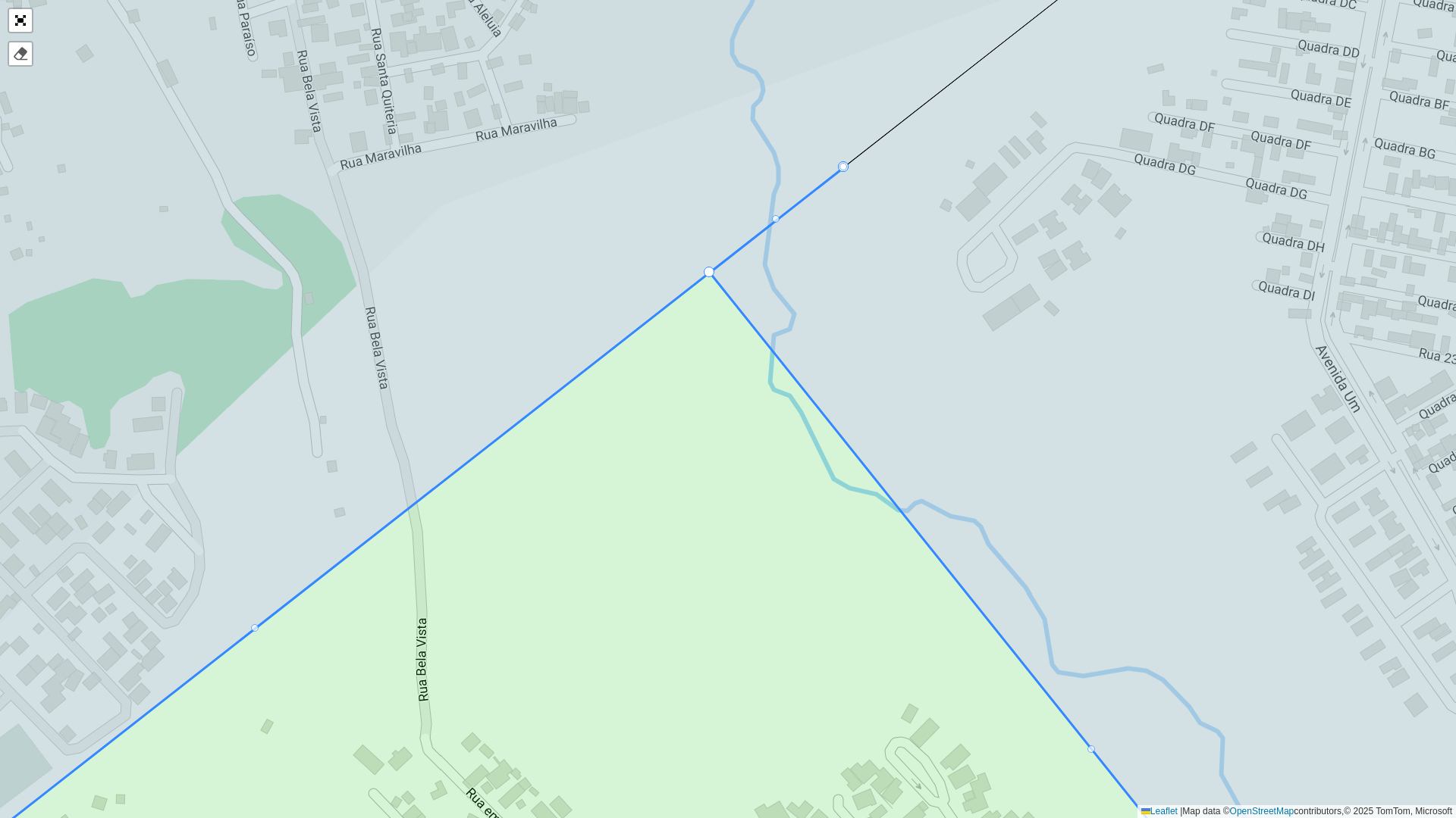
click at [844, 164] on div at bounding box center [843, 167] width 8 height 8
click at [840, 166] on div at bounding box center [843, 167] width 8 height 8
click at [728, 269] on icon at bounding box center [1155, 409] width 892 height 984
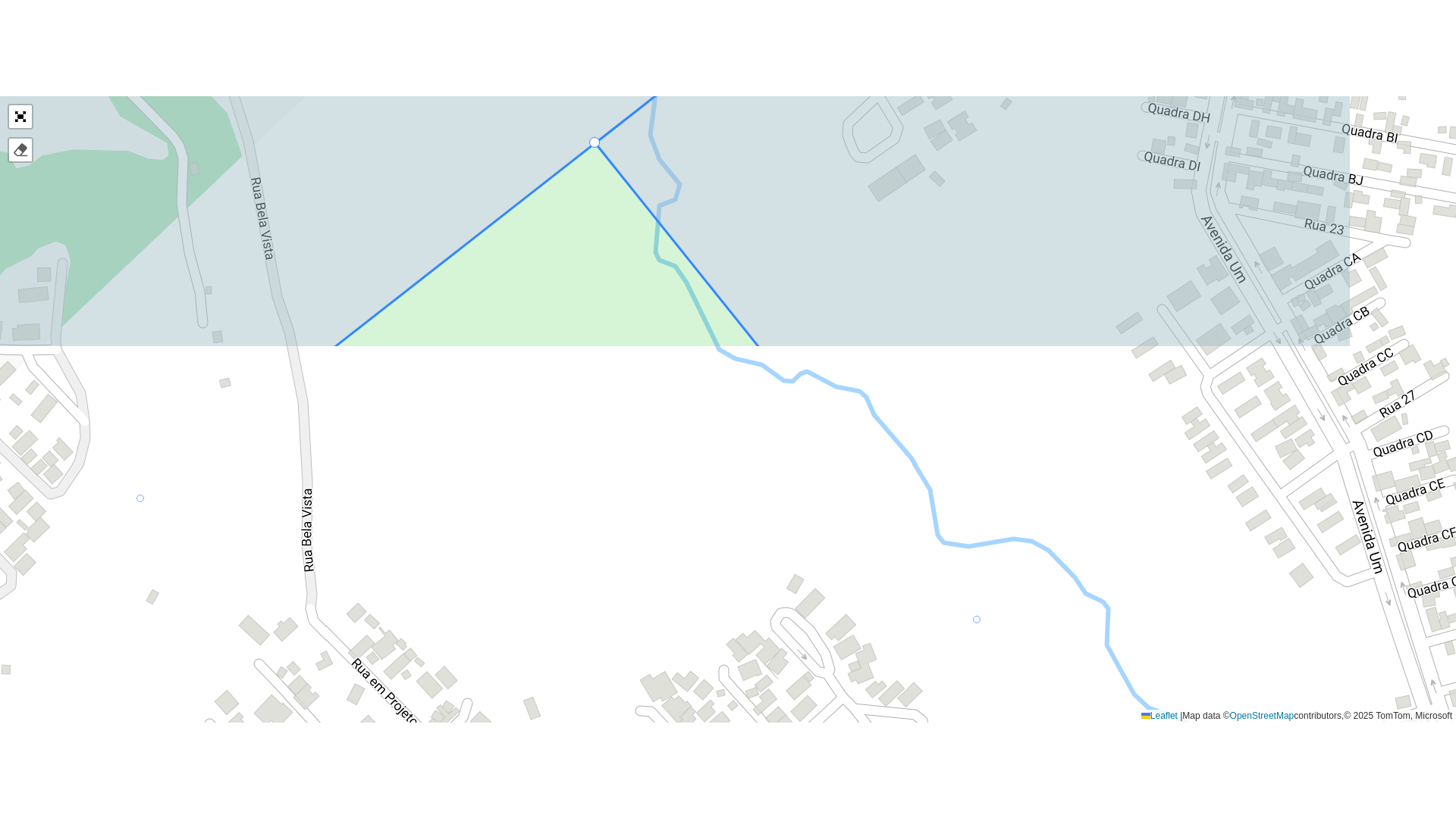
scroll to position [341, 0]
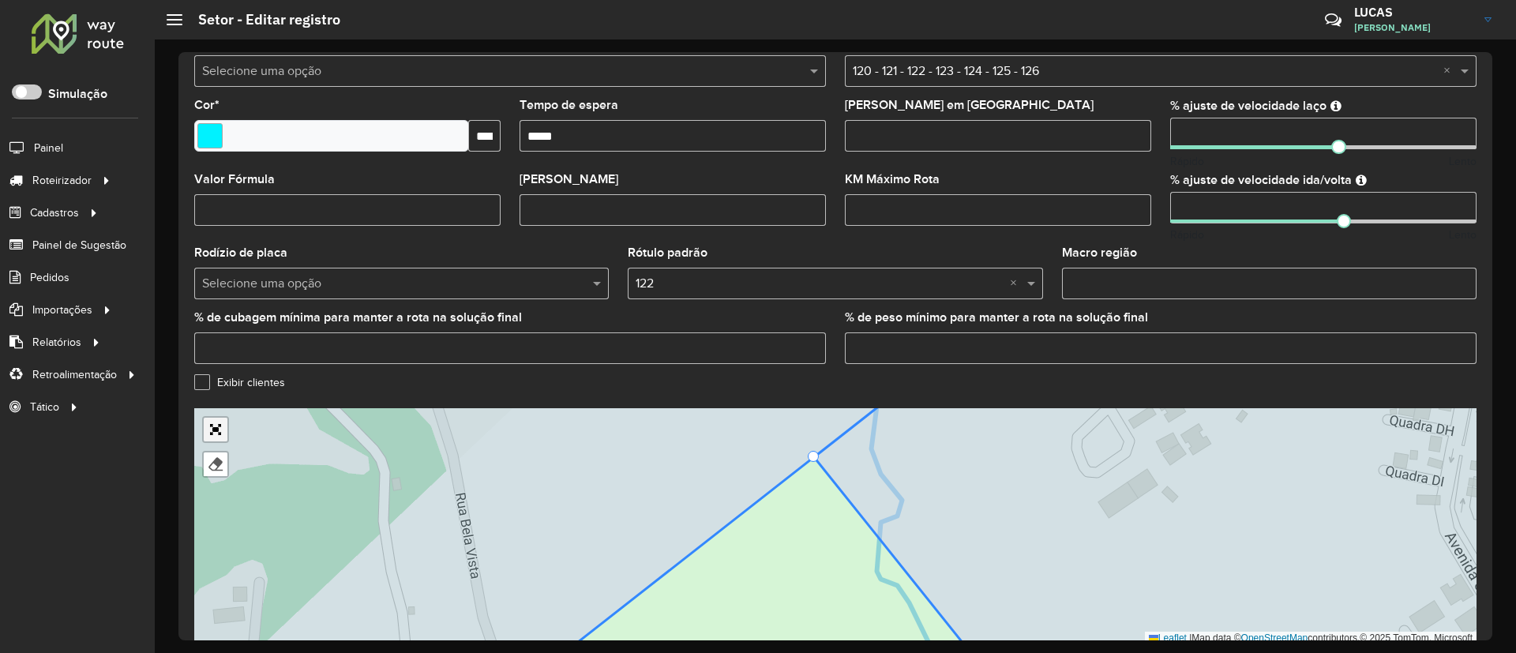
click at [210, 418] on link "Abrir mapa em tela cheia" at bounding box center [216, 430] width 24 height 24
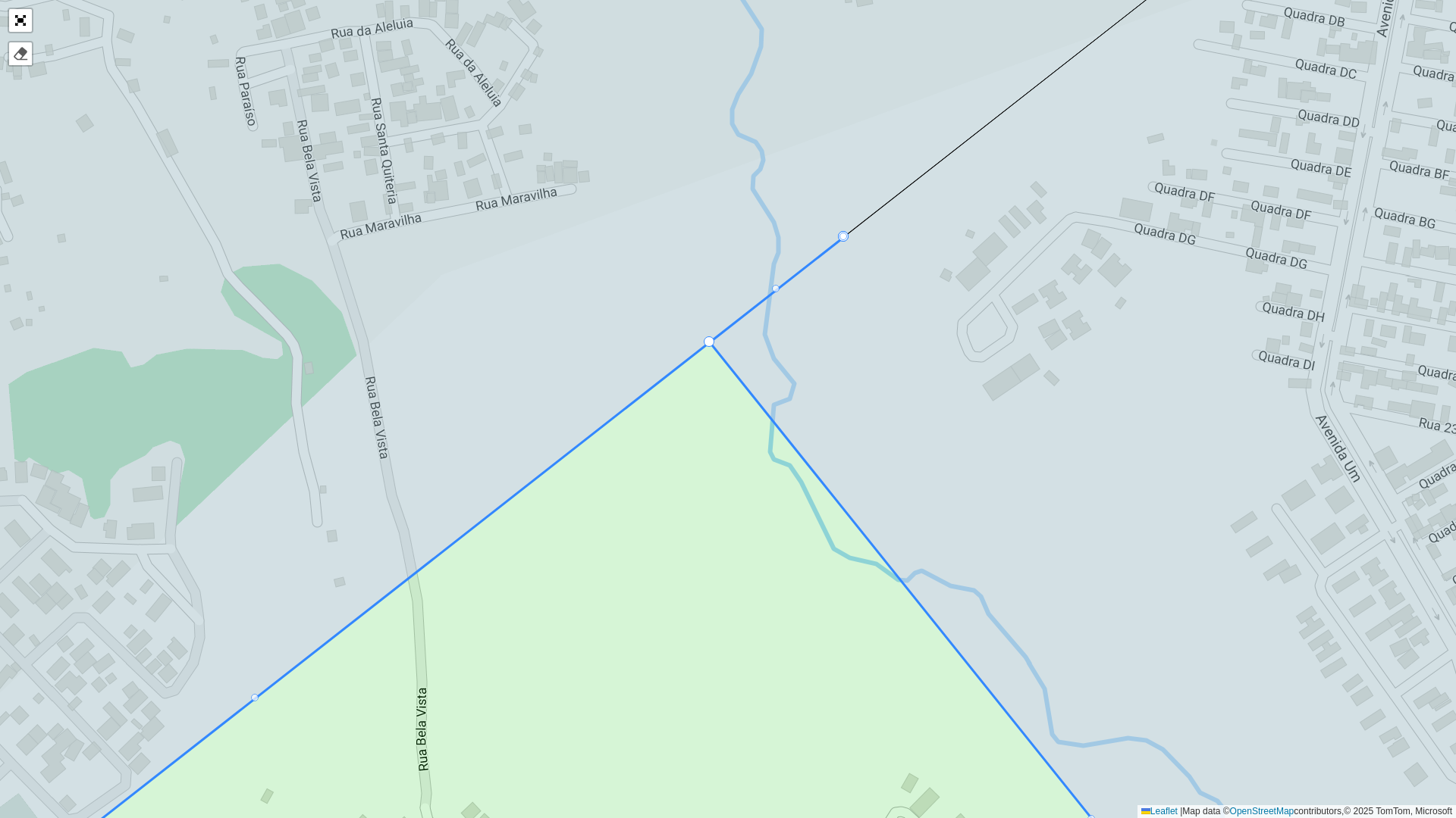
drag, startPoint x: 843, startPoint y: 235, endPoint x: 707, endPoint y: 321, distance: 160.9
click at [857, 233] on icon at bounding box center [1155, 409] width 892 height 984
click at [848, 235] on icon at bounding box center [1155, 409] width 892 height 984
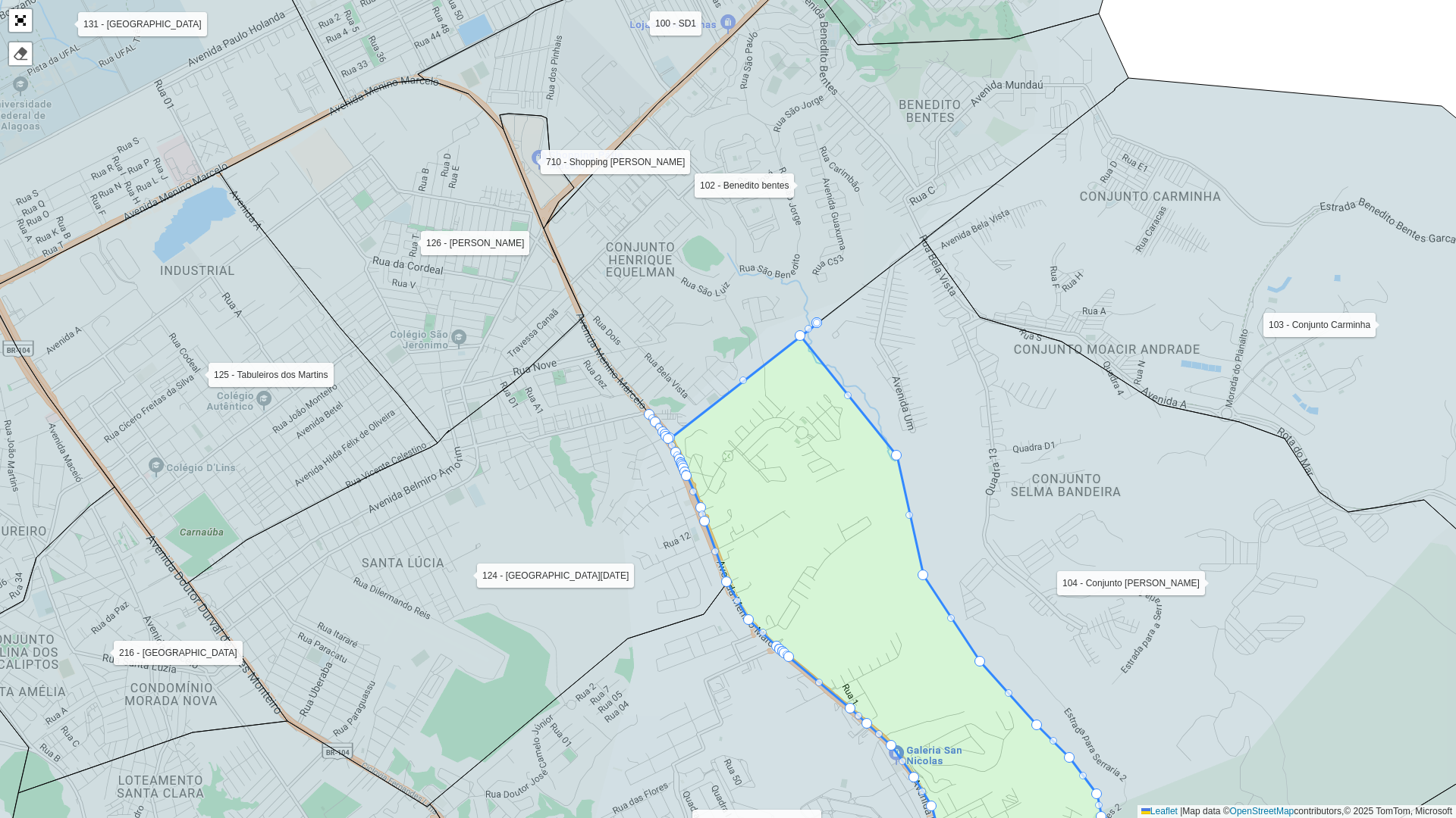
drag, startPoint x: 924, startPoint y: 276, endPoint x: 895, endPoint y: 215, distance: 67.5
click at [902, 240] on icon at bounding box center [1188, 537] width 775 height 593
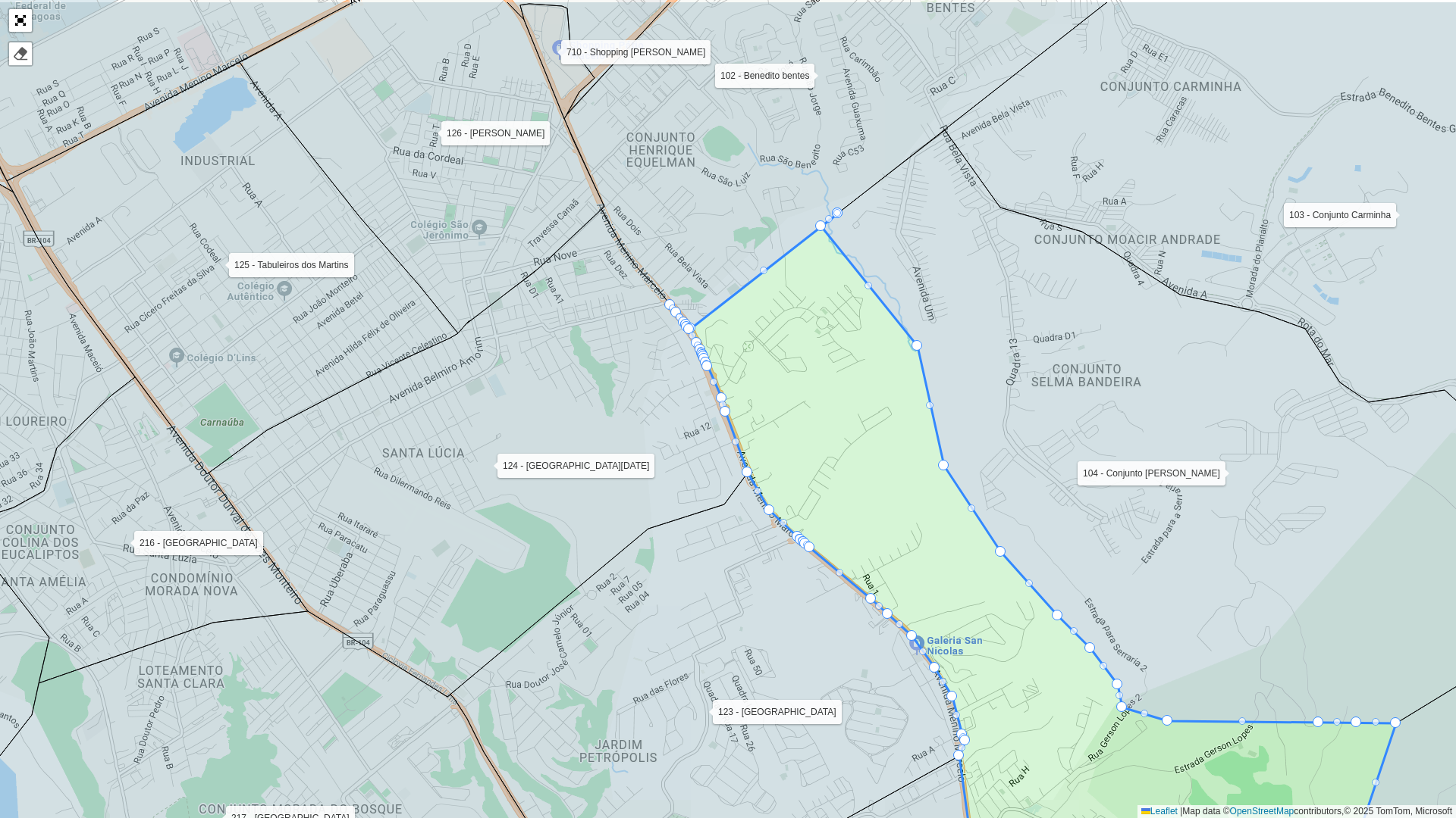
drag, startPoint x: 1104, startPoint y: 391, endPoint x: 1172, endPoint y: 438, distance: 82.7
click at [1150, 425] on icon at bounding box center [1208, 427] width 775 height 593
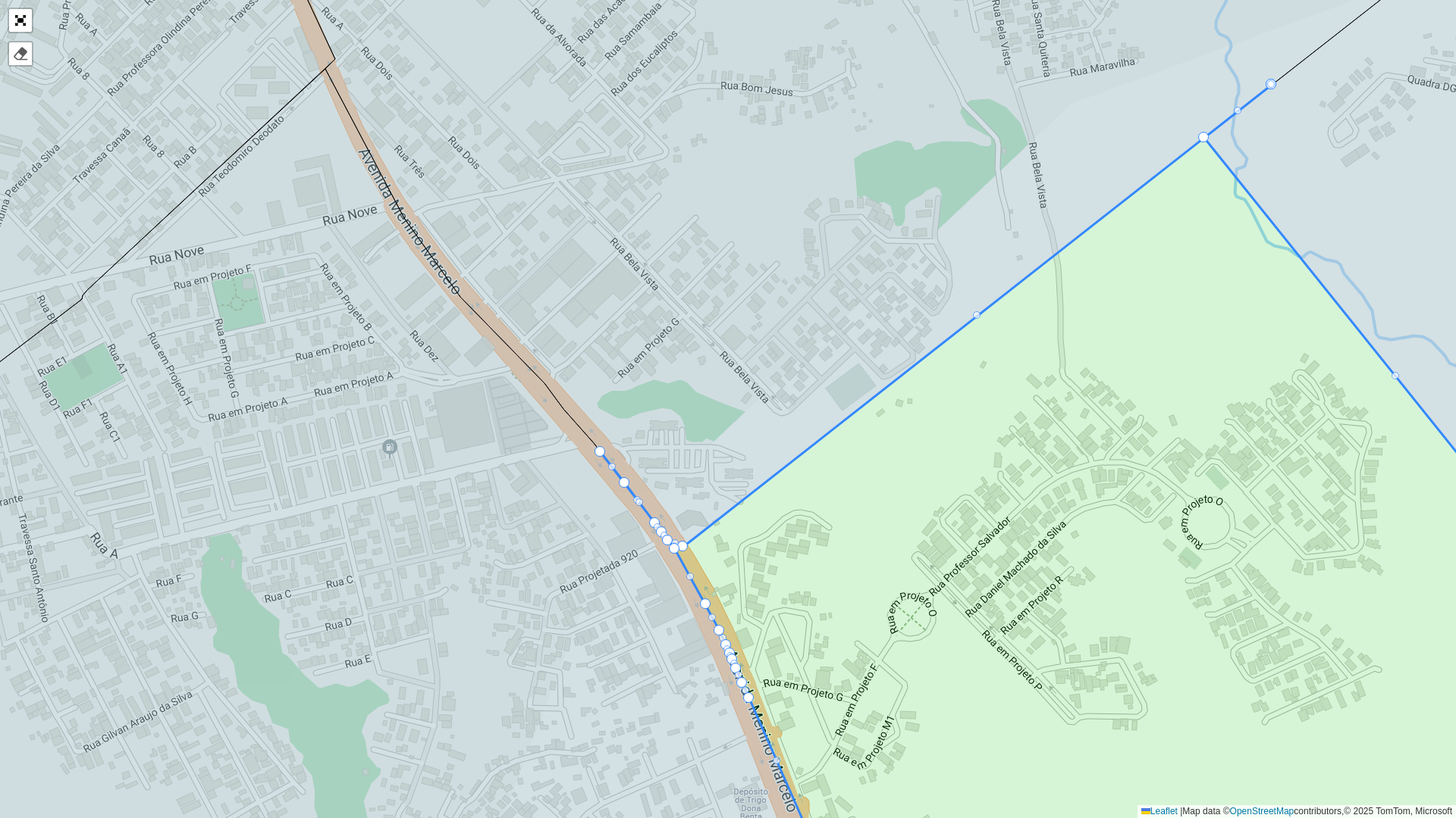
click at [595, 440] on icon at bounding box center [877, 232] width 1216 height 630
click at [597, 441] on icon at bounding box center [876, 231] width 1214 height 628
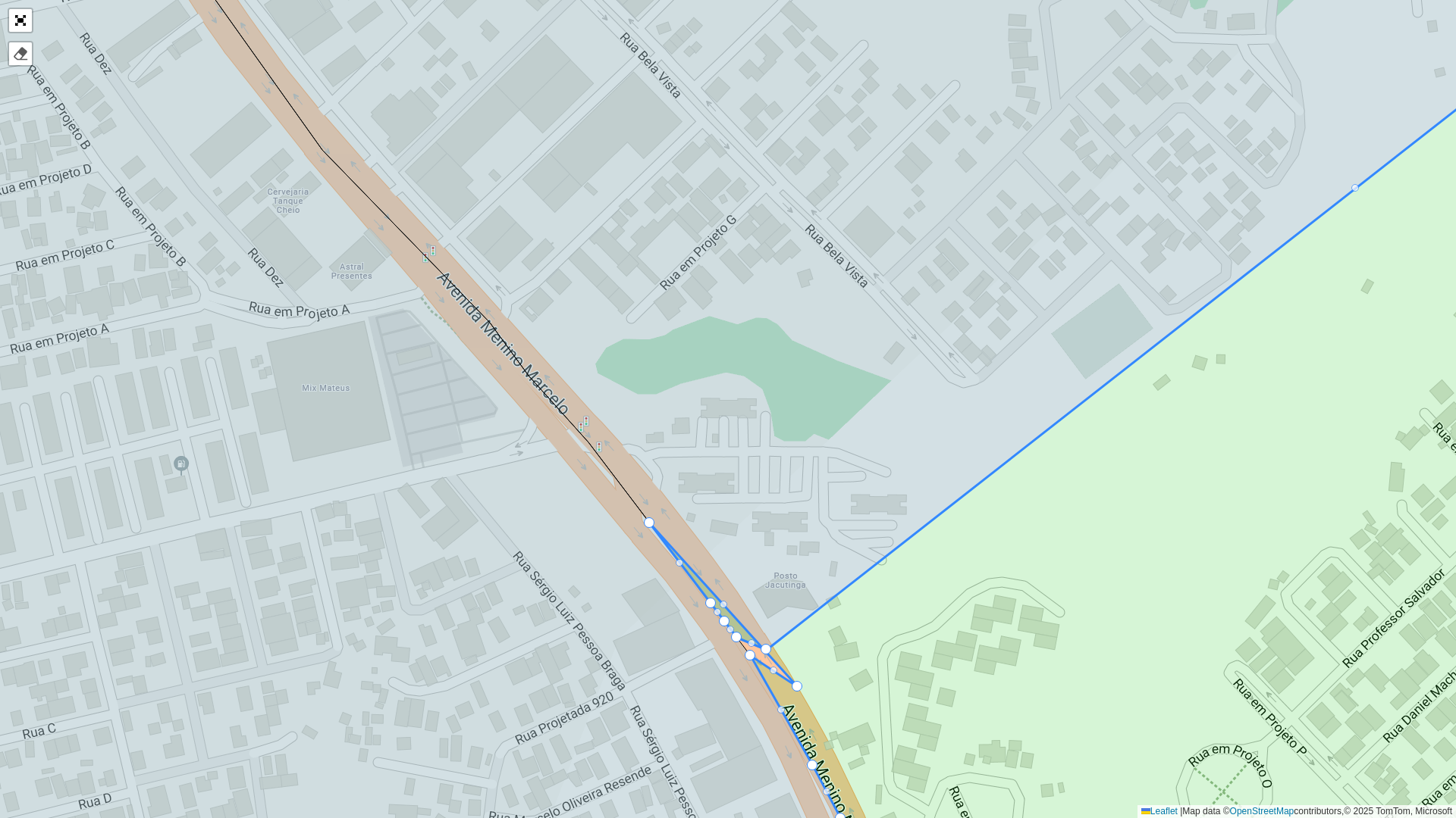
drag, startPoint x: 601, startPoint y: 459, endPoint x: 782, endPoint y: 678, distance: 284.1
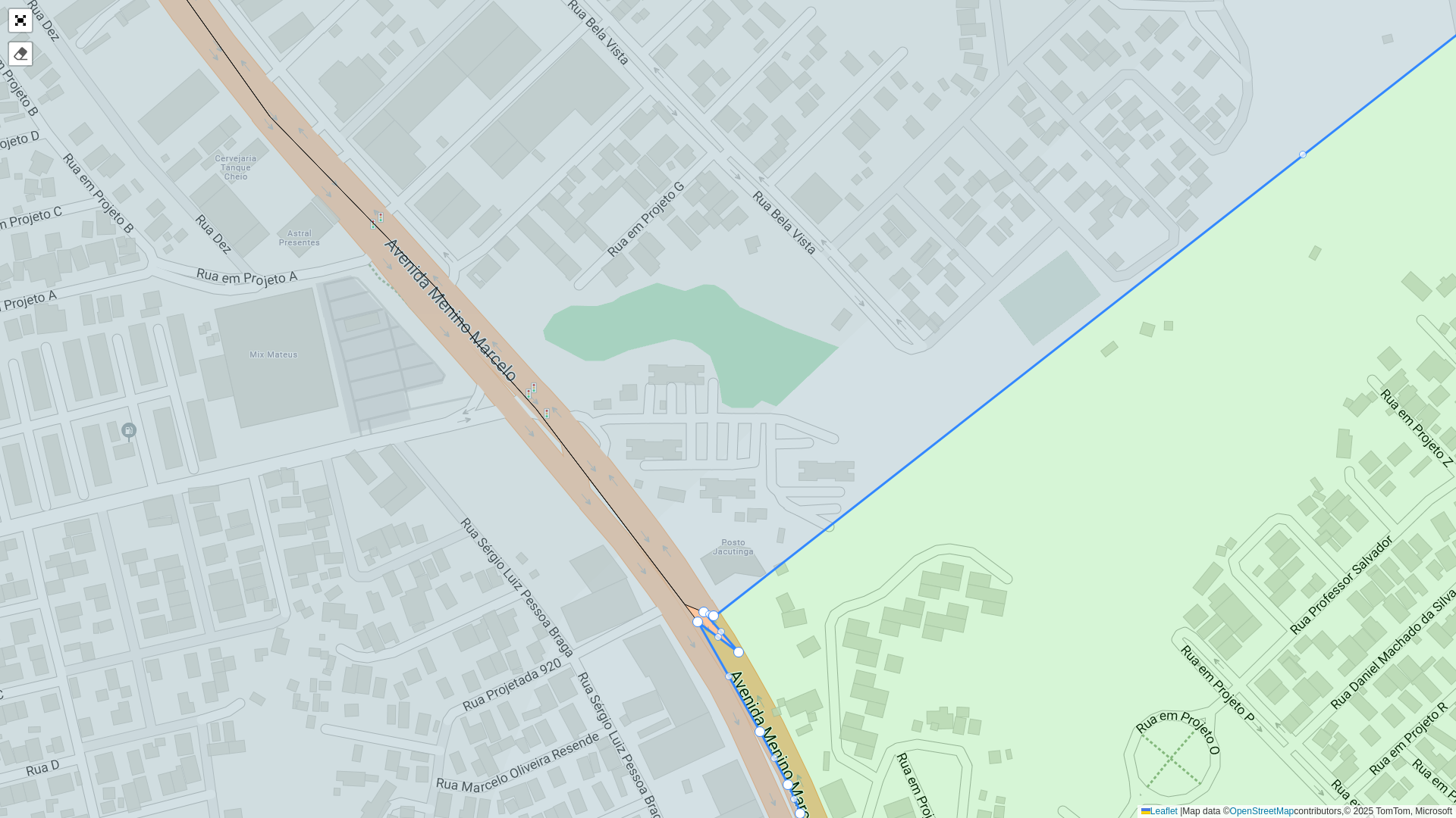
drag, startPoint x: 787, startPoint y: 681, endPoint x: 728, endPoint y: 642, distance: 70.7
click at [728, 626] on icon at bounding box center [1125, 415] width 853 height 908
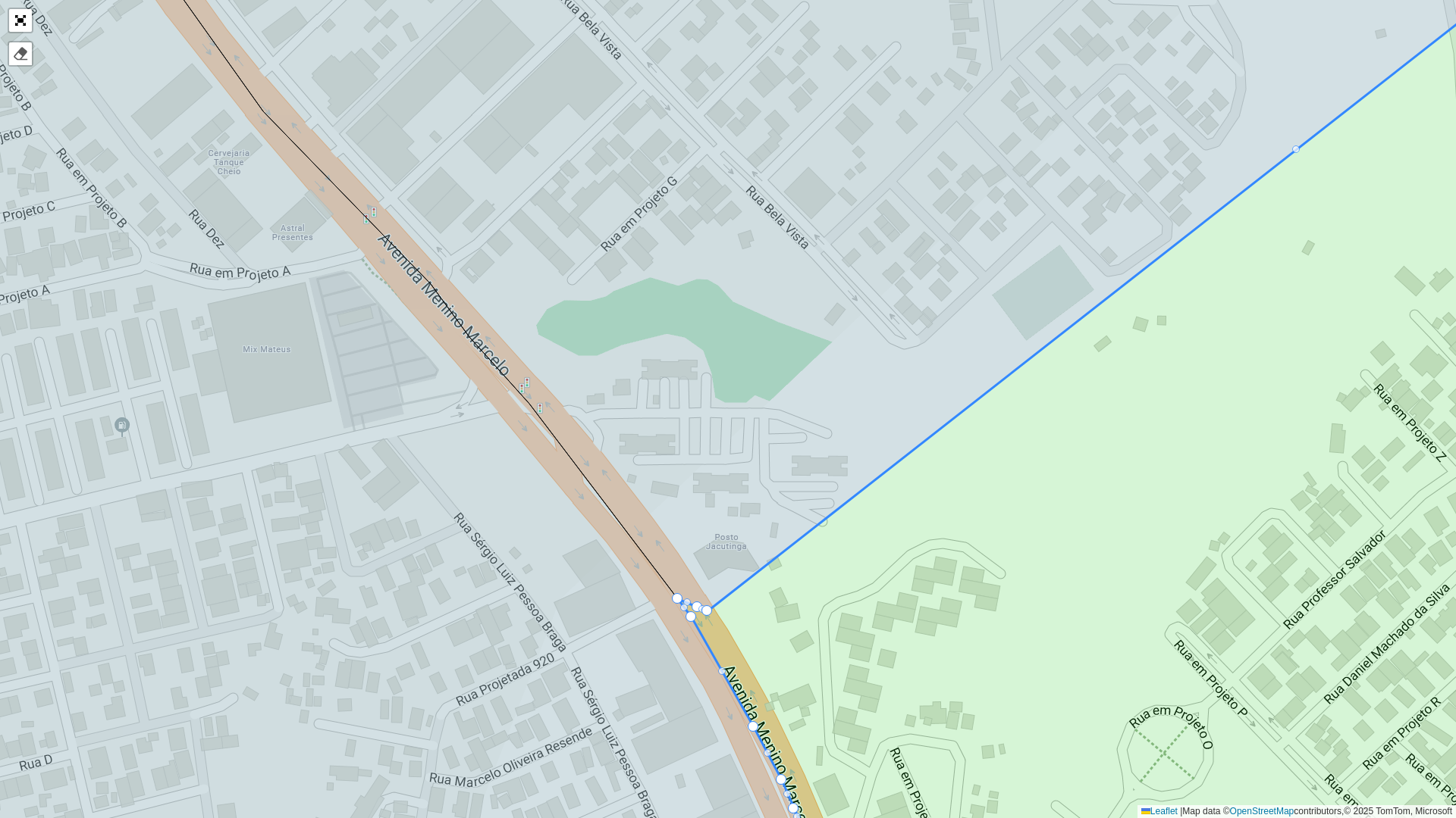
drag, startPoint x: 734, startPoint y: 646, endPoint x: 666, endPoint y: 604, distance: 79.9
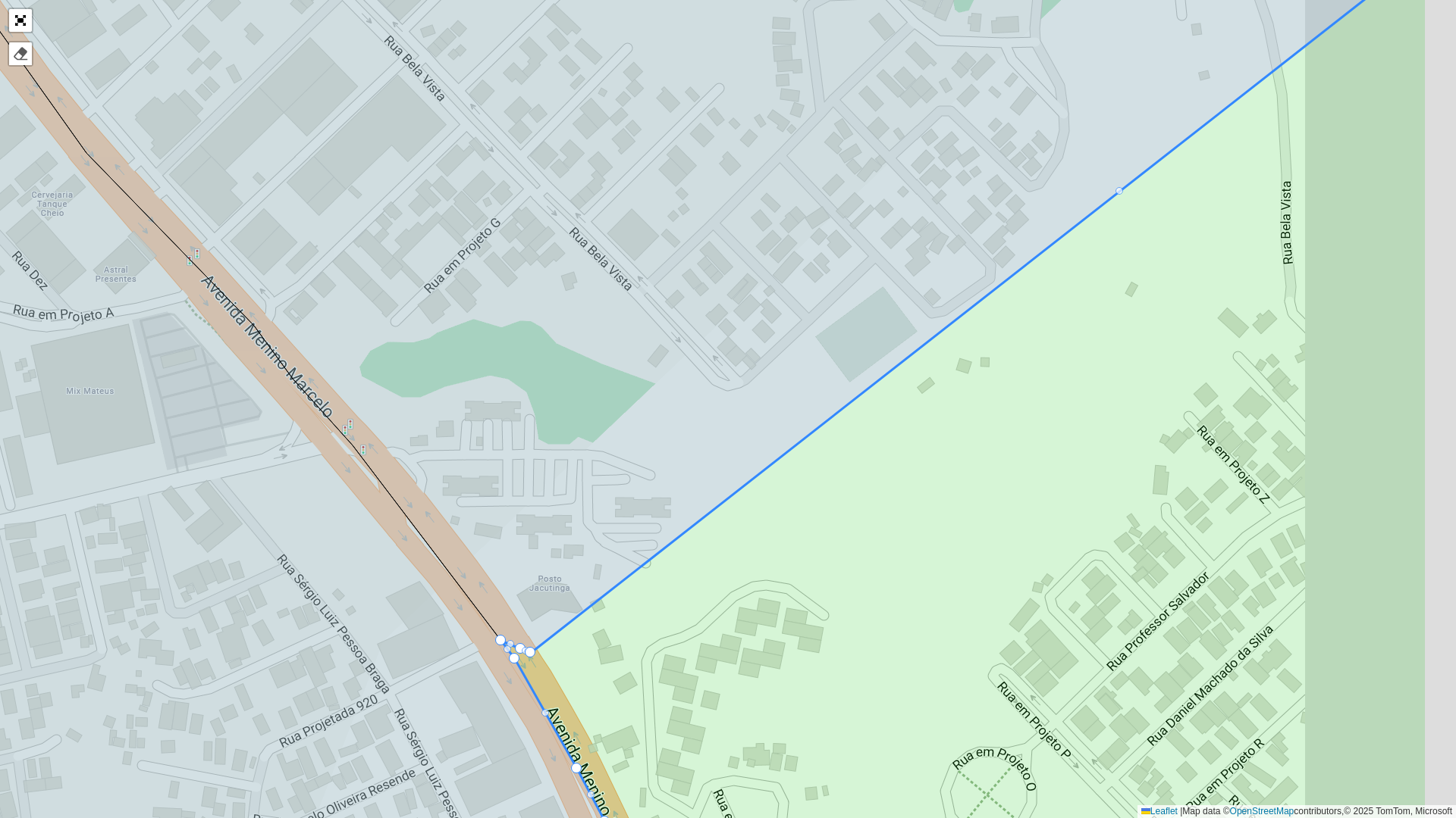
drag, startPoint x: 847, startPoint y: 508, endPoint x: 451, endPoint y: 605, distance: 407.7
click at [501, 589] on icon at bounding box center [964, 451] width 926 height 987
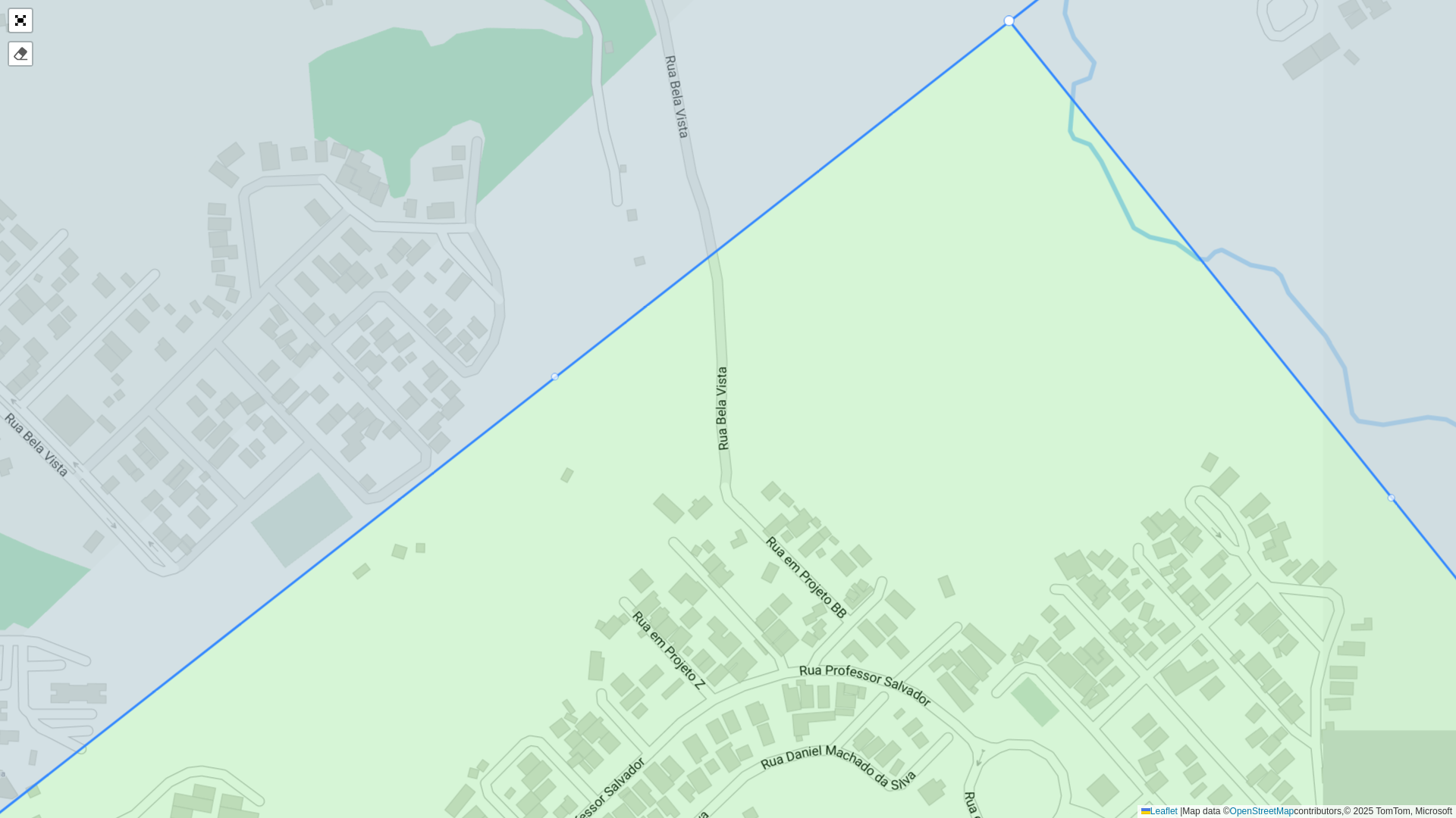
drag, startPoint x: 651, startPoint y: 489, endPoint x: 579, endPoint y: 763, distance: 283.3
click at [589, 626] on icon at bounding box center [770, 412] width 1667 height 987
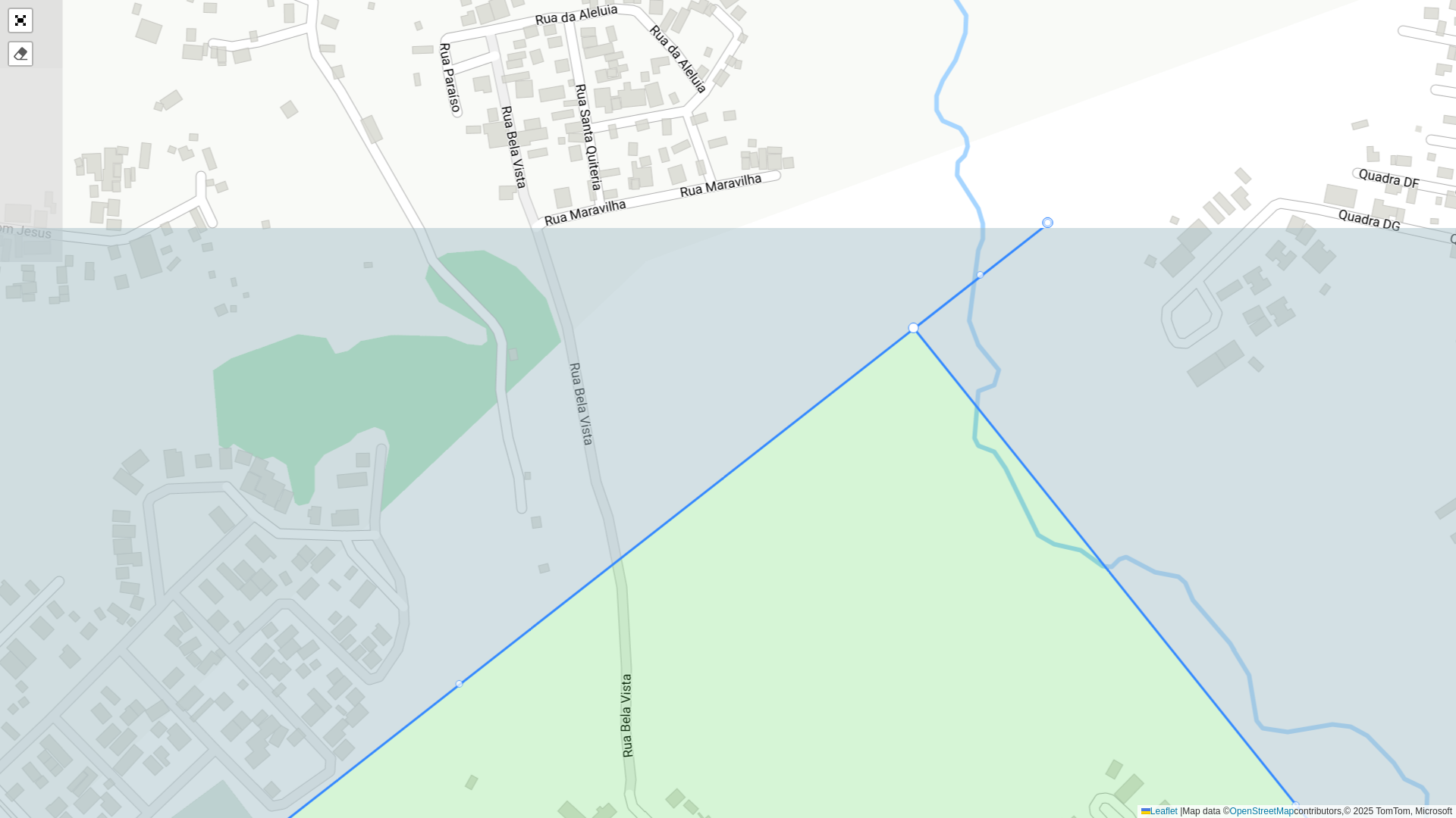
drag, startPoint x: 935, startPoint y: 476, endPoint x: 916, endPoint y: 507, distance: 36.4
click at [931, 490] on icon at bounding box center [1210, 648] width 593 height 842
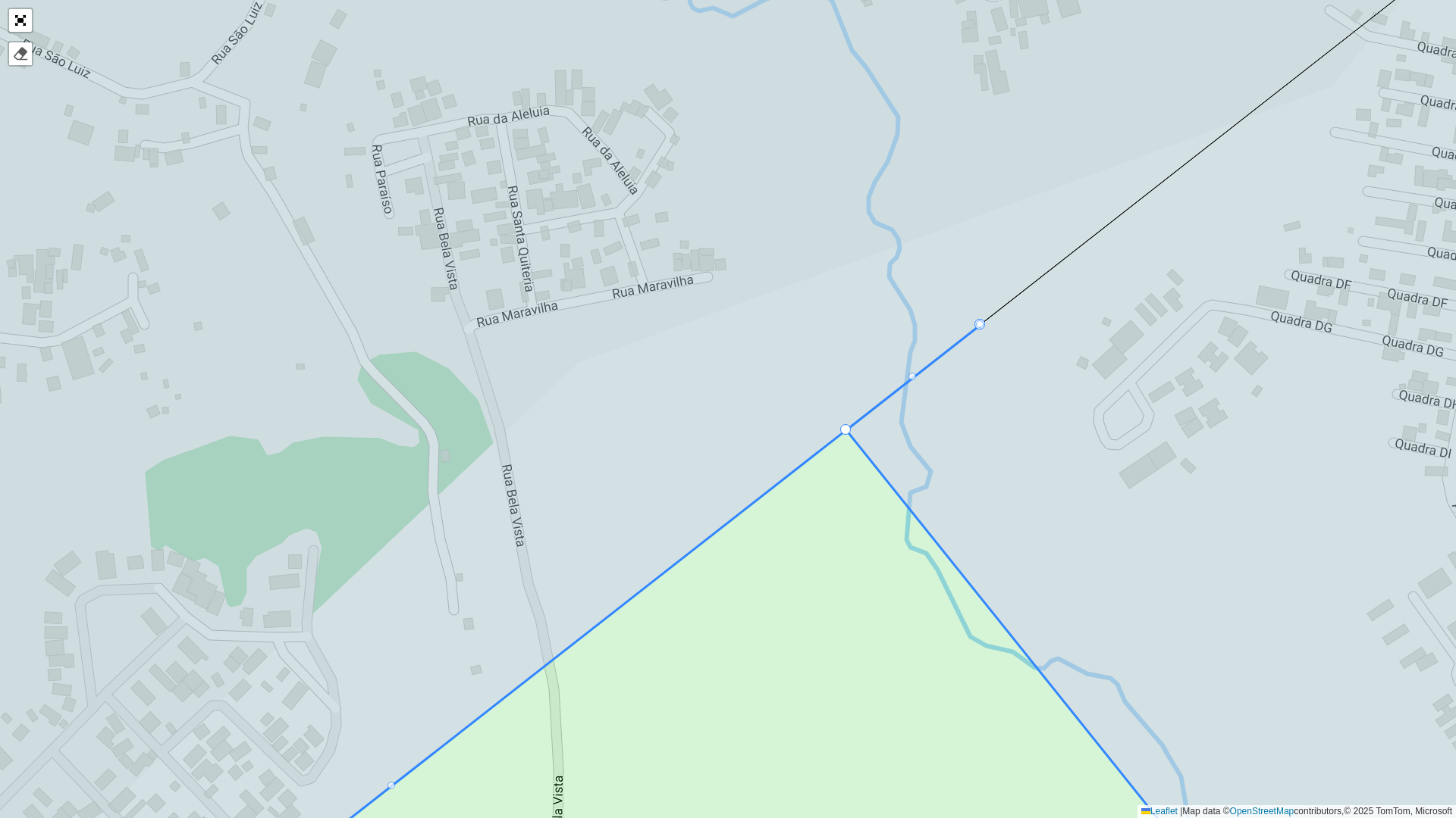
drag, startPoint x: 980, startPoint y: 322, endPoint x: 890, endPoint y: 383, distance: 108.7
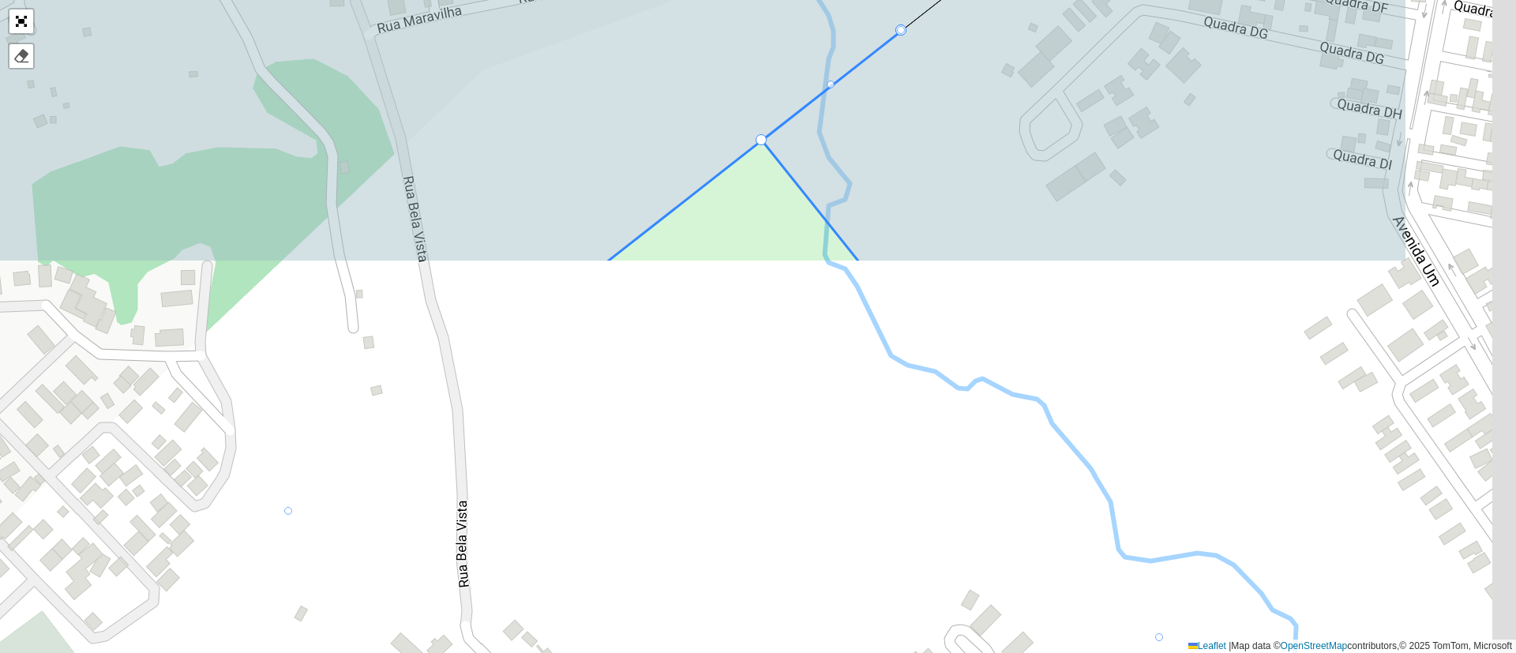
scroll to position [237, 0]
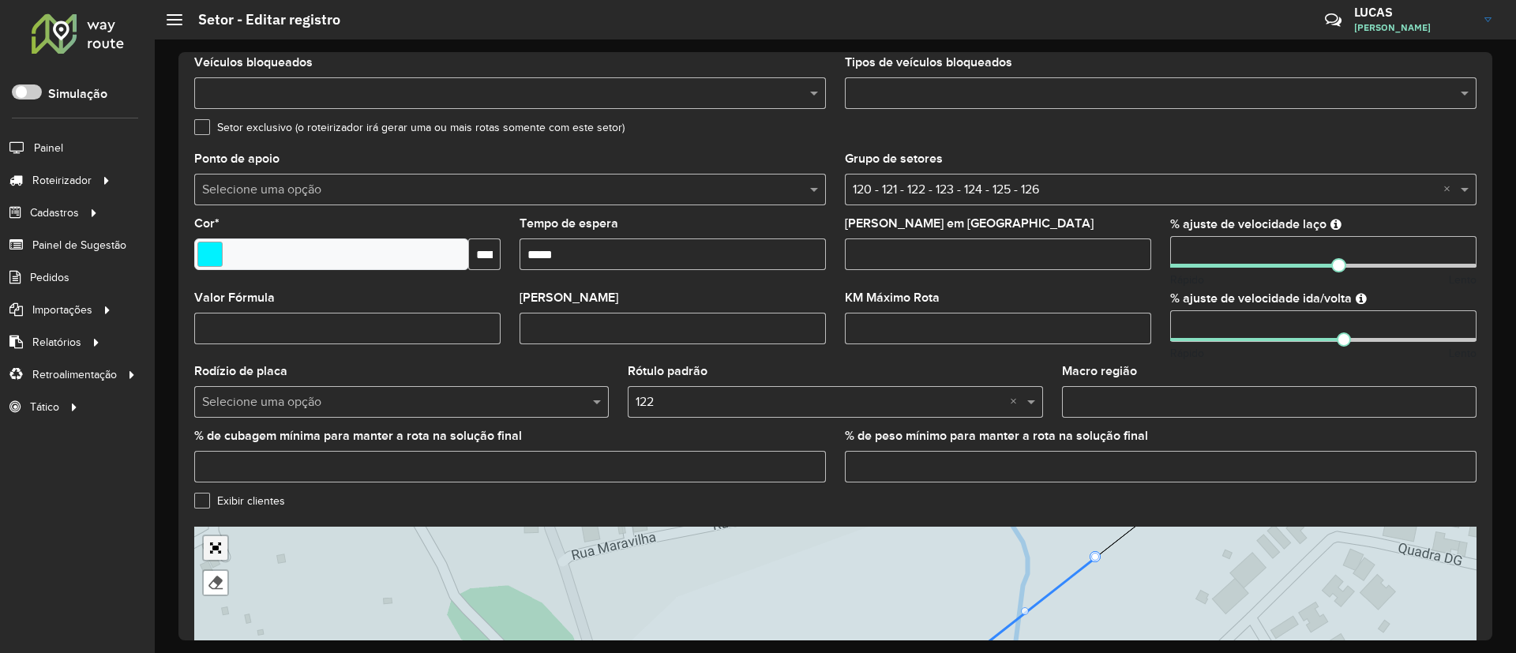
click at [215, 542] on div "100 - SD1 101 - Bairro CDD Maceio 102 - Benedito bentes 103 - Conjunto Carminha…" at bounding box center [835, 644] width 1282 height 237
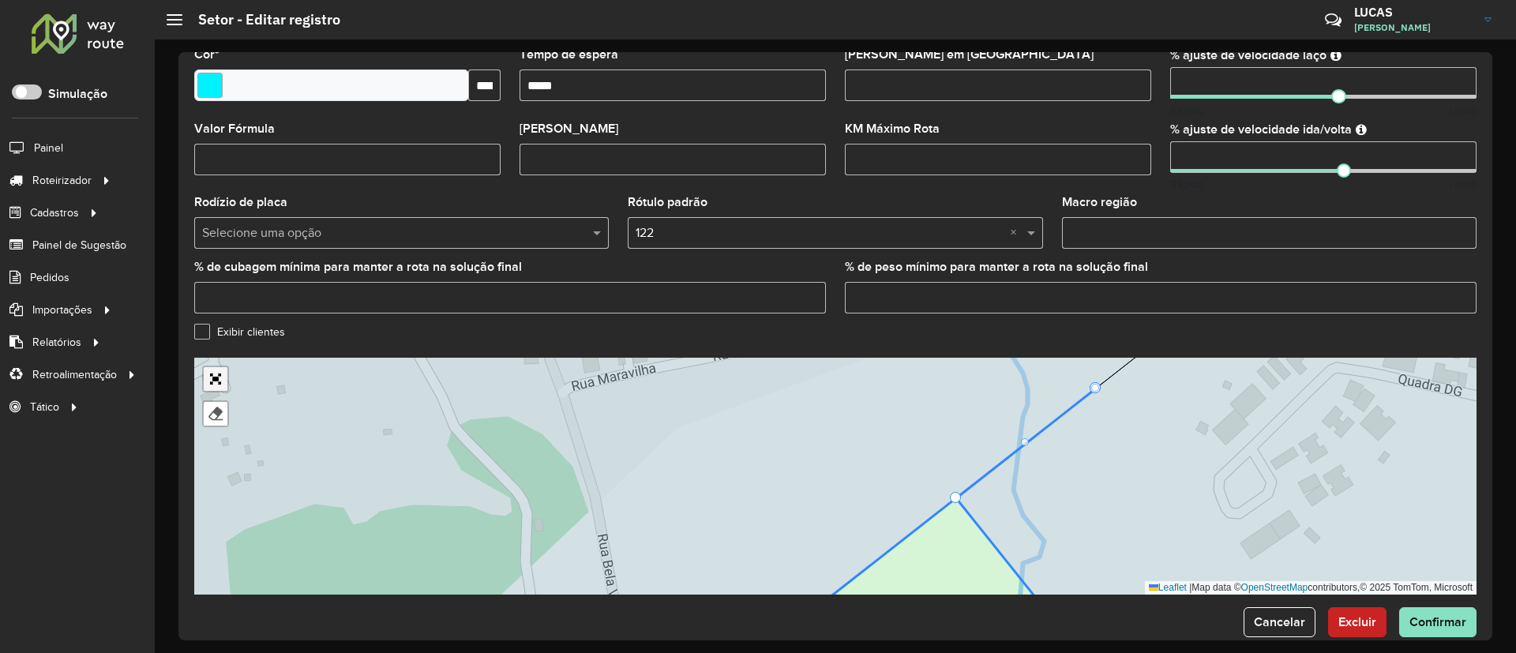
scroll to position [431, 0]
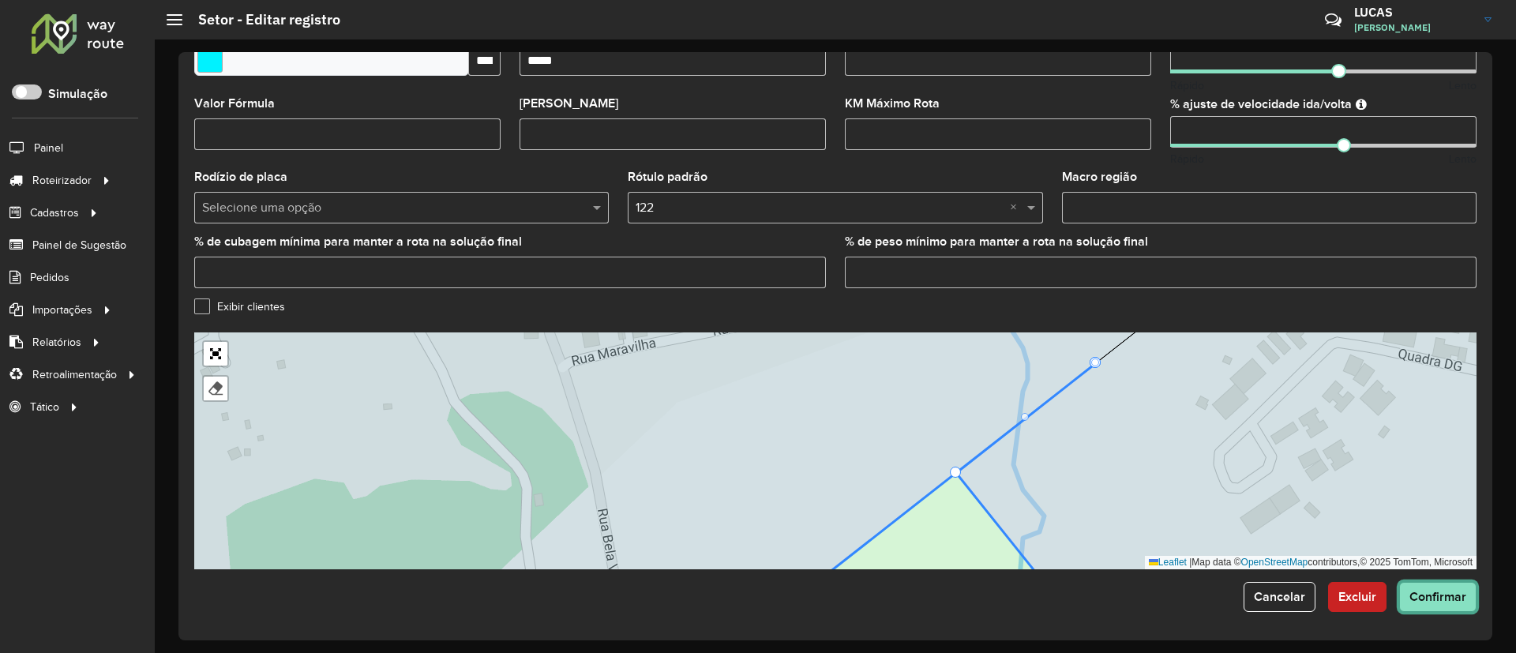
click at [1432, 601] on span "Confirmar" at bounding box center [1437, 596] width 57 height 13
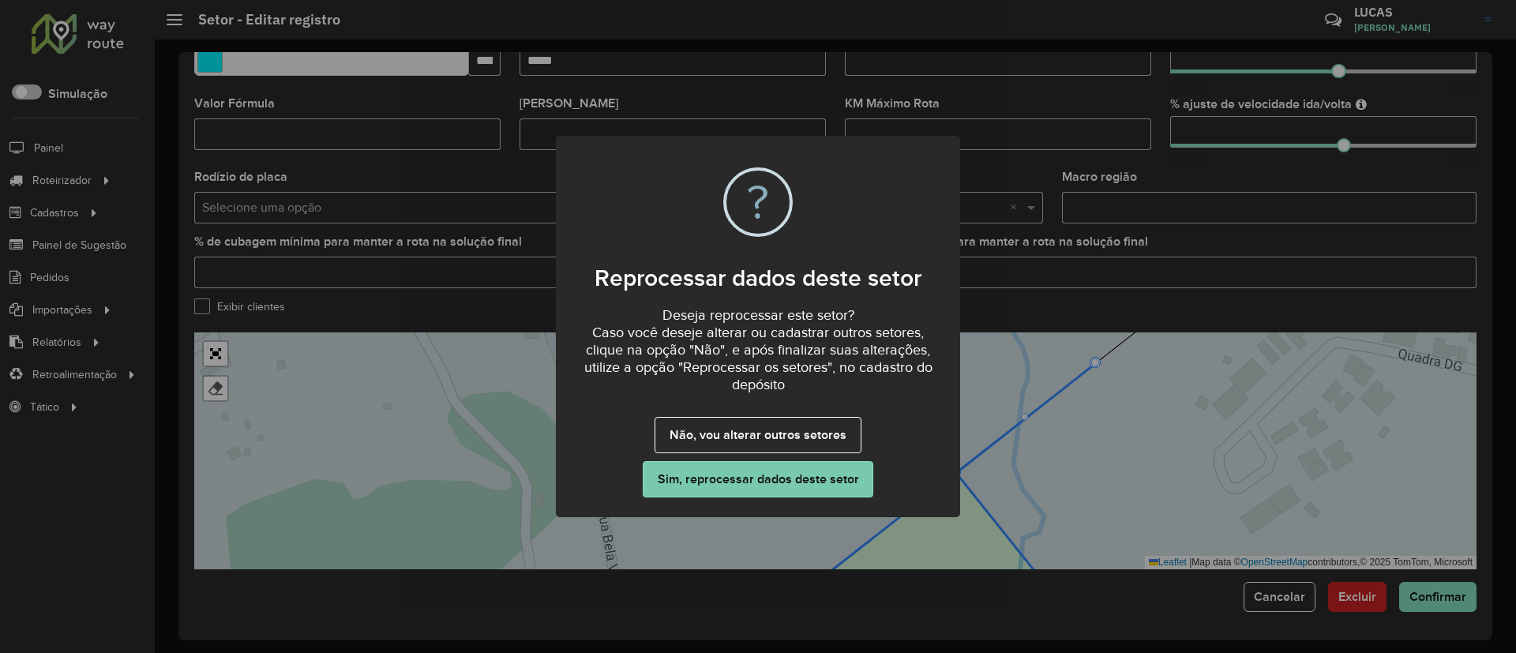
click at [797, 489] on button "Sim, reprocessar dados deste setor" at bounding box center [758, 479] width 230 height 36
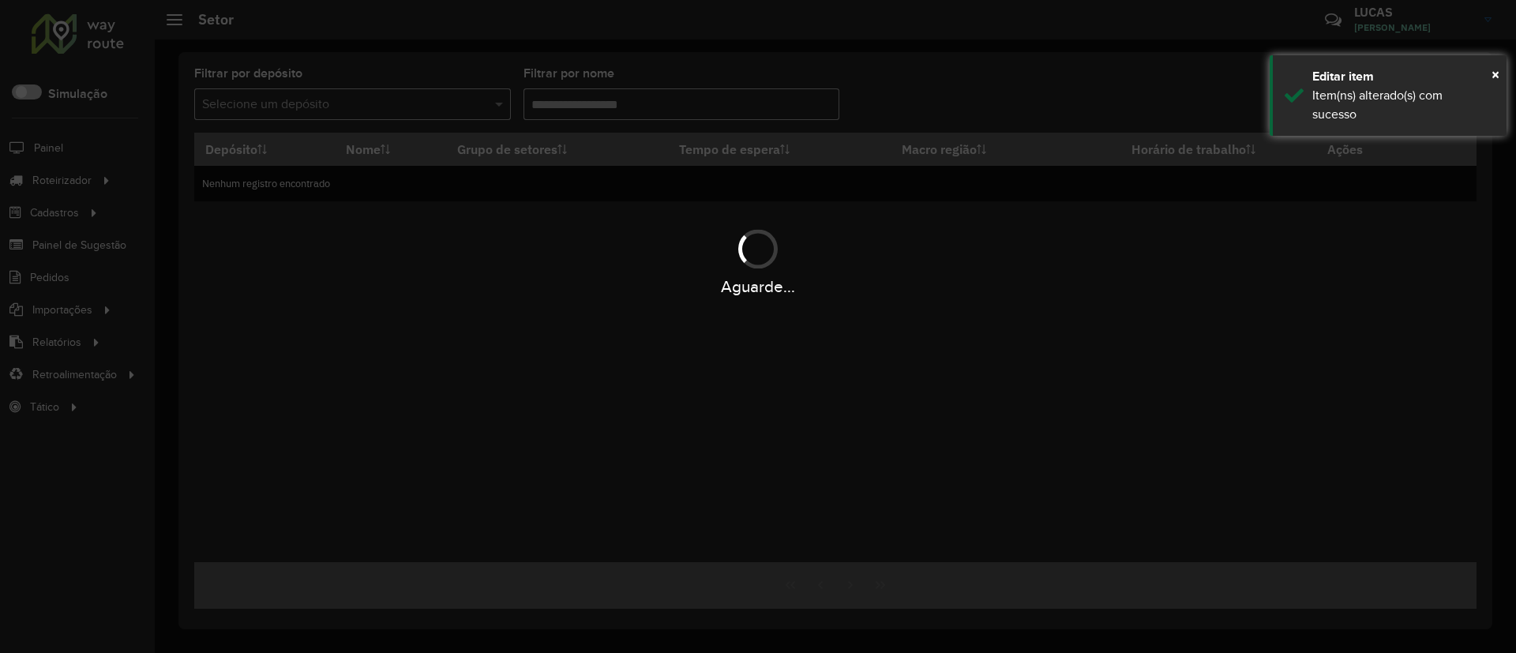
type input "***"
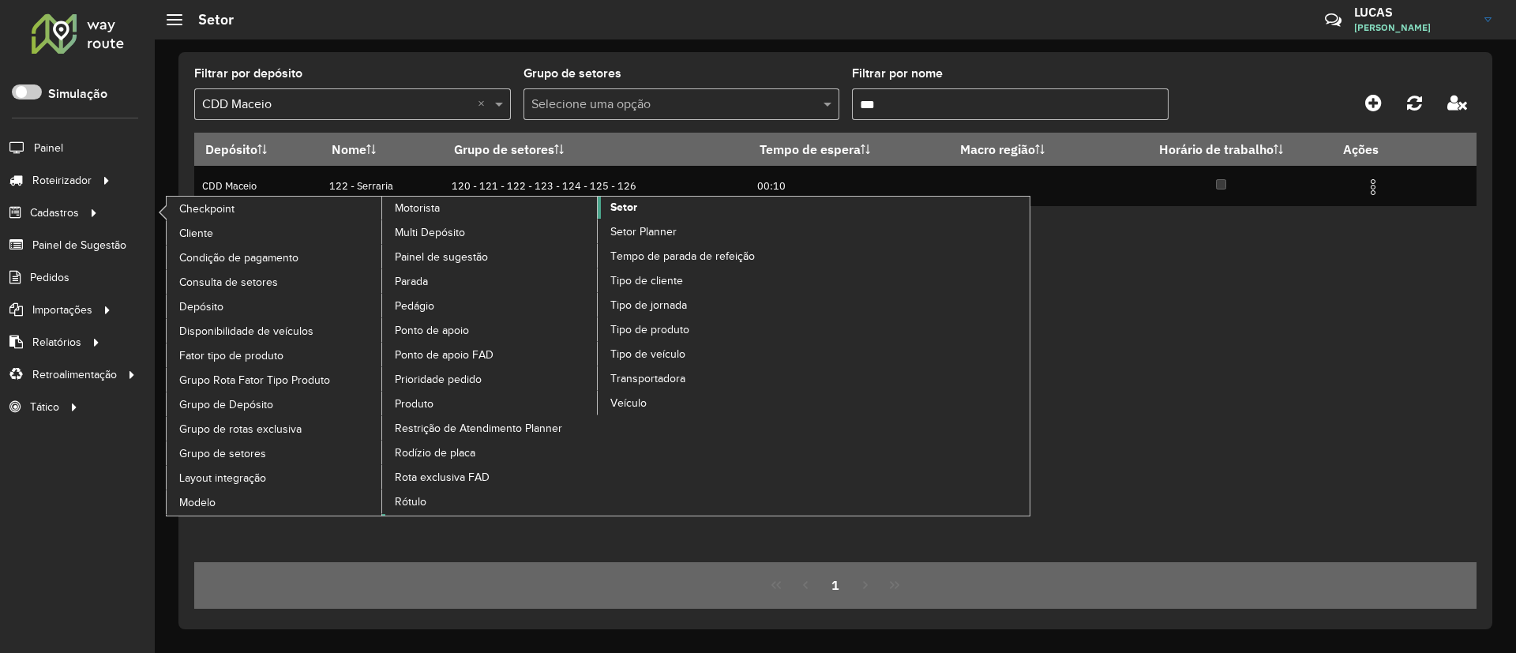
click at [621, 217] on link "Setor" at bounding box center [598, 356] width 432 height 319
click at [253, 283] on span "Consulta de setores" at bounding box center [230, 282] width 103 height 17
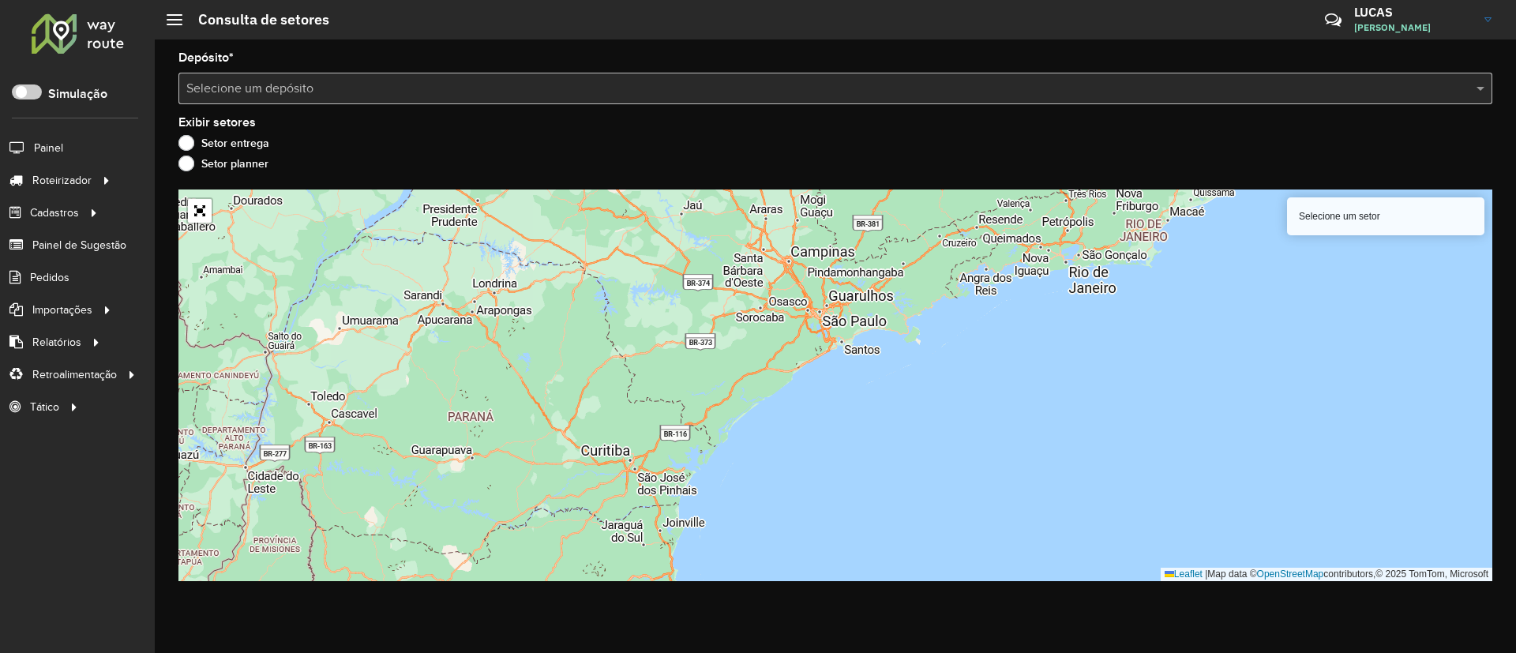
click at [313, 87] on input "text" at bounding box center [819, 89] width 1266 height 19
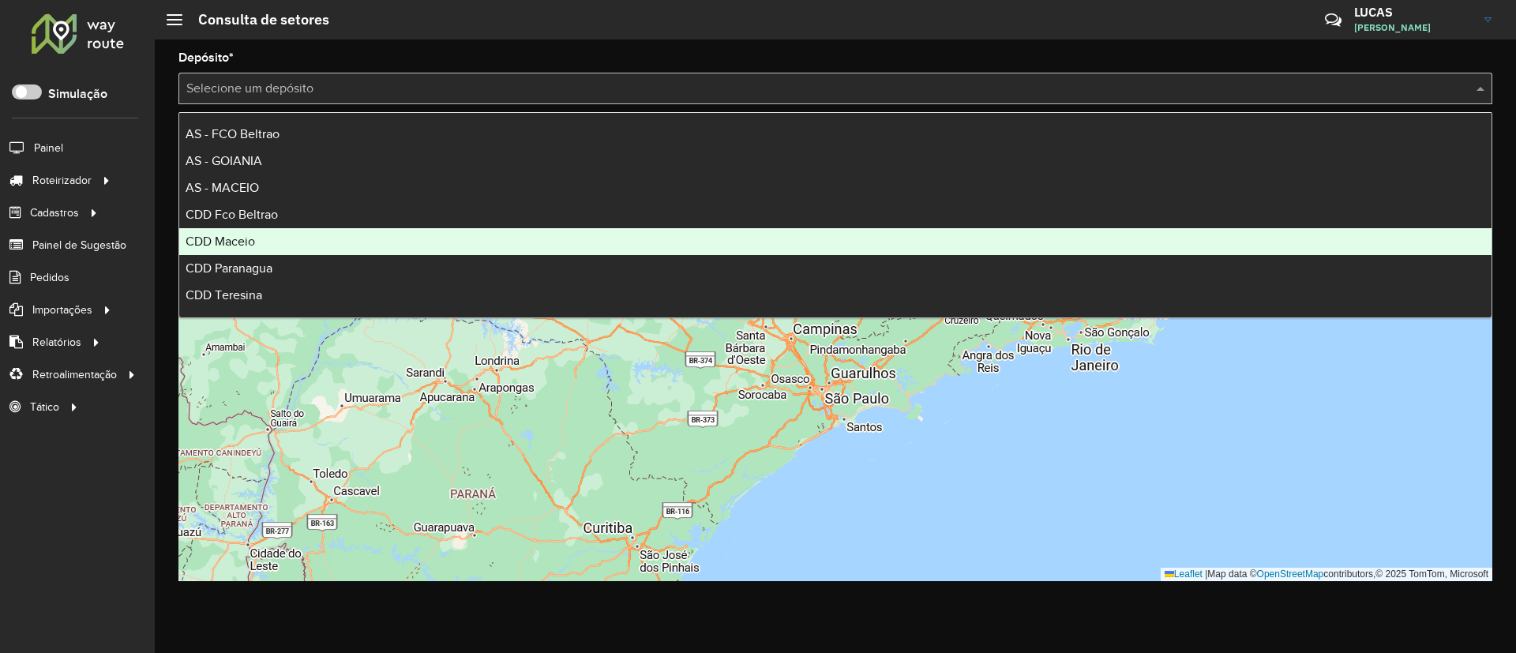
click at [230, 245] on span "CDD Maceio" at bounding box center [219, 240] width 69 height 13
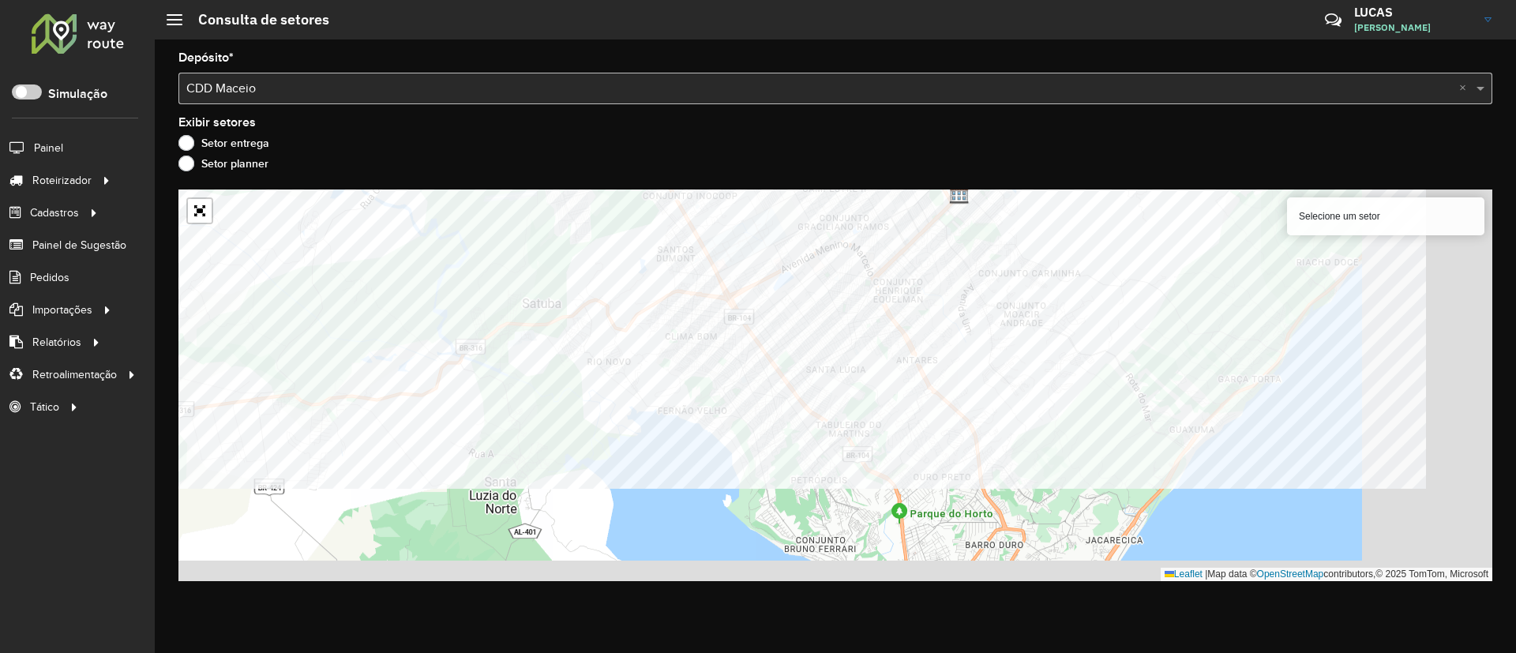
click at [1068, 139] on formly-group "Depósito * Selecione um depósito × CDD Maceio × Exibir setores Setor entrega Se…" at bounding box center [834, 316] width 1313 height 529
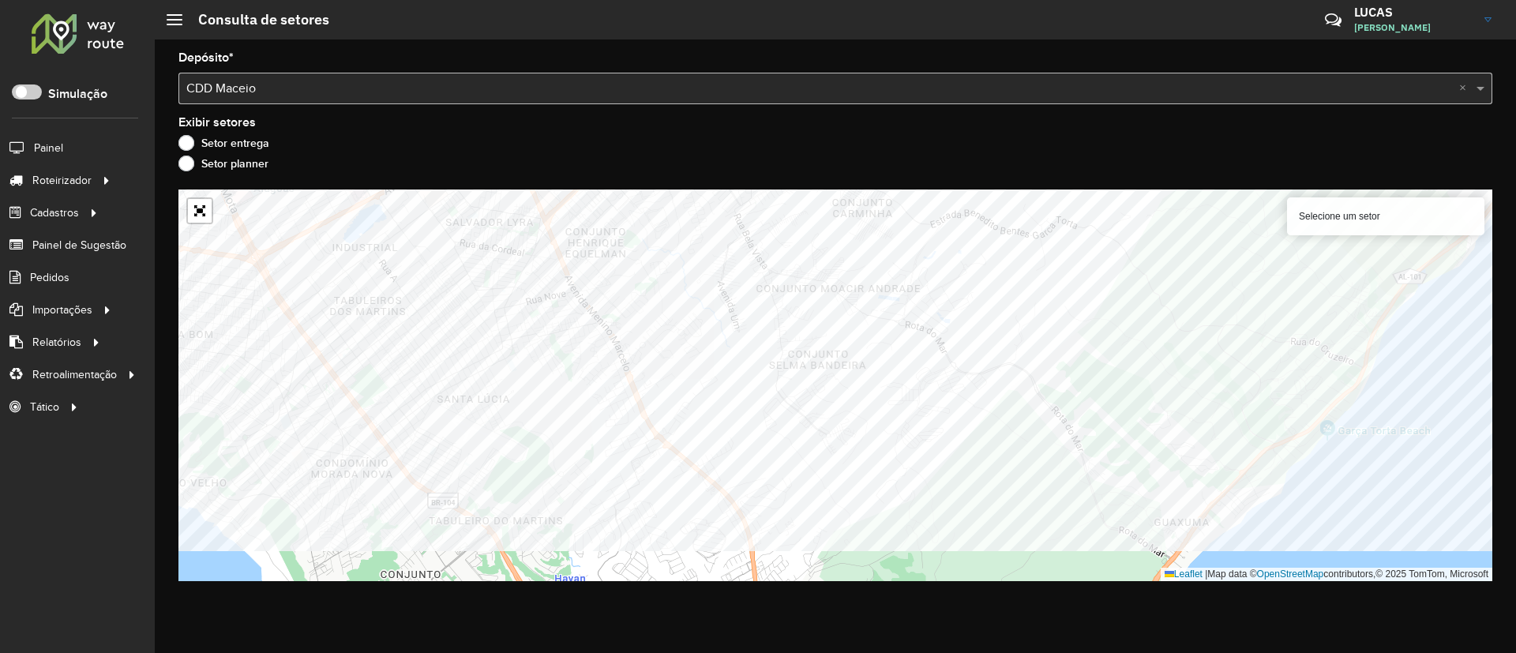
click at [1163, 141] on formly-group "Depósito * Selecione um depósito × CDD Maceio × Exibir setores Setor entrega Se…" at bounding box center [834, 316] width 1313 height 529
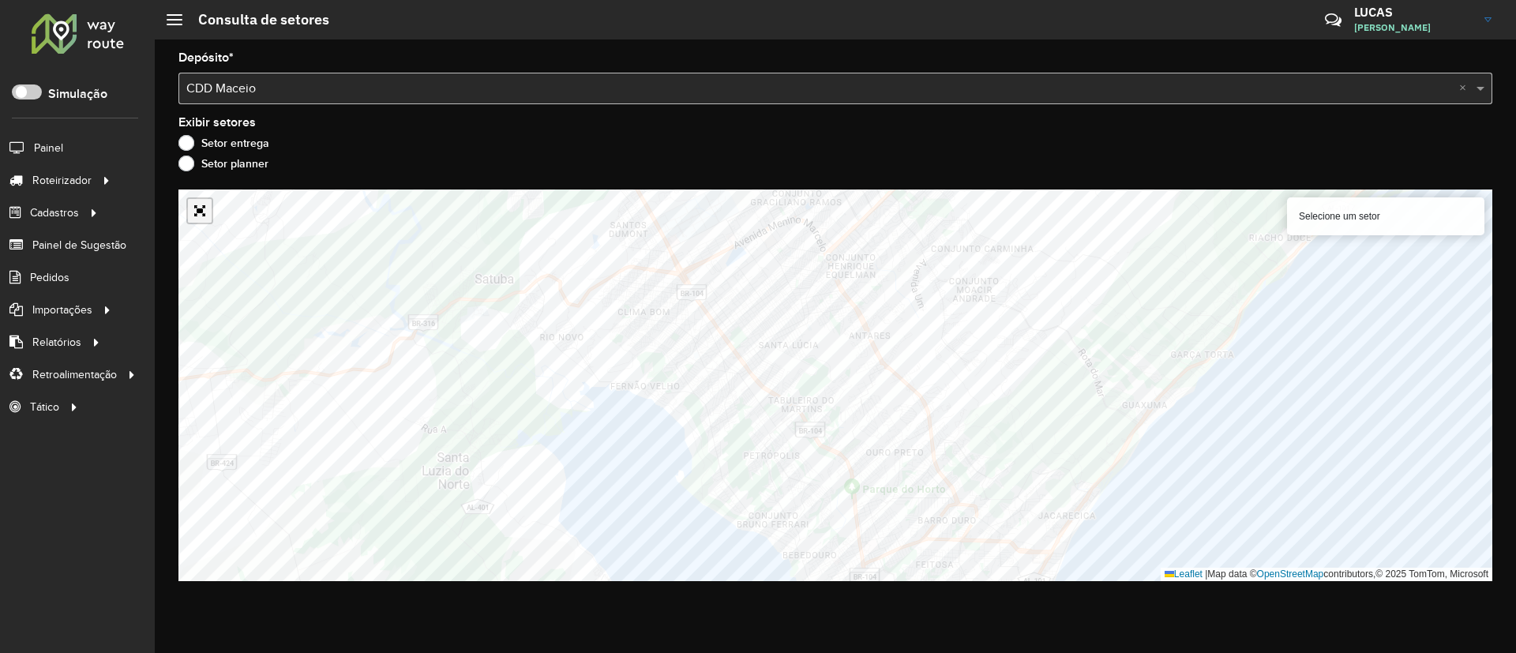
click at [195, 219] on link "Abrir mapa em tela cheia" at bounding box center [200, 211] width 24 height 24
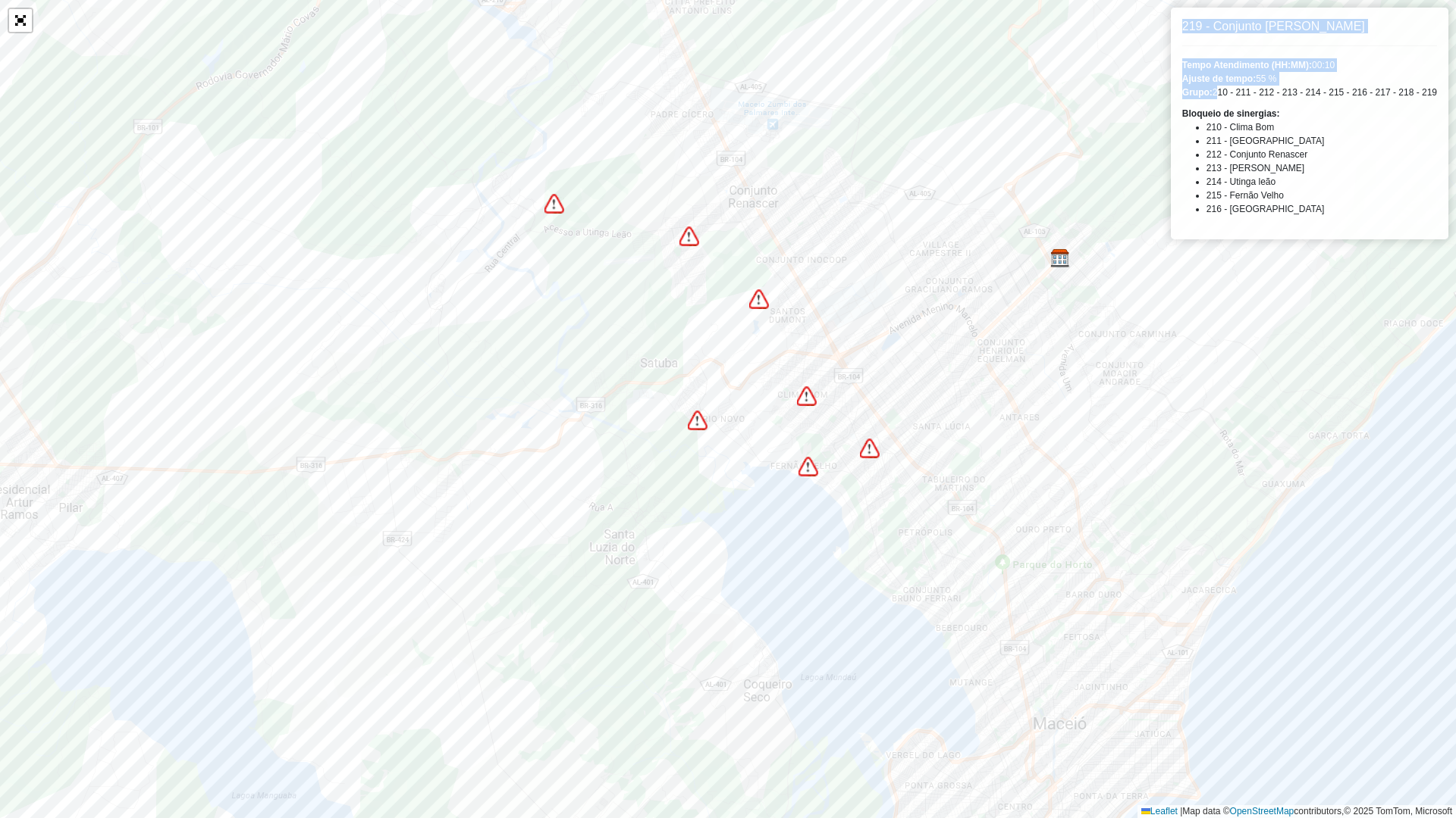
click at [1455, 103] on div "219 - Conjunto [PERSON_NAME] Tempo Atendimento (HH:MM): 00:10 Ajuste de tempo: …" at bounding box center [728, 409] width 1456 height 818
